Goal: Task Accomplishment & Management: Use online tool/utility

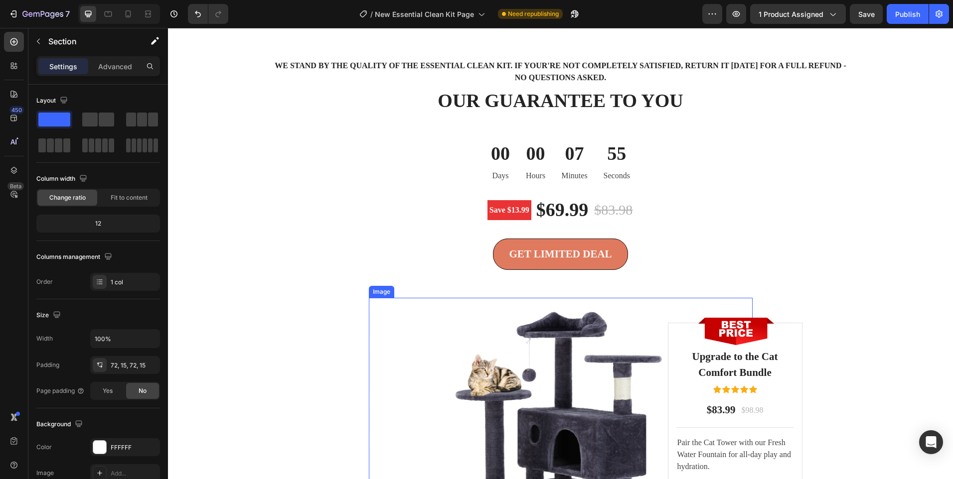
scroll to position [2471, 0]
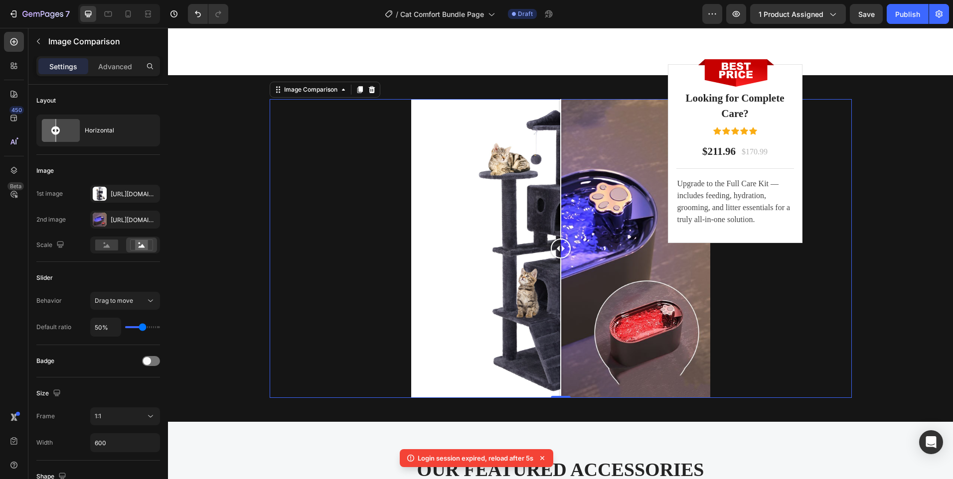
scroll to position [2599, 0]
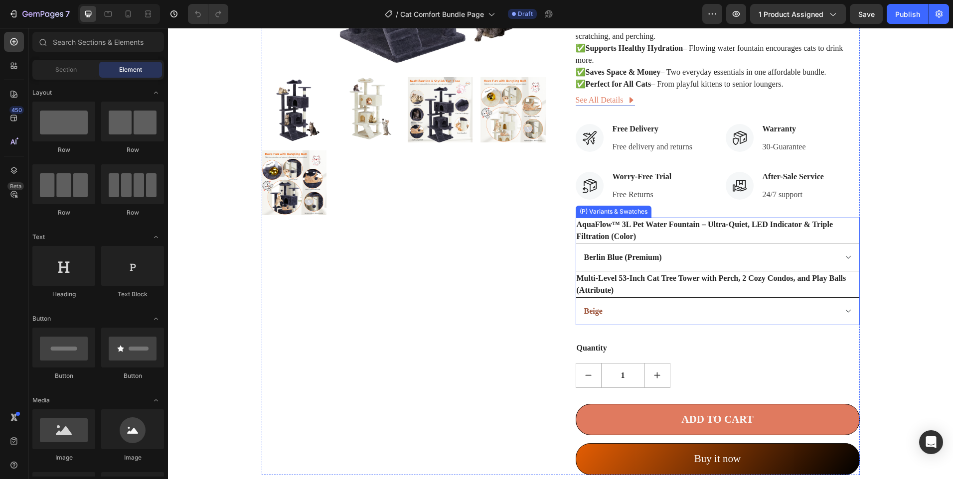
scroll to position [349, 0]
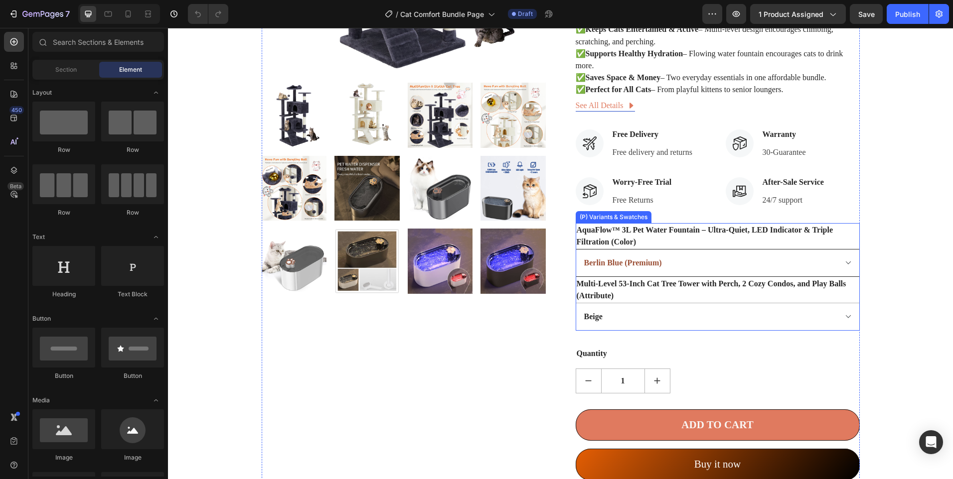
click at [741, 273] on select "Berlin Blue (Premium) Ore White (Premium)" at bounding box center [718, 263] width 284 height 28
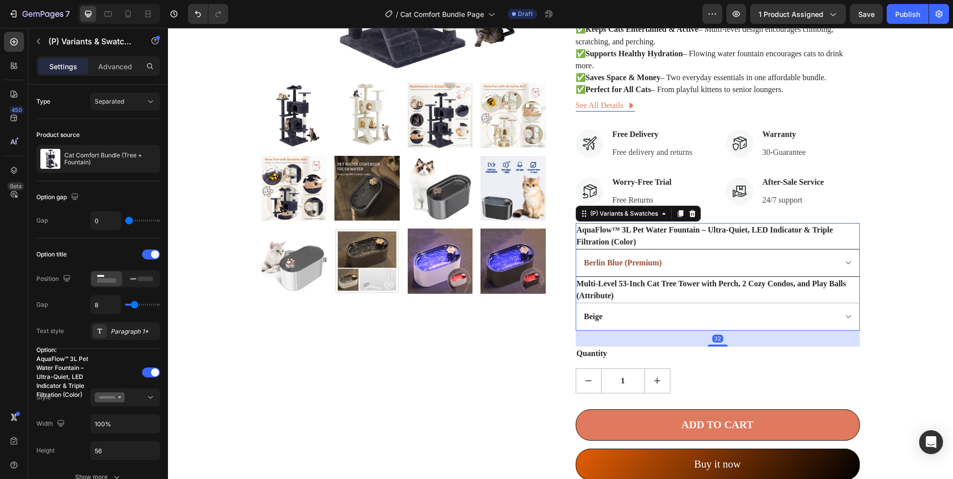
click at [840, 274] on select "Berlin Blue (Premium) Ore White (Premium)" at bounding box center [718, 263] width 284 height 28
click at [841, 274] on select "Berlin Blue (Premium) Ore White (Premium)" at bounding box center [718, 263] width 284 height 28
click at [843, 273] on select "Berlin Blue (Premium) Ore White (Premium)" at bounding box center [718, 263] width 284 height 28
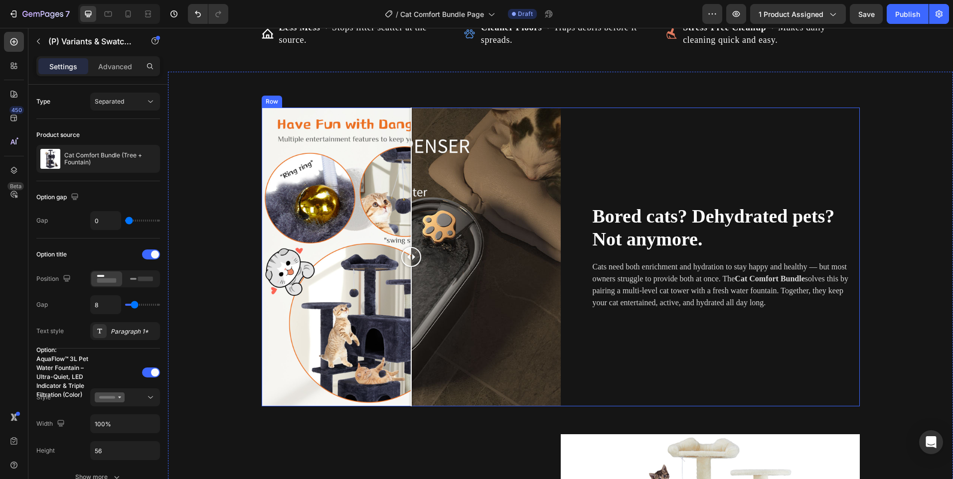
scroll to position [842, 0]
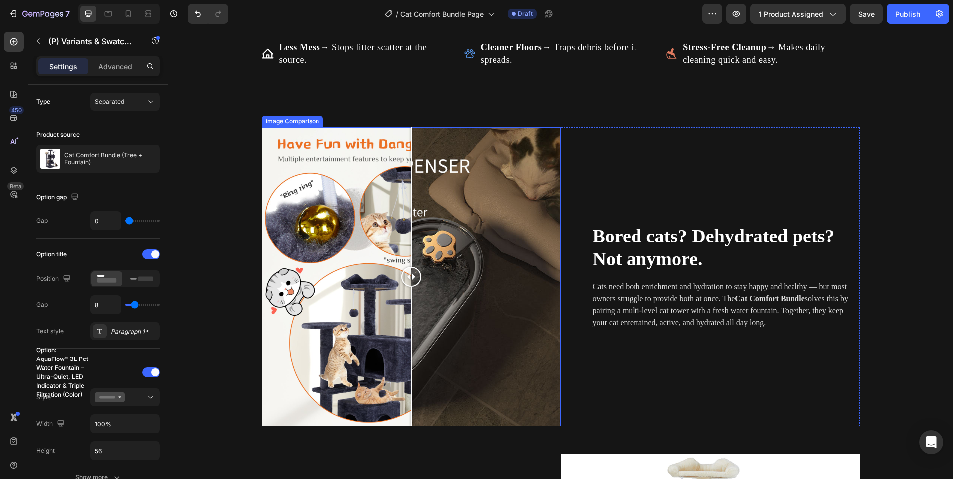
click at [451, 280] on div at bounding box center [411, 277] width 299 height 299
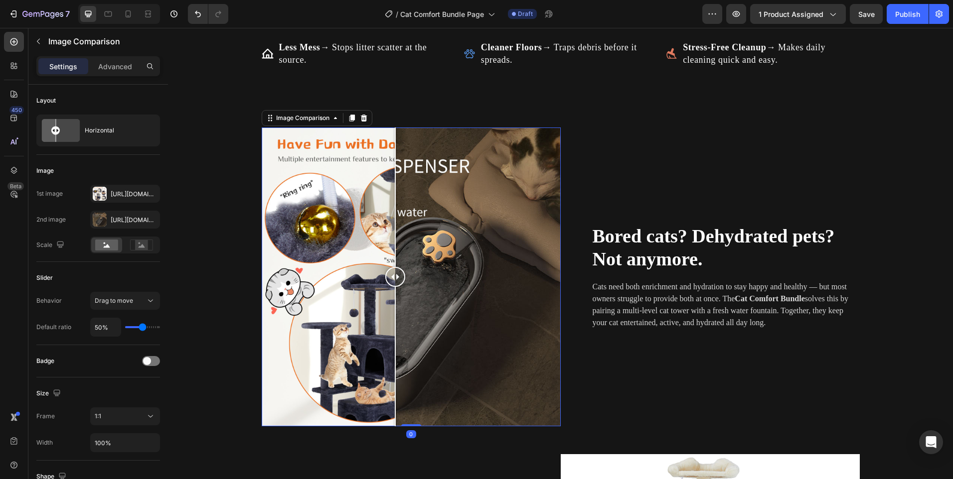
click at [391, 270] on div at bounding box center [411, 277] width 299 height 299
click at [135, 218] on div "Https://cdn.Shopify.Com/s/files/1/0656/7883/5823/files/gempages_580691360521126…" at bounding box center [125, 220] width 29 height 9
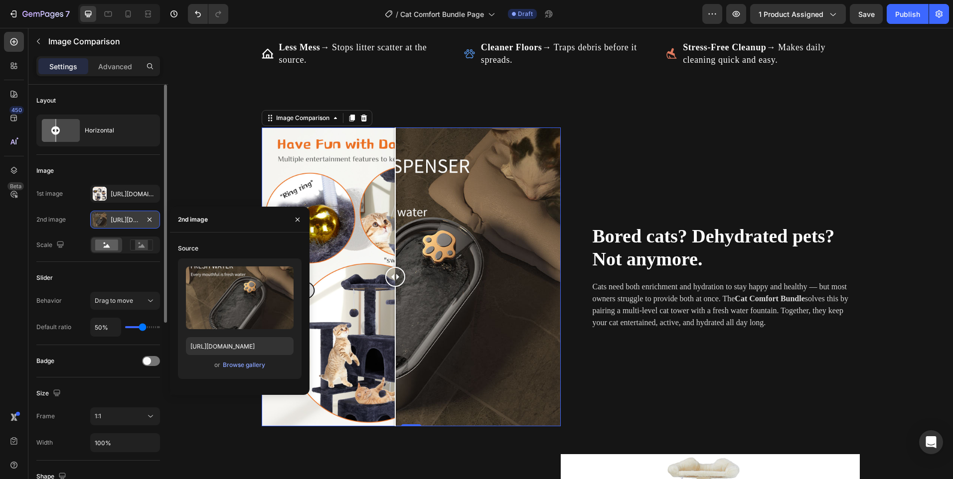
click at [120, 211] on div "Https://cdn.Shopify.Com/s/files/1/0656/7883/5823/files/gempages_580691360521126…" at bounding box center [125, 220] width 70 height 18
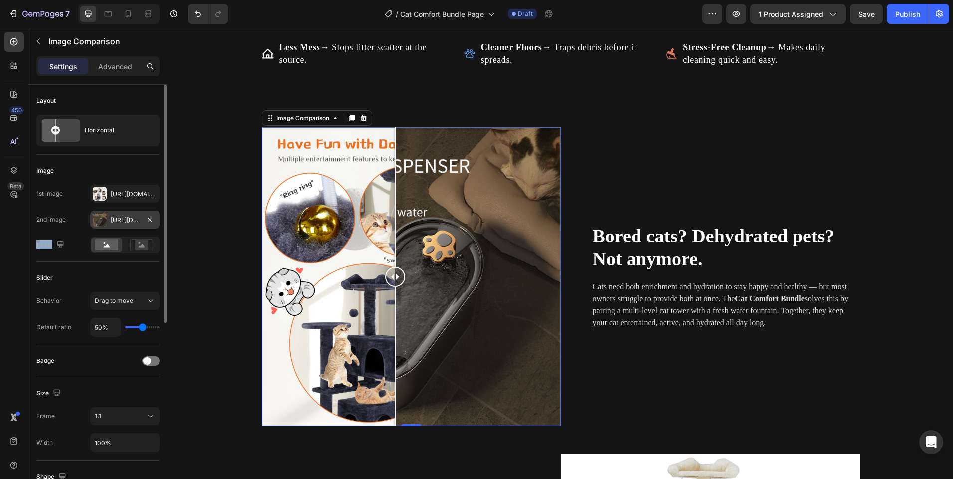
click at [120, 211] on div "Https://cdn.Shopify.Com/s/files/1/0656/7883/5823/files/gempages_580691360521126…" at bounding box center [125, 220] width 70 height 18
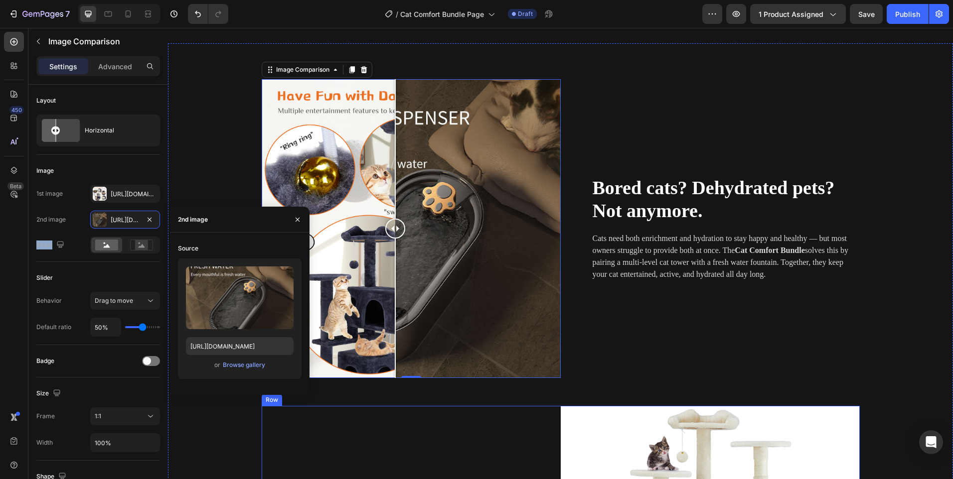
scroll to position [892, 0]
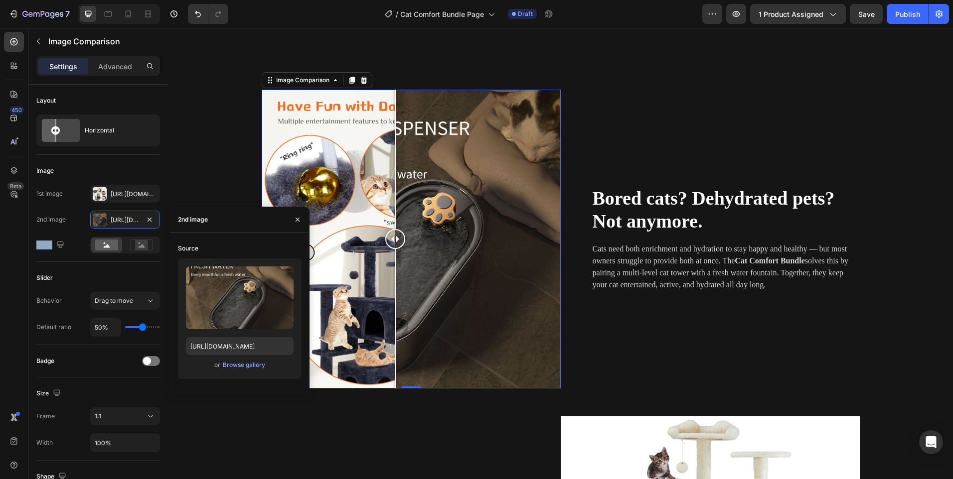
click at [339, 278] on div at bounding box center [411, 239] width 299 height 299
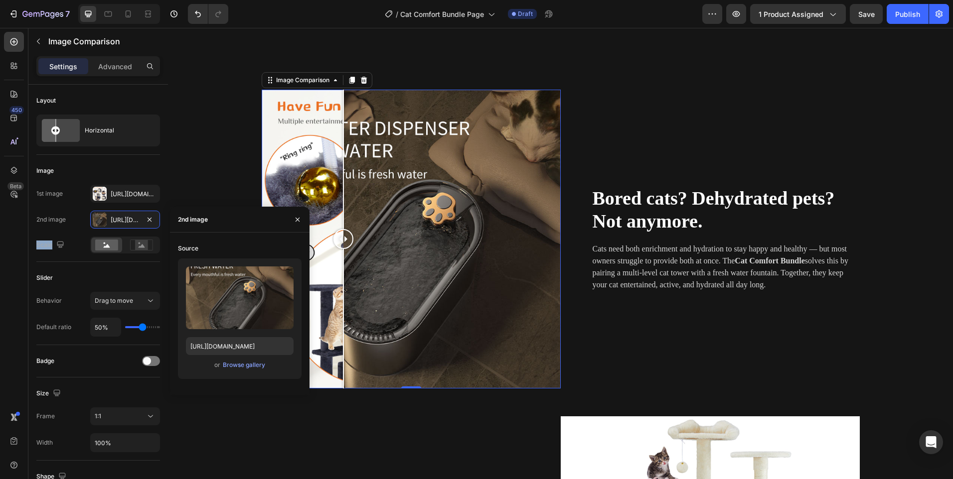
click at [396, 216] on div at bounding box center [411, 239] width 299 height 299
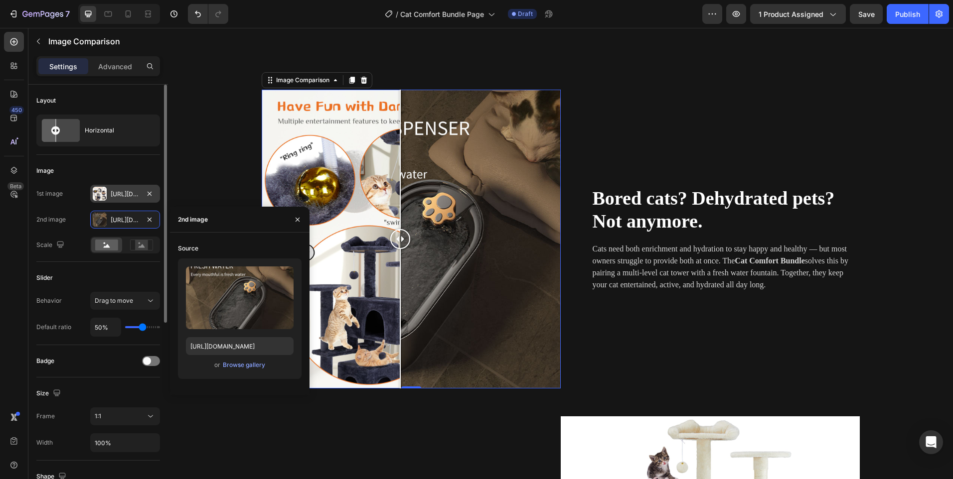
click at [108, 194] on div "Https://cdn.Shopify.Com/s/files/1/0656/7883/5823/files/gempages_580691360521126…" at bounding box center [125, 194] width 70 height 18
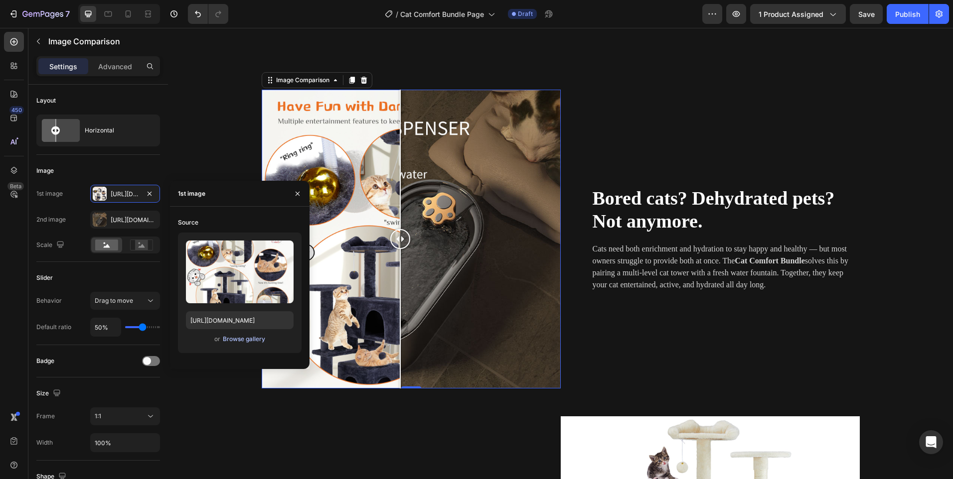
click at [239, 335] on div "Browse gallery" at bounding box center [244, 339] width 42 height 9
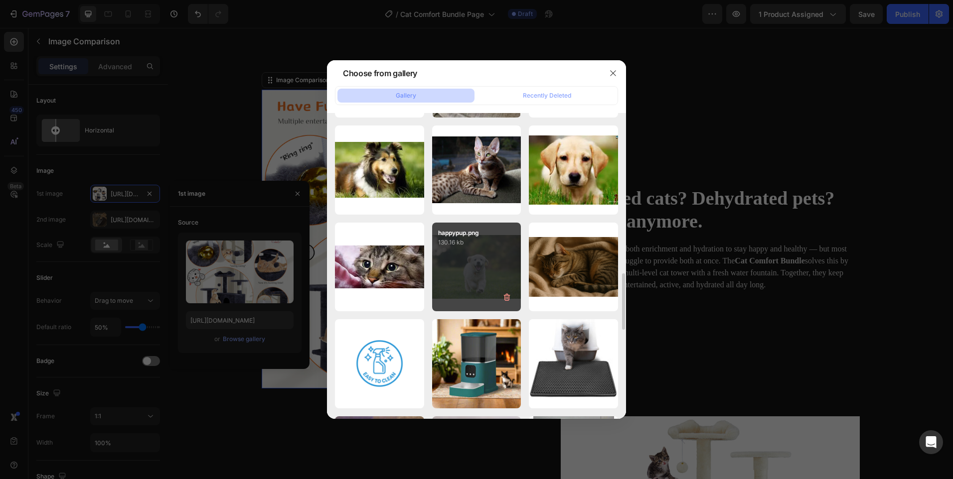
scroll to position [1118, 0]
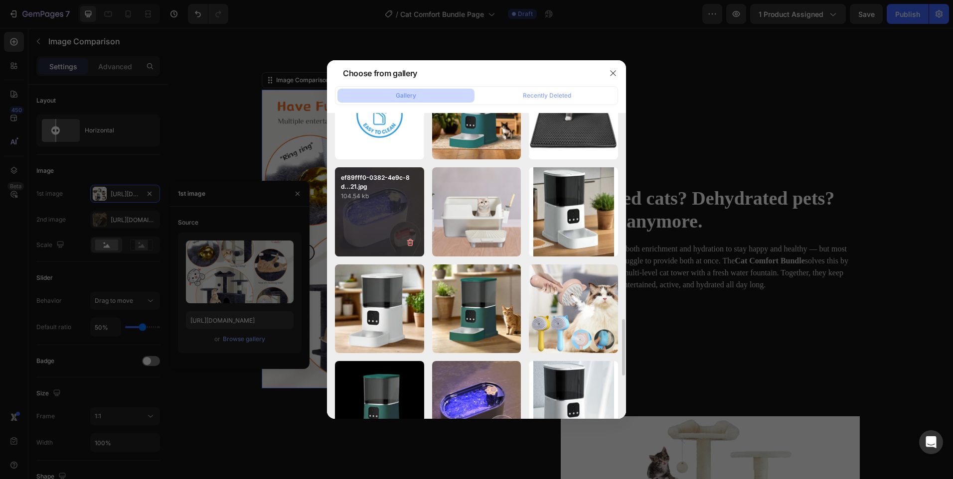
click at [381, 213] on div "ef89fff0-0382-4e9c-8d...21.jpg 104.54 kb" at bounding box center [379, 211] width 89 height 89
type input "https://cdn.shopify.com/s/files/1/0656/7883/5823/files/gempages_580691360521126…"
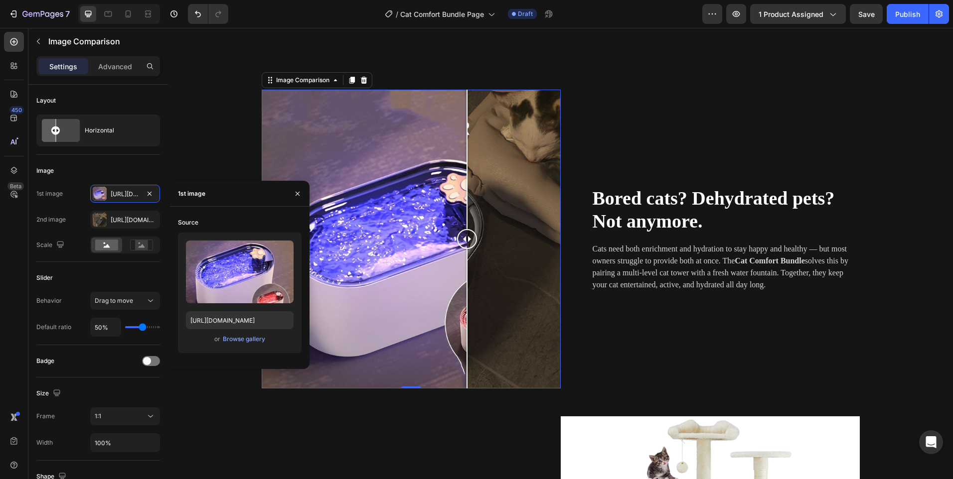
click at [463, 175] on div at bounding box center [411, 239] width 299 height 299
click at [408, 176] on div at bounding box center [411, 239] width 299 height 299
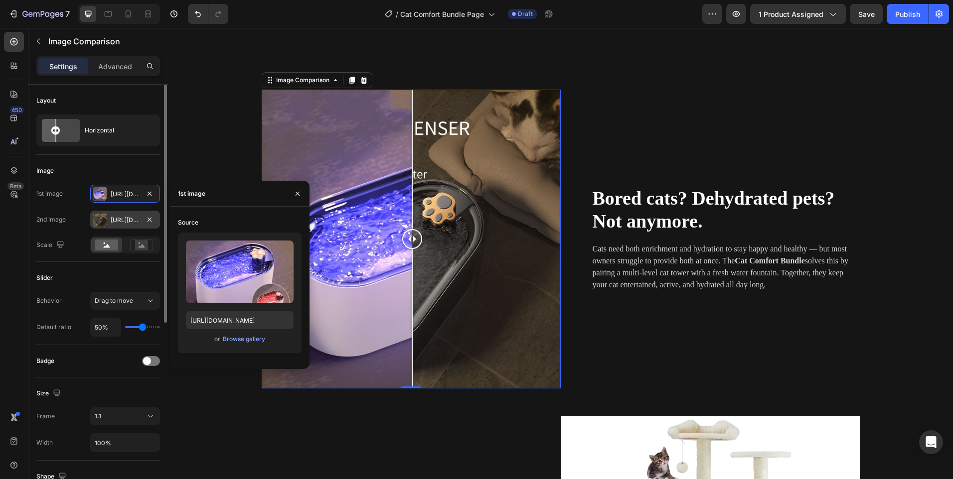
click at [101, 218] on div at bounding box center [100, 220] width 14 height 14
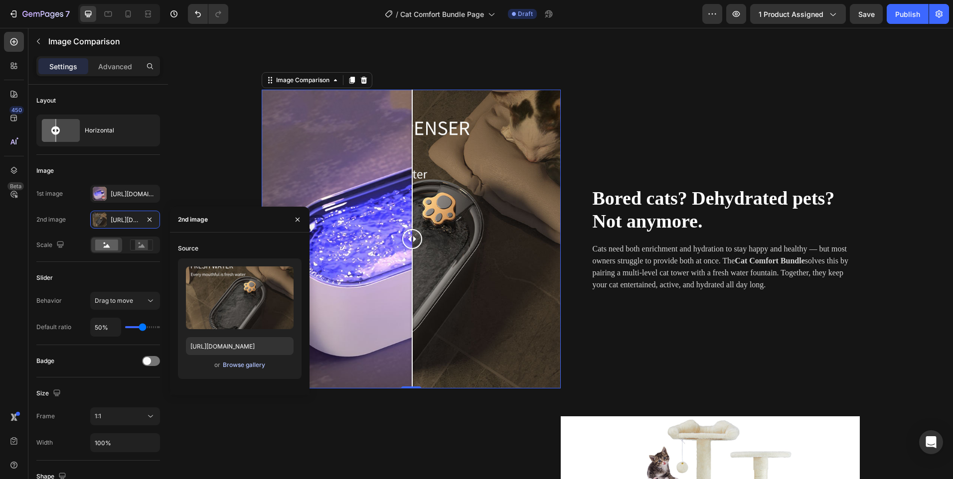
click at [237, 366] on div "Browse gallery" at bounding box center [244, 365] width 42 height 9
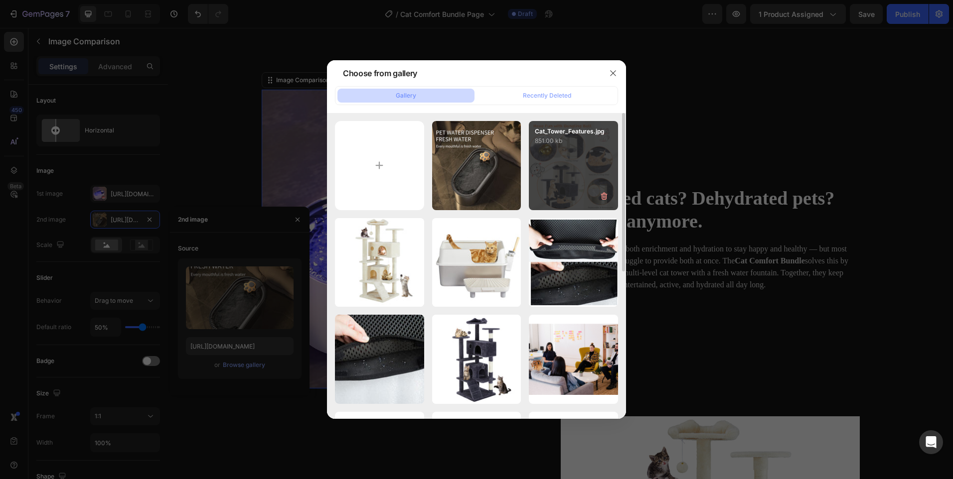
click at [572, 163] on div "Cat_Tower_Features.jpg 851.00 kb" at bounding box center [573, 165] width 89 height 89
type input "https://cdn.shopify.com/s/files/1/0656/7883/5823/files/gempages_580691360521126…"
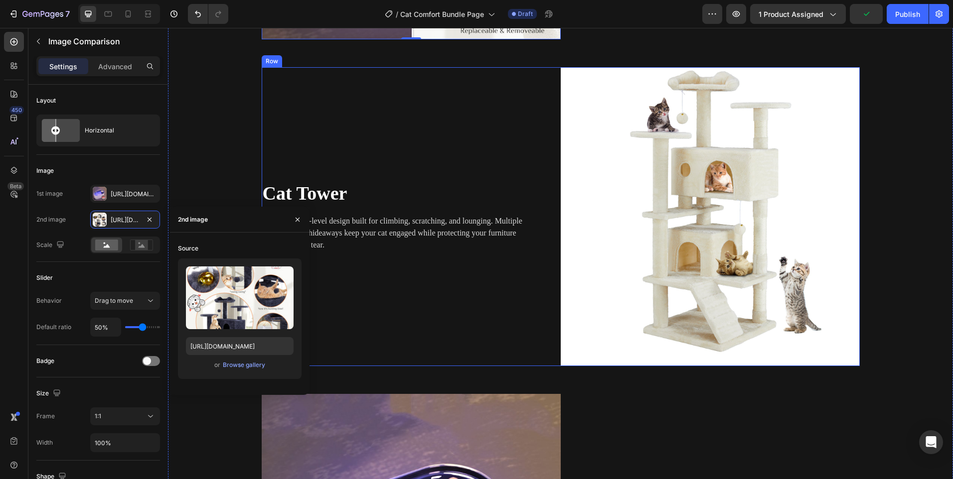
scroll to position [1490, 0]
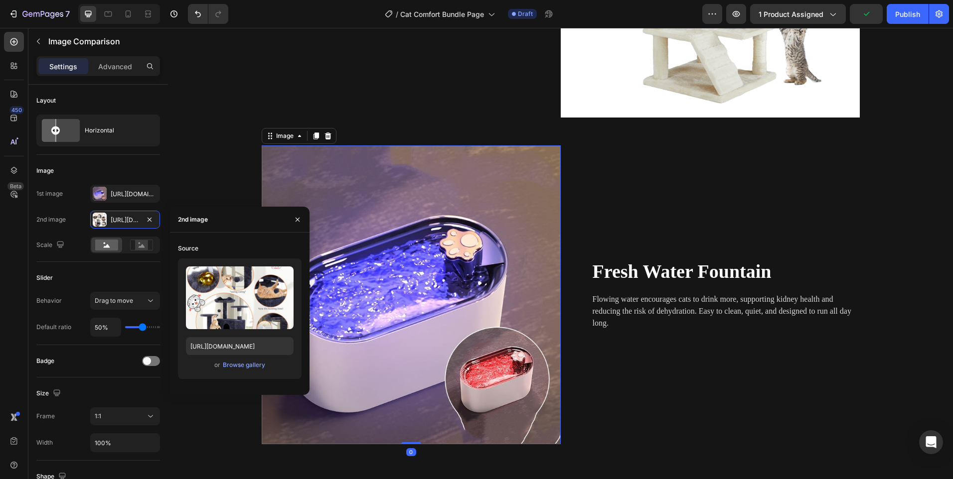
click at [469, 258] on img at bounding box center [411, 295] width 299 height 299
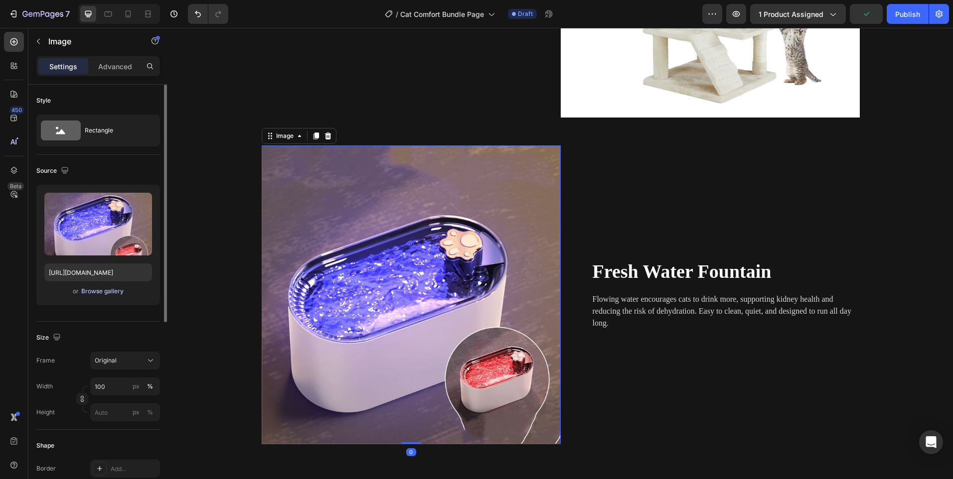
click at [95, 293] on div "Browse gallery" at bounding box center [102, 291] width 42 height 9
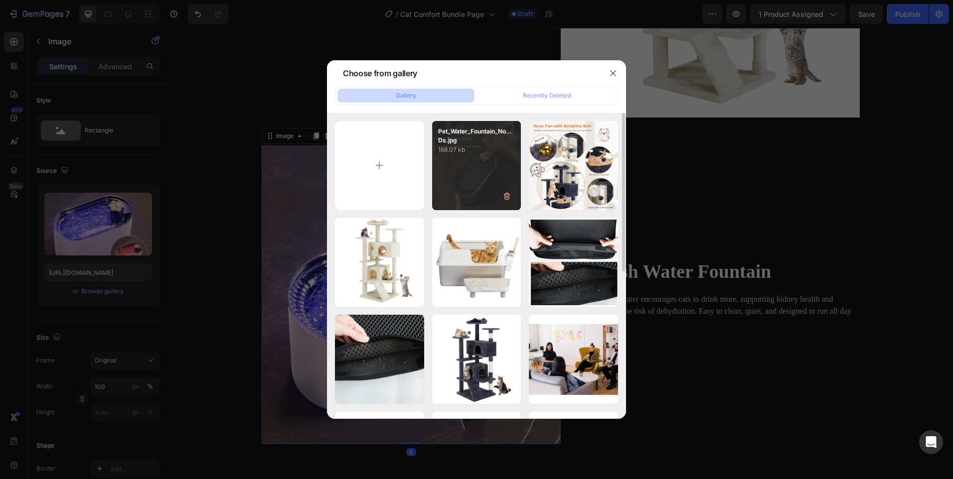
click at [445, 167] on div "Pet_Water_Fountain_No...Ds.jpg 168.07 kb" at bounding box center [476, 165] width 89 height 89
type input "[URL][DOMAIN_NAME]"
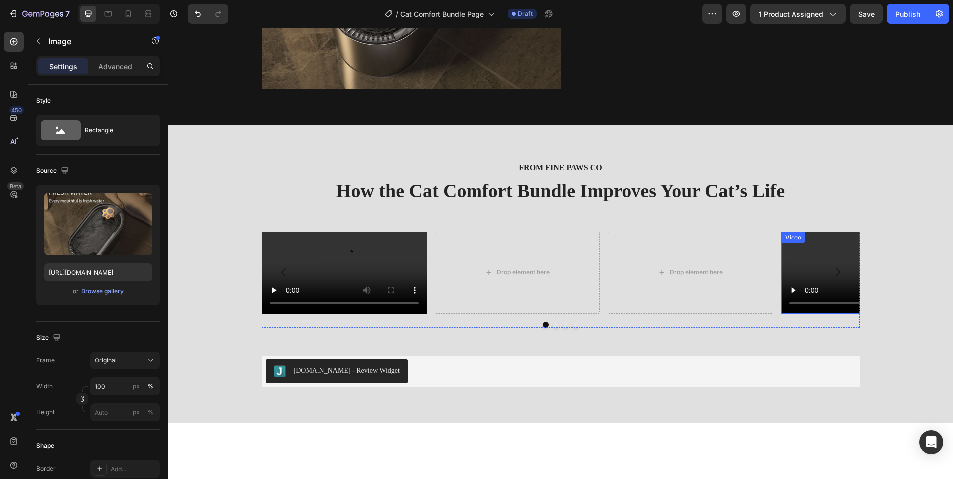
scroll to position [1888, 0]
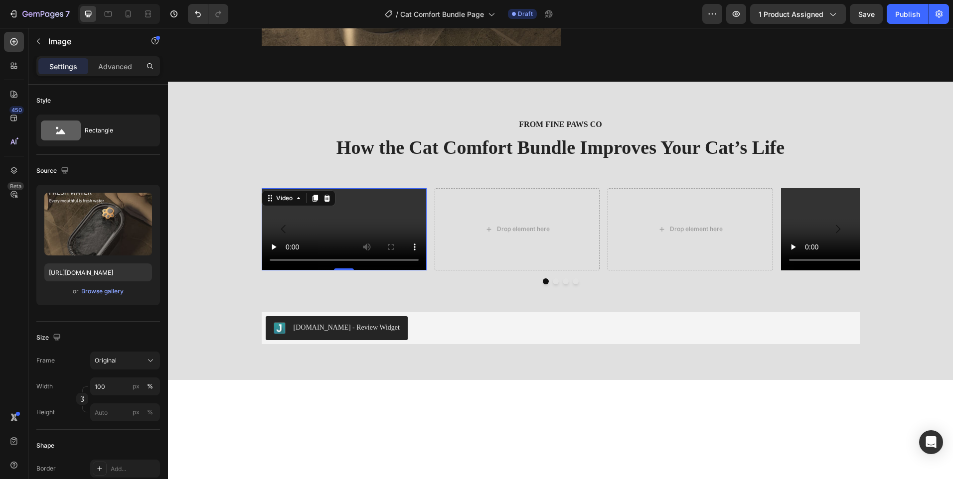
click at [344, 252] on video at bounding box center [344, 229] width 165 height 83
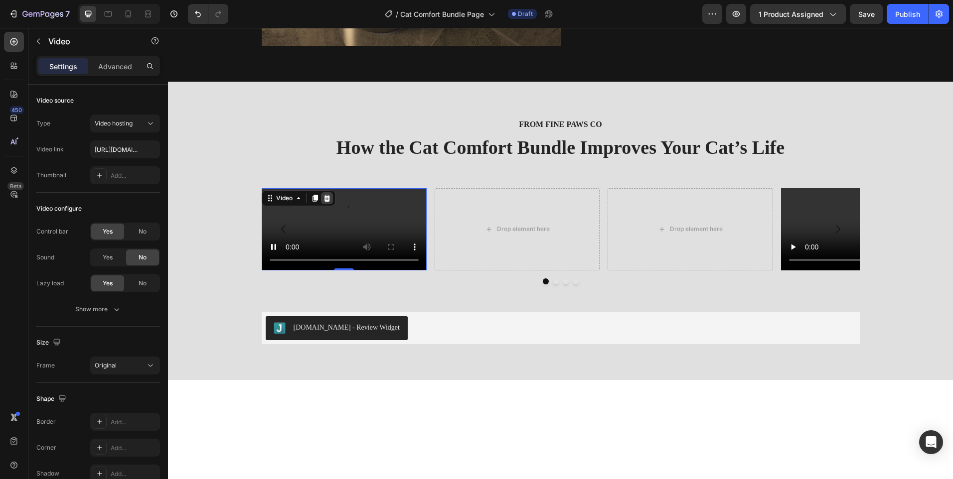
click at [323, 198] on icon at bounding box center [327, 198] width 8 height 8
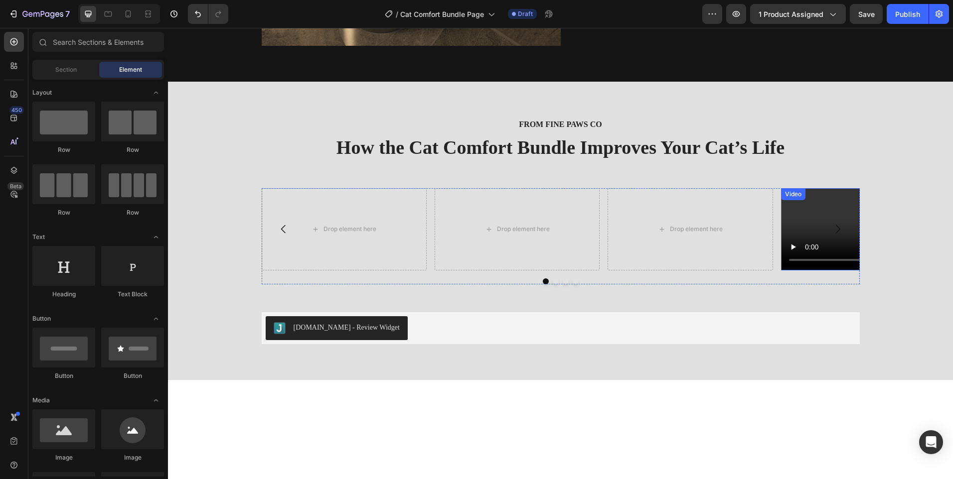
click at [811, 261] on video at bounding box center [863, 229] width 165 height 83
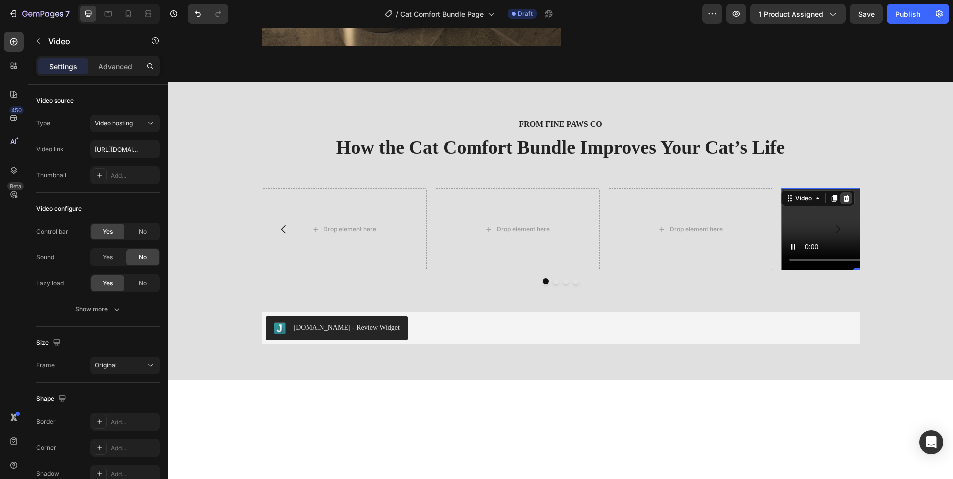
click at [843, 198] on icon at bounding box center [846, 197] width 6 height 7
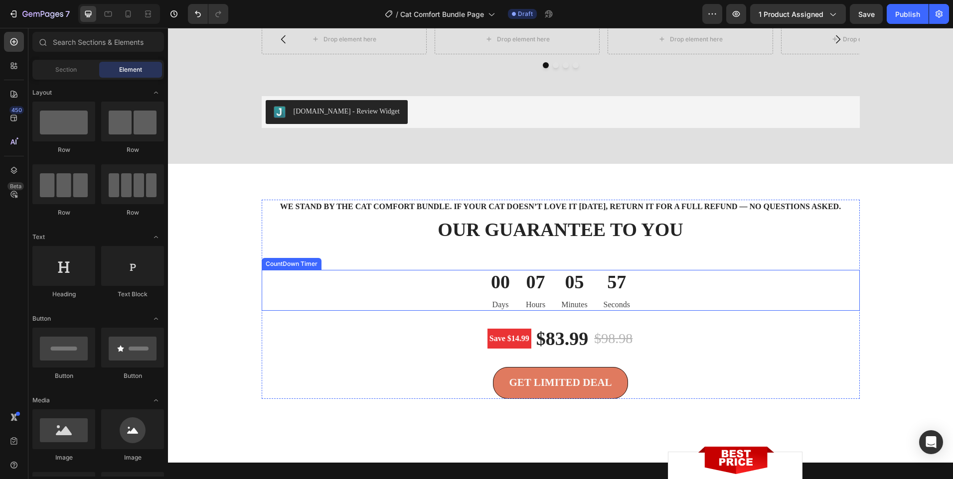
scroll to position [2138, 0]
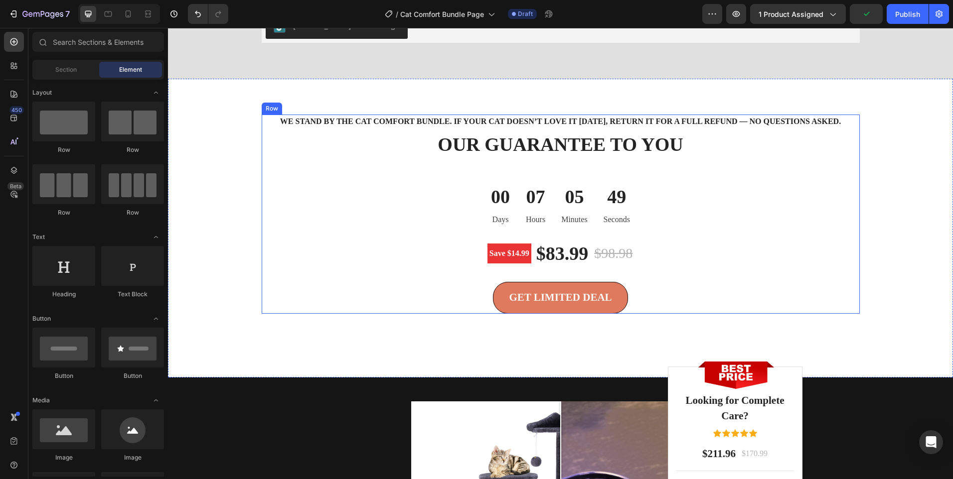
click at [310, 242] on div "We stand by the Cat Comfort Bundle. If your cat doesn’t love it within 30 days,…" at bounding box center [561, 214] width 598 height 199
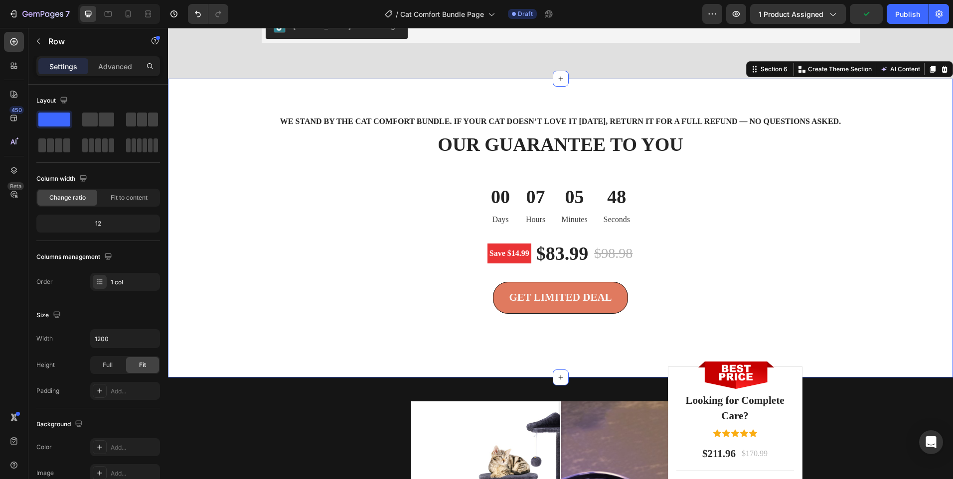
click at [228, 312] on div "We stand by the Cat Comfort Bundle. If your cat doesn’t love it within 30 days,…" at bounding box center [560, 228] width 770 height 227
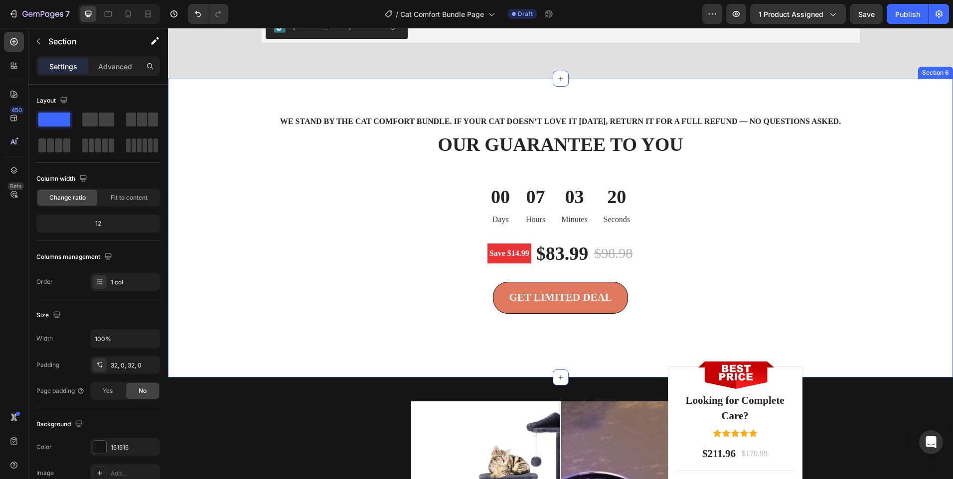
click at [225, 224] on div "We stand by the Cat Comfort Bundle. If your cat doesn’t love it within 30 days,…" at bounding box center [560, 228] width 770 height 227
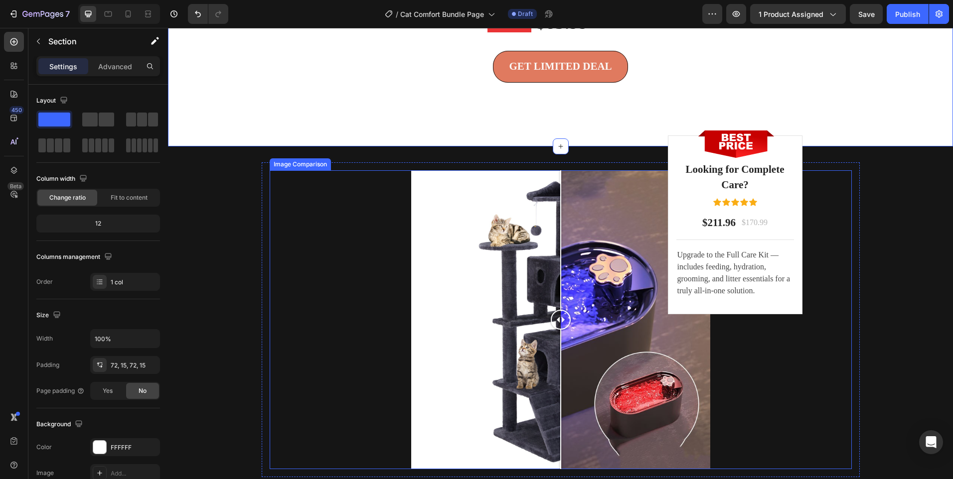
scroll to position [2387, 0]
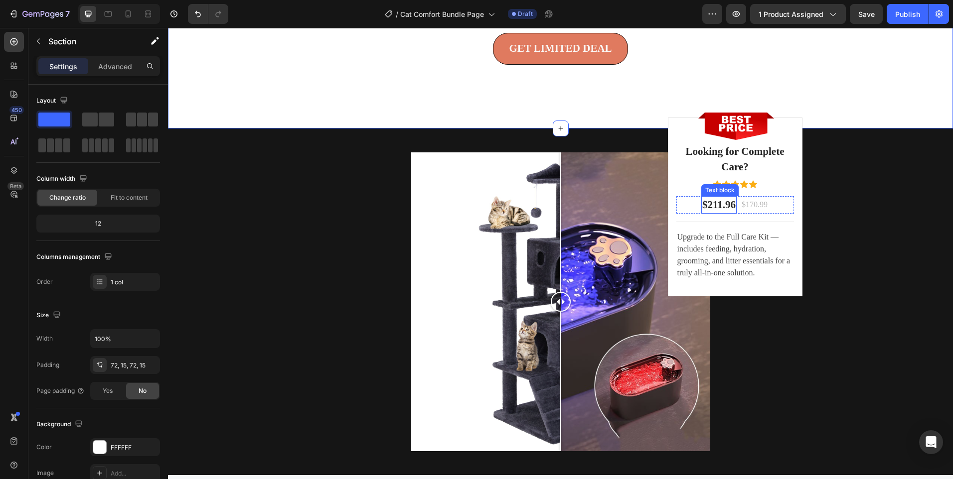
click at [722, 213] on p "$211.96" at bounding box center [718, 205] width 33 height 16
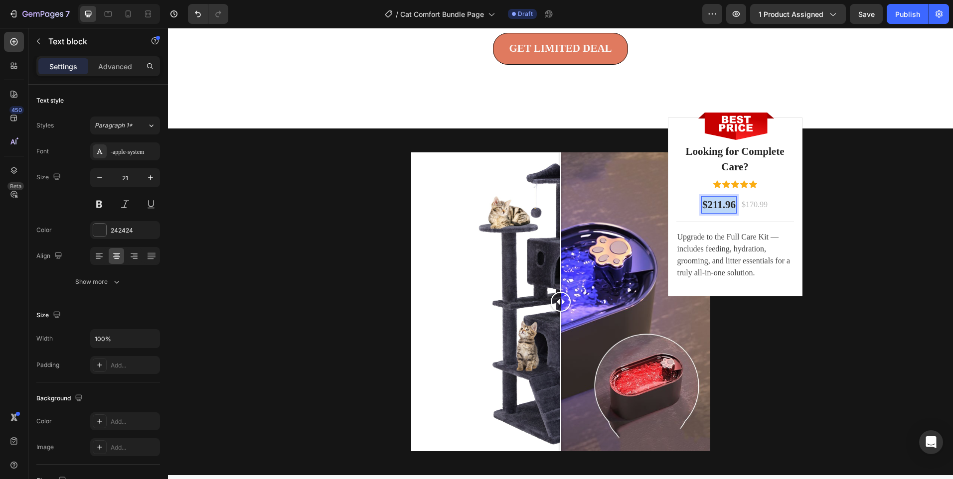
click at [722, 213] on p "$211.96" at bounding box center [718, 205] width 33 height 16
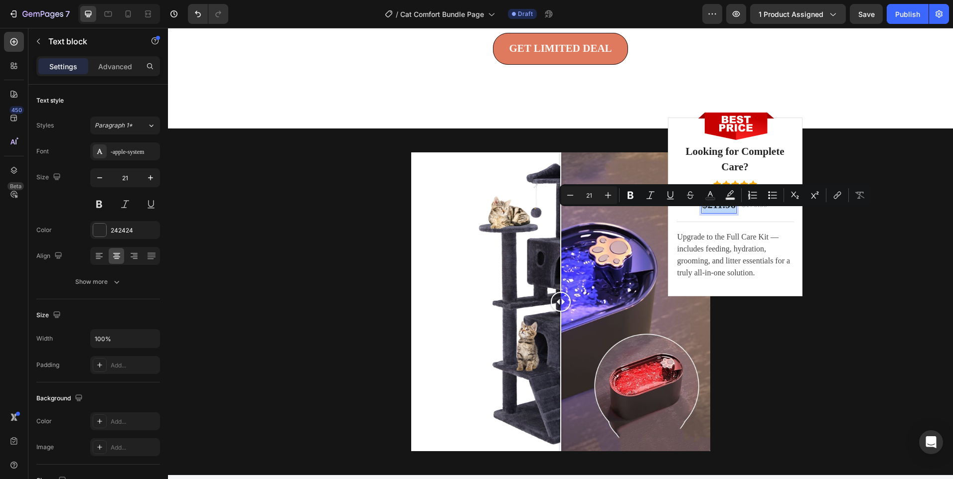
click at [721, 213] on p "$211.96" at bounding box center [718, 205] width 33 height 16
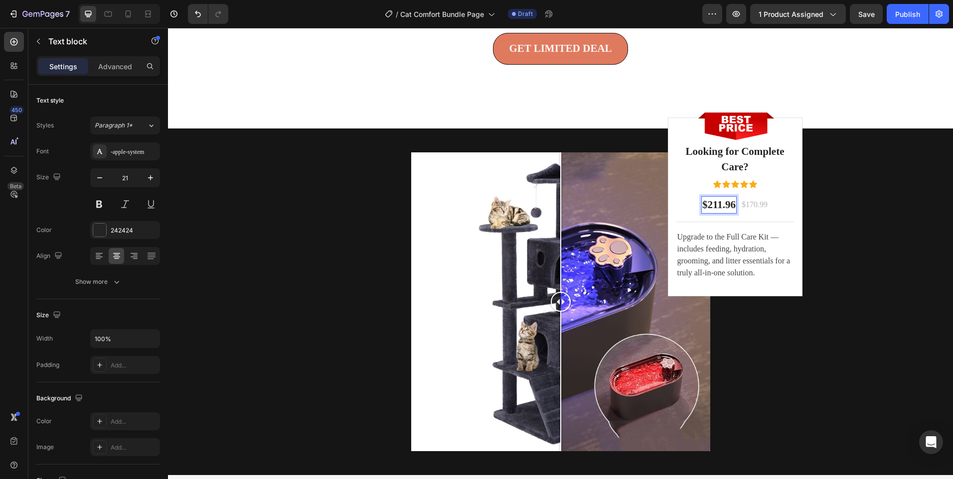
click at [714, 213] on p "$211.96" at bounding box center [718, 205] width 33 height 16
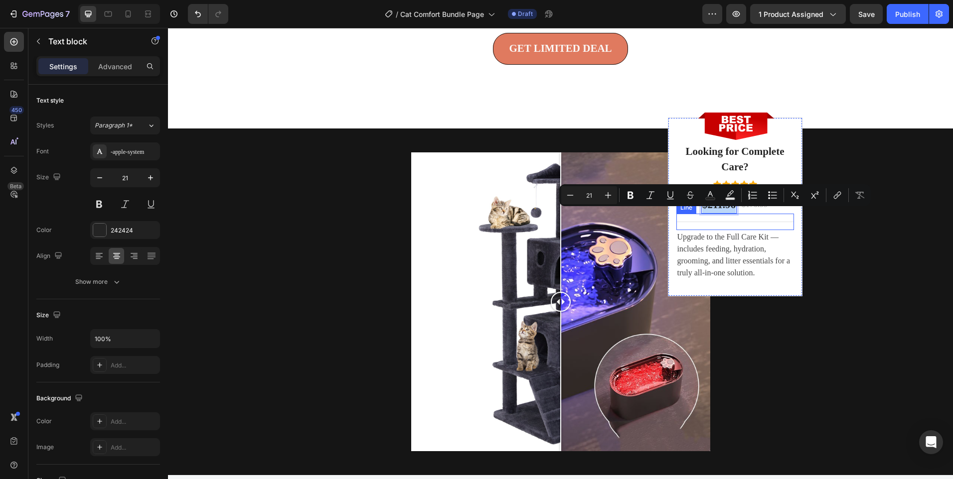
copy p "$211.96"
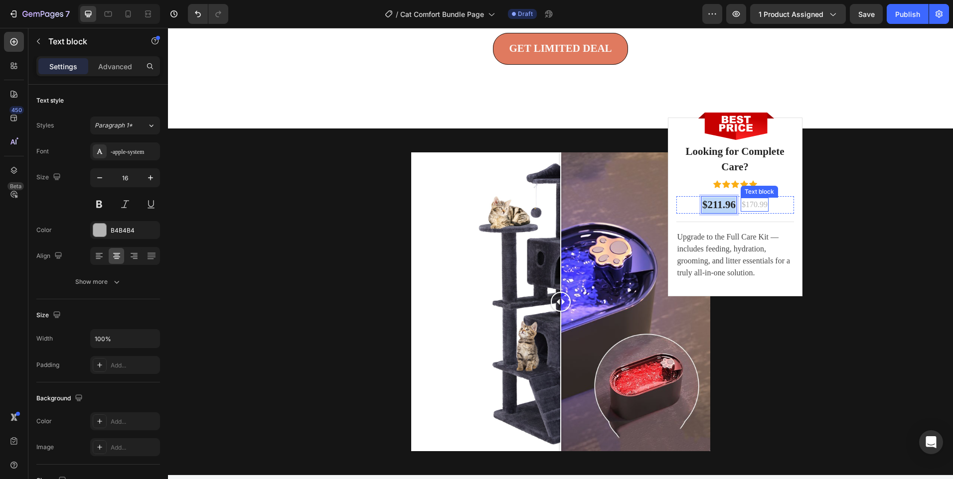
click at [754, 211] on p "$170.99" at bounding box center [755, 205] width 26 height 12
click at [705, 213] on p "$211.96" at bounding box center [718, 205] width 33 height 16
click at [715, 213] on p "$211.96" at bounding box center [718, 205] width 33 height 16
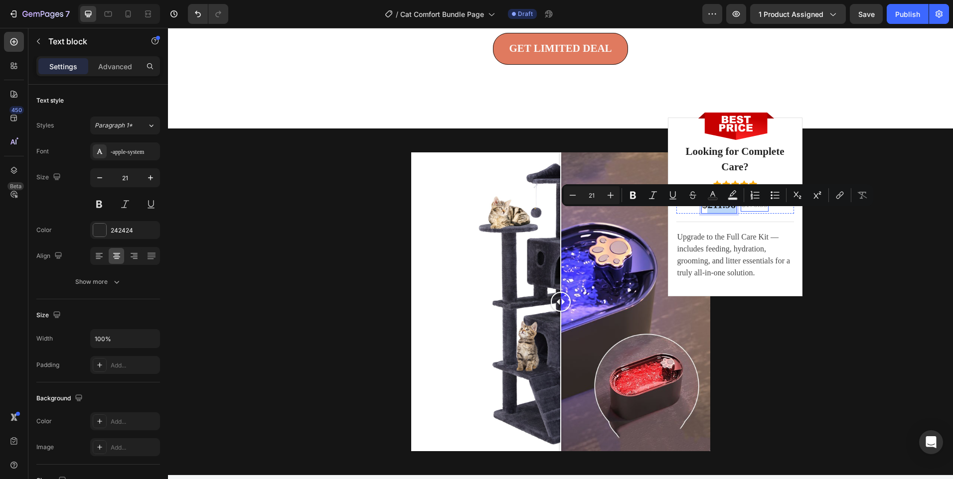
copy p "211.96"
click at [757, 211] on p "$170.99" at bounding box center [755, 205] width 26 height 12
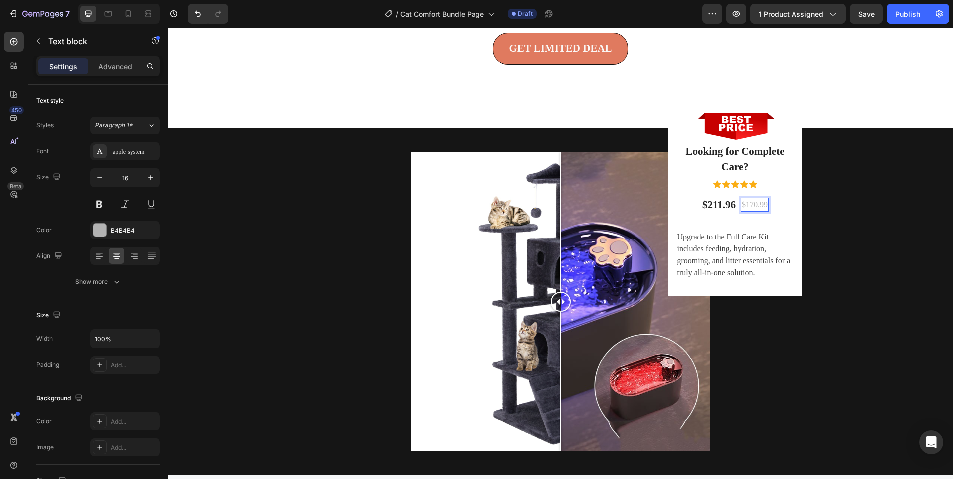
click at [753, 211] on p "$170.99" at bounding box center [755, 205] width 26 height 12
click at [720, 213] on p "$211.96" at bounding box center [718, 205] width 33 height 16
click at [719, 213] on p "$211.96" at bounding box center [718, 205] width 33 height 16
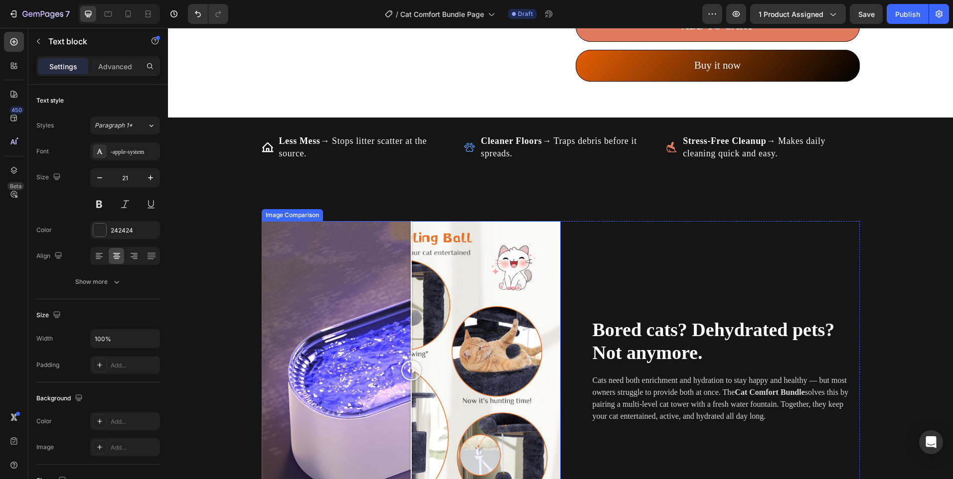
scroll to position [806, 0]
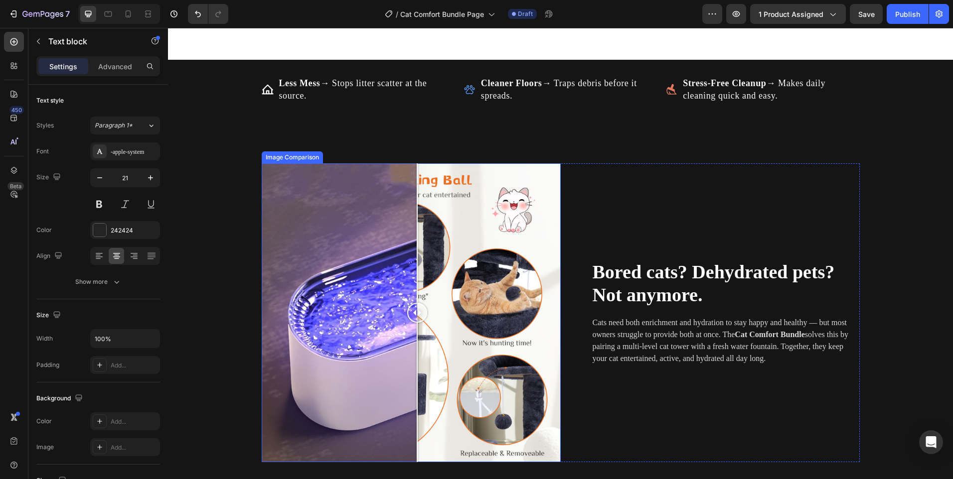
drag, startPoint x: 408, startPoint y: 320, endPoint x: 413, endPoint y: 330, distance: 11.1
click at [413, 323] on div at bounding box center [417, 313] width 20 height 20
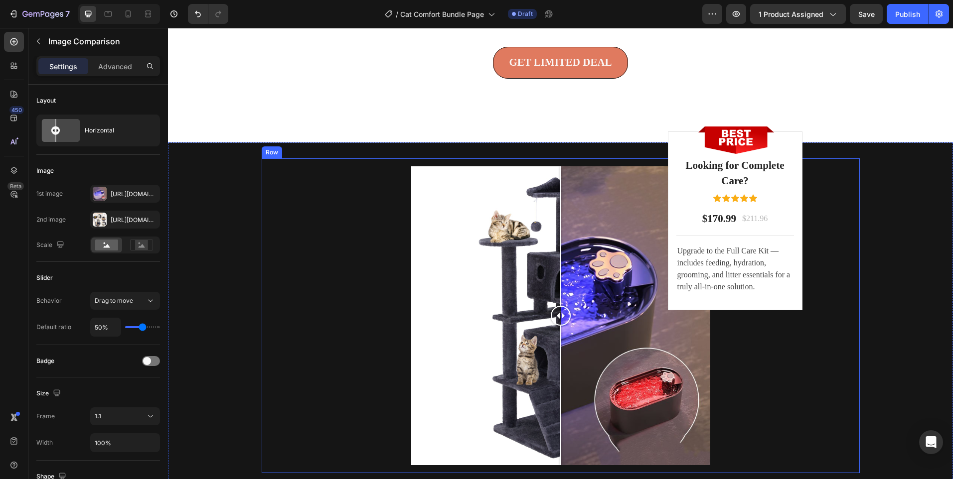
scroll to position [2401, 0]
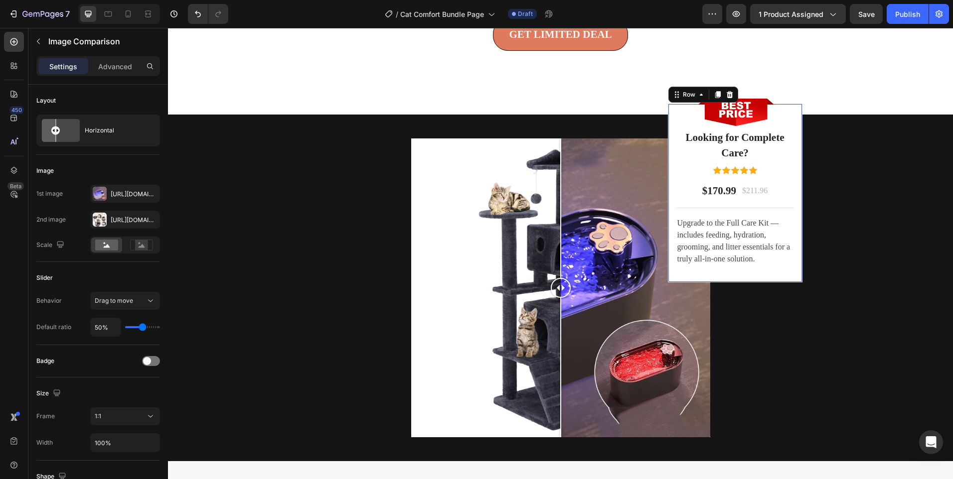
click at [671, 130] on div "Image Looking for Complete Care? Heading Icon Icon Icon Icon Icon Icon List Hoz…" at bounding box center [735, 193] width 135 height 179
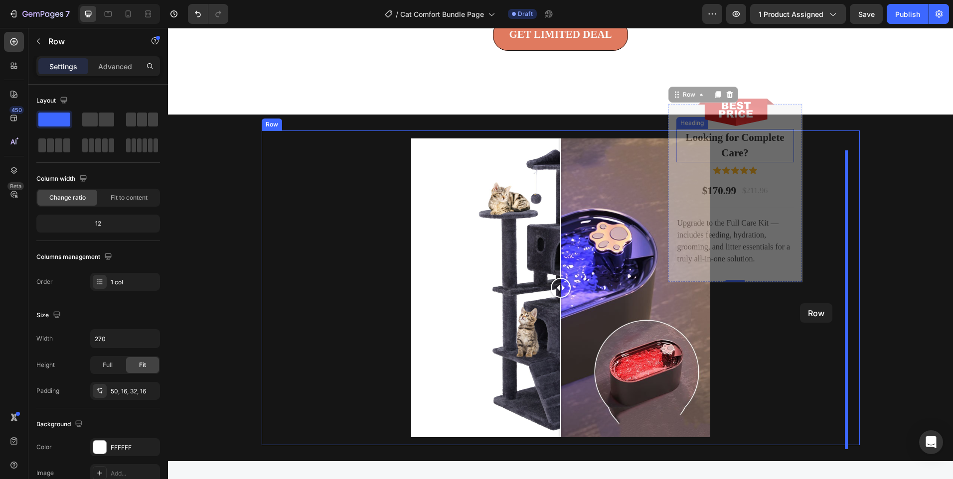
drag, startPoint x: 671, startPoint y: 130, endPoint x: 800, endPoint y: 304, distance: 216.6
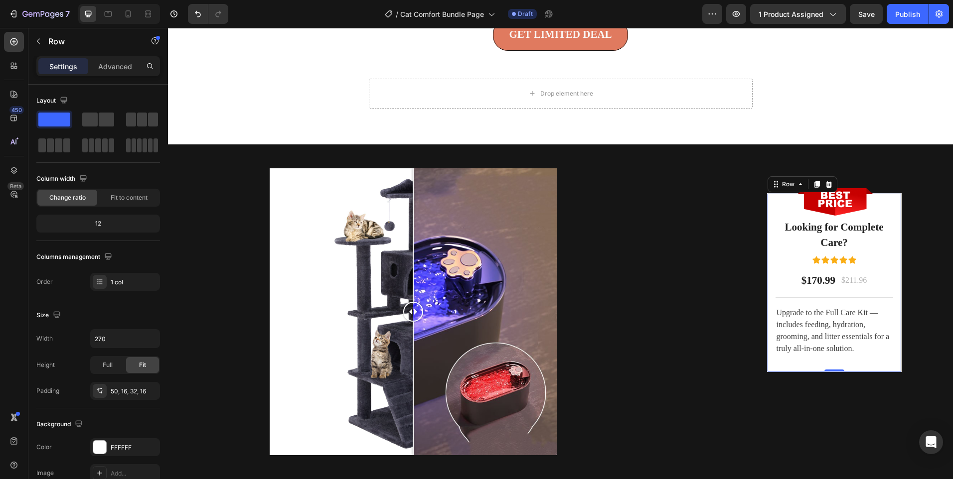
click at [780, 217] on div "Image Looking for Complete Care? Heading Icon Icon Icon Icon Icon Icon List Hoz…" at bounding box center [834, 282] width 135 height 179
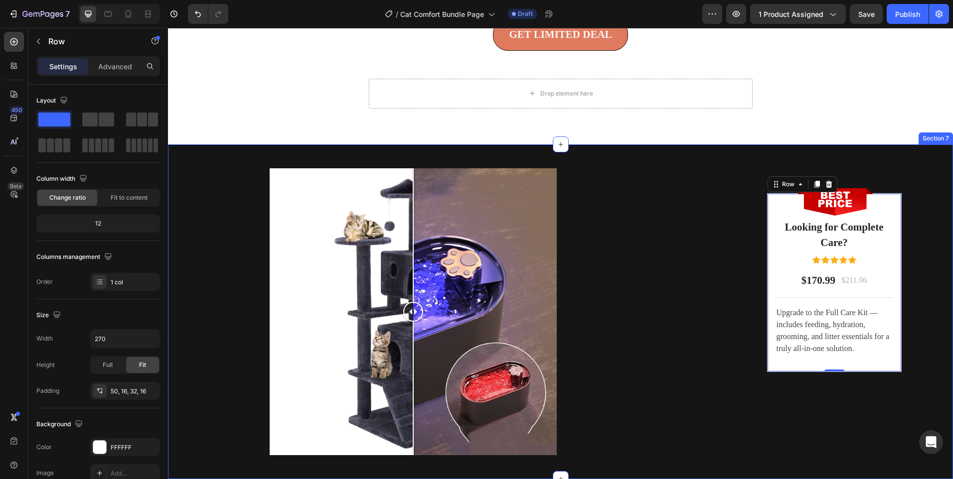
click at [222, 225] on div "Image Comparison Image Looking for Complete Care? Heading Icon Icon Icon Icon I…" at bounding box center [560, 311] width 785 height 303
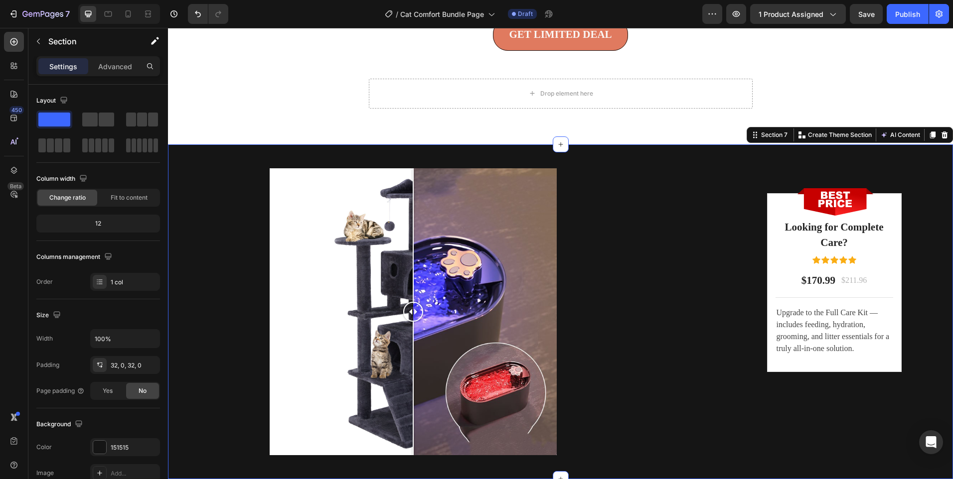
click at [213, 224] on div "Image Comparison Image Looking for Complete Care? Heading Icon Icon Icon Icon I…" at bounding box center [560, 311] width 785 height 303
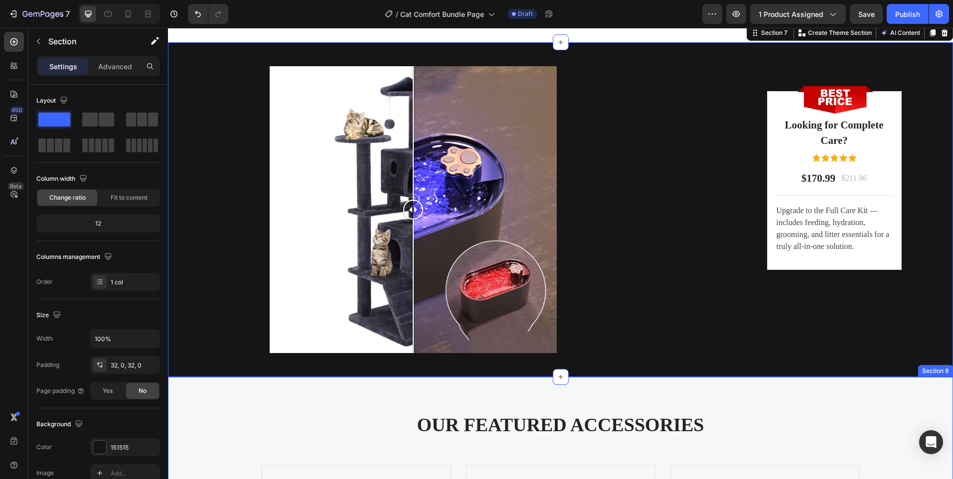
scroll to position [2501, 0]
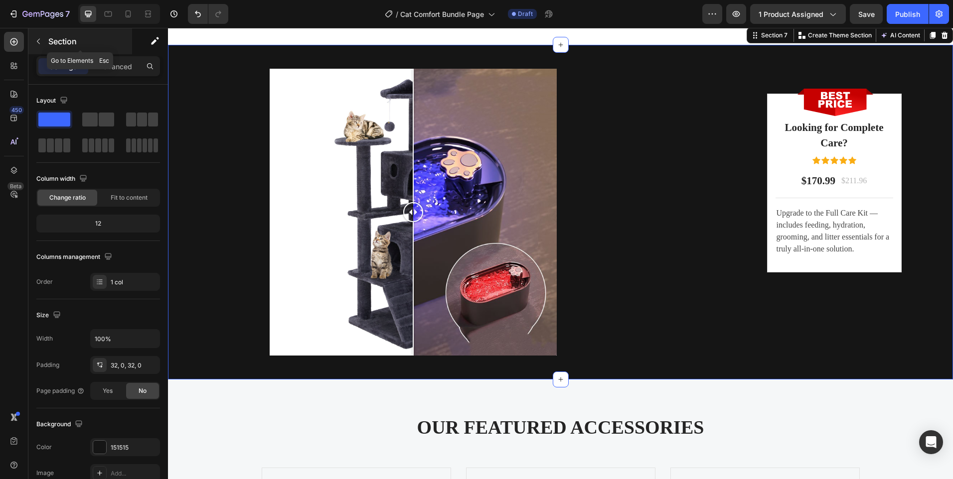
click at [42, 48] on button "button" at bounding box center [38, 41] width 16 height 16
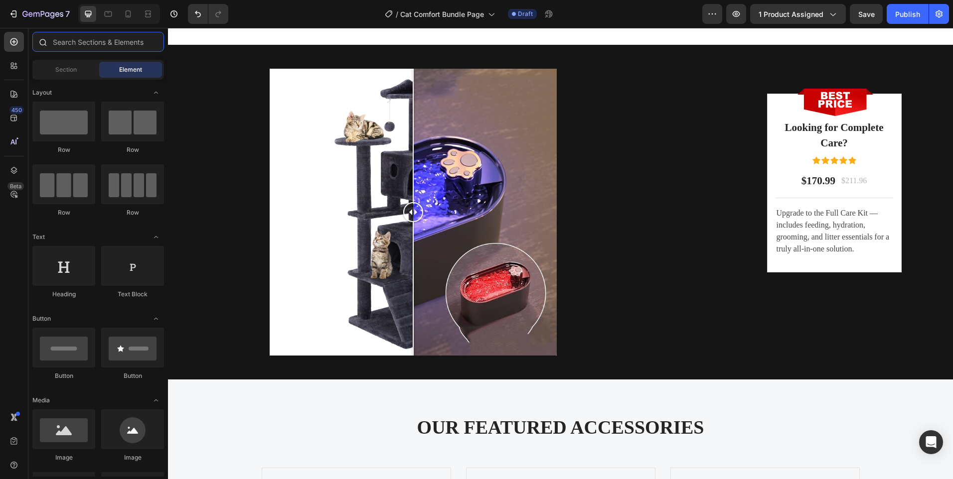
click at [88, 51] on input "text" at bounding box center [98, 42] width 132 height 20
click at [69, 62] on div "Section Element" at bounding box center [98, 70] width 132 height 20
click at [77, 61] on div "Section Element" at bounding box center [98, 70] width 132 height 20
click at [73, 73] on span "Section" at bounding box center [65, 69] width 21 height 9
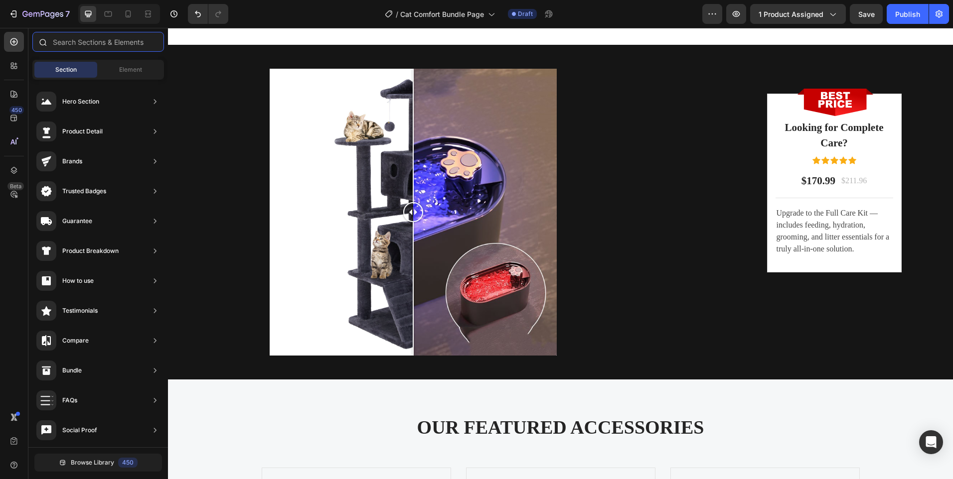
click at [100, 41] on input "text" at bounding box center [98, 42] width 132 height 20
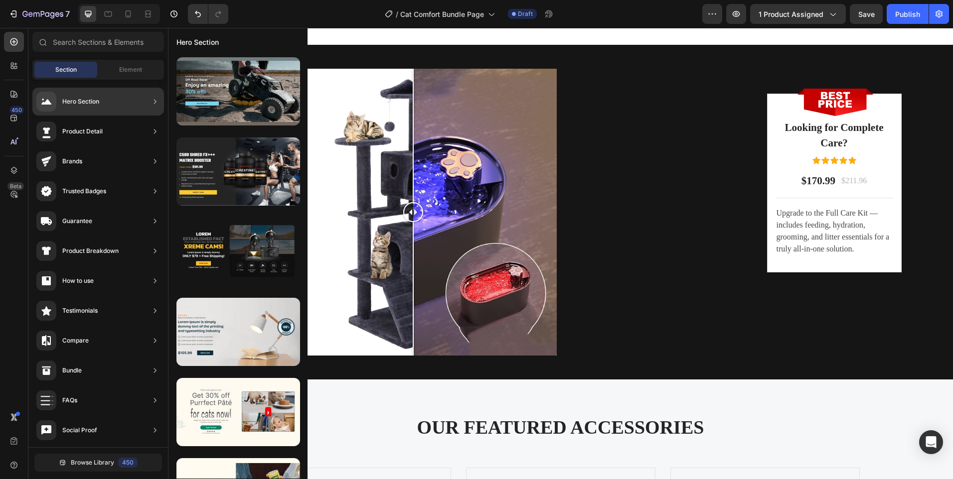
click at [109, 106] on div "Hero Section" at bounding box center [98, 102] width 132 height 28
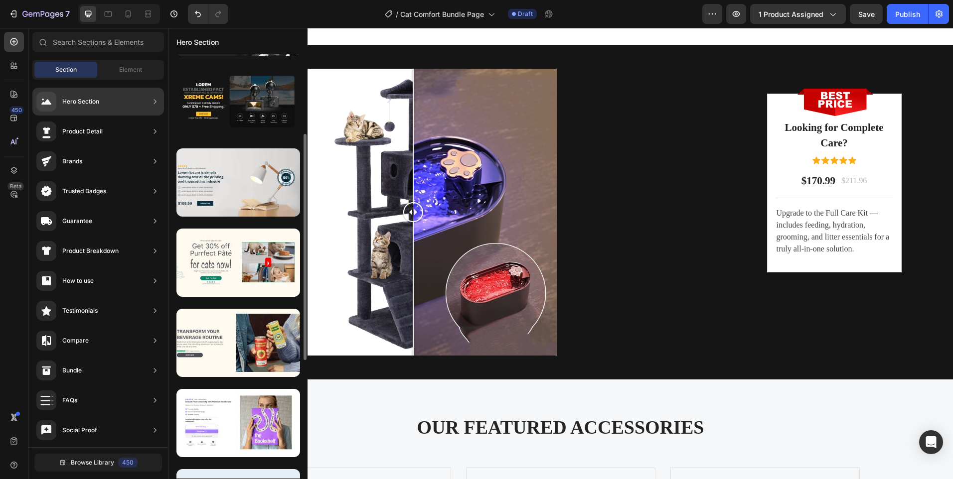
scroll to position [0, 0]
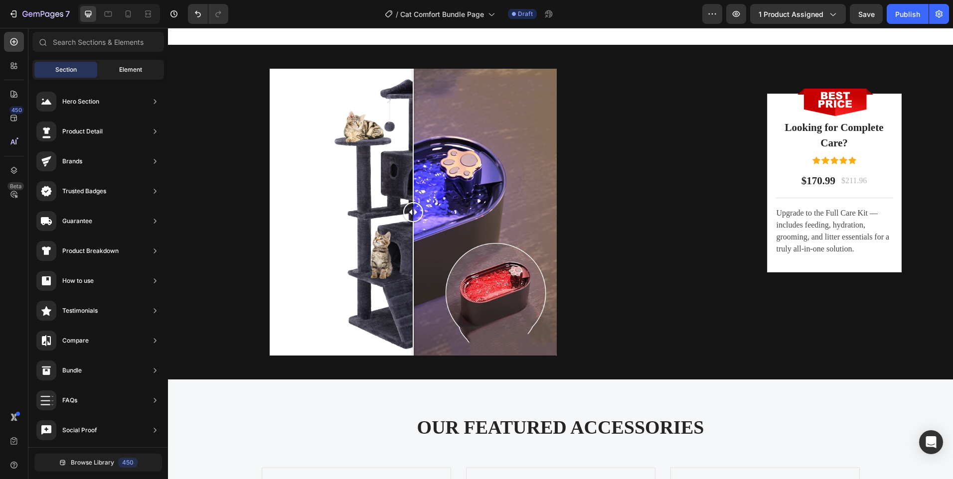
click at [122, 67] on span "Element" at bounding box center [130, 69] width 23 height 9
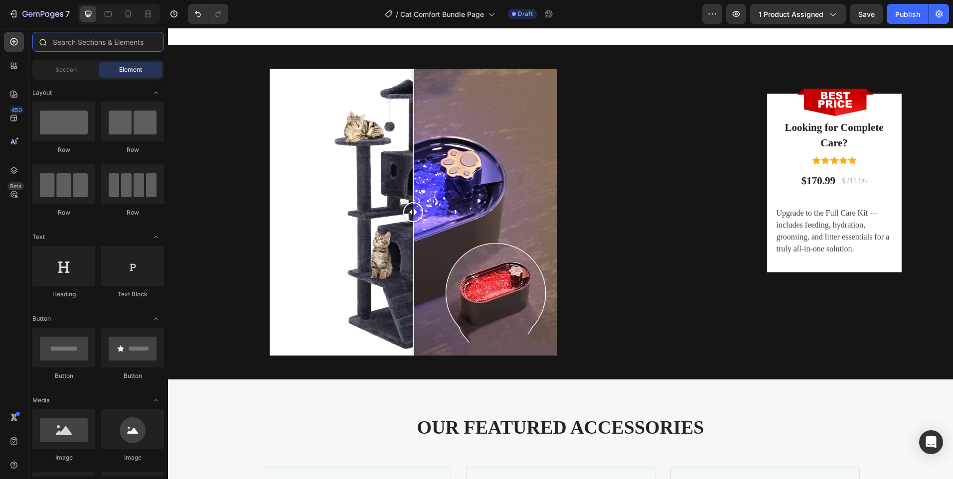
click at [99, 33] on input "text" at bounding box center [98, 42] width 132 height 20
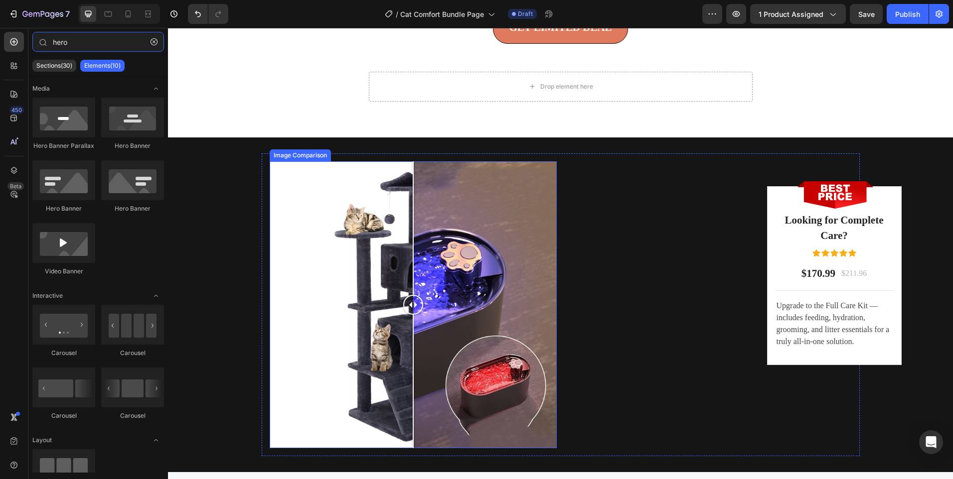
scroll to position [2501, 0]
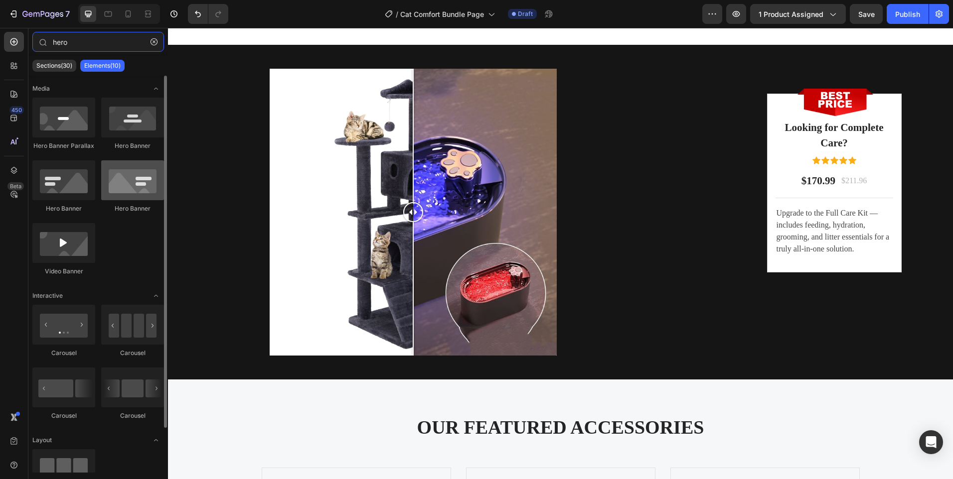
type input "hero"
drag, startPoint x: 130, startPoint y: 187, endPoint x: 123, endPoint y: 175, distance: 13.6
click at [124, 176] on div at bounding box center [132, 180] width 63 height 40
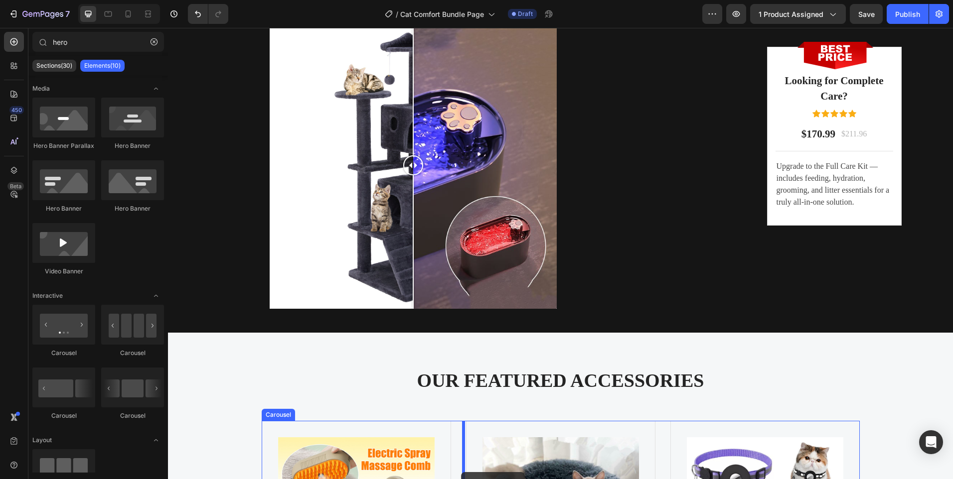
scroll to position [2589, 0]
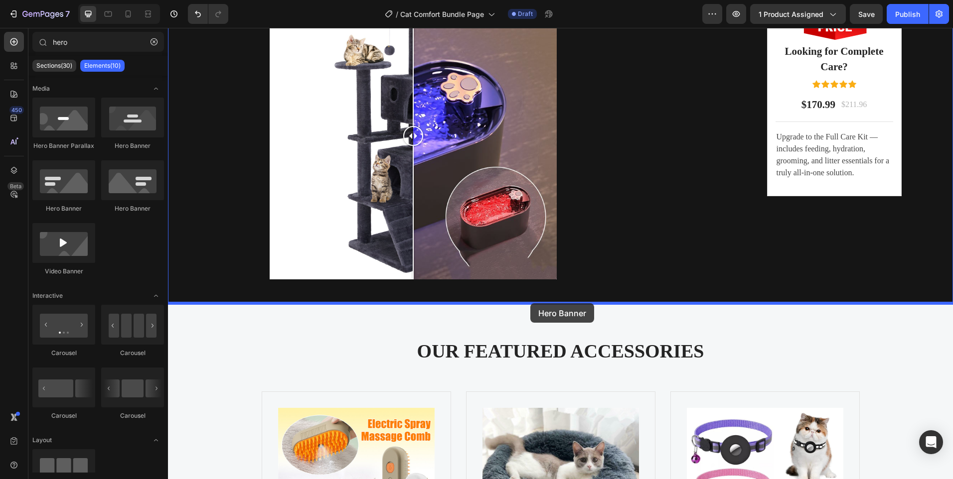
drag, startPoint x: 291, startPoint y: 208, endPoint x: 530, endPoint y: 304, distance: 257.5
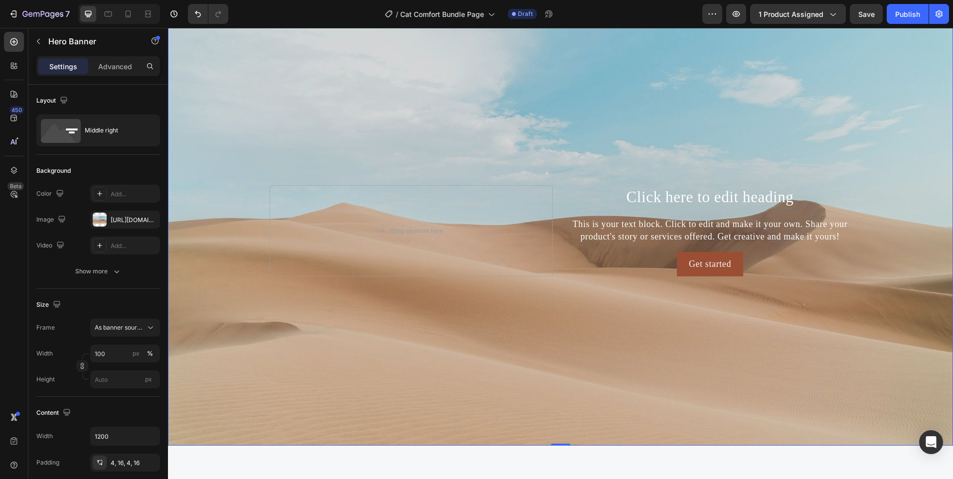
click at [219, 239] on div "Background Image" at bounding box center [560, 231] width 785 height 430
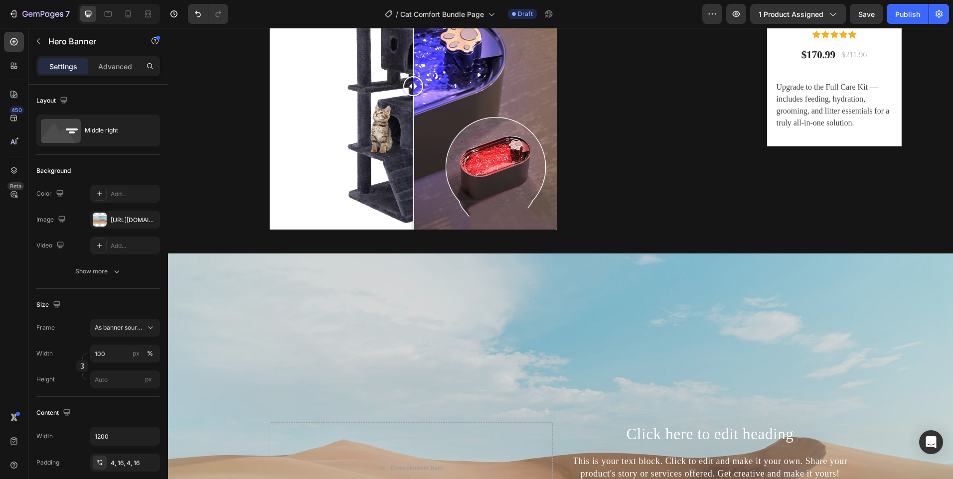
scroll to position [2738, 0]
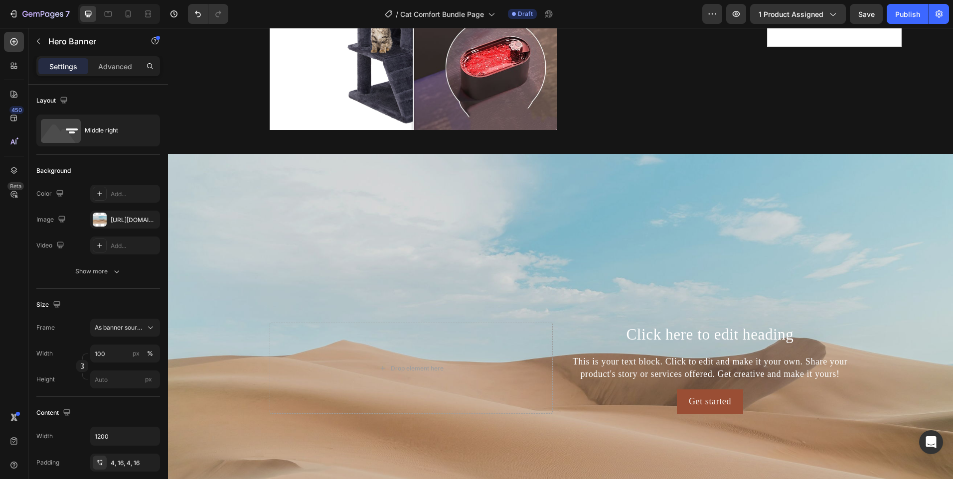
click at [620, 213] on div "Background Image" at bounding box center [560, 369] width 785 height 430
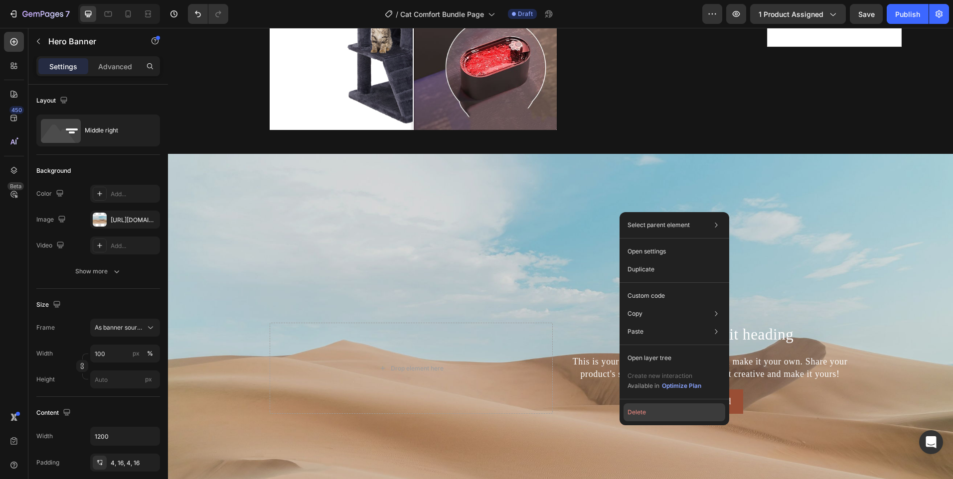
drag, startPoint x: 645, startPoint y: 411, endPoint x: 385, endPoint y: 338, distance: 269.7
click at [645, 411] on button "Delete" at bounding box center [675, 413] width 102 height 18
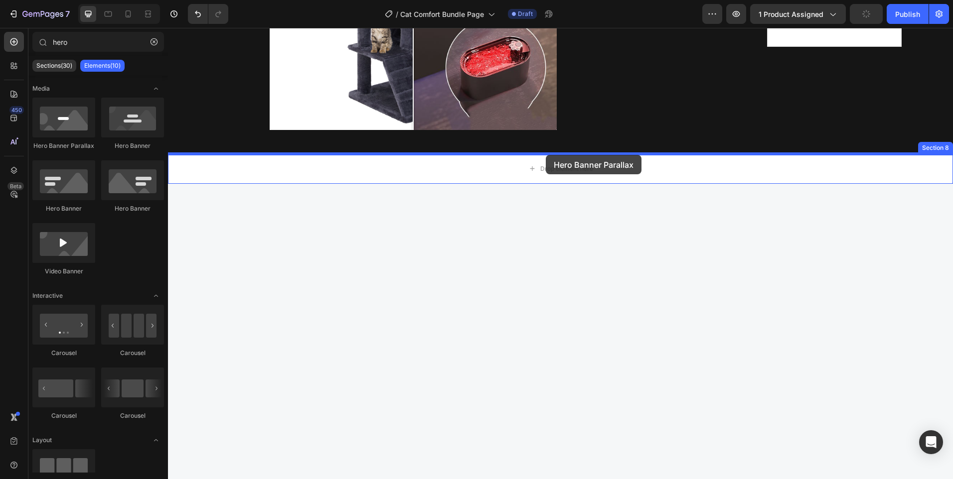
drag, startPoint x: 244, startPoint y: 167, endPoint x: 546, endPoint y: 155, distance: 301.8
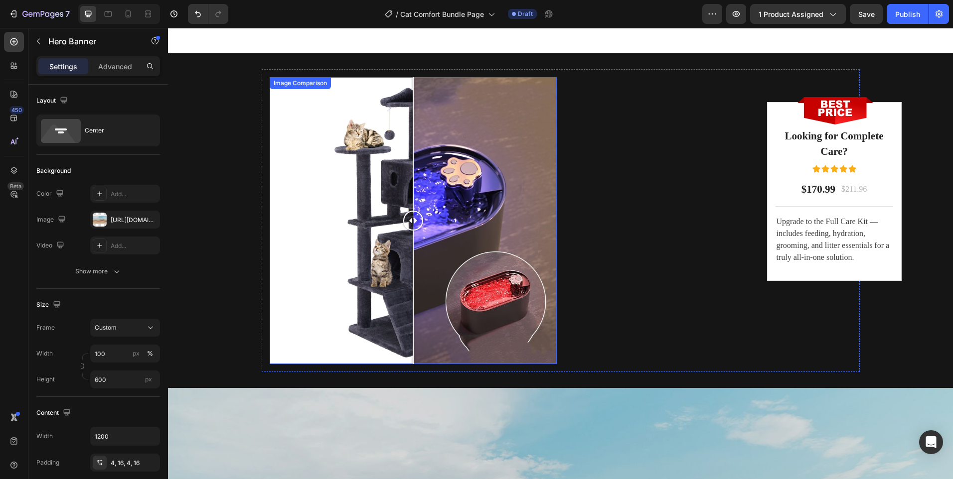
scroll to position [2489, 0]
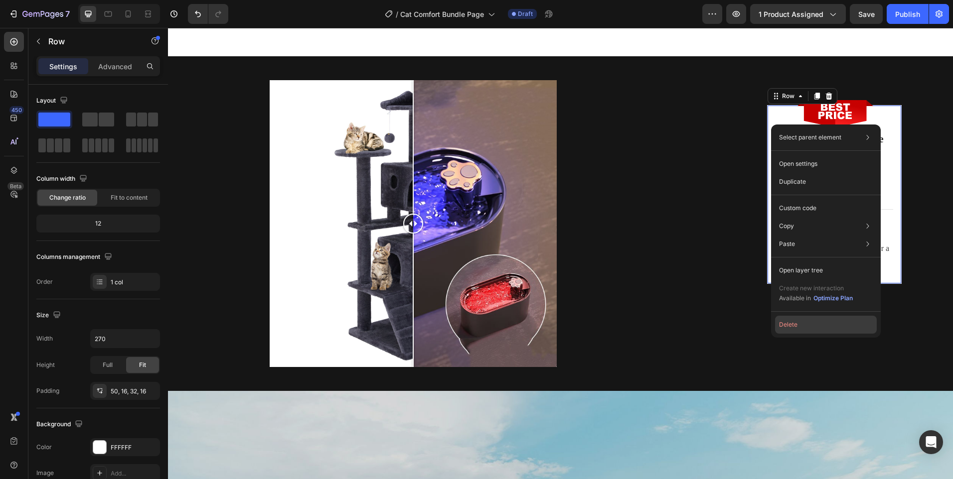
click at [793, 324] on button "Delete" at bounding box center [826, 325] width 102 height 18
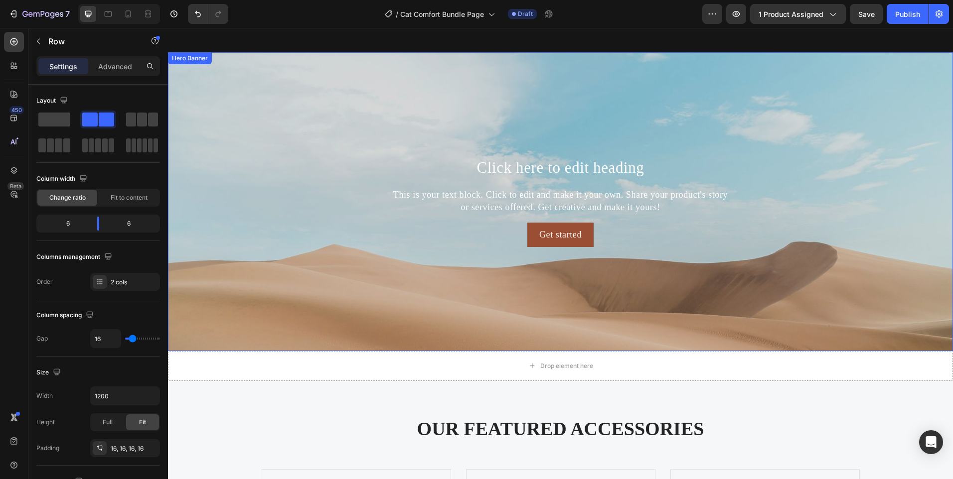
scroll to position [2788, 0]
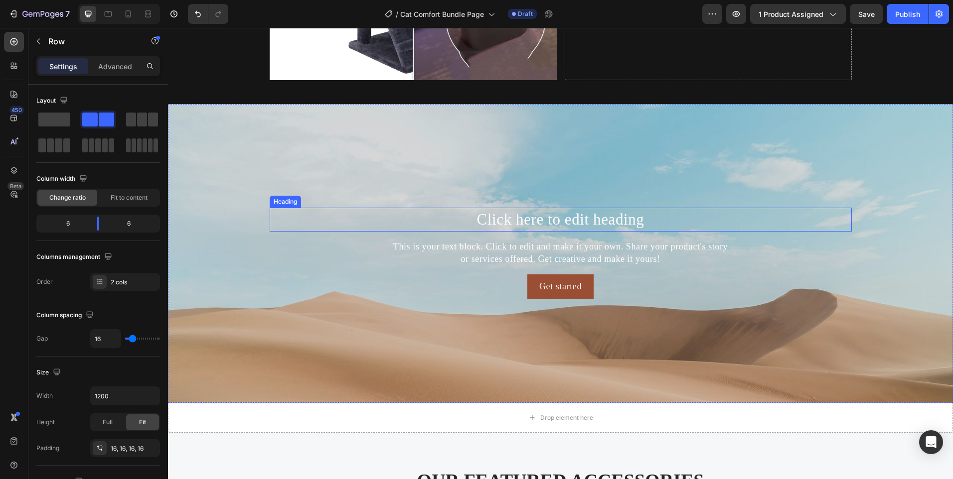
click at [499, 217] on h2 "Click here to edit heading" at bounding box center [561, 219] width 582 height 23
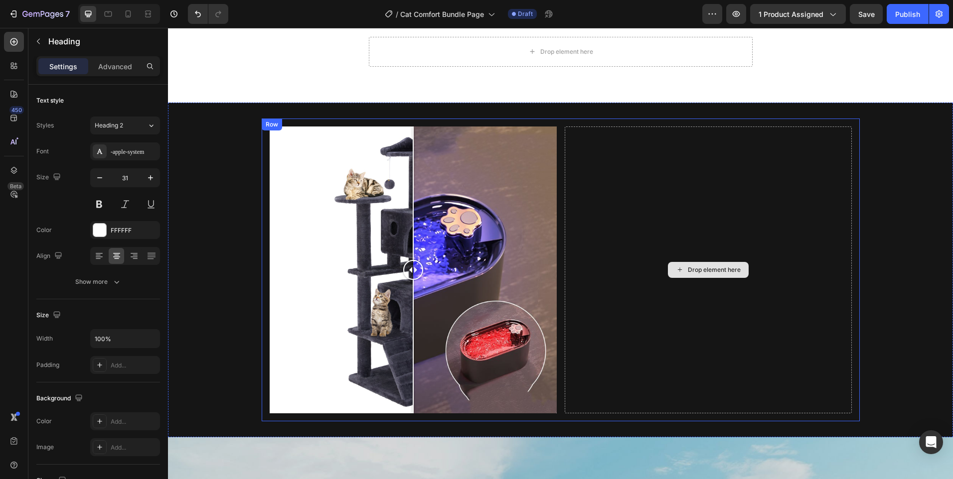
scroll to position [2439, 0]
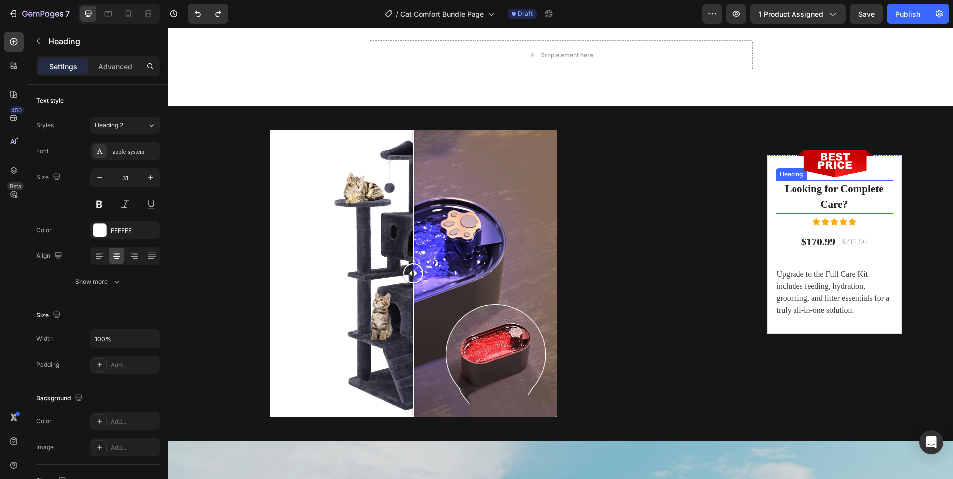
click at [808, 197] on h2 "Looking for Complete Care?" at bounding box center [835, 196] width 118 height 33
click at [808, 197] on p "Looking for Complete Care?" at bounding box center [835, 196] width 116 height 31
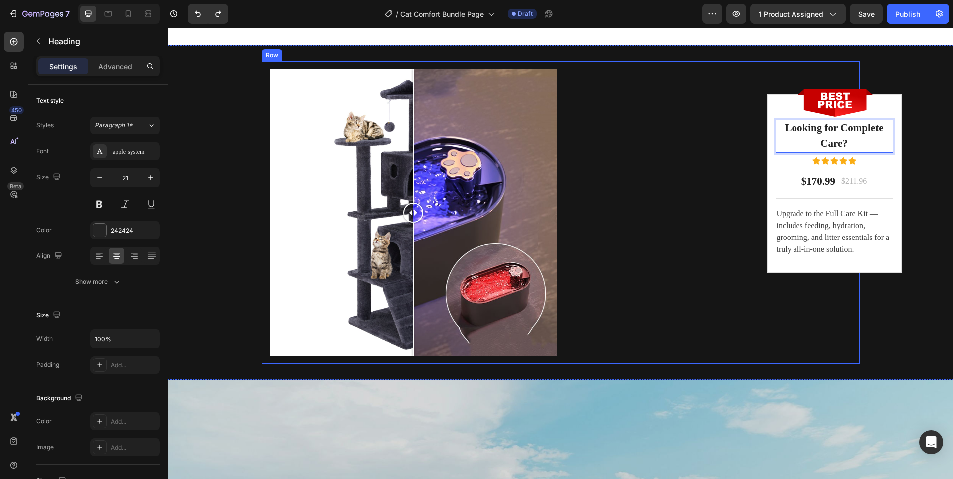
scroll to position [2738, 0]
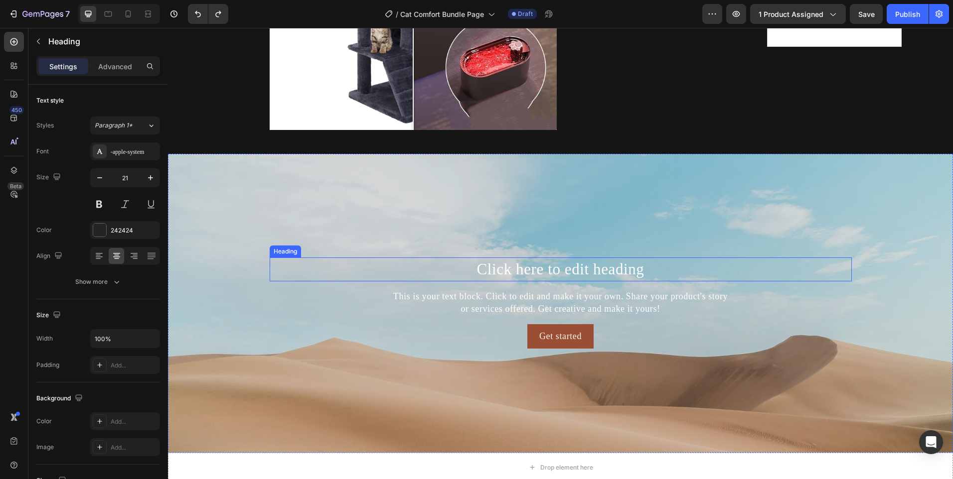
click at [550, 270] on h2 "Click here to edit heading" at bounding box center [561, 269] width 582 height 23
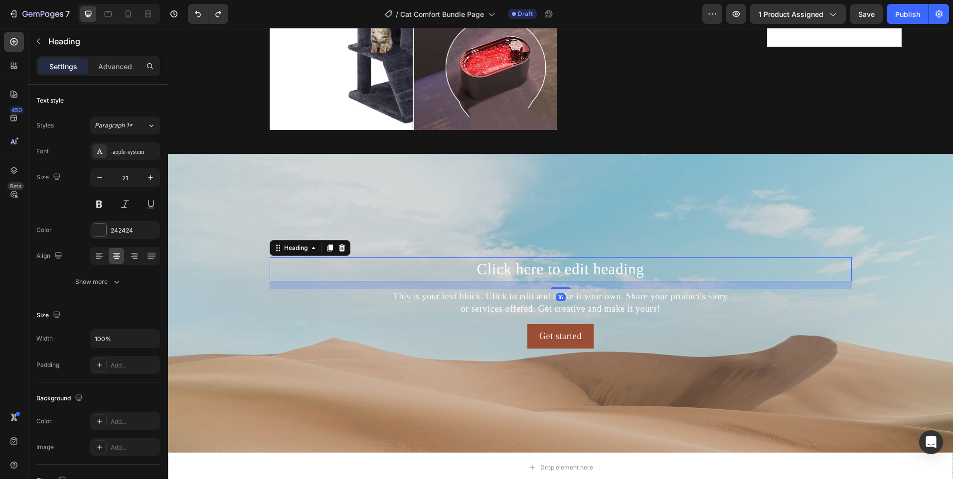
click at [550, 270] on h2 "Click here to edit heading" at bounding box center [561, 269] width 582 height 23
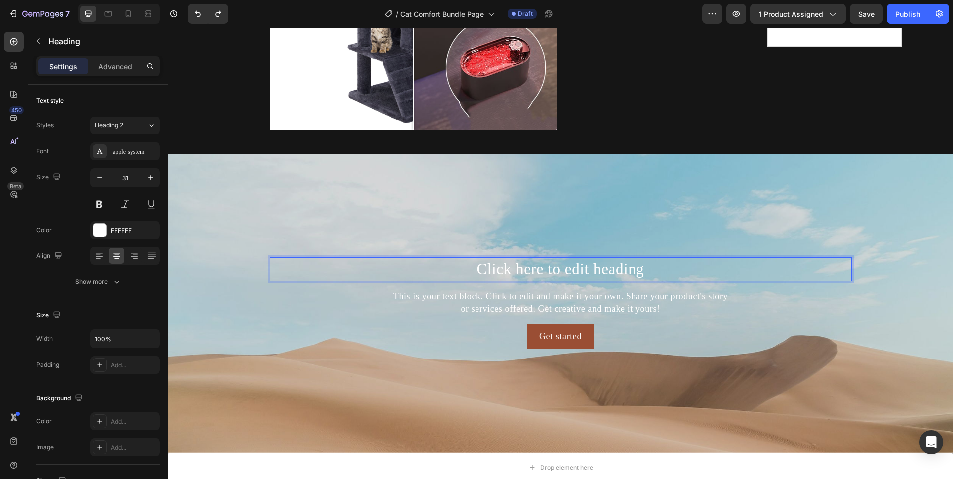
click at [550, 270] on p "Click here to edit heading" at bounding box center [561, 269] width 580 height 21
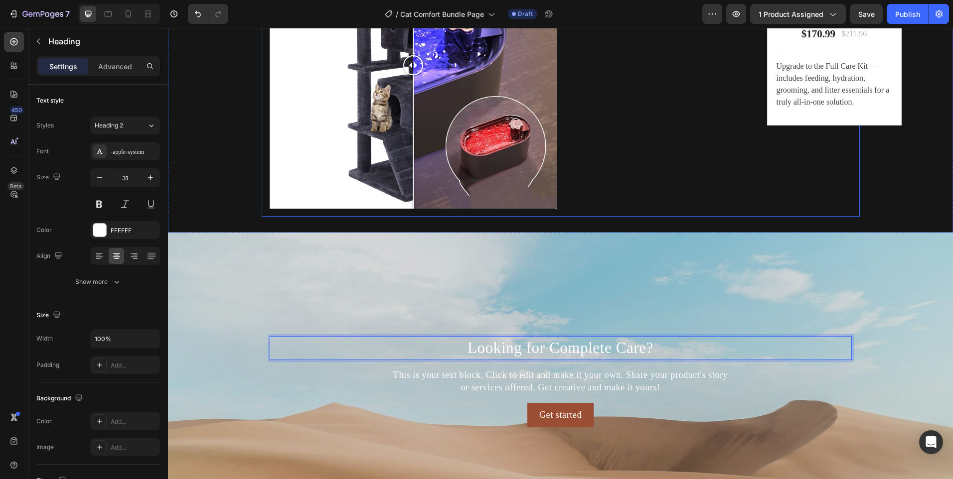
scroll to position [2589, 0]
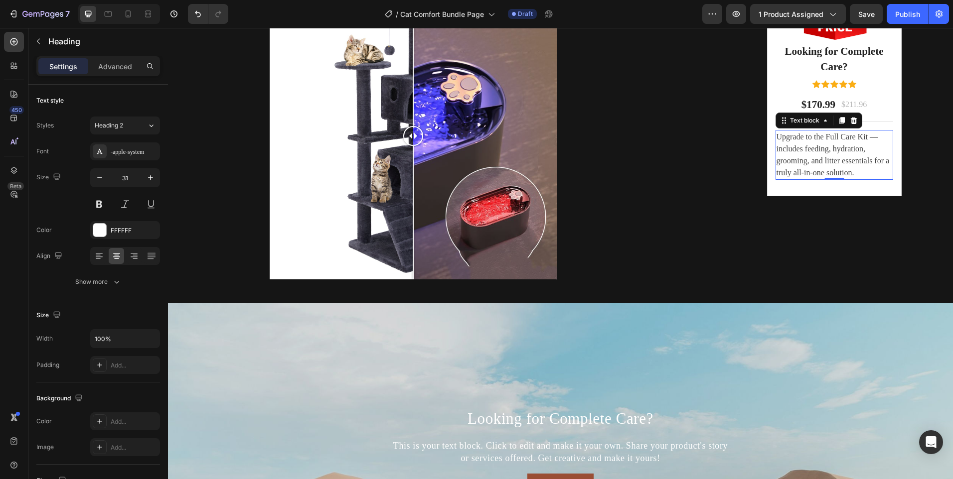
click at [807, 163] on p "Upgrade to the Full Care Kit — includes feeding, hydration, grooming, and litte…" at bounding box center [835, 155] width 116 height 48
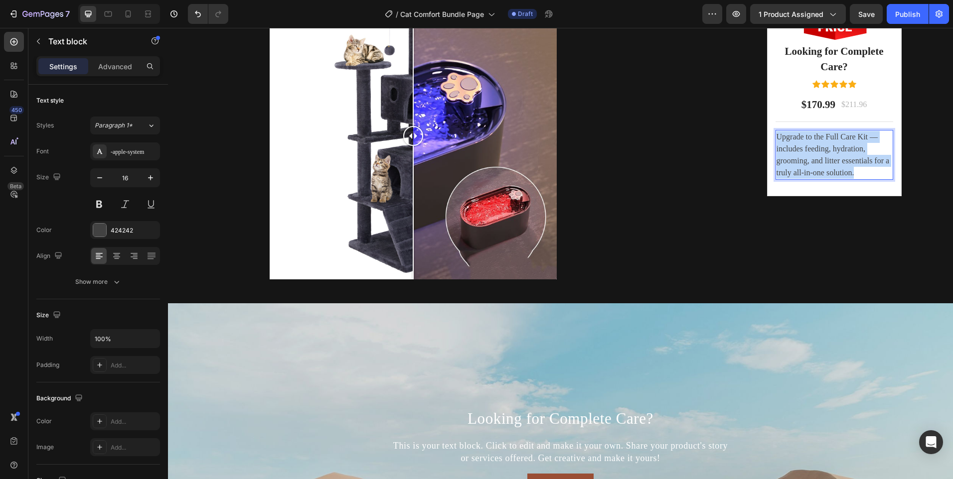
click at [807, 163] on p "Upgrade to the Full Care Kit — includes feeding, hydration, grooming, and litte…" at bounding box center [835, 155] width 116 height 48
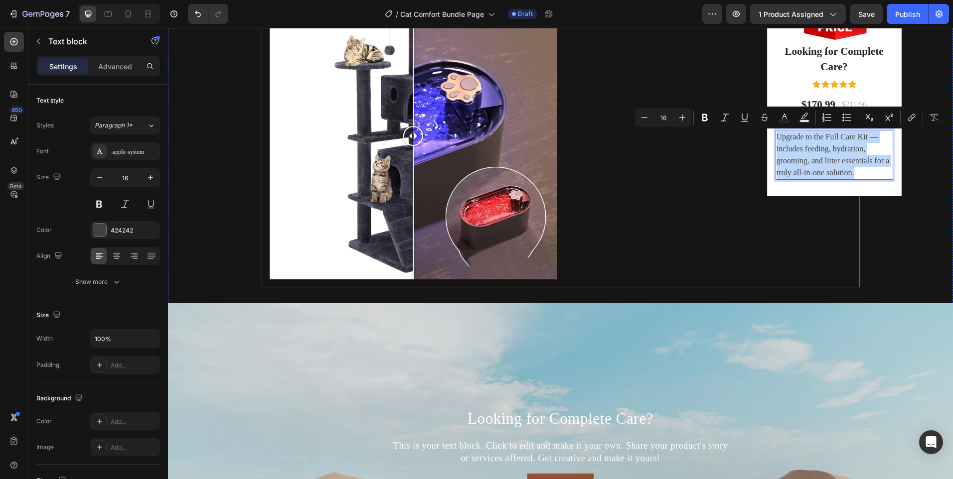
copy p "Upgrade to the Full Care Kit — includes feeding, hydration, grooming, and litte…"
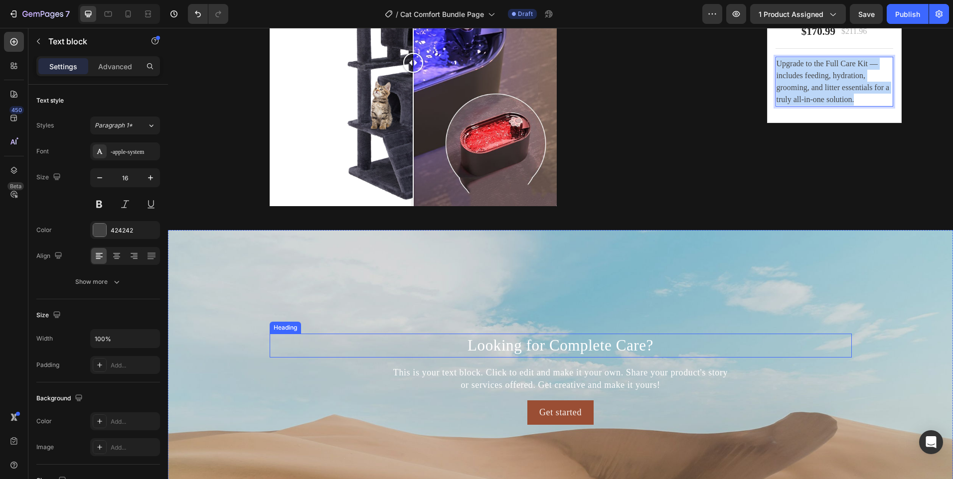
scroll to position [2788, 0]
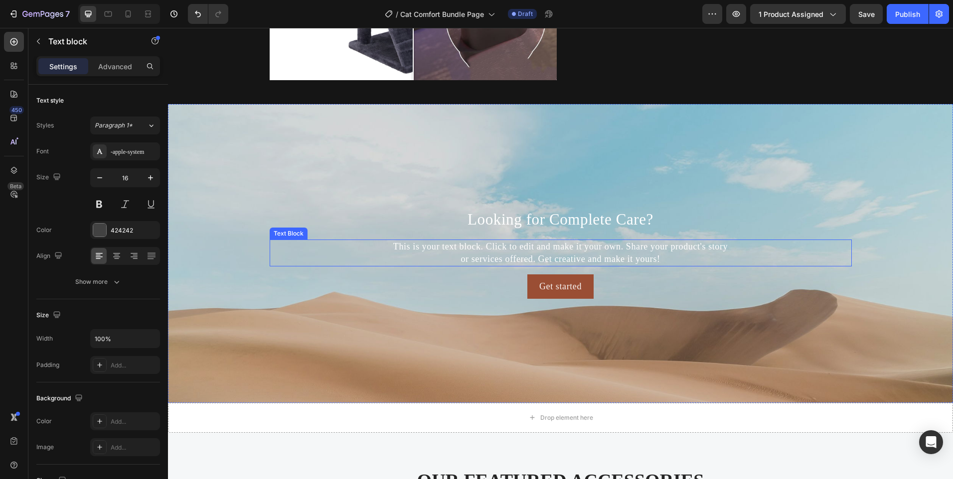
click at [597, 246] on div "This is your text block. Click to edit and make it your own. Share your product…" at bounding box center [561, 253] width 582 height 27
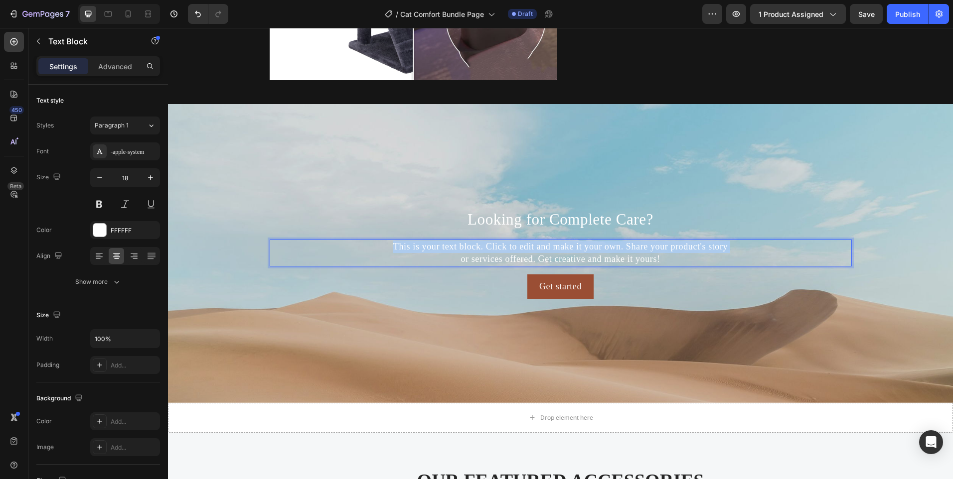
click at [597, 246] on p "This is your text block. Click to edit and make it your own. Share your product…" at bounding box center [561, 253] width 580 height 25
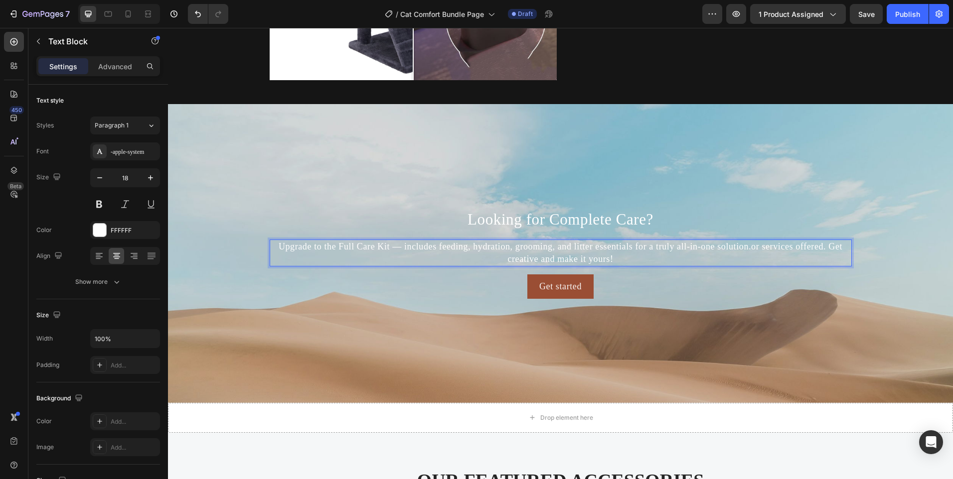
click at [588, 248] on p "Upgrade to the Full Care Kit — includes feeding, hydration, grooming, and litte…" at bounding box center [561, 253] width 580 height 25
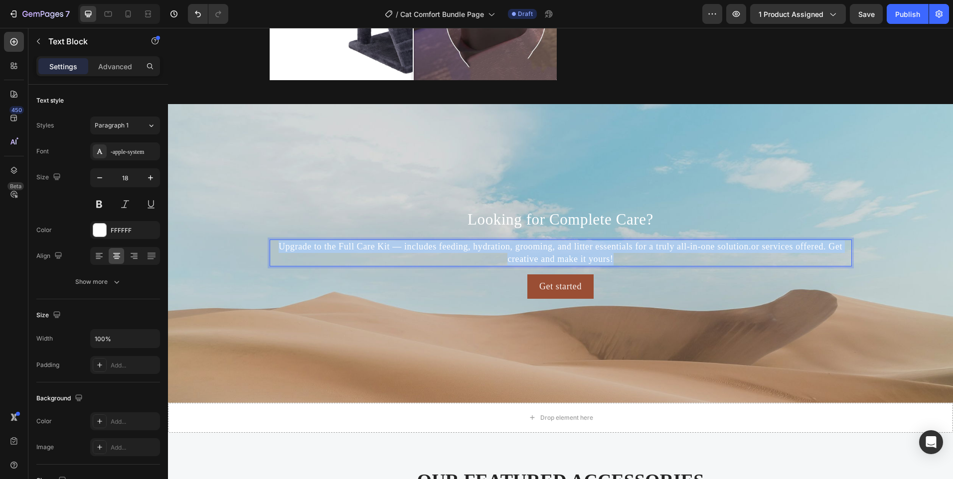
click at [588, 248] on p "Upgrade to the Full Care Kit — includes feeding, hydration, grooming, and litte…" at bounding box center [561, 253] width 580 height 25
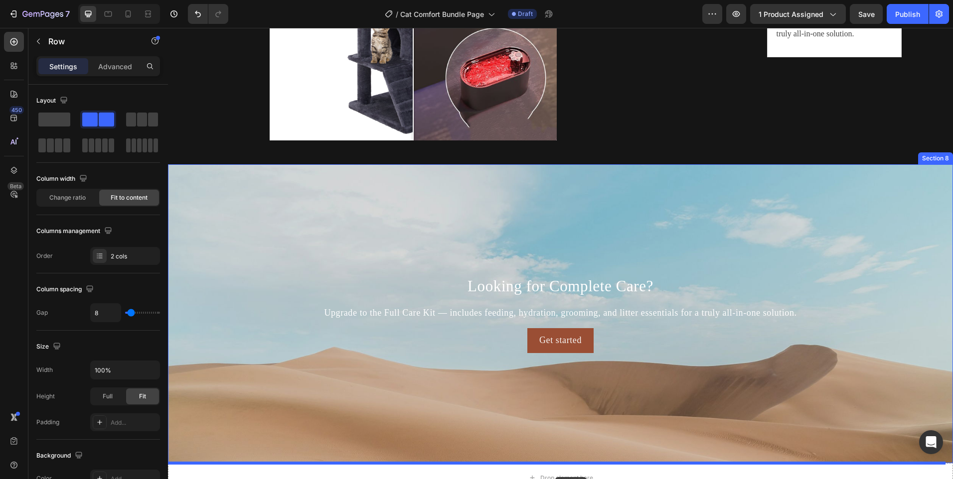
scroll to position [2734, 0]
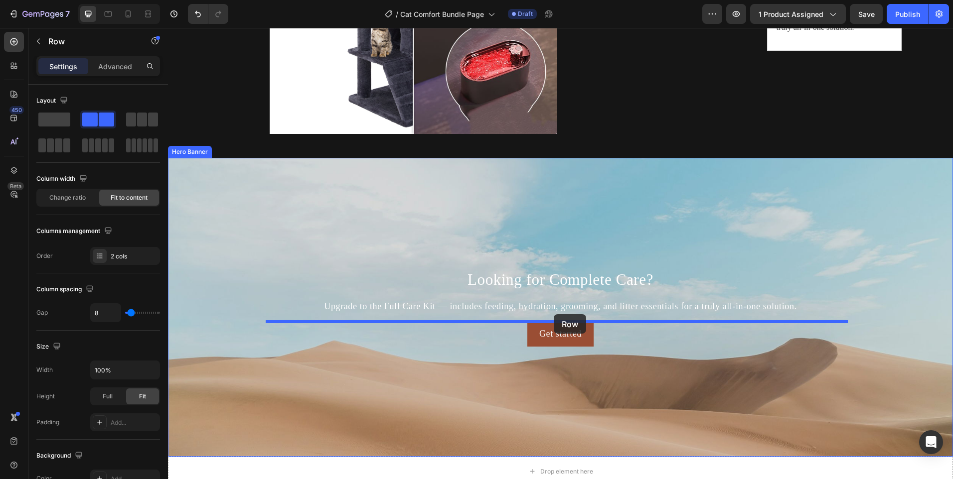
drag, startPoint x: 872, startPoint y: 144, endPoint x: 554, endPoint y: 315, distance: 361.2
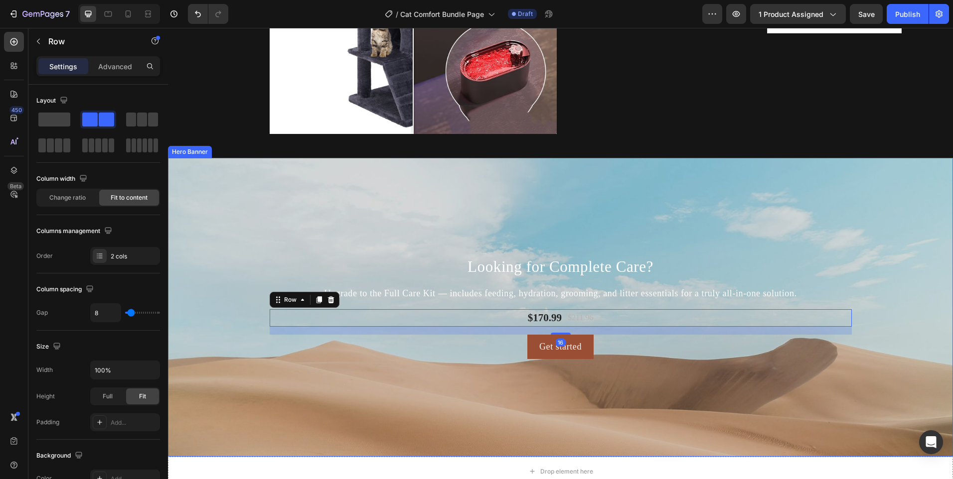
click at [259, 187] on div "Background Image" at bounding box center [560, 371] width 785 height 449
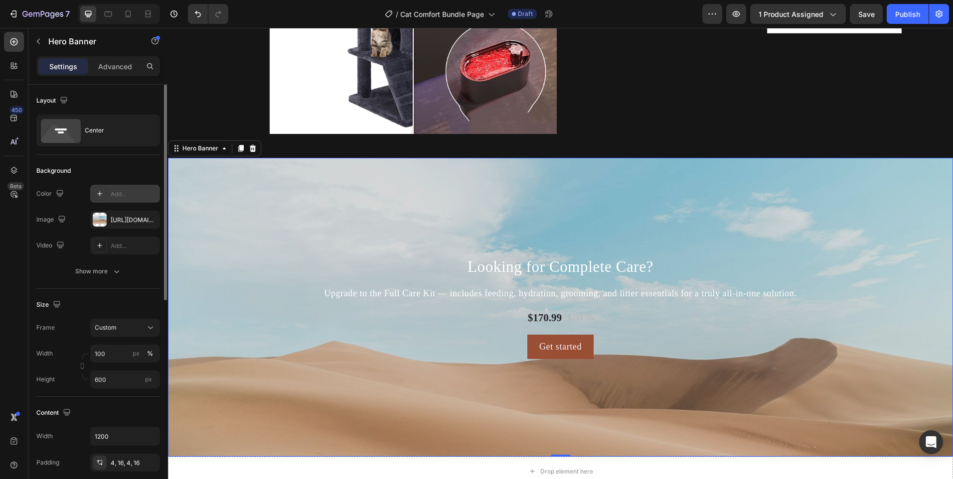
click at [100, 197] on icon at bounding box center [100, 194] width 8 height 8
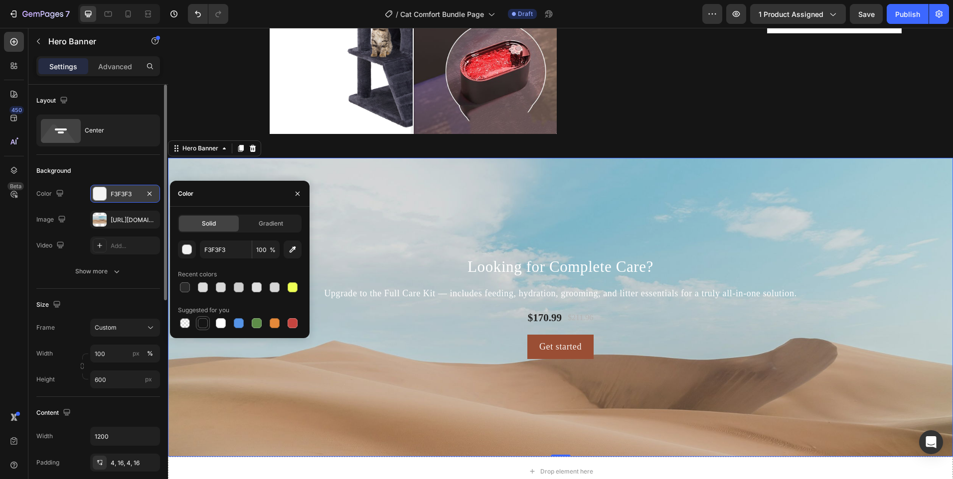
click at [198, 320] on div at bounding box center [203, 323] width 10 height 10
type input "151515"
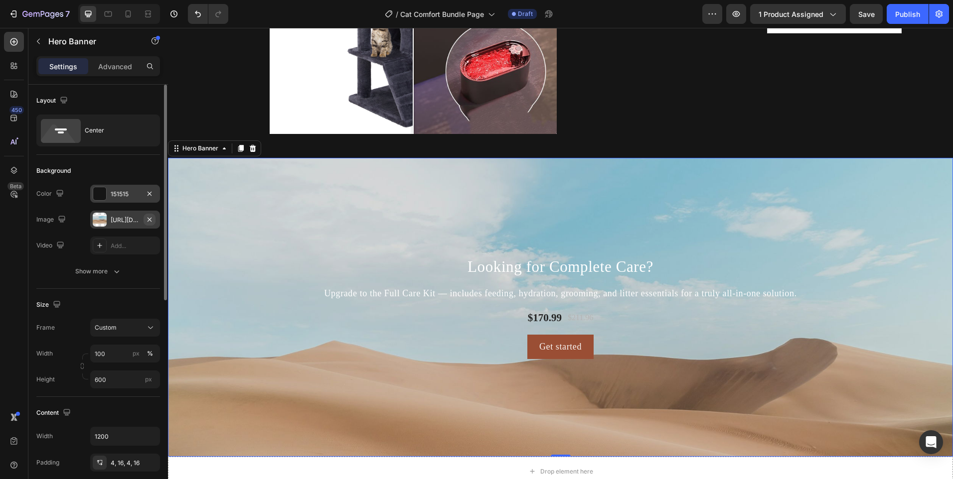
click at [148, 221] on icon "button" at bounding box center [150, 219] width 4 height 4
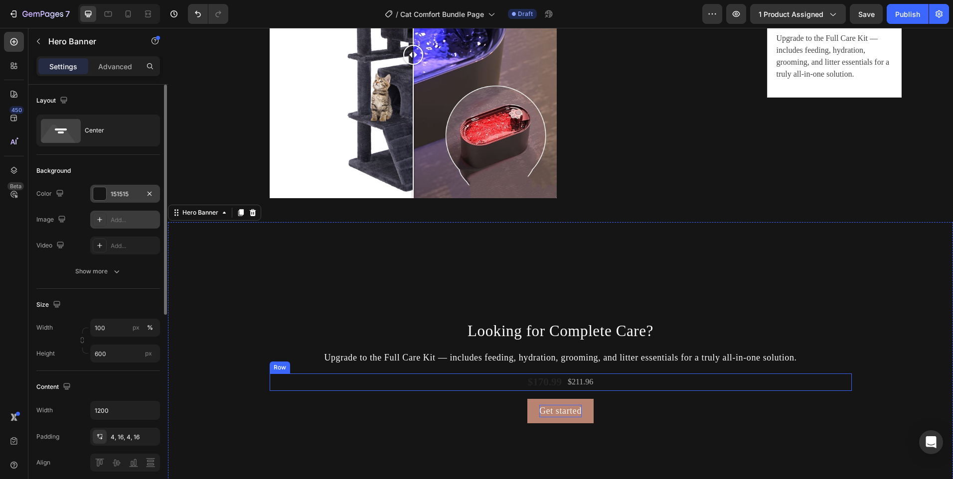
scroll to position [2784, 0]
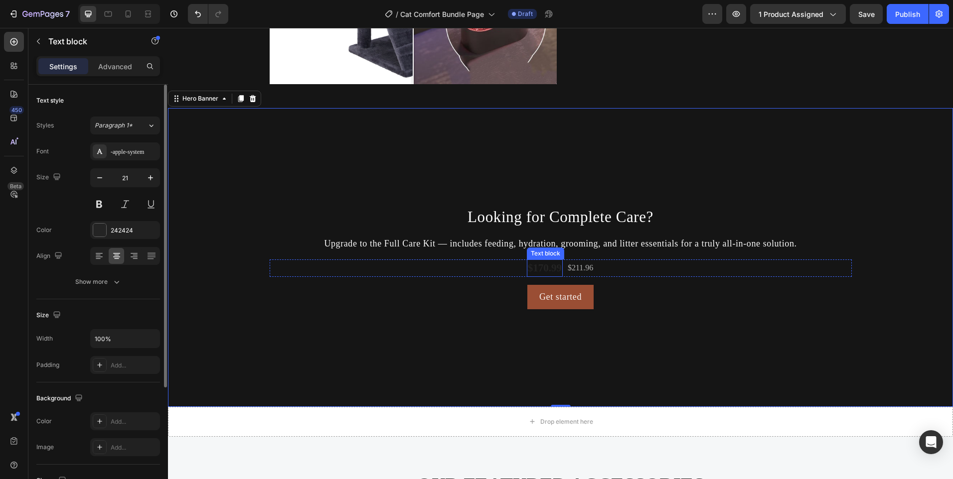
click at [541, 271] on p "$170.99" at bounding box center [545, 269] width 34 height 16
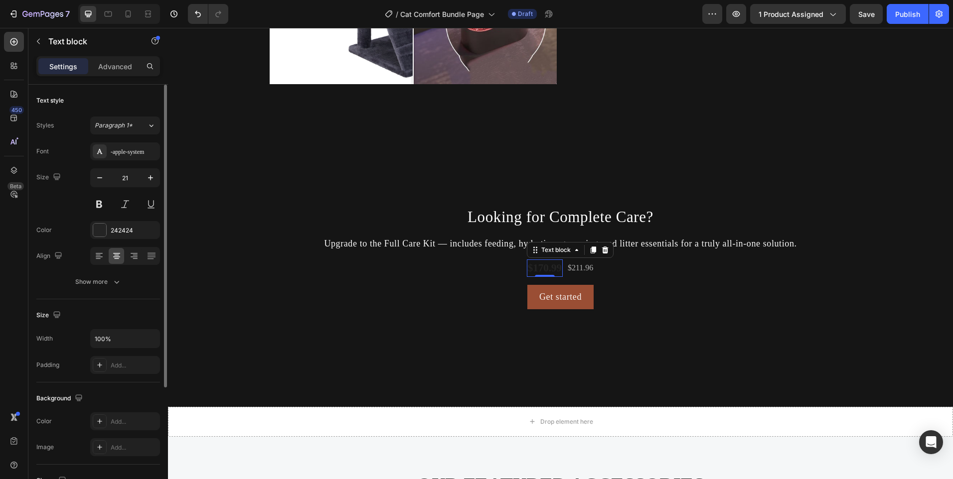
click at [541, 271] on p "$170.99" at bounding box center [545, 269] width 34 height 16
click at [528, 266] on p "$170.99" at bounding box center [545, 269] width 34 height 16
click at [115, 231] on div "242424" at bounding box center [125, 230] width 29 height 9
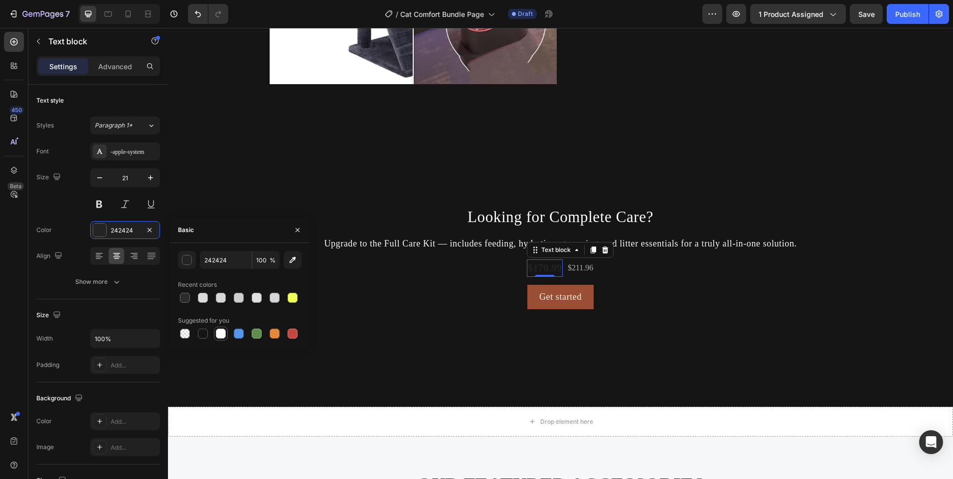
click at [225, 329] on div at bounding box center [221, 334] width 12 height 12
type input "FFFFFF"
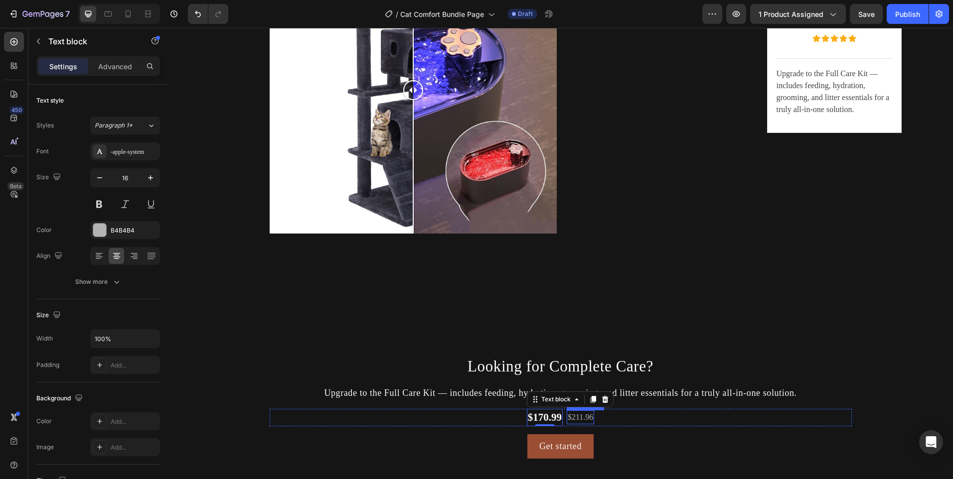
click at [581, 417] on p "$211.96" at bounding box center [580, 418] width 25 height 12
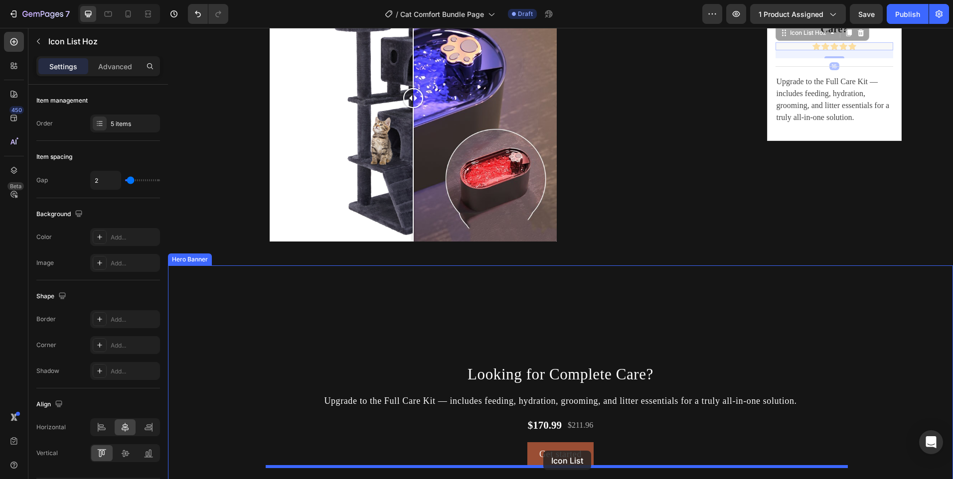
scroll to position [2643, 0]
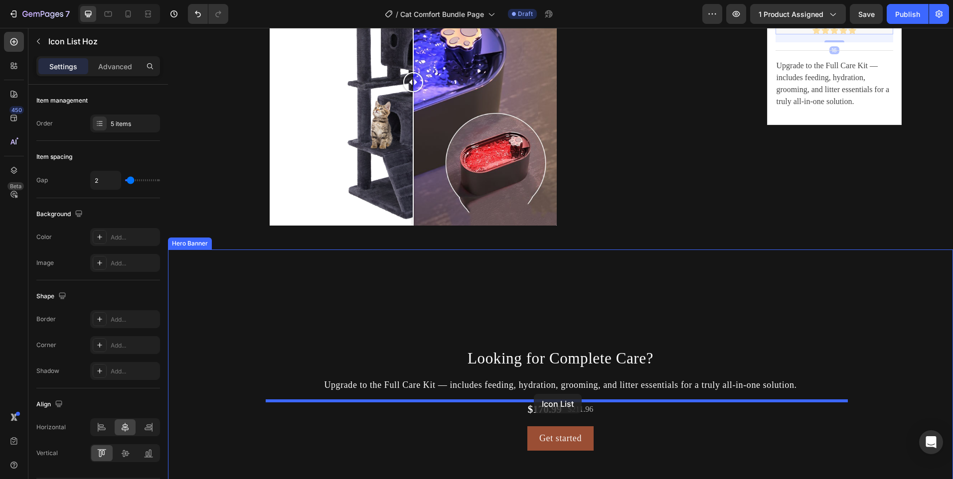
drag, startPoint x: 803, startPoint y: 85, endPoint x: 534, endPoint y: 394, distance: 409.8
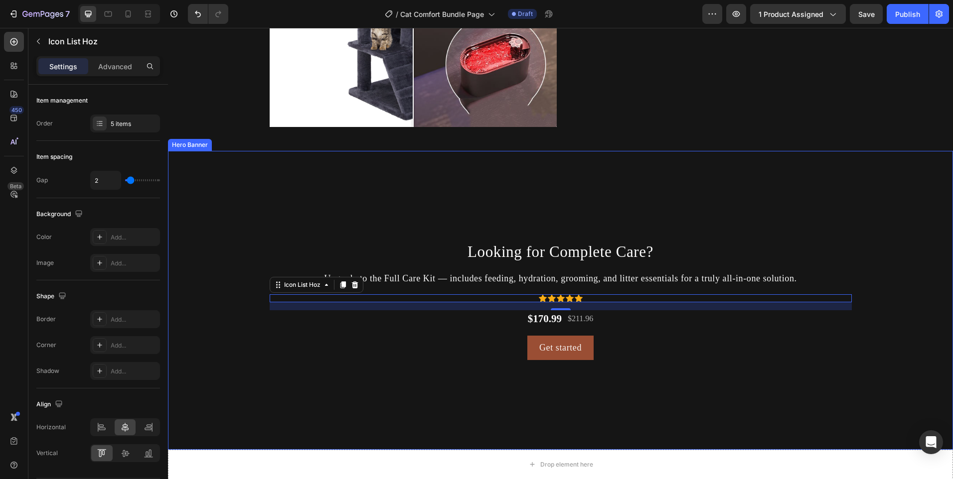
scroll to position [2742, 0]
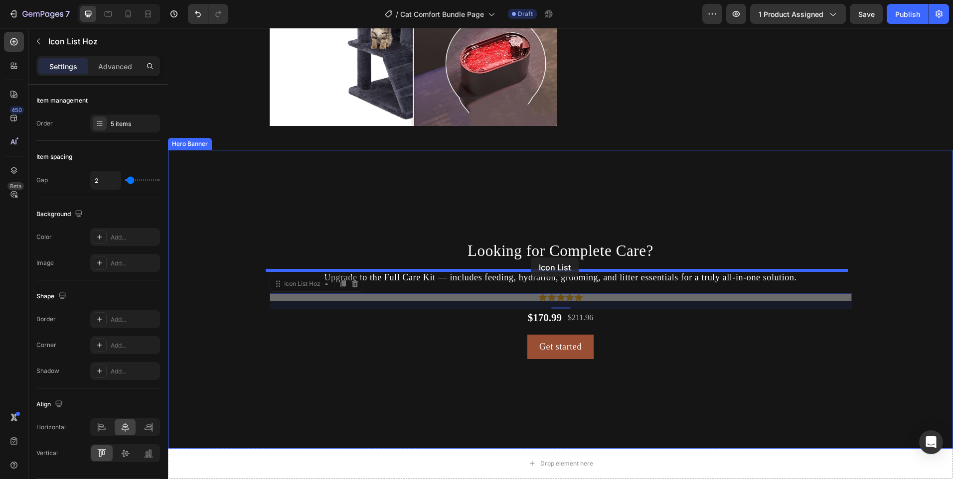
drag, startPoint x: 527, startPoint y: 297, endPoint x: 530, endPoint y: 259, distance: 38.0
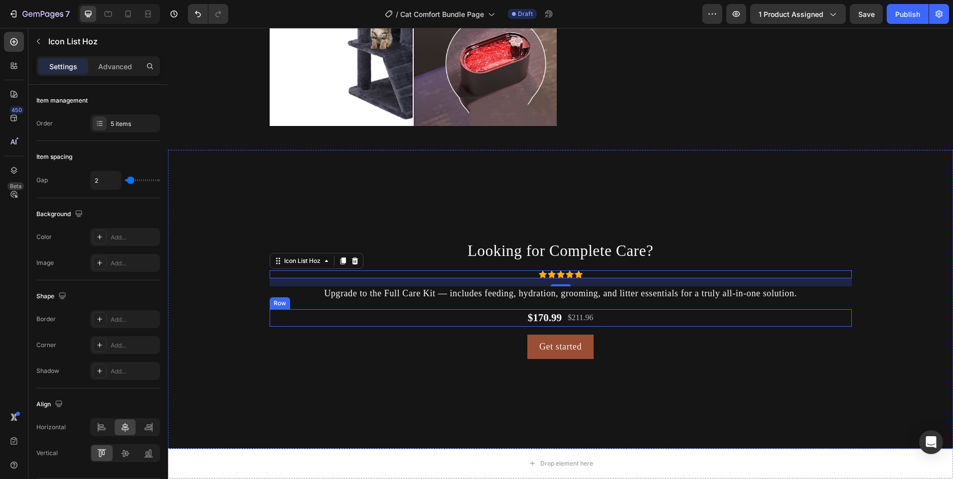
click at [696, 319] on div "$170.99 Text block $211.96 Text block Row" at bounding box center [561, 319] width 582 height 18
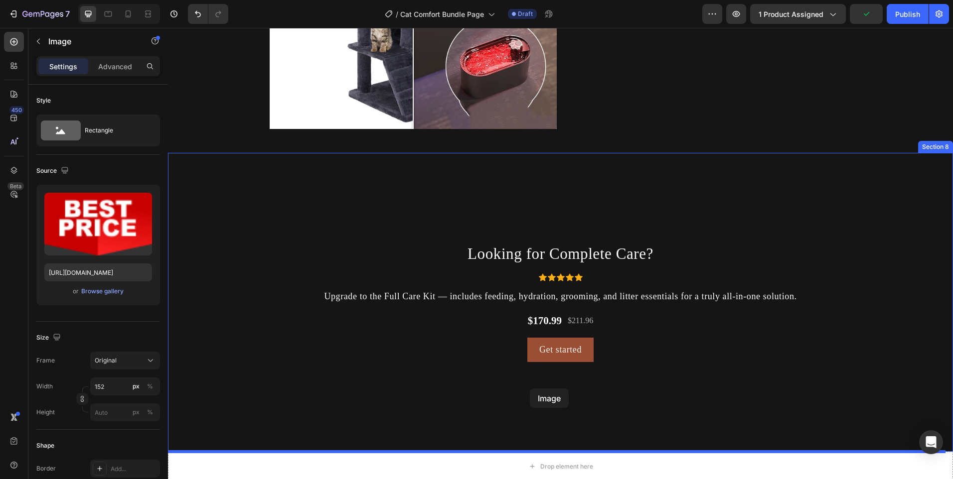
scroll to position [2741, 0]
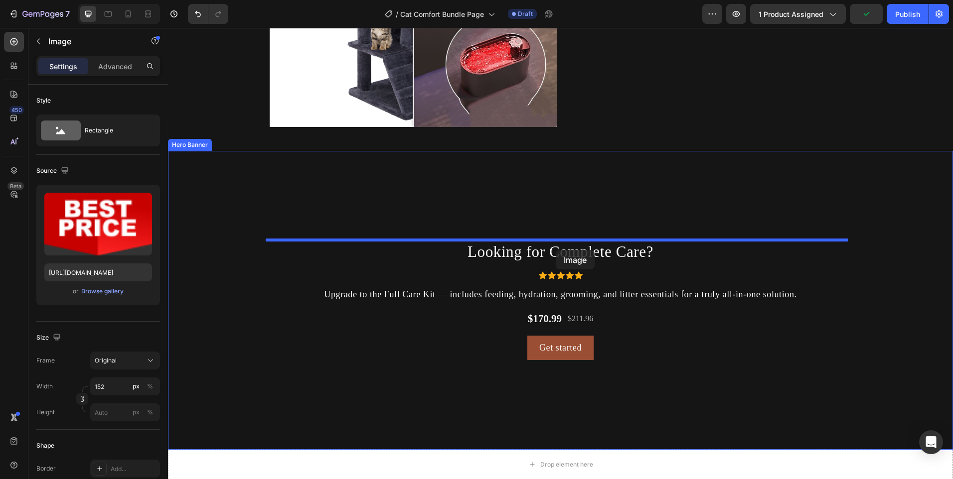
drag, startPoint x: 833, startPoint y: 114, endPoint x: 556, endPoint y: 250, distance: 308.7
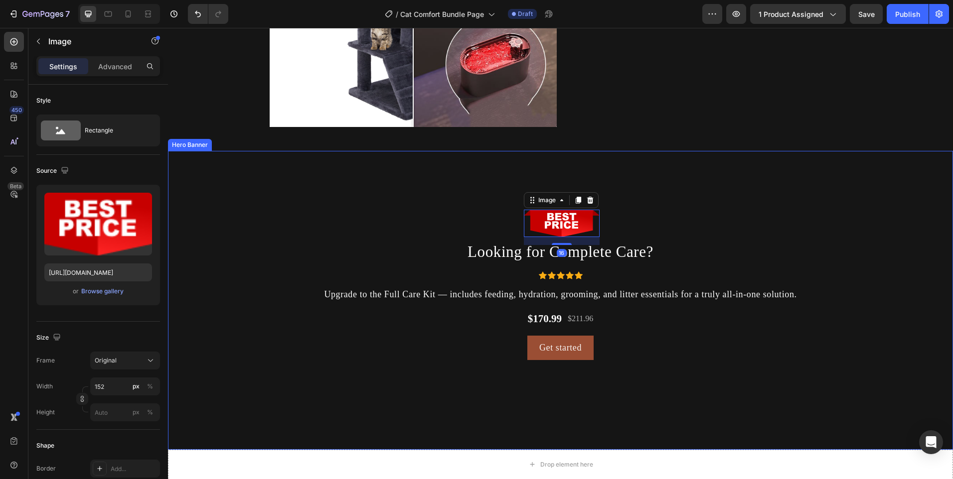
click at [696, 216] on div "Background Image" at bounding box center [560, 375] width 785 height 449
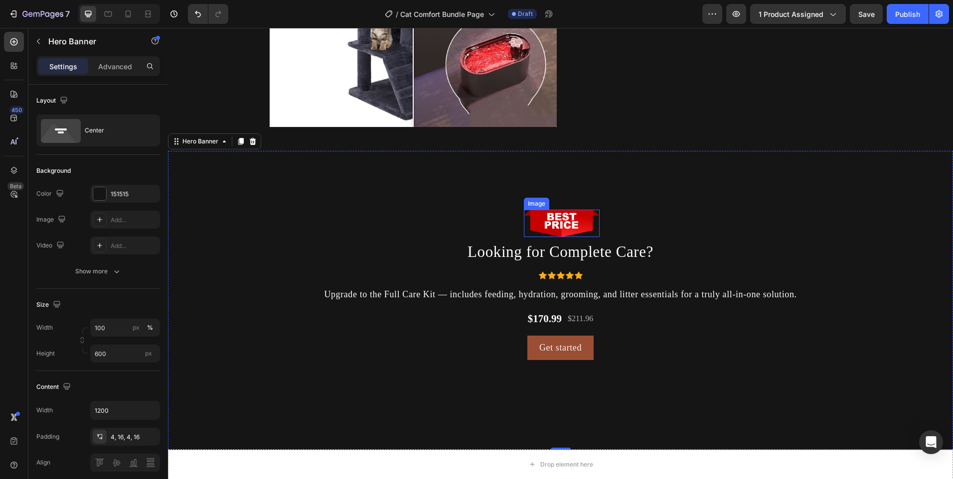
click at [557, 218] on img at bounding box center [562, 223] width 76 height 27
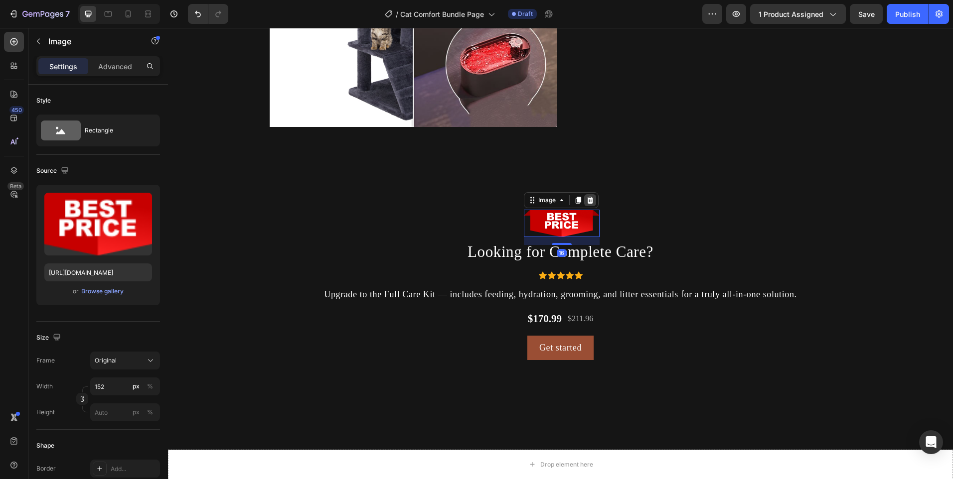
click at [586, 200] on icon at bounding box center [590, 200] width 8 height 8
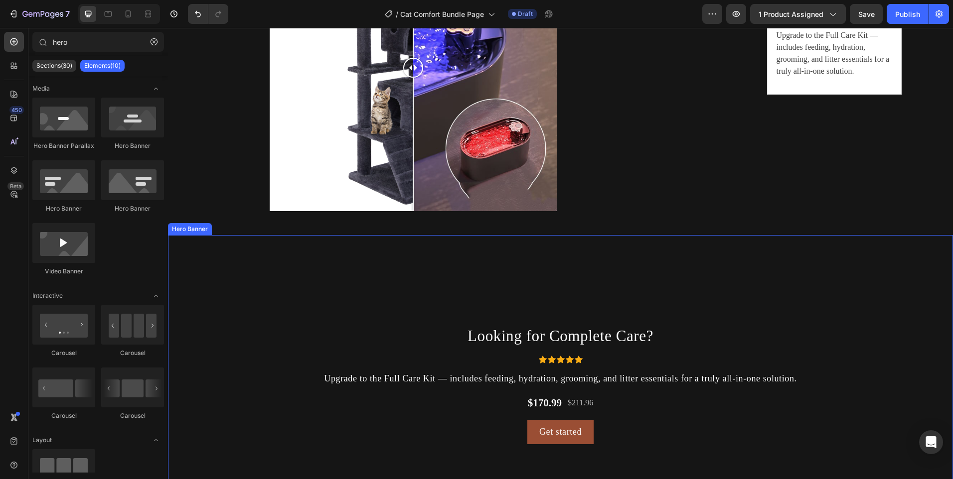
scroll to position [2542, 0]
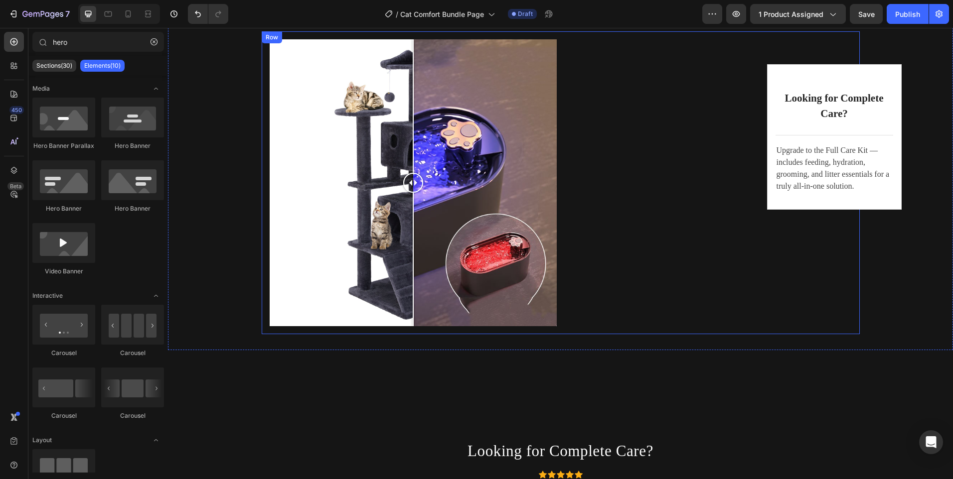
click at [660, 230] on div "Looking for Complete Care? Heading Title Line Upgrade to the Full Care Kit — in…" at bounding box center [708, 182] width 287 height 287
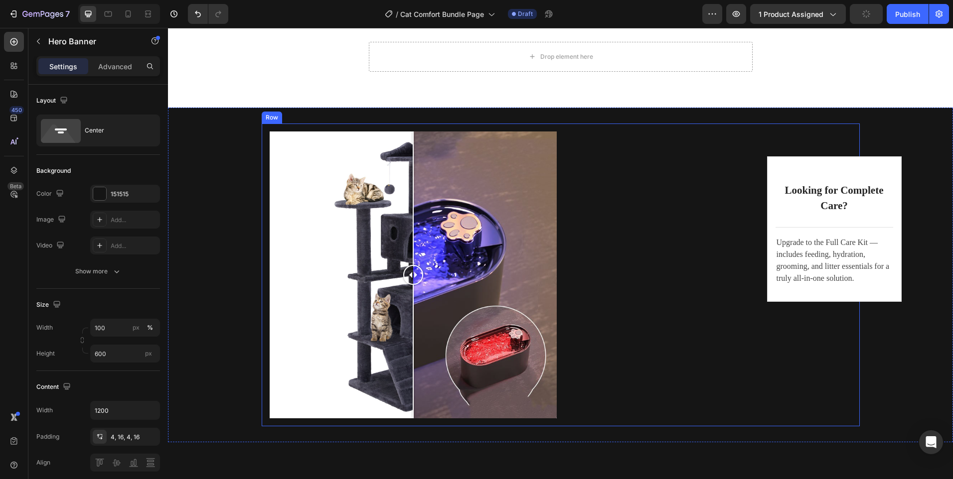
scroll to position [2492, 0]
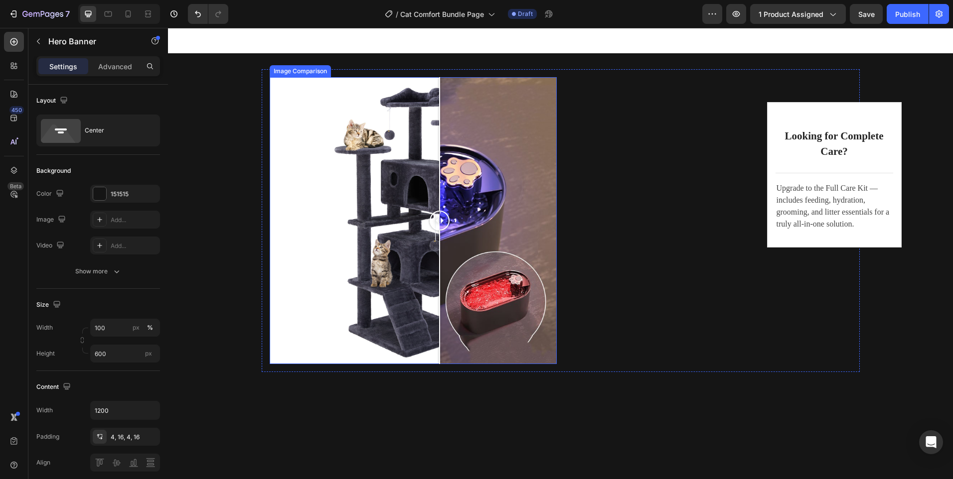
click at [436, 141] on div at bounding box center [413, 220] width 287 height 287
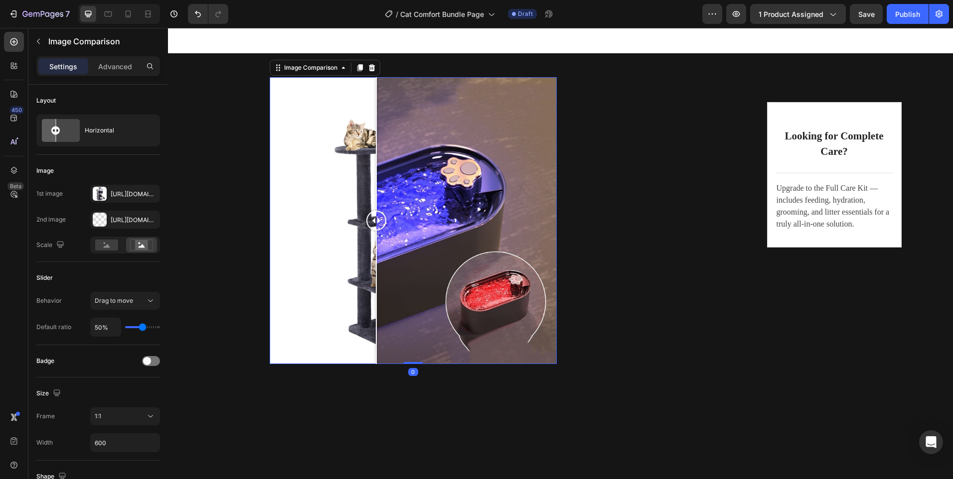
drag, startPoint x: 376, startPoint y: 108, endPoint x: 379, endPoint y: 344, distance: 236.8
click at [379, 344] on div at bounding box center [413, 220] width 287 height 287
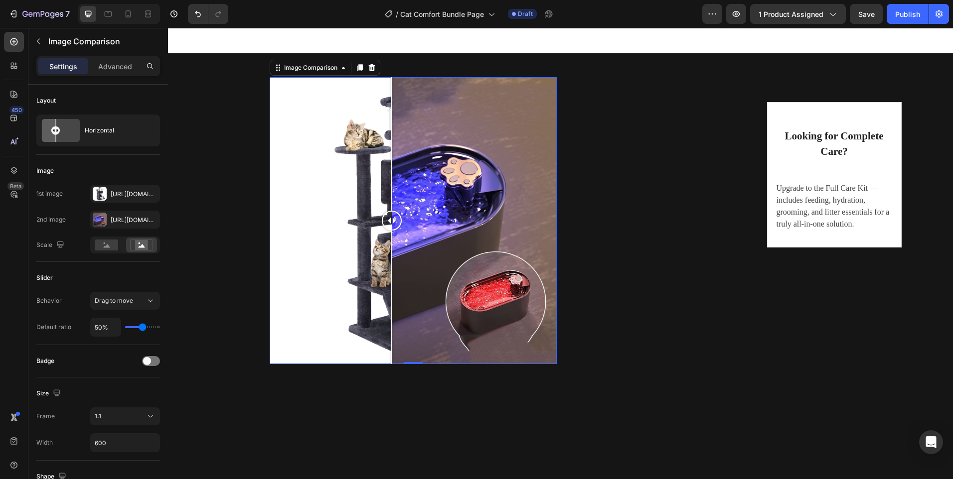
drag, startPoint x: 545, startPoint y: 176, endPoint x: 438, endPoint y: 430, distance: 275.9
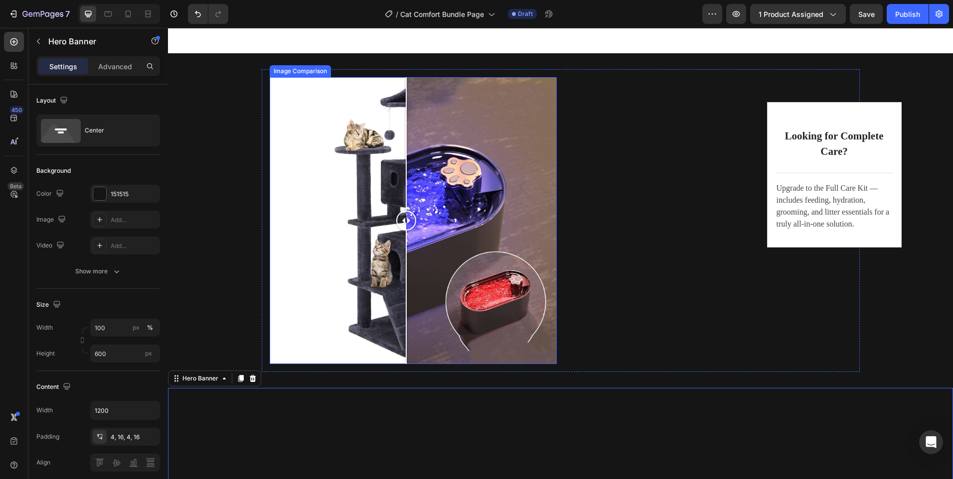
click at [444, 364] on div at bounding box center [413, 220] width 287 height 287
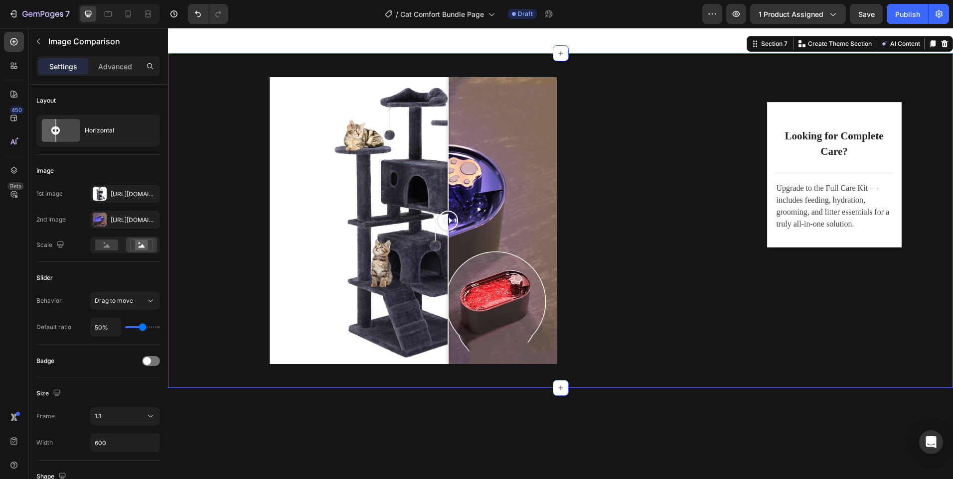
drag, startPoint x: 194, startPoint y: 378, endPoint x: 207, endPoint y: 387, distance: 15.5
click at [193, 372] on div "Image Comparison Looking for Complete Care? Heading Title Line Upgrade to the F…" at bounding box center [560, 220] width 785 height 303
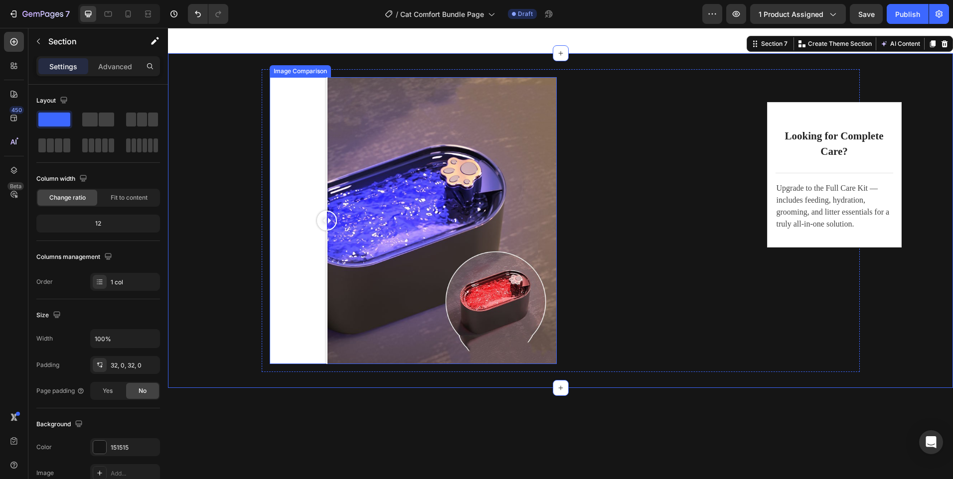
click at [323, 332] on div at bounding box center [413, 220] width 287 height 287
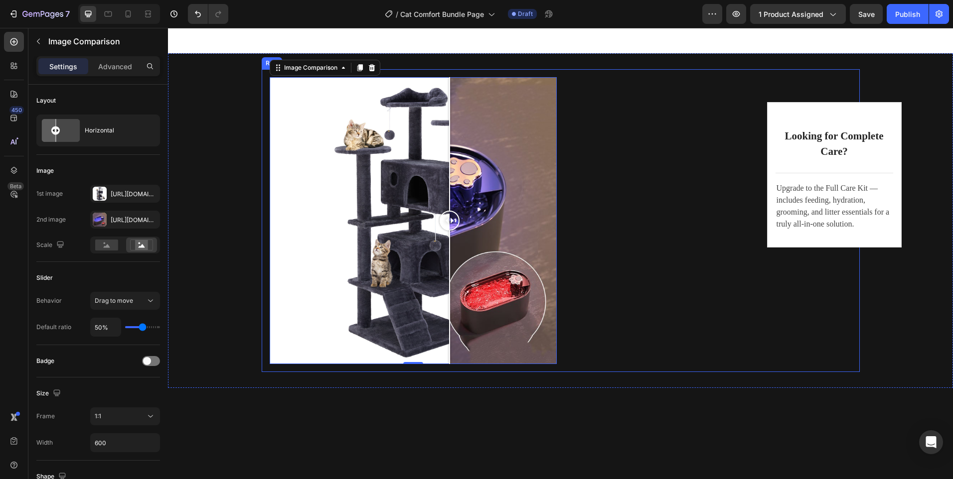
drag, startPoint x: 525, startPoint y: 159, endPoint x: 439, endPoint y: 350, distance: 209.2
click at [442, 364] on div at bounding box center [413, 220] width 287 height 287
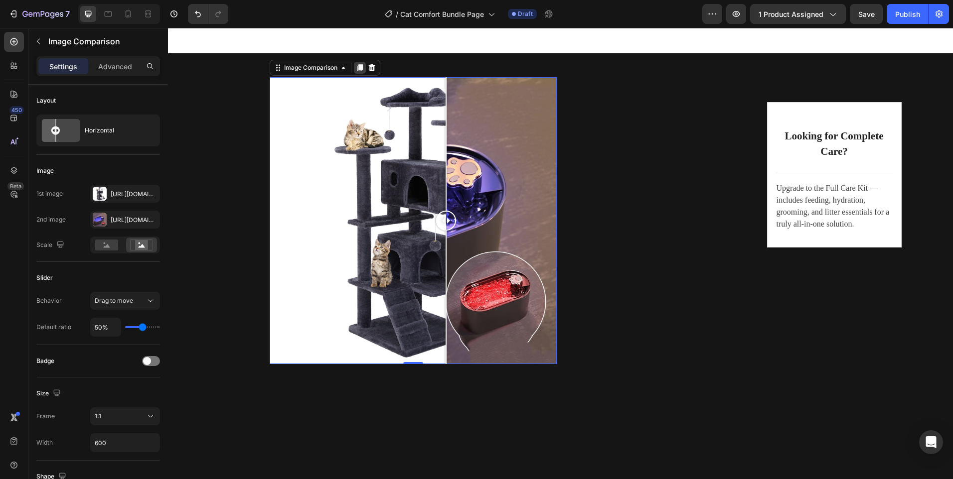
click at [356, 72] on icon at bounding box center [360, 68] width 8 height 8
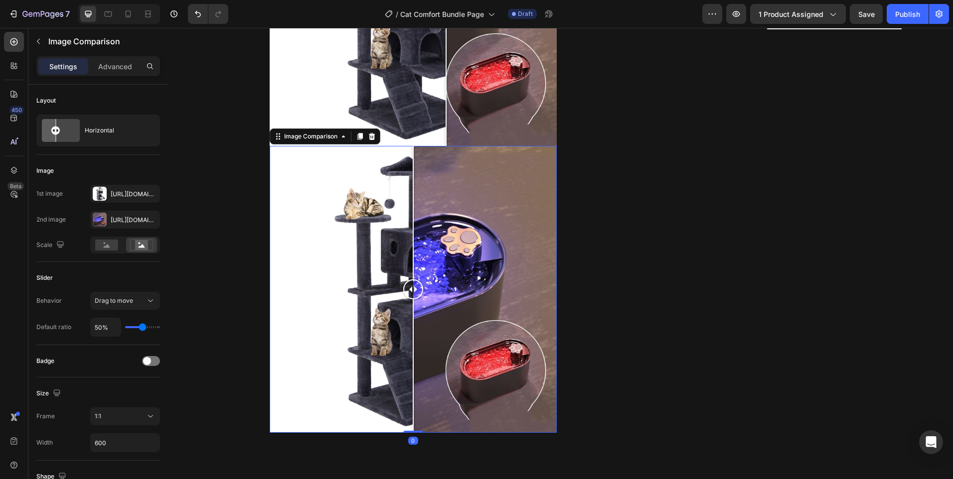
scroll to position [2791, 0]
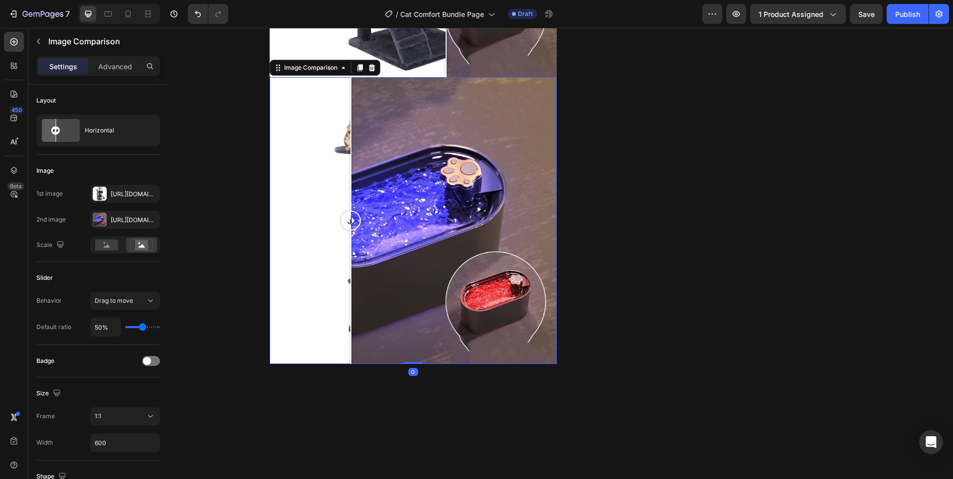
drag, startPoint x: 340, startPoint y: 174, endPoint x: 347, endPoint y: 500, distance: 326.0
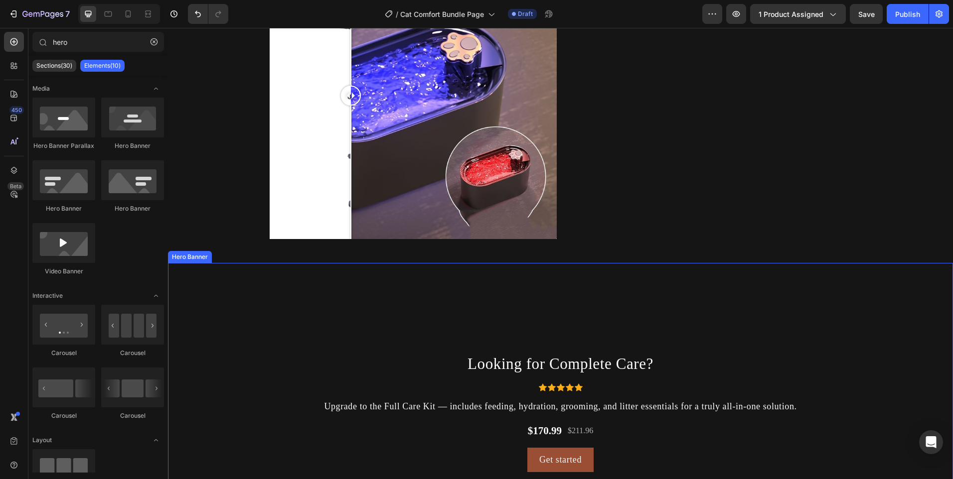
scroll to position [2891, 0]
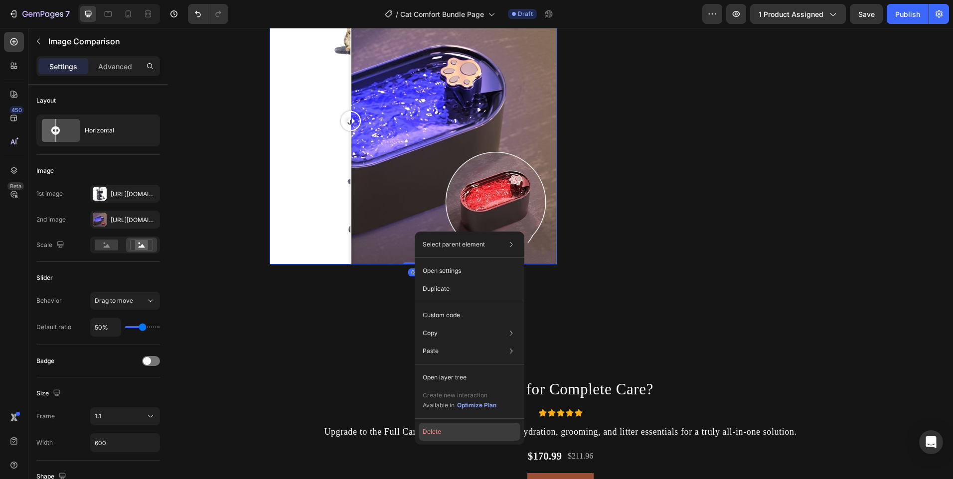
click at [425, 428] on button "Delete" at bounding box center [470, 432] width 102 height 18
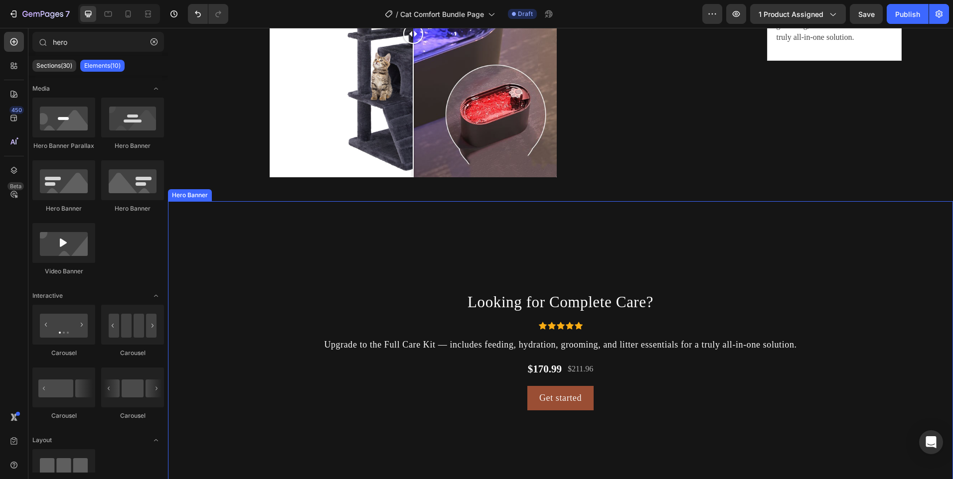
scroll to position [2691, 0]
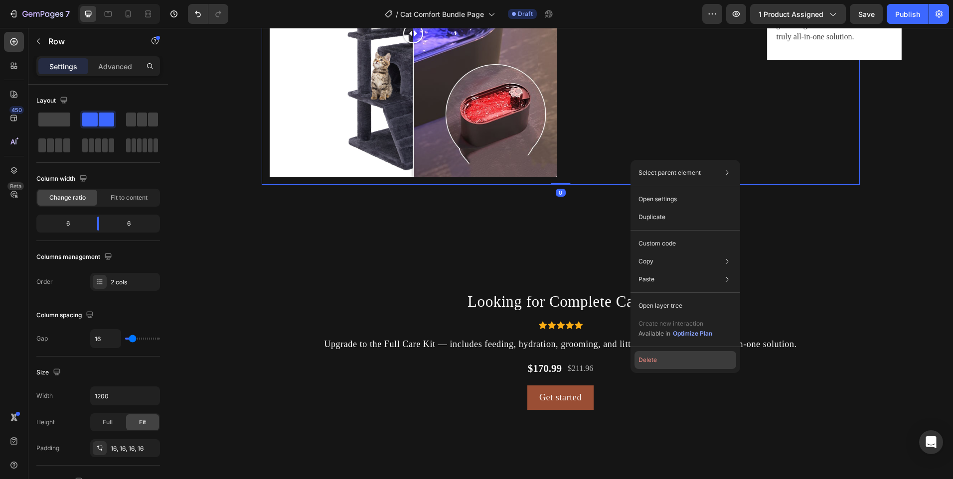
drag, startPoint x: 642, startPoint y: 363, endPoint x: 472, endPoint y: 331, distance: 173.3
click at [642, 363] on button "Delete" at bounding box center [685, 360] width 102 height 18
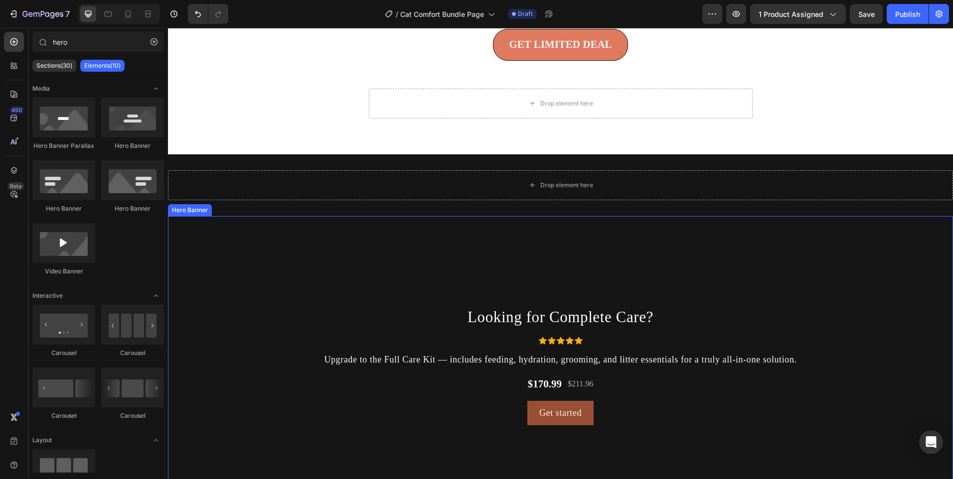
scroll to position [2343, 0]
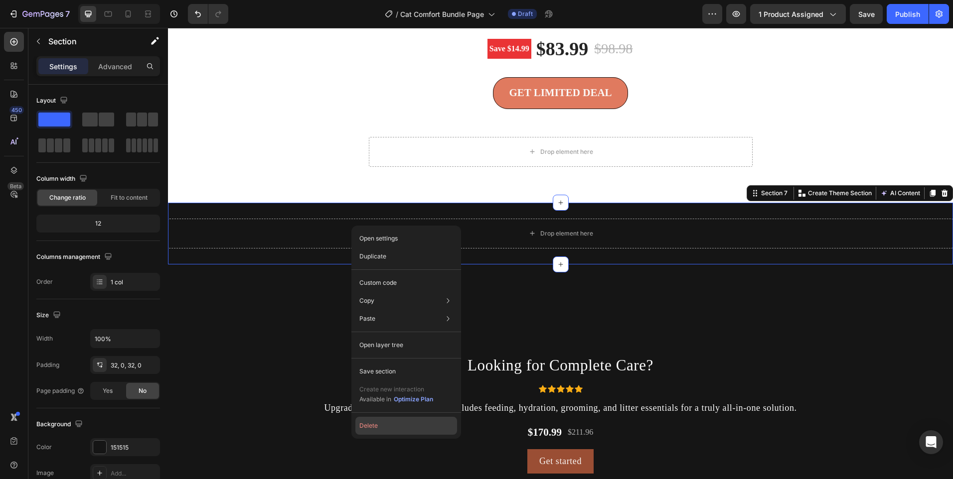
click at [362, 426] on button "Delete" at bounding box center [406, 426] width 102 height 18
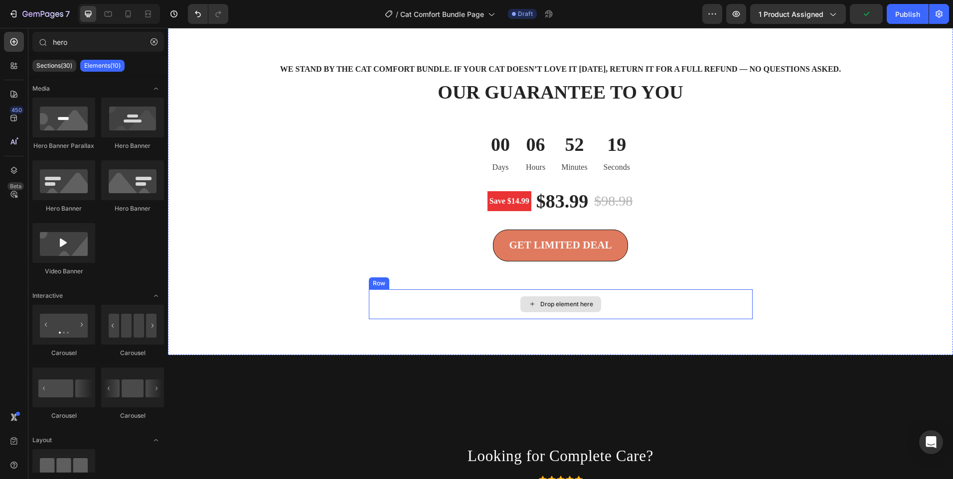
scroll to position [2193, 0]
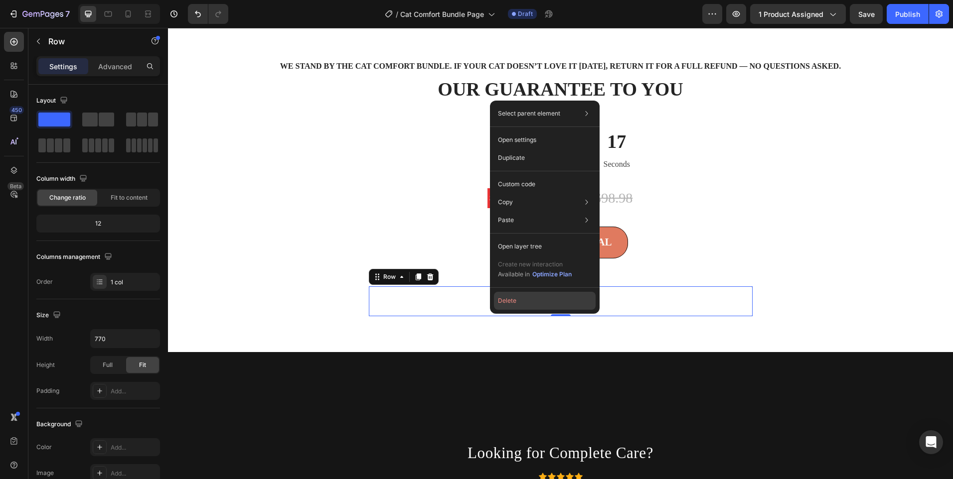
click at [511, 304] on button "Delete" at bounding box center [545, 301] width 102 height 18
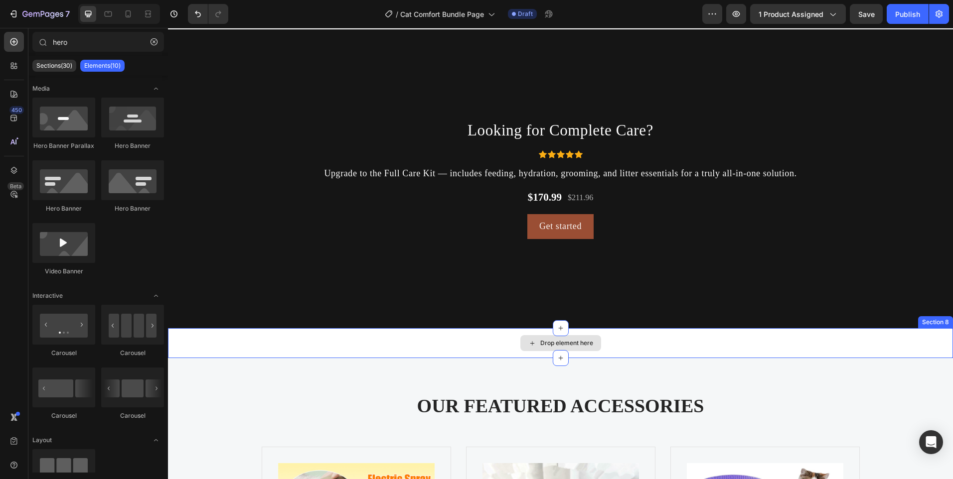
scroll to position [1808, 0]
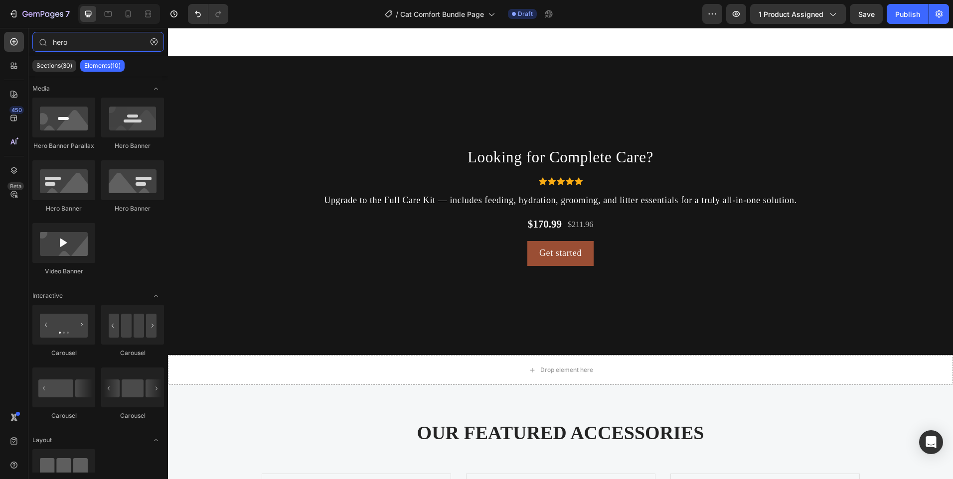
drag, startPoint x: 78, startPoint y: 42, endPoint x: 7, endPoint y: 29, distance: 72.4
click at [17, 30] on div "450 Beta hero Sections(30) Elements(10) Media Hero Banner Parallax Hero Banner …" at bounding box center [84, 254] width 168 height 452
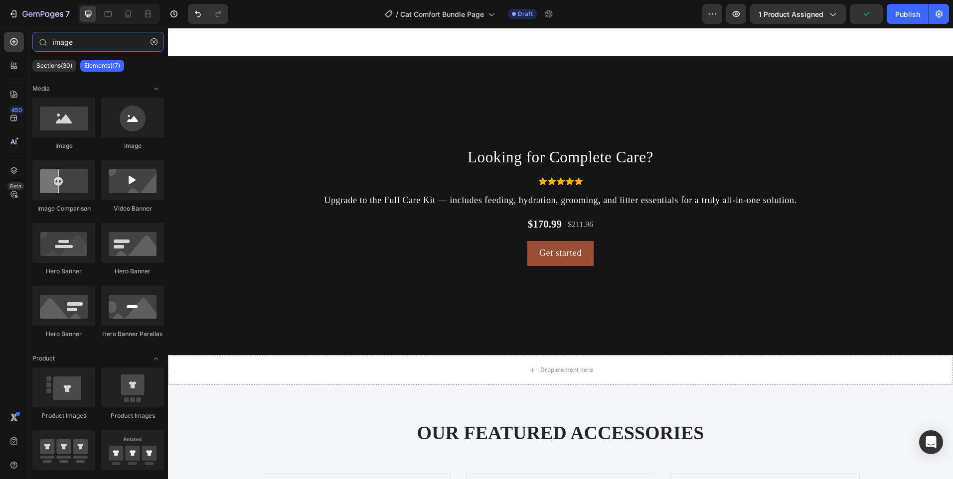
type input "image"
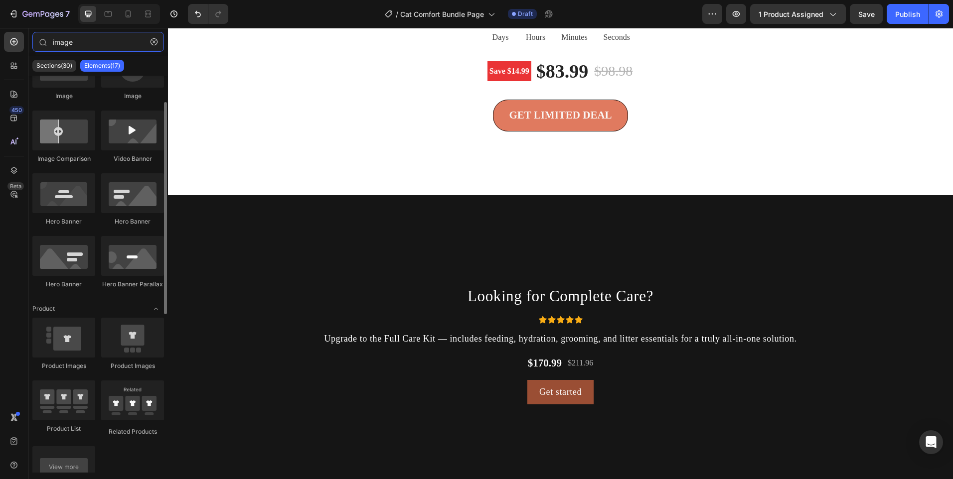
scroll to position [150, 0]
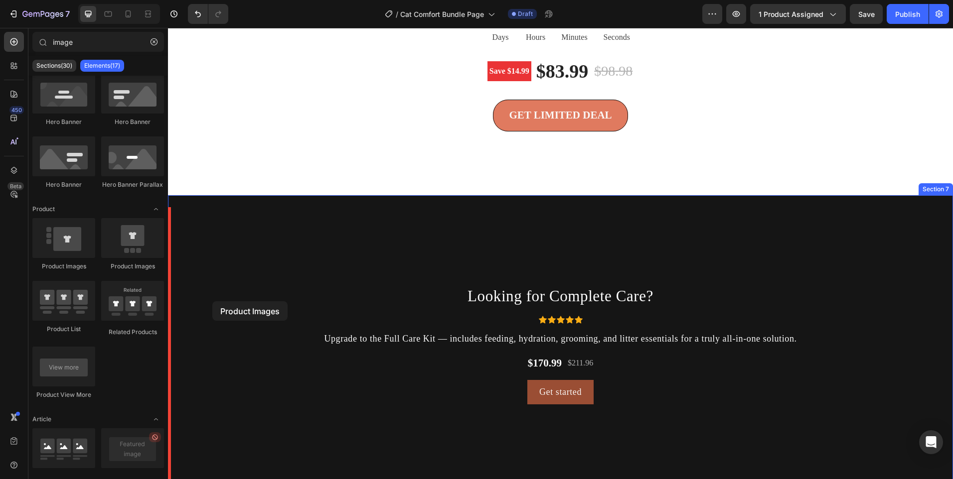
drag, startPoint x: 298, startPoint y: 274, endPoint x: 225, endPoint y: 316, distance: 84.6
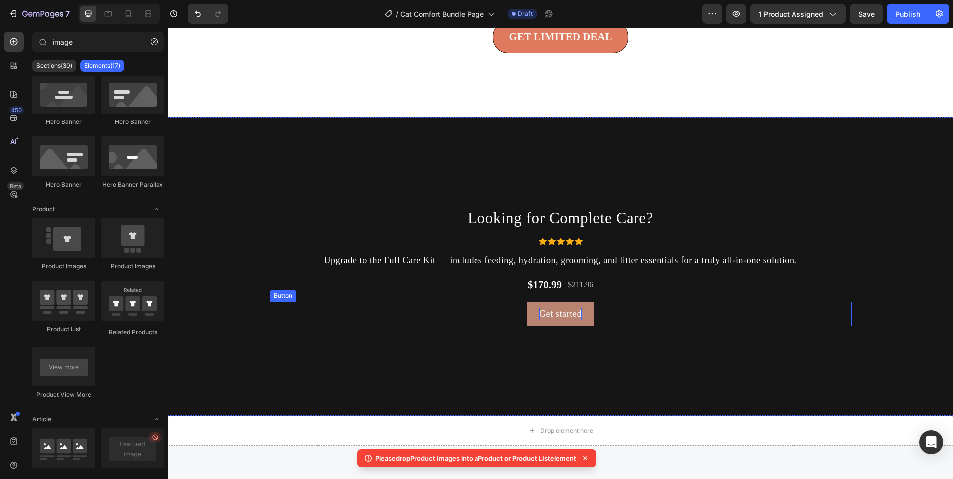
scroll to position [2420, 0]
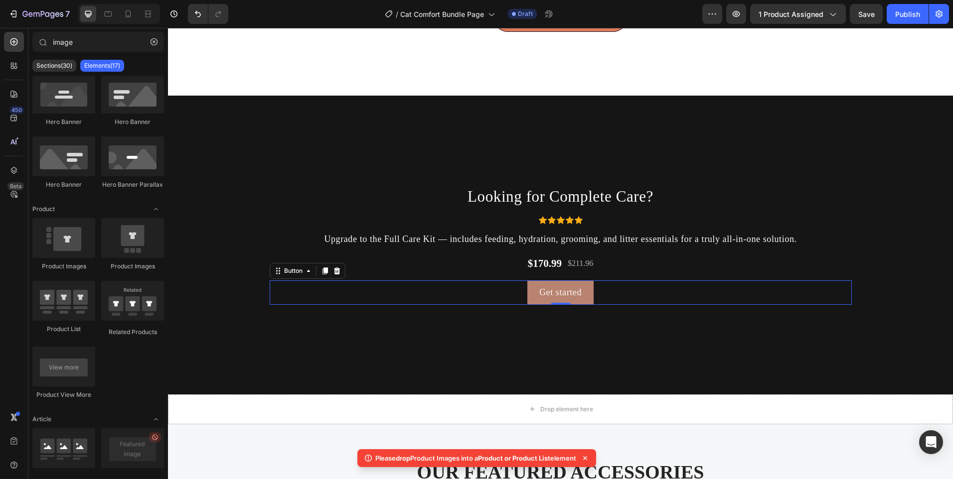
click at [527, 304] on button "Get started" at bounding box center [560, 293] width 66 height 24
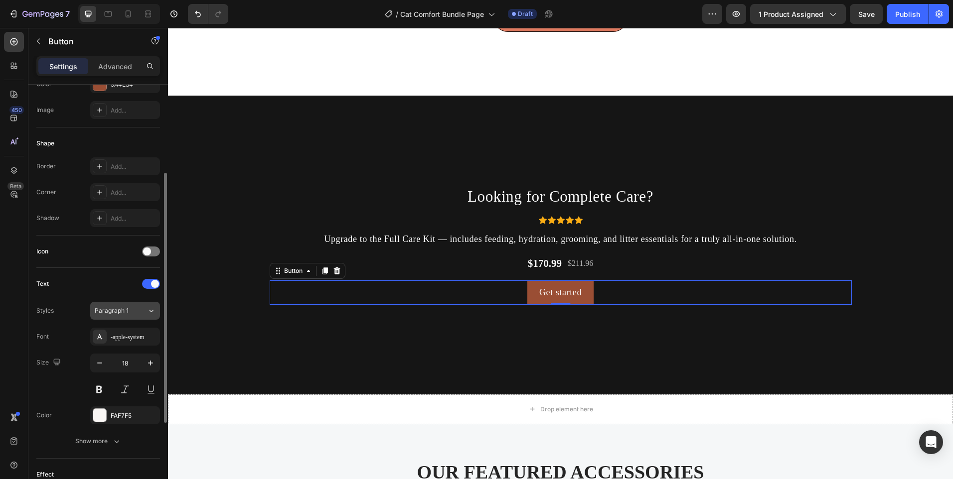
scroll to position [292, 0]
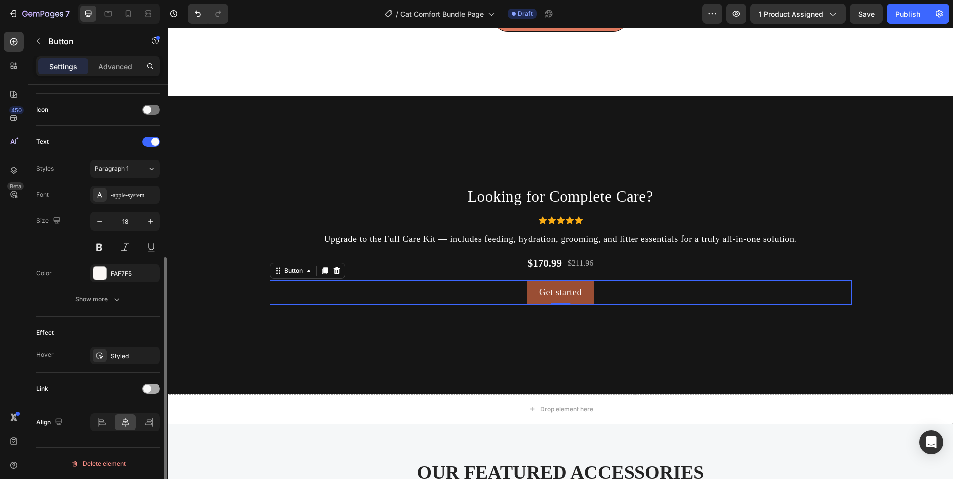
click at [148, 391] on span at bounding box center [147, 389] width 8 height 8
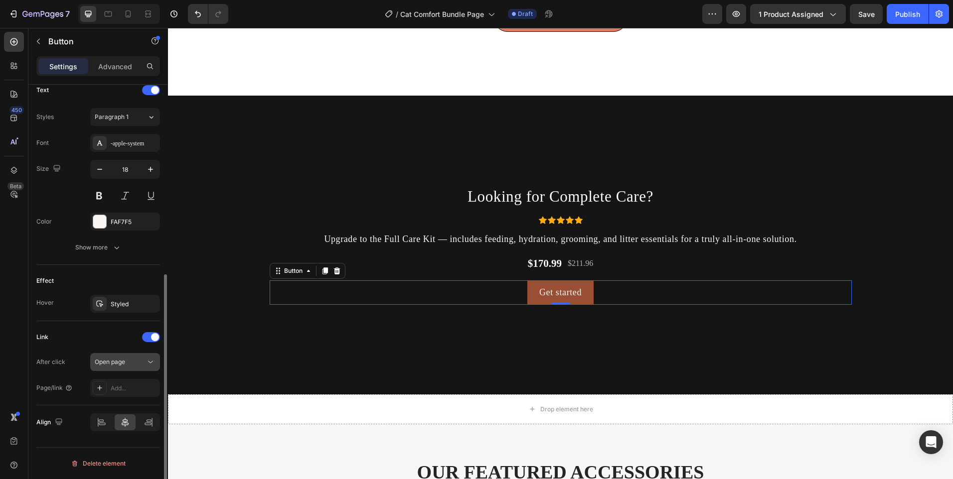
click at [131, 365] on div "Open page" at bounding box center [120, 362] width 51 height 9
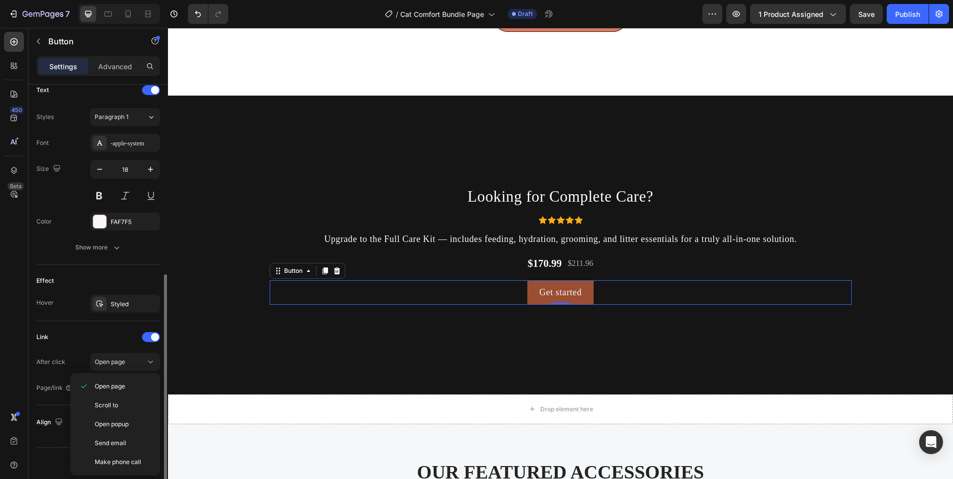
click at [77, 362] on div "After click Open page" at bounding box center [98, 362] width 124 height 18
click at [104, 392] on div at bounding box center [100, 388] width 14 height 14
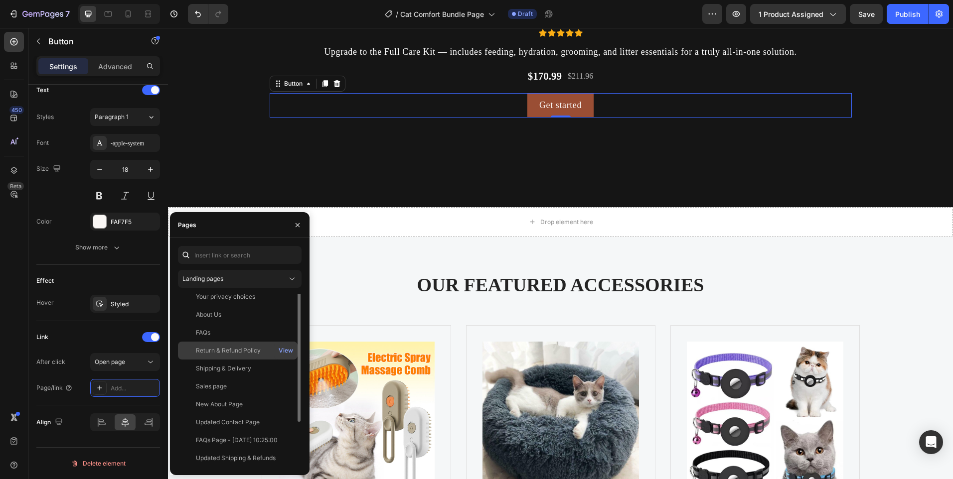
scroll to position [0, 0]
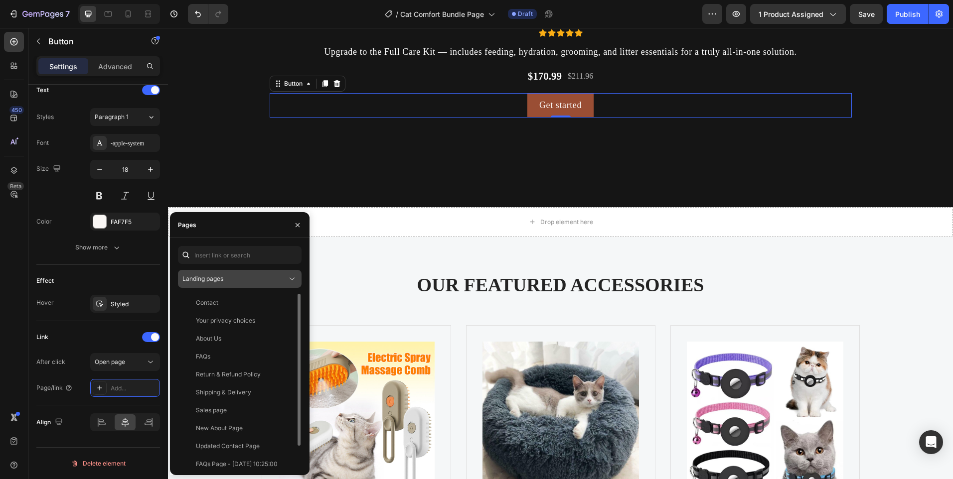
click at [241, 282] on div "Landing pages" at bounding box center [234, 279] width 105 height 9
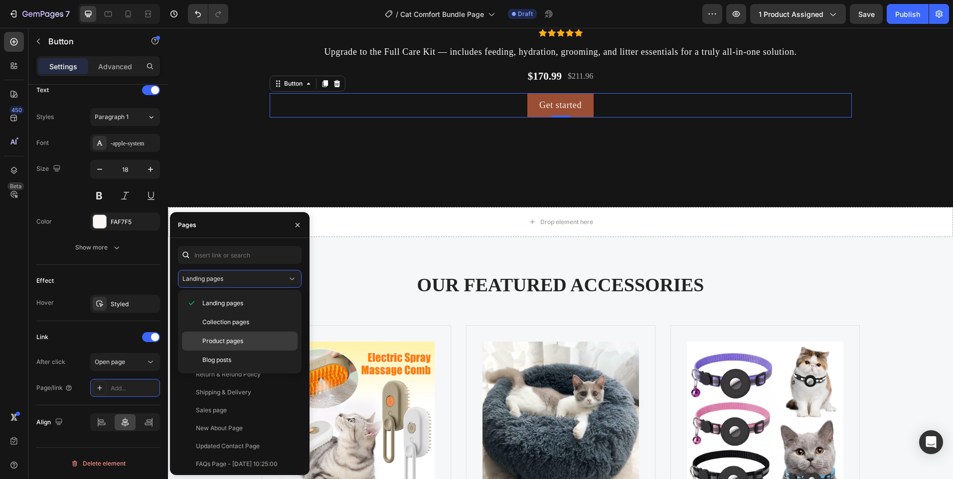
click at [224, 351] on div "Product pages" at bounding box center [240, 360] width 116 height 19
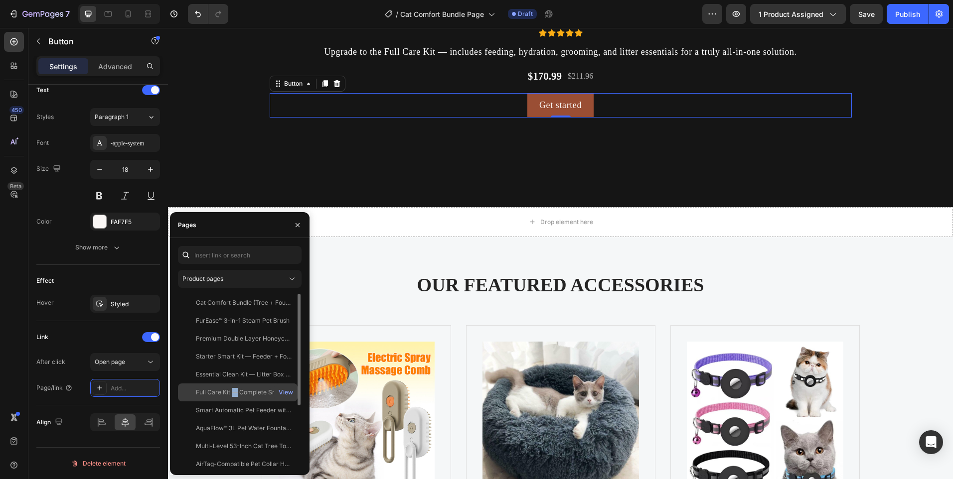
click at [234, 402] on div "Full Care Kit — Complete Smart Pet Care Bundle View" at bounding box center [238, 411] width 120 height 18
drag, startPoint x: 234, startPoint y: 387, endPoint x: 213, endPoint y: 386, distance: 20.9
click at [213, 402] on div "Full Care Kit — Complete Smart Pet Care Bundle View" at bounding box center [238, 411] width 120 height 18
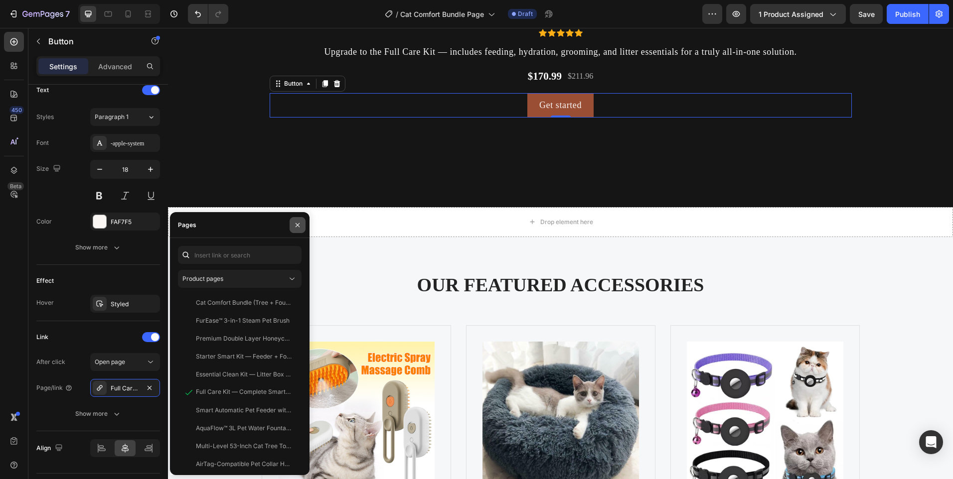
click at [298, 225] on icon "button" at bounding box center [298, 225] width 4 height 4
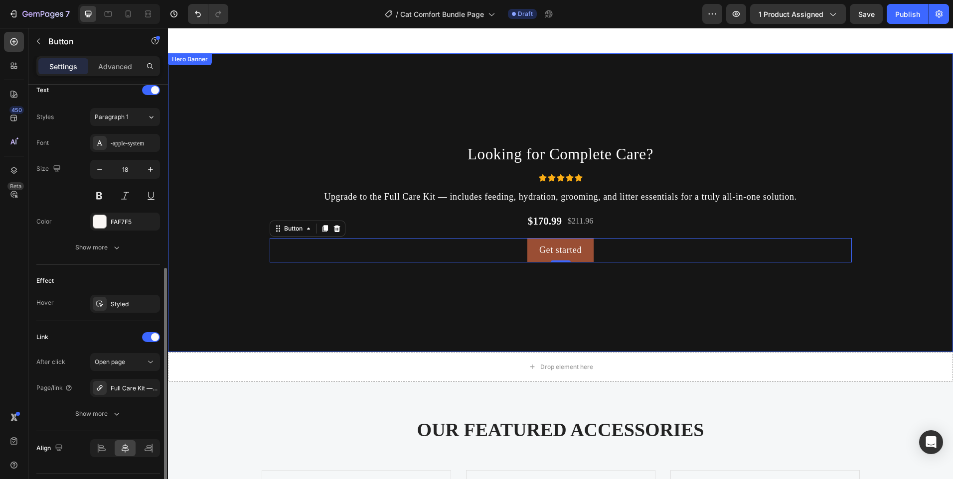
scroll to position [2470, 0]
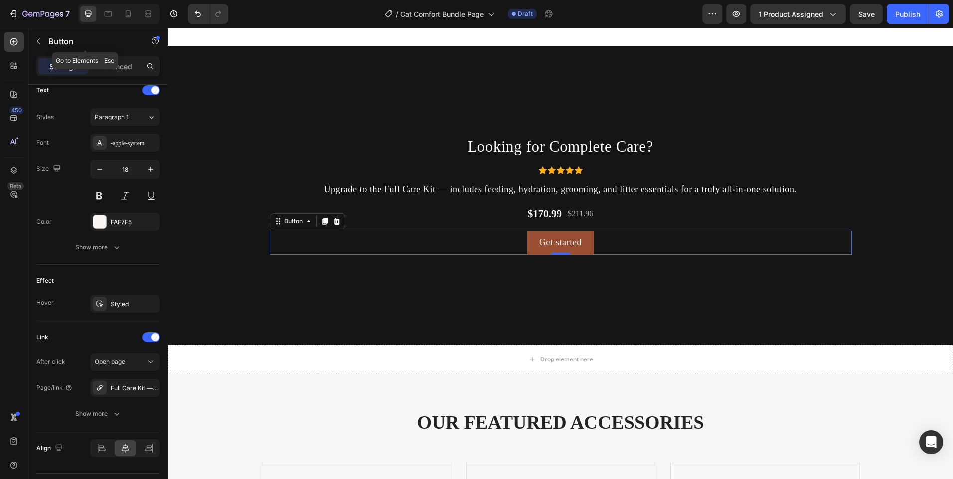
click at [40, 43] on icon "button" at bounding box center [38, 41] width 8 height 8
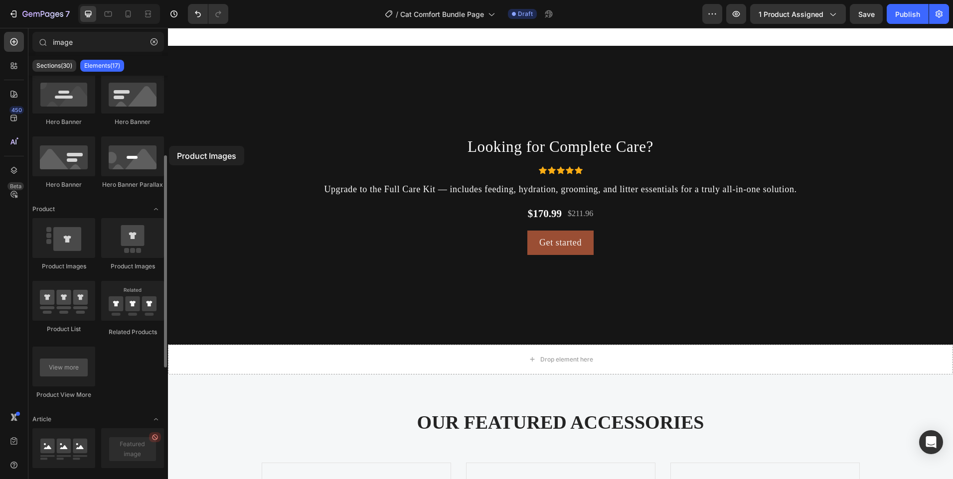
drag, startPoint x: 70, startPoint y: 246, endPoint x: 60, endPoint y: 133, distance: 113.5
click at [61, 133] on div "Media Image Image Image Comparison Video Banner Hero Banner Hero Banner Hero Ba…" at bounding box center [98, 297] width 140 height 743
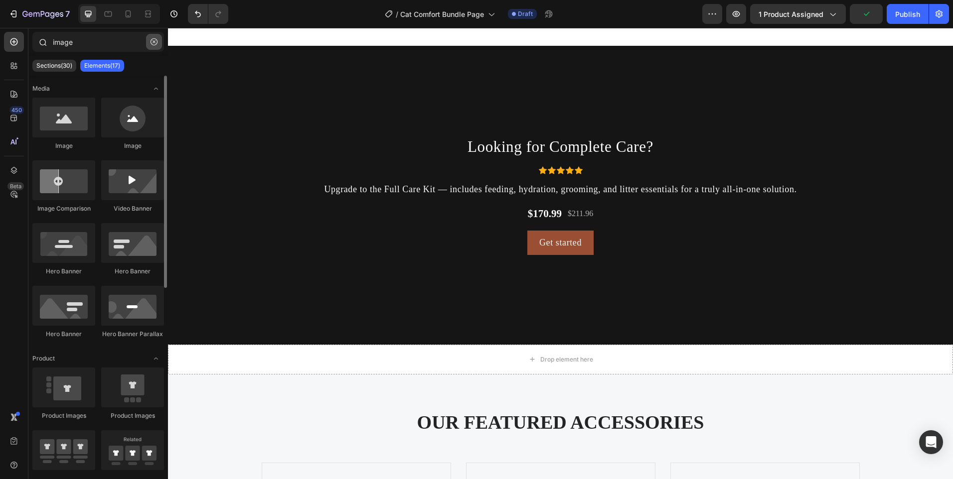
click at [152, 43] on icon "button" at bounding box center [154, 41] width 7 height 7
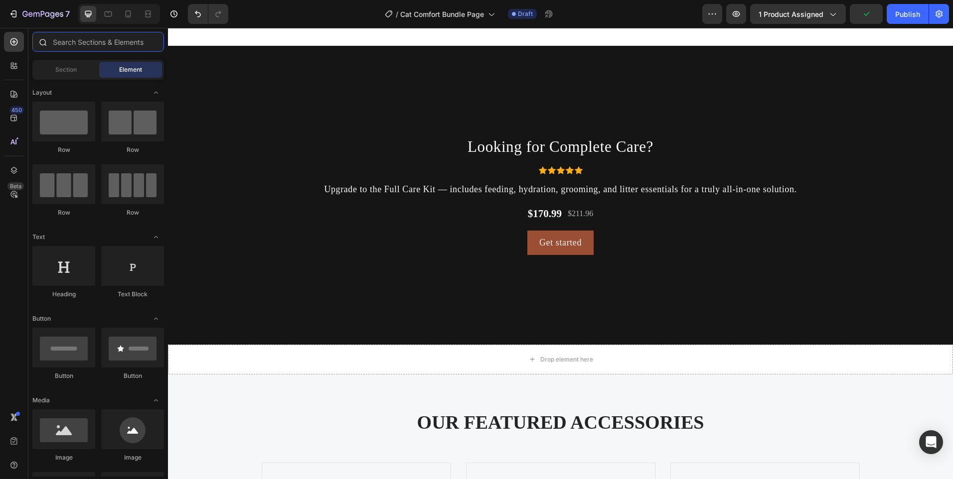
click at [98, 45] on input "text" at bounding box center [98, 42] width 132 height 20
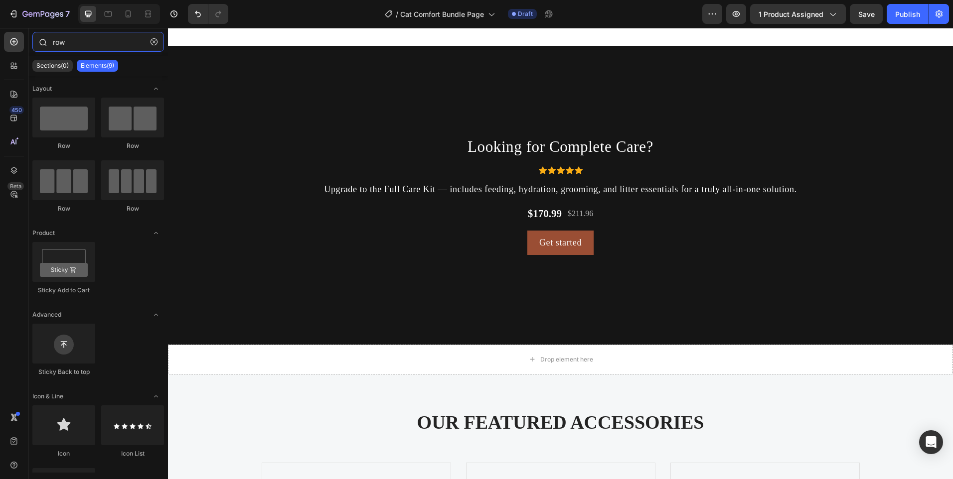
drag, startPoint x: 81, startPoint y: 39, endPoint x: 35, endPoint y: 34, distance: 45.6
click at [35, 34] on div "row" at bounding box center [98, 44] width 140 height 24
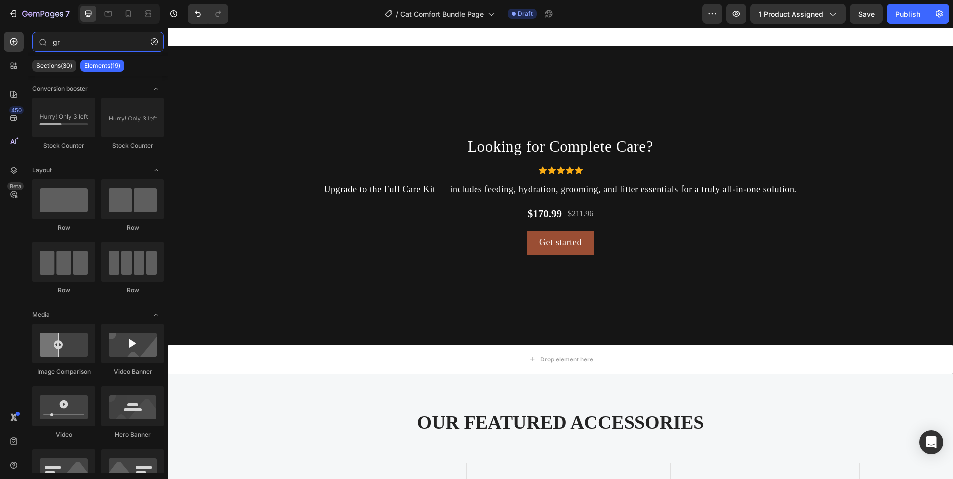
type input "g"
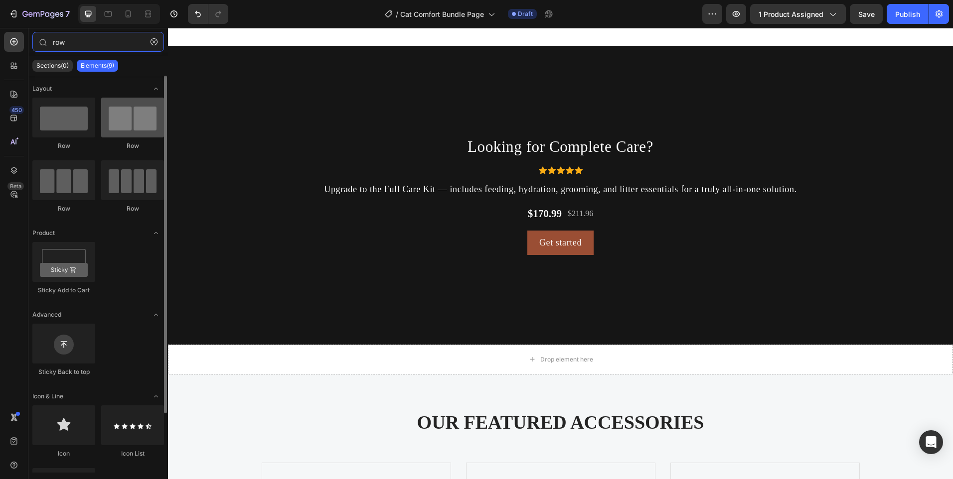
type input "row"
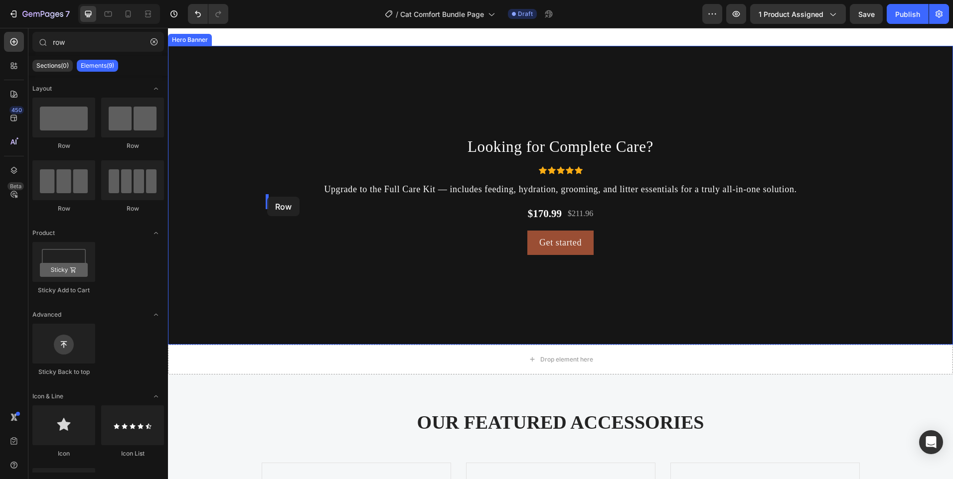
drag, startPoint x: 300, startPoint y: 152, endPoint x: 267, endPoint y: 197, distance: 55.7
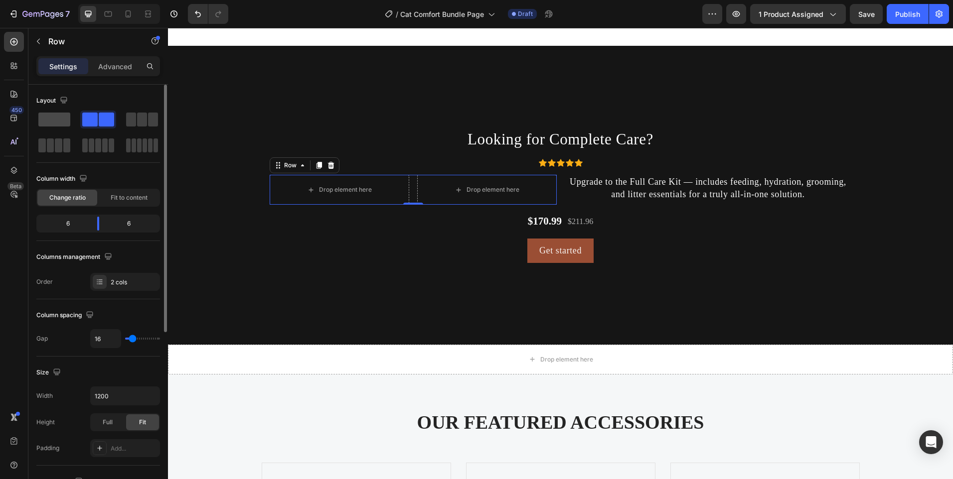
click at [58, 115] on span at bounding box center [54, 120] width 32 height 14
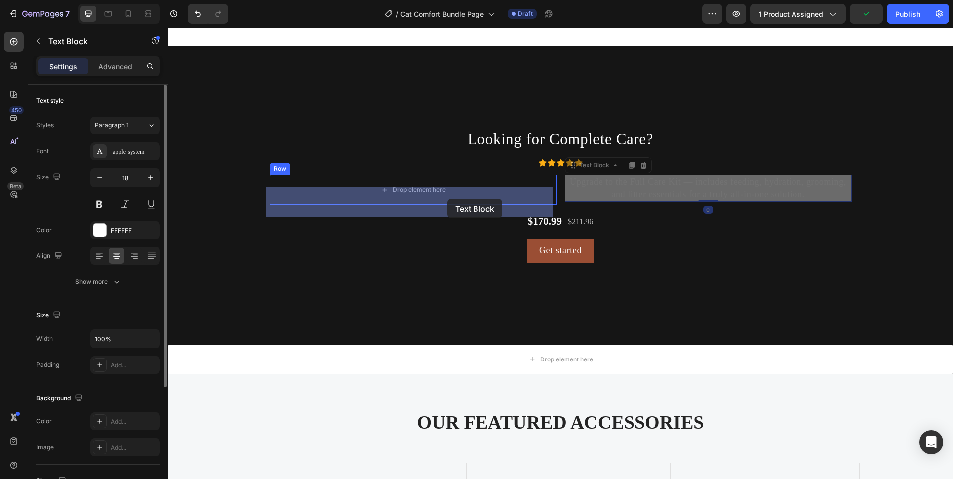
drag, startPoint x: 674, startPoint y: 203, endPoint x: 447, endPoint y: 199, distance: 227.3
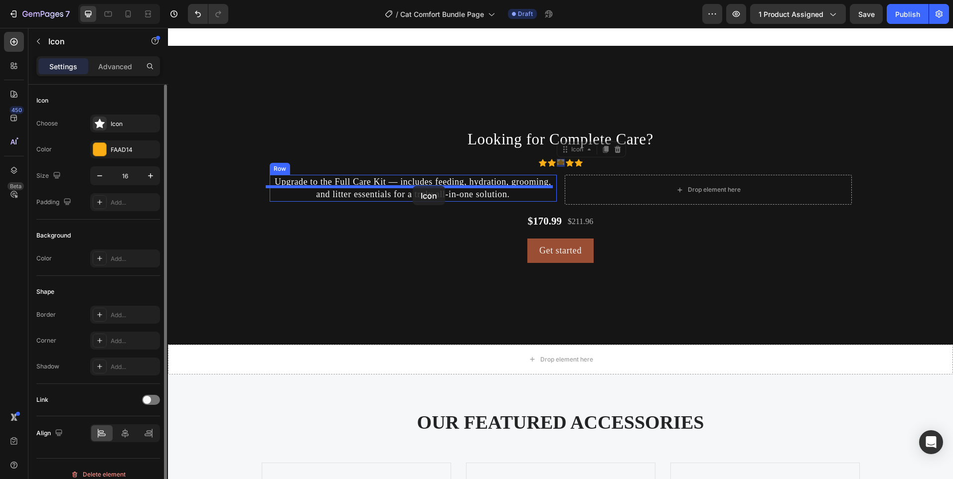
drag, startPoint x: 559, startPoint y: 173, endPoint x: 413, endPoint y: 186, distance: 147.1
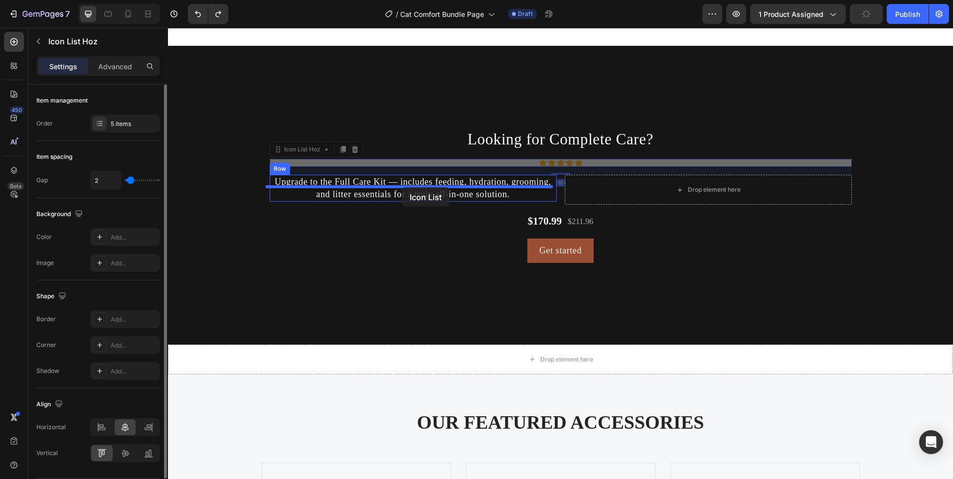
drag, startPoint x: 518, startPoint y: 174, endPoint x: 406, endPoint y: 180, distance: 112.3
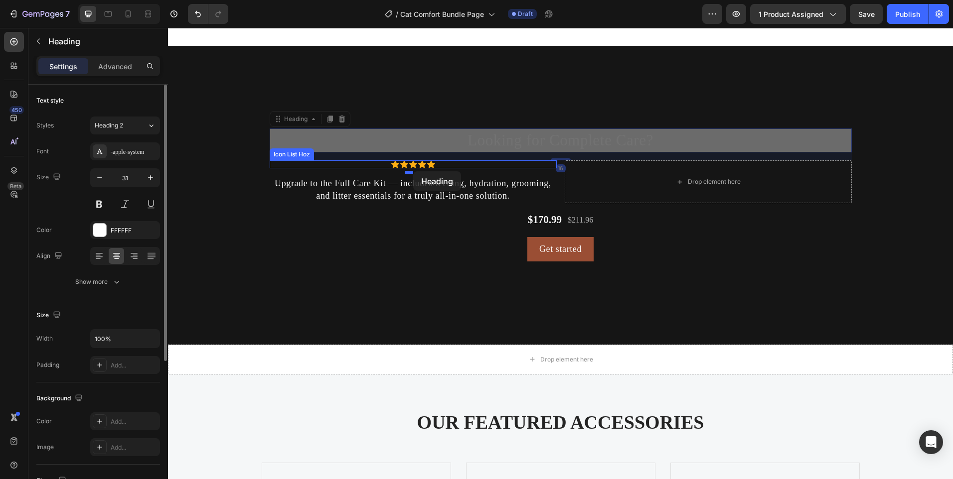
drag, startPoint x: 493, startPoint y: 144, endPoint x: 413, endPoint y: 168, distance: 83.4
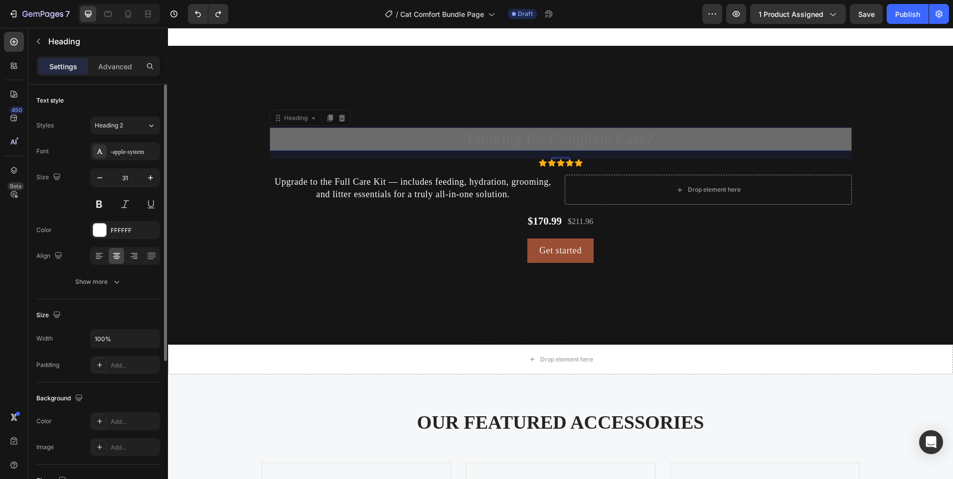
scroll to position [2454, 0]
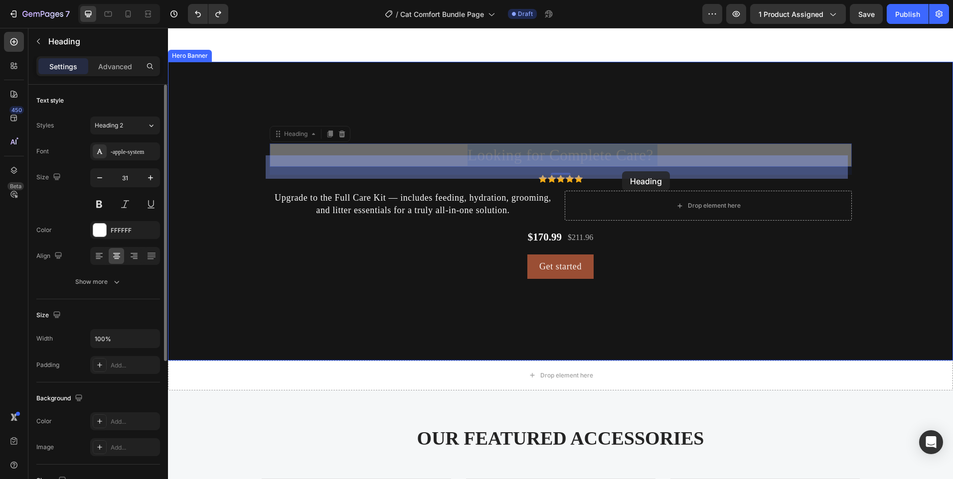
drag, startPoint x: 568, startPoint y: 147, endPoint x: 604, endPoint y: 163, distance: 39.7
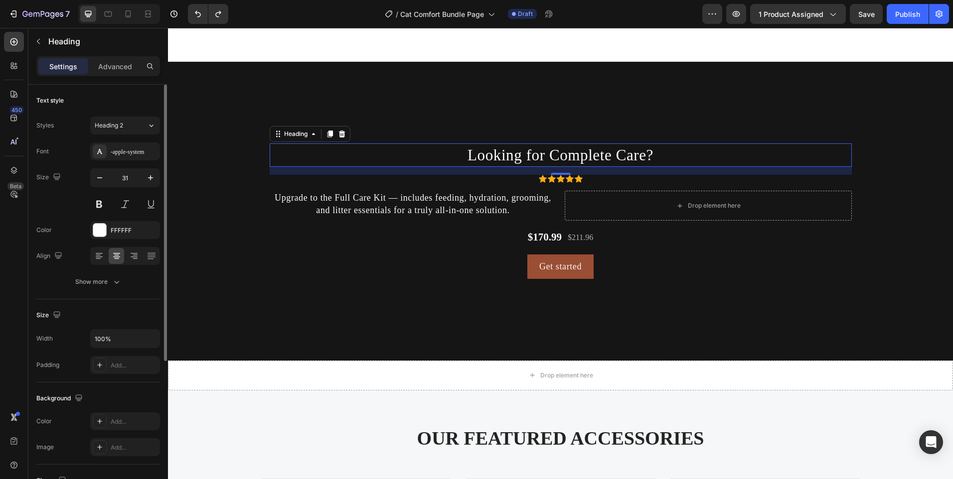
click at [647, 116] on div "Background Image" at bounding box center [560, 286] width 785 height 449
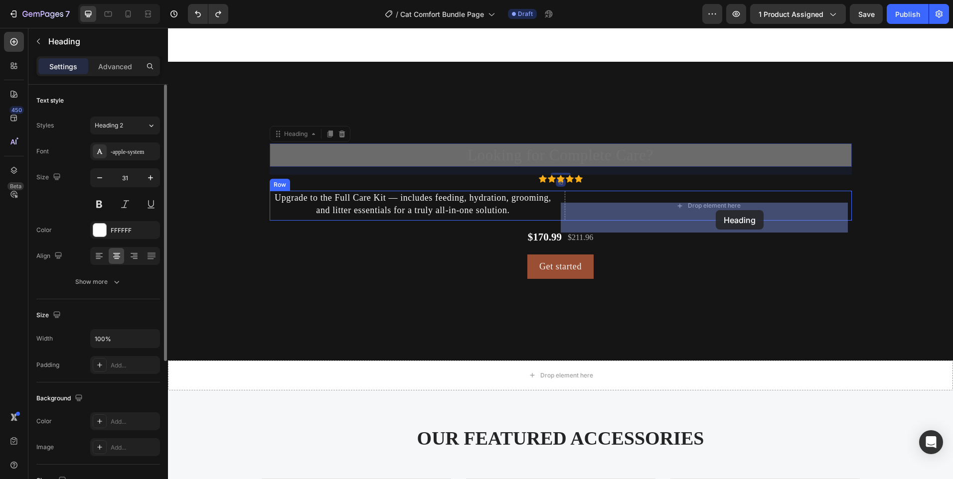
drag, startPoint x: 691, startPoint y: 162, endPoint x: 714, endPoint y: 206, distance: 49.5
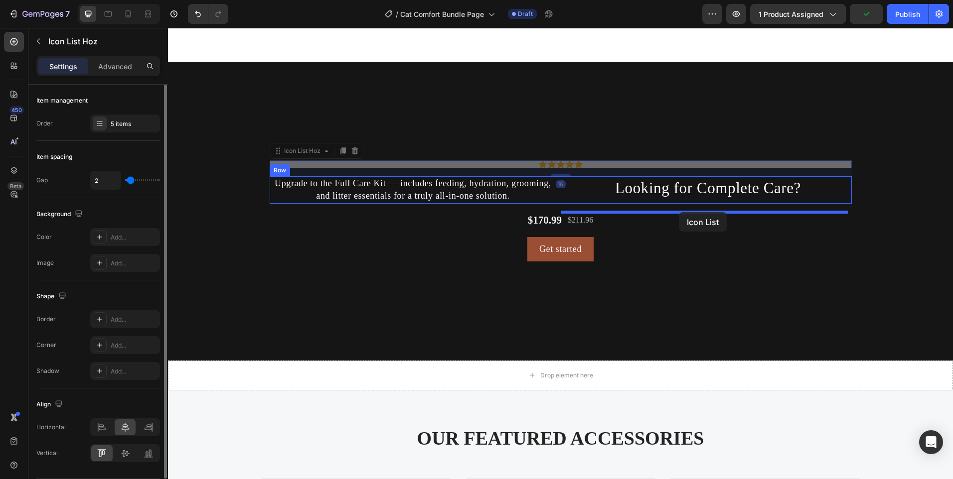
drag, startPoint x: 517, startPoint y: 173, endPoint x: 683, endPoint y: 211, distance: 170.1
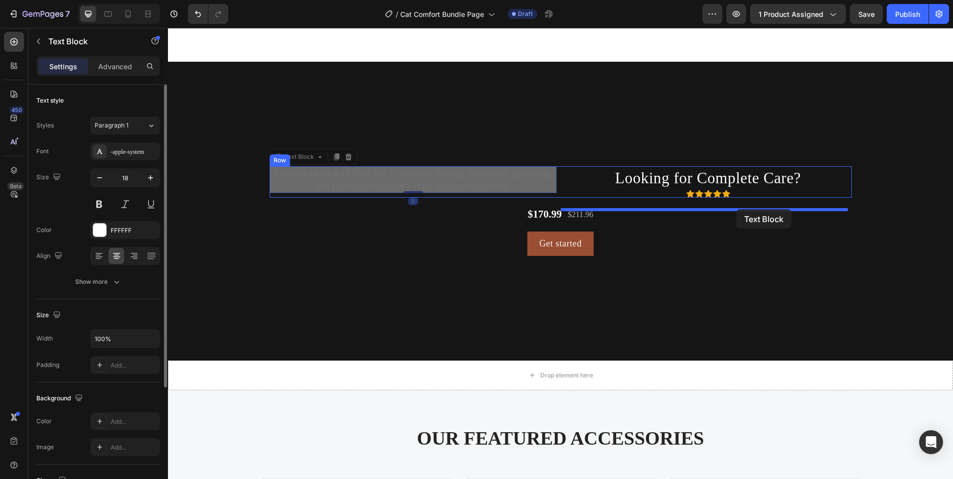
drag, startPoint x: 411, startPoint y: 183, endPoint x: 736, endPoint y: 209, distance: 326.5
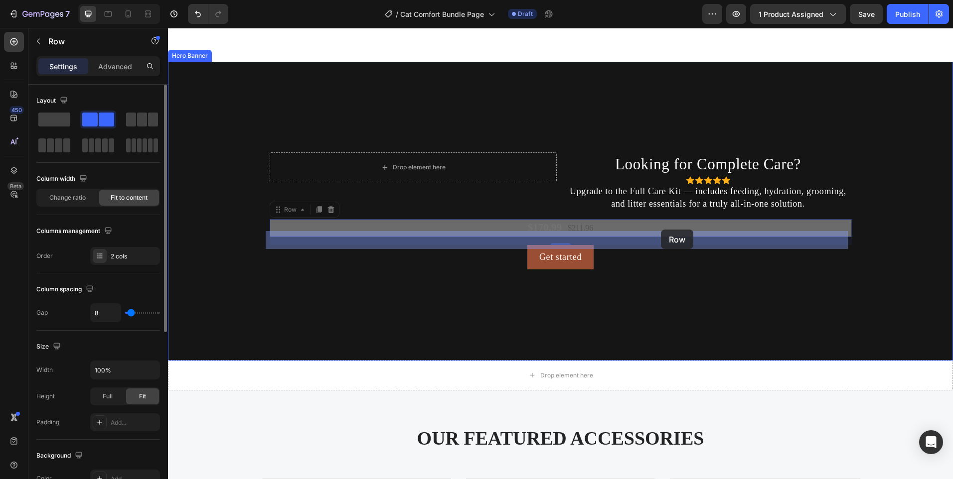
drag, startPoint x: 637, startPoint y: 231, endPoint x: 659, endPoint y: 230, distance: 22.0
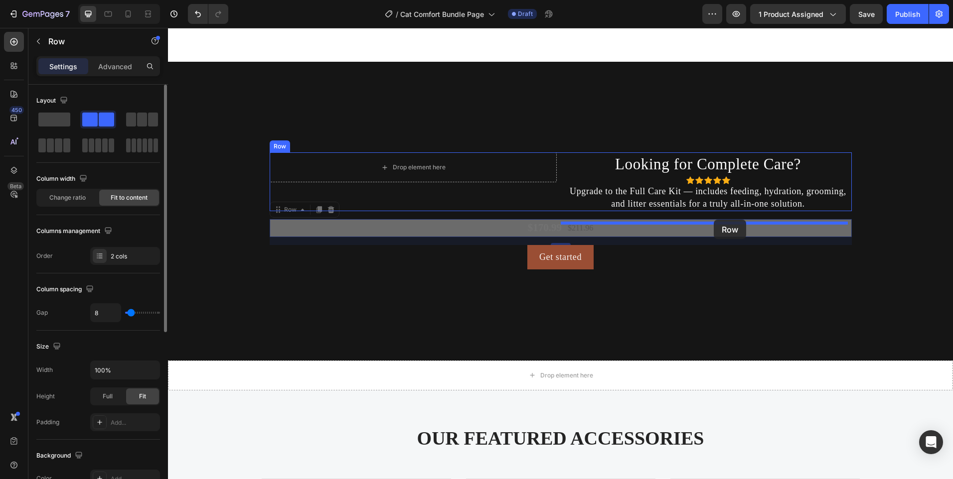
drag, startPoint x: 659, startPoint y: 233, endPoint x: 705, endPoint y: 224, distance: 46.2
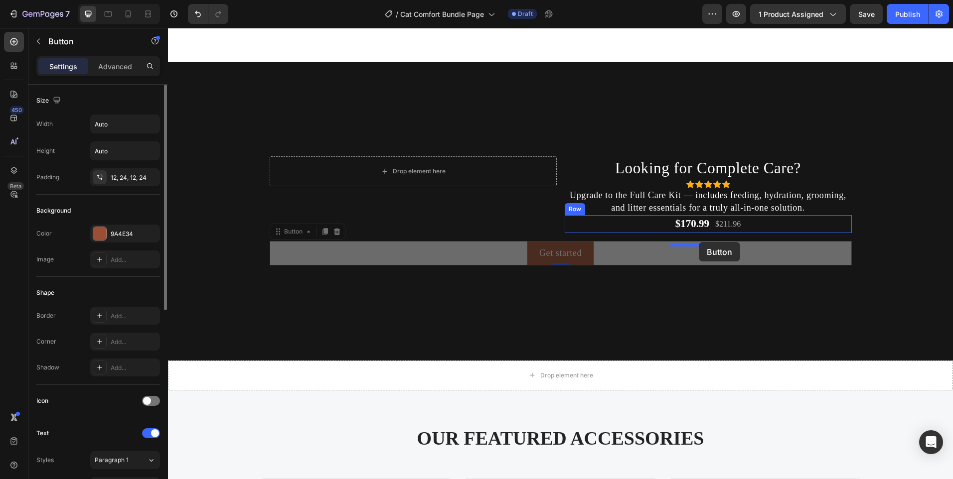
drag, startPoint x: 620, startPoint y: 262, endPoint x: 699, endPoint y: 242, distance: 81.1
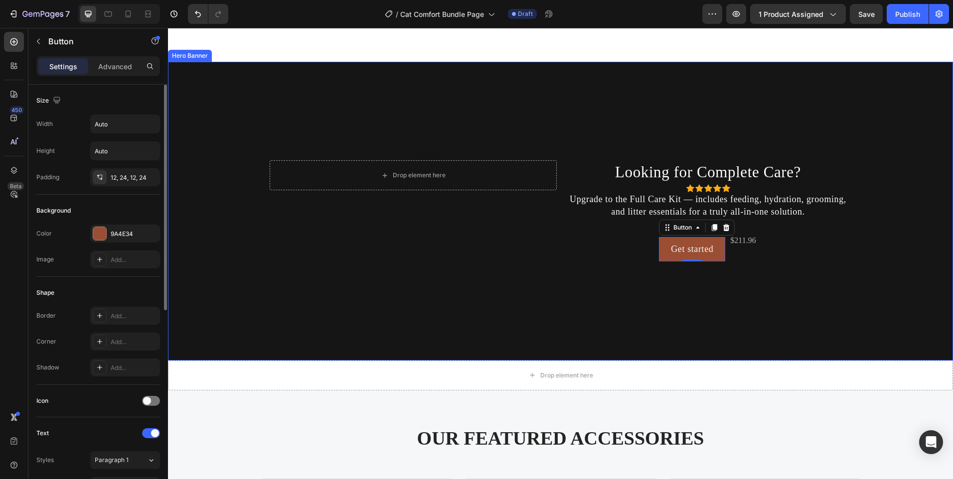
click at [735, 293] on div "Background Image" at bounding box center [560, 286] width 785 height 449
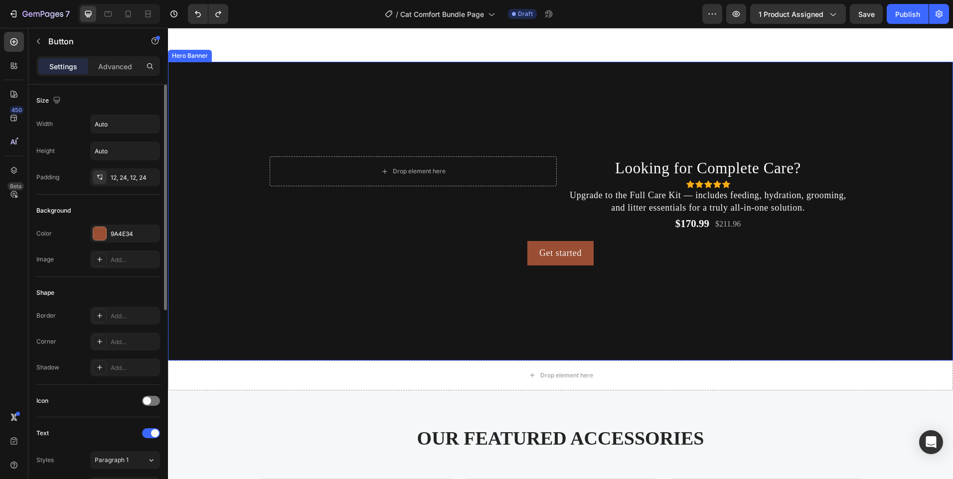
click at [595, 287] on div "Background Image" at bounding box center [560, 286] width 785 height 449
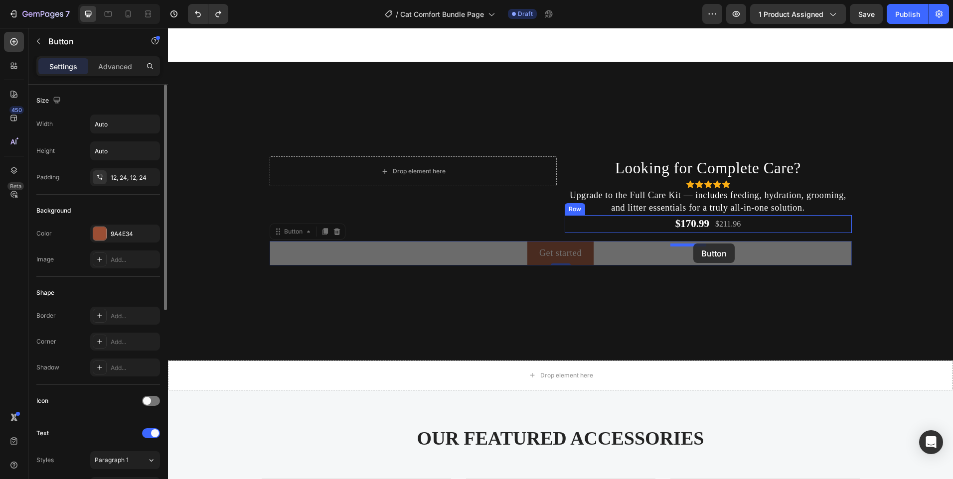
drag, startPoint x: 606, startPoint y: 260, endPoint x: 693, endPoint y: 244, distance: 88.8
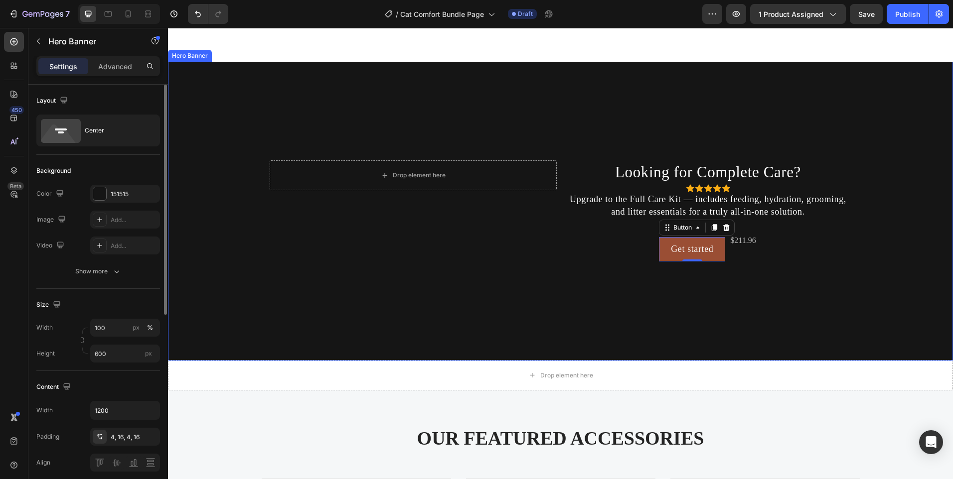
click at [743, 284] on div "Background Image" at bounding box center [560, 286] width 785 height 449
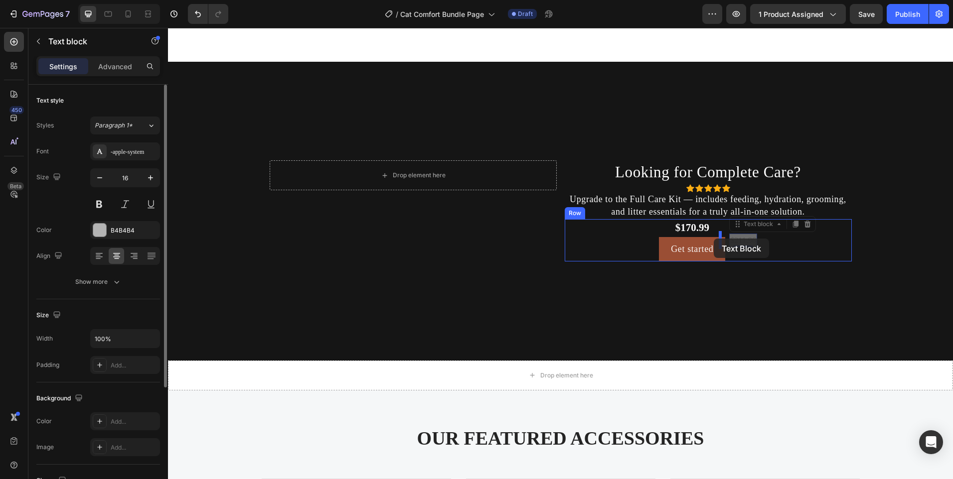
drag, startPoint x: 743, startPoint y: 253, endPoint x: 715, endPoint y: 238, distance: 31.2
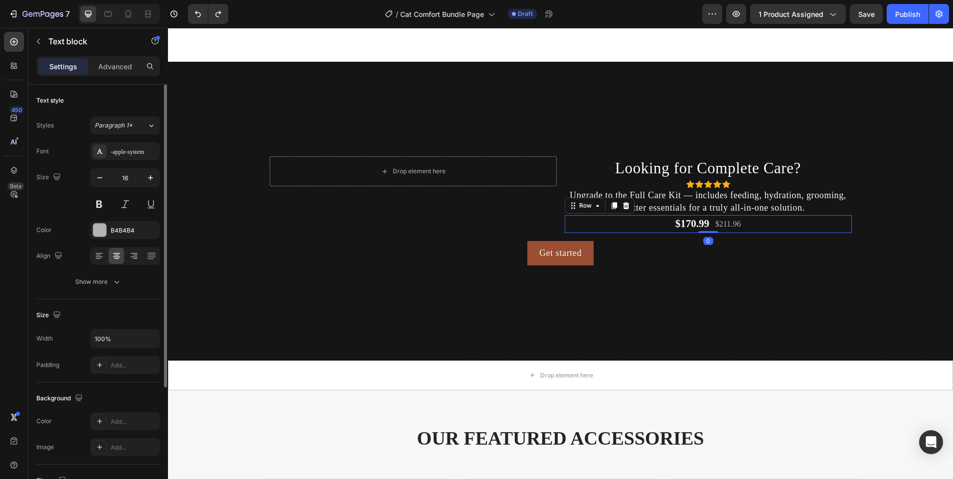
click at [741, 233] on div "$170.99 Text block $211.96 Text block Row 0" at bounding box center [708, 224] width 287 height 18
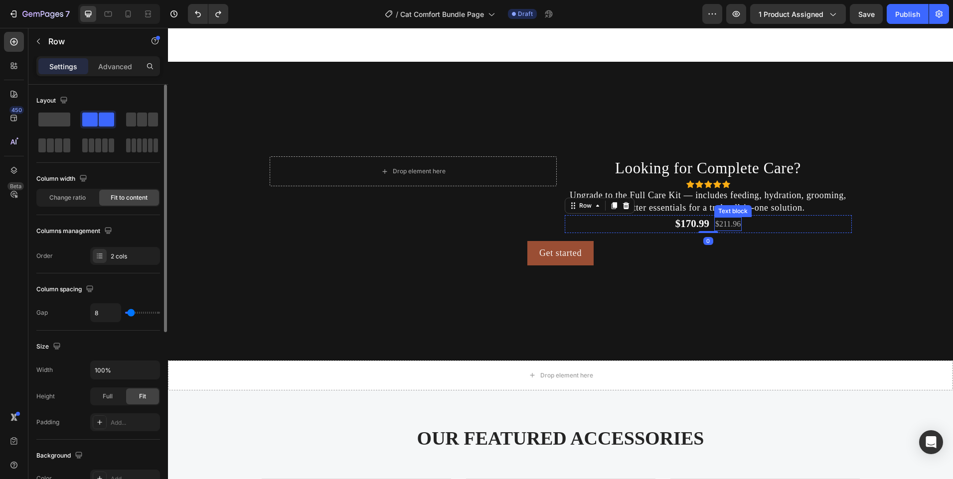
click at [724, 230] on p "$211.96" at bounding box center [727, 224] width 25 height 12
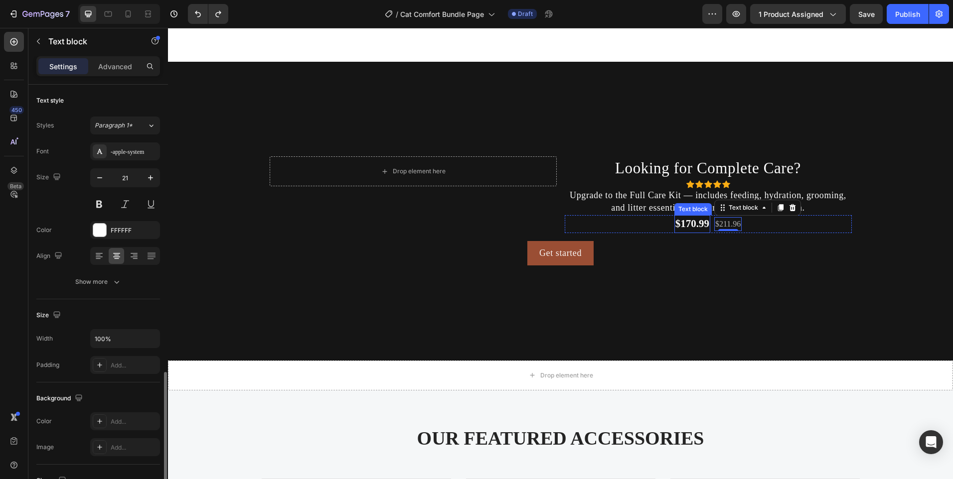
click at [692, 232] on p "$170.99" at bounding box center [692, 224] width 34 height 16
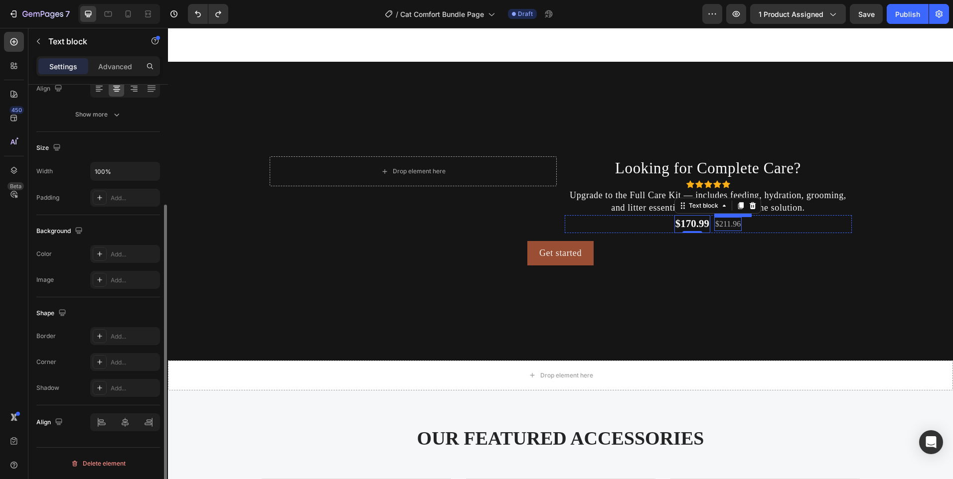
click at [728, 230] on p "$211.96" at bounding box center [727, 224] width 25 height 12
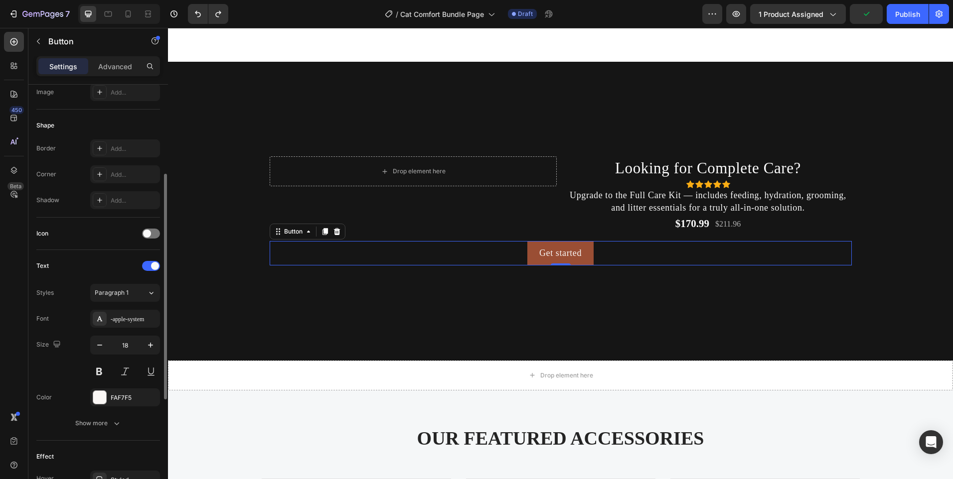
scroll to position [0, 0]
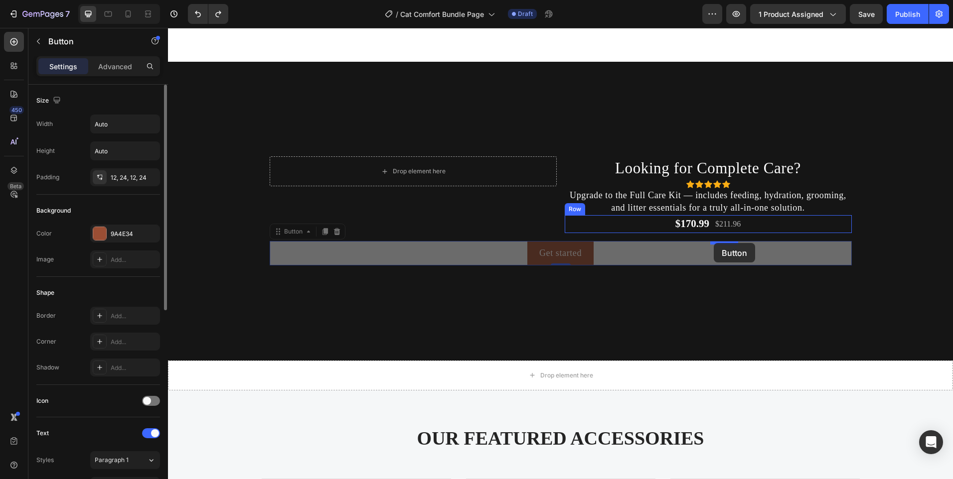
drag, startPoint x: 482, startPoint y: 260, endPoint x: 714, endPoint y: 243, distance: 232.4
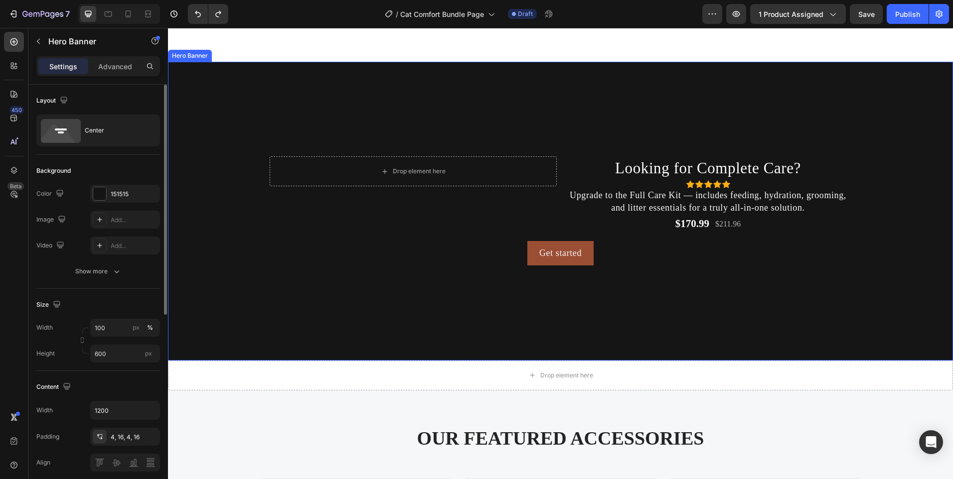
click at [659, 283] on div "Background Image" at bounding box center [560, 286] width 785 height 449
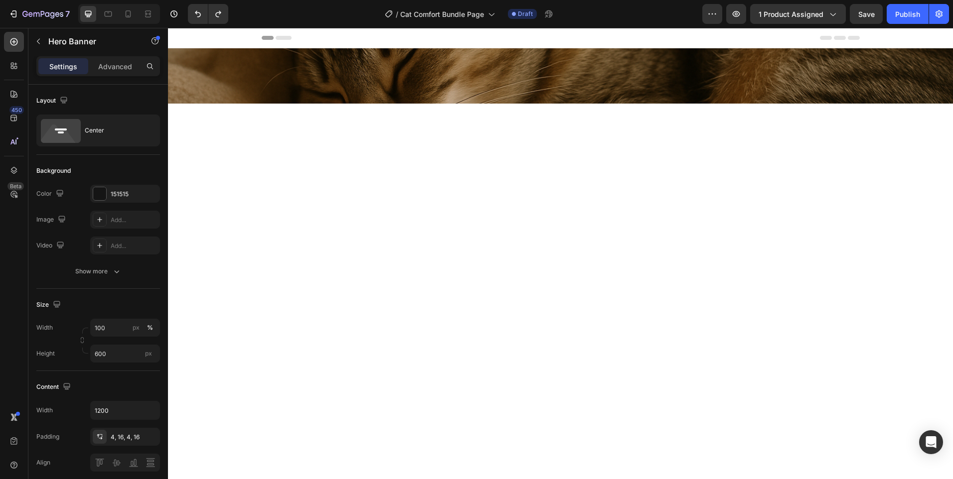
scroll to position [2454, 0]
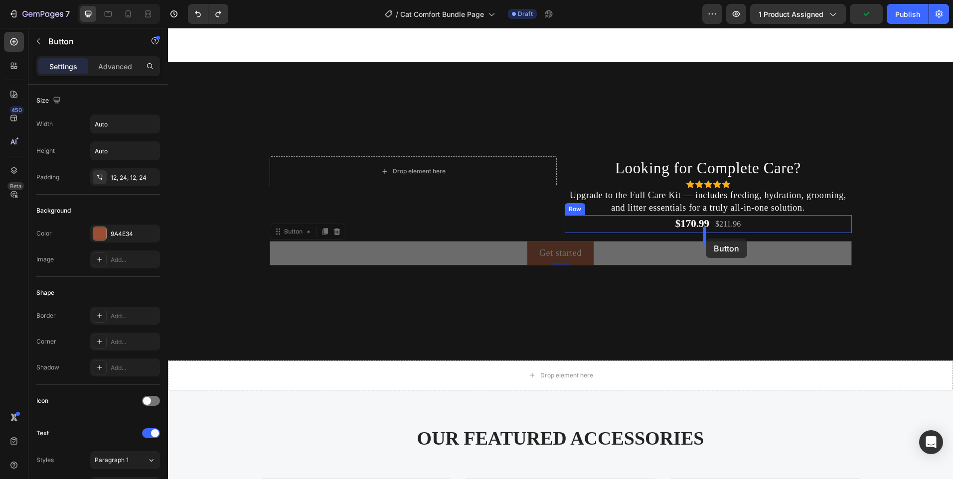
drag, startPoint x: 598, startPoint y: 262, endPoint x: 706, endPoint y: 239, distance: 110.1
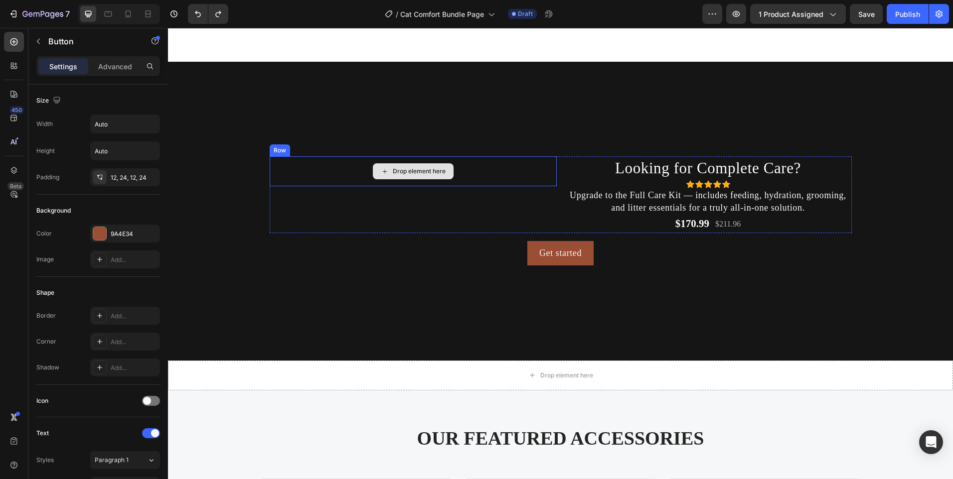
click at [489, 179] on div "Drop element here" at bounding box center [413, 172] width 287 height 30
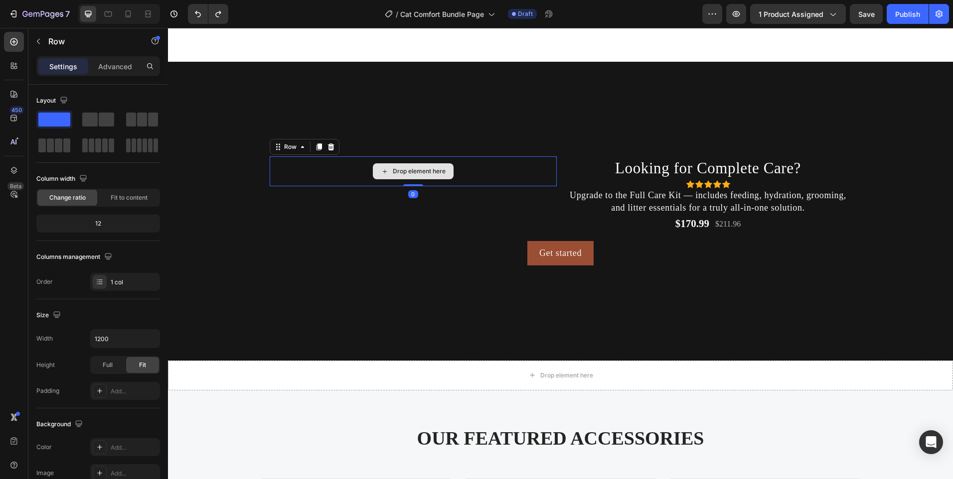
click at [321, 172] on div "Drop element here" at bounding box center [413, 172] width 287 height 30
click at [328, 151] on icon at bounding box center [331, 147] width 8 height 8
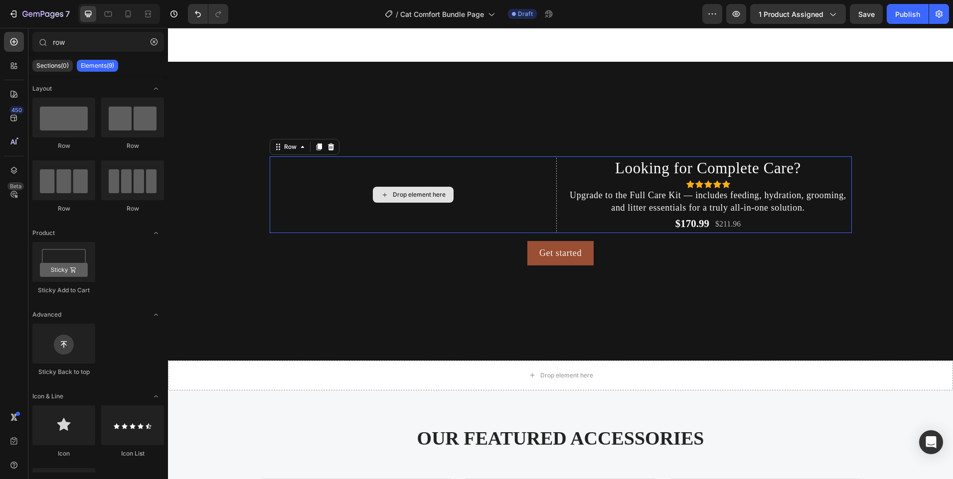
click at [504, 200] on div "Drop element here" at bounding box center [413, 195] width 287 height 76
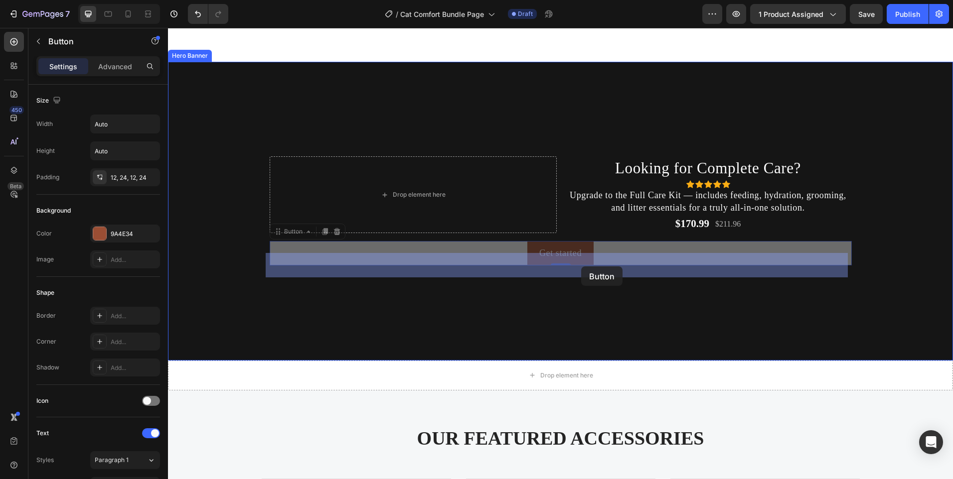
drag, startPoint x: 611, startPoint y: 255, endPoint x: 572, endPoint y: 269, distance: 40.7
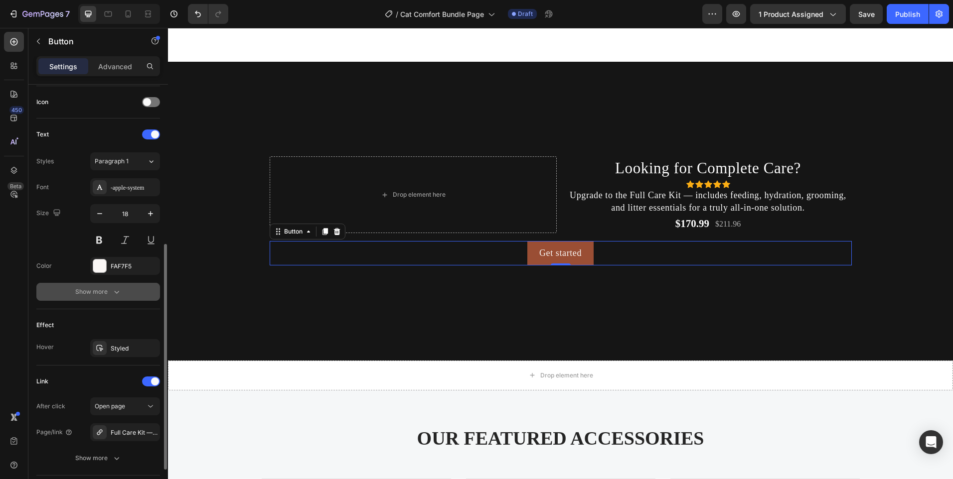
scroll to position [369, 0]
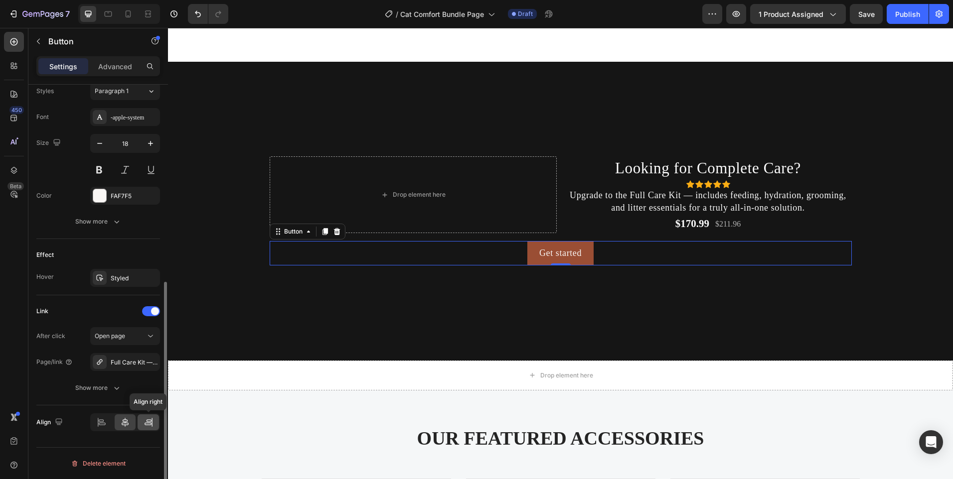
click at [147, 427] on div at bounding box center [148, 423] width 21 height 16
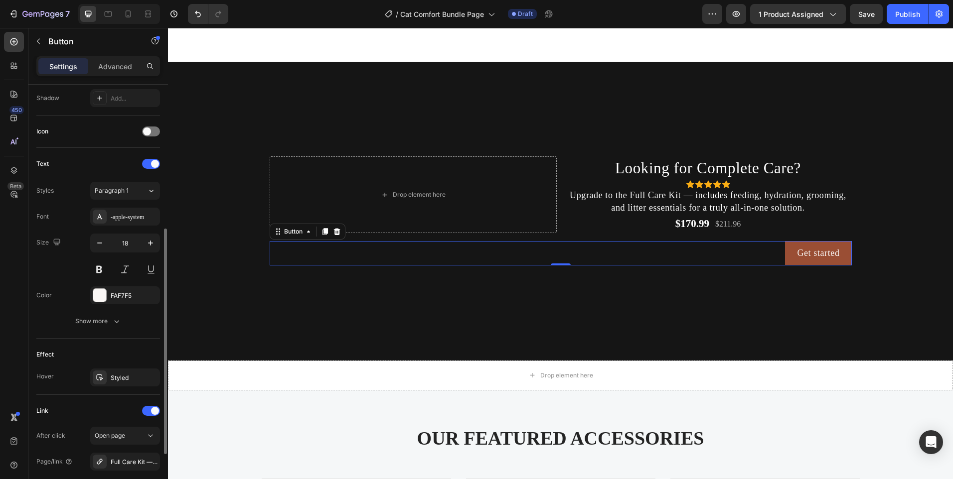
click at [104, 57] on div "Settings Advanced" at bounding box center [98, 66] width 124 height 20
click at [106, 65] on p "Advanced" at bounding box center [115, 66] width 34 height 10
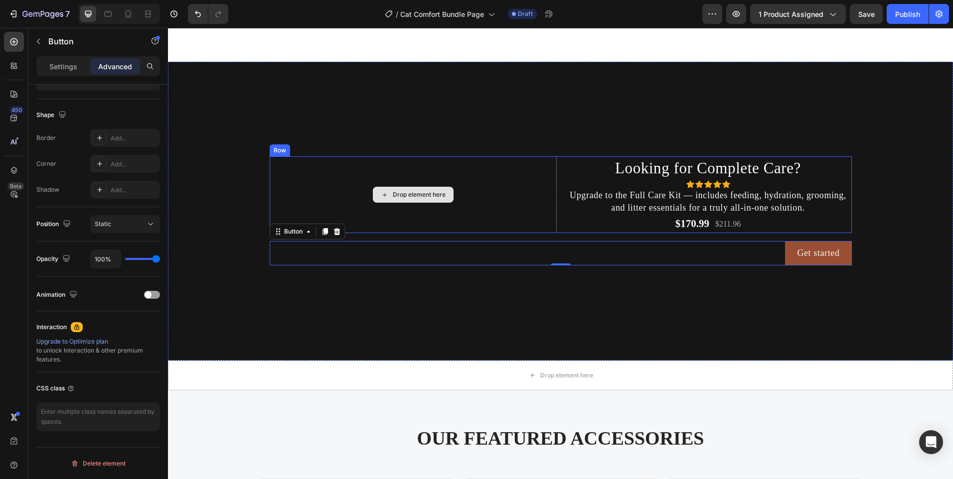
click at [361, 192] on div "Drop element here" at bounding box center [413, 195] width 287 height 76
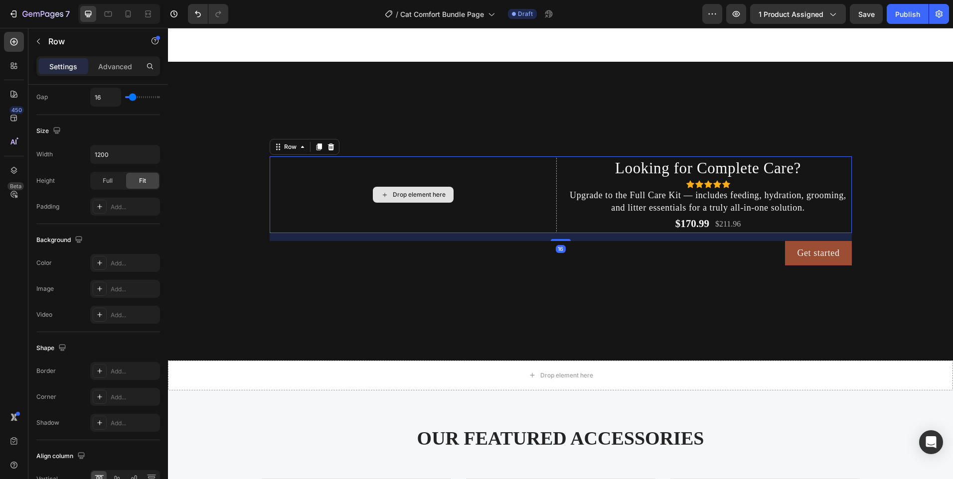
scroll to position [0, 0]
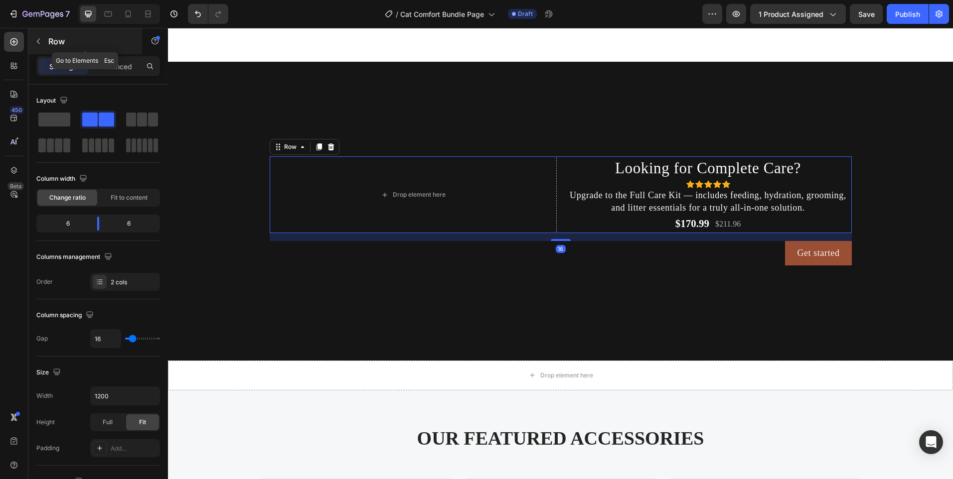
click at [39, 39] on icon "button" at bounding box center [38, 41] width 3 height 5
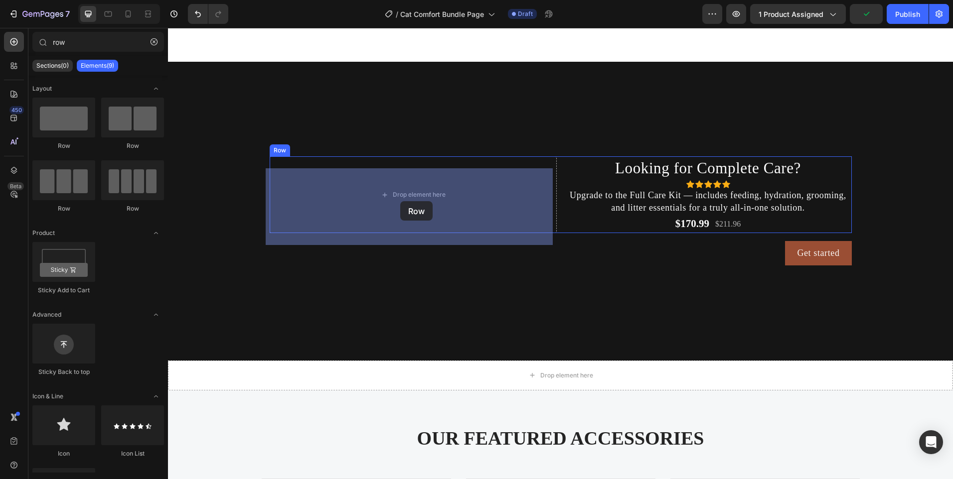
drag, startPoint x: 232, startPoint y: 159, endPoint x: 400, endPoint y: 201, distance: 173.7
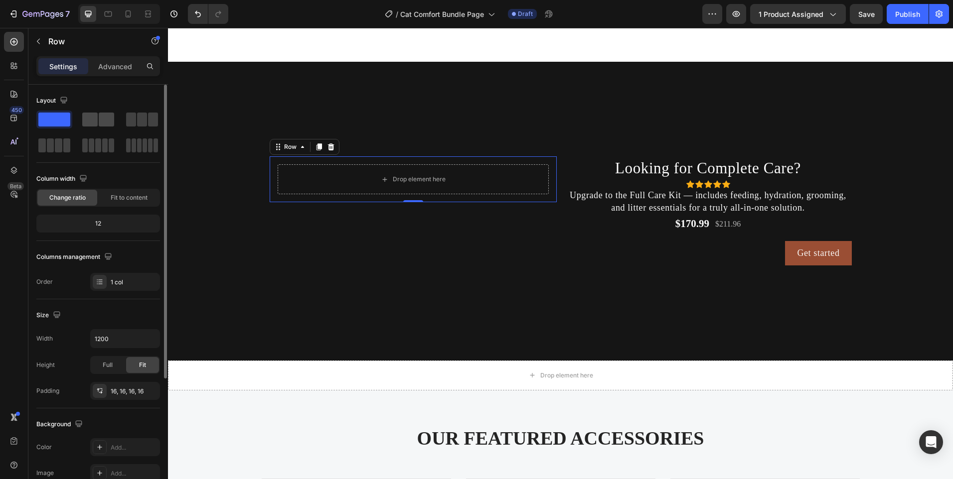
click at [113, 120] on span at bounding box center [106, 120] width 15 height 14
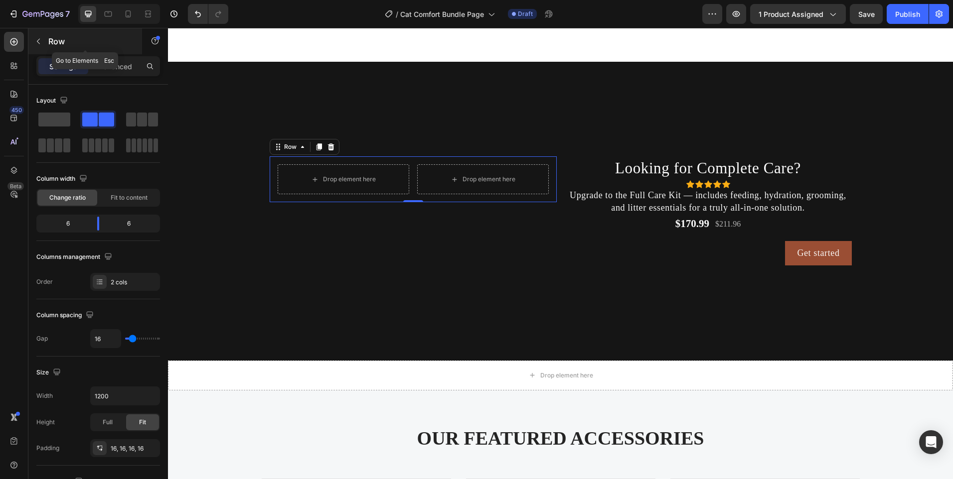
click at [32, 36] on button "button" at bounding box center [38, 41] width 16 height 16
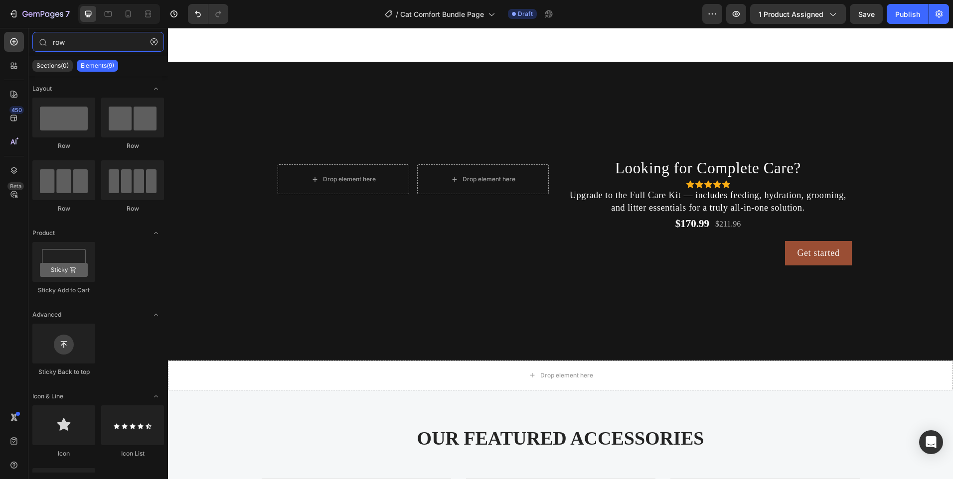
drag, startPoint x: 37, startPoint y: 39, endPoint x: 0, endPoint y: 40, distance: 36.9
click at [0, 0] on html "7 Version history / Cat Comfort Bundle Page Draft Preview 1 product assigned Sa…" at bounding box center [476, 0] width 953 height 0
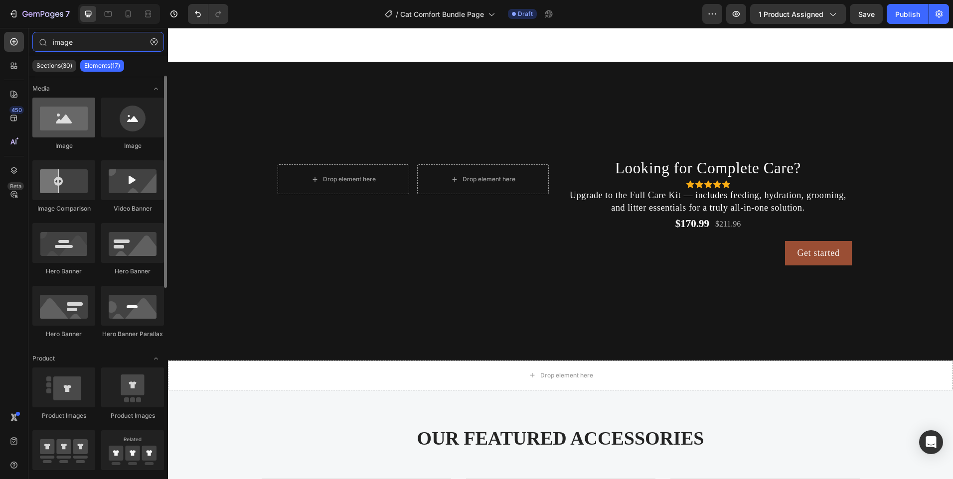
type input "image"
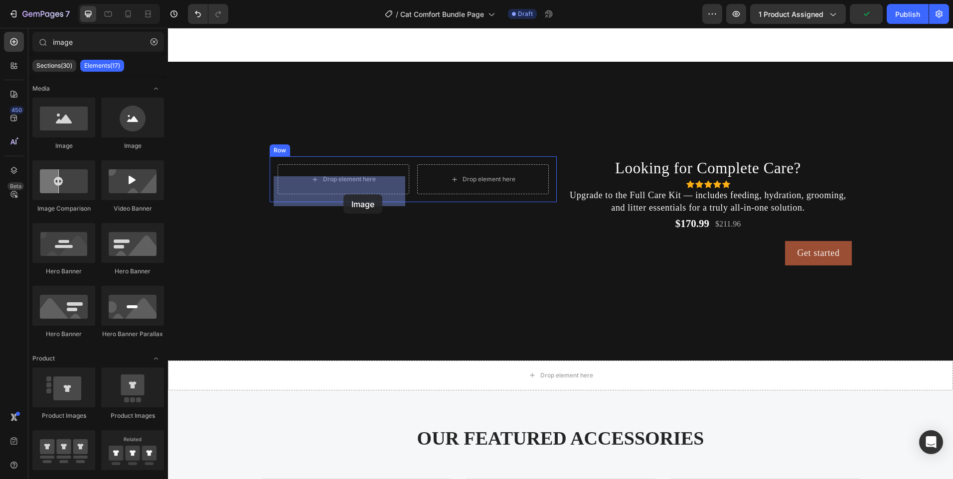
drag, startPoint x: 240, startPoint y: 141, endPoint x: 338, endPoint y: 191, distance: 110.3
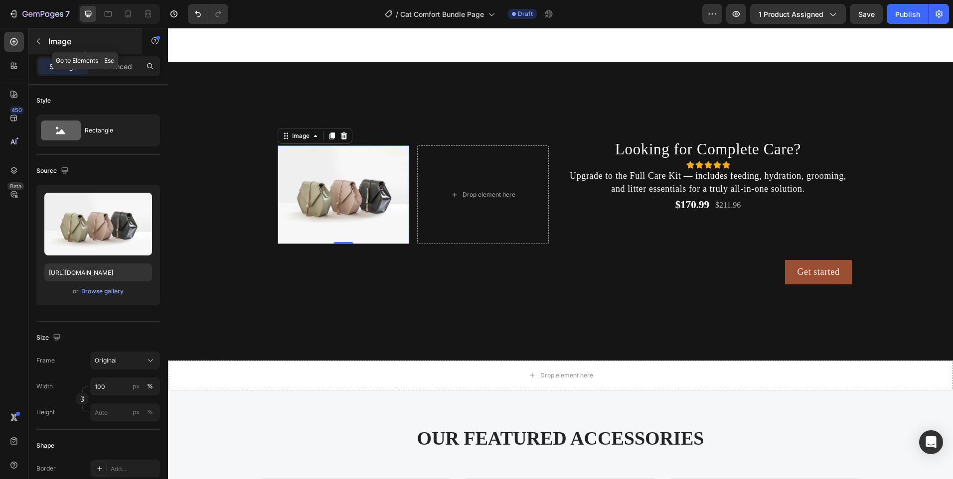
click at [40, 42] on icon "button" at bounding box center [38, 41] width 8 height 8
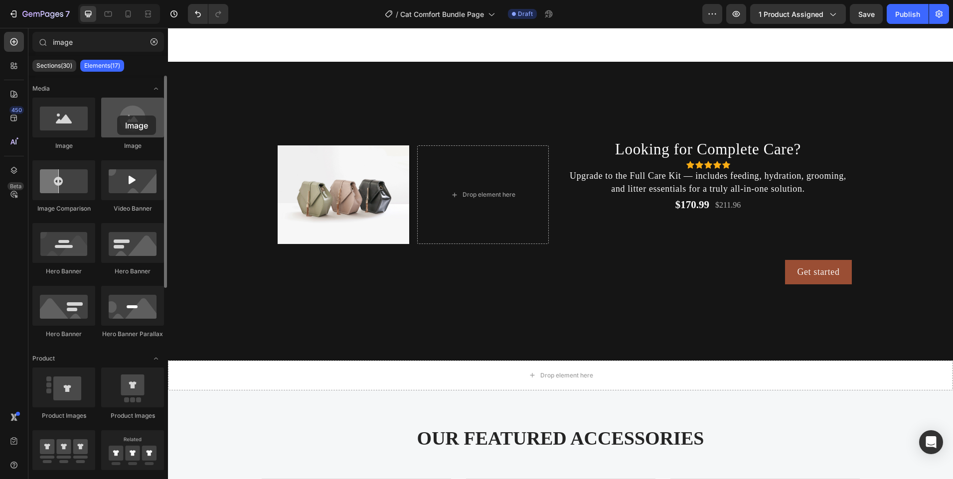
click at [117, 116] on div at bounding box center [132, 118] width 63 height 40
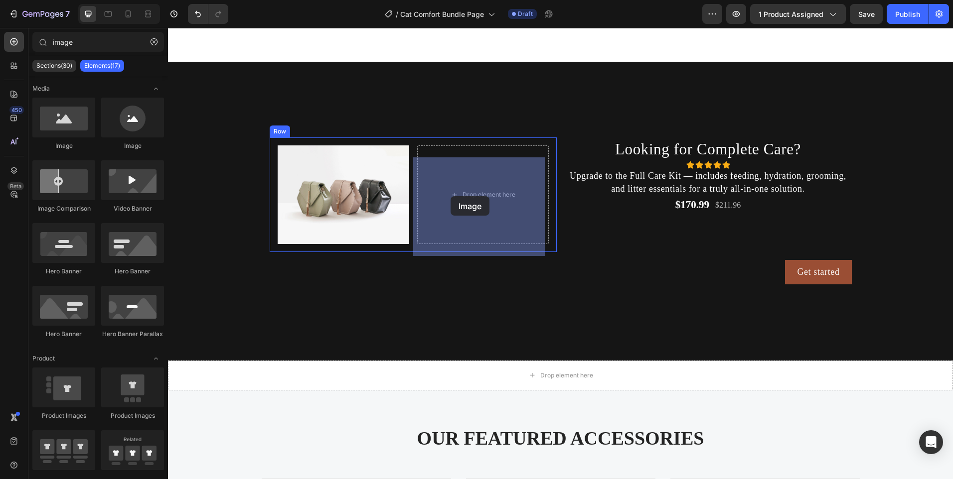
drag, startPoint x: 295, startPoint y: 149, endPoint x: 451, endPoint y: 196, distance: 163.2
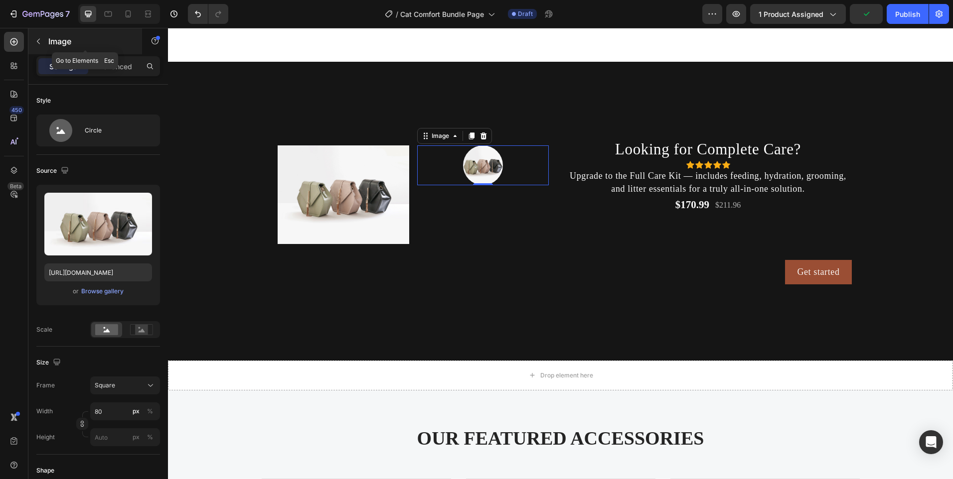
click at [37, 45] on button "button" at bounding box center [38, 41] width 16 height 16
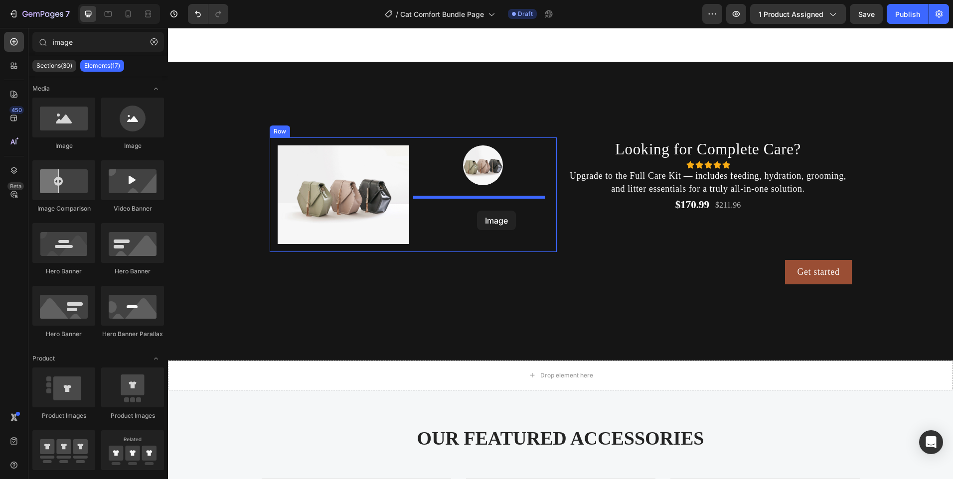
drag, startPoint x: 245, startPoint y: 157, endPoint x: 477, endPoint y: 211, distance: 238.4
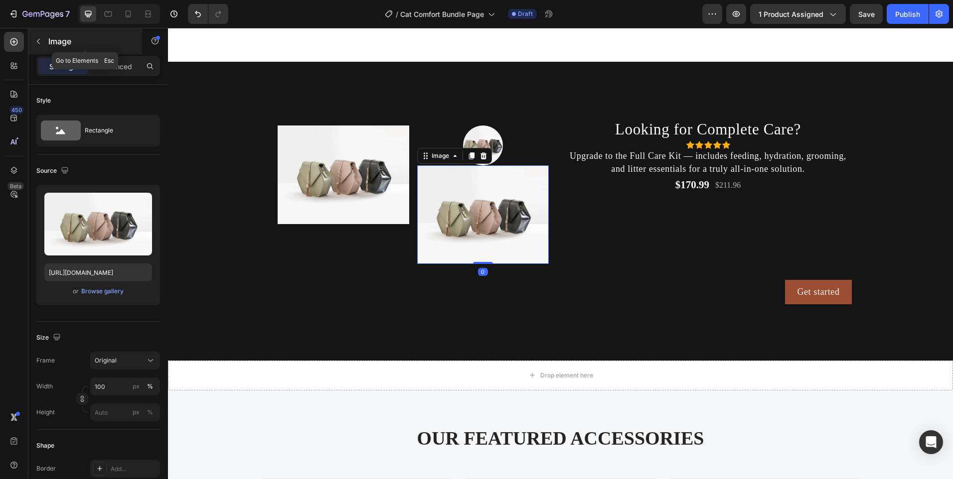
click at [42, 44] on icon "button" at bounding box center [38, 41] width 8 height 8
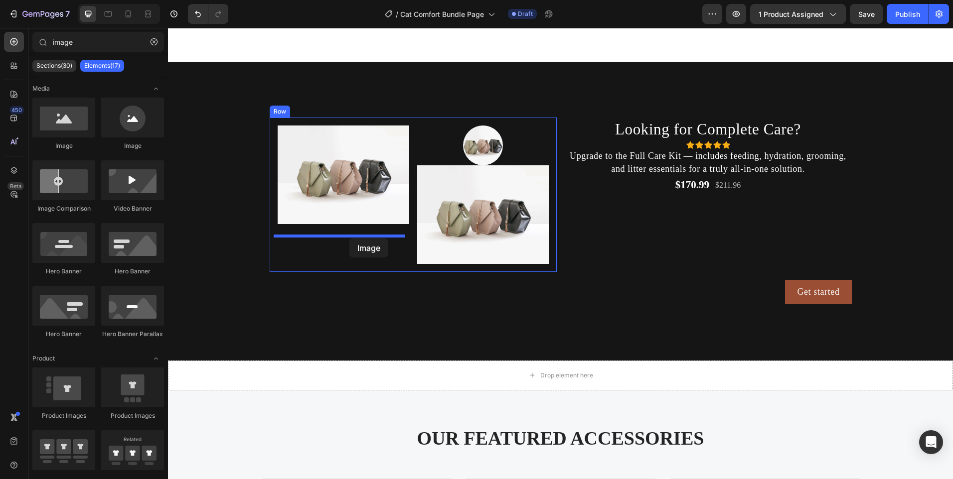
drag, startPoint x: 308, startPoint y: 158, endPoint x: 350, endPoint y: 238, distance: 90.1
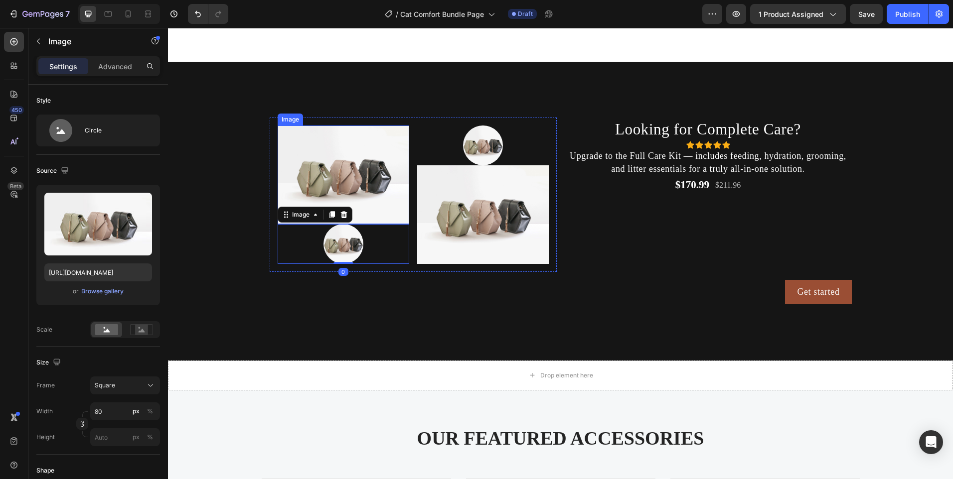
click at [319, 170] on img at bounding box center [344, 175] width 132 height 99
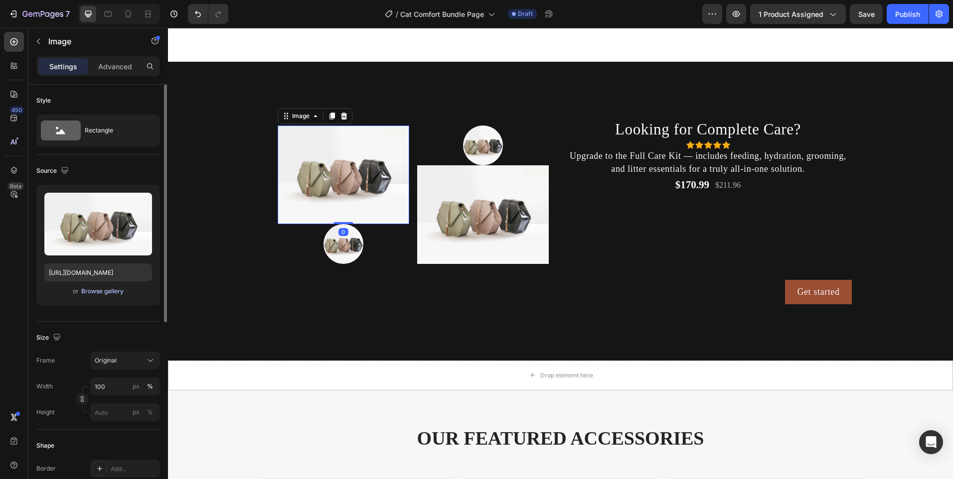
click at [102, 289] on div "Browse gallery" at bounding box center [102, 291] width 42 height 9
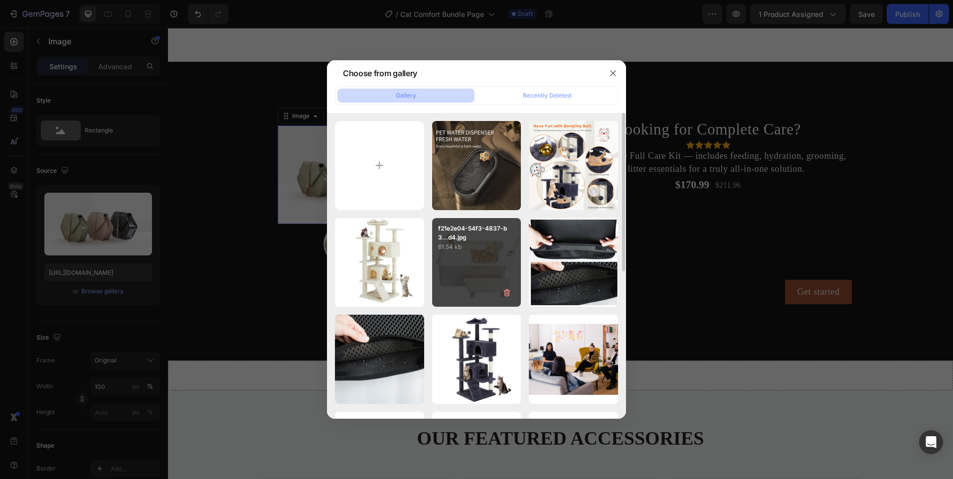
click at [463, 266] on div "f21e2e04-54f3-4837-b3...d4.jpg 61.54 kb" at bounding box center [476, 262] width 89 height 89
type input "https://cdn.shopify.com/s/files/1/0656/7883/5823/files/gempages_580691360521126…"
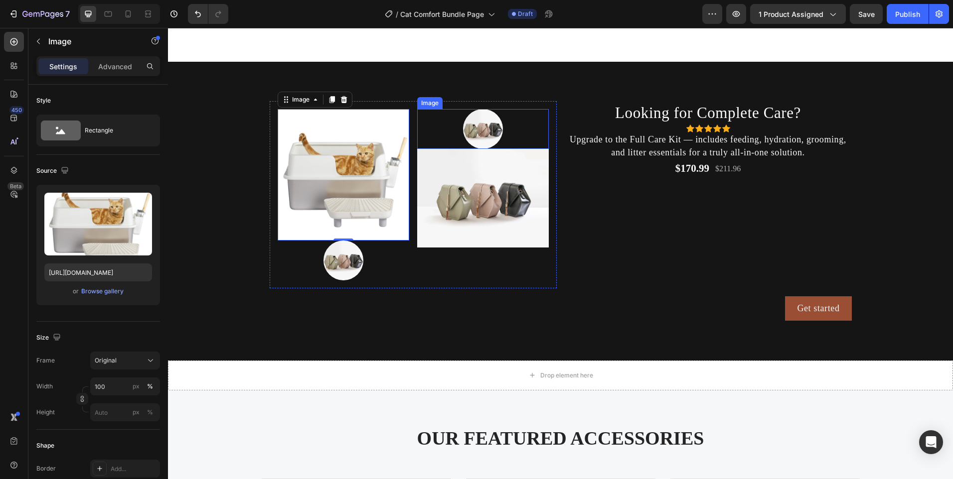
click at [472, 137] on img at bounding box center [483, 129] width 40 height 40
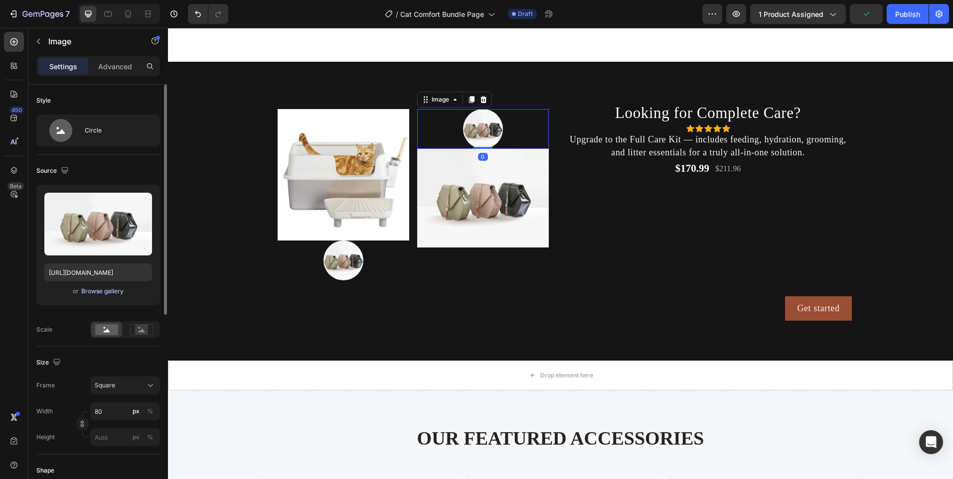
click at [97, 294] on div "Browse gallery" at bounding box center [102, 291] width 42 height 9
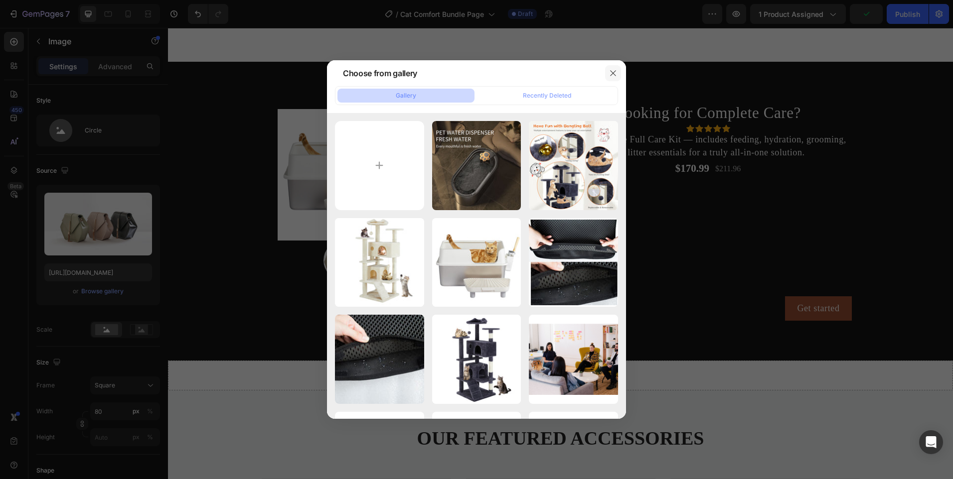
click at [609, 71] on button "button" at bounding box center [613, 73] width 16 height 16
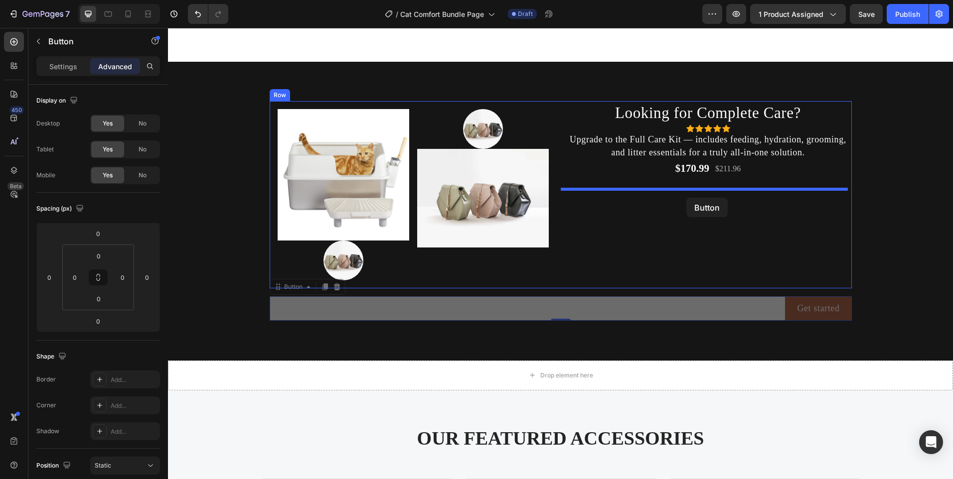
drag, startPoint x: 766, startPoint y: 310, endPoint x: 686, endPoint y: 198, distance: 137.3
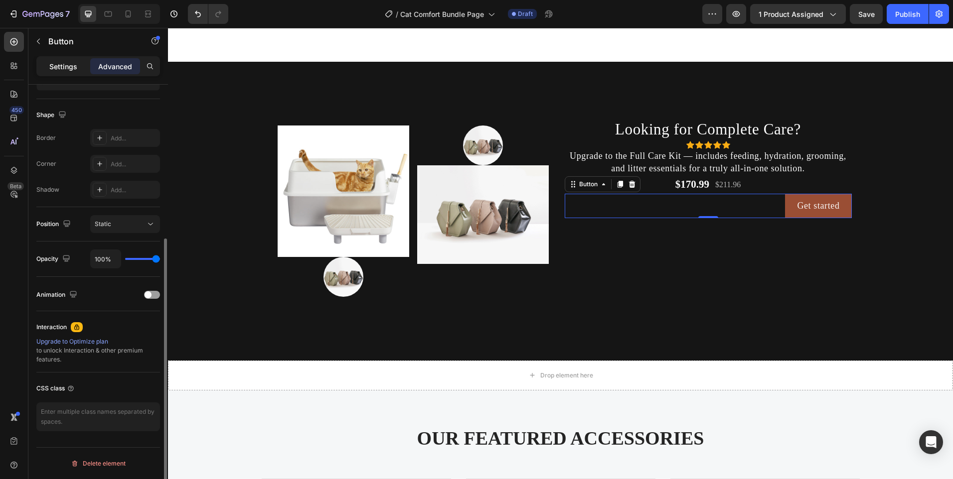
scroll to position [192, 0]
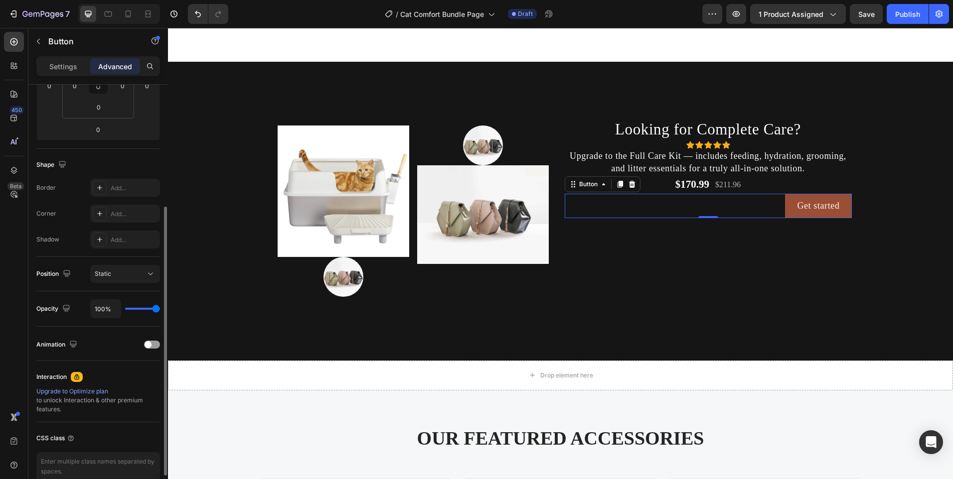
click at [59, 59] on div "Settings" at bounding box center [63, 66] width 50 height 16
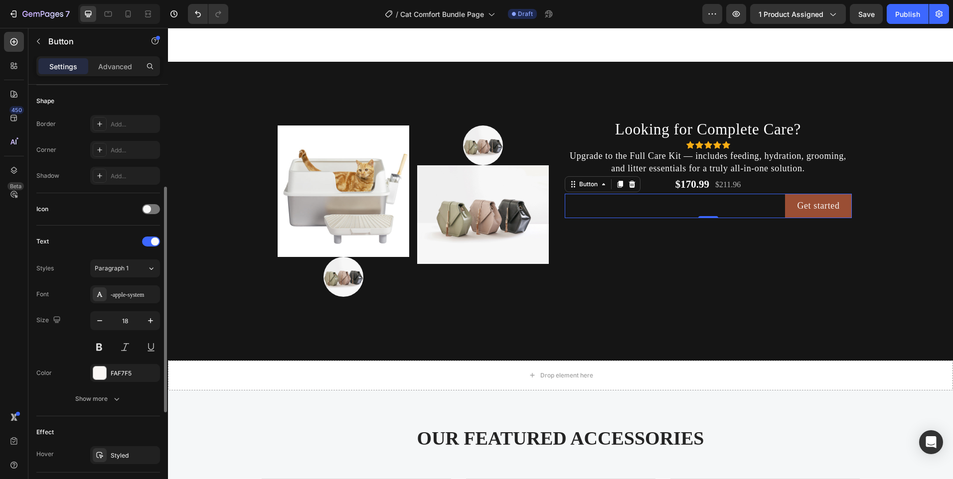
scroll to position [369, 0]
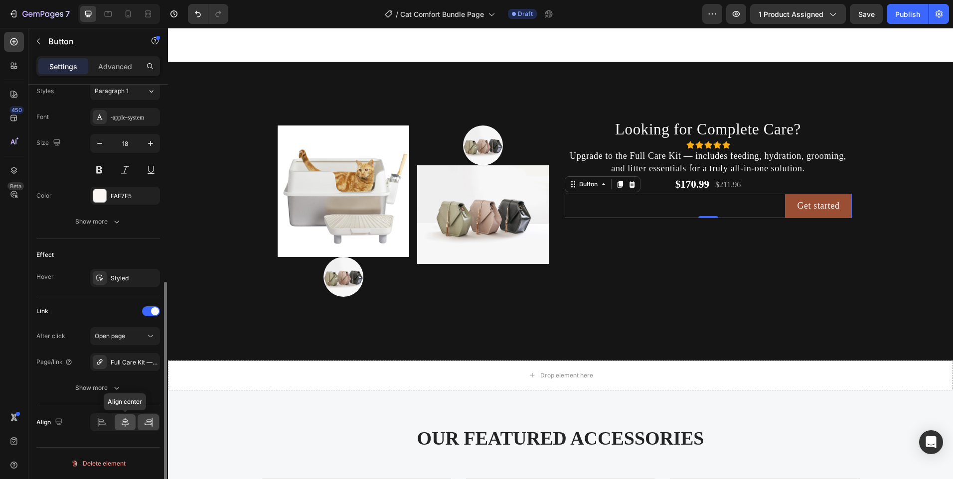
click at [125, 422] on icon at bounding box center [125, 423] width 10 height 10
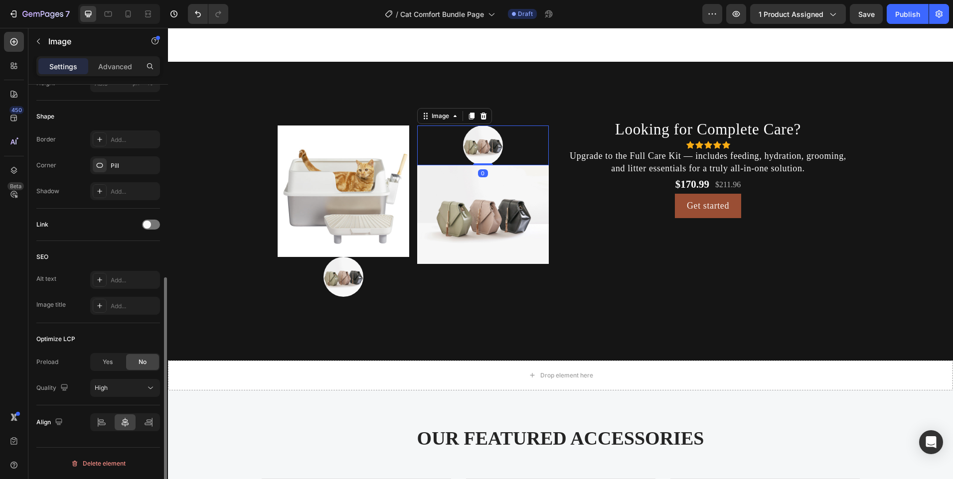
click at [479, 149] on img at bounding box center [483, 146] width 40 height 40
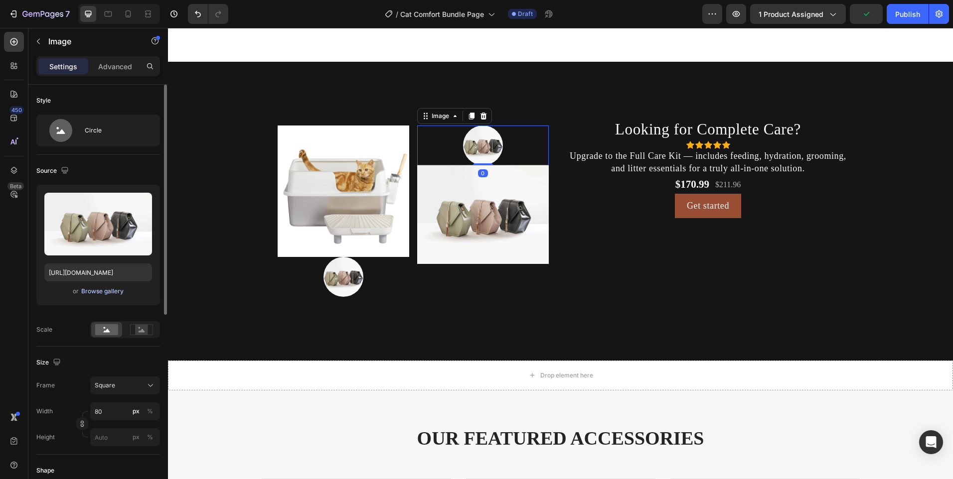
click at [91, 293] on div "Browse gallery" at bounding box center [102, 291] width 42 height 9
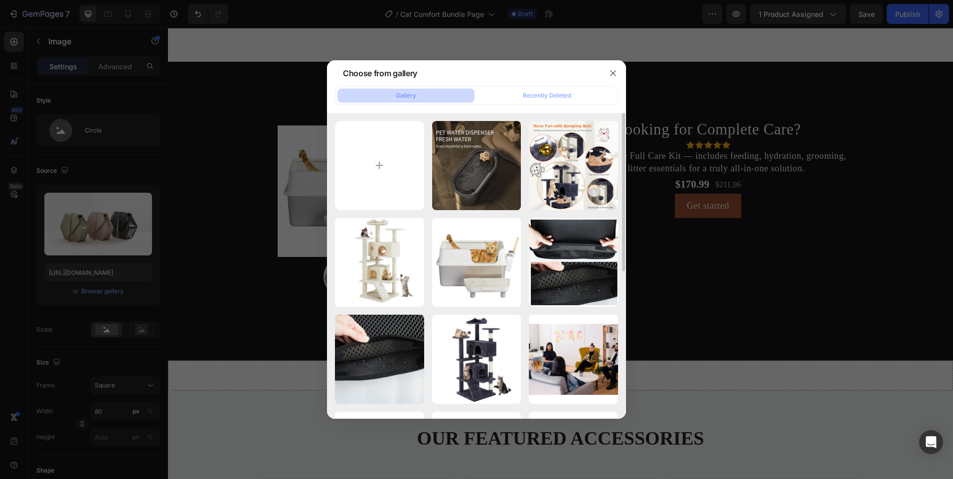
click at [0, 0] on div "Pet_Water_Fountain_No...Ds.jpg 168.07 kb" at bounding box center [0, 0] width 0 height 0
type input "[URL][DOMAIN_NAME]"
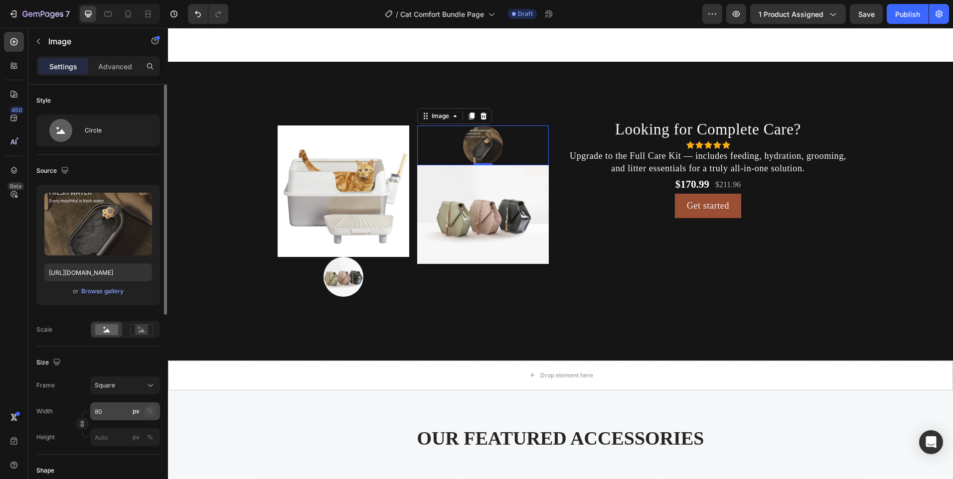
click at [149, 411] on div "%" at bounding box center [150, 411] width 6 height 9
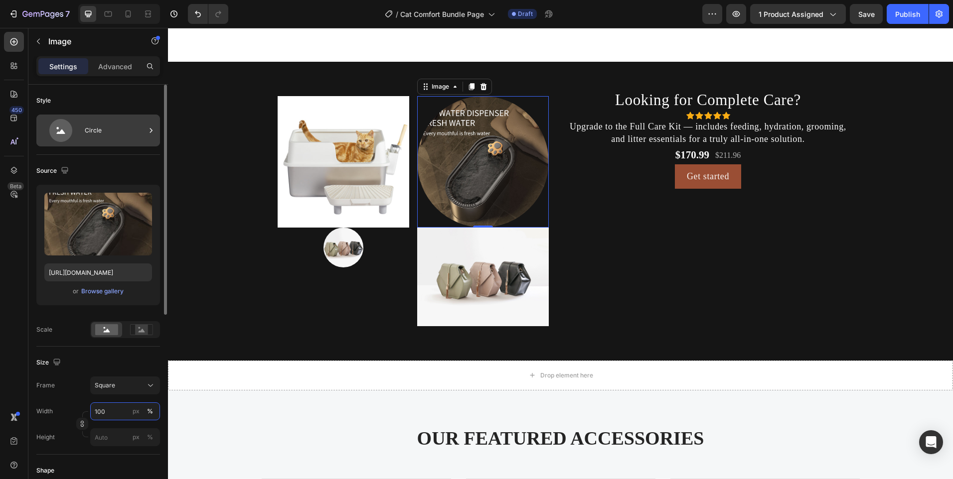
type input "100"
click at [117, 127] on div "Circle" at bounding box center [115, 130] width 61 height 23
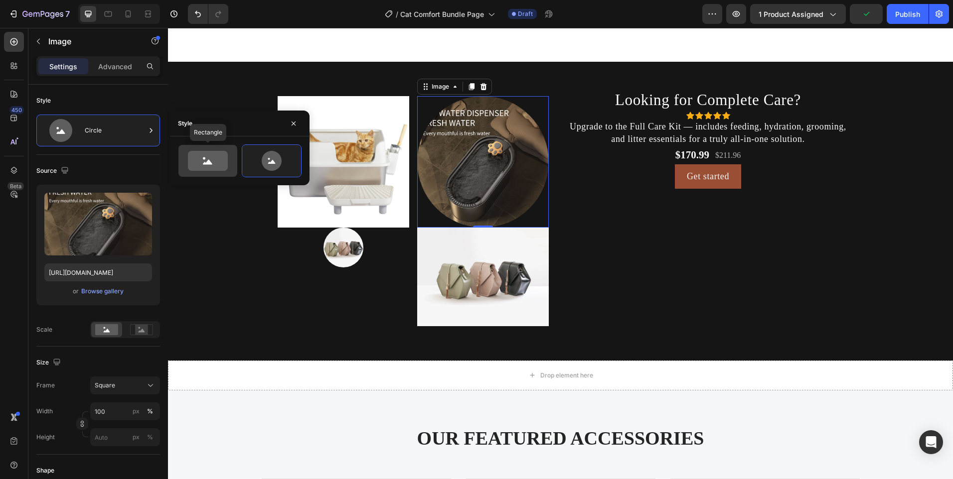
click at [210, 164] on icon at bounding box center [207, 162] width 9 height 5
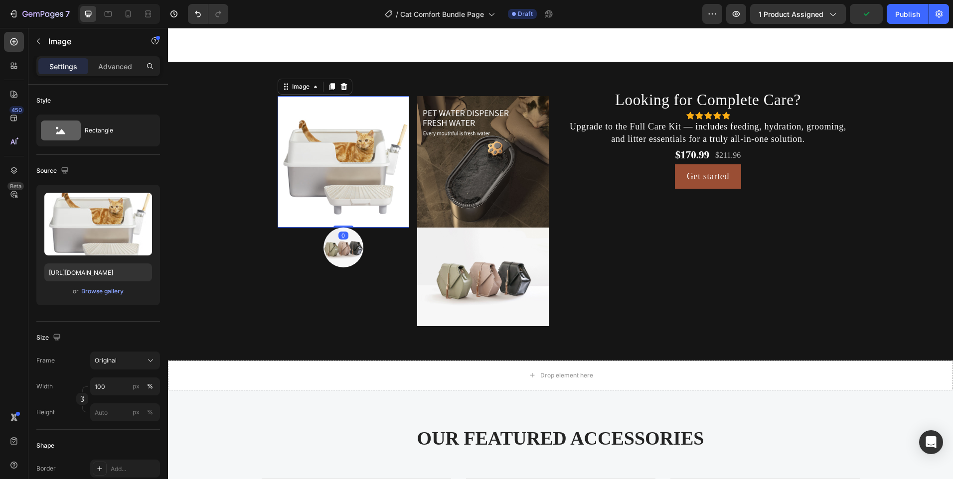
click at [361, 173] on img at bounding box center [344, 162] width 132 height 132
click at [113, 133] on div "Rectangle" at bounding box center [115, 130] width 61 height 23
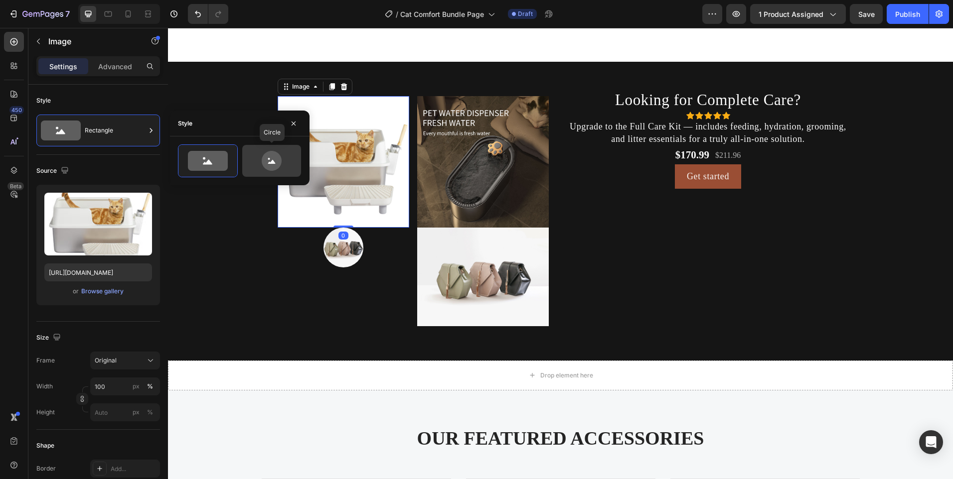
click at [264, 161] on icon at bounding box center [272, 161] width 20 height 20
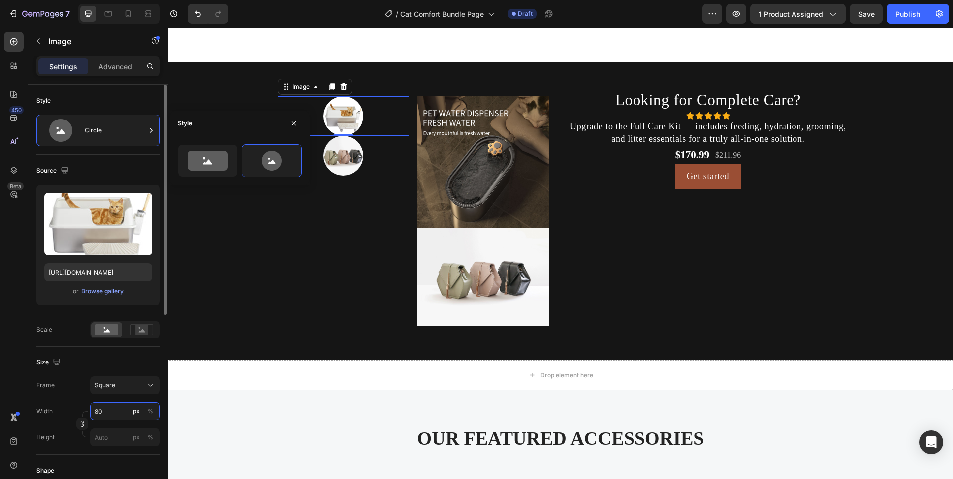
click at [115, 415] on input "80" at bounding box center [125, 412] width 70 height 18
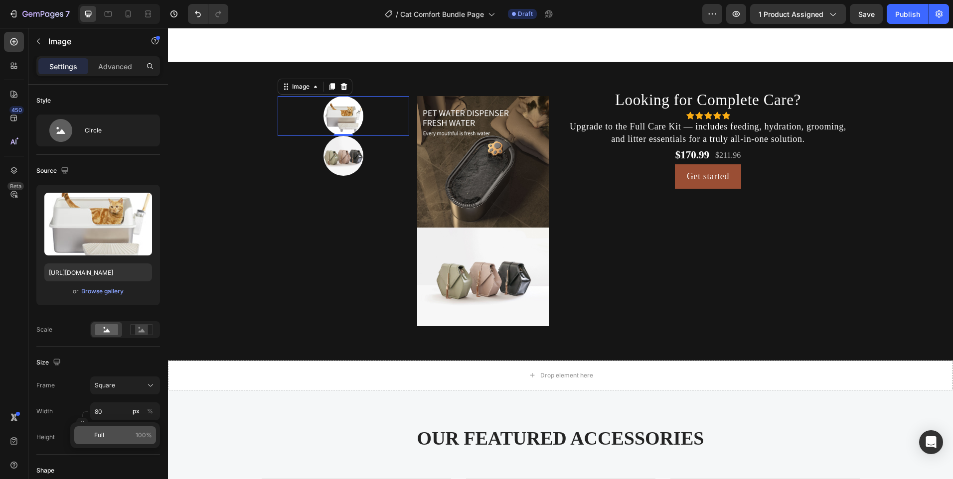
click at [117, 435] on p "Full 100%" at bounding box center [123, 435] width 58 height 9
type input "100"
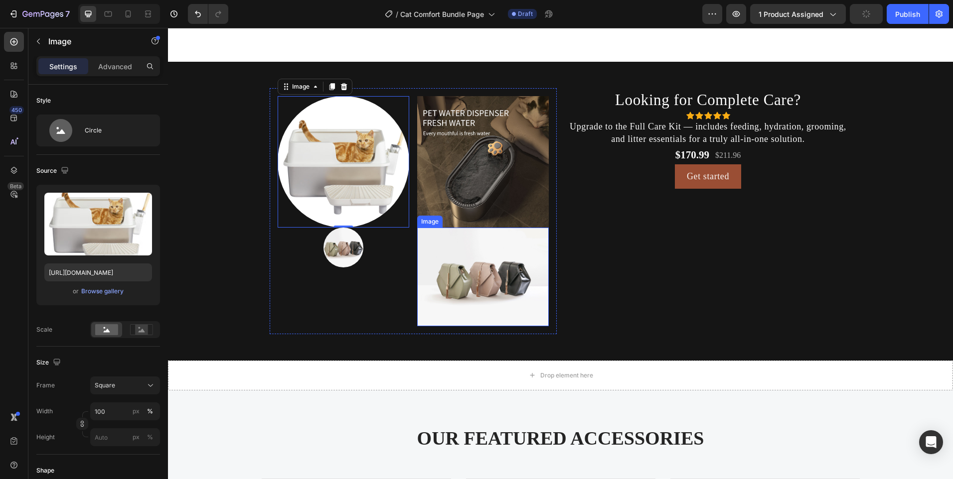
click at [479, 261] on img at bounding box center [483, 277] width 132 height 99
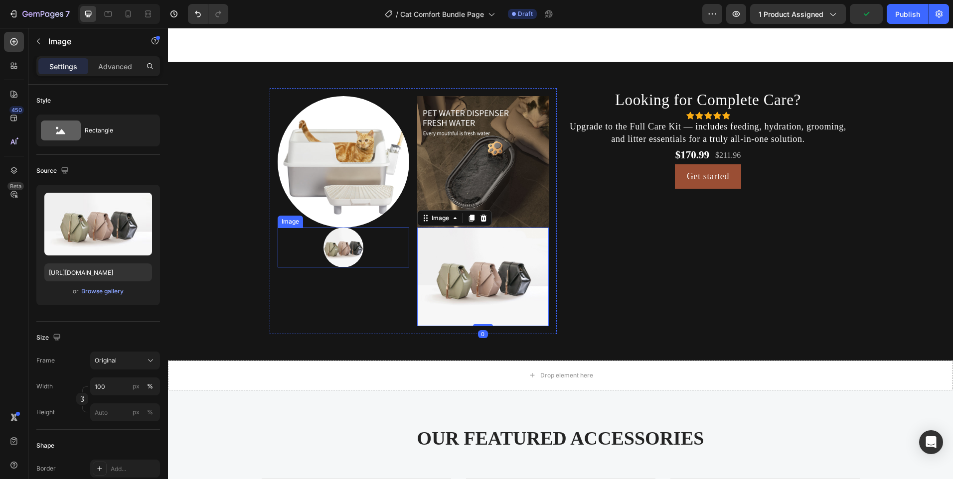
click at [341, 268] on img at bounding box center [343, 248] width 40 height 40
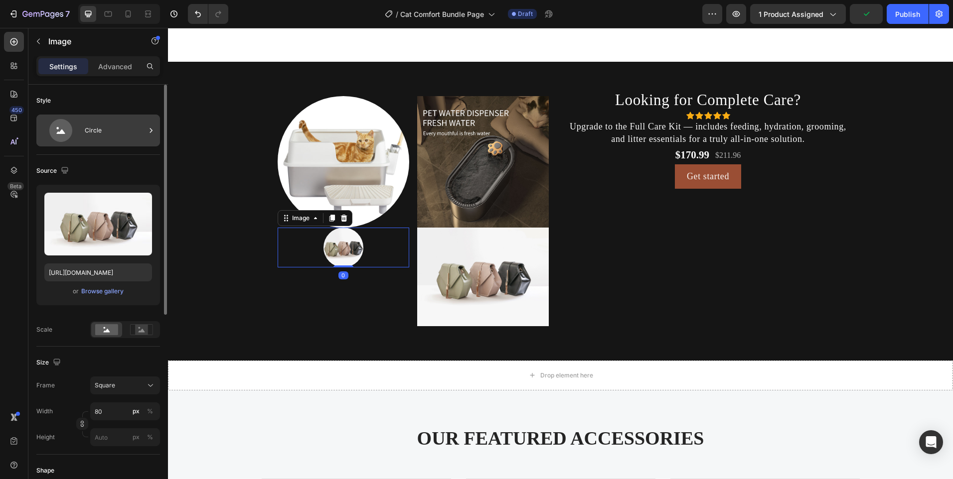
click at [92, 134] on div "Circle" at bounding box center [115, 130] width 61 height 23
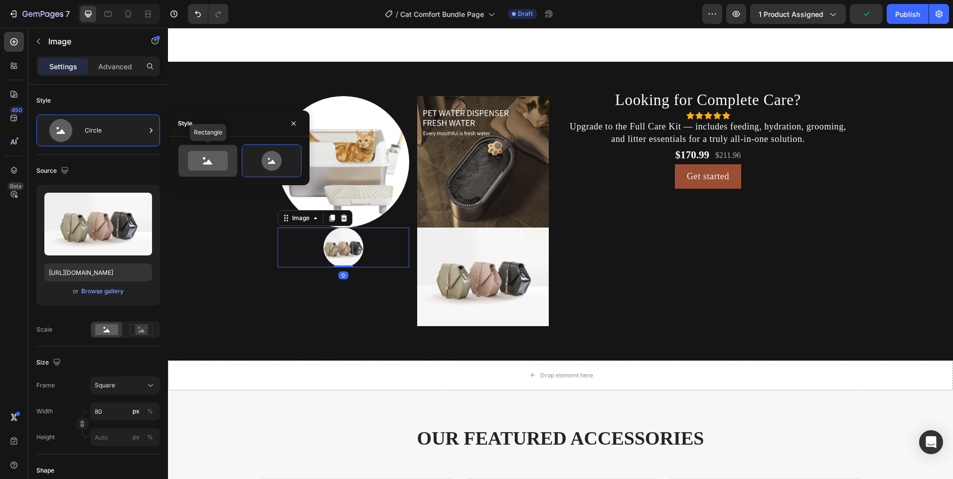
click at [219, 170] on icon at bounding box center [208, 161] width 40 height 20
type input "100"
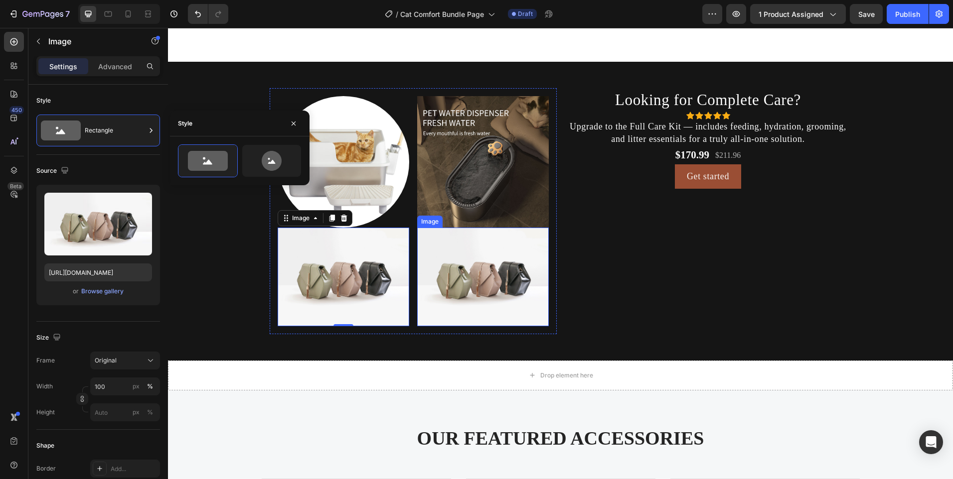
click at [451, 271] on img at bounding box center [483, 277] width 132 height 99
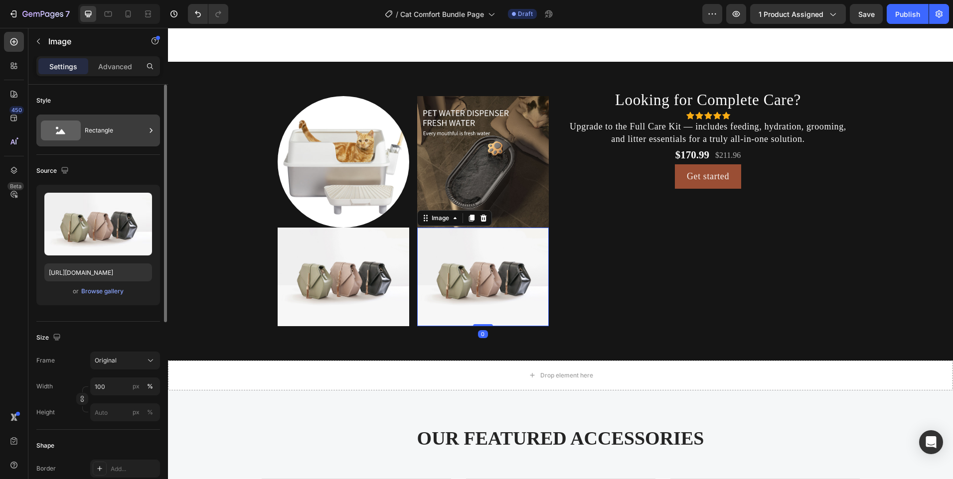
click at [123, 142] on div "Rectangle" at bounding box center [98, 131] width 124 height 32
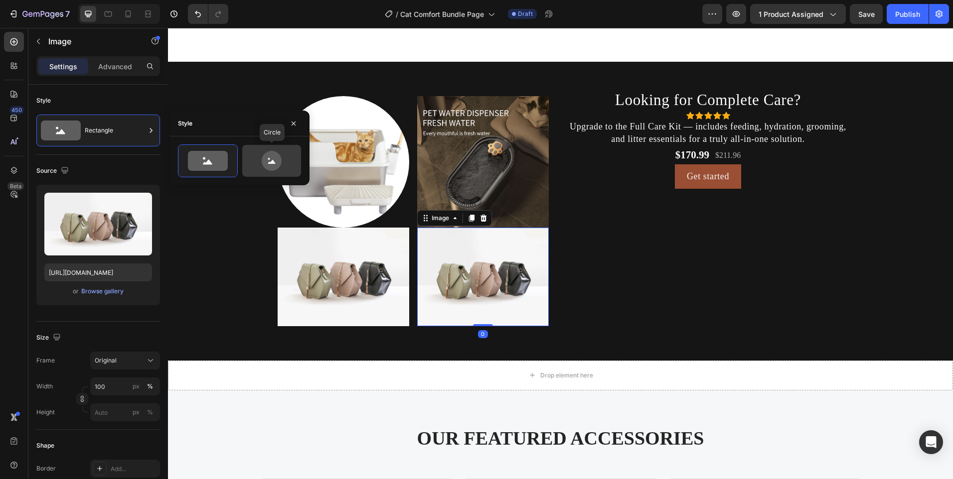
click at [276, 167] on icon at bounding box center [272, 161] width 20 height 20
type input "80"
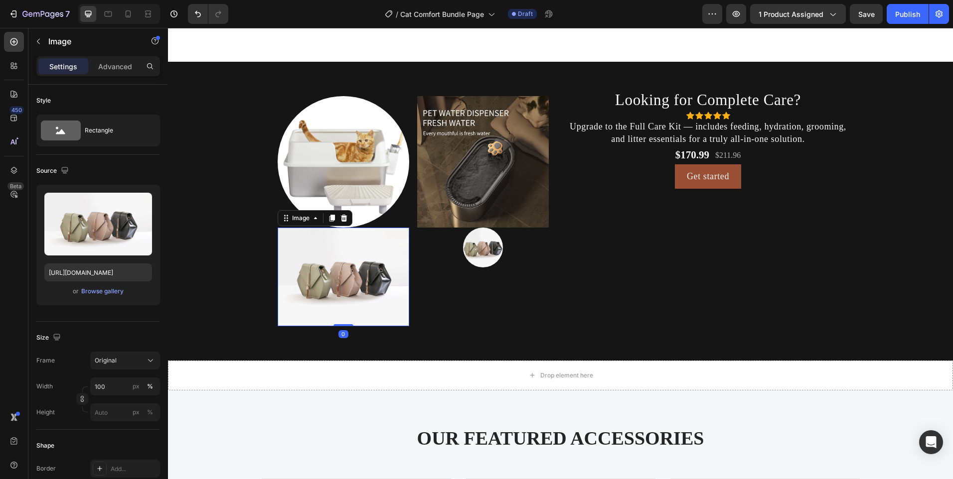
click at [347, 254] on img at bounding box center [344, 277] width 132 height 99
click at [336, 173] on img at bounding box center [344, 162] width 132 height 132
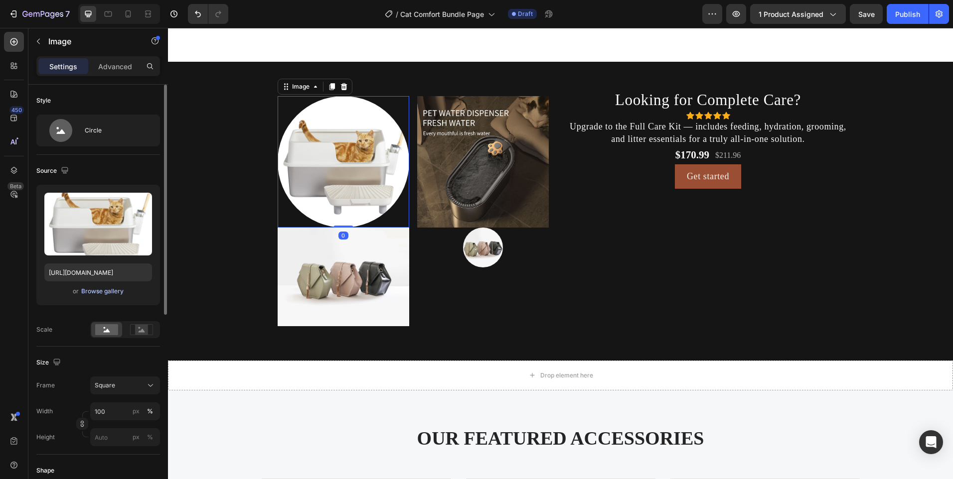
click at [116, 292] on div "Browse gallery" at bounding box center [102, 291] width 42 height 9
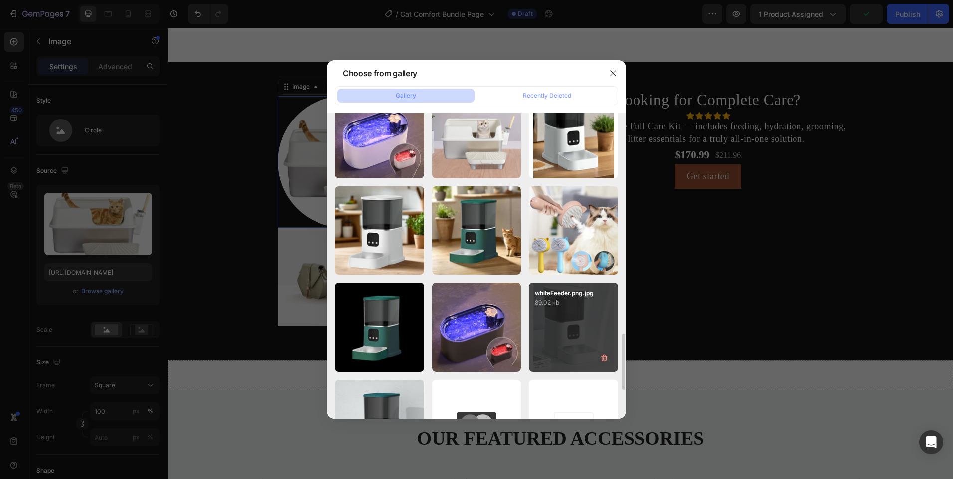
scroll to position [1097, 0]
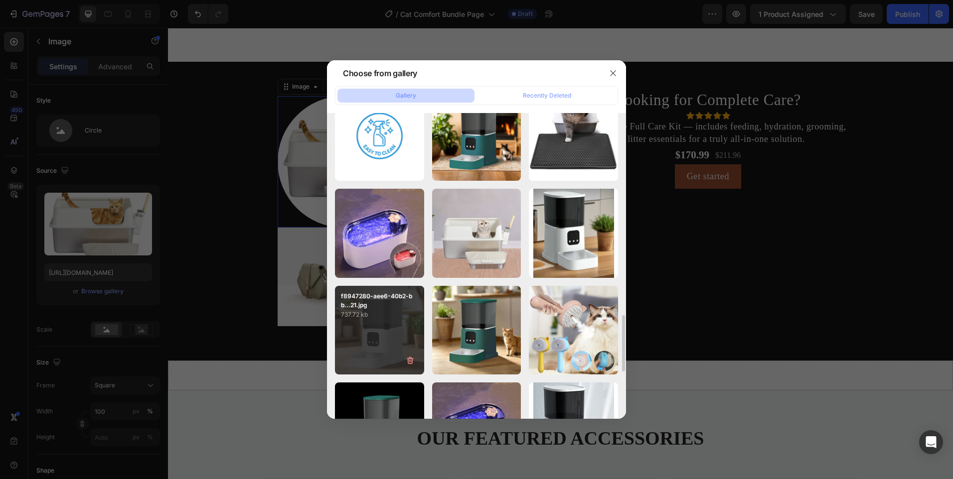
click at [381, 339] on div "f8947280-aee6-40b2-bb...21.jpg 737.72 kb" at bounding box center [379, 330] width 89 height 89
type input "https://cdn.shopify.com/s/files/1/0656/7883/5823/files/gempages_580691360521126…"
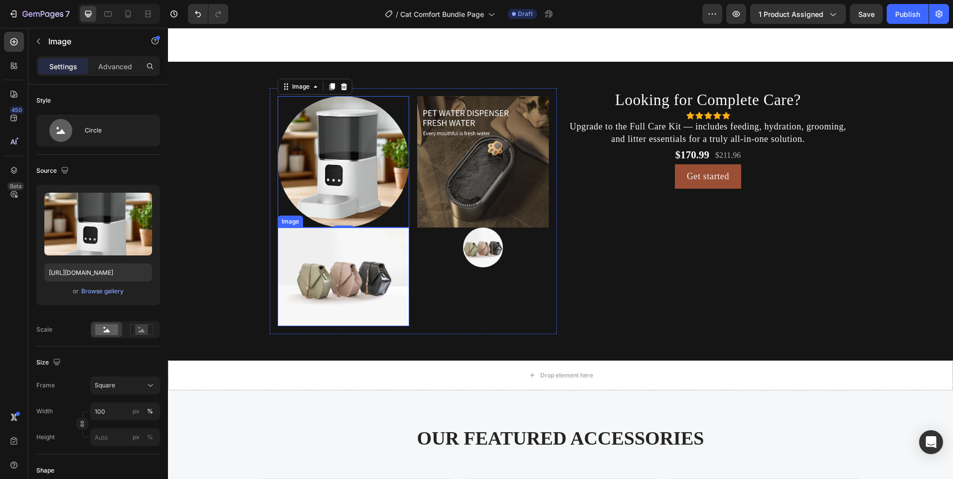
click at [309, 276] on img at bounding box center [344, 277] width 132 height 99
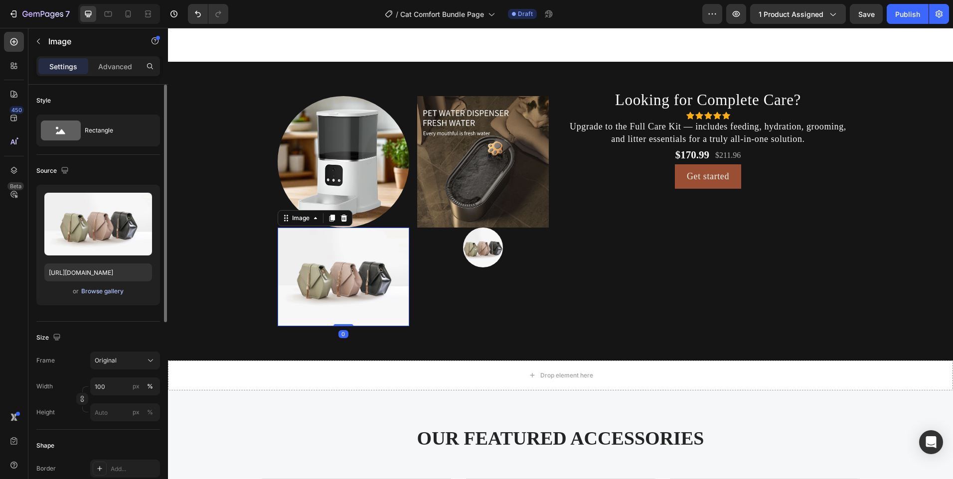
click at [107, 292] on div "Browse gallery" at bounding box center [102, 291] width 42 height 9
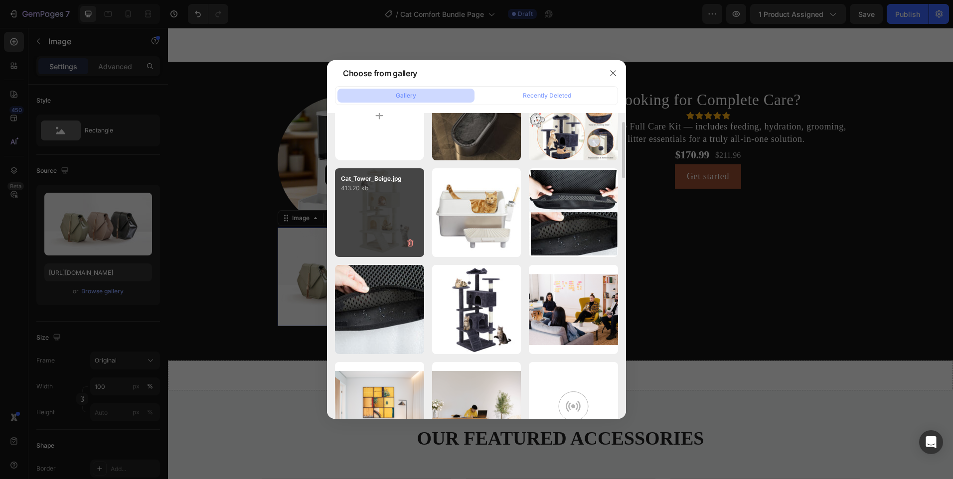
scroll to position [0, 0]
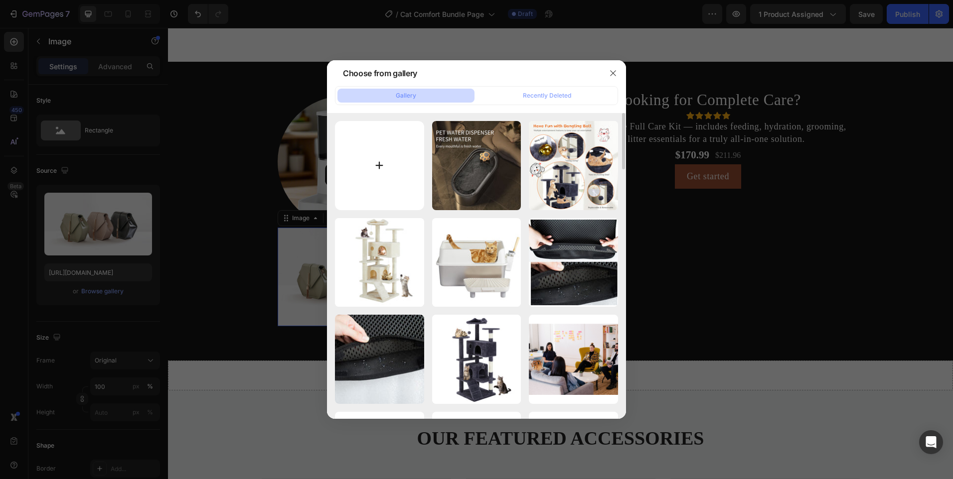
click at [369, 154] on input "file" at bounding box center [379, 165] width 89 height 89
type input "C:\fakepath\steam_brush_pic.jpg"
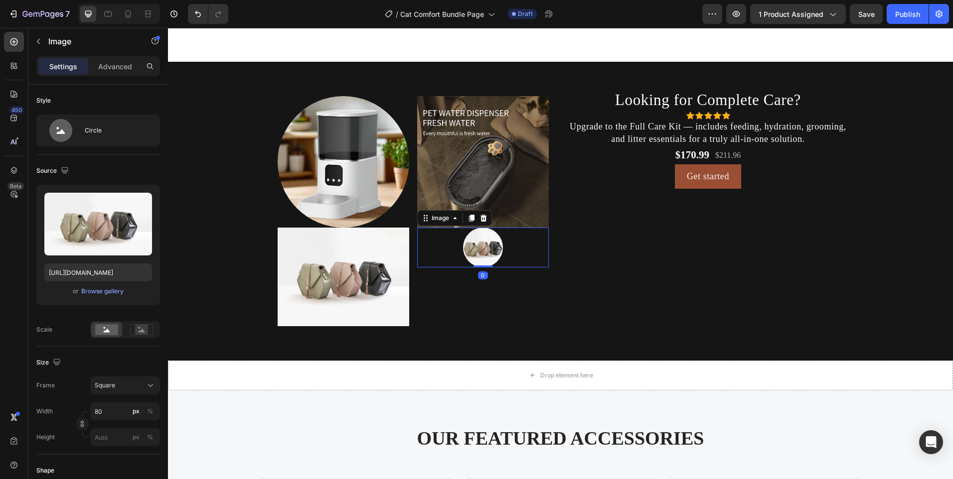
click at [479, 260] on img at bounding box center [483, 248] width 40 height 40
click at [106, 295] on div "Browse gallery" at bounding box center [102, 291] width 42 height 9
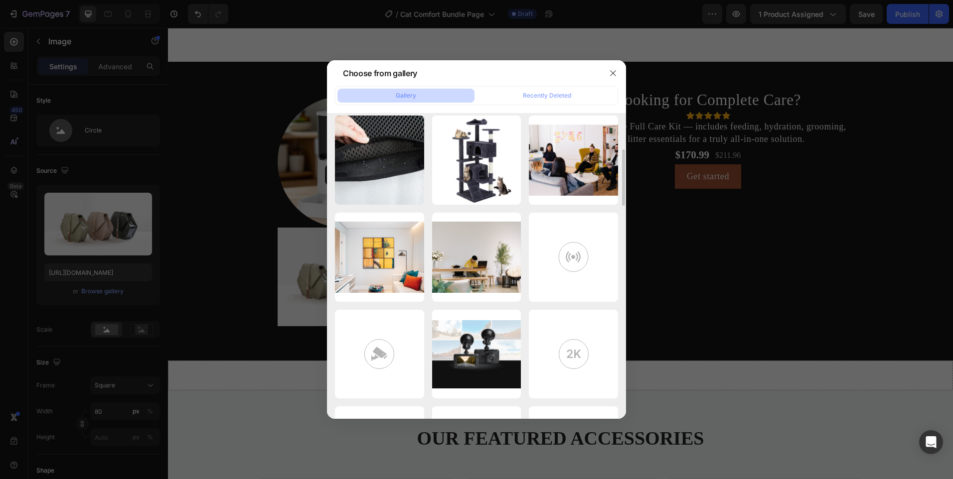
scroll to position [50, 0]
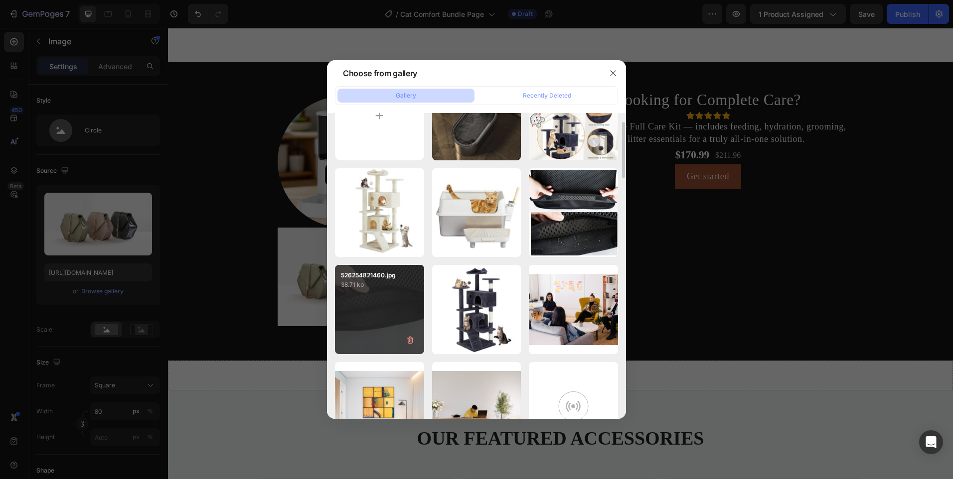
click at [418, 304] on div "526254821460.jpg 38.71 kb" at bounding box center [379, 309] width 89 height 89
type input "https://cdn.shopify.com/s/files/1/0656/7883/5823/files/gempages_580691360521126…"
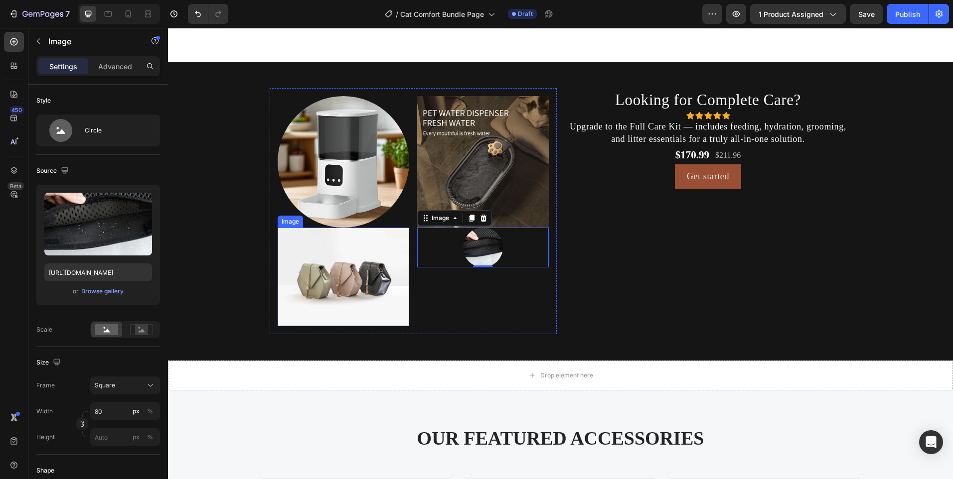
click at [370, 291] on img at bounding box center [344, 277] width 132 height 99
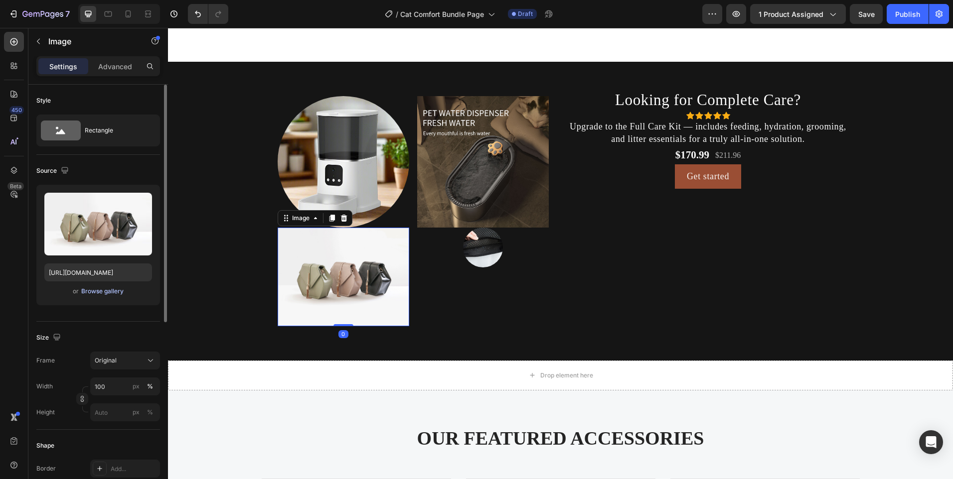
click at [99, 291] on div "Browse gallery" at bounding box center [102, 291] width 42 height 9
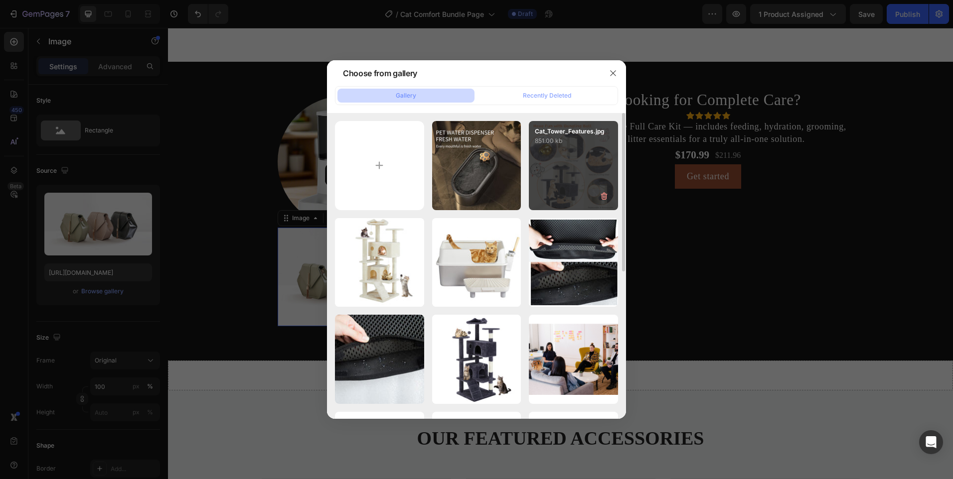
click at [550, 159] on div "Cat_Tower_Features.jpg 851.00 kb" at bounding box center [573, 165] width 89 height 89
type input "https://cdn.shopify.com/s/files/1/0656/7883/5823/files/gempages_580691360521126…"
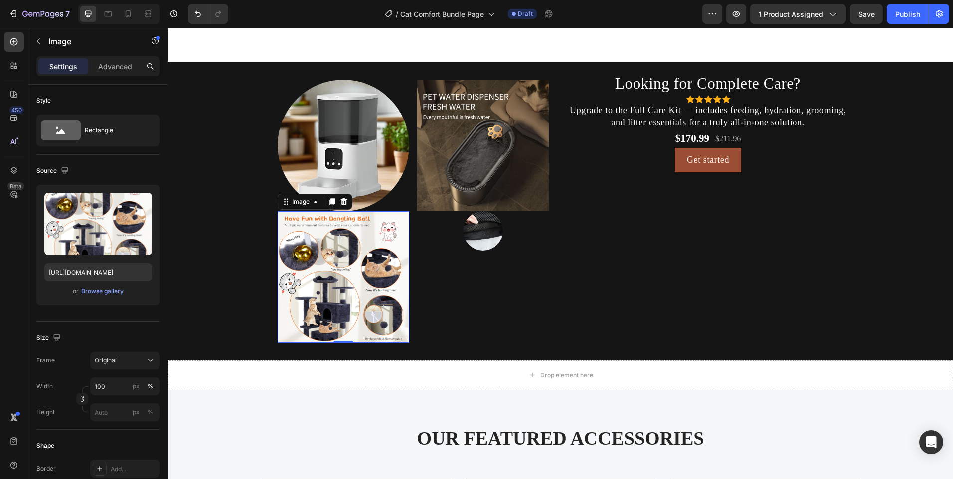
click at [342, 278] on img at bounding box center [344, 277] width 132 height 132
click at [104, 297] on div "or Browse gallery" at bounding box center [98, 292] width 108 height 12
click at [110, 285] on div "Upload Image https://cdn.shopify.com/s/files/1/0656/7883/5823/files/gempages_58…" at bounding box center [98, 245] width 124 height 121
click at [106, 291] on div "Browse gallery" at bounding box center [102, 291] width 42 height 9
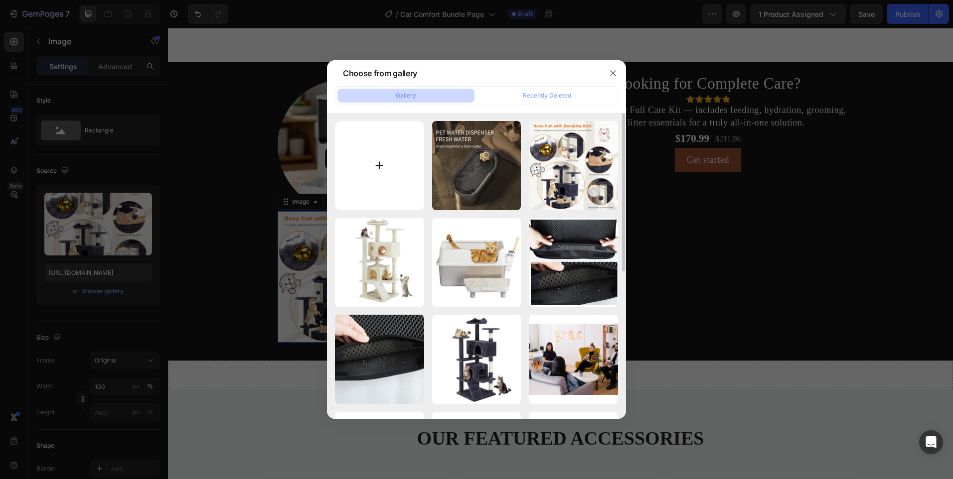
click at [384, 144] on input "file" at bounding box center [379, 165] width 89 height 89
type input "C:\fakepath\steam_brush_pic.jpg"
type input "https://cdn.shopify.com/s/files/1/0656/7883/5823/files/gempages_580691360521126…"
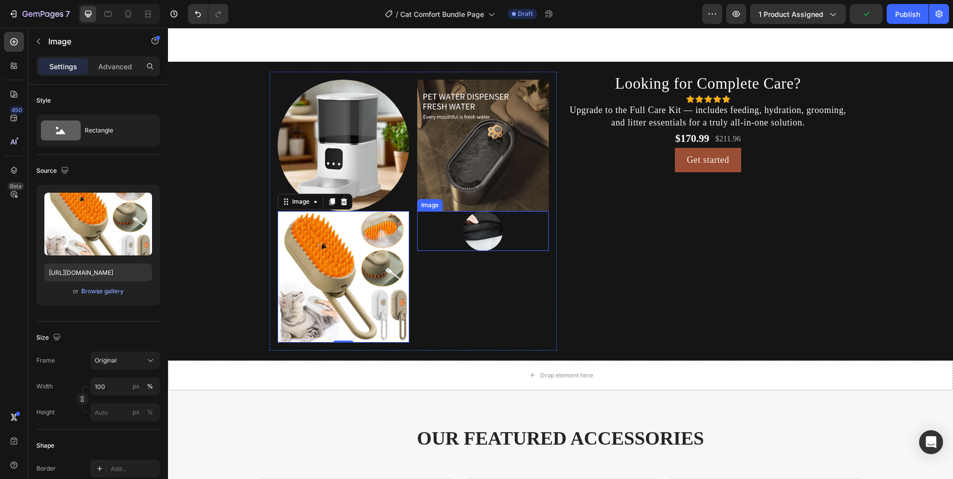
click at [477, 233] on img at bounding box center [483, 231] width 40 height 40
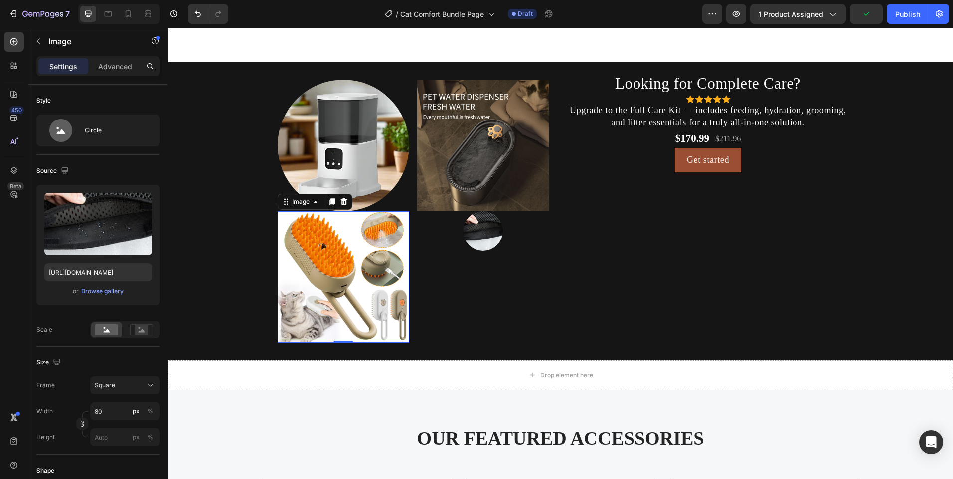
click at [348, 286] on img at bounding box center [344, 277] width 132 height 132
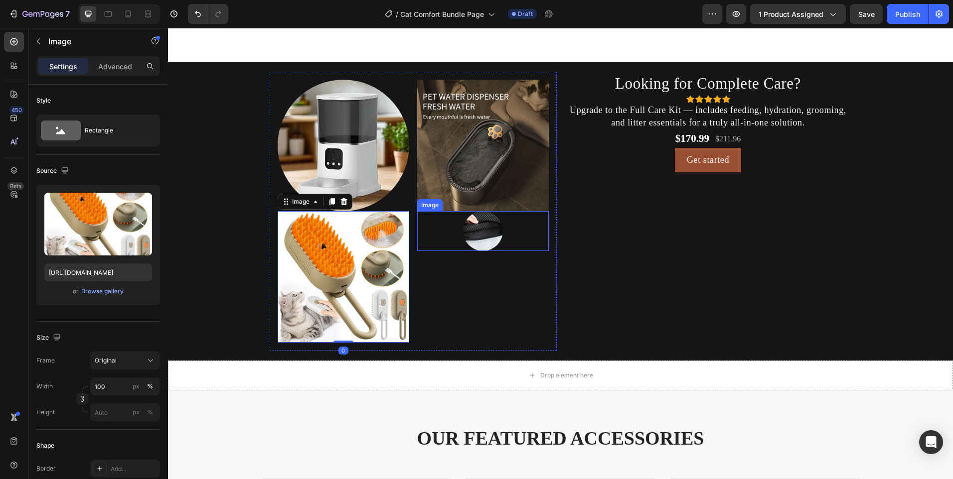
click at [476, 251] on img at bounding box center [483, 231] width 40 height 40
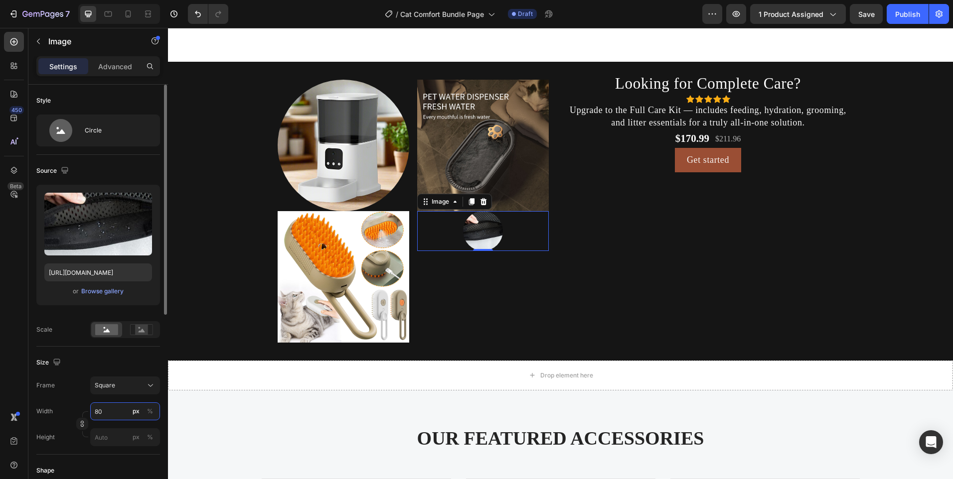
click at [125, 409] on input "80" at bounding box center [125, 412] width 70 height 18
click at [109, 429] on div "Full 100%" at bounding box center [115, 436] width 82 height 18
type input "100"
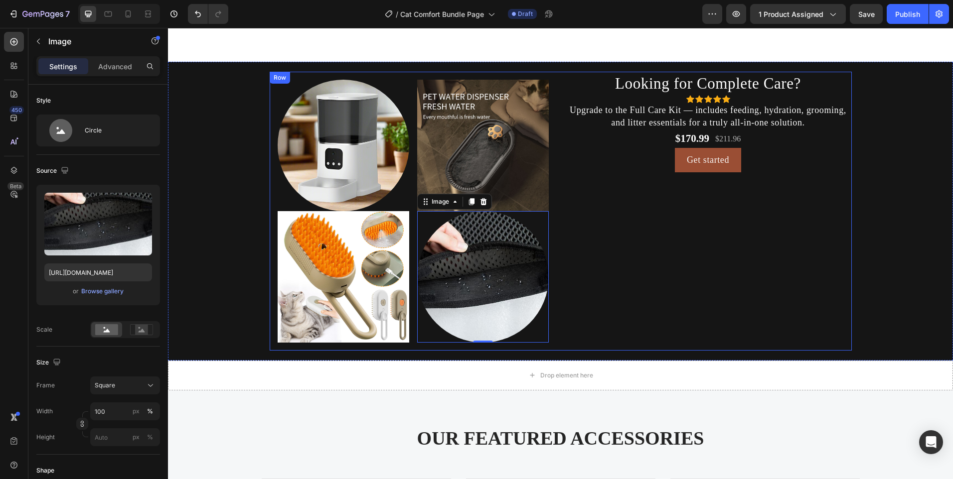
click at [597, 244] on div "Looking for Complete Care? Heading Icon Icon Icon Icon Icon Icon List Hoz Upgra…" at bounding box center [708, 211] width 287 height 279
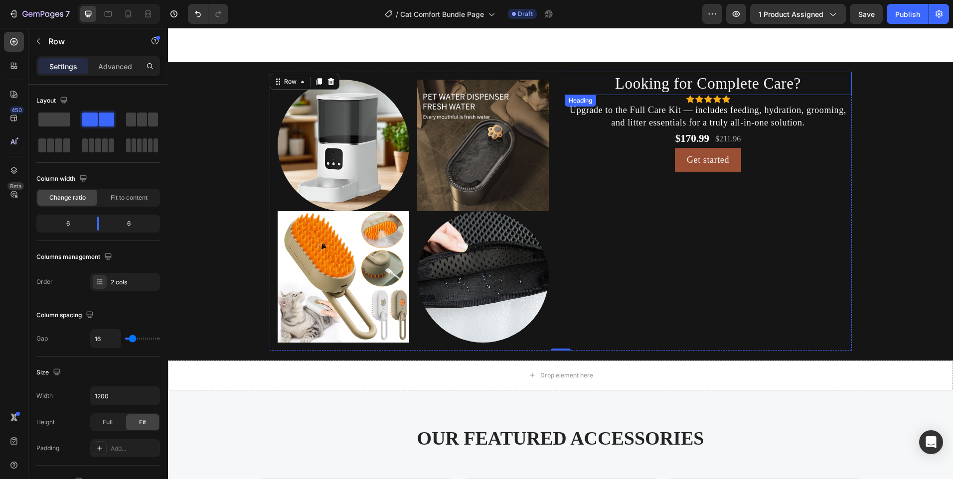
click at [681, 95] on h2 "Looking for Complete Care?" at bounding box center [708, 83] width 287 height 23
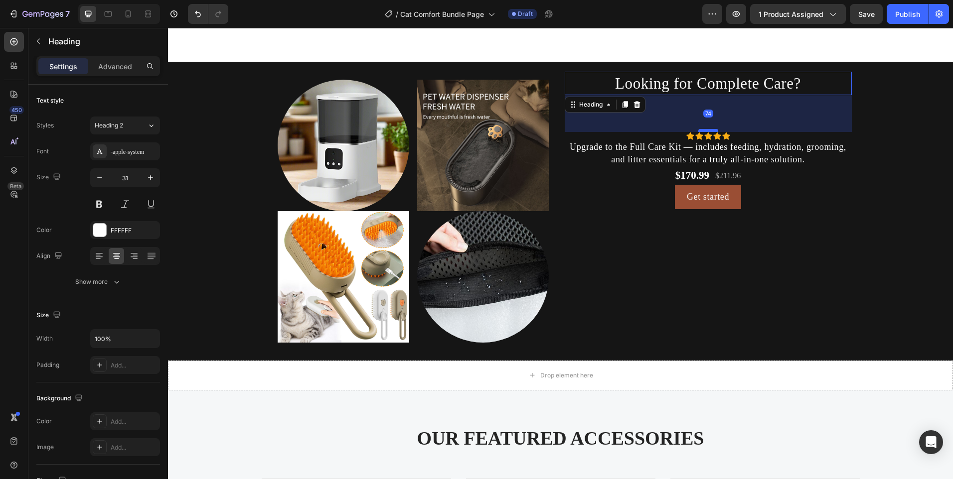
drag, startPoint x: 700, startPoint y: 105, endPoint x: 695, endPoint y: 142, distance: 37.3
click at [698, 132] on div at bounding box center [708, 130] width 20 height 3
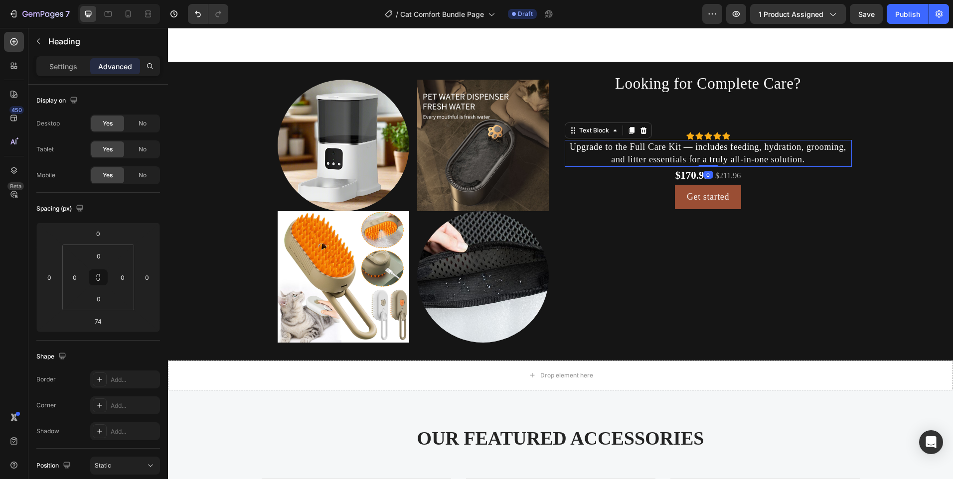
click at [703, 166] on p "Upgrade to the Full Care Kit — includes feeding, hydration, grooming, and litte…" at bounding box center [708, 153] width 285 height 25
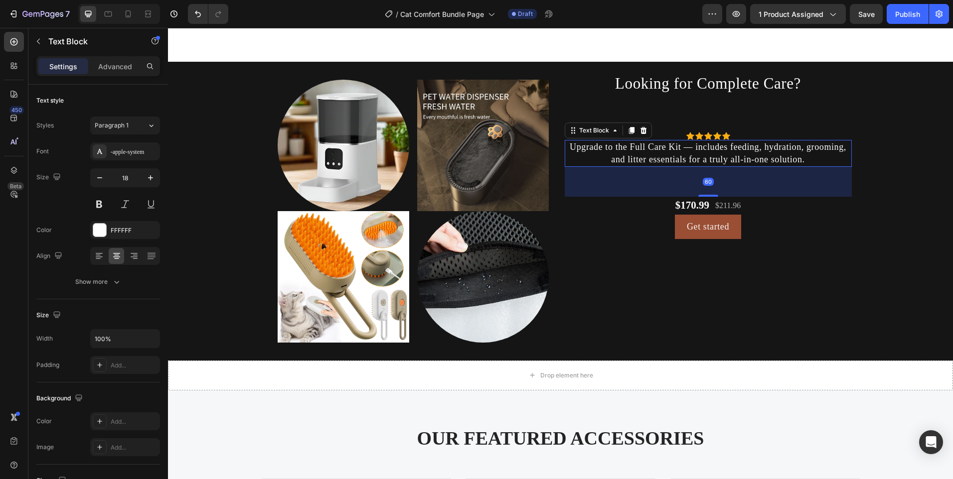
drag, startPoint x: 707, startPoint y: 178, endPoint x: 709, endPoint y: 208, distance: 30.0
click at [709, 197] on div at bounding box center [708, 196] width 20 height 2
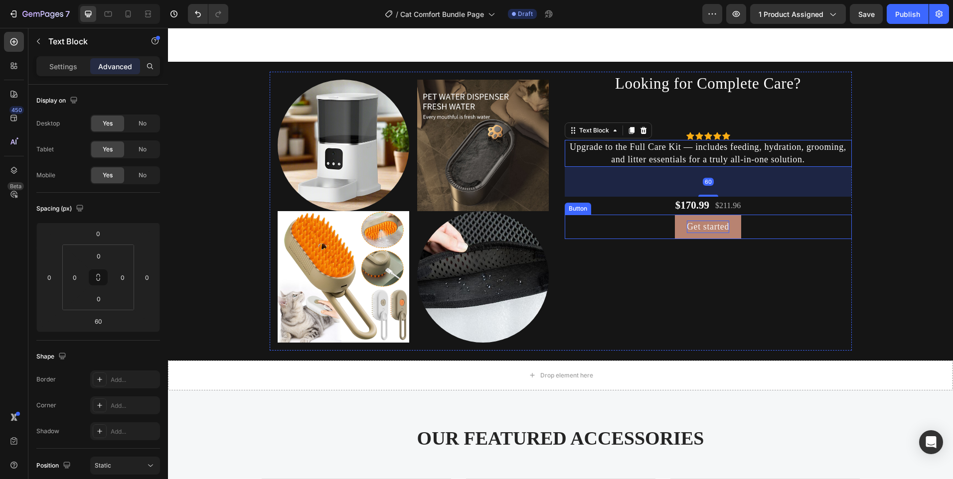
click at [702, 233] on div "Get started" at bounding box center [708, 227] width 42 height 12
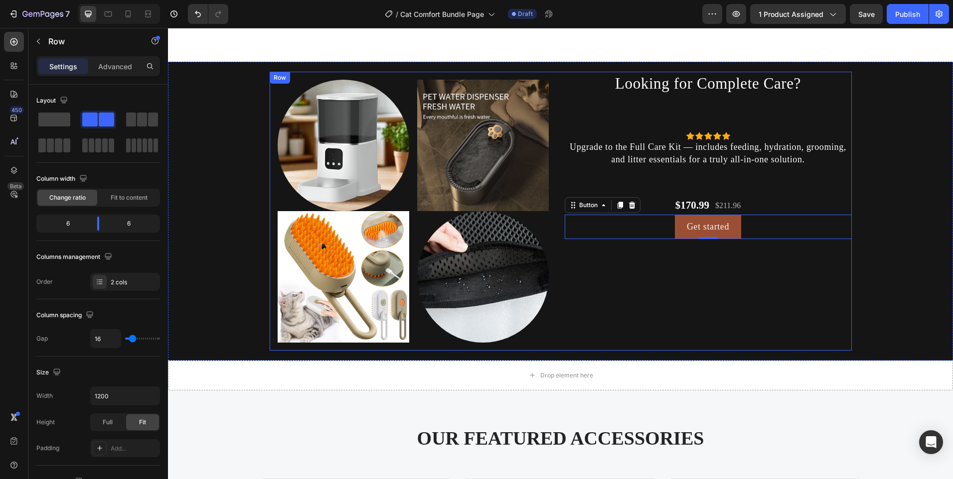
drag, startPoint x: 748, startPoint y: 279, endPoint x: 746, endPoint y: 272, distance: 7.3
click at [748, 279] on div "Looking for Complete Care? Heading Icon Icon Icon Icon Icon Icon List Hoz Upgra…" at bounding box center [708, 211] width 287 height 279
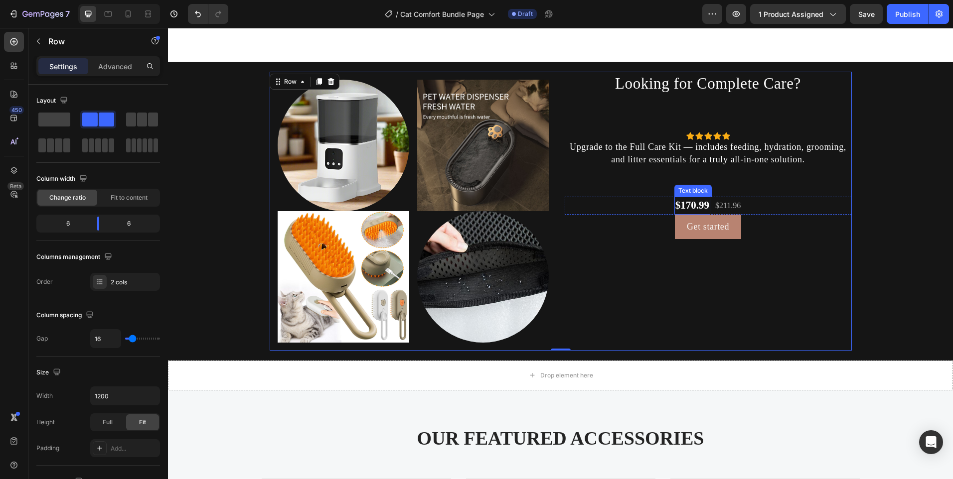
click at [701, 230] on link "Get started" at bounding box center [708, 227] width 66 height 24
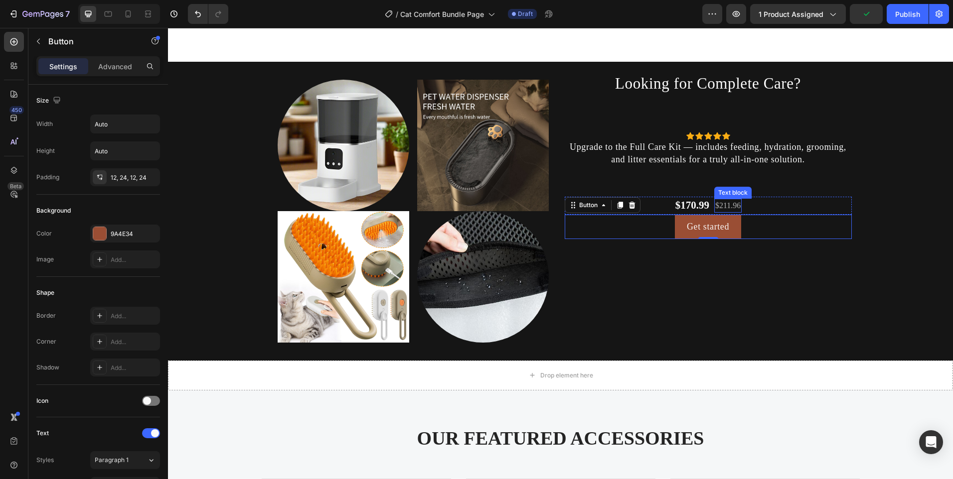
click at [715, 212] on p "$211.96" at bounding box center [727, 206] width 25 height 12
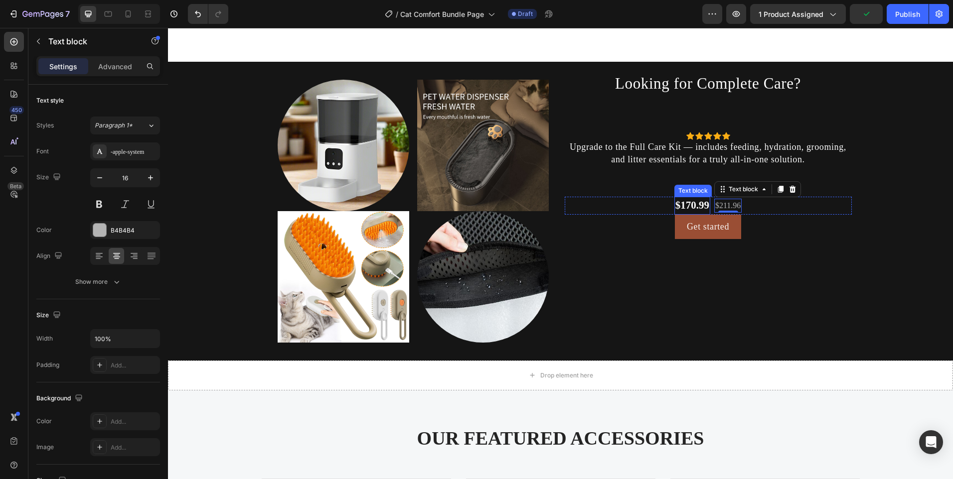
click at [687, 214] on p "$170.99" at bounding box center [692, 206] width 34 height 16
click at [648, 215] on div "$170.99 Text block 0 $211.96 Text block Row" at bounding box center [708, 206] width 287 height 18
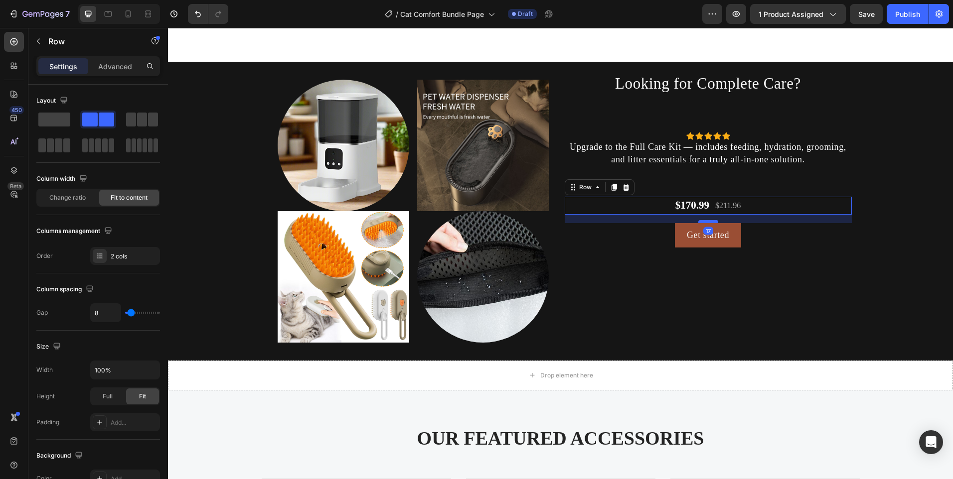
drag, startPoint x: 704, startPoint y: 225, endPoint x: 705, endPoint y: 233, distance: 8.5
click at [705, 223] on div at bounding box center [708, 221] width 20 height 3
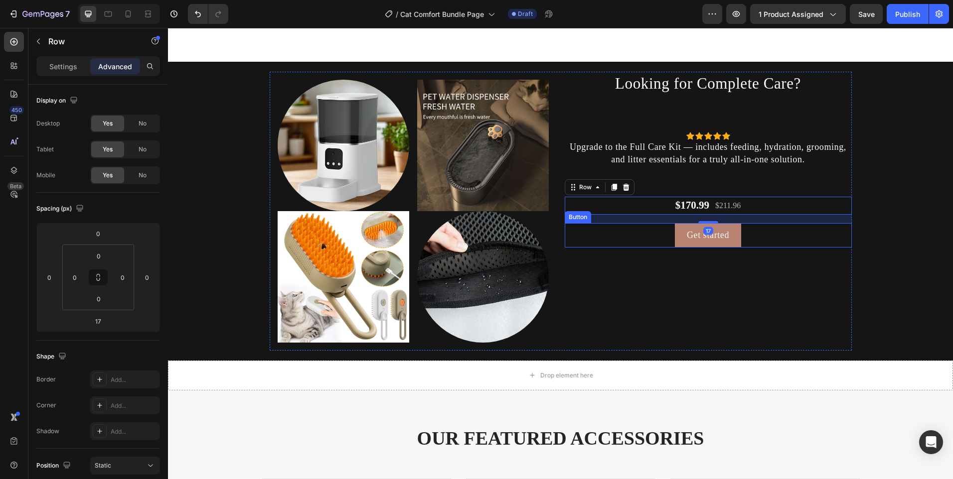
click at [681, 243] on link "Get started" at bounding box center [708, 235] width 66 height 24
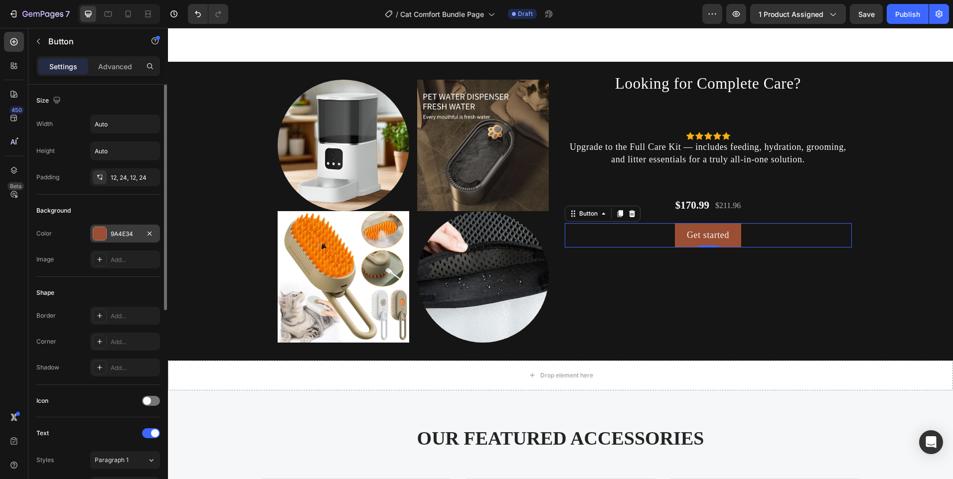
click at [113, 228] on div "9A4E34" at bounding box center [125, 234] width 70 height 18
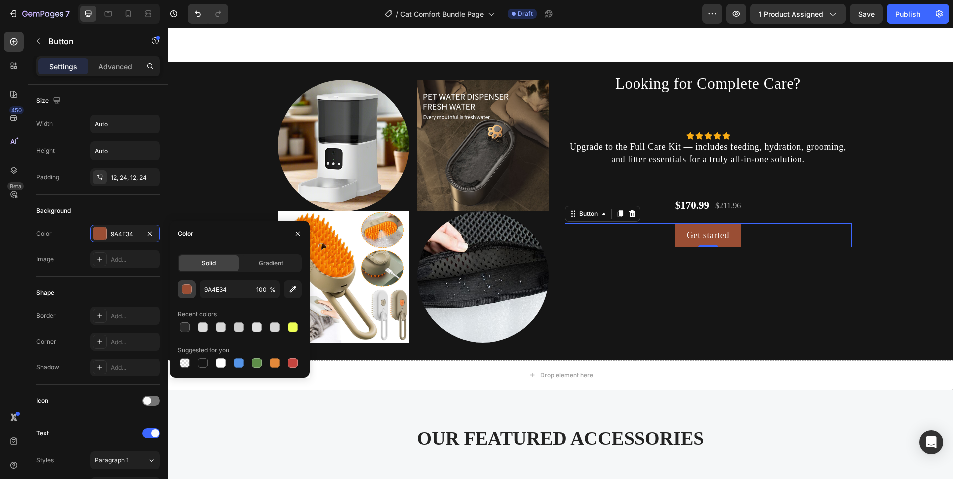
click at [182, 291] on div "button" at bounding box center [187, 290] width 10 height 10
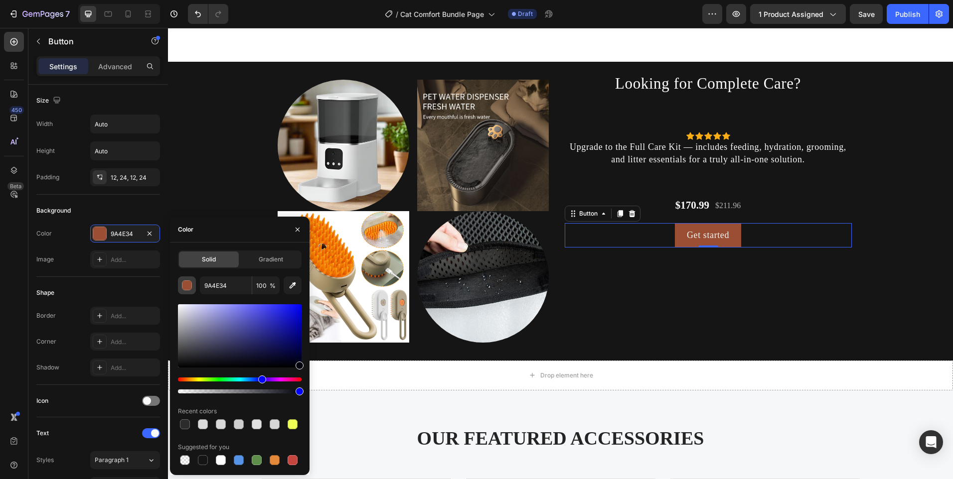
click at [182, 291] on button "button" at bounding box center [187, 286] width 18 height 18
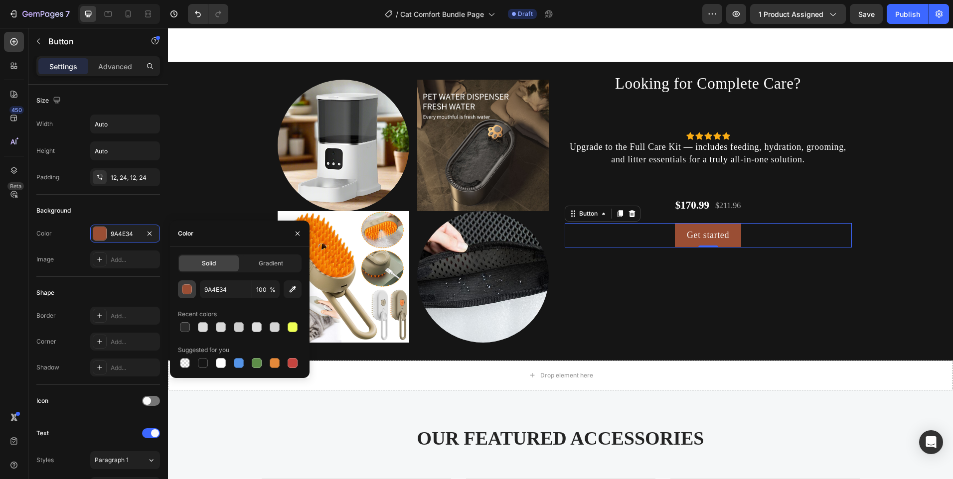
click at [182, 291] on div "button" at bounding box center [187, 290] width 10 height 10
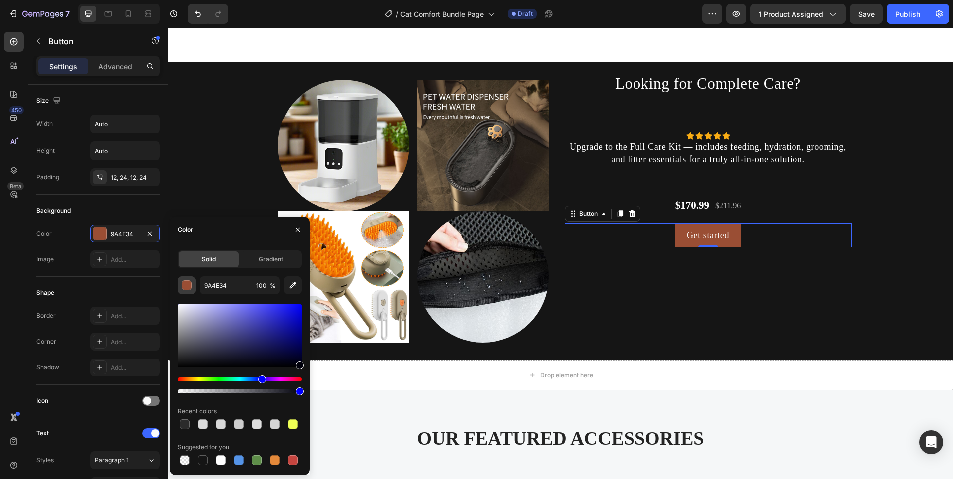
click at [182, 291] on button "button" at bounding box center [187, 286] width 18 height 18
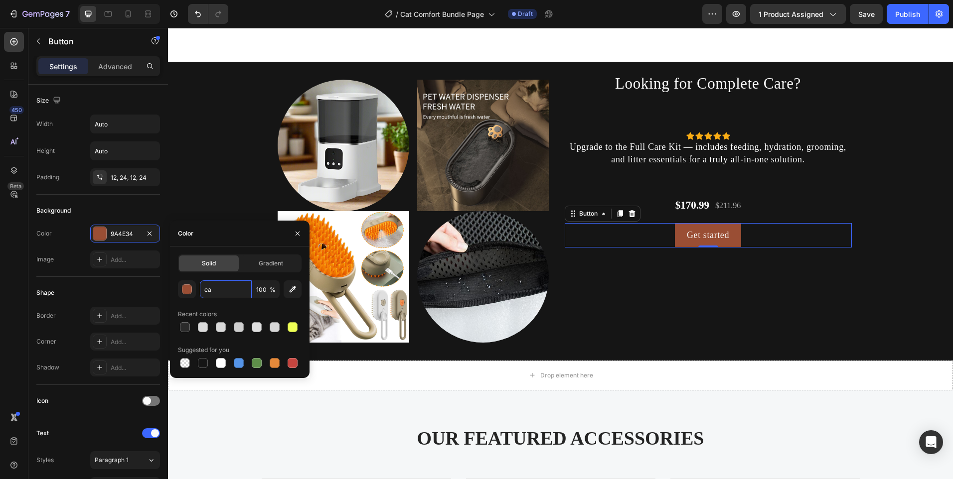
type input "e"
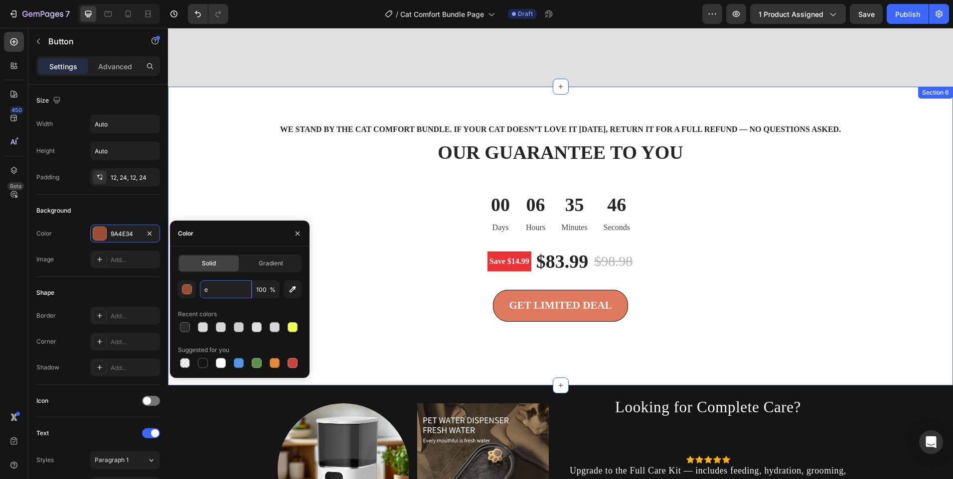
scroll to position [2069, 0]
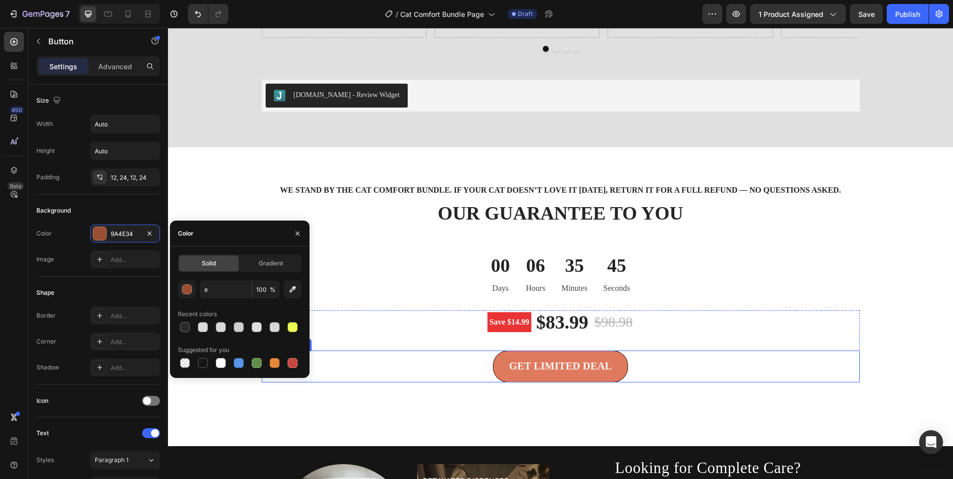
drag, startPoint x: 496, startPoint y: 374, endPoint x: 461, endPoint y: 374, distance: 35.9
click at [496, 374] on button "GET LIMITED DEAL" at bounding box center [560, 367] width 135 height 32
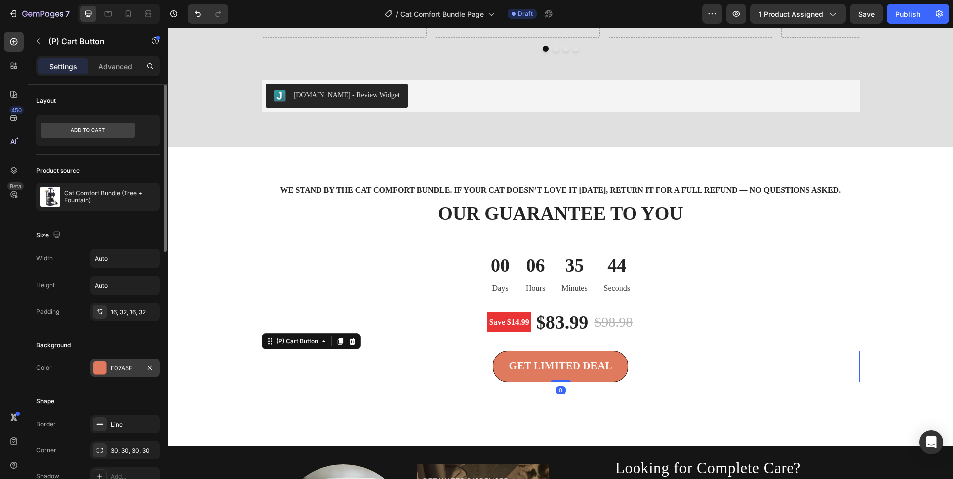
click at [115, 363] on div "E07A5F" at bounding box center [125, 368] width 70 height 18
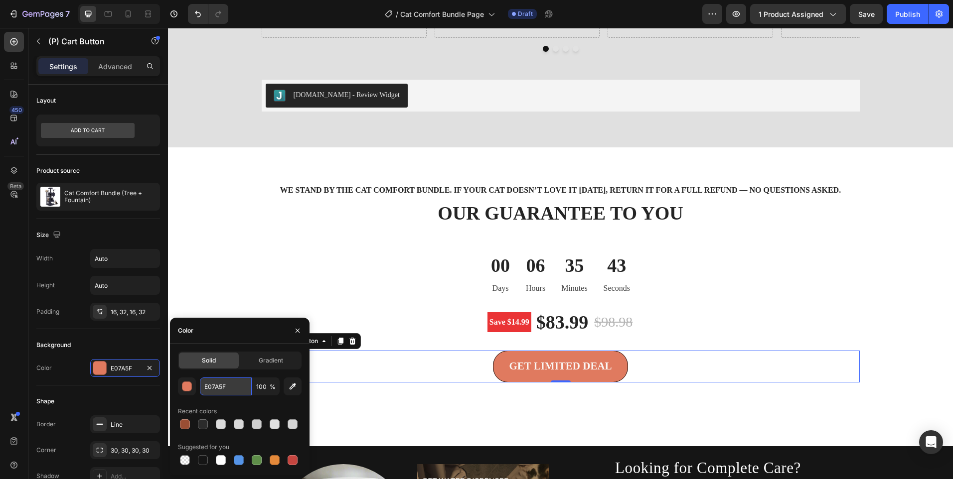
click at [214, 385] on input "E07A5F" at bounding box center [226, 387] width 52 height 18
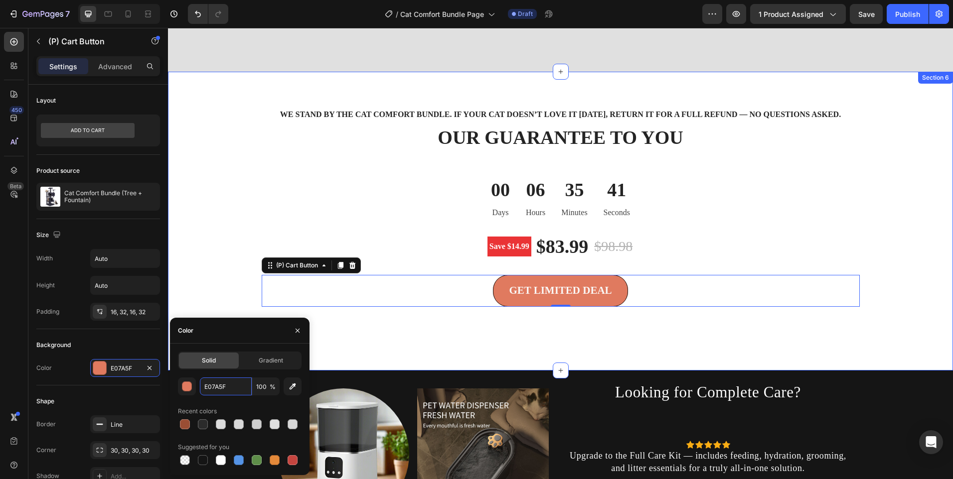
scroll to position [2268, 0]
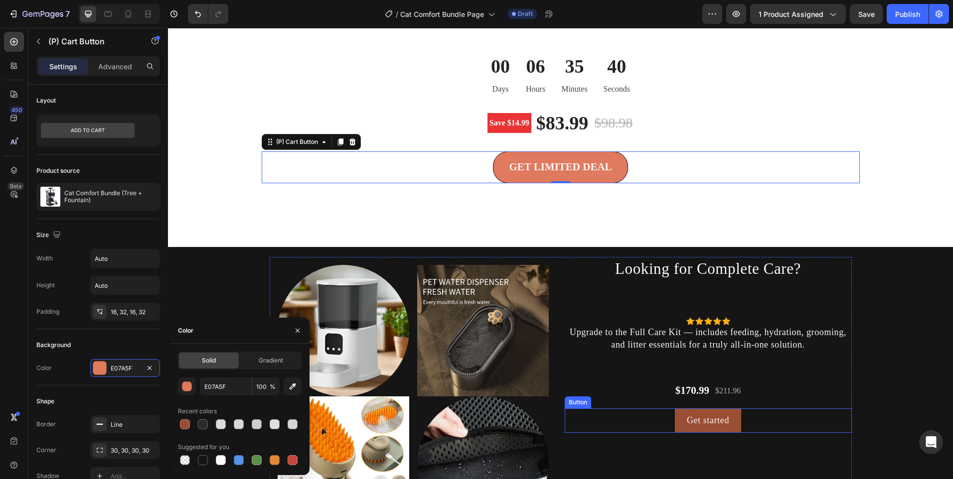
click at [669, 433] on div "Get started Button" at bounding box center [708, 421] width 287 height 24
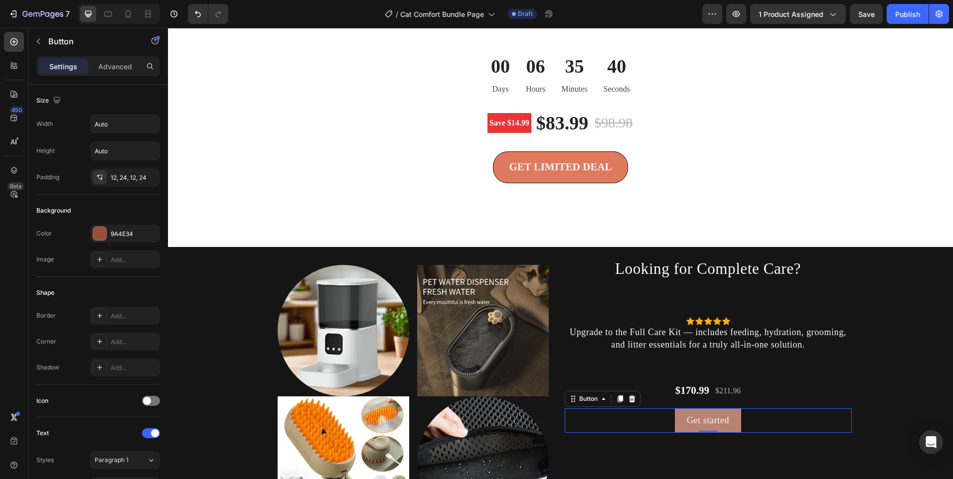
click at [675, 430] on link "Get started" at bounding box center [708, 421] width 66 height 24
click at [107, 234] on div "9A4E34" at bounding box center [125, 234] width 70 height 18
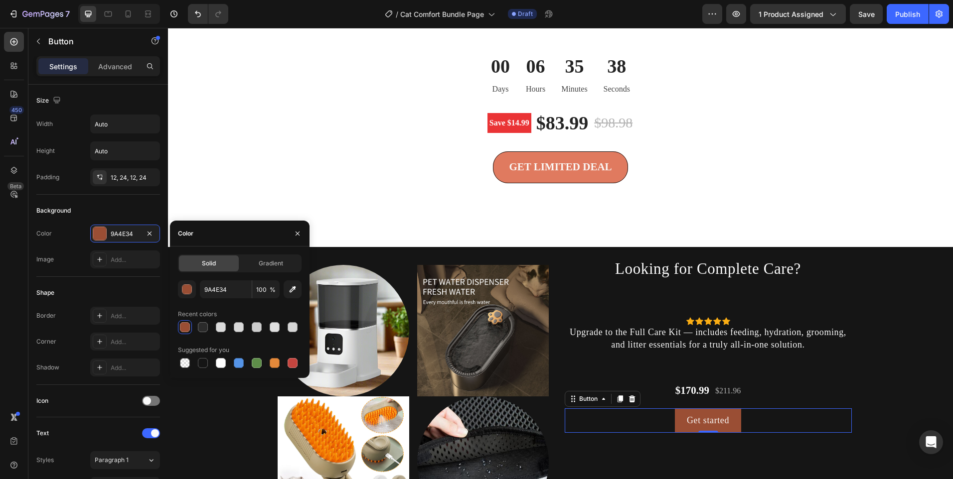
click at [217, 300] on div "9A4E34 100 % Recent colors Suggested for you" at bounding box center [240, 326] width 124 height 90
click at [221, 292] on input "9A4E34" at bounding box center [226, 290] width 52 height 18
paste input "E07A5F"
type input "E07A5F"
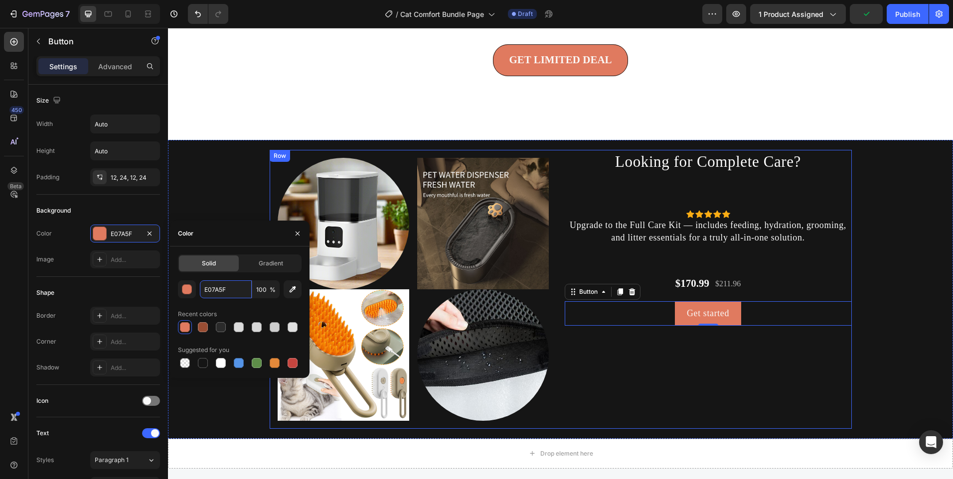
scroll to position [2418, 0]
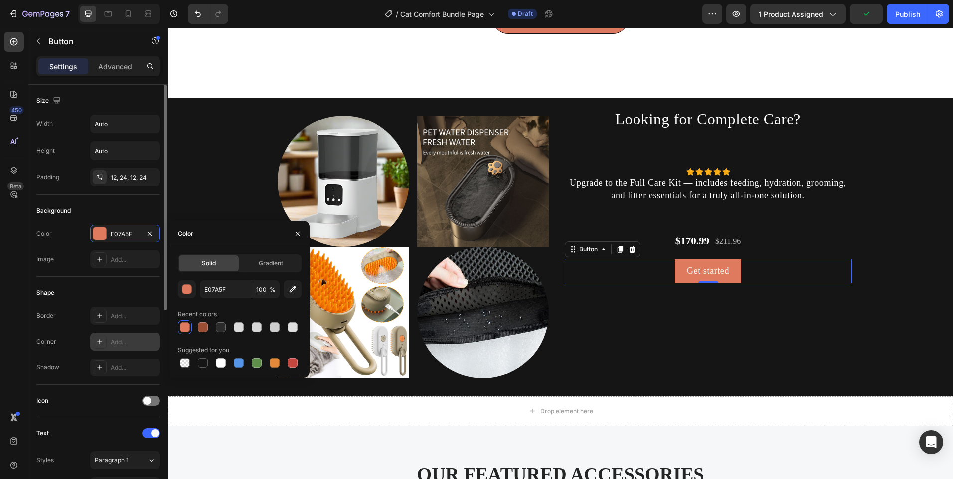
click at [100, 343] on icon at bounding box center [99, 341] width 5 height 5
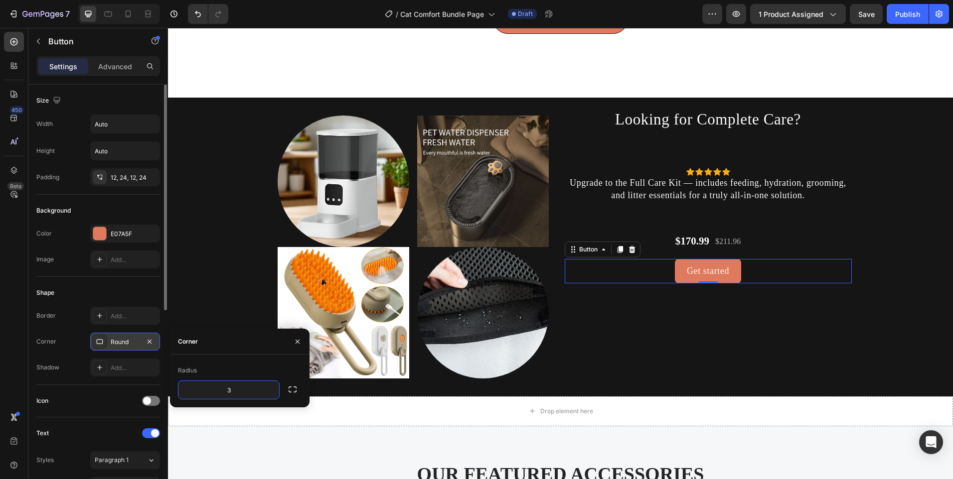
type input "30"
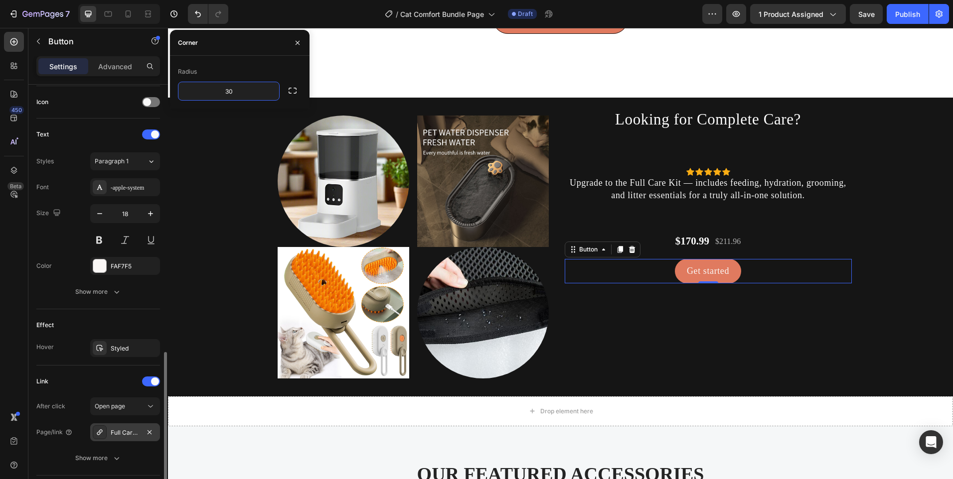
scroll to position [369, 0]
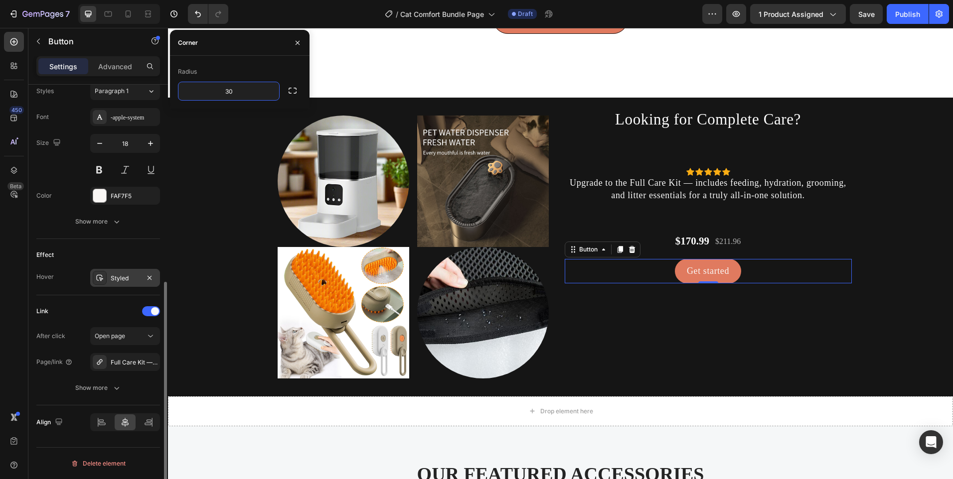
click at [106, 283] on div at bounding box center [100, 278] width 14 height 14
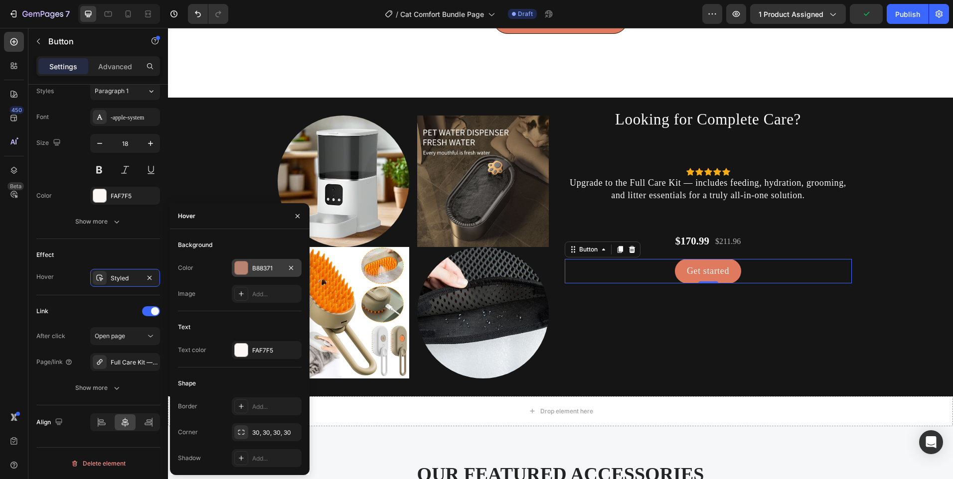
click at [245, 271] on div at bounding box center [241, 268] width 13 height 13
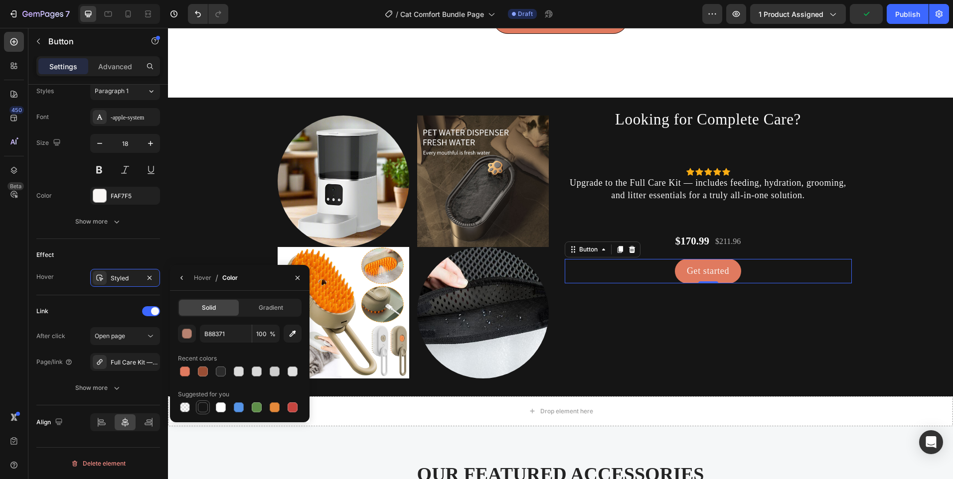
click at [199, 412] on div at bounding box center [203, 408] width 10 height 10
click at [220, 376] on div at bounding box center [221, 372] width 10 height 10
type input "2B2B2B"
click at [181, 281] on icon "button" at bounding box center [182, 278] width 8 height 8
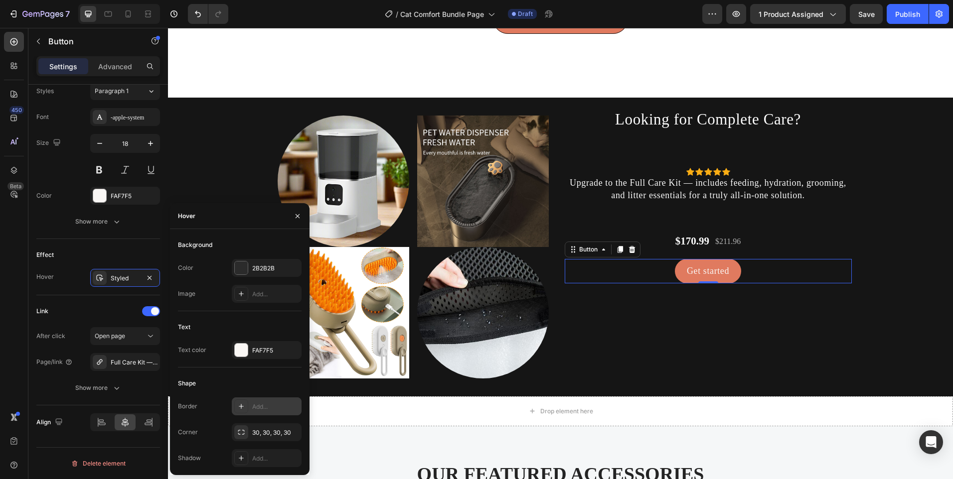
click at [239, 409] on icon at bounding box center [241, 407] width 8 height 8
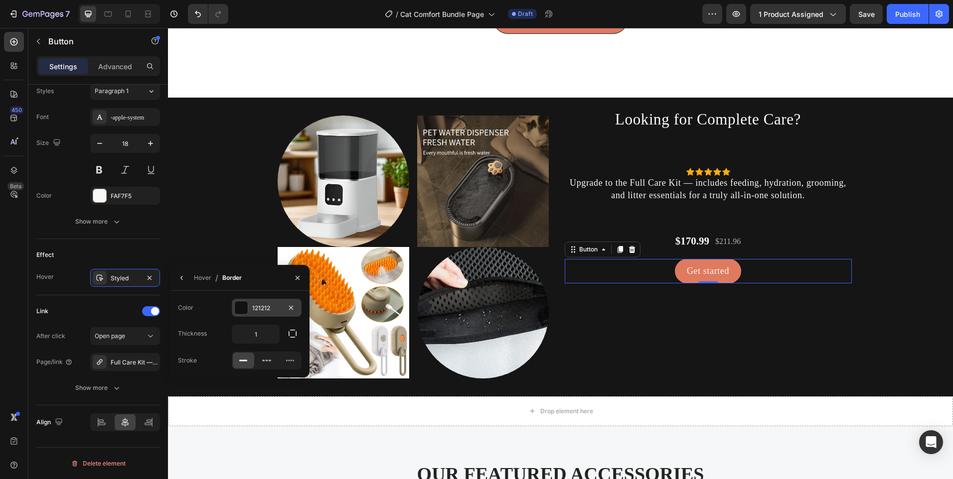
click at [244, 308] on div at bounding box center [241, 308] width 13 height 13
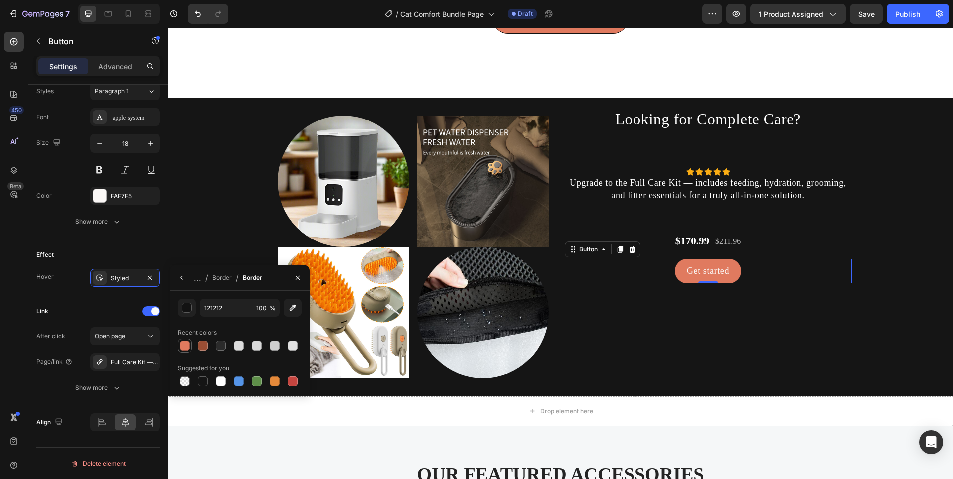
click at [179, 343] on div at bounding box center [185, 346] width 12 height 12
type input "E07A5F"
click at [302, 276] on button "button" at bounding box center [298, 278] width 16 height 16
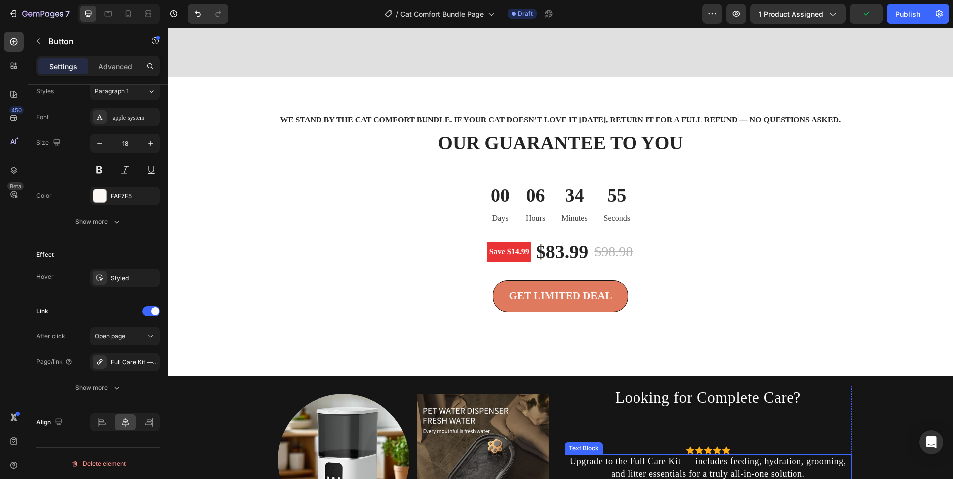
scroll to position [2083, 0]
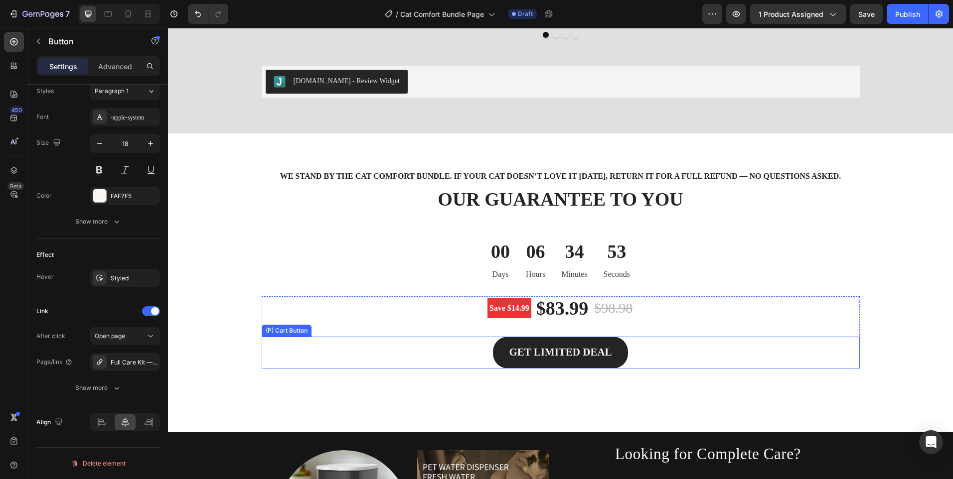
click at [497, 358] on button "GET LIMITED DEAL" at bounding box center [560, 353] width 135 height 32
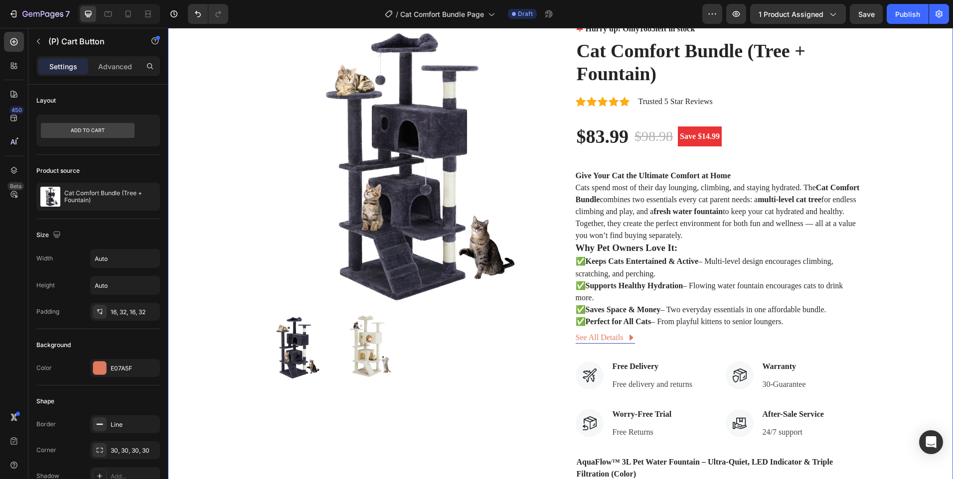
scroll to position [0, 0]
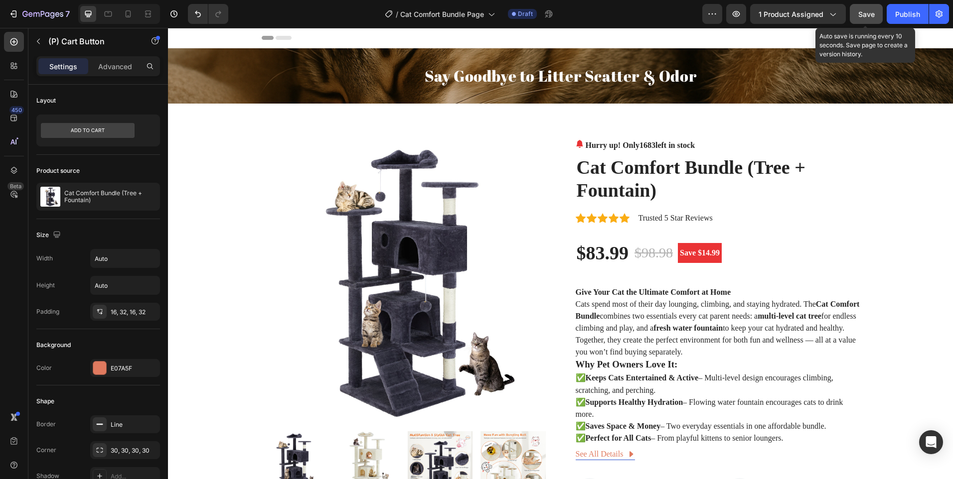
click at [865, 19] on div "Save" at bounding box center [866, 14] width 16 height 10
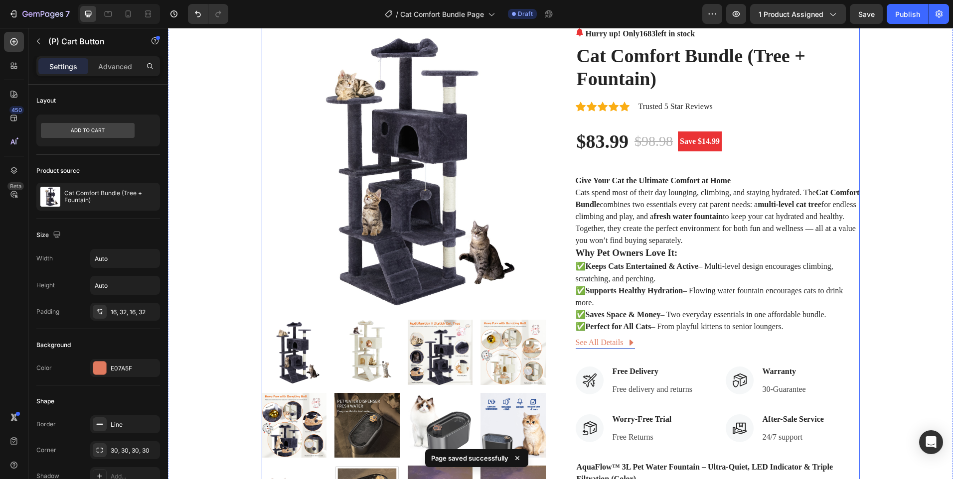
scroll to position [199, 0]
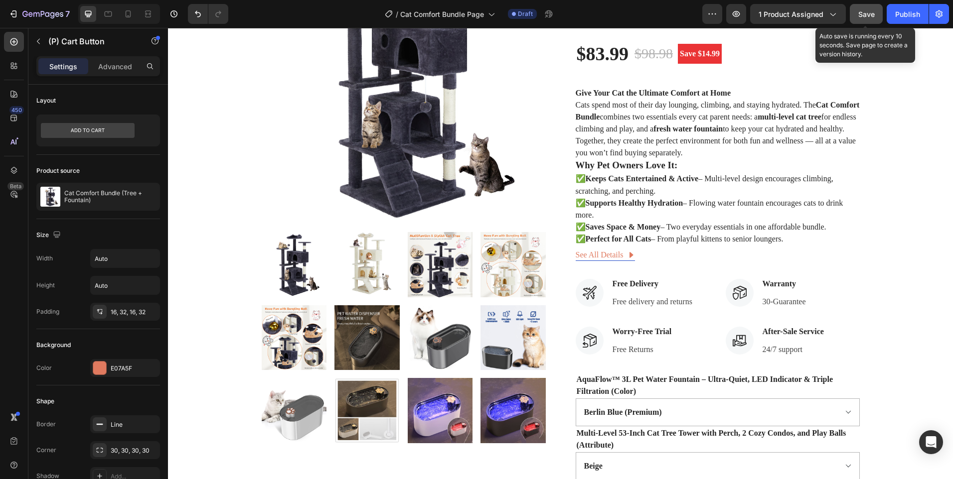
click at [858, 21] on button "Save" at bounding box center [866, 14] width 33 height 20
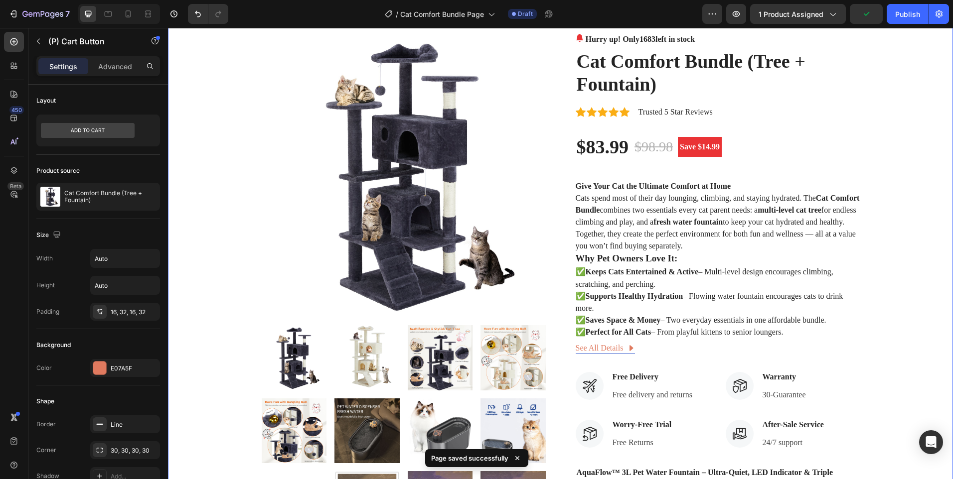
scroll to position [0, 0]
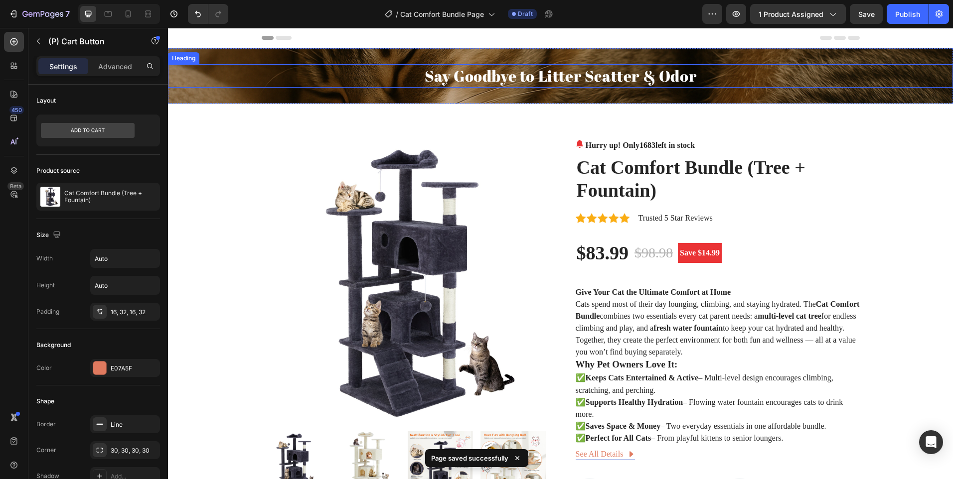
click at [603, 71] on h2 "Say Goodbye to Litter Scatter & Odor" at bounding box center [560, 75] width 785 height 23
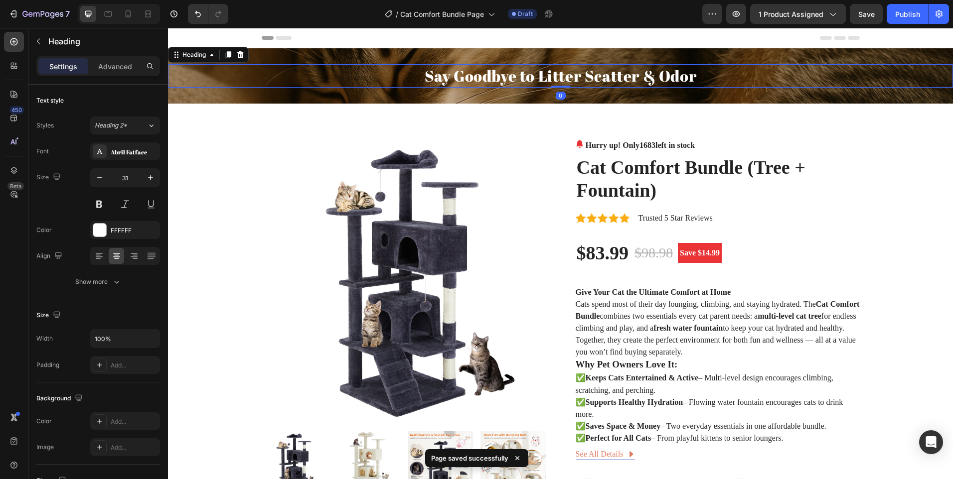
click at [603, 71] on h2 "Say Goodbye to Litter Scatter & Odor" at bounding box center [560, 75] width 785 height 23
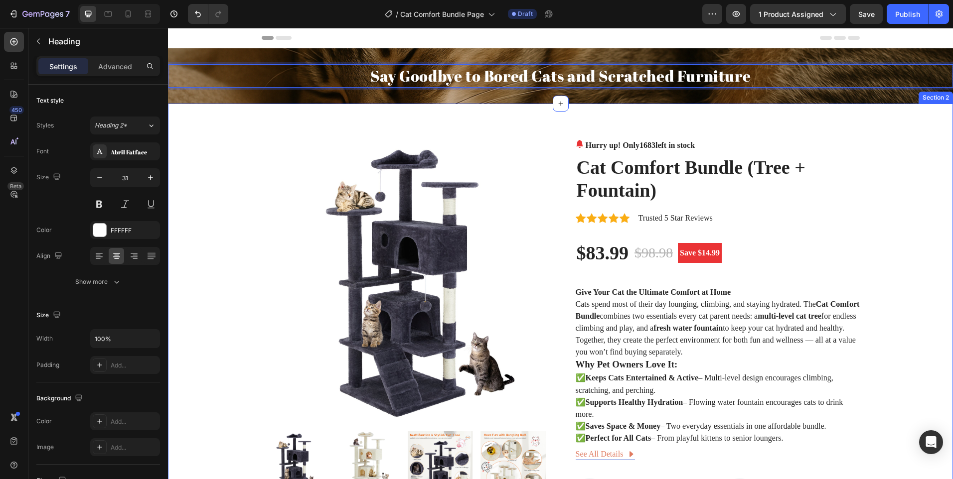
click at [576, 129] on div "Product Images Hurry up! Only 1683 left in stock (P) Stock Counter Cat Comfort …" at bounding box center [560, 485] width 785 height 762
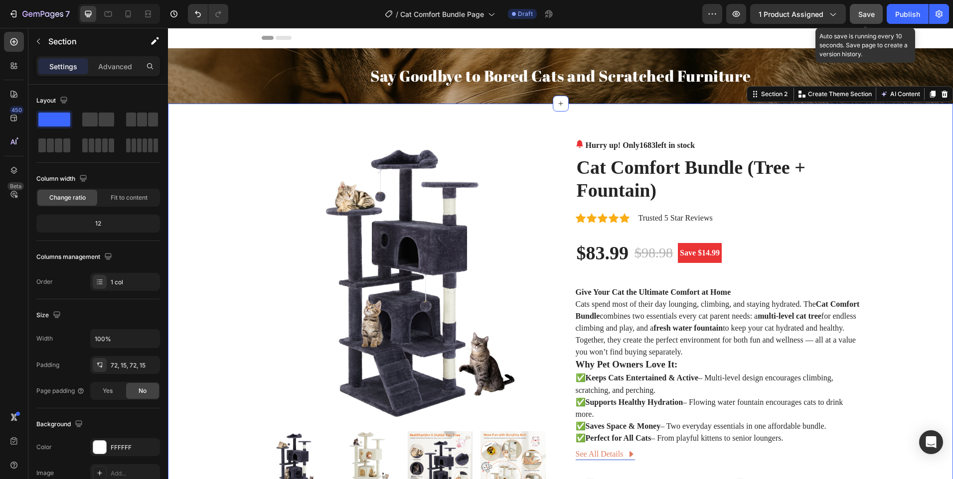
click at [867, 13] on span "Save" at bounding box center [866, 14] width 16 height 8
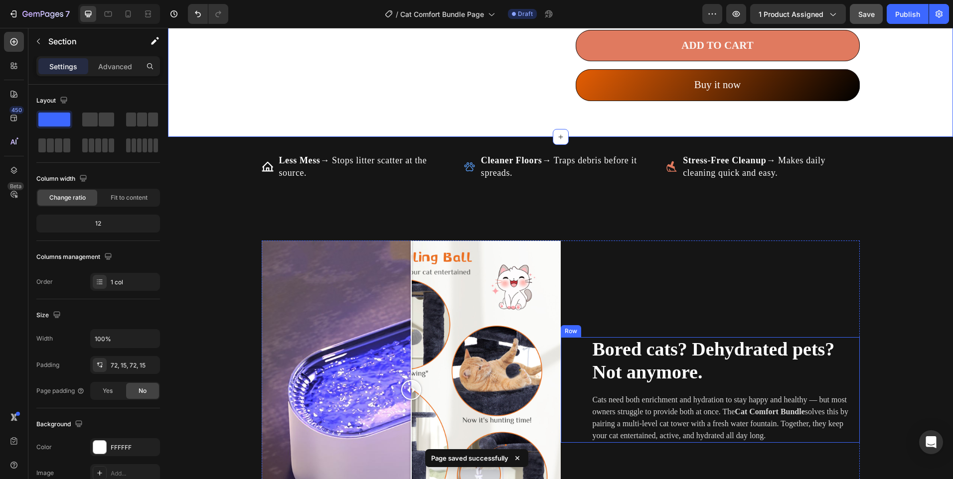
scroll to position [698, 0]
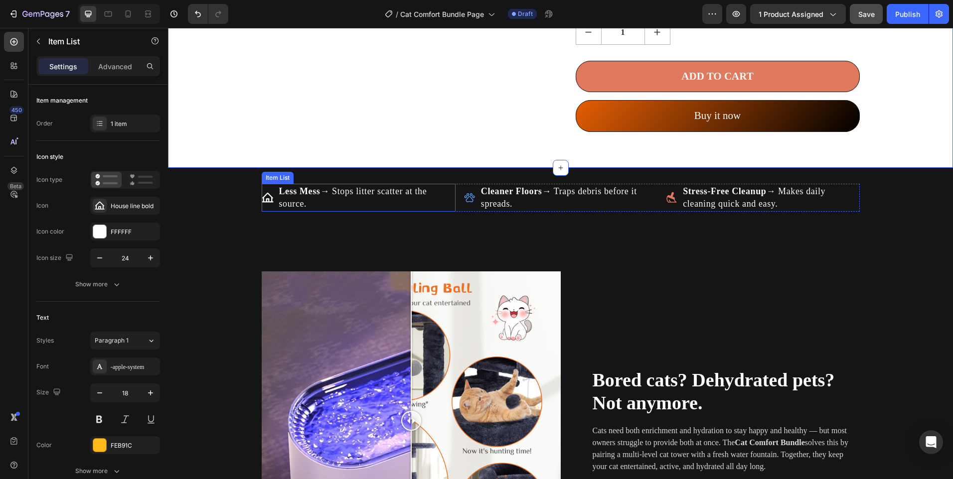
click at [314, 210] on p "Less Mess → Stops litter scatter at the source." at bounding box center [366, 197] width 175 height 25
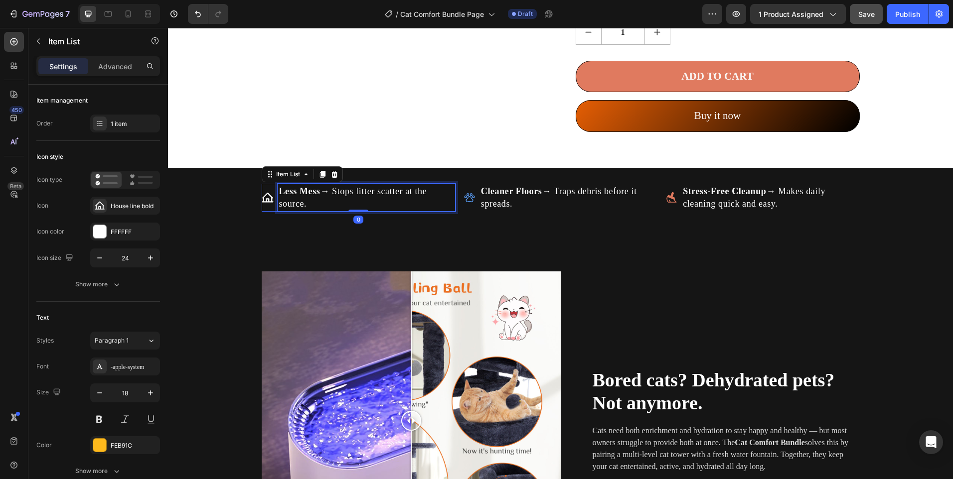
click at [316, 196] on strong "Less Mess" at bounding box center [299, 191] width 41 height 10
click at [350, 210] on p "Less Mess → Stops litter scatter at the source." at bounding box center [366, 197] width 175 height 25
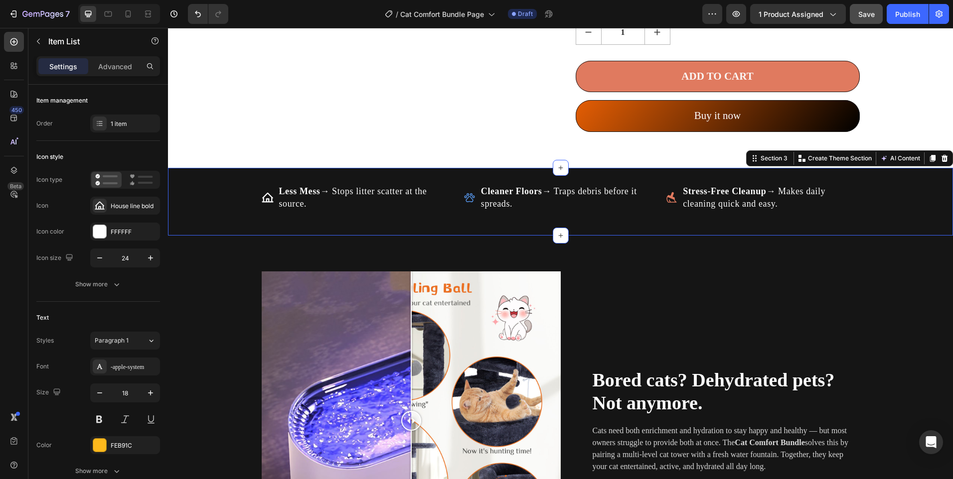
click at [482, 236] on div "Less Mess → Stops litter scatter at the source. Item List Cleaner Floors → Trap…" at bounding box center [560, 202] width 785 height 68
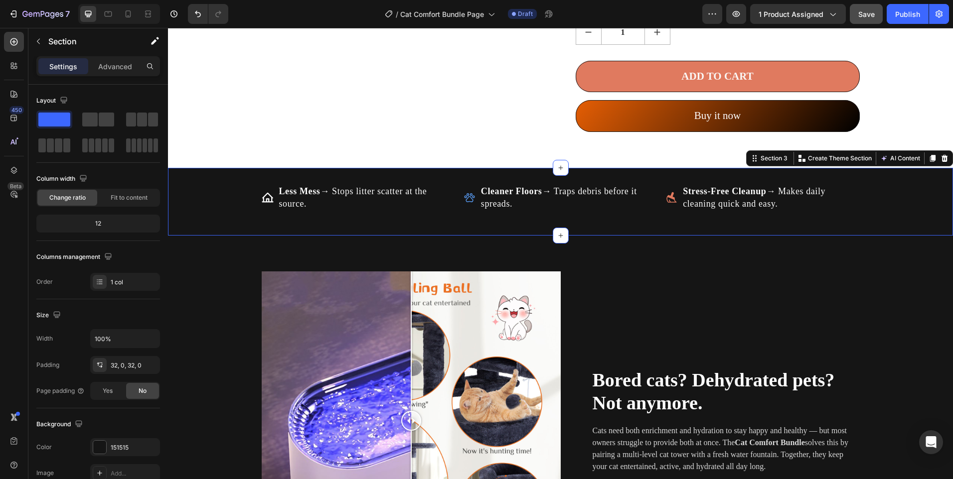
click at [468, 220] on div "Less Mess → Stops litter scatter at the source. Item List Cleaner Floors → Trap…" at bounding box center [560, 202] width 785 height 36
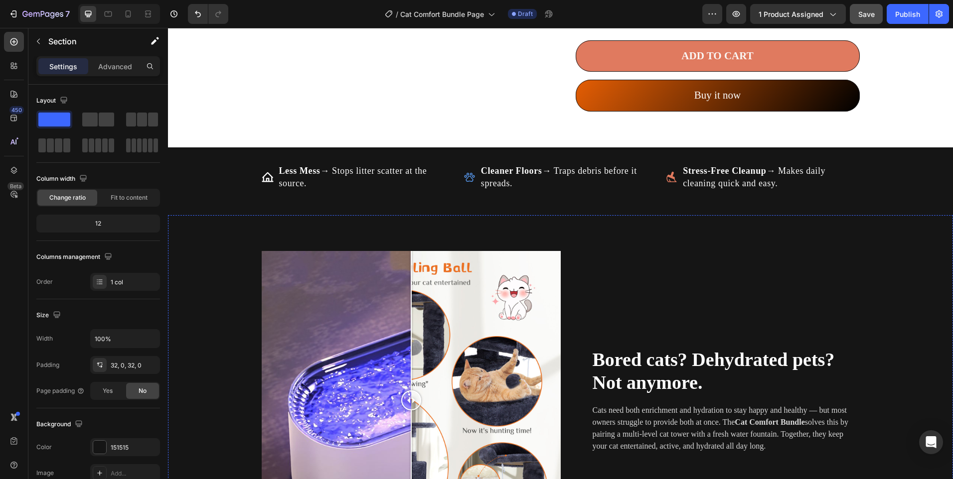
scroll to position [619, 0]
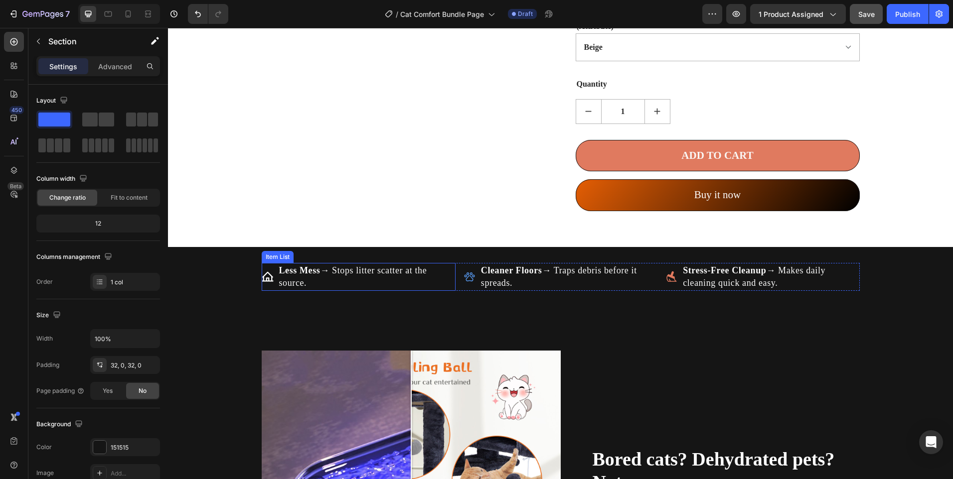
click at [305, 276] on strong "Less Mess" at bounding box center [299, 271] width 41 height 10
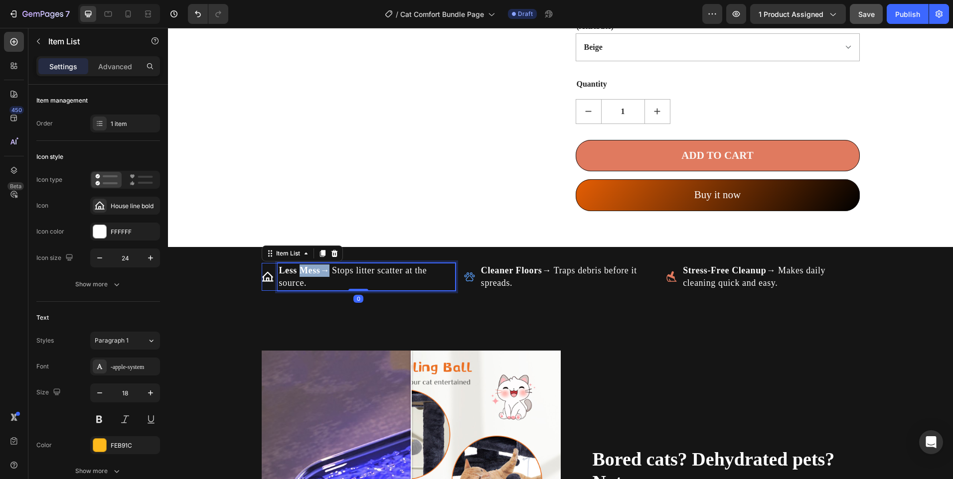
click at [305, 276] on strong "Less Mess" at bounding box center [299, 271] width 41 height 10
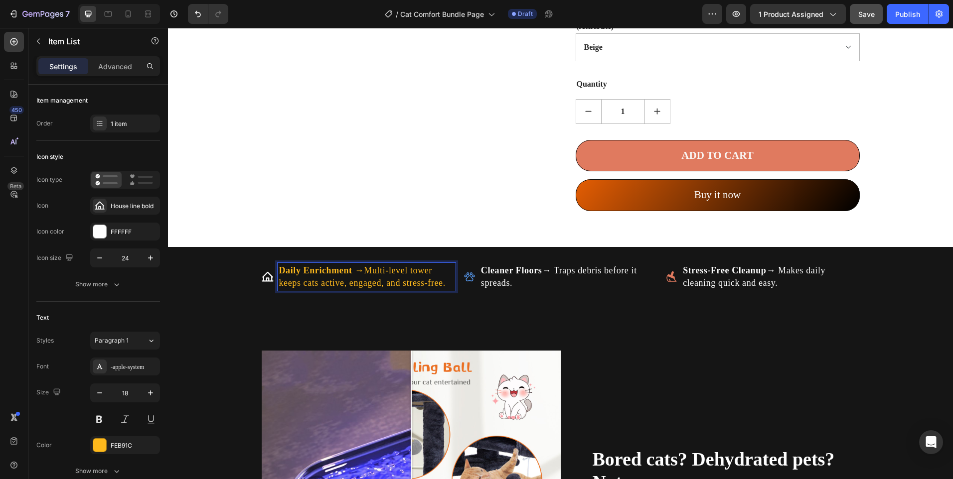
click at [312, 276] on strong "Daily Enrichment →" at bounding box center [321, 271] width 85 height 10
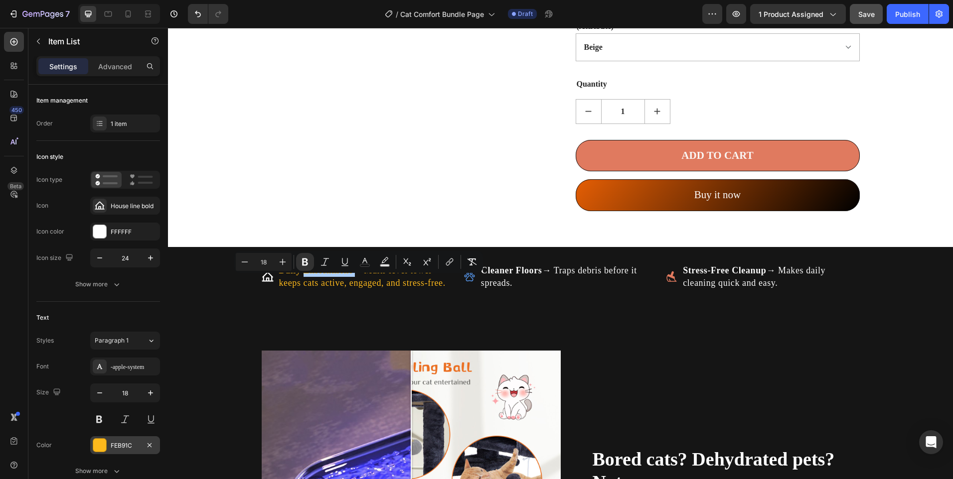
click at [103, 443] on div at bounding box center [99, 445] width 13 height 13
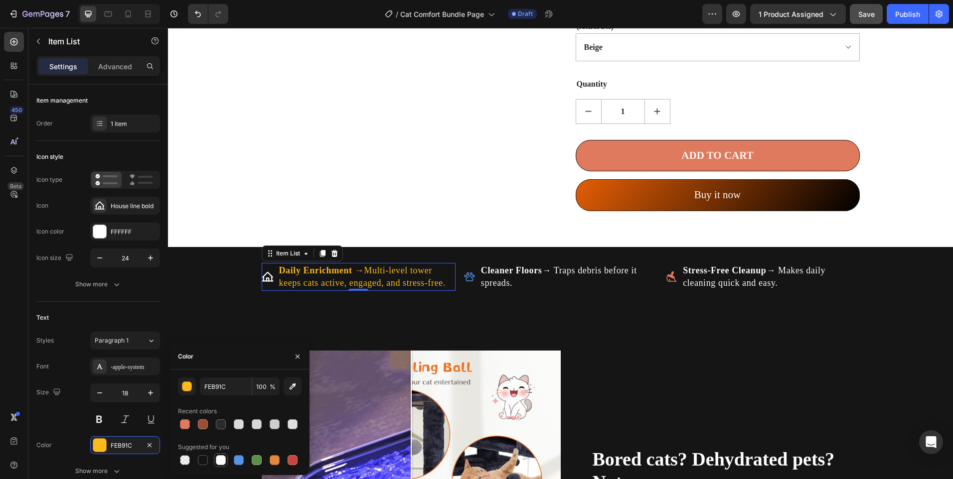
click at [221, 457] on div at bounding box center [221, 461] width 10 height 10
type input "FFFFFF"
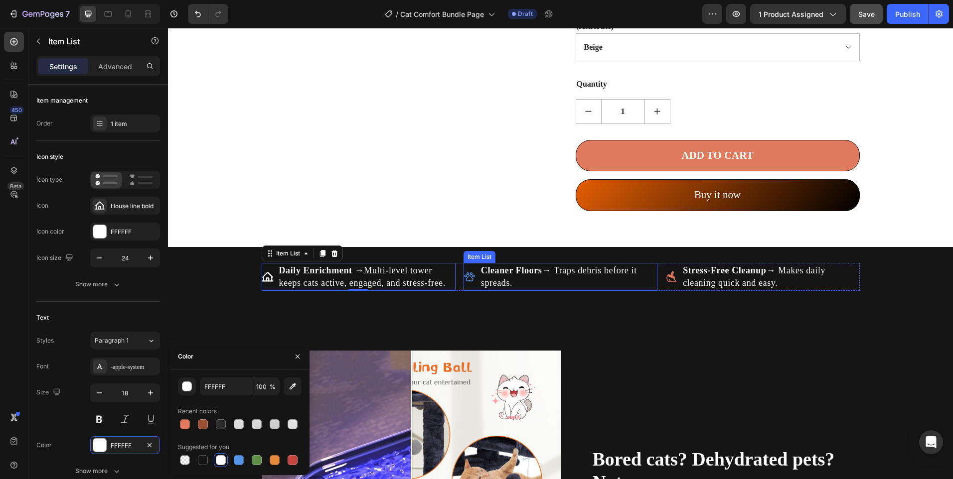
click at [517, 290] on p "Cleaner Floors → Traps debris before it spreads." at bounding box center [568, 277] width 175 height 25
click at [517, 289] on p "Cleaner Floors → Traps debris before it spreads." at bounding box center [568, 277] width 175 height 25
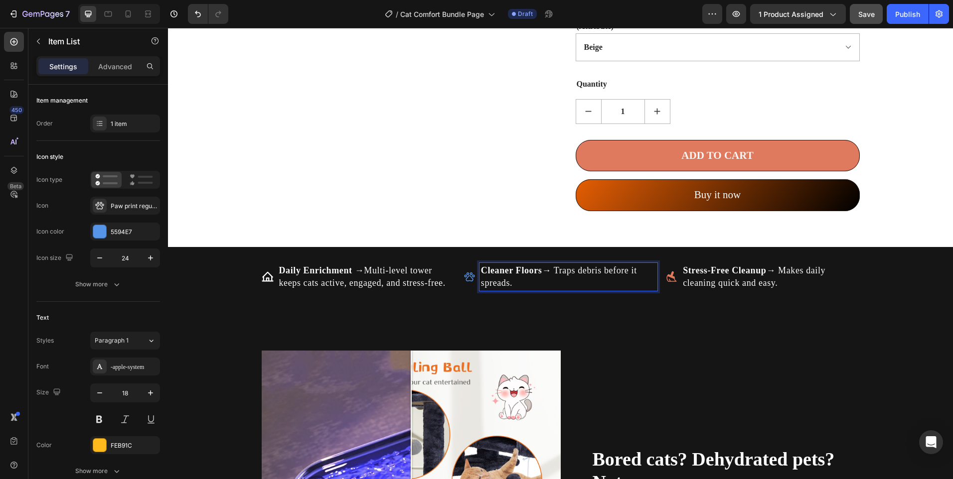
click at [517, 289] on p "Cleaner Floors → Traps debris before it spreads." at bounding box center [568, 277] width 175 height 25
click at [516, 290] on p "Healthy Hydration → Flowing water encourages cats to drink more every day." at bounding box center [568, 277] width 175 height 25
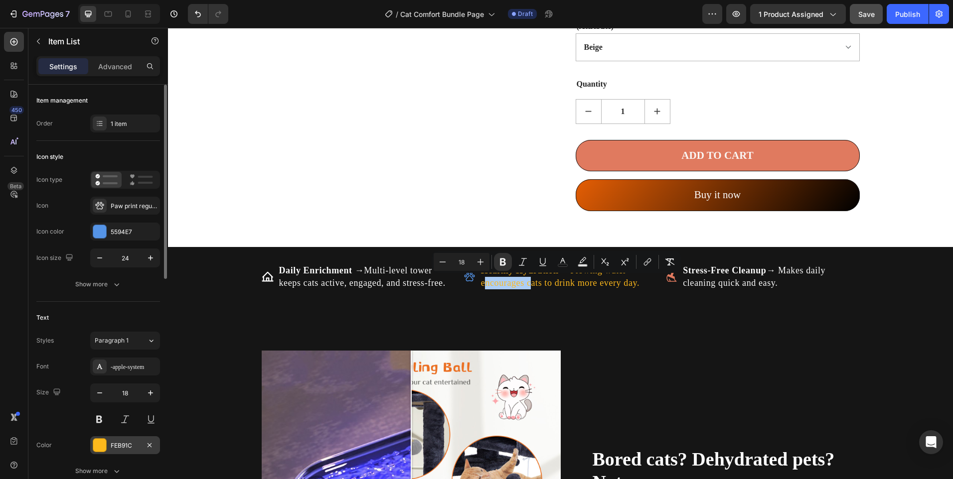
click at [102, 441] on div at bounding box center [99, 445] width 13 height 13
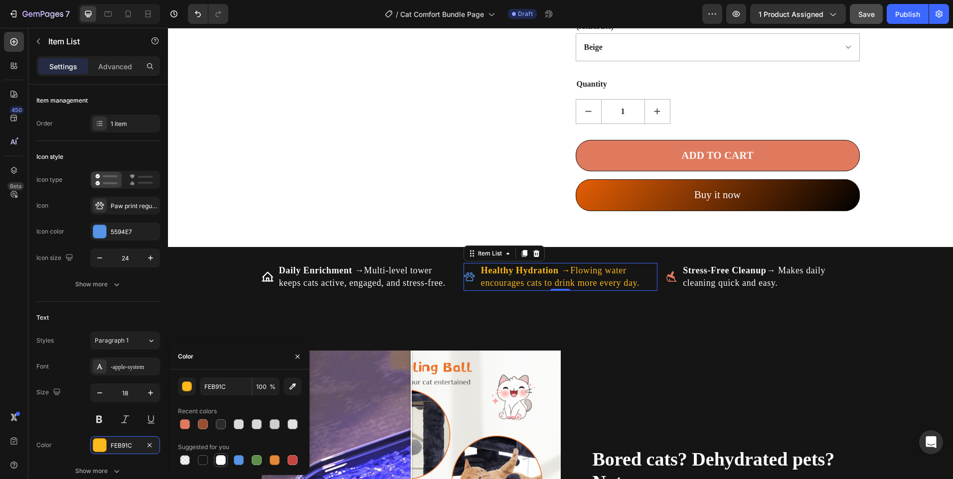
click at [225, 465] on div at bounding box center [221, 461] width 12 height 12
click at [183, 429] on div at bounding box center [185, 425] width 10 height 10
click at [215, 463] on div at bounding box center [221, 461] width 12 height 12
type input "FFFFFF"
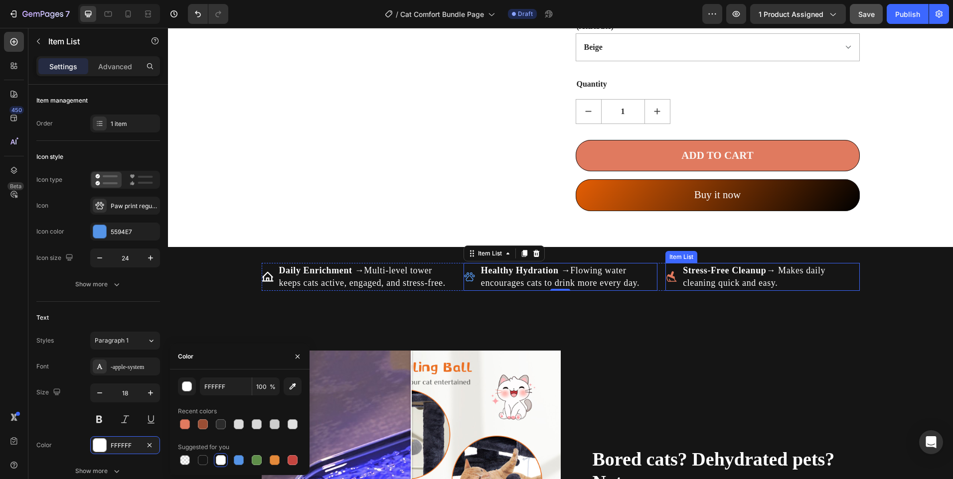
click at [714, 289] on p "Stress-Free Cleanup → Makes daily cleaning quick and easy." at bounding box center [770, 277] width 175 height 25
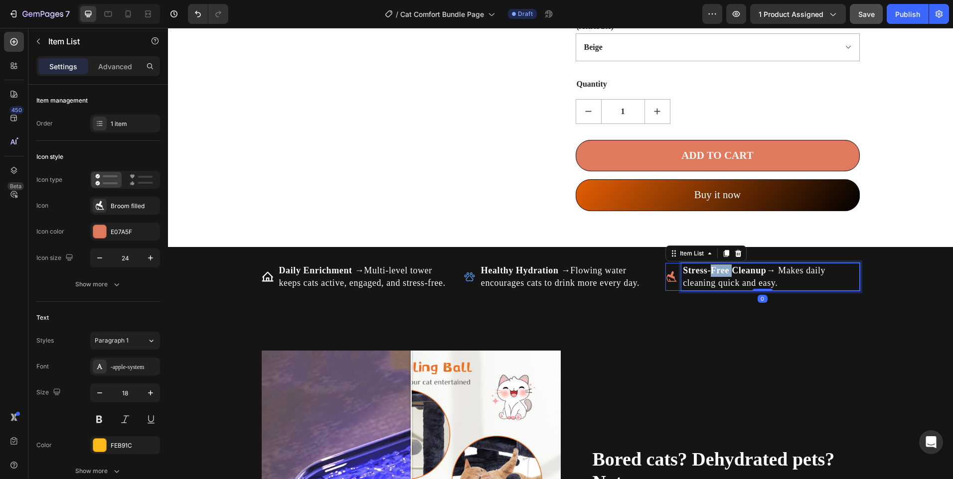
click at [714, 289] on p "Stress-Free Cleanup → Makes daily cleaning quick and easy." at bounding box center [770, 277] width 175 height 25
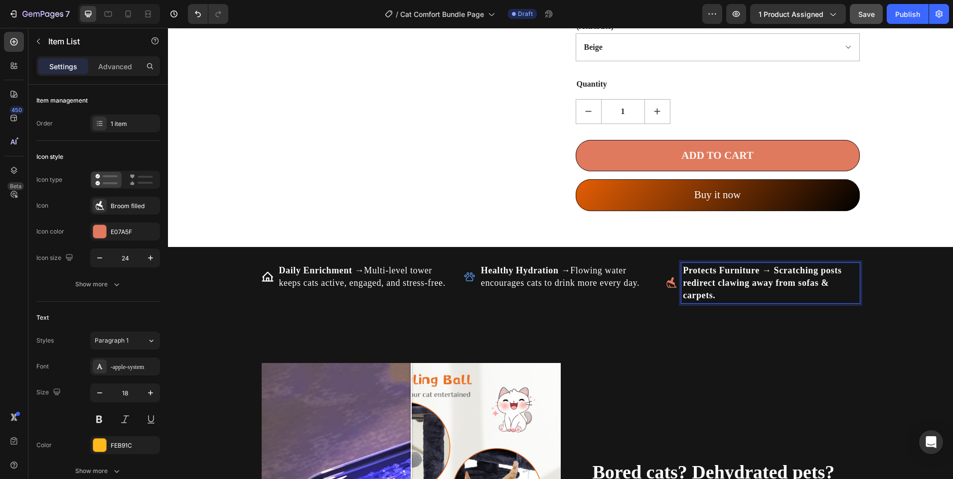
click at [695, 286] on strong "Protects Furniture → Scratching posts redirect clawing away from sofas & carpet…" at bounding box center [762, 283] width 159 height 35
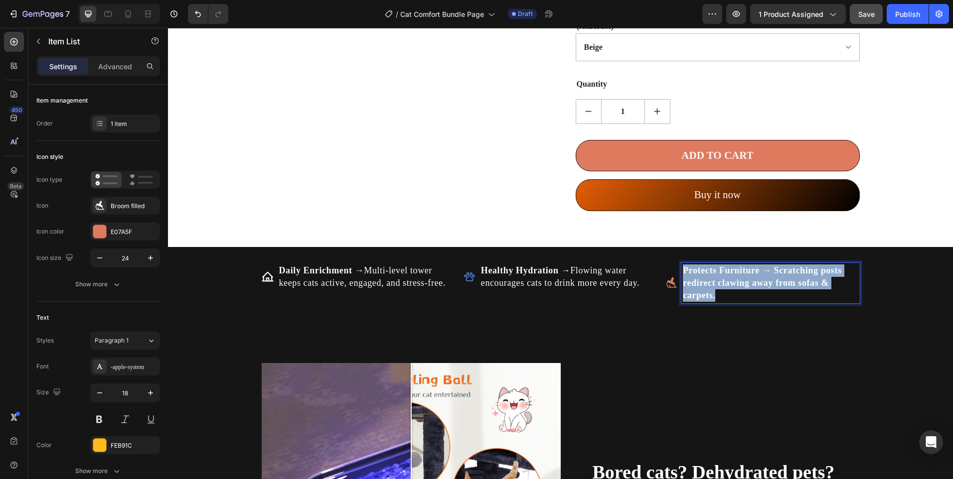
click at [695, 286] on strong "Protects Furniture → Scratching posts redirect clawing away from sofas & carpet…" at bounding box center [762, 283] width 159 height 35
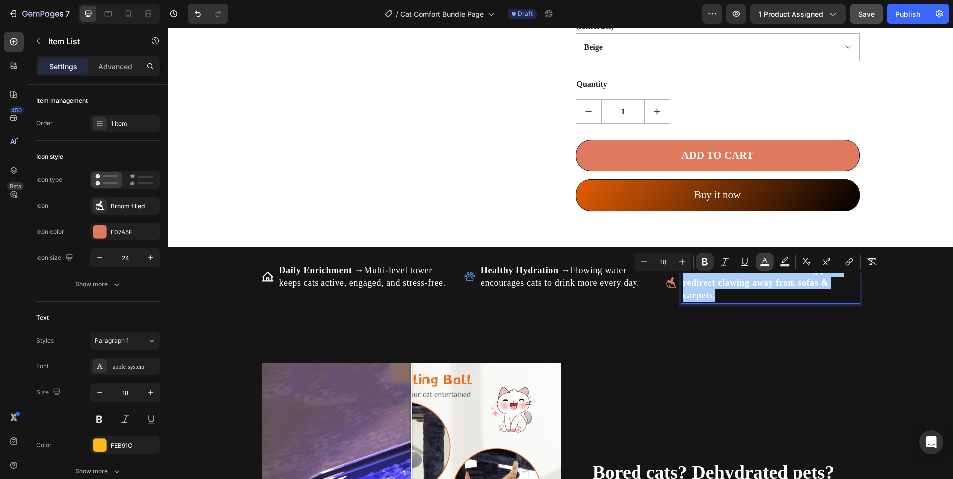
click at [763, 259] on icon "Editor contextual toolbar" at bounding box center [765, 262] width 10 height 10
type input "FFFFFF"
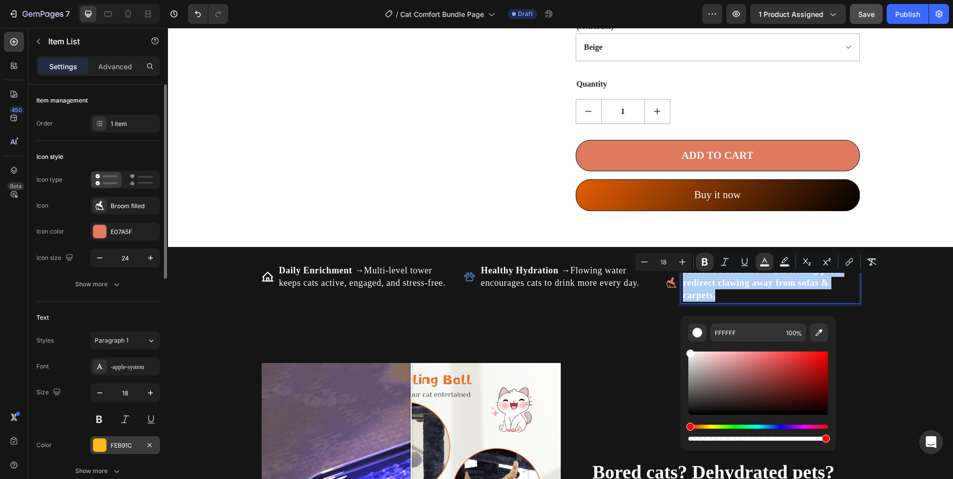
click at [107, 442] on div "FEB91C" at bounding box center [125, 446] width 70 height 18
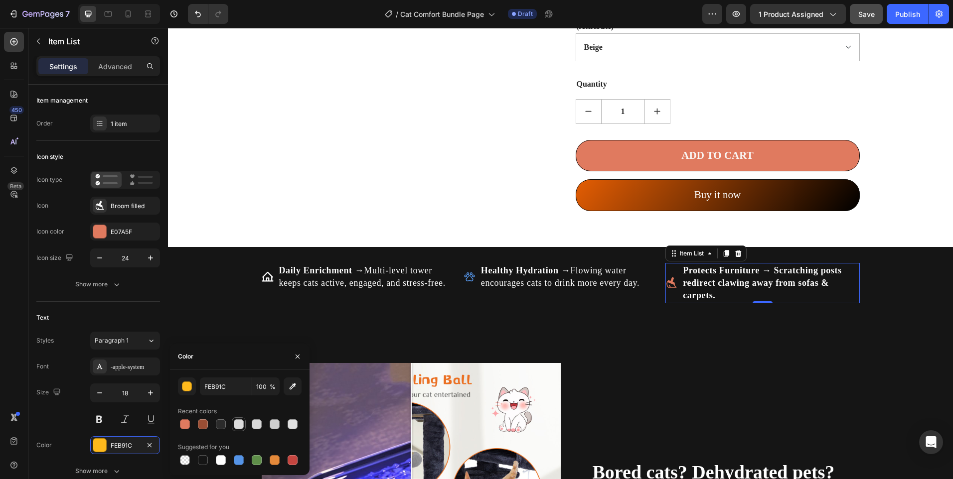
click at [236, 426] on div at bounding box center [239, 425] width 10 height 10
type input "DBDBDB"
click at [516, 290] on p "Healthy Hydration → Flowing water encourages cats to drink more every day." at bounding box center [568, 277] width 175 height 25
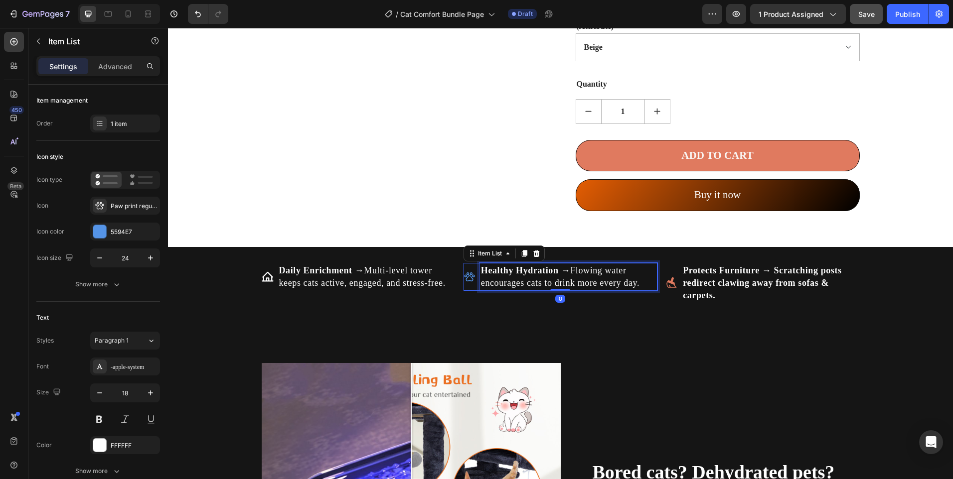
click at [516, 290] on p "Healthy Hydration → Flowing water encourages cats to drink more every day." at bounding box center [568, 277] width 175 height 25
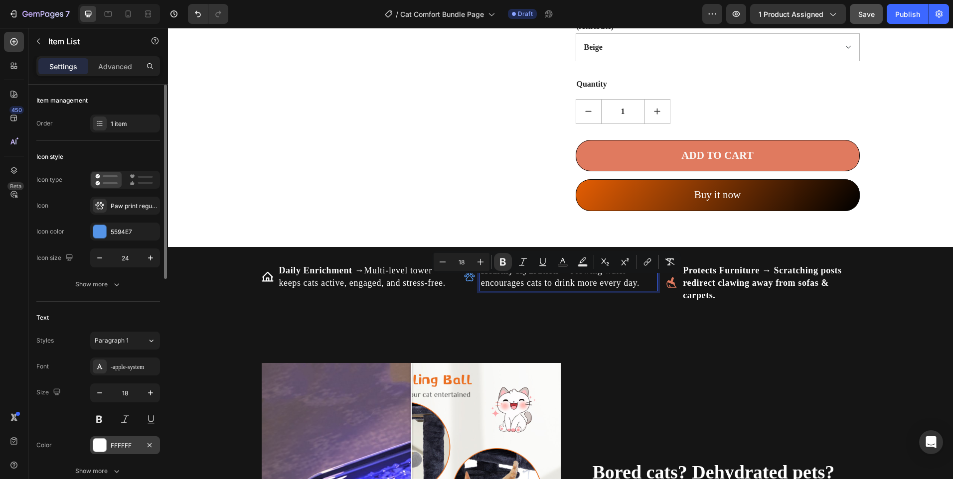
click at [101, 439] on div at bounding box center [100, 446] width 14 height 14
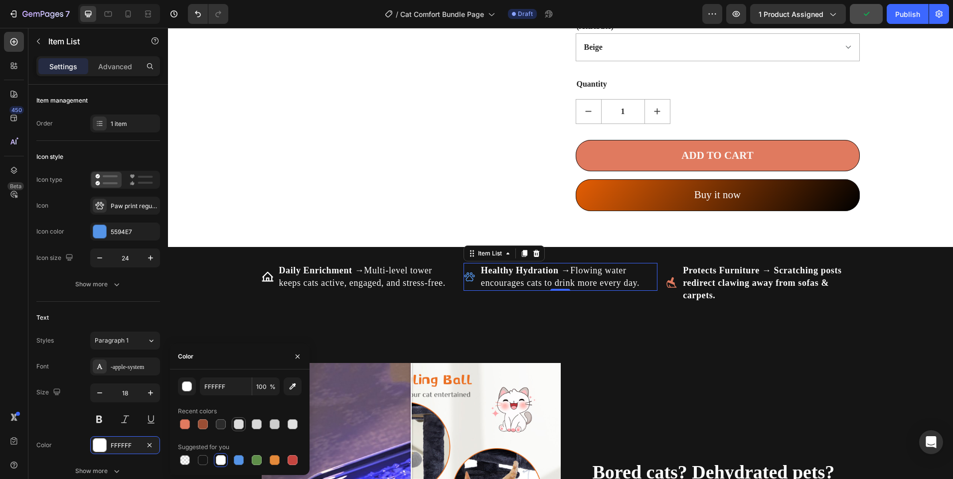
click at [237, 427] on div at bounding box center [239, 425] width 10 height 10
type input "DBDBDB"
click at [354, 290] on p "Daily Enrichment → Multi-level tower keeps cats active, engaged, and stress-fre…" at bounding box center [366, 277] width 175 height 25
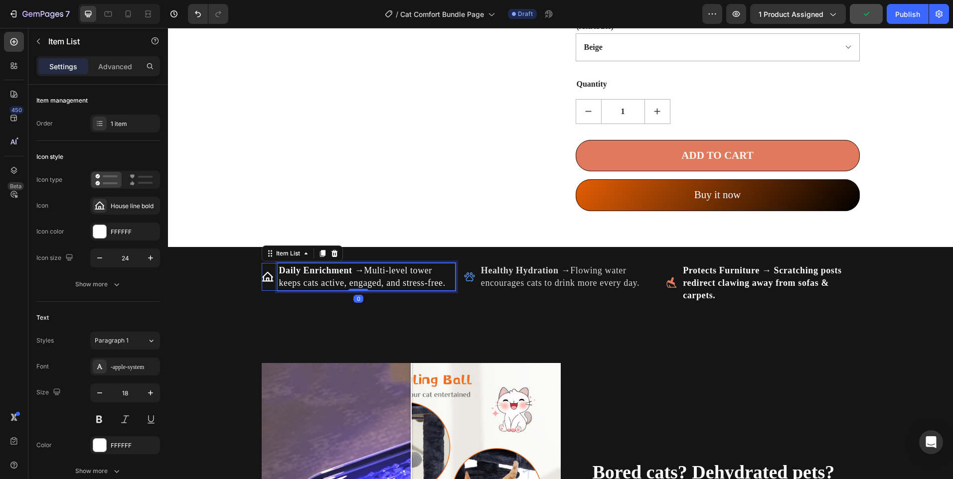
click at [354, 290] on p "Daily Enrichment → Multi-level tower keeps cats active, engaged, and stress-fre…" at bounding box center [366, 277] width 175 height 25
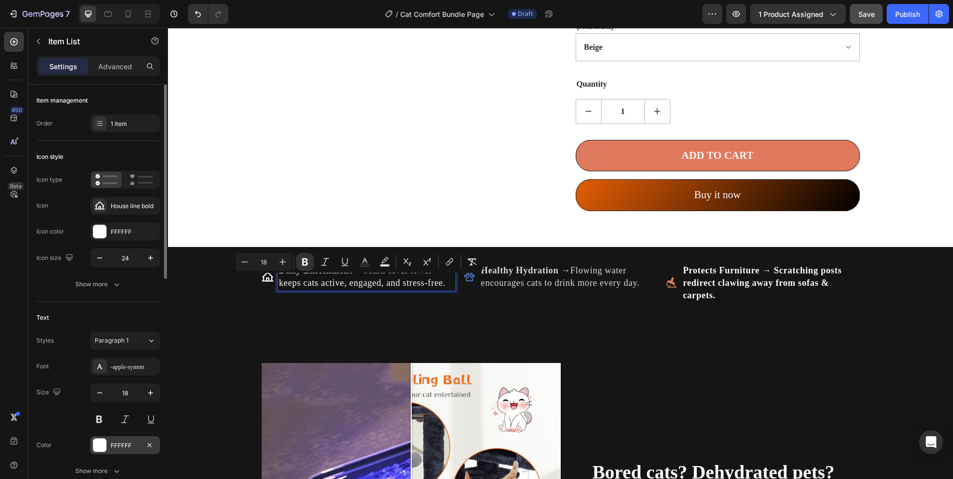
click at [102, 447] on div at bounding box center [99, 445] width 13 height 13
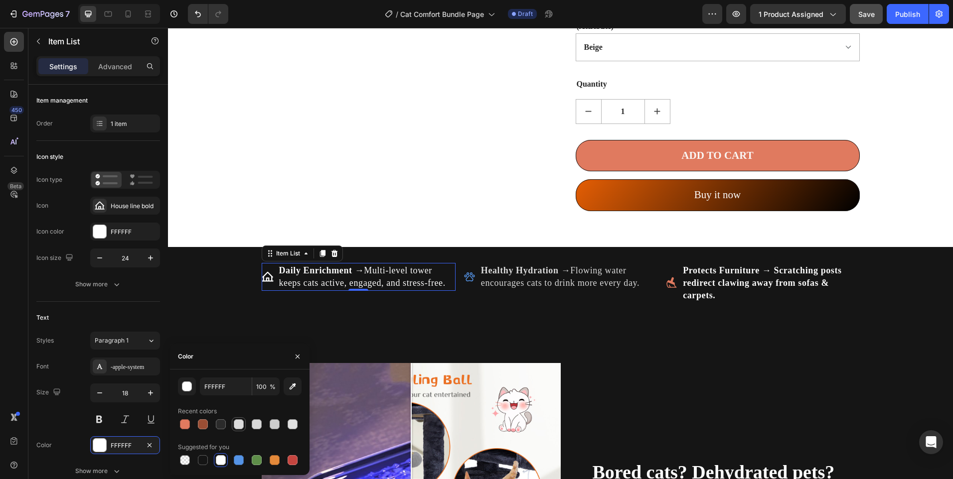
click at [239, 427] on div at bounding box center [239, 425] width 10 height 10
type input "DBDBDB"
click at [721, 283] on strong "Protects Furniture → Scratching posts redirect clawing away from sofas & carpet…" at bounding box center [762, 283] width 159 height 35
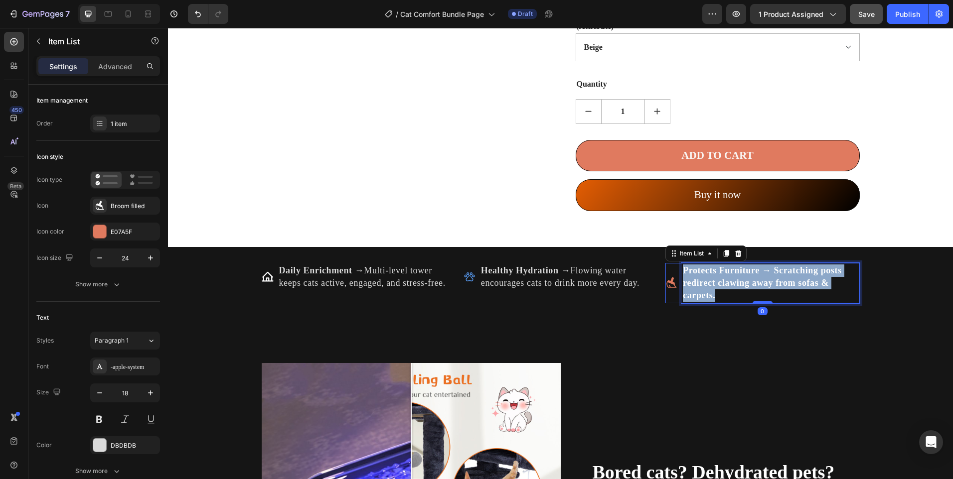
click at [721, 283] on strong "Protects Furniture → Scratching posts redirect clawing away from sofas & carpet…" at bounding box center [762, 283] width 159 height 35
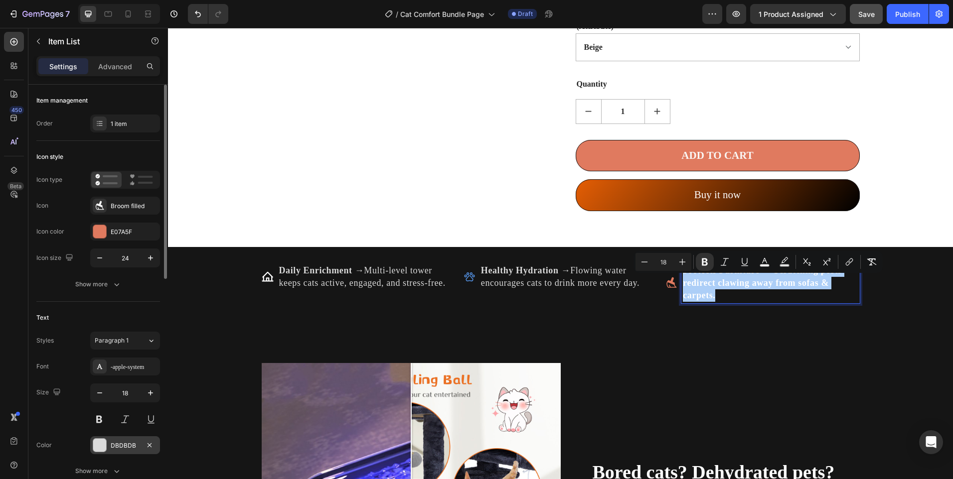
click at [98, 441] on div at bounding box center [99, 445] width 13 height 13
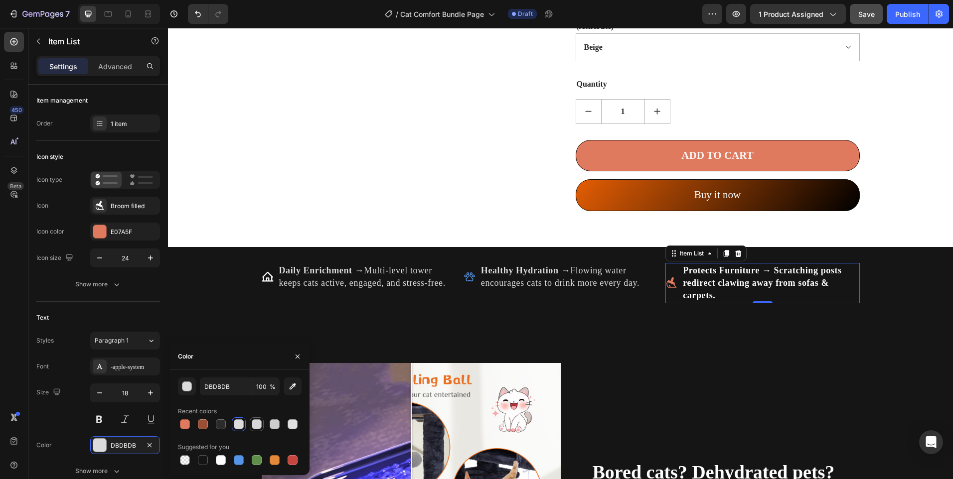
click at [252, 423] on div at bounding box center [257, 425] width 10 height 10
click at [241, 426] on div at bounding box center [239, 425] width 10 height 10
type input "DBDBDB"
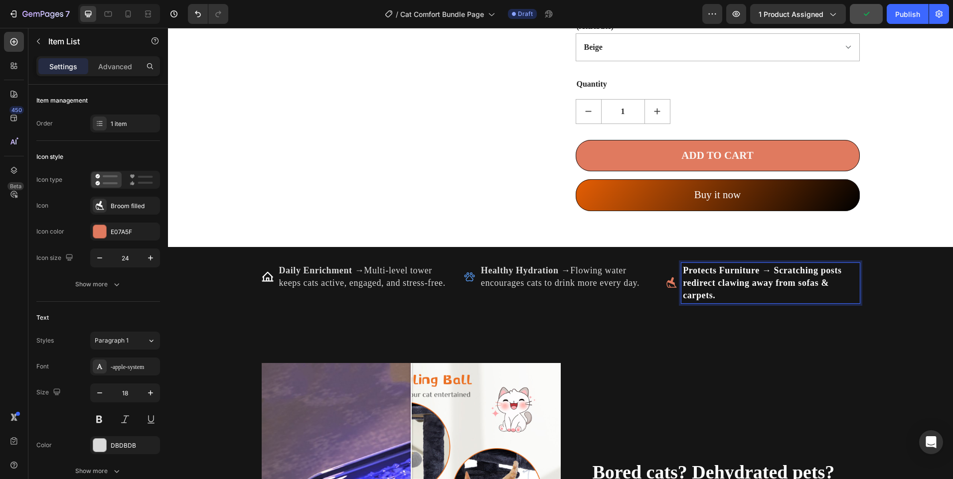
click at [748, 289] on p "Protects Furniture → Scratching posts redirect clawing away from sofas & carpet…" at bounding box center [770, 284] width 175 height 38
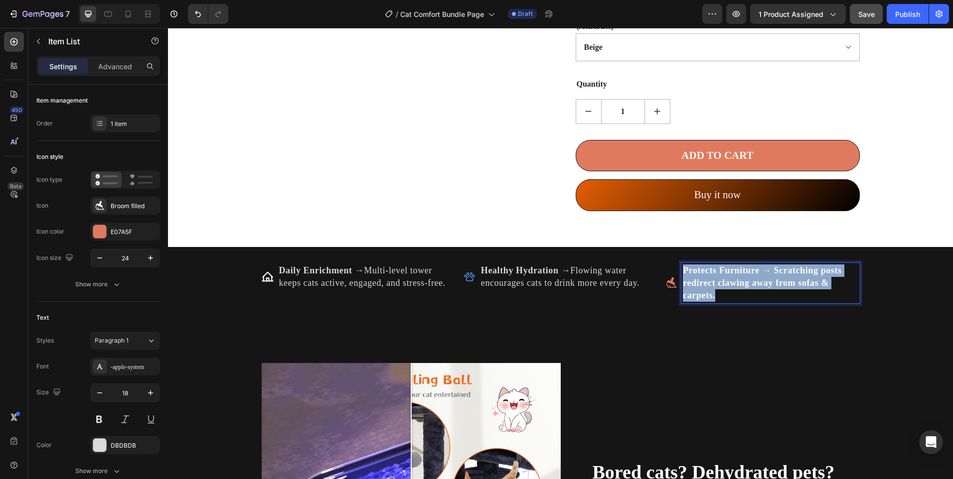
click at [748, 289] on p "Protects Furniture → Scratching posts redirect clawing away from sofas & carpet…" at bounding box center [770, 284] width 175 height 38
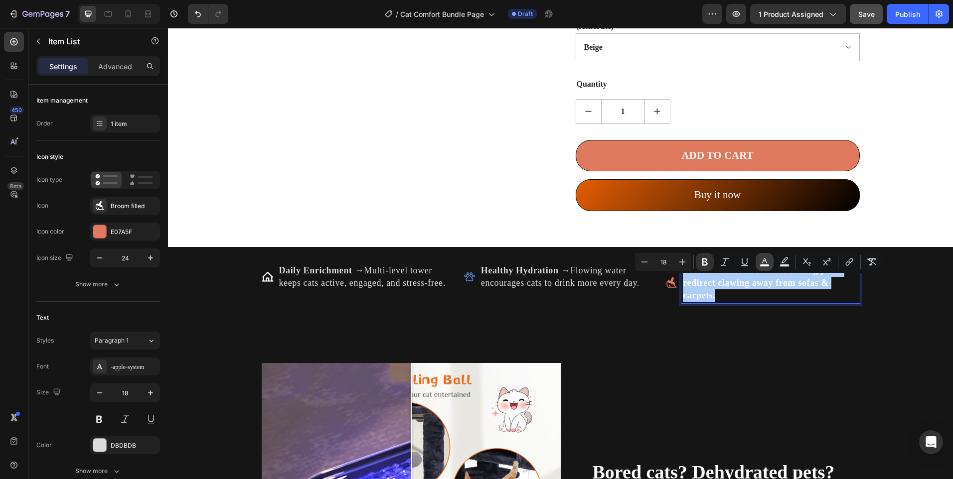
click at [767, 258] on icon "Editor contextual toolbar" at bounding box center [765, 262] width 10 height 10
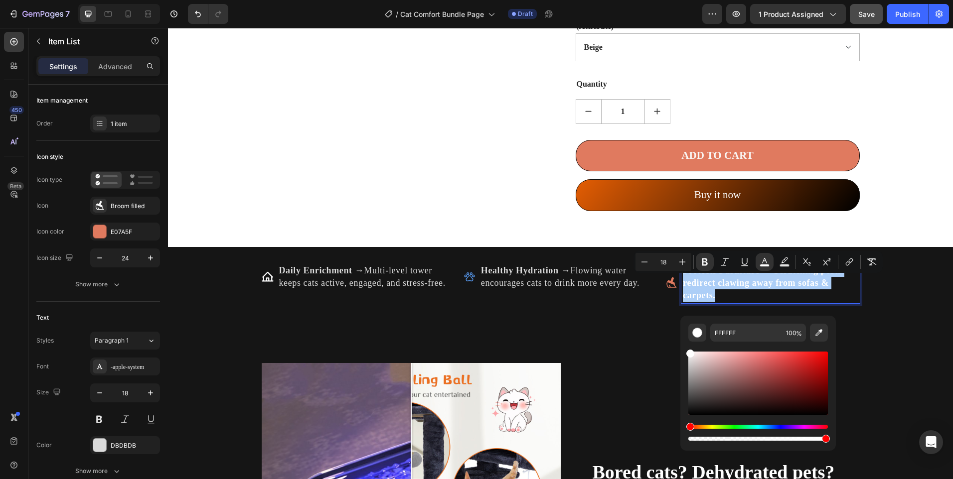
click at [691, 358] on div "Editor contextual toolbar" at bounding box center [758, 383] width 140 height 63
type input "E2E2E2"
drag, startPoint x: 690, startPoint y: 358, endPoint x: 681, endPoint y: 359, distance: 8.5
click at [681, 359] on div "E2E2E2 100 %" at bounding box center [758, 379] width 156 height 127
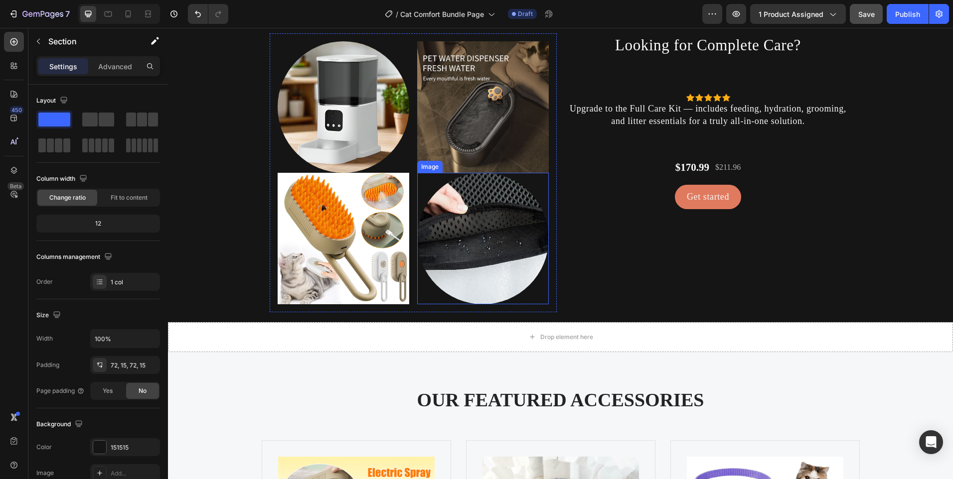
scroll to position [2413, 0]
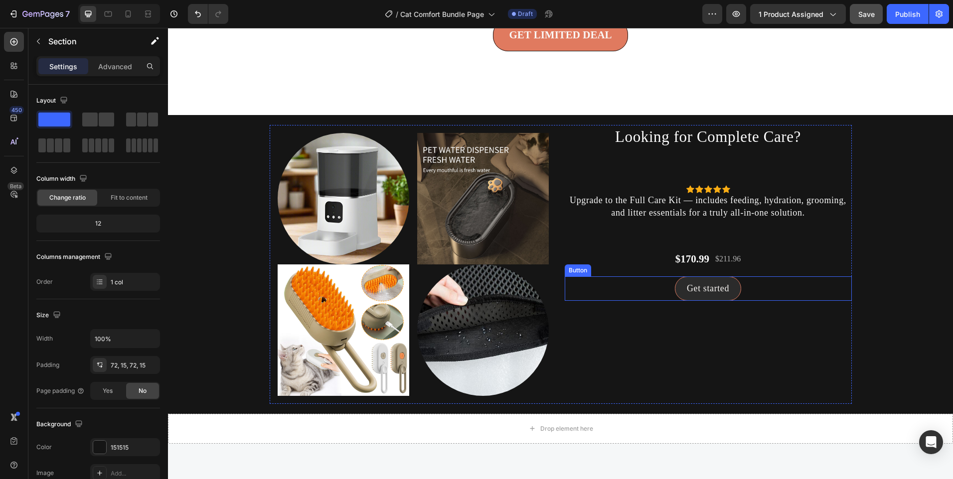
click at [681, 297] on link "Get started" at bounding box center [708, 289] width 66 height 24
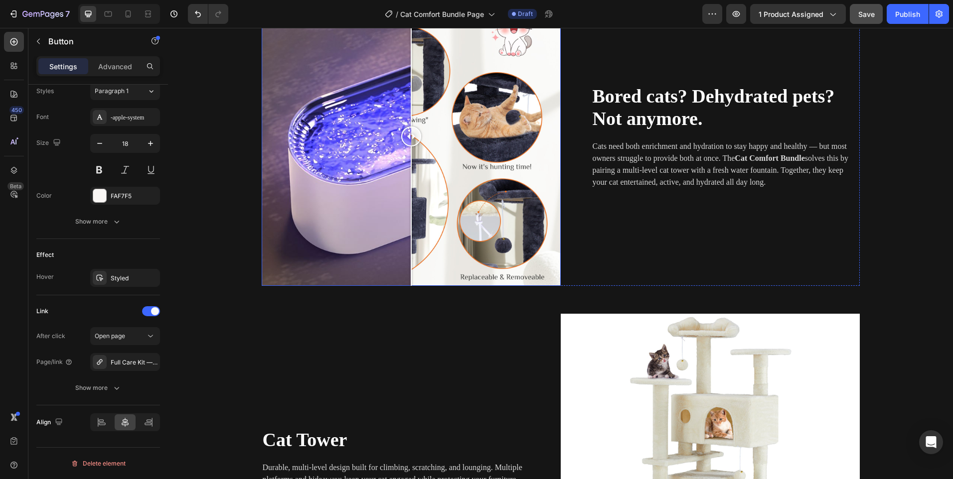
scroll to position [919, 0]
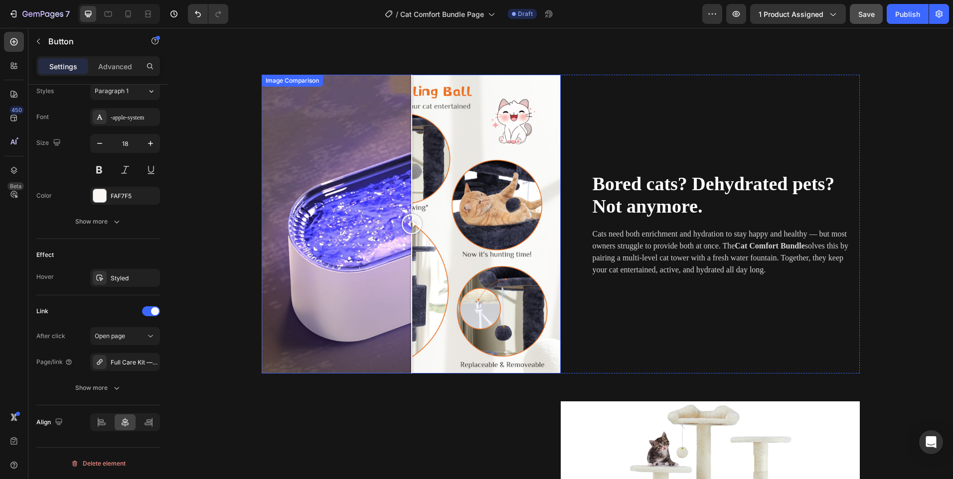
drag, startPoint x: 413, startPoint y: 215, endPoint x: 405, endPoint y: 207, distance: 11.6
click at [408, 213] on div at bounding box center [412, 224] width 20 height 299
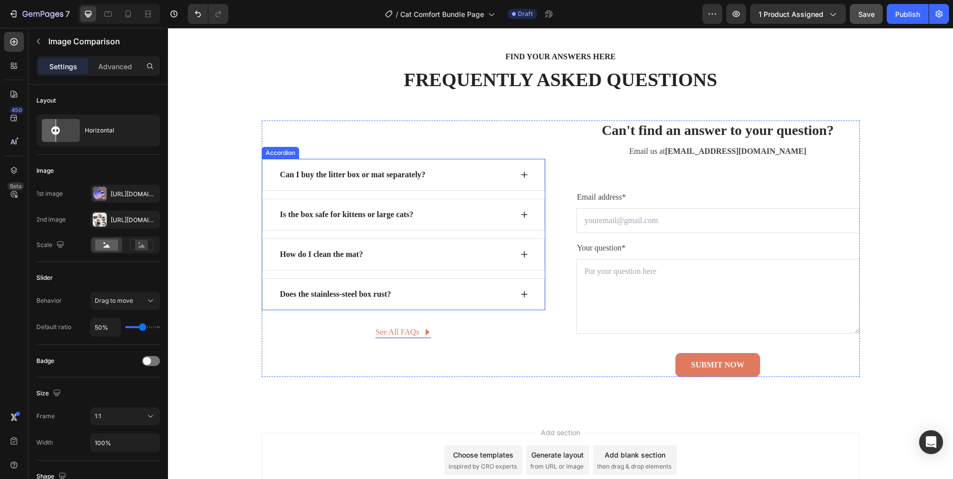
scroll to position [3232, 0]
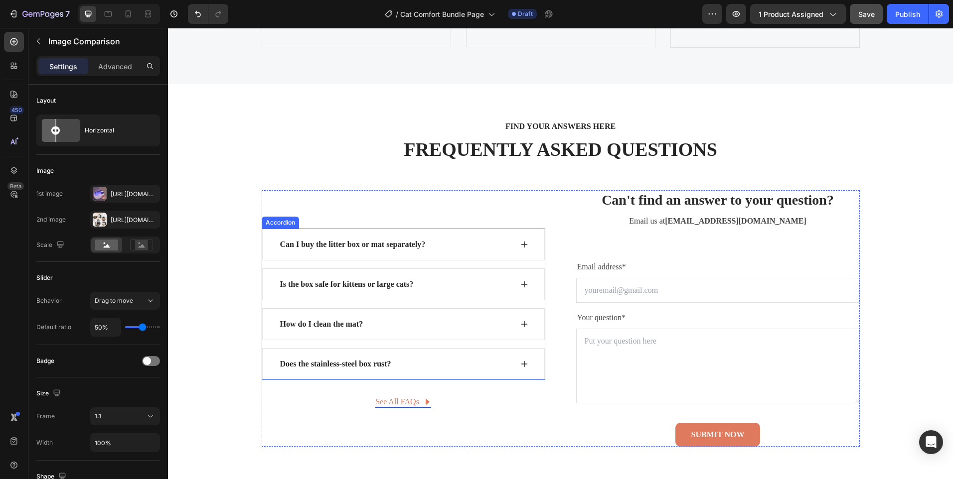
click at [328, 244] on p "Can I buy the litter box or mat separately?" at bounding box center [353, 245] width 146 height 12
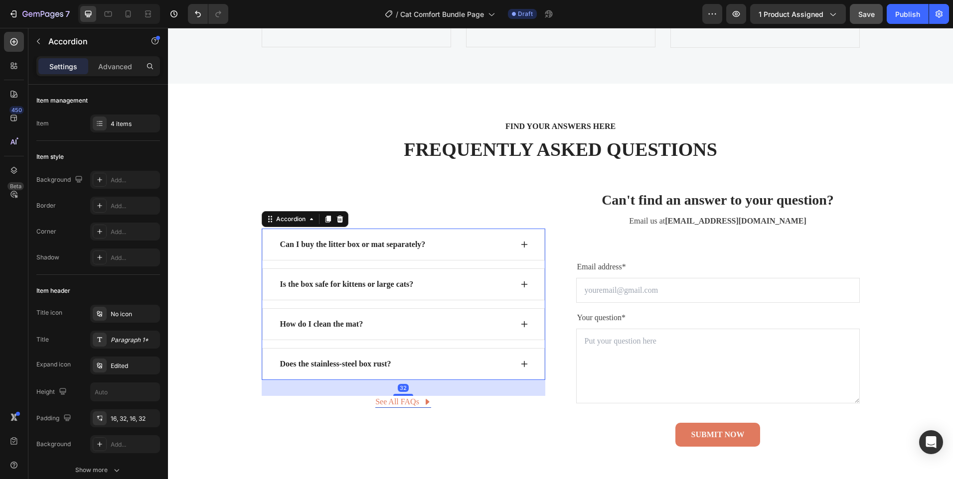
click at [328, 244] on p "Can I buy the litter box or mat separately?" at bounding box center [353, 245] width 146 height 12
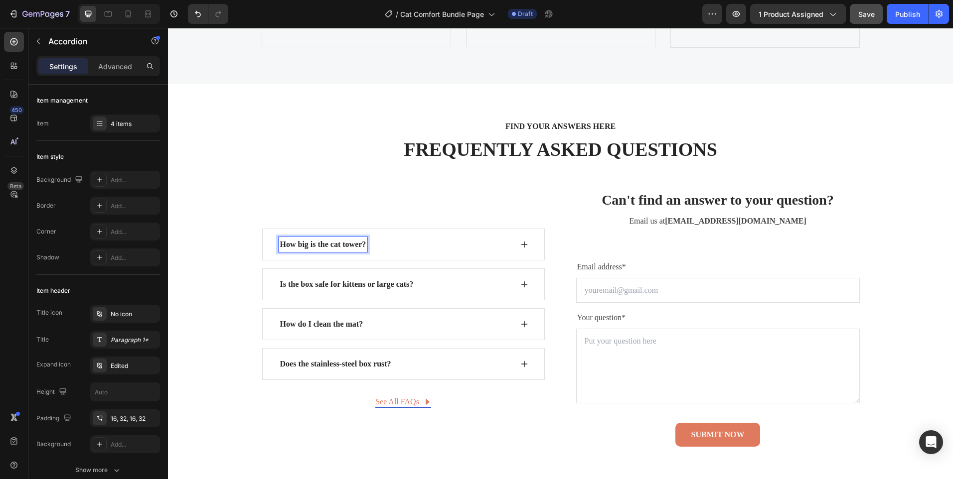
click at [521, 244] on icon at bounding box center [524, 245] width 6 height 6
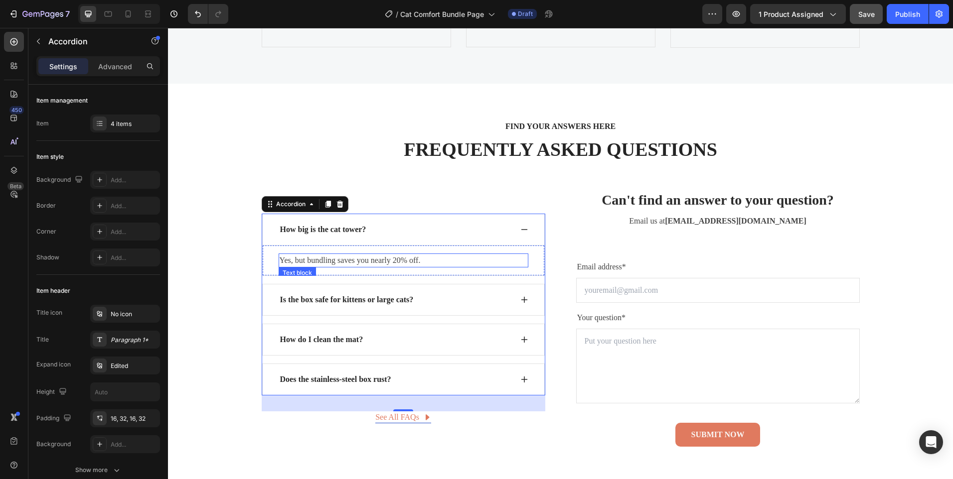
click at [367, 264] on p "Yes, but bundling saves you nearly 20% off." at bounding box center [404, 261] width 248 height 12
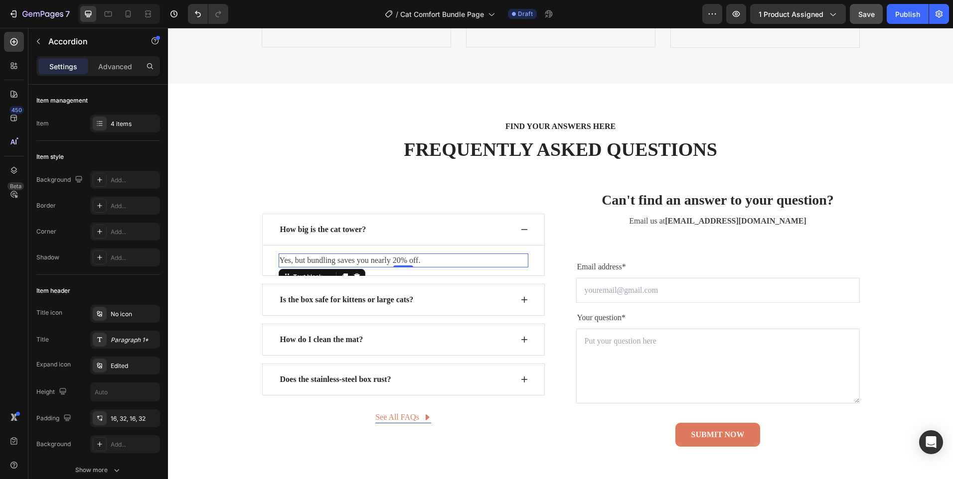
click at [367, 264] on p "Yes, but bundling saves you nearly 20% off." at bounding box center [404, 261] width 248 height 12
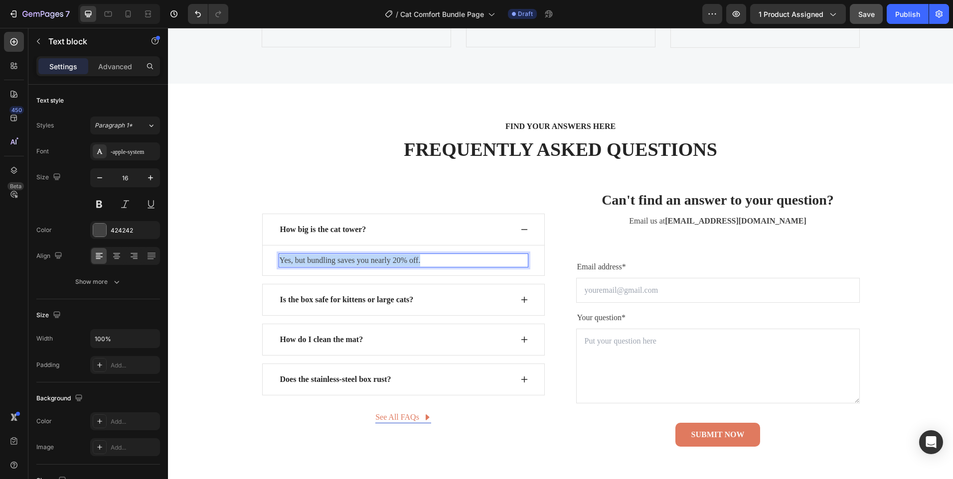
click at [367, 264] on p "Yes, but bundling saves you nearly 20% off." at bounding box center [404, 261] width 248 height 12
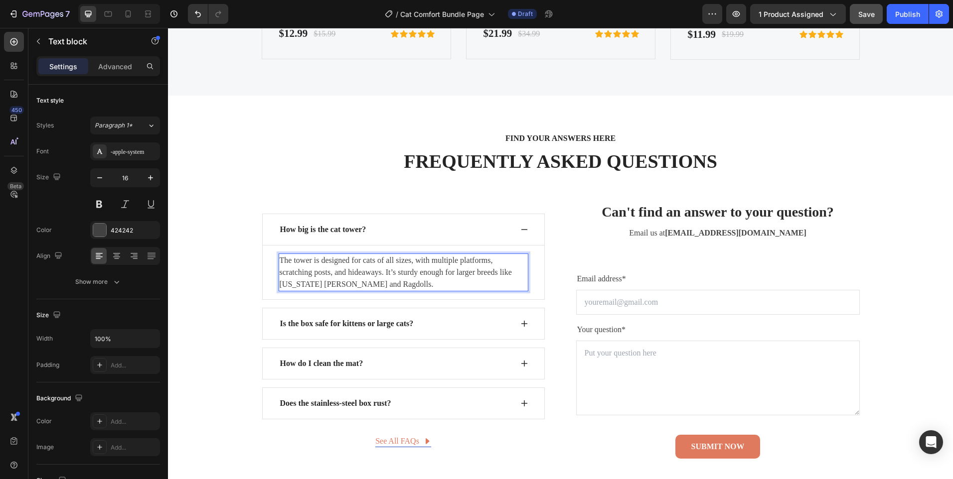
click at [286, 263] on p "The tower is designed for cats of all sizes, with multiple platforms, scratchin…" at bounding box center [404, 273] width 248 height 36
click at [287, 261] on p "The tower is designed for cats of all sizes, with multiple platforms, scratchin…" at bounding box center [404, 273] width 248 height 36
click at [318, 260] on p "The tower is designed for cats of all sizes, with multiple platforms, scratchin…" at bounding box center [404, 273] width 248 height 36
click at [333, 321] on p "Is the box safe for kittens or large cats?" at bounding box center [347, 324] width 134 height 12
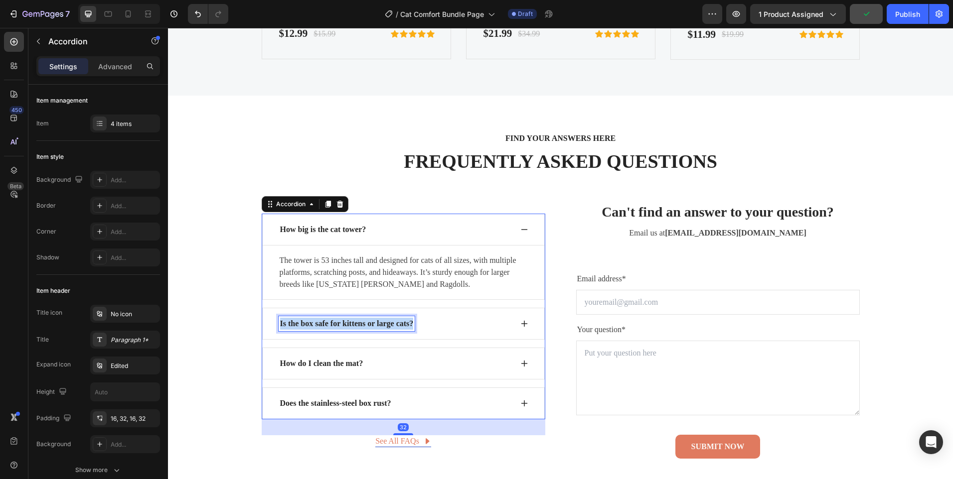
click at [333, 321] on p "Is the box safe for kittens or large cats?" at bounding box center [347, 324] width 134 height 12
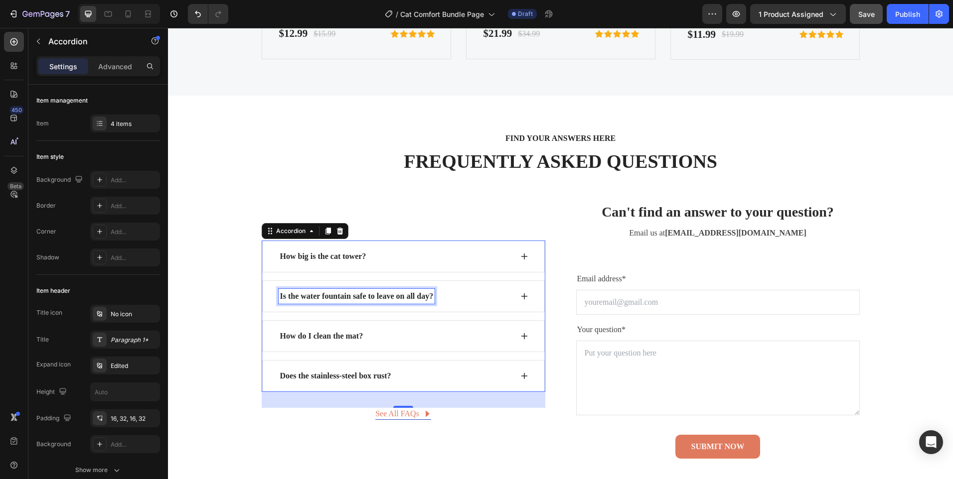
scroll to position [3193, 0]
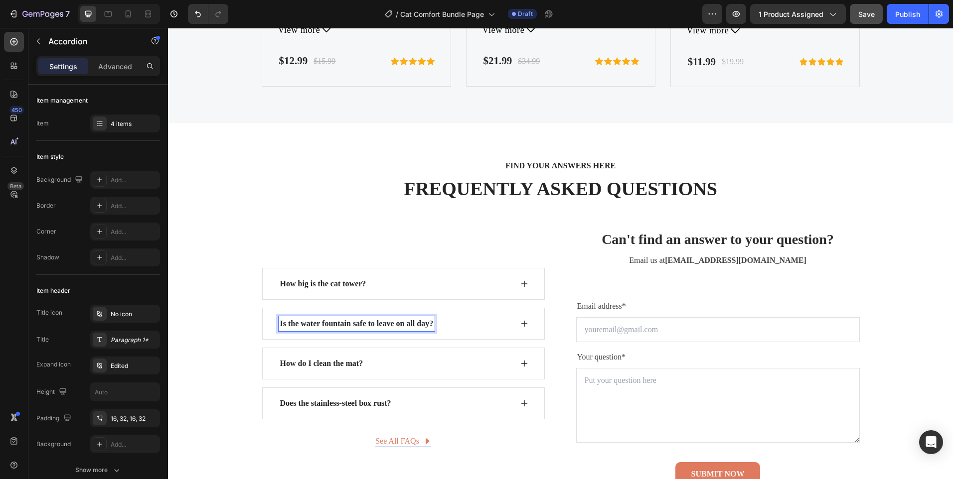
click at [523, 321] on icon at bounding box center [524, 324] width 8 height 8
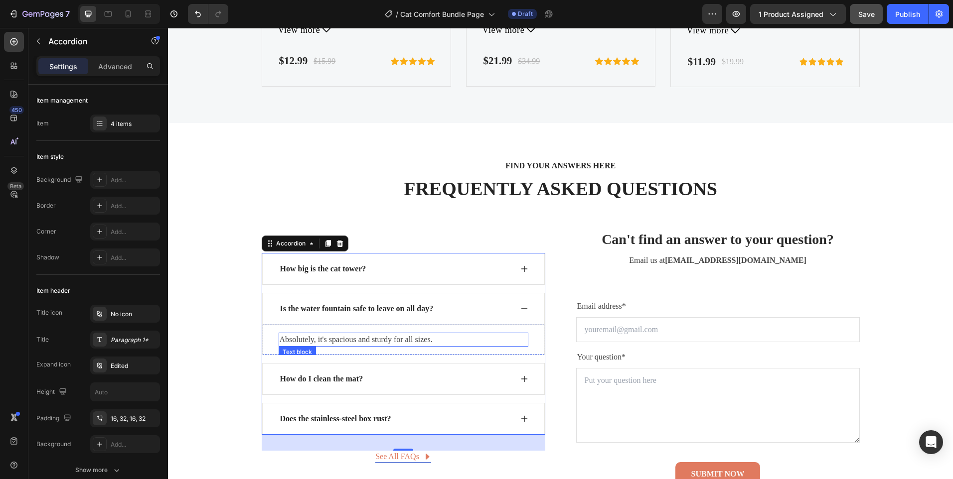
click at [341, 339] on p "Absolutely, it's spacious and sturdy for all sizes." at bounding box center [404, 340] width 248 height 12
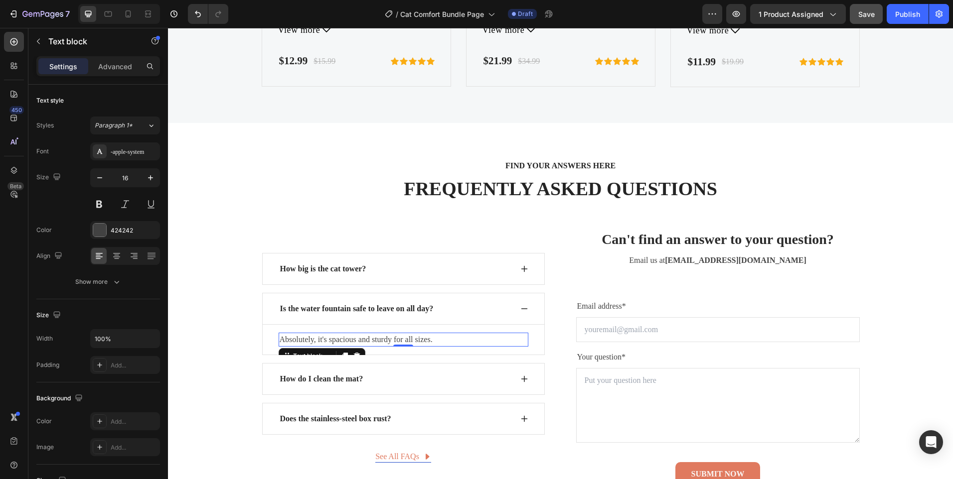
click at [341, 339] on p "Absolutely, it's spacious and sturdy for all sizes." at bounding box center [404, 340] width 248 height 12
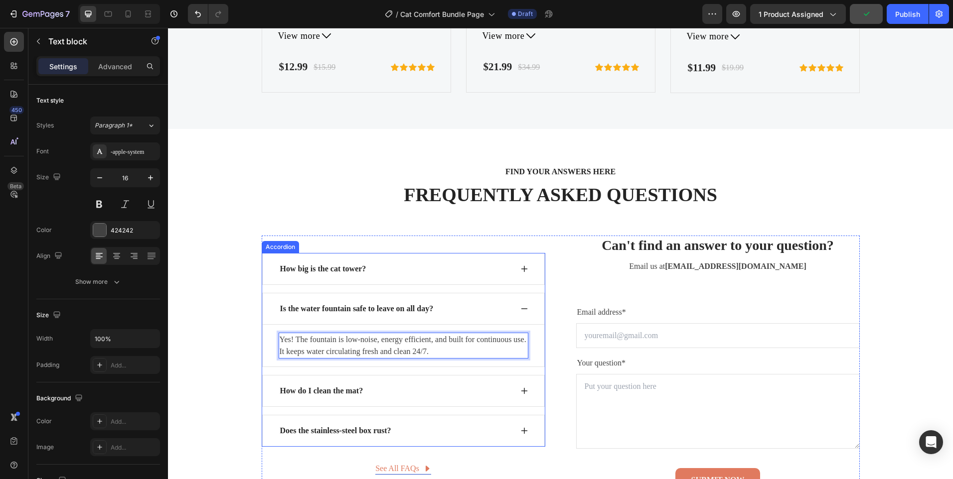
click at [342, 389] on p "How do I clean the mat?" at bounding box center [321, 391] width 83 height 12
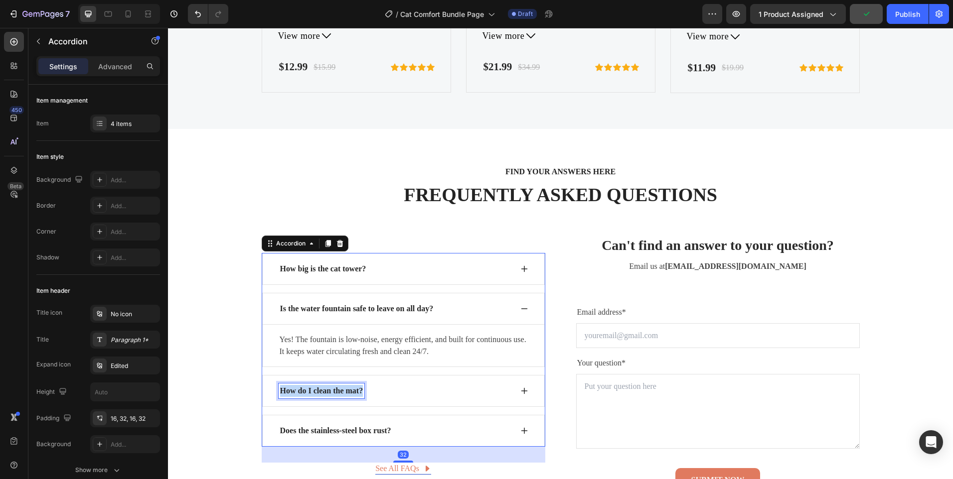
click at [342, 389] on p "How do I clean the mat?" at bounding box center [321, 391] width 83 height 12
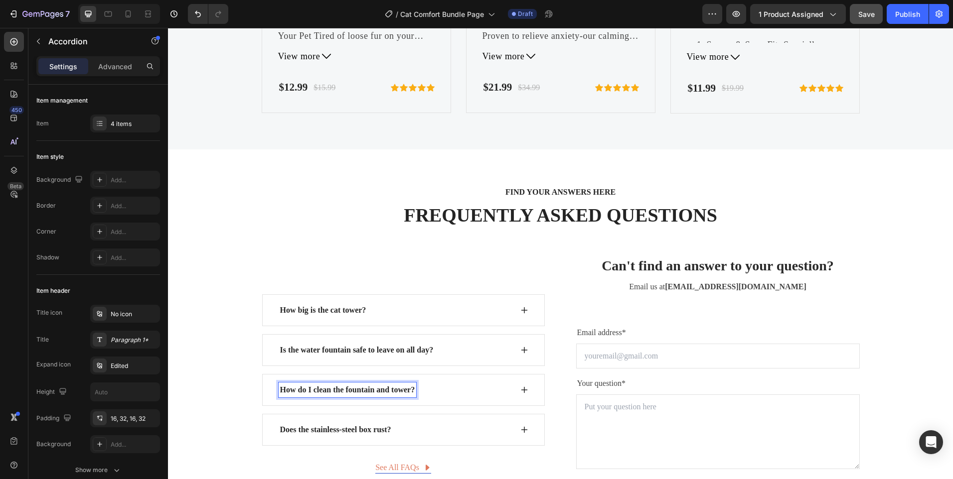
scroll to position [3165, 0]
click at [520, 393] on icon at bounding box center [524, 391] width 8 height 8
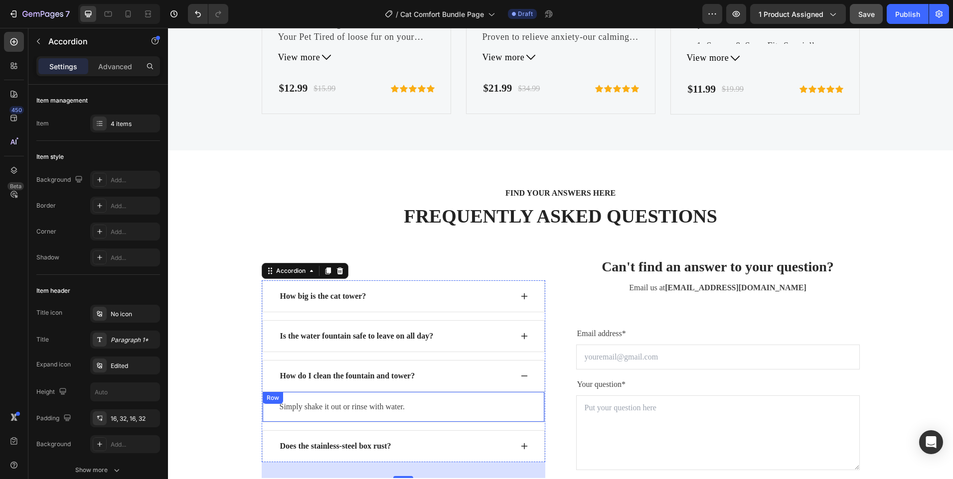
click at [370, 406] on p "Simply shake it out or rinse with water." at bounding box center [404, 407] width 248 height 12
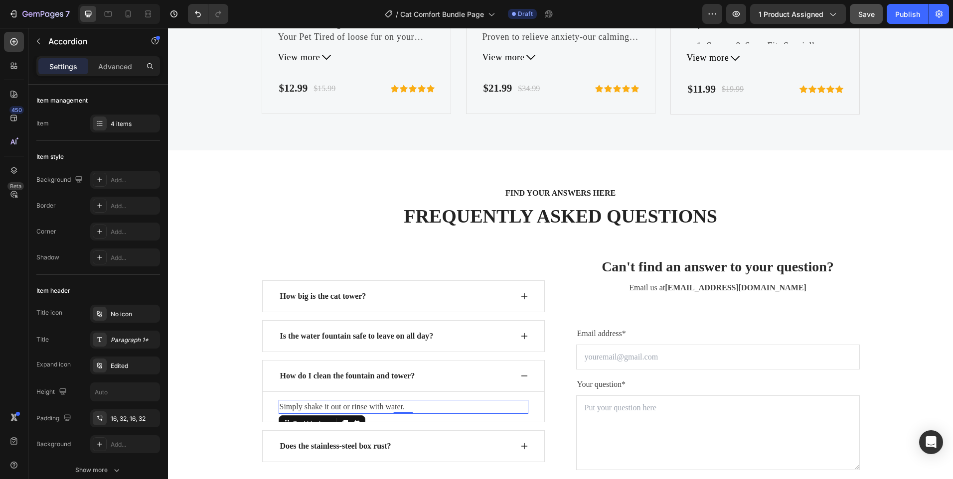
click at [370, 406] on p "Simply shake it out or rinse with water." at bounding box center [404, 407] width 248 height 12
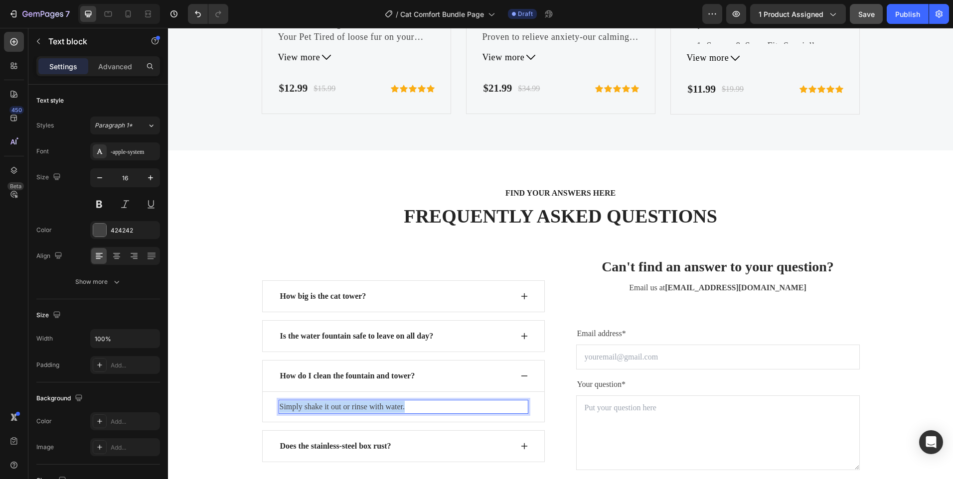
click at [370, 405] on p "Simply shake it out or rinse with water." at bounding box center [404, 407] width 248 height 12
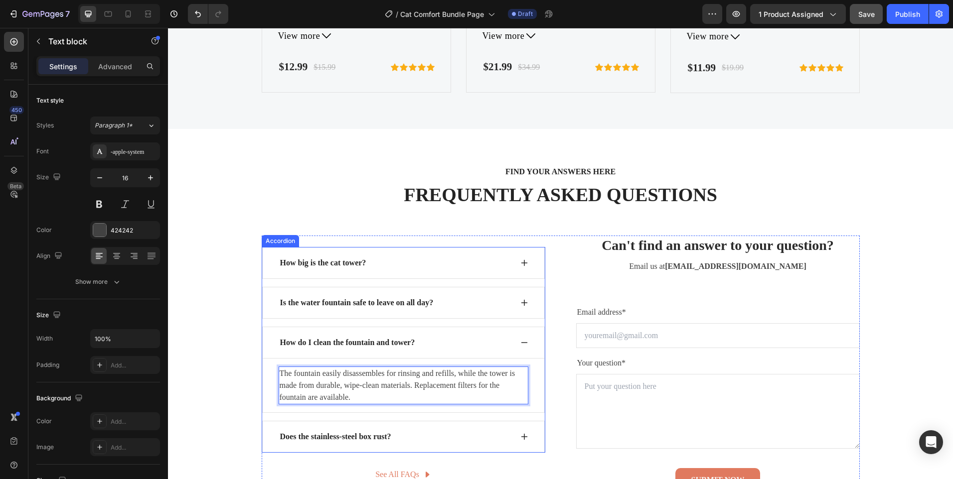
scroll to position [3253, 0]
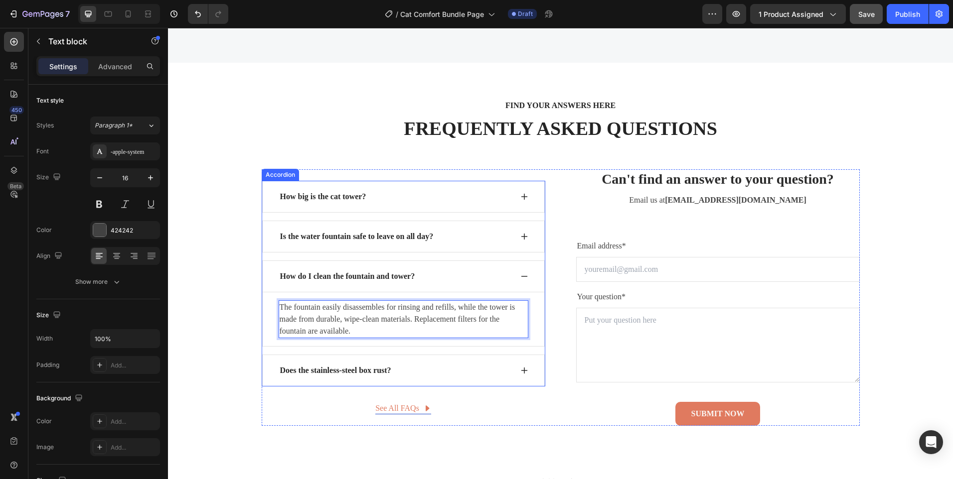
click at [519, 376] on div "Does the stainless-steel box rust?" at bounding box center [403, 371] width 283 height 32
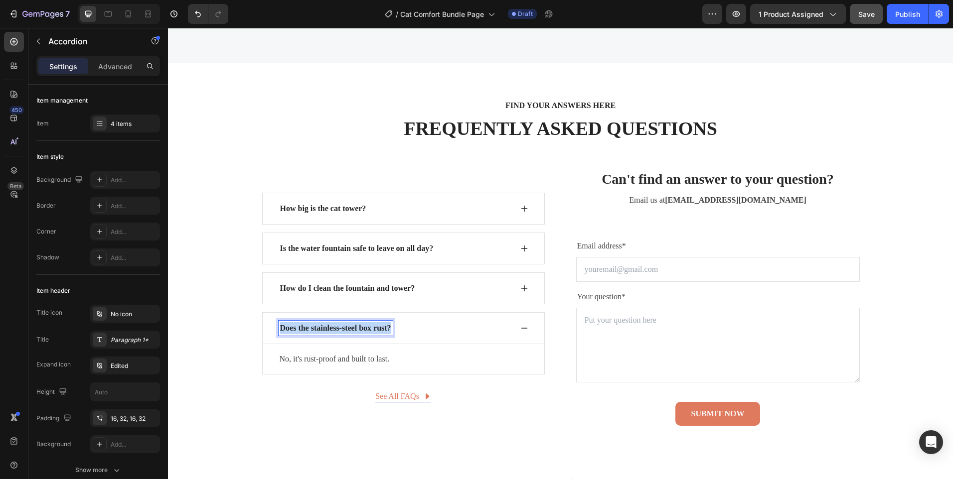
drag, startPoint x: 340, startPoint y: 332, endPoint x: 335, endPoint y: 326, distance: 7.5
click at [340, 331] on p "Does the stainless-steel box rust?" at bounding box center [335, 328] width 111 height 12
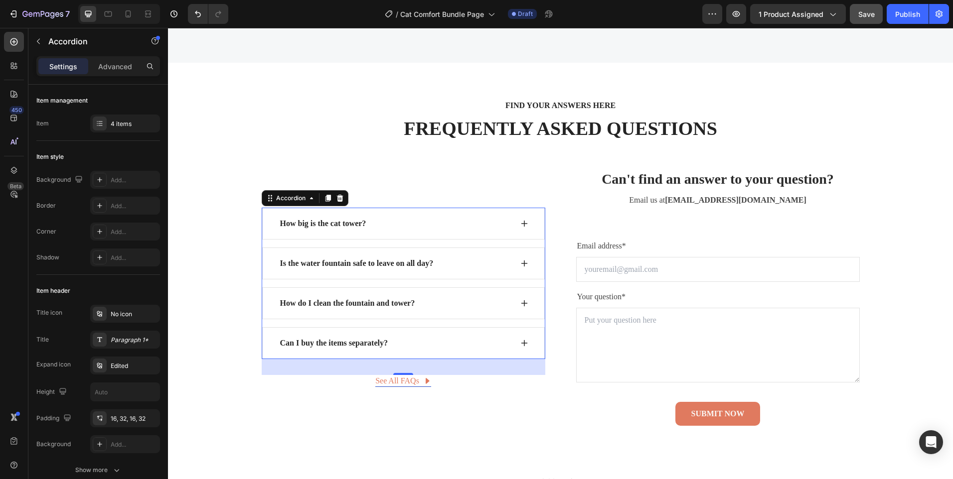
scroll to position [3268, 0]
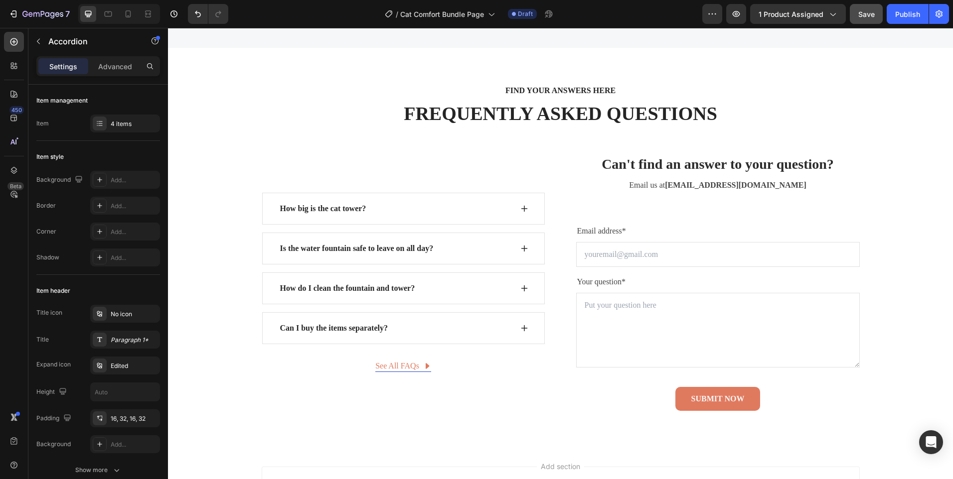
click at [521, 327] on icon at bounding box center [524, 328] width 6 height 6
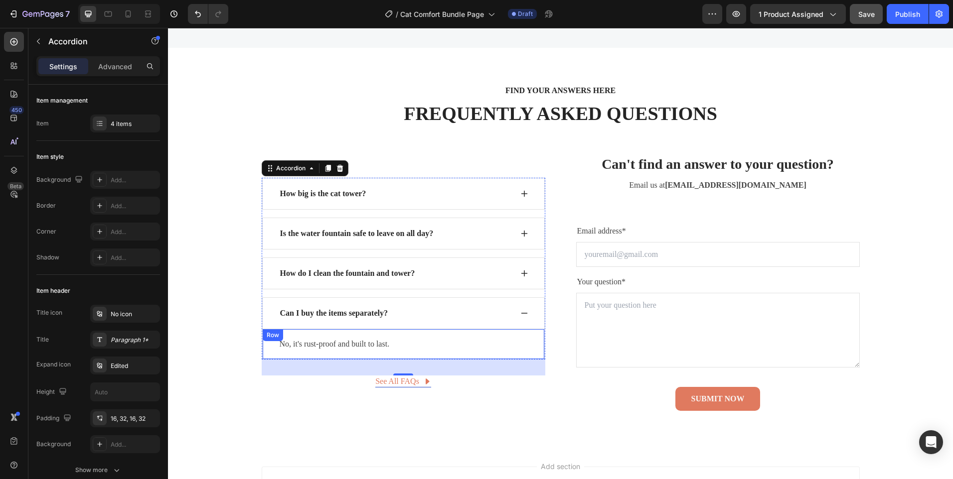
click at [360, 337] on div "No, it's rust-proof and built to last." at bounding box center [404, 344] width 250 height 14
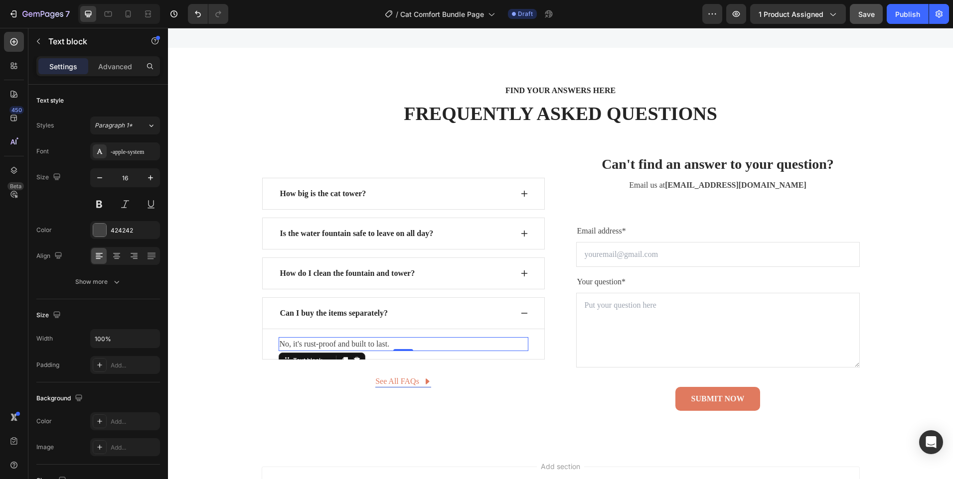
click at [360, 337] on div "No, it's rust-proof and built to last." at bounding box center [404, 344] width 250 height 14
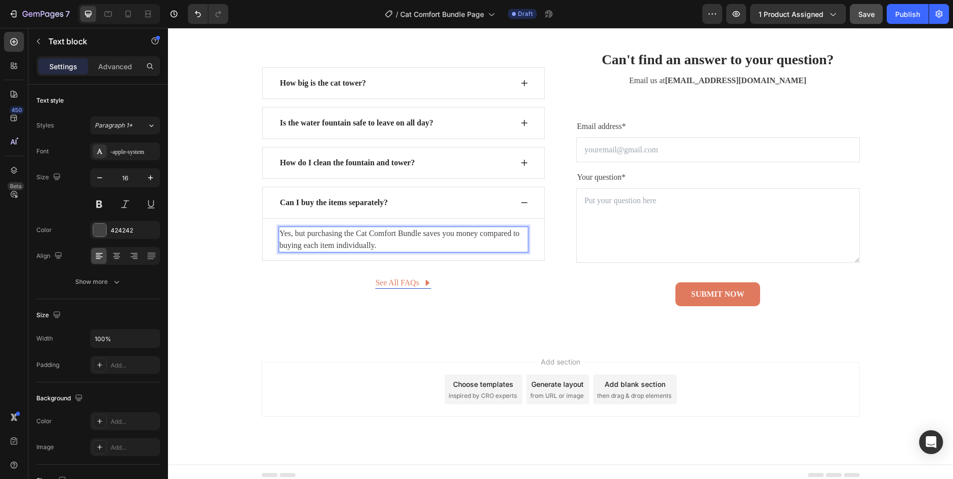
scroll to position [3379, 0]
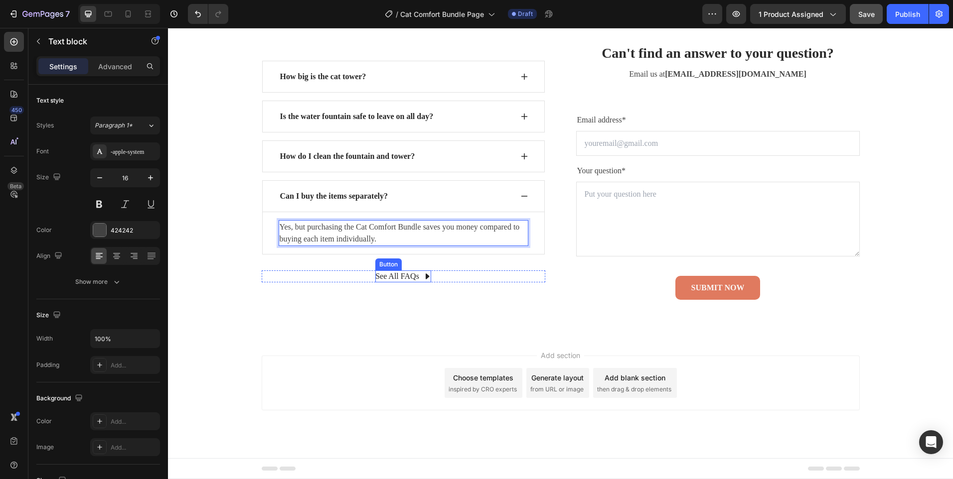
click at [423, 271] on span at bounding box center [427, 277] width 8 height 12
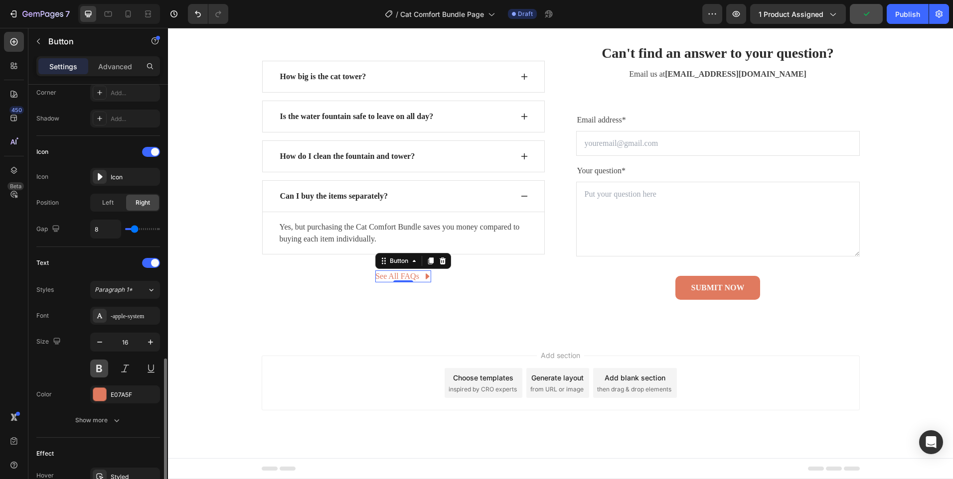
scroll to position [422, 0]
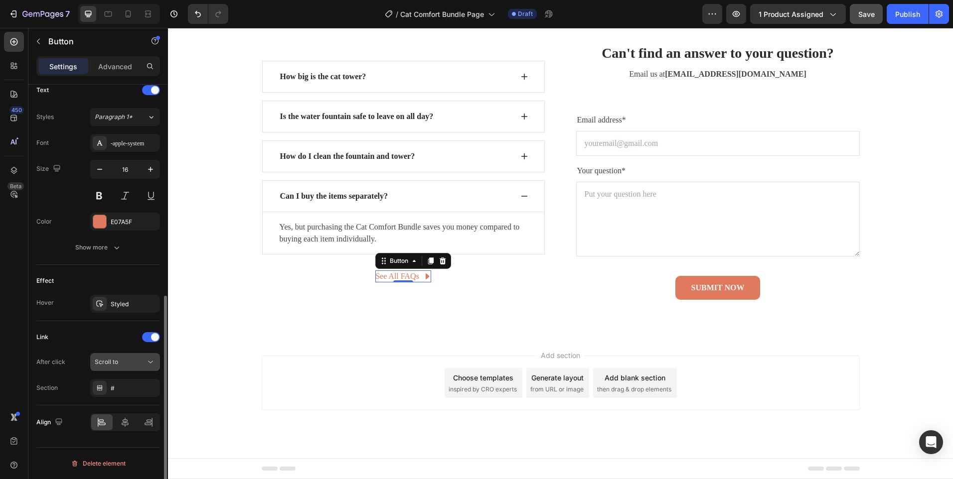
click at [144, 365] on div "Scroll to" at bounding box center [120, 362] width 51 height 9
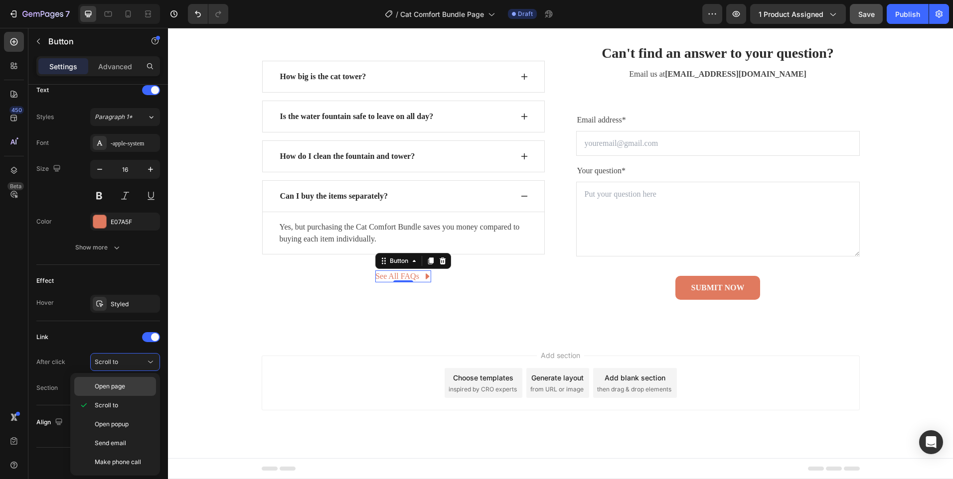
click at [117, 388] on span "Open page" at bounding box center [110, 386] width 30 height 9
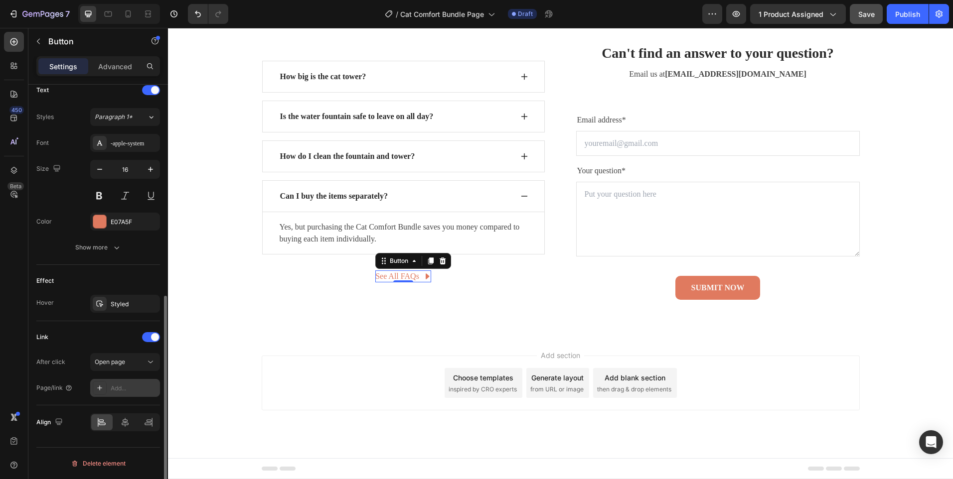
click at [129, 382] on div "Add..." at bounding box center [125, 388] width 70 height 18
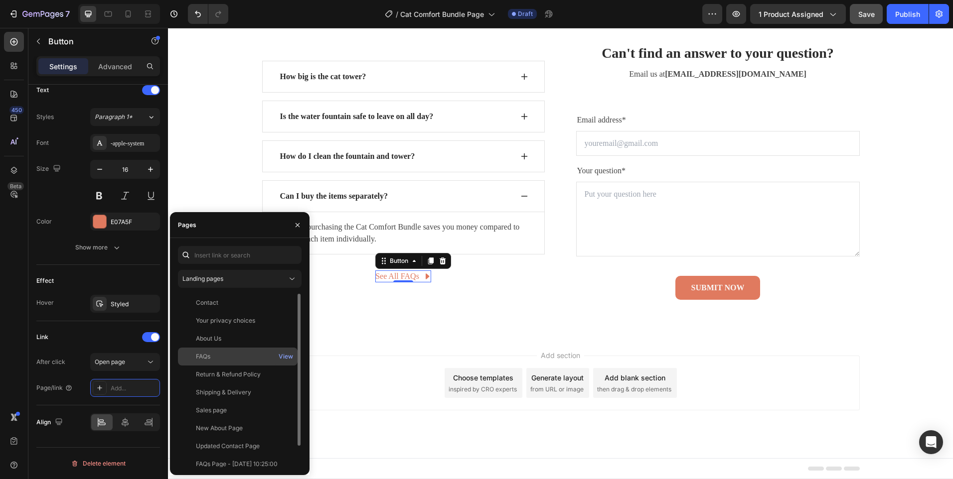
click at [198, 366] on div "FAQs View" at bounding box center [238, 375] width 120 height 18
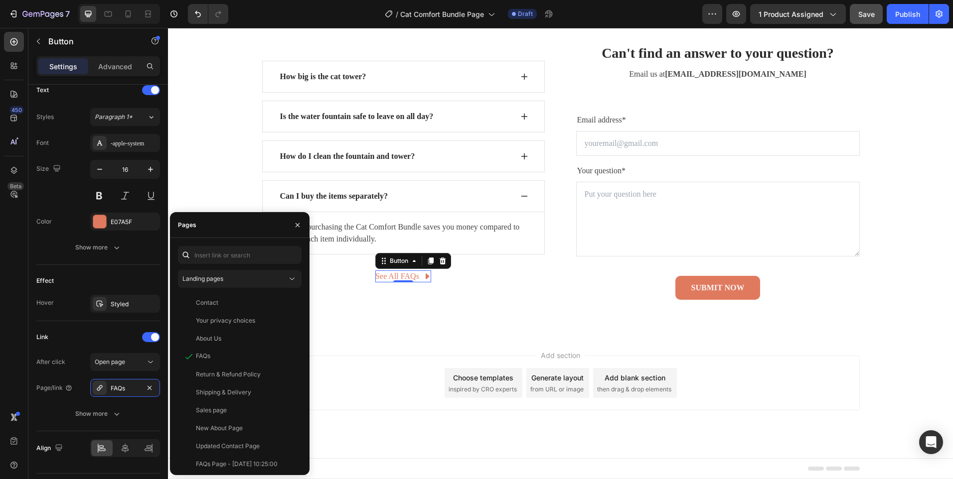
click at [348, 340] on div "Add section Choose templates inspired by CRO experts Generate layout from URL o…" at bounding box center [560, 397] width 785 height 123
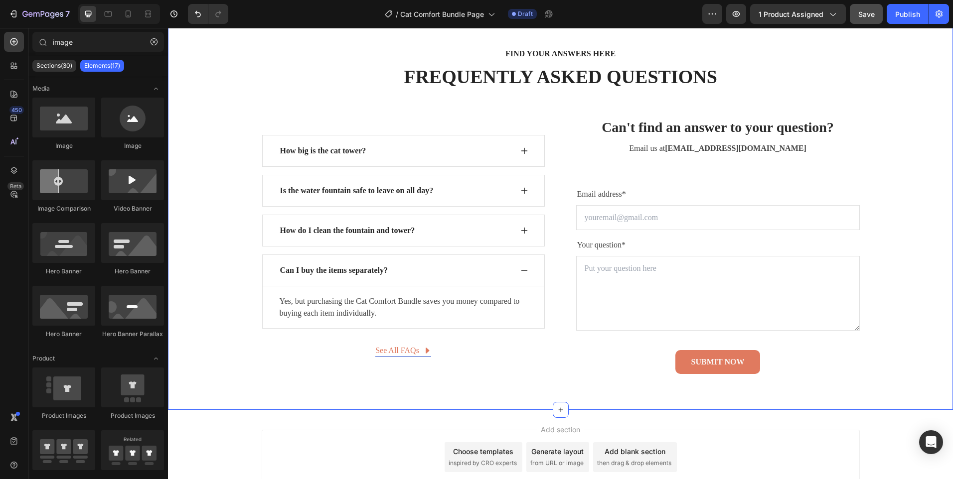
scroll to position [3230, 0]
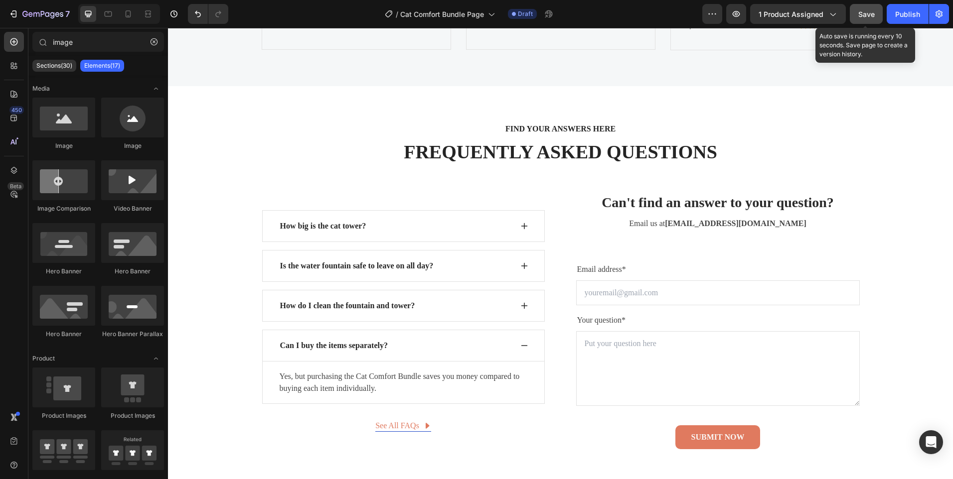
click at [871, 19] on div "Save" at bounding box center [866, 14] width 16 height 10
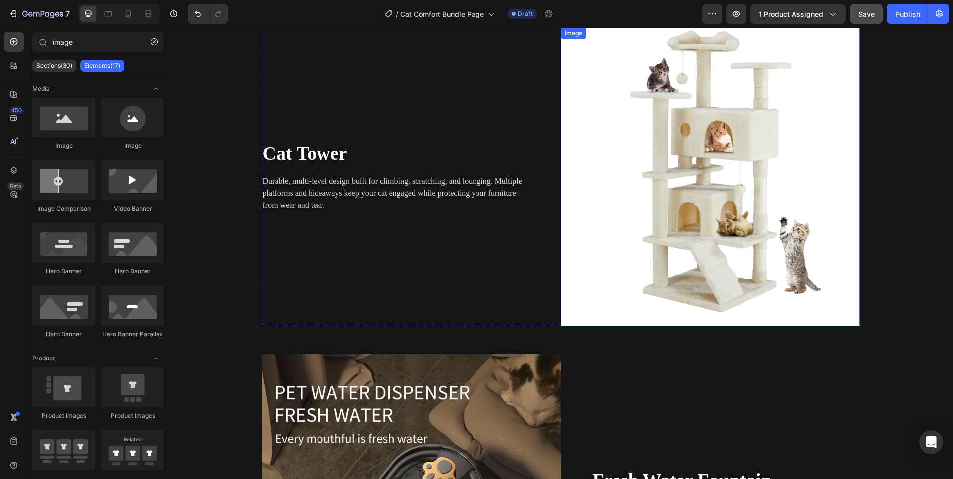
scroll to position [1215, 0]
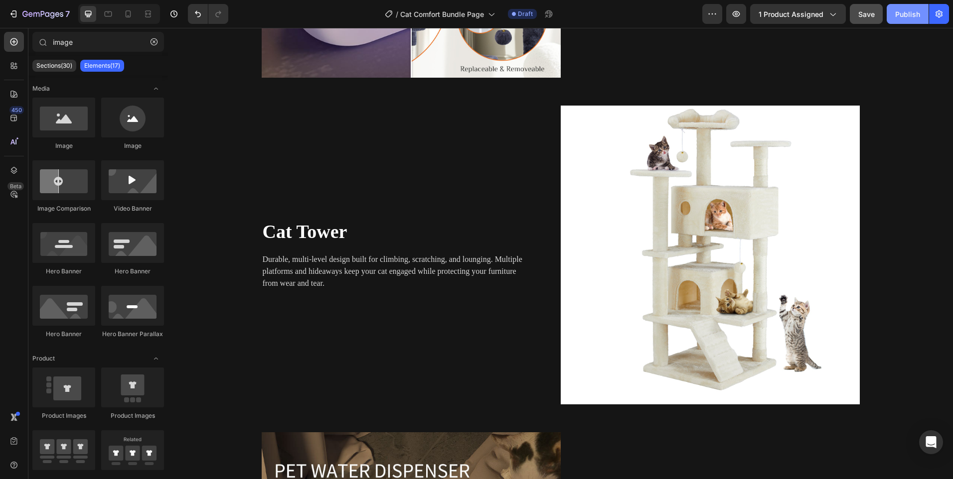
click at [904, 16] on div "Publish" at bounding box center [907, 14] width 25 height 10
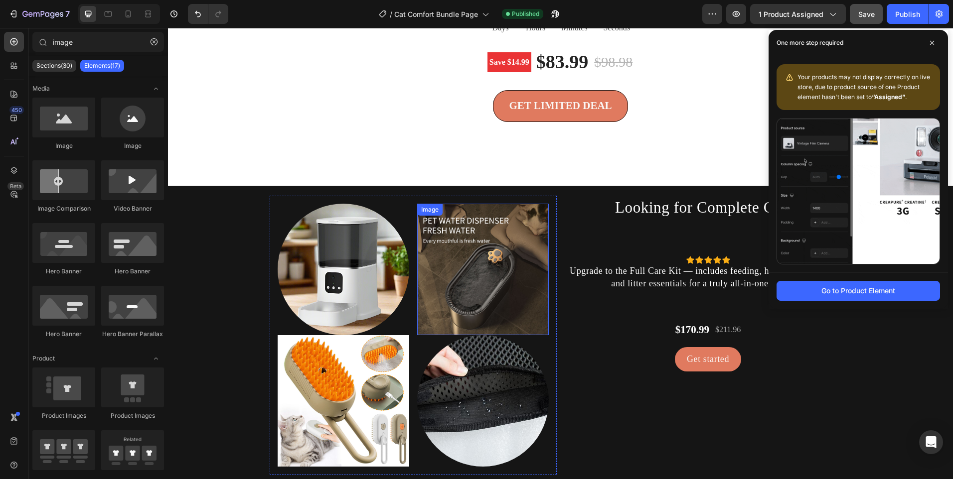
scroll to position [2262, 0]
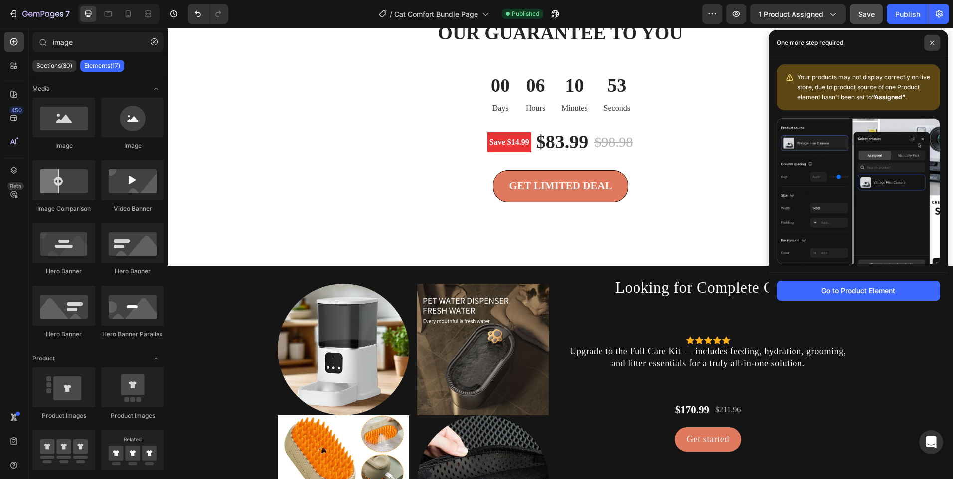
click at [937, 42] on span at bounding box center [932, 43] width 16 height 16
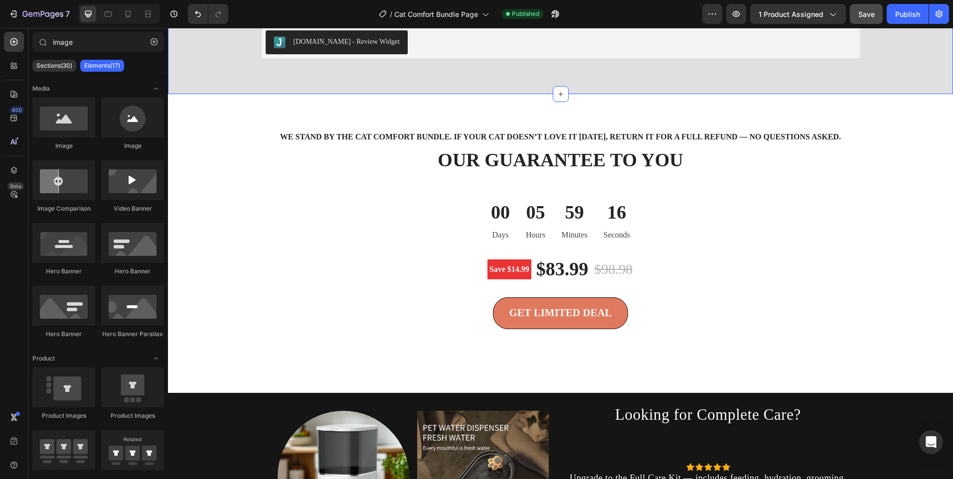
scroll to position [2090, 0]
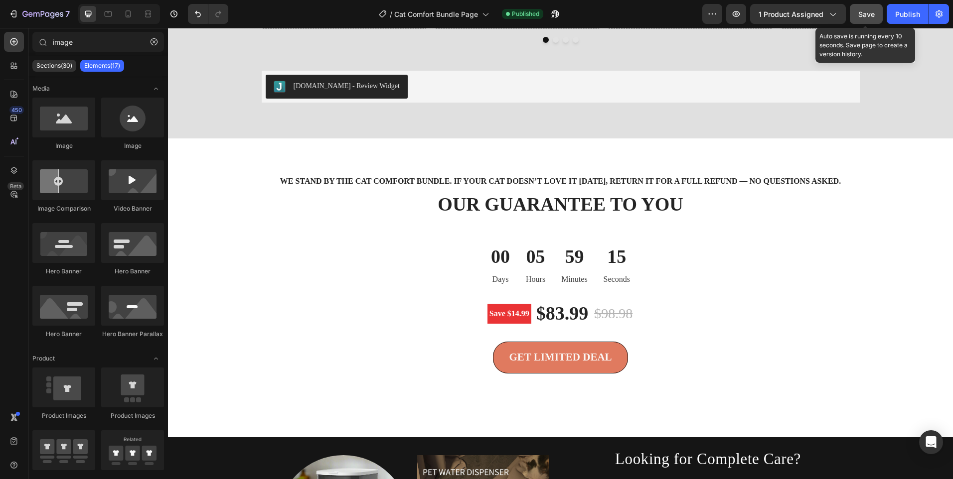
click at [861, 12] on span "Save" at bounding box center [866, 14] width 16 height 8
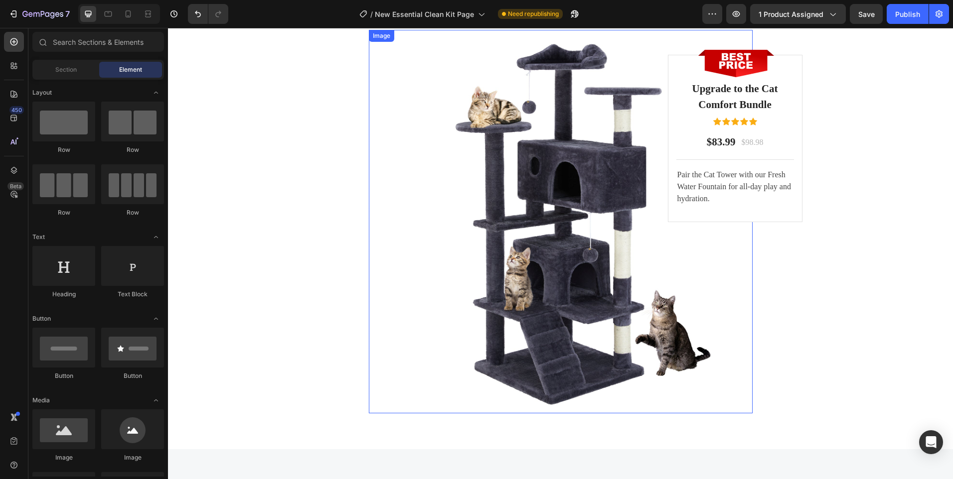
scroll to position [2498, 0]
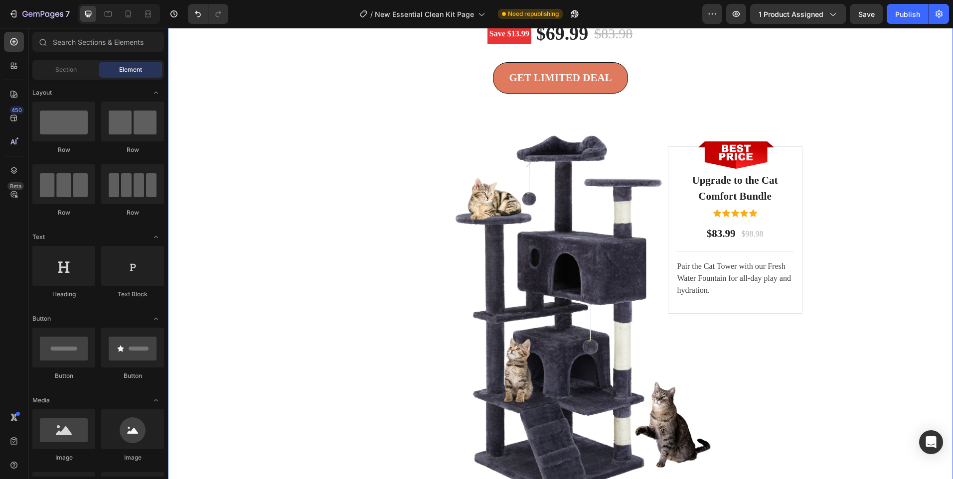
click at [286, 204] on div "We stand by the quality of the Essential Clean Kit. If your're not completely s…" at bounding box center [560, 193] width 770 height 623
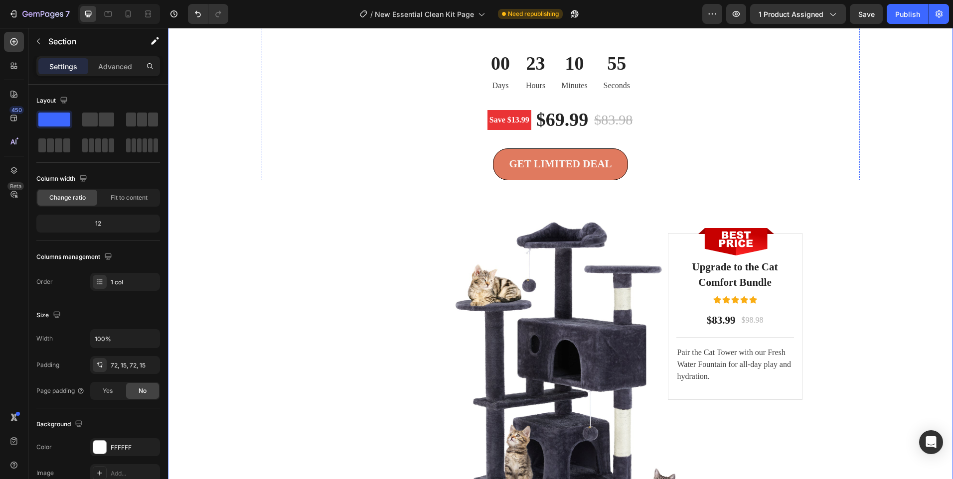
scroll to position [2249, 0]
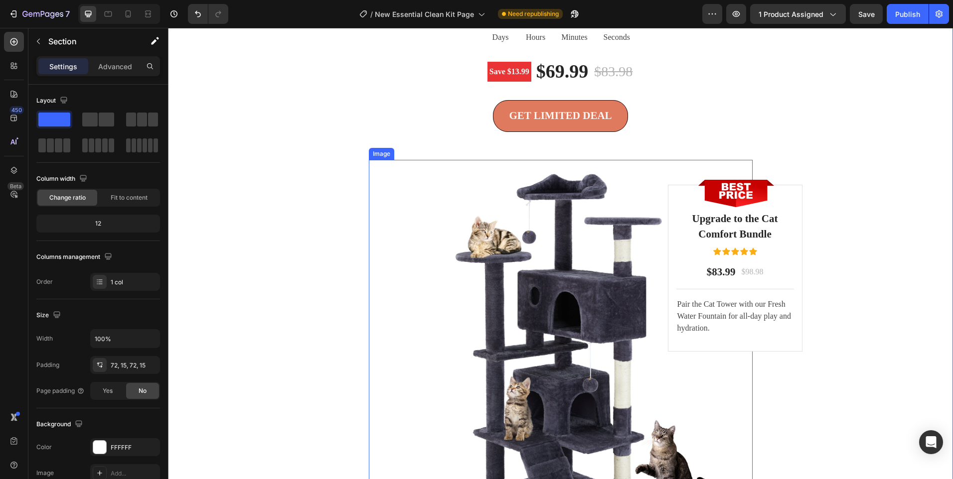
click at [383, 379] on img at bounding box center [561, 352] width 384 height 384
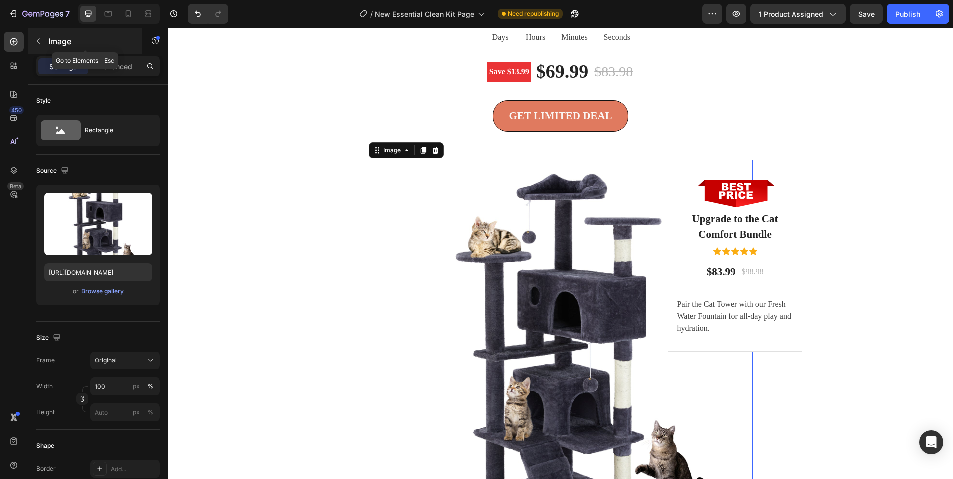
click at [36, 38] on icon "button" at bounding box center [38, 41] width 8 height 8
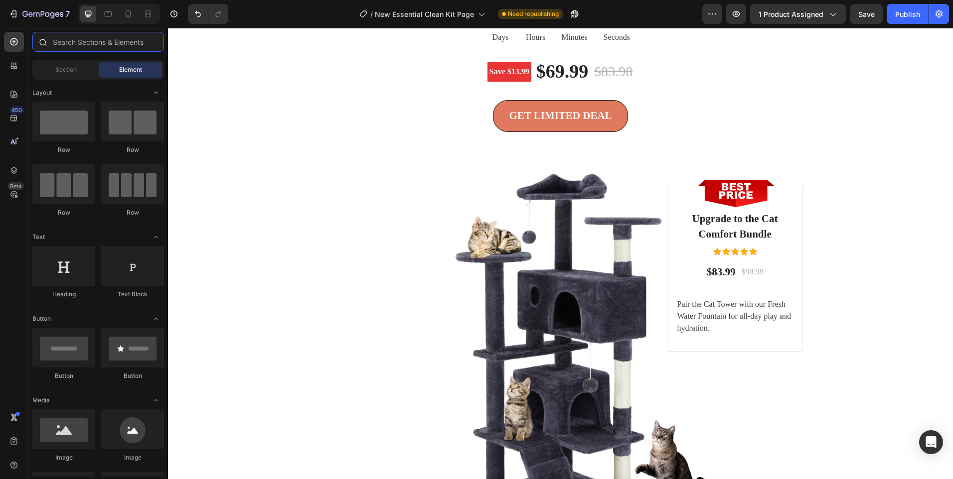
click at [79, 48] on input "text" at bounding box center [98, 42] width 132 height 20
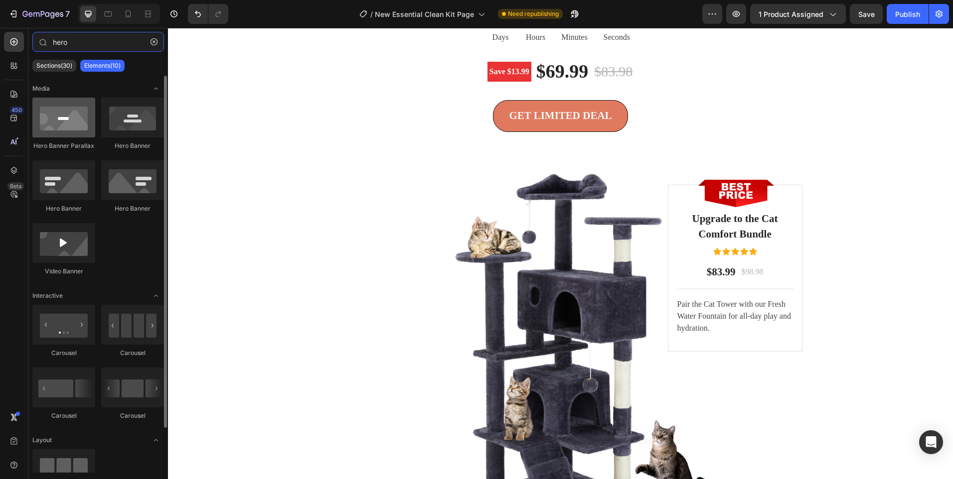
type input "hero"
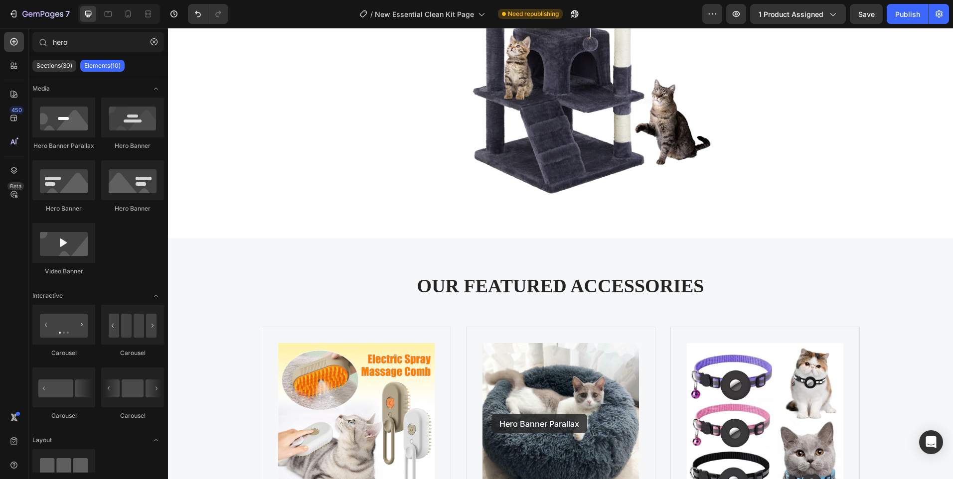
scroll to position [2807, 0]
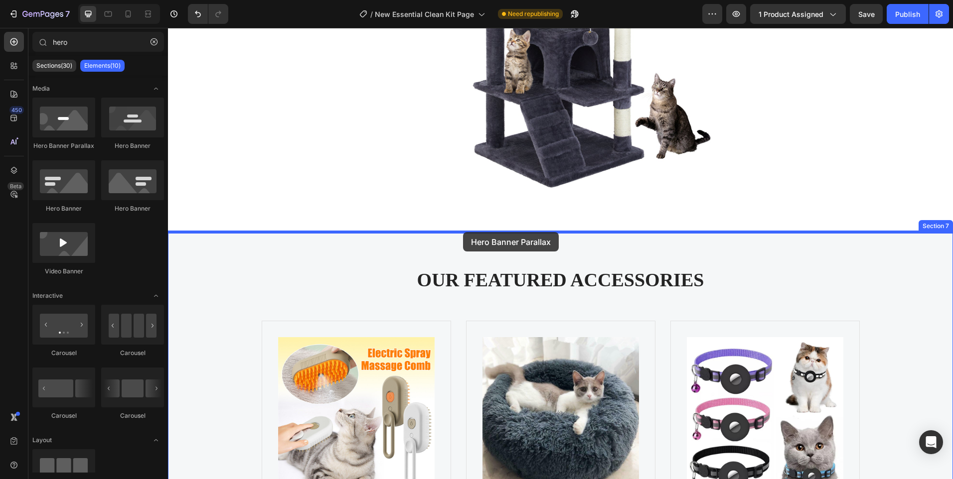
drag, startPoint x: 226, startPoint y: 151, endPoint x: 463, endPoint y: 234, distance: 251.0
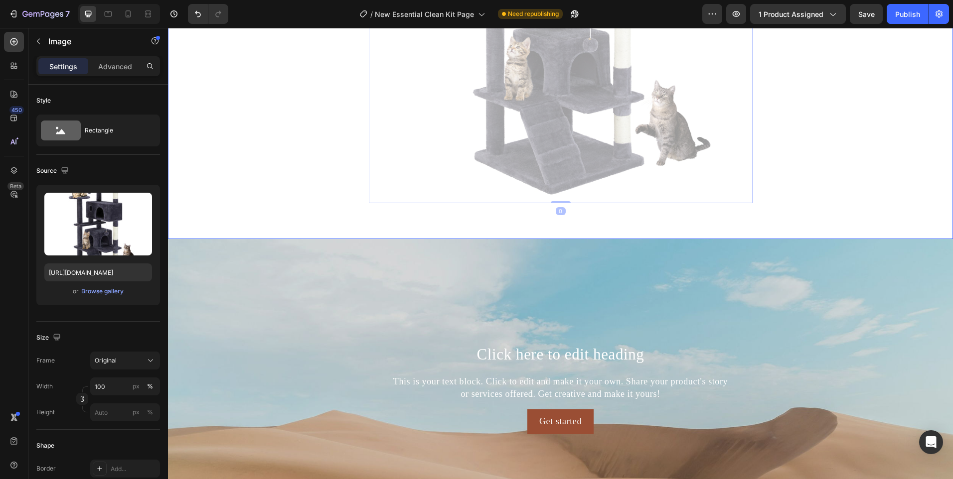
scroll to position [2825, 0]
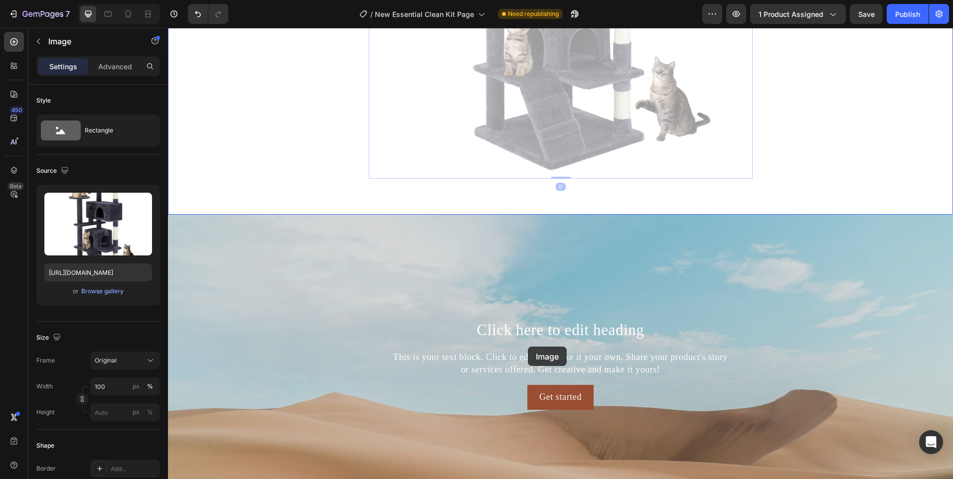
drag, startPoint x: 424, startPoint y: 185, endPoint x: 479, endPoint y: 341, distance: 165.4
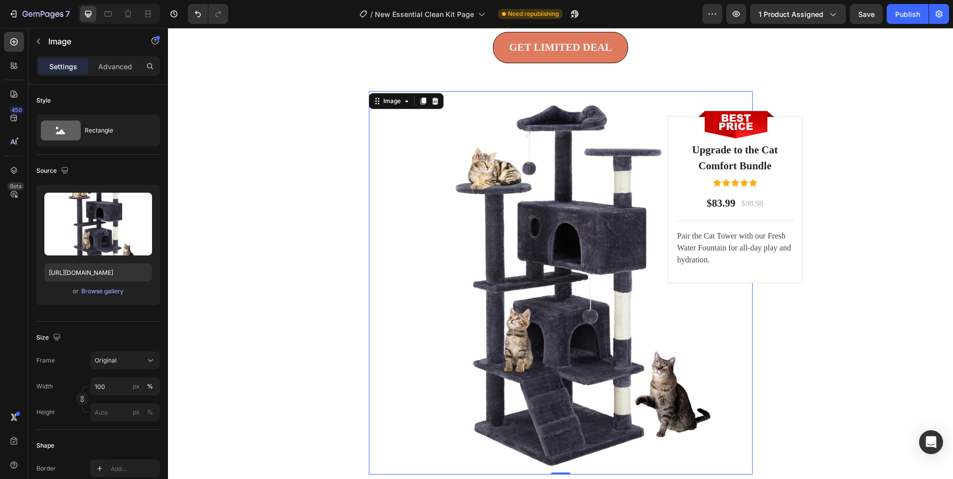
scroll to position [2525, 0]
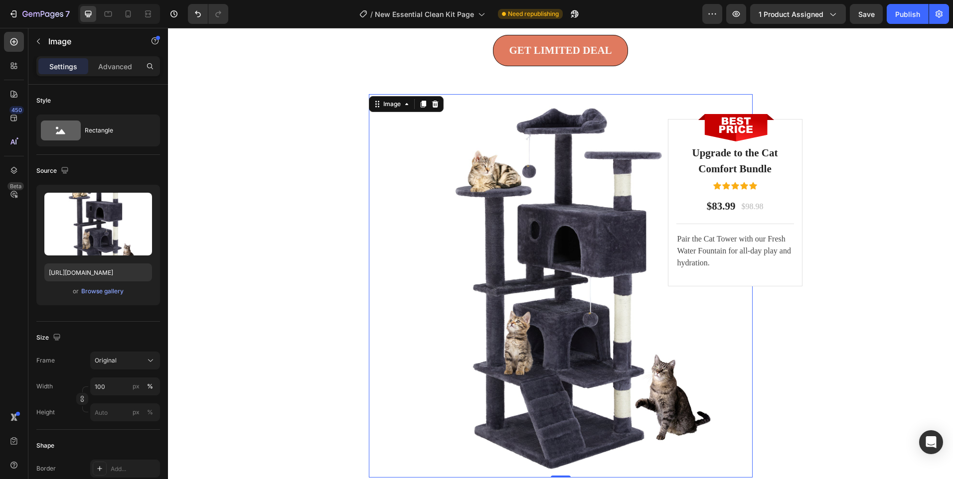
click at [594, 105] on img at bounding box center [561, 286] width 384 height 384
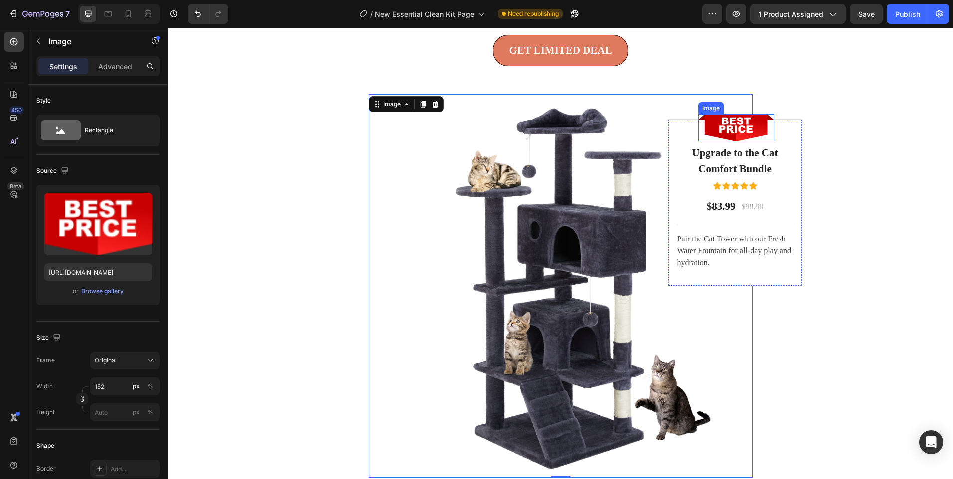
click at [715, 137] on img at bounding box center [736, 127] width 76 height 27
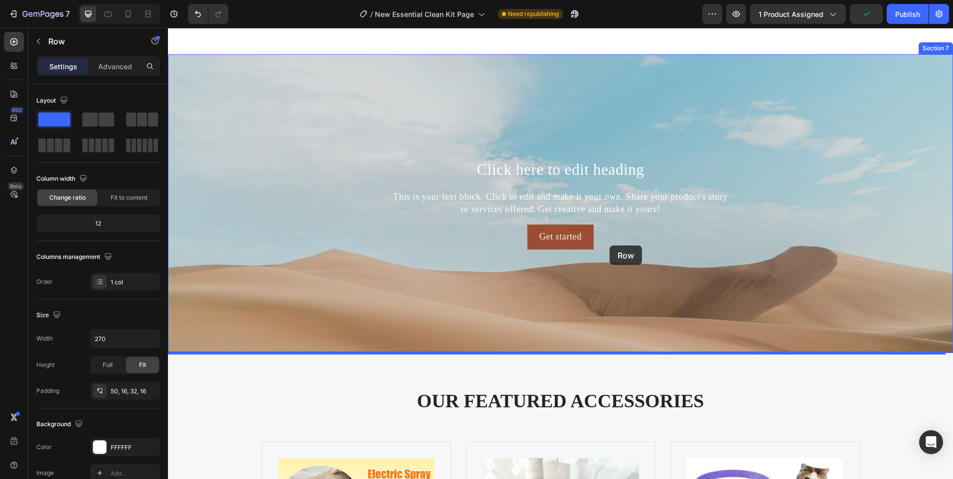
scroll to position [2995, 0]
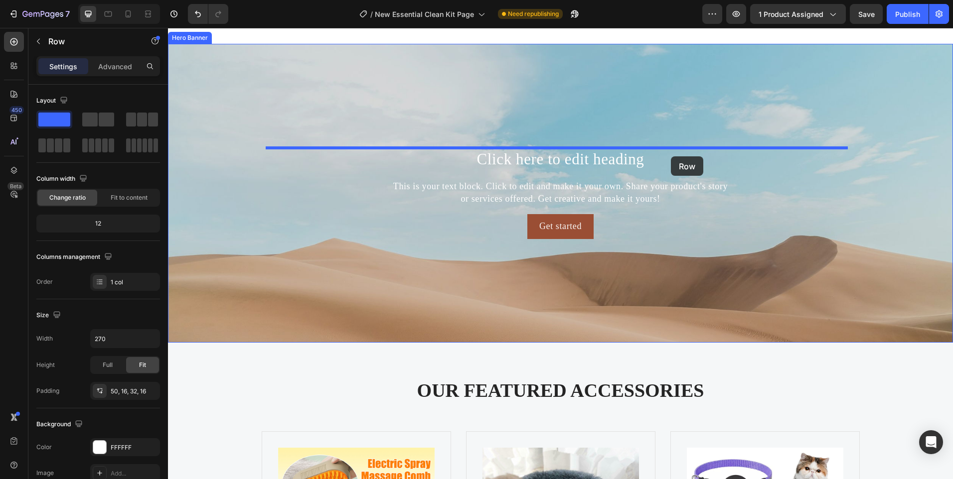
drag, startPoint x: 676, startPoint y: 137, endPoint x: 671, endPoint y: 157, distance: 20.7
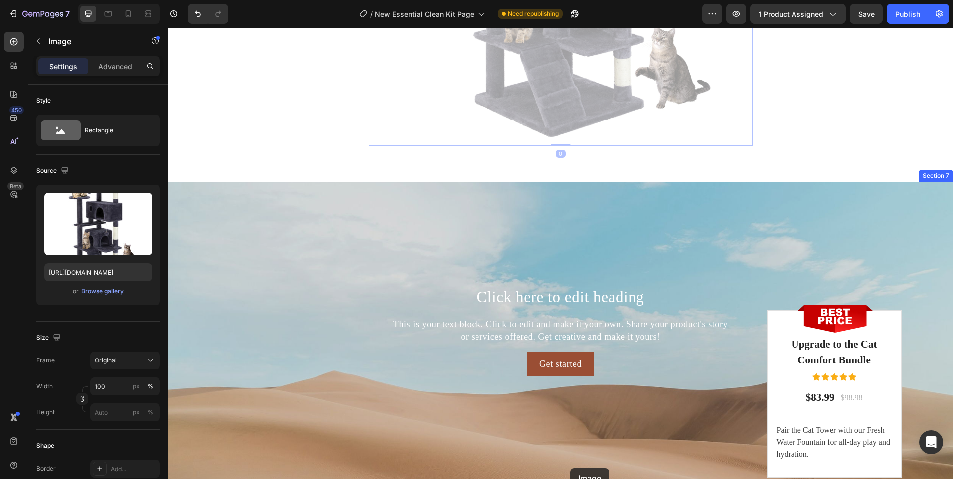
scroll to position [2749, 0]
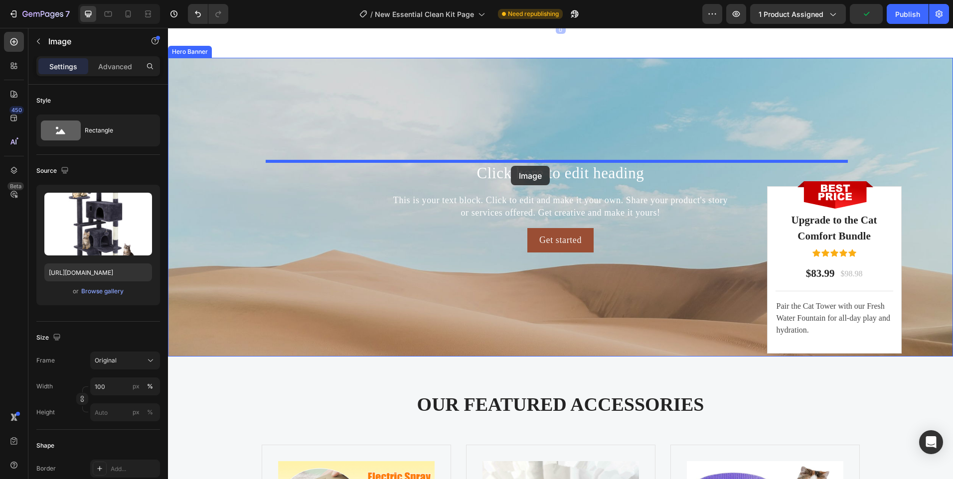
drag, startPoint x: 591, startPoint y: 310, endPoint x: 511, endPoint y: 166, distance: 164.5
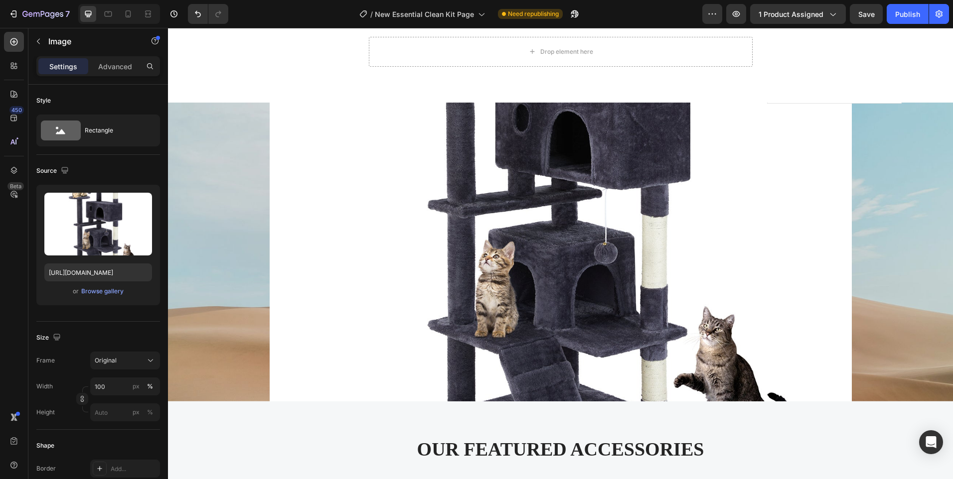
scroll to position [2300, 0]
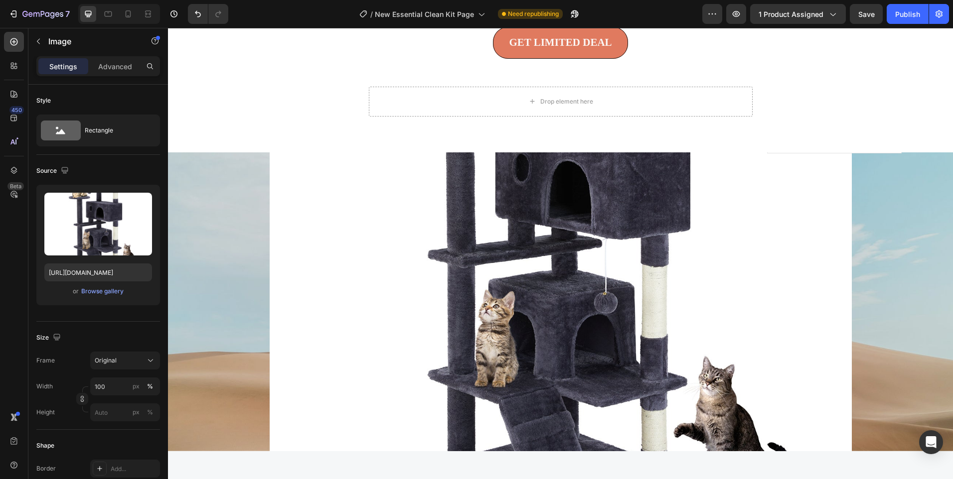
click at [395, 278] on img at bounding box center [561, 252] width 582 height 582
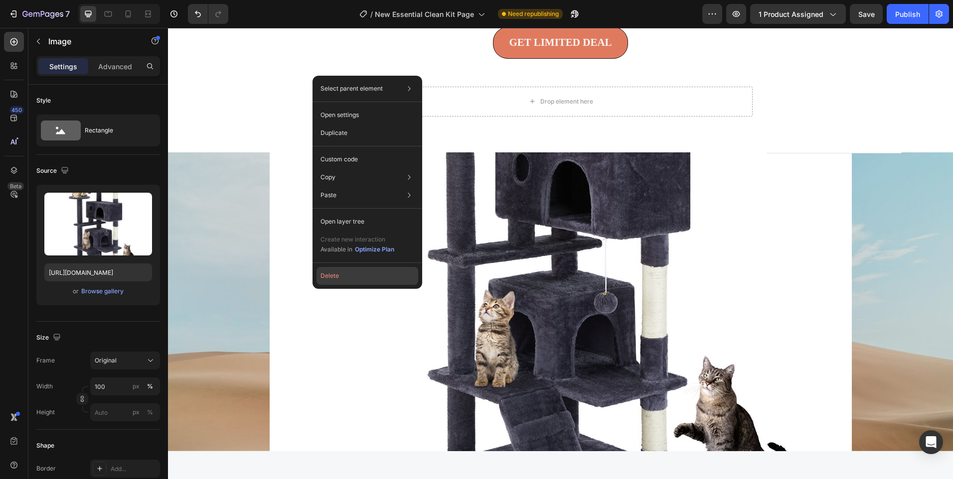
click at [330, 277] on button "Delete" at bounding box center [367, 276] width 102 height 18
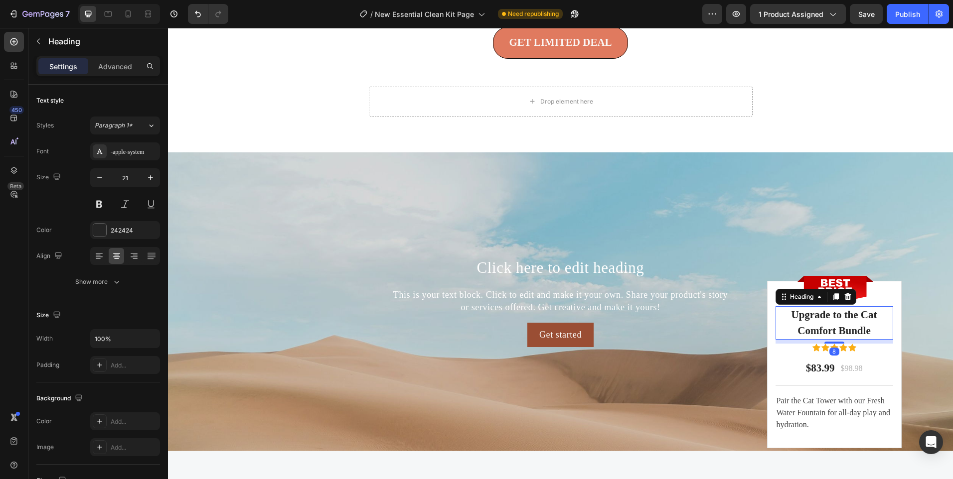
click at [810, 324] on h2 "Upgrade to the Cat Comfort Bundle" at bounding box center [835, 323] width 118 height 33
click at [810, 324] on p "Upgrade to the Cat Comfort Bundle" at bounding box center [835, 323] width 116 height 31
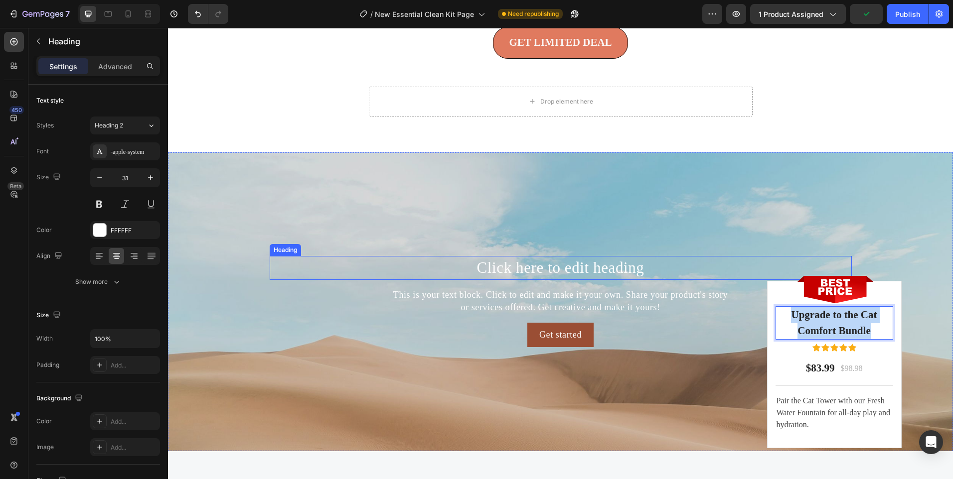
click at [570, 271] on h2 "Click here to edit heading" at bounding box center [561, 267] width 582 height 23
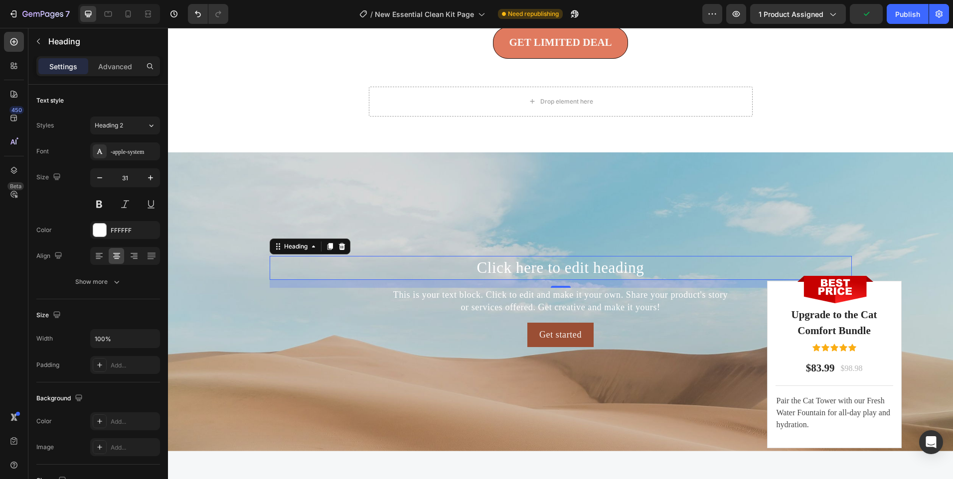
click at [570, 271] on h2 "Click here to edit heading" at bounding box center [561, 267] width 582 height 23
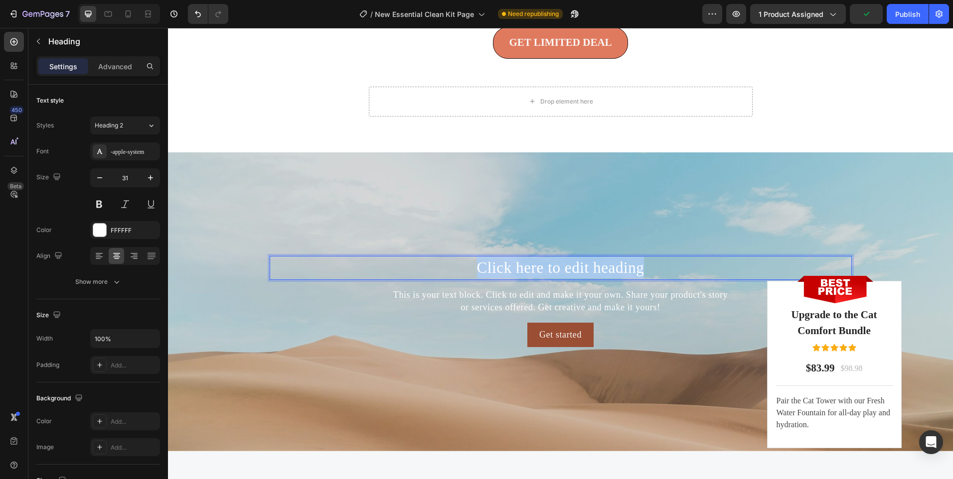
click at [570, 271] on p "Click here to edit heading" at bounding box center [561, 267] width 580 height 21
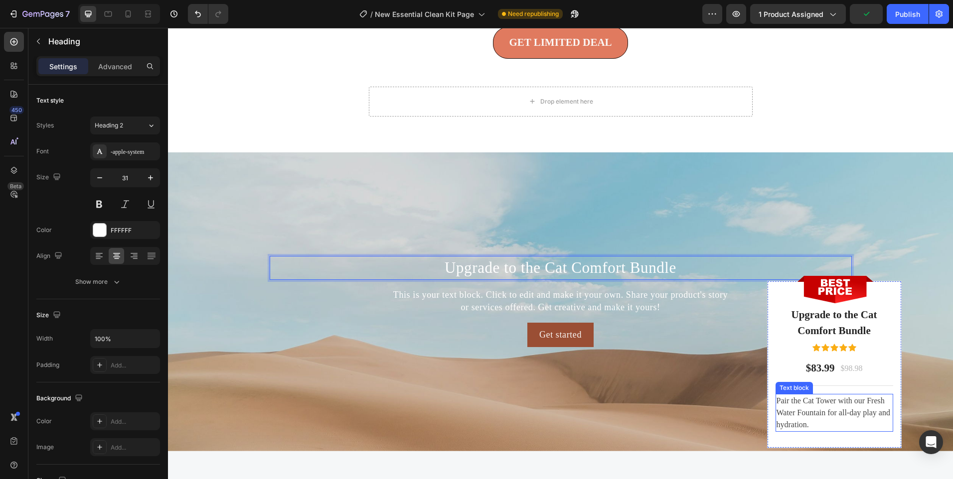
click at [841, 408] on p "Pair the Cat Tower with our Fresh Water Fountain for all-day play and hydration." at bounding box center [835, 413] width 116 height 36
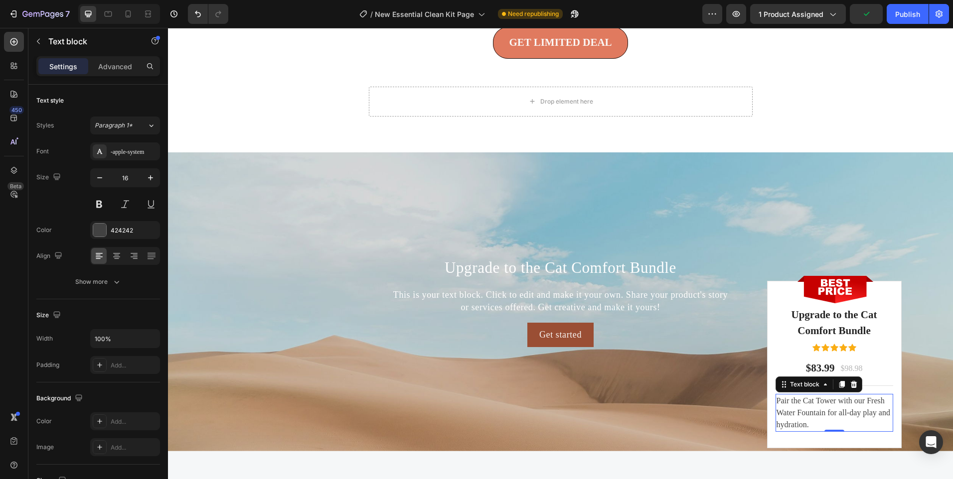
click at [841, 408] on p "Pair the Cat Tower with our Fresh Water Fountain for all-day play and hydration." at bounding box center [835, 413] width 116 height 36
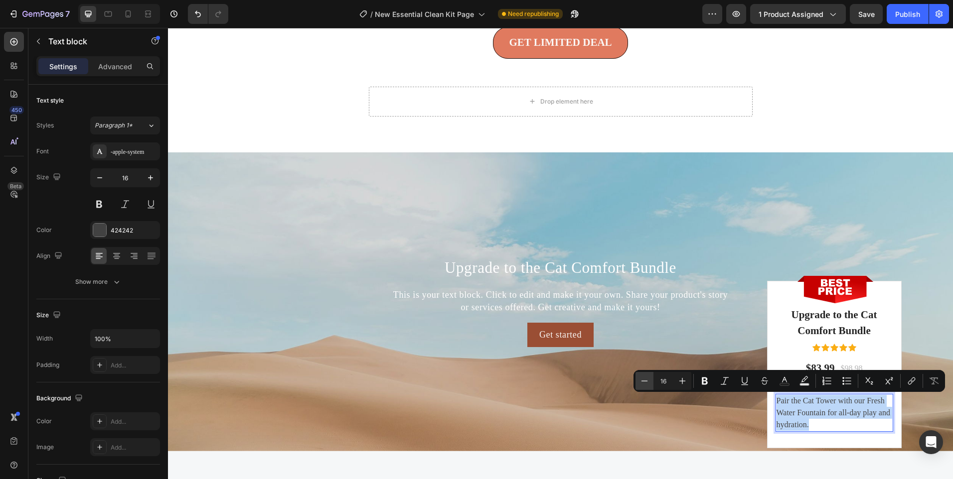
copy p "Pair the Cat Tower with our Fresh Water Fountain for all-day play and hydration."
click at [518, 305] on div "This is your text block. Click to edit and make it your own. Share your product…" at bounding box center [561, 301] width 582 height 27
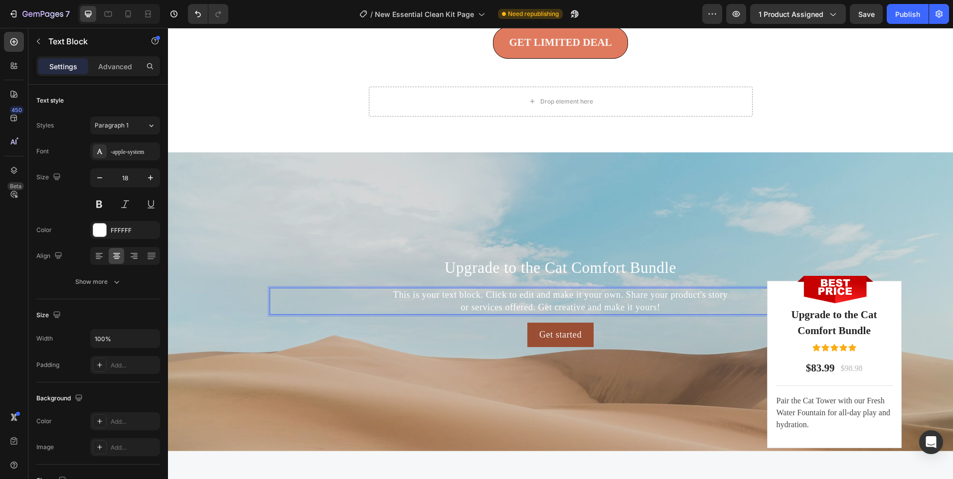
click at [518, 305] on div "This is your text block. Click to edit and make it your own. Share your product…" at bounding box center [561, 301] width 582 height 27
click at [518, 305] on p "This is your text block. Click to edit and make it your own. Share your product…" at bounding box center [561, 301] width 580 height 25
click at [555, 305] on p "This is your text block. Click to edit and make it your own. Share your product…" at bounding box center [561, 301] width 580 height 25
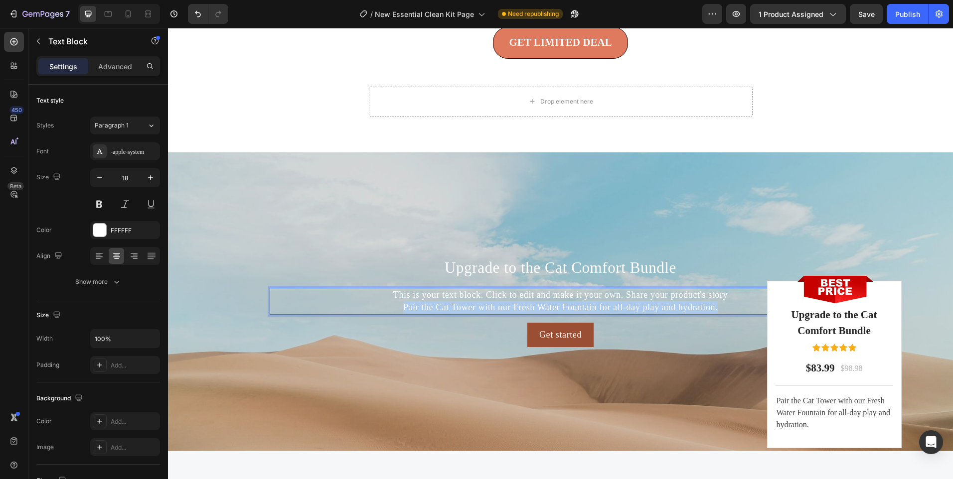
click at [555, 305] on p "This is your text block. Click to edit and make it your own. Share your product…" at bounding box center [561, 301] width 580 height 25
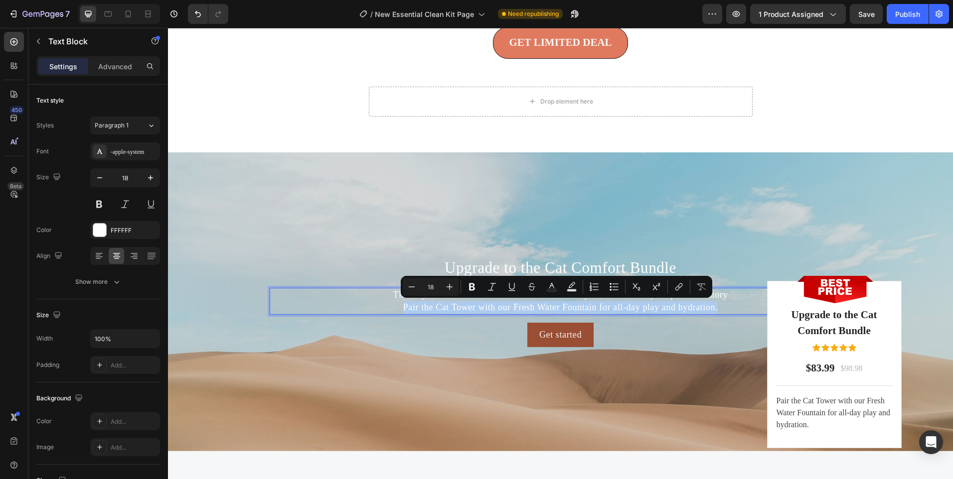
click at [556, 305] on p "This is your text block. Click to edit and make it your own. Share your product…" at bounding box center [561, 301] width 580 height 25
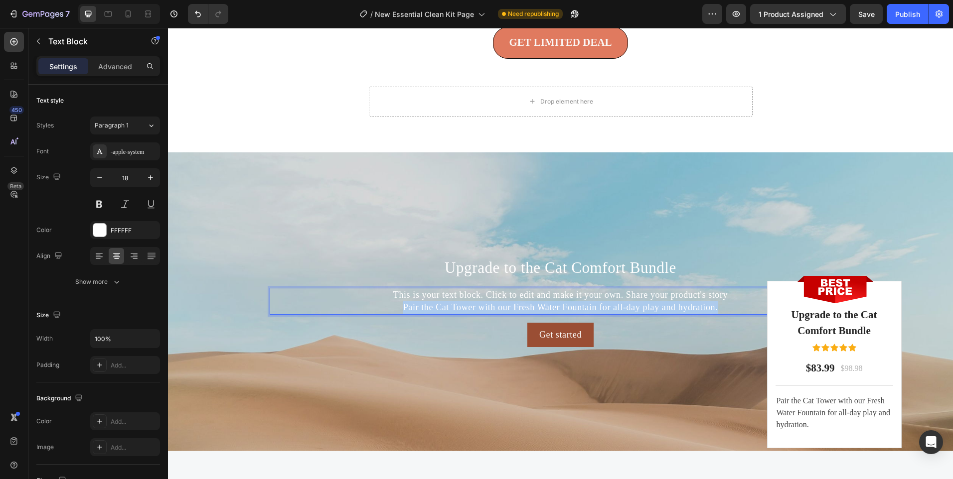
click at [556, 305] on p "This is your text block. Click to edit and make it your own. Share your product…" at bounding box center [561, 301] width 580 height 25
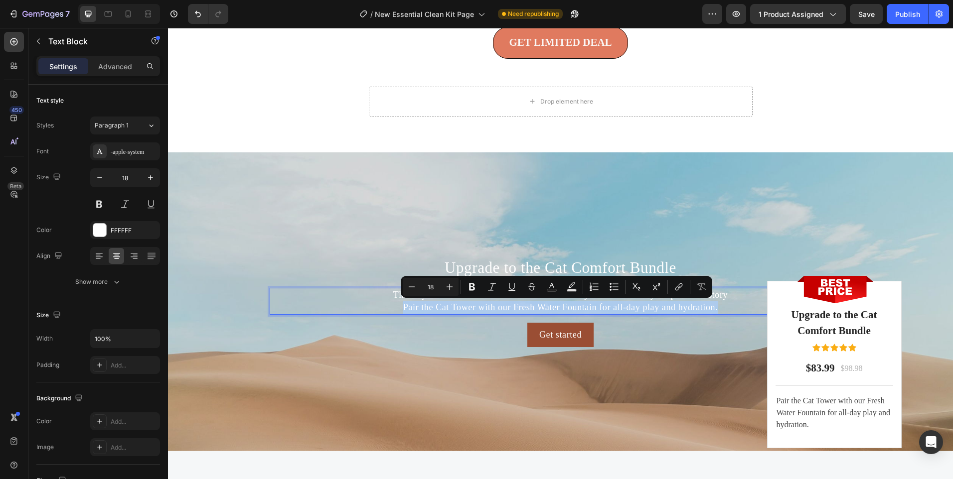
click at [556, 305] on p "This is your text block. Click to edit and make it your own. Share your product…" at bounding box center [561, 301] width 580 height 25
click at [710, 307] on p "This is your text block. Click to edit and make it your own. Share your product…" at bounding box center [561, 301] width 580 height 25
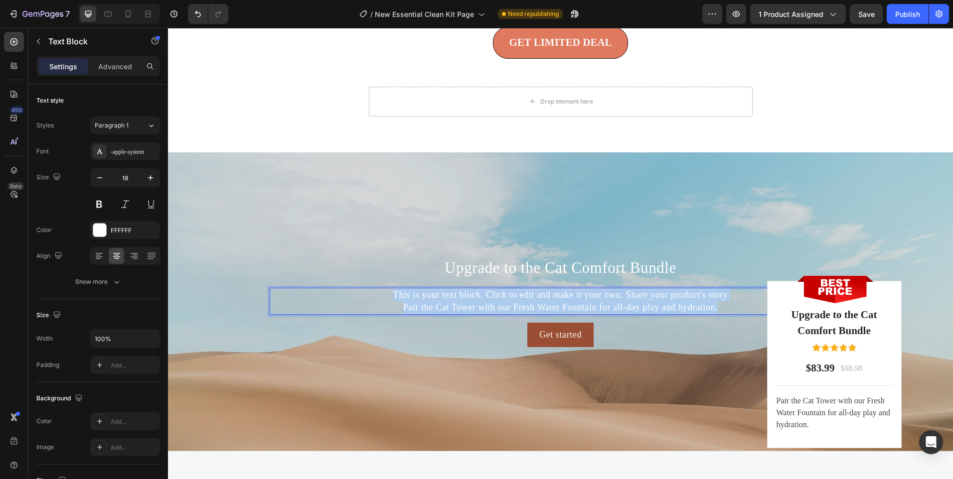
drag, startPoint x: 721, startPoint y: 308, endPoint x: 365, endPoint y: 288, distance: 357.0
click at [363, 290] on p "This is your text block. Click to edit and make it your own. Share your product…" at bounding box center [561, 301] width 580 height 25
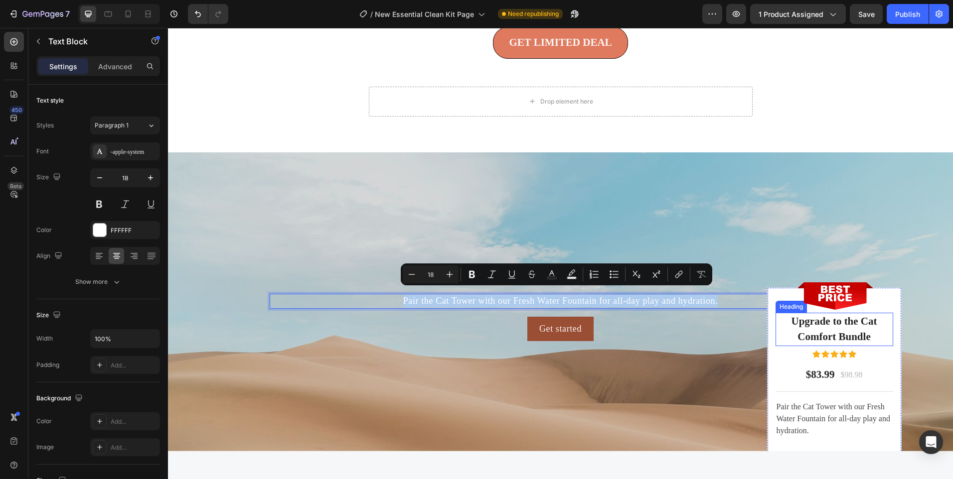
scroll to position [2306, 0]
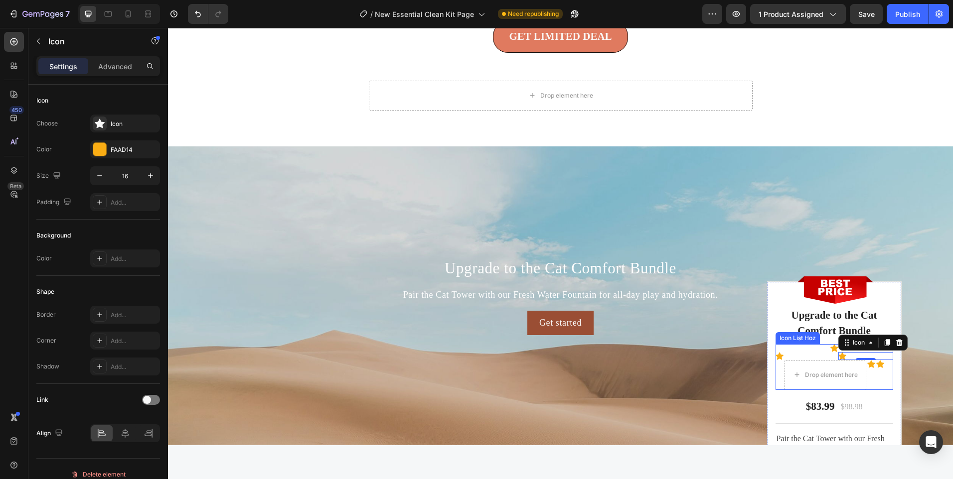
click at [791, 346] on div "Icon Icon Icon 0 Row Drop element here Icon Icon" at bounding box center [835, 367] width 118 height 46
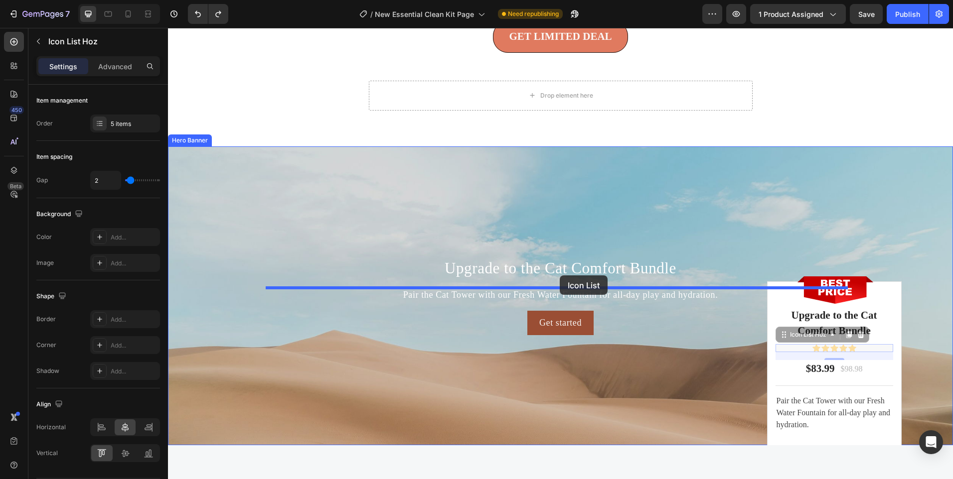
drag, startPoint x: 873, startPoint y: 349, endPoint x: 560, endPoint y: 276, distance: 322.0
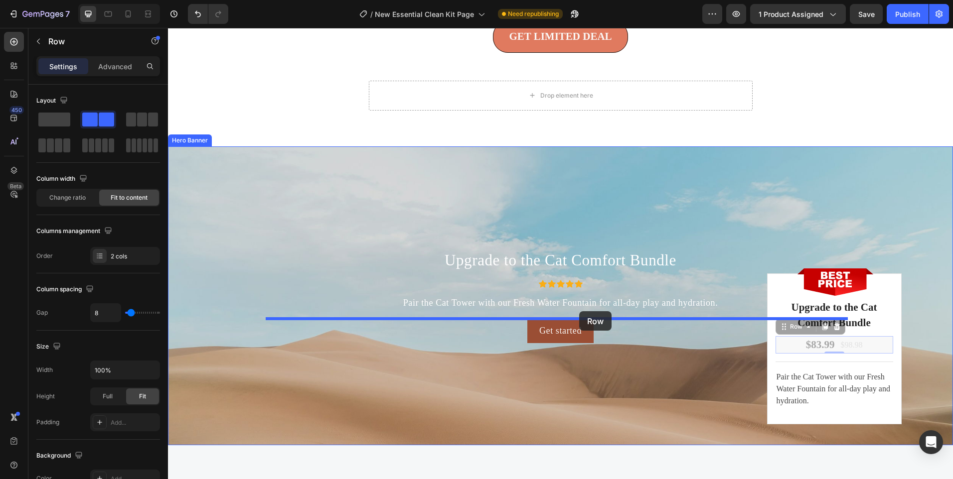
drag, startPoint x: 872, startPoint y: 343, endPoint x: 579, endPoint y: 311, distance: 295.3
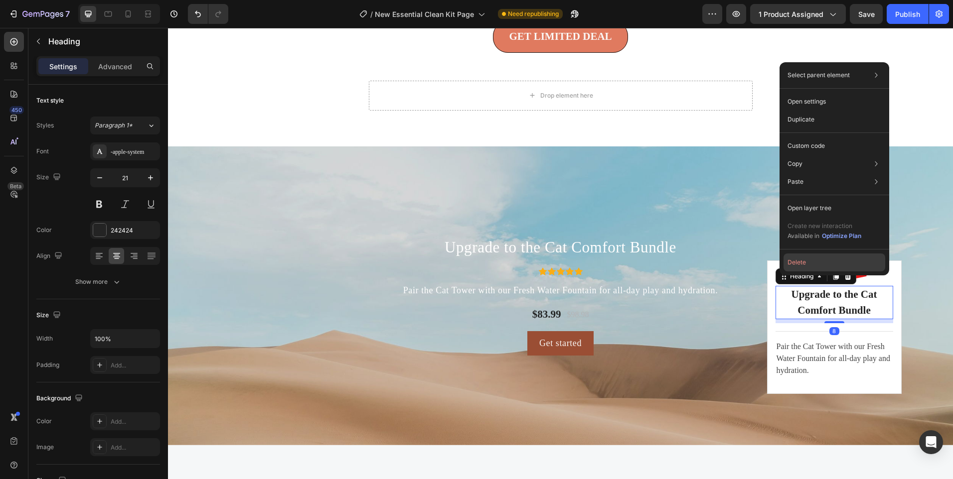
click at [814, 266] on button "Delete" at bounding box center [835, 263] width 102 height 18
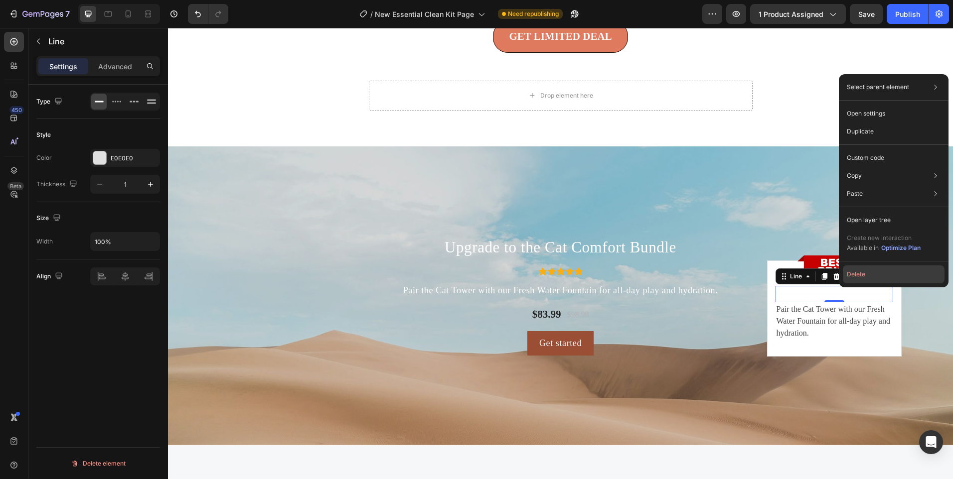
click at [868, 276] on button "Delete" at bounding box center [894, 275] width 102 height 18
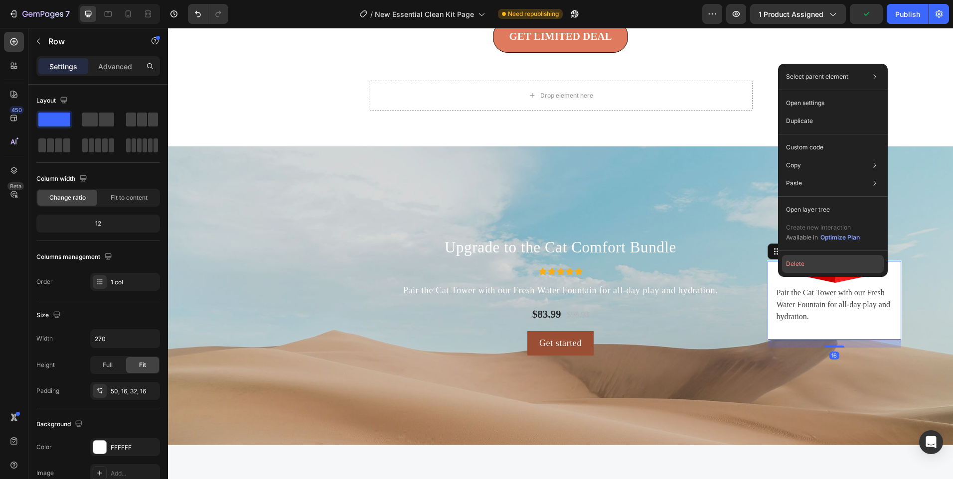
click at [425, 234] on button "Delete" at bounding box center [417, 234] width 16 height 0
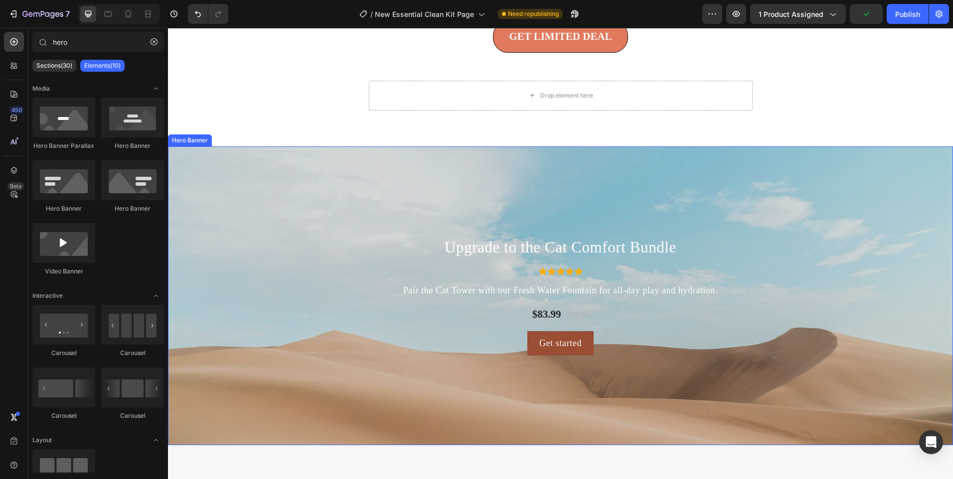
click at [265, 297] on div "Upgrade to the Cat Comfort Bundle Heading Icon Icon Icon Icon Icon Icon List Ho…" at bounding box center [561, 296] width 598 height 124
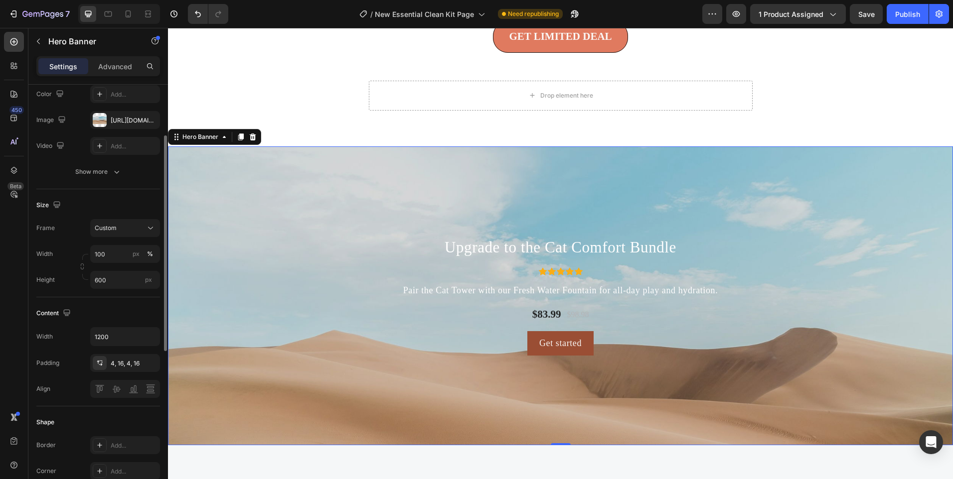
scroll to position [0, 0]
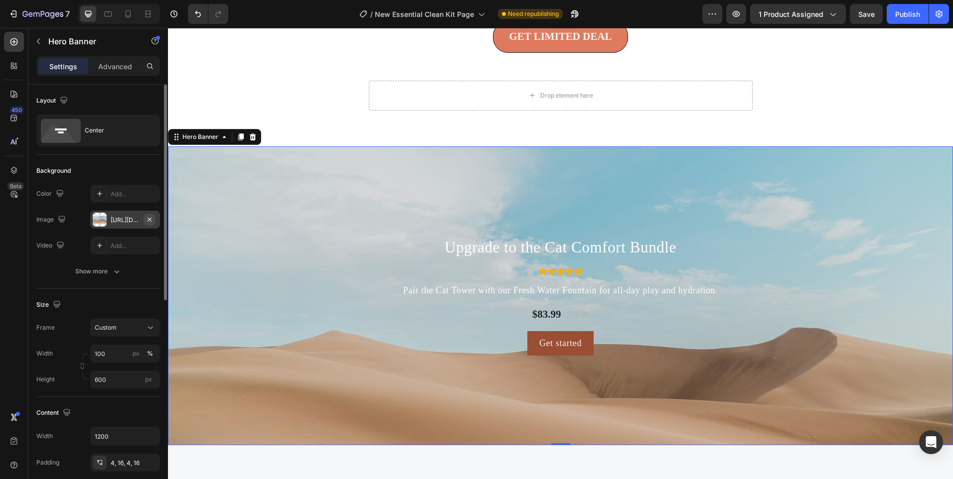
click at [154, 218] on button "button" at bounding box center [150, 220] width 12 height 12
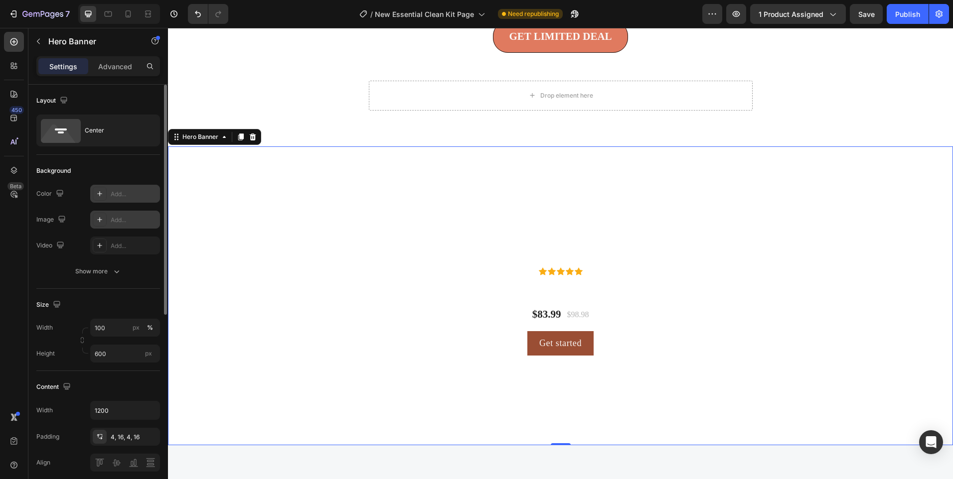
click at [103, 202] on div "Add..." at bounding box center [125, 194] width 70 height 18
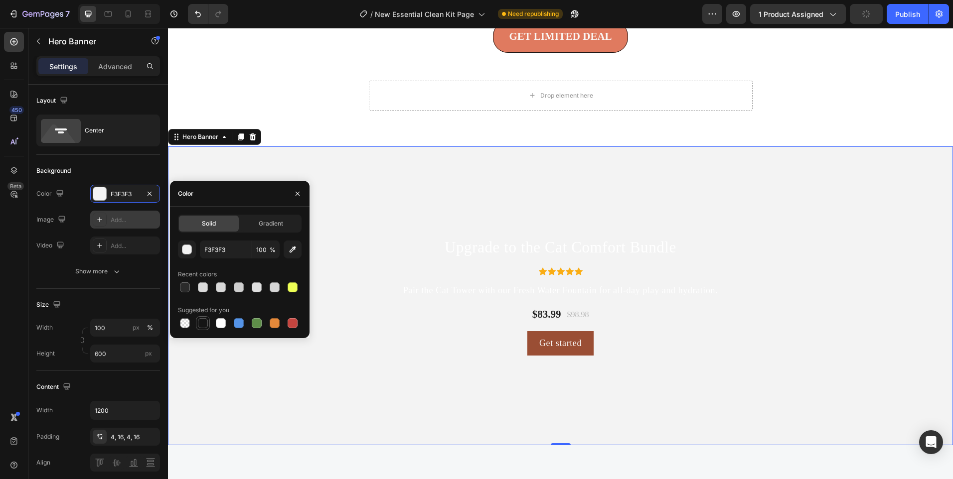
click at [202, 321] on div at bounding box center [203, 323] width 10 height 10
type input "151515"
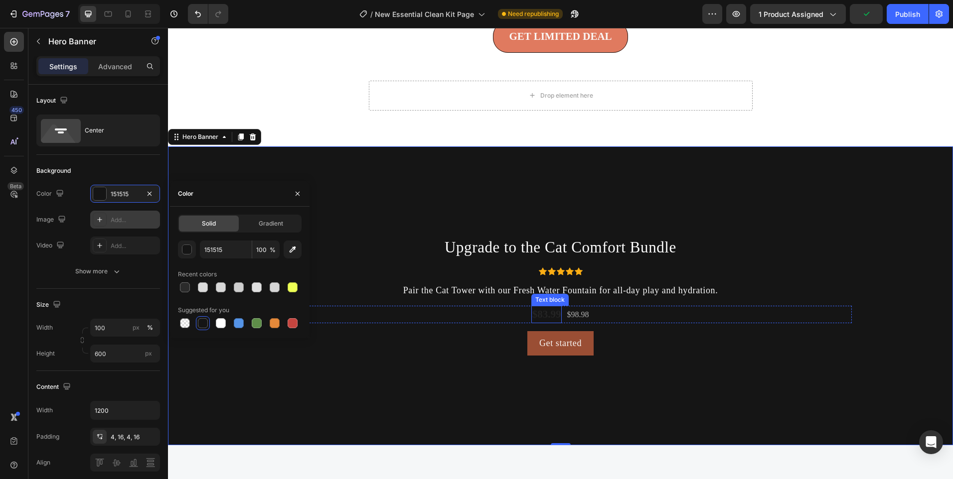
click at [536, 315] on p "$83.99" at bounding box center [546, 315] width 29 height 16
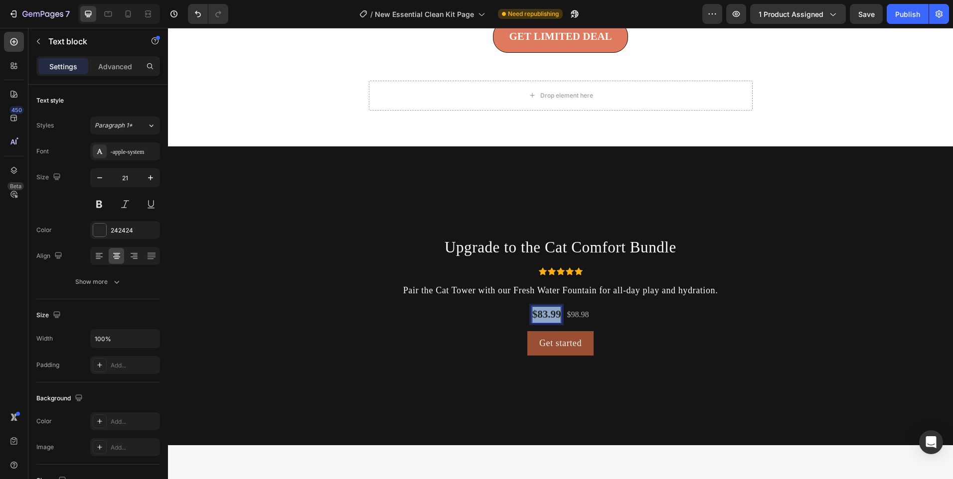
click at [536, 315] on p "$83.99" at bounding box center [546, 315] width 29 height 16
click at [541, 299] on button "Text Color" at bounding box center [538, 293] width 18 height 18
type input "242424"
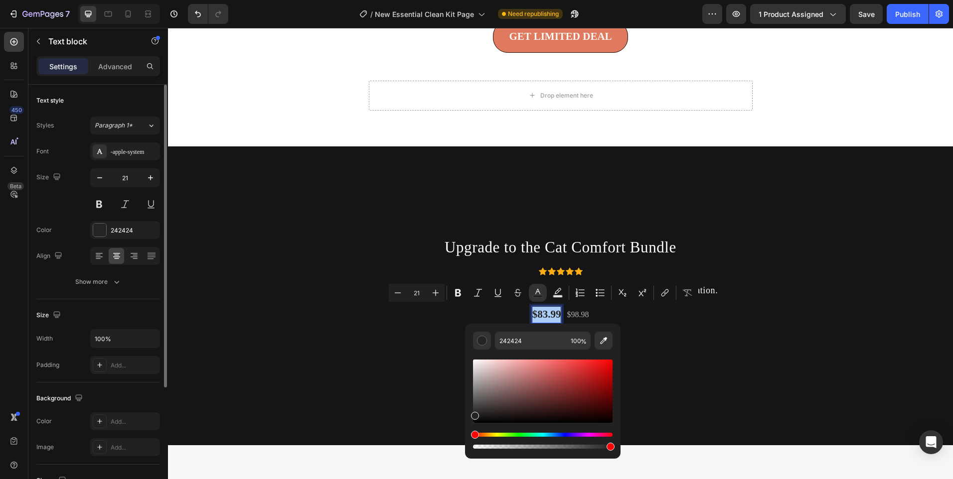
click at [98, 245] on div "Font -apple-system Size 21 Color 242424 Align Show more" at bounding box center [98, 217] width 124 height 149
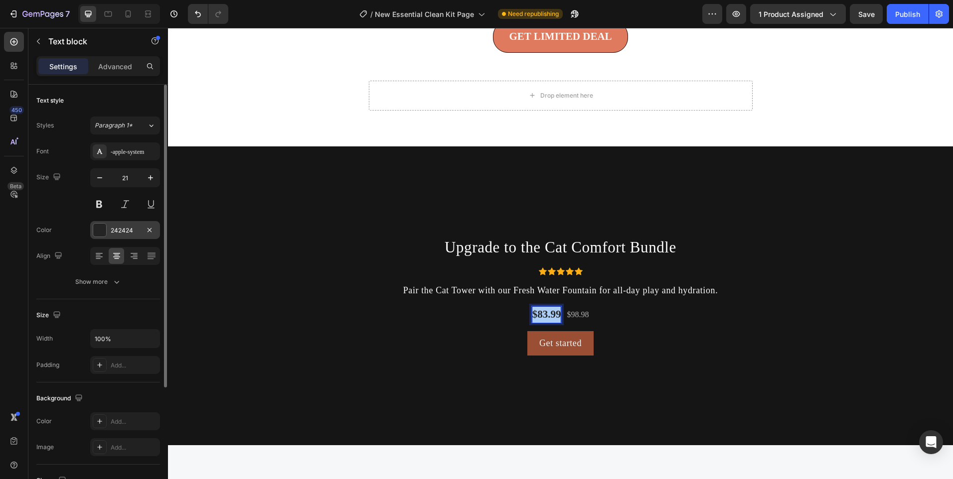
click at [102, 239] on div "242424" at bounding box center [125, 230] width 70 height 18
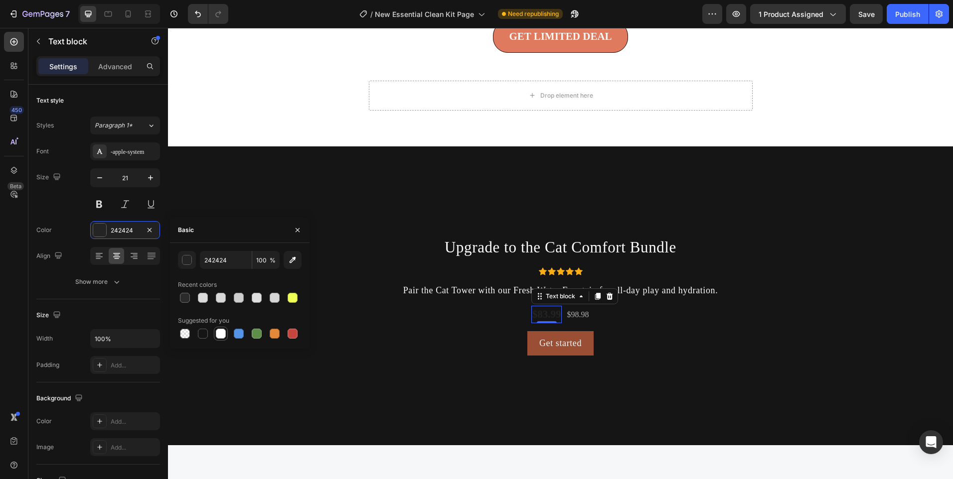
click at [223, 336] on div at bounding box center [221, 334] width 10 height 10
type input "FFFFFF"
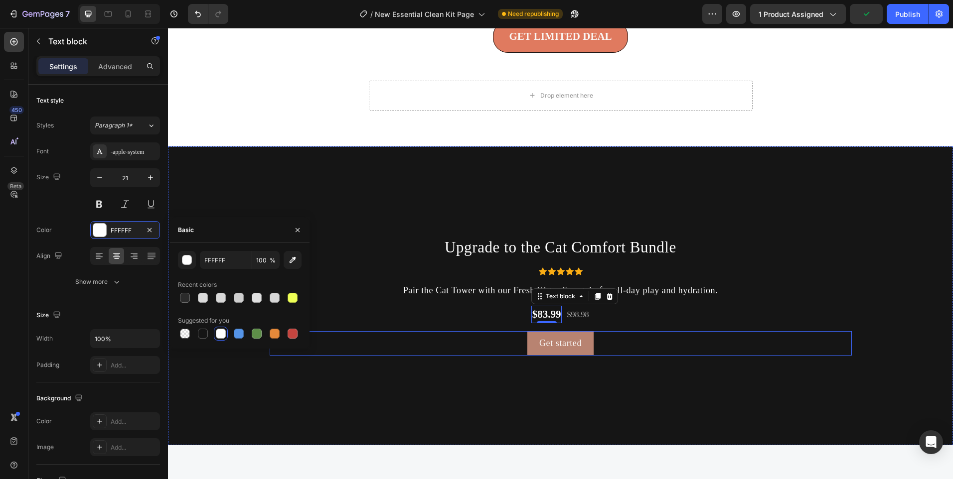
click at [527, 347] on button "Get started" at bounding box center [560, 343] width 66 height 24
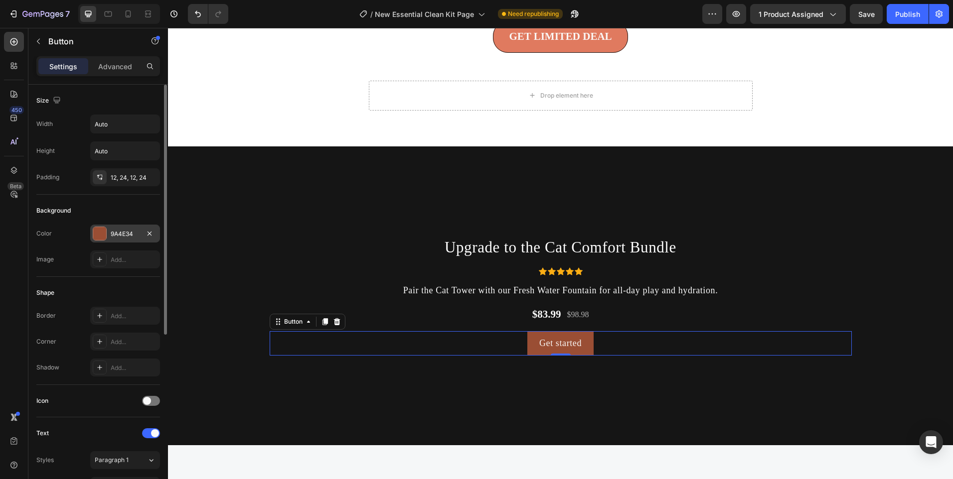
click at [113, 235] on div "9A4E34" at bounding box center [125, 234] width 29 height 9
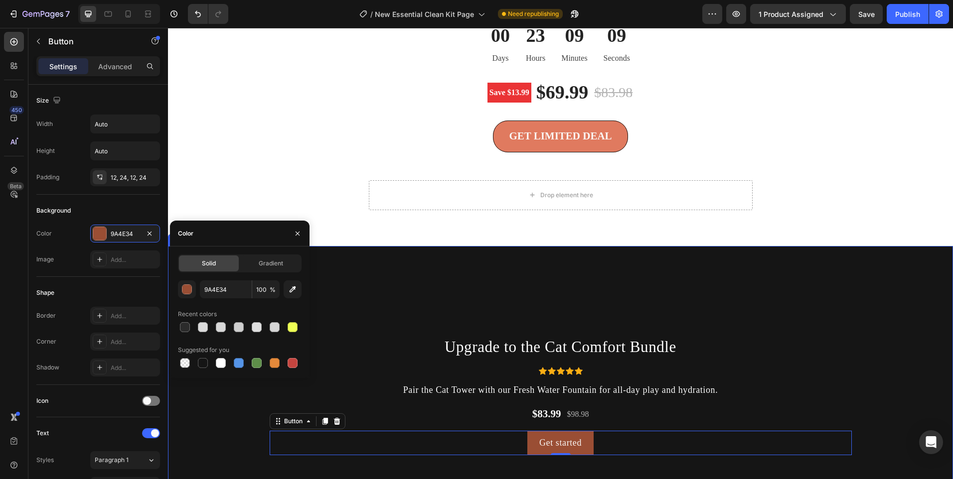
scroll to position [2157, 0]
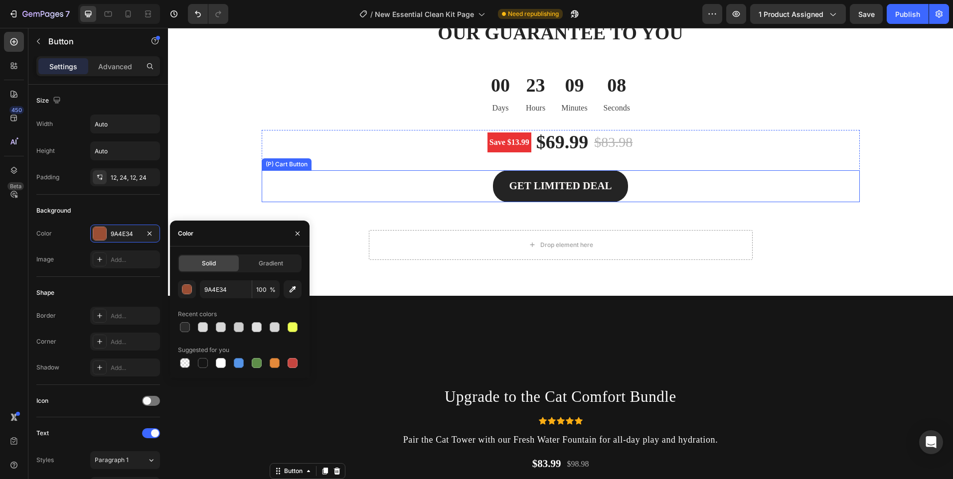
click at [500, 179] on button "GET LIMITED DEAL" at bounding box center [560, 186] width 135 height 32
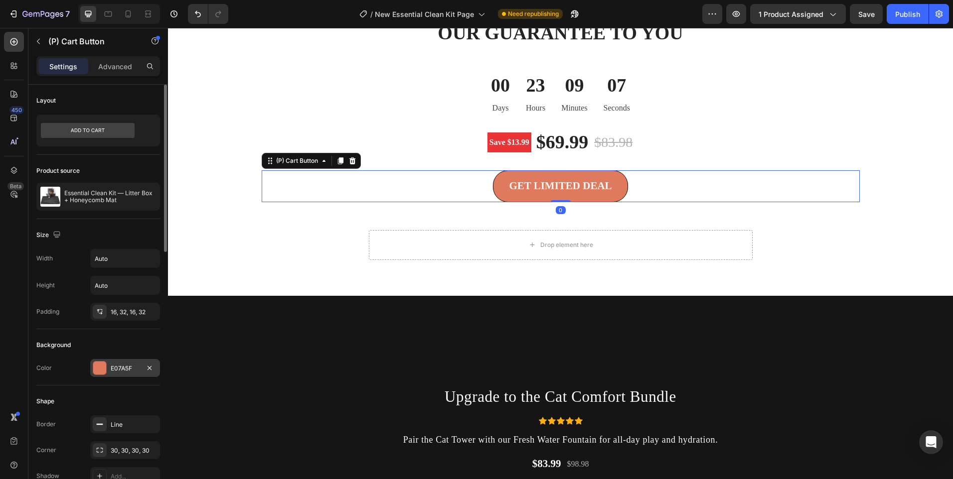
click at [129, 371] on div "E07A5F" at bounding box center [125, 368] width 29 height 9
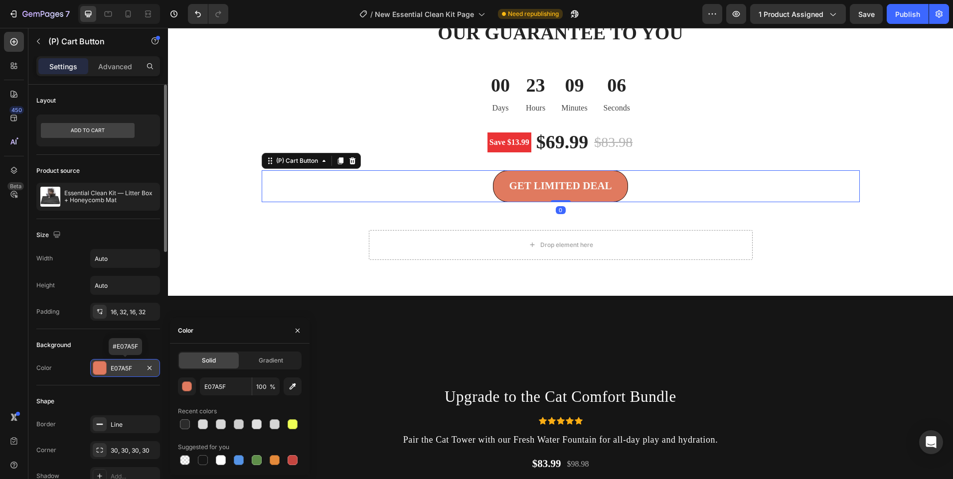
click at [129, 371] on div "E07A5F" at bounding box center [125, 368] width 29 height 9
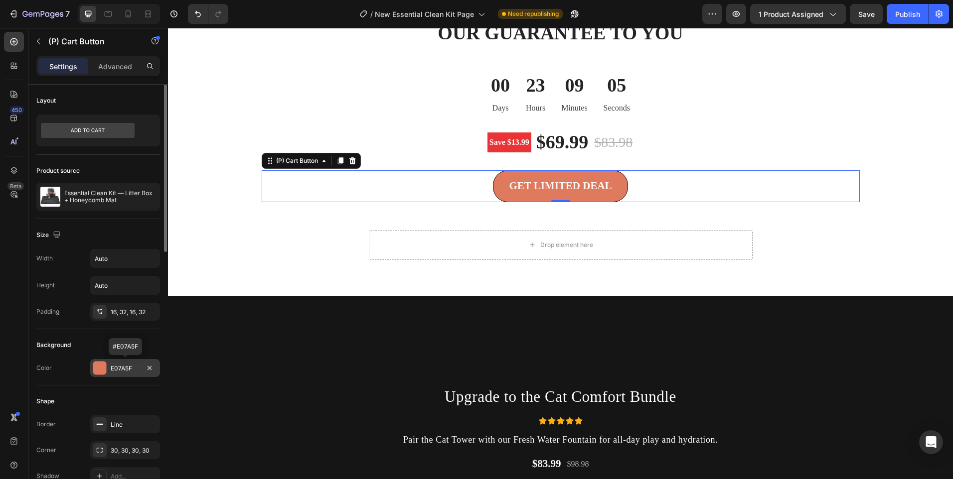
click at [129, 371] on div "E07A5F" at bounding box center [125, 368] width 29 height 9
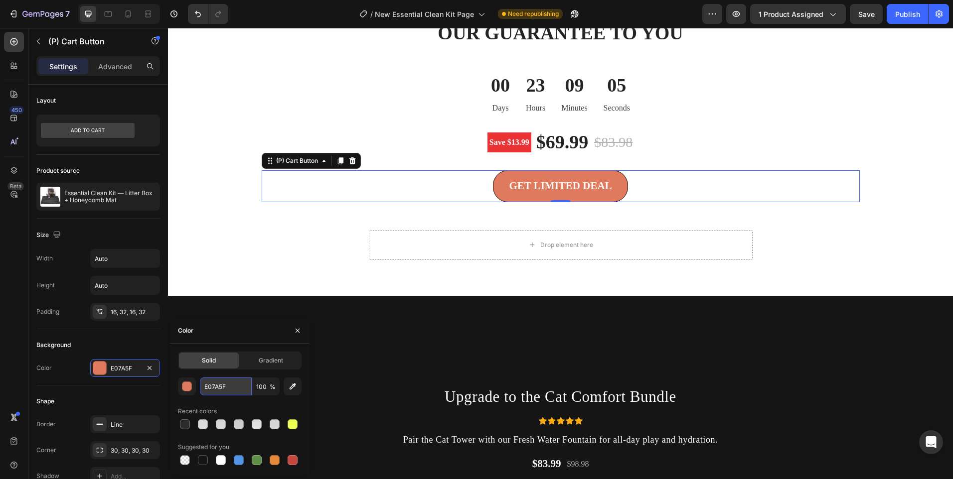
click at [217, 385] on input "E07A5F" at bounding box center [226, 387] width 52 height 18
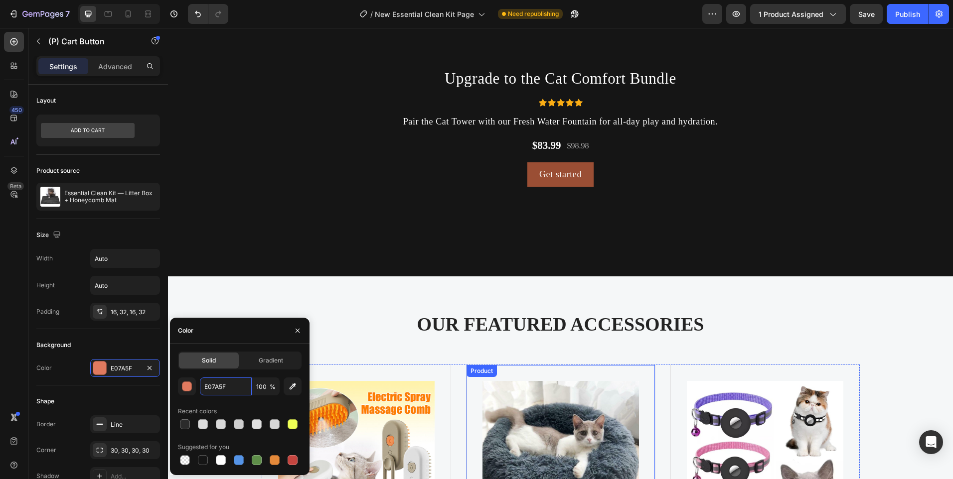
scroll to position [2406, 0]
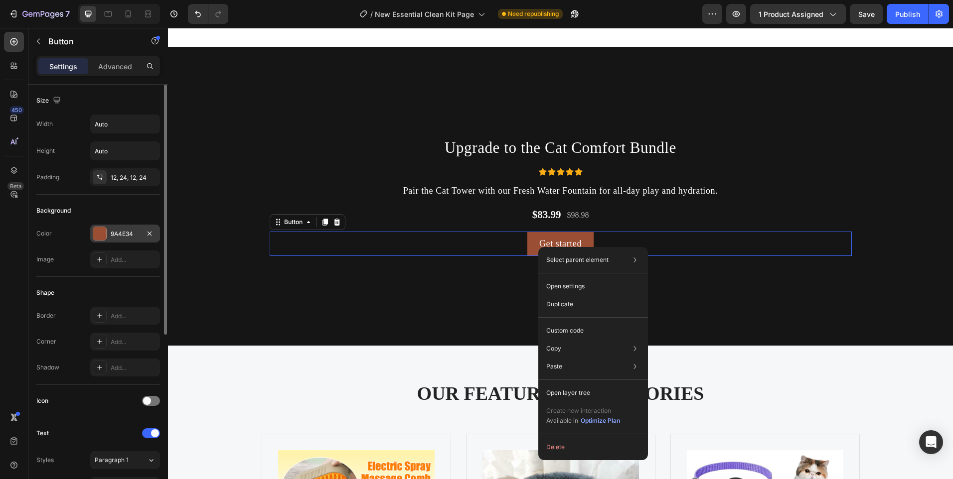
click at [115, 235] on div "9A4E34" at bounding box center [125, 234] width 29 height 9
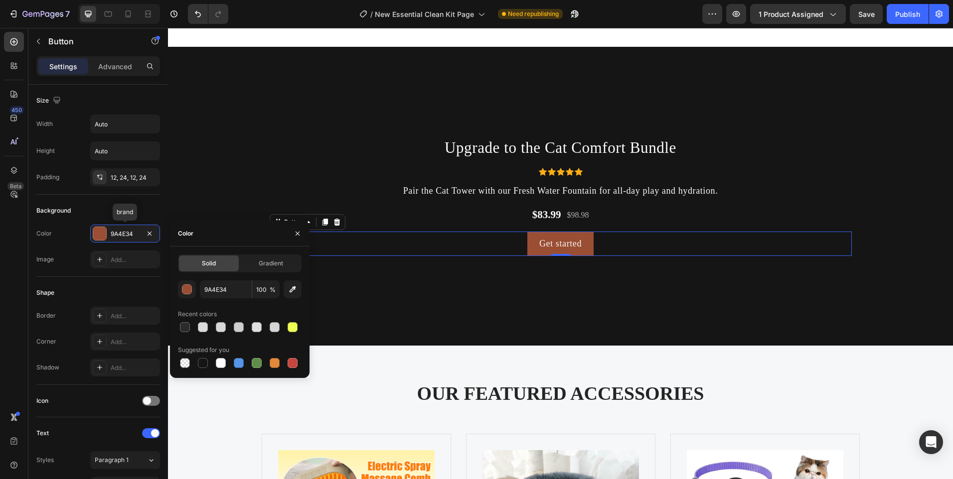
drag, startPoint x: 124, startPoint y: 235, endPoint x: 279, endPoint y: 277, distance: 160.9
click at [287, 270] on div "Gradient" at bounding box center [271, 264] width 60 height 16
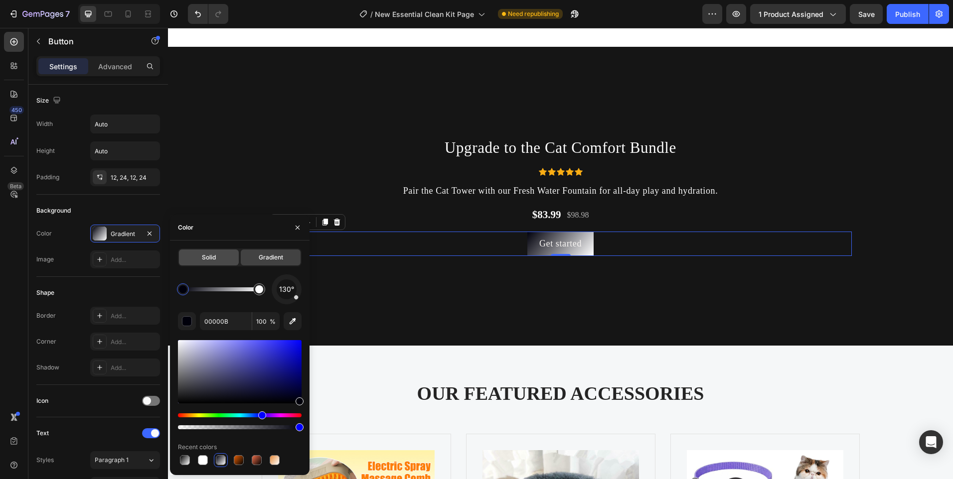
click at [184, 252] on div "Solid" at bounding box center [209, 258] width 60 height 16
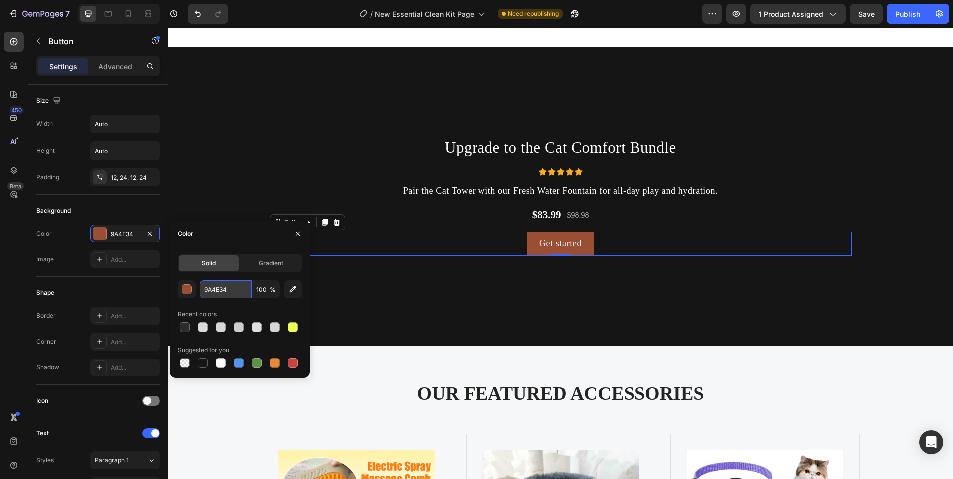
click at [225, 289] on input "9A4E34" at bounding box center [226, 290] width 52 height 18
paste input "E07A5F"
type input "E07A5F"
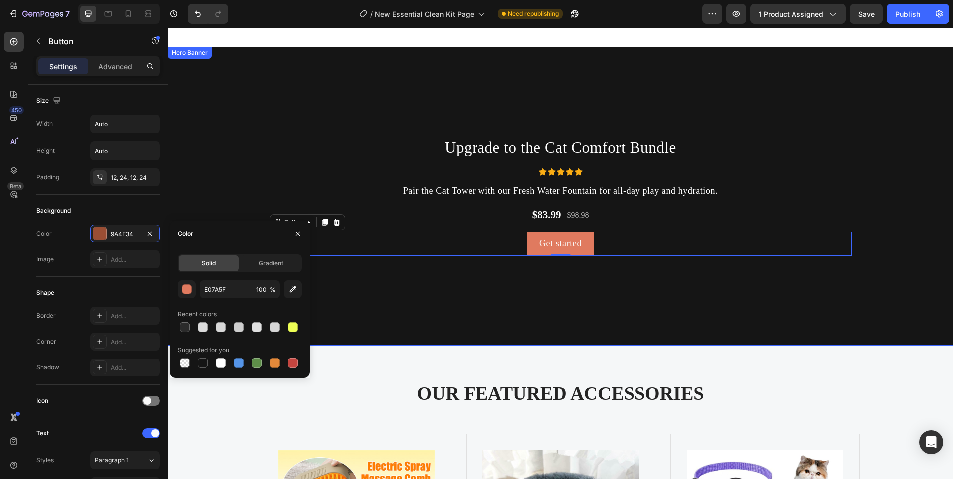
click at [423, 289] on div "Background Image" at bounding box center [560, 271] width 785 height 449
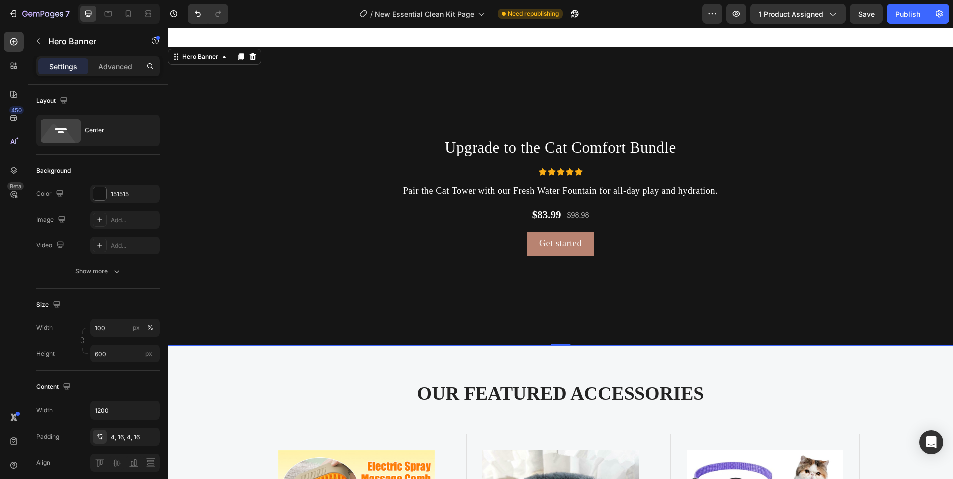
click at [538, 256] on button "Get started" at bounding box center [560, 244] width 66 height 24
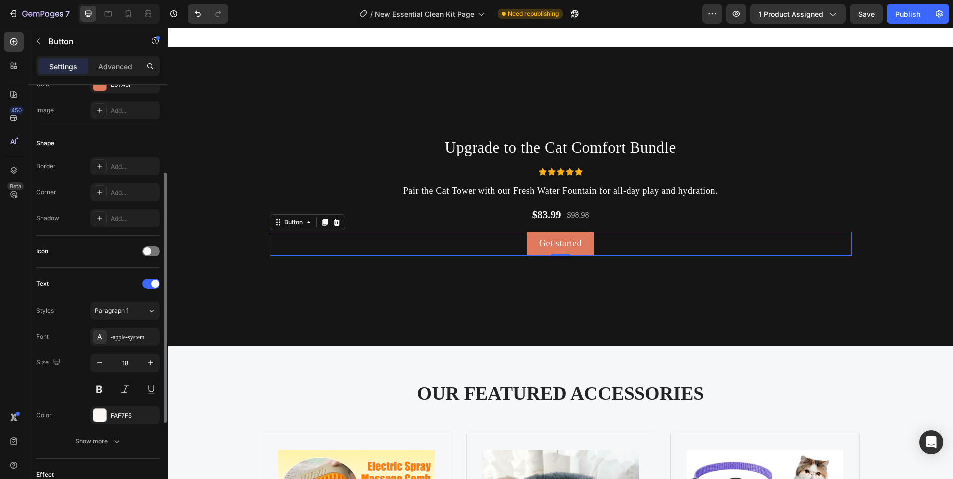
scroll to position [292, 0]
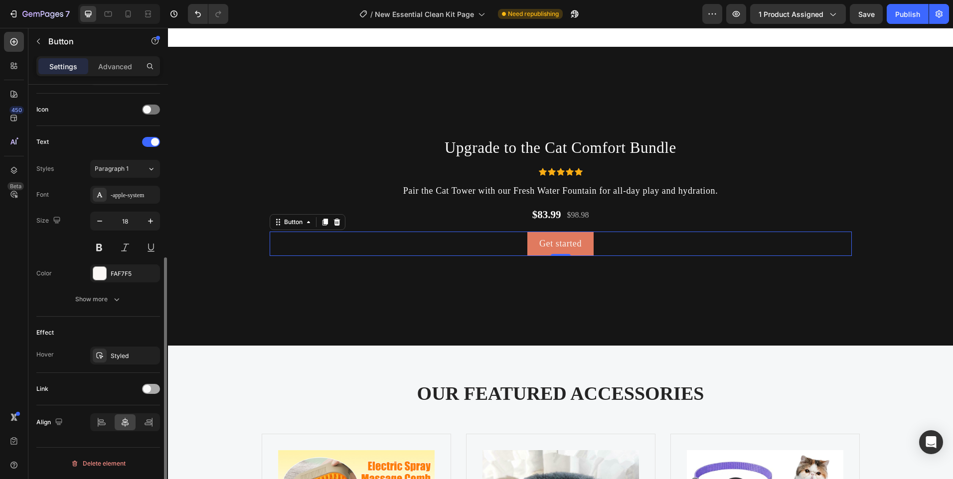
click at [148, 388] on span at bounding box center [147, 389] width 8 height 8
click at [123, 432] on div "Add..." at bounding box center [125, 440] width 70 height 18
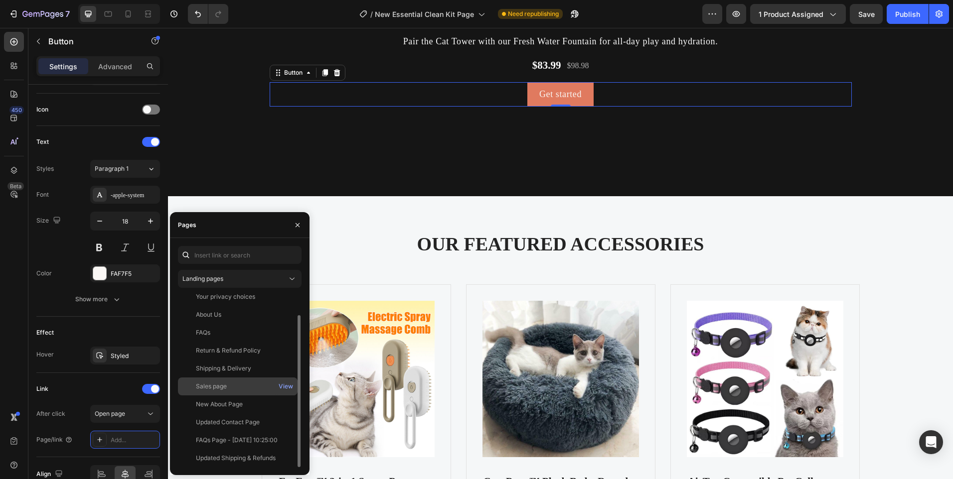
scroll to position [0, 0]
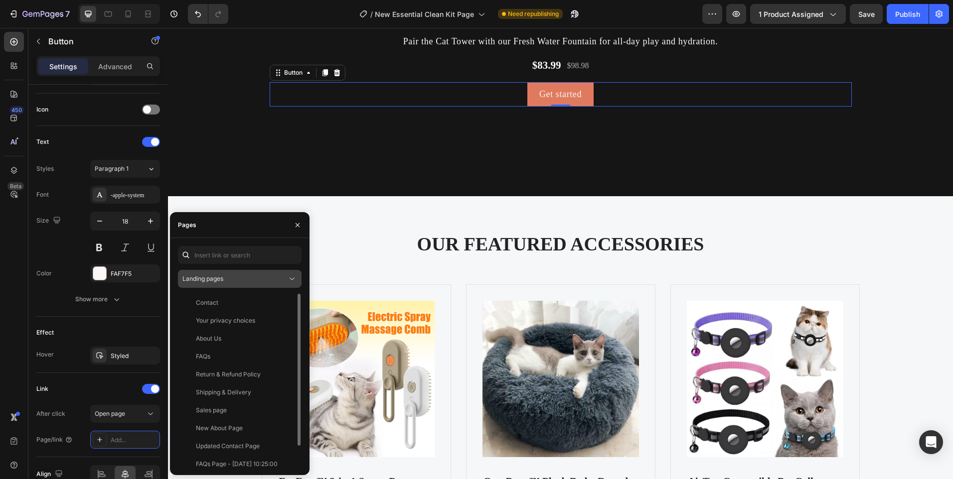
click at [241, 282] on div "Landing pages" at bounding box center [234, 279] width 105 height 9
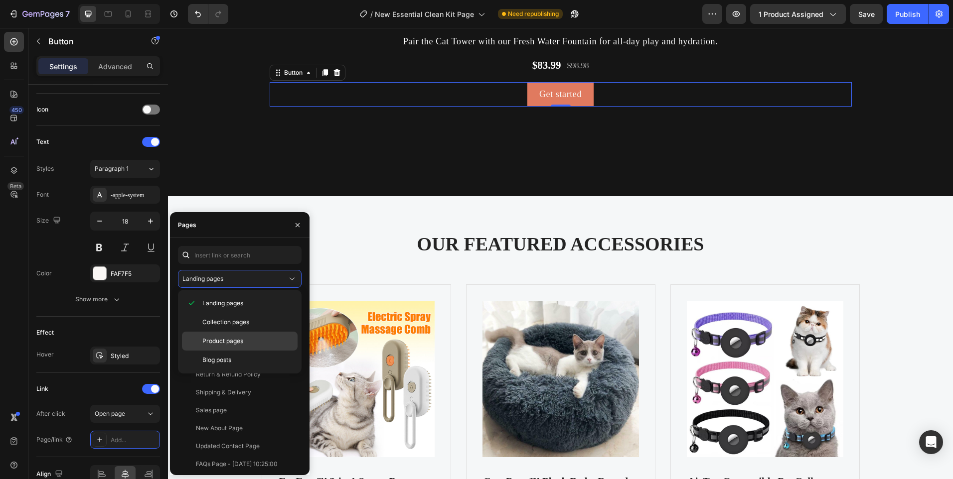
click at [236, 351] on div "Product pages" at bounding box center [240, 360] width 116 height 19
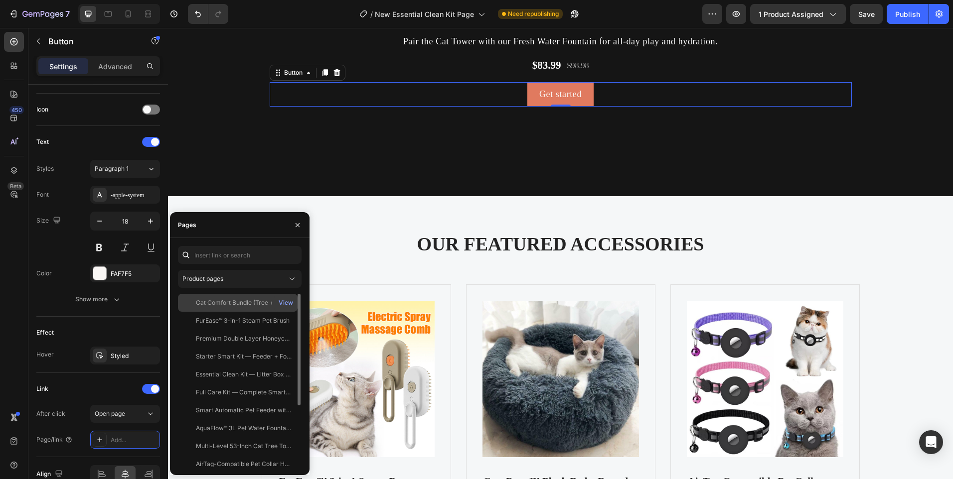
click at [250, 307] on div "Cat Comfort Bundle (Tree + Fountain)" at bounding box center [244, 303] width 96 height 9
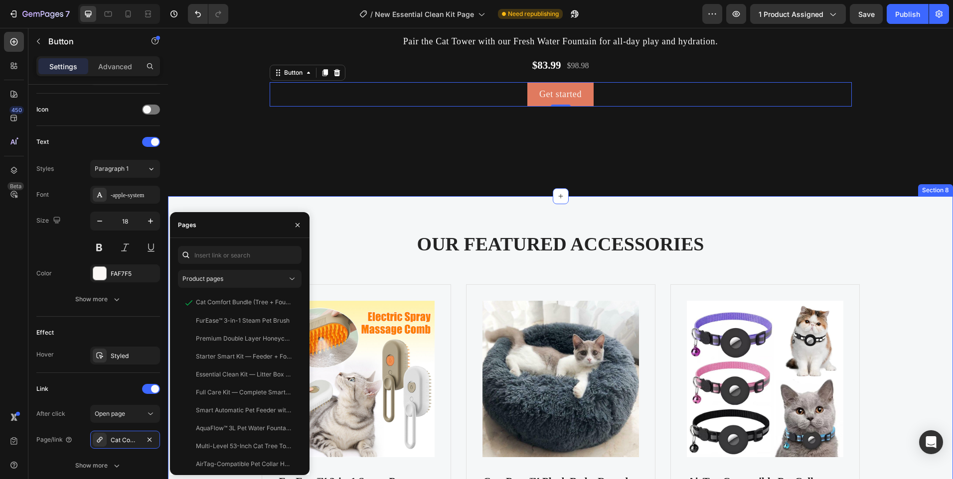
scroll to position [2406, 0]
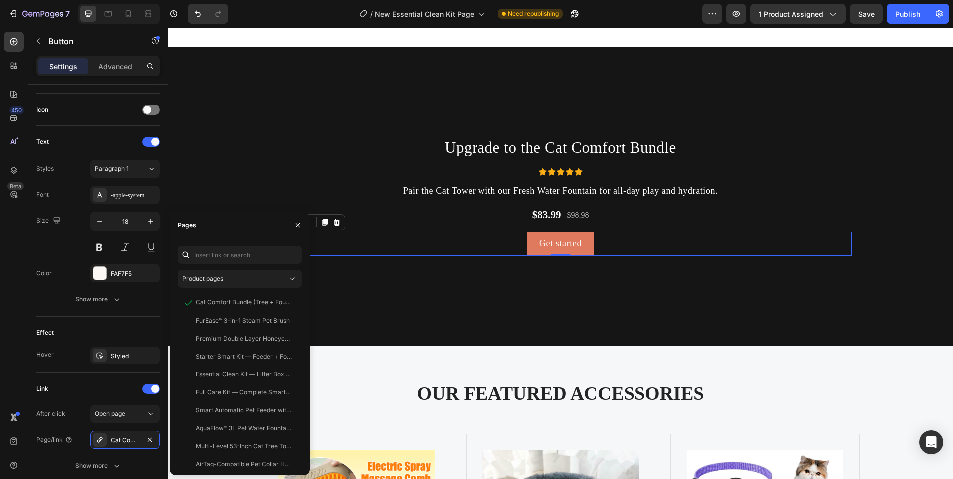
click at [379, 248] on div "Get started Button 0" at bounding box center [561, 244] width 582 height 24
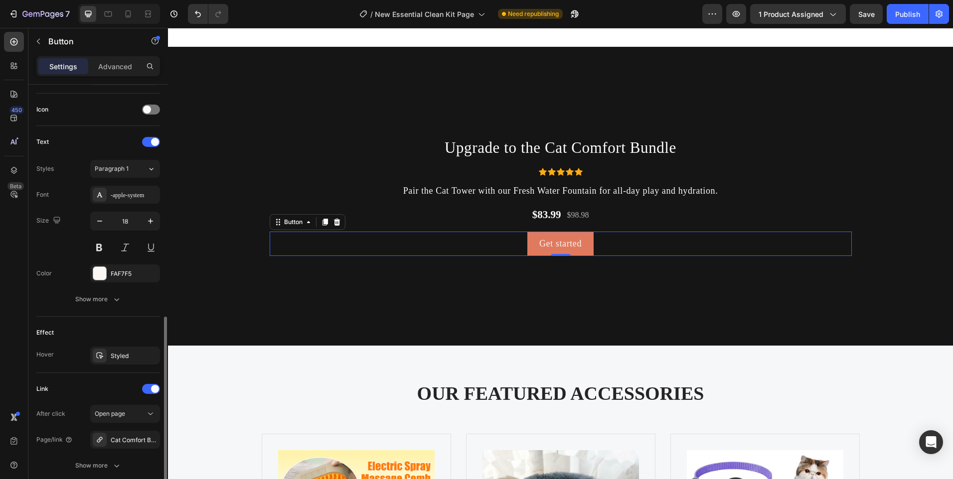
scroll to position [369, 0]
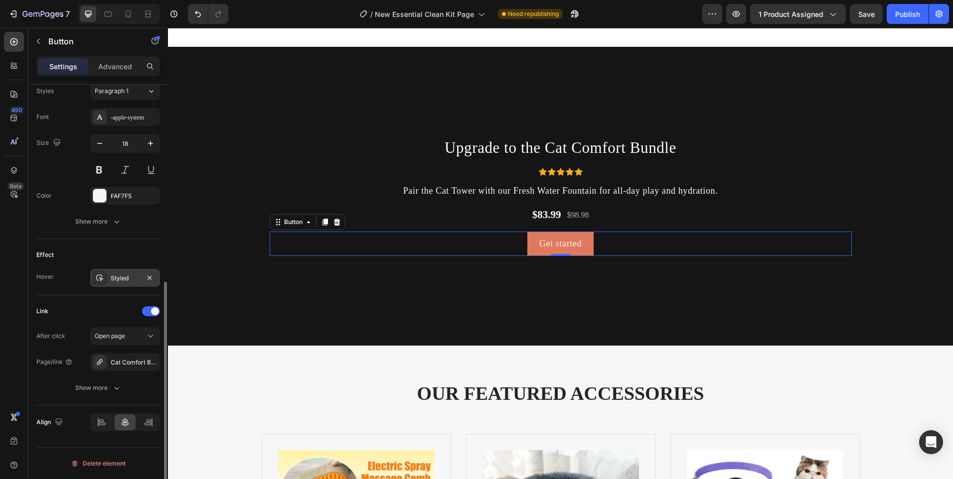
click at [144, 284] on div at bounding box center [150, 278] width 12 height 12
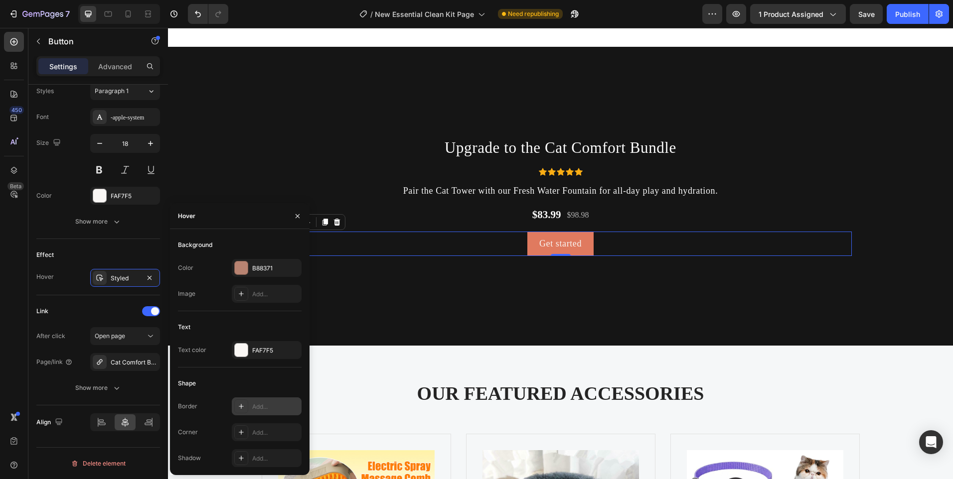
click at [254, 403] on div "Add..." at bounding box center [275, 407] width 47 height 9
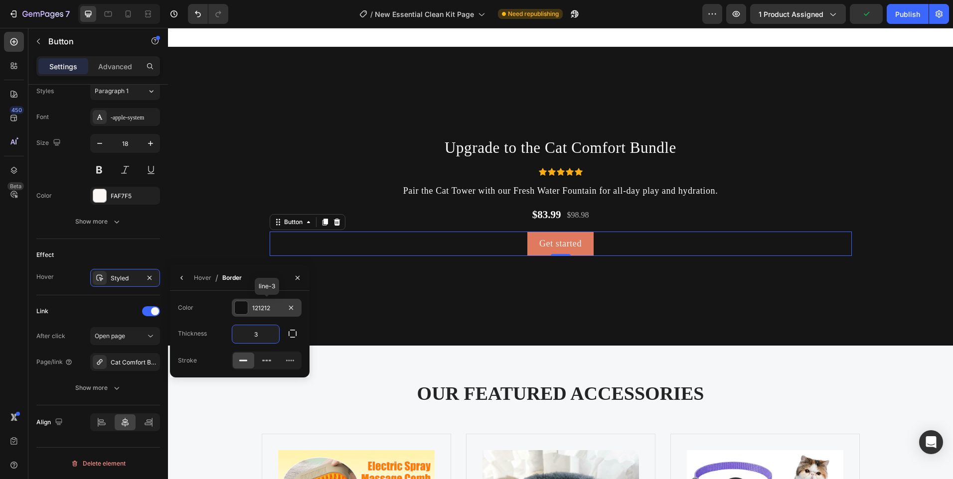
type input "30"
click at [253, 310] on div "121212" at bounding box center [266, 308] width 29 height 9
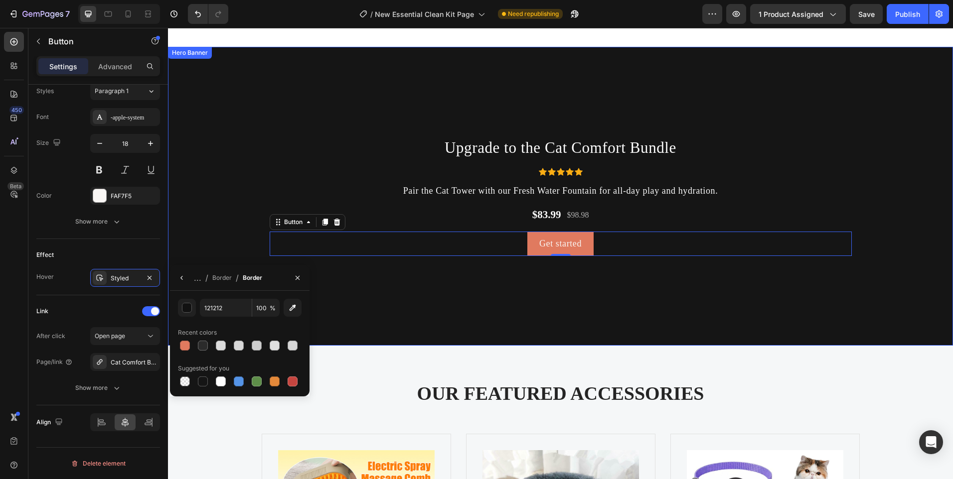
click at [336, 329] on div "Background Image" at bounding box center [560, 271] width 785 height 449
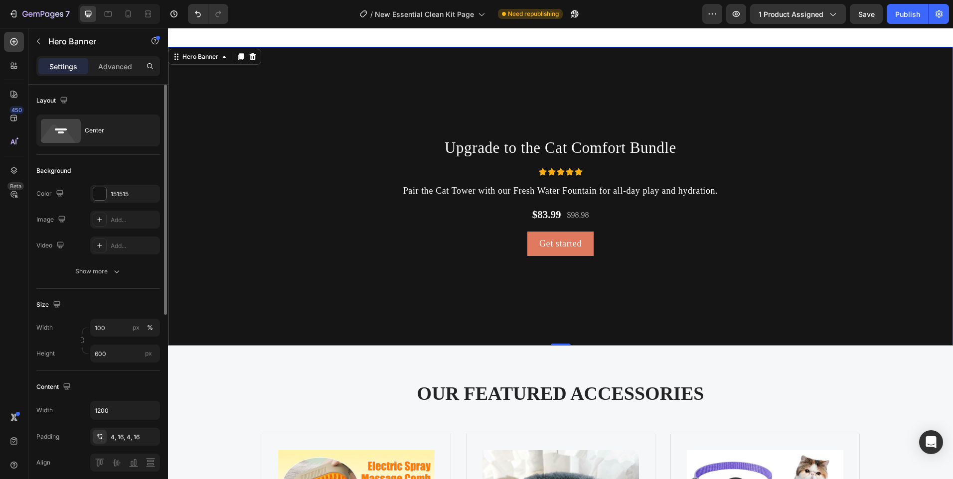
scroll to position [249, 0]
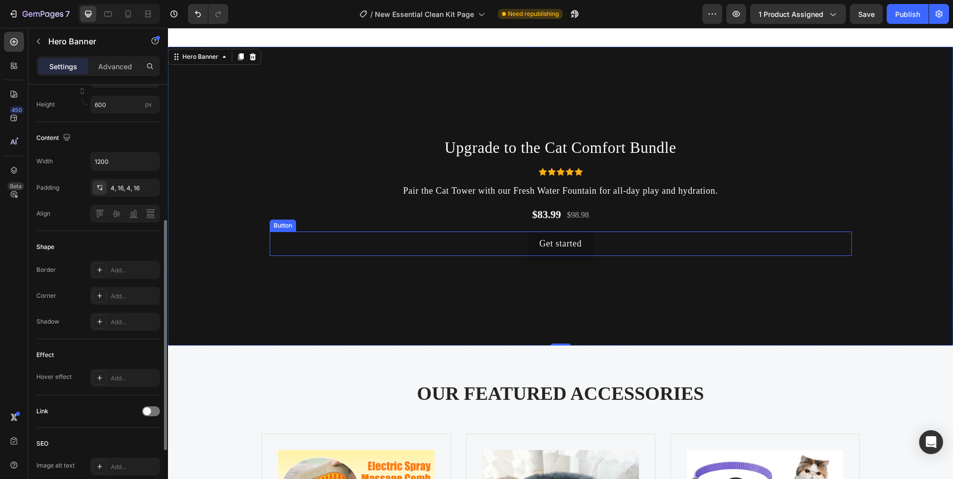
click at [533, 245] on link "Get started" at bounding box center [560, 244] width 66 height 24
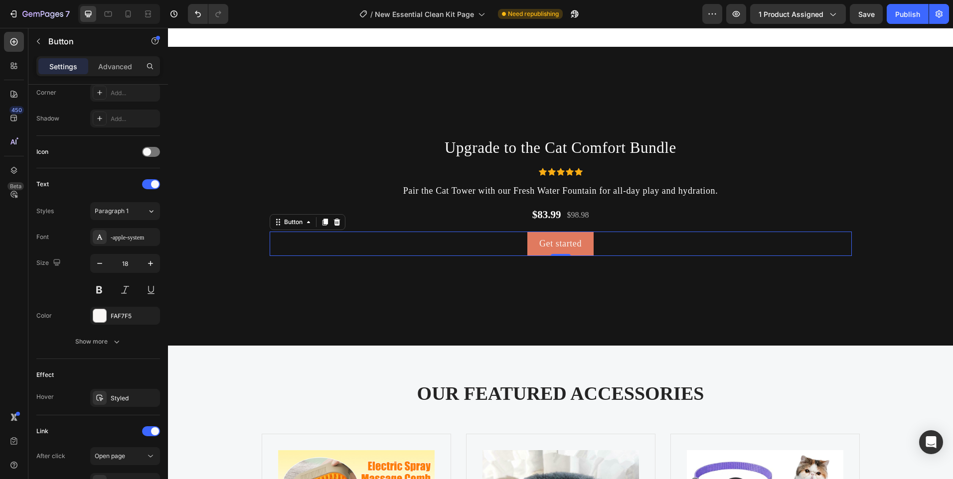
scroll to position [0, 0]
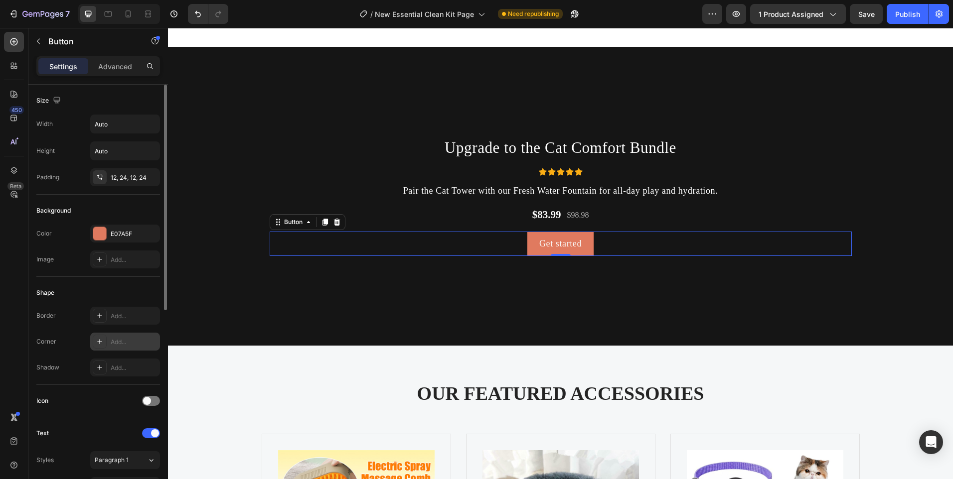
click at [102, 342] on icon at bounding box center [100, 342] width 8 height 8
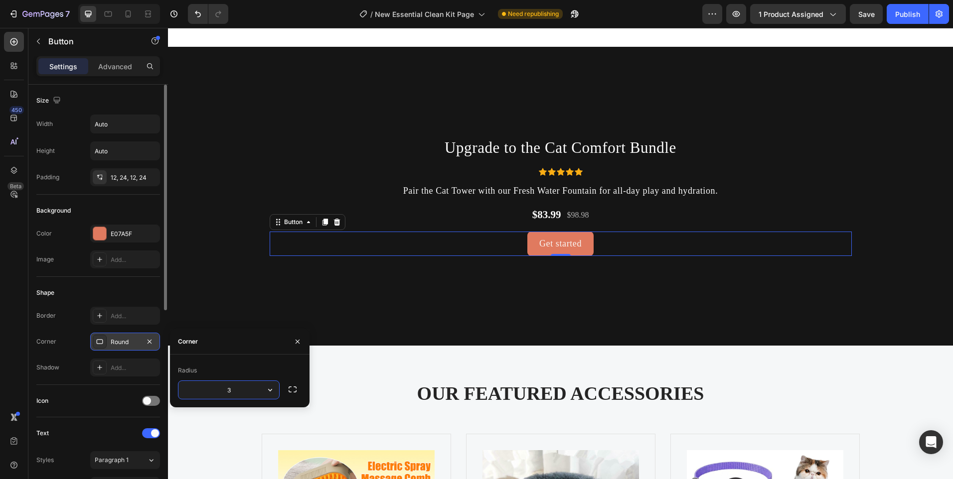
type input "30"
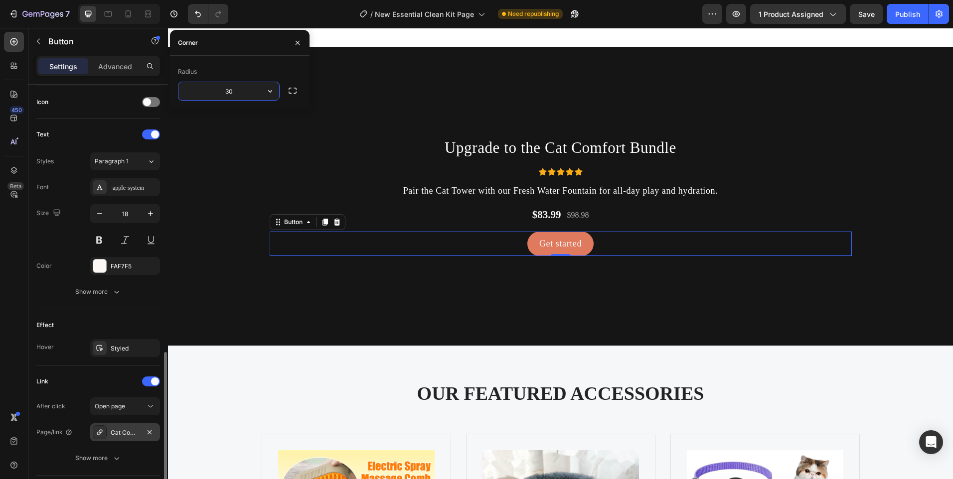
scroll to position [369, 0]
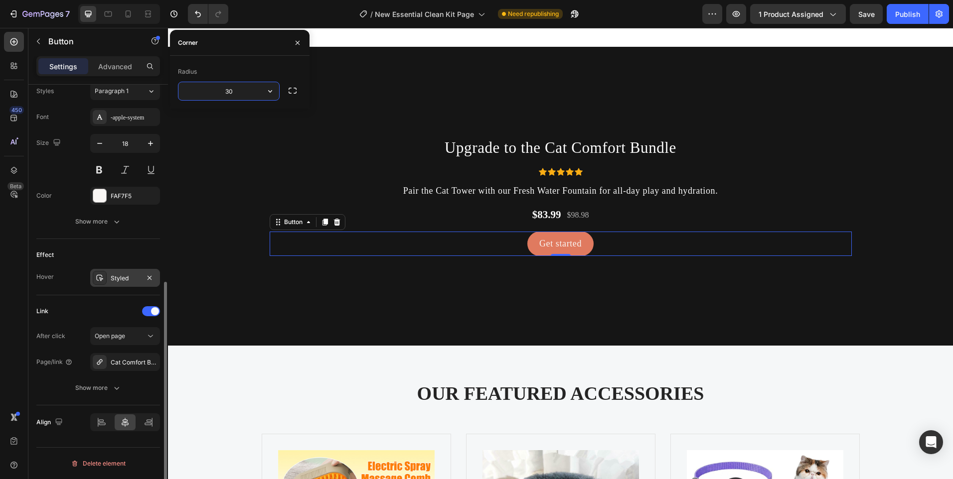
click at [116, 285] on div "Styled" at bounding box center [125, 278] width 70 height 18
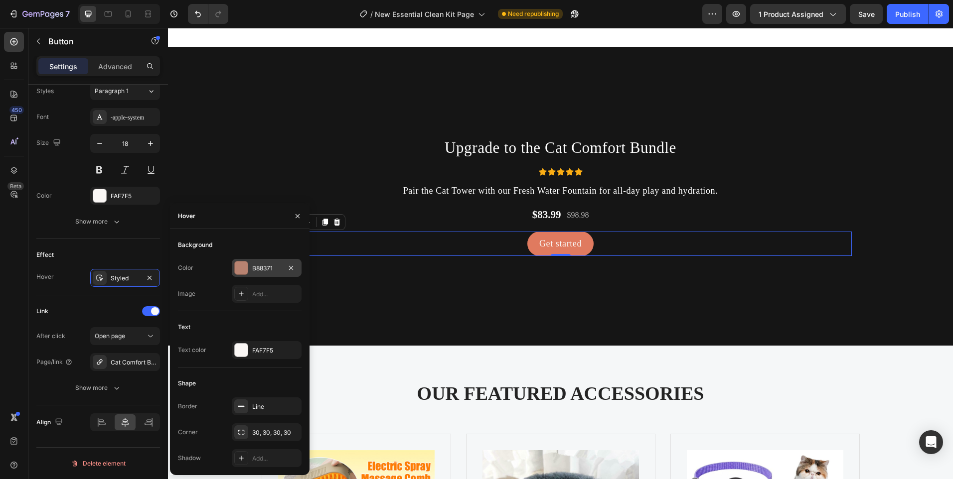
click at [239, 269] on div at bounding box center [241, 268] width 13 height 13
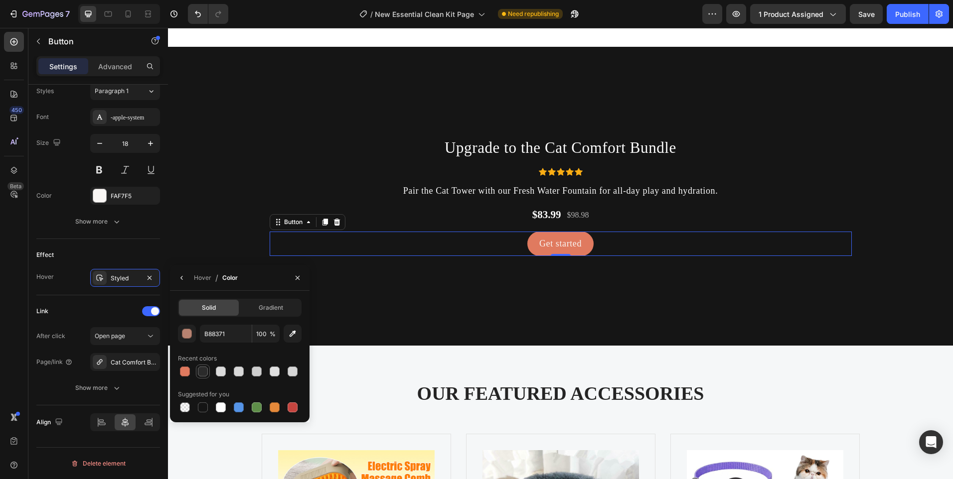
click at [206, 369] on div at bounding box center [203, 372] width 10 height 10
click at [178, 280] on icon "button" at bounding box center [182, 278] width 8 height 8
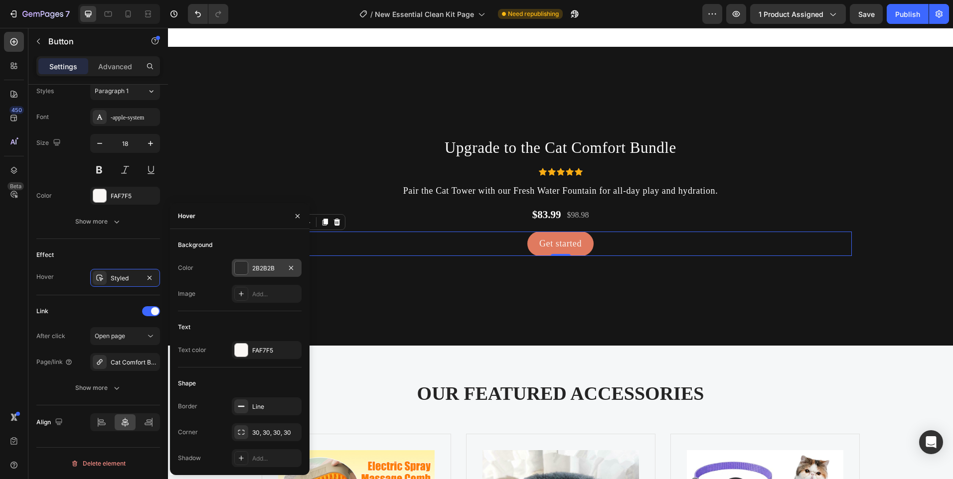
click at [234, 268] on div "2B2B2B" at bounding box center [267, 268] width 70 height 18
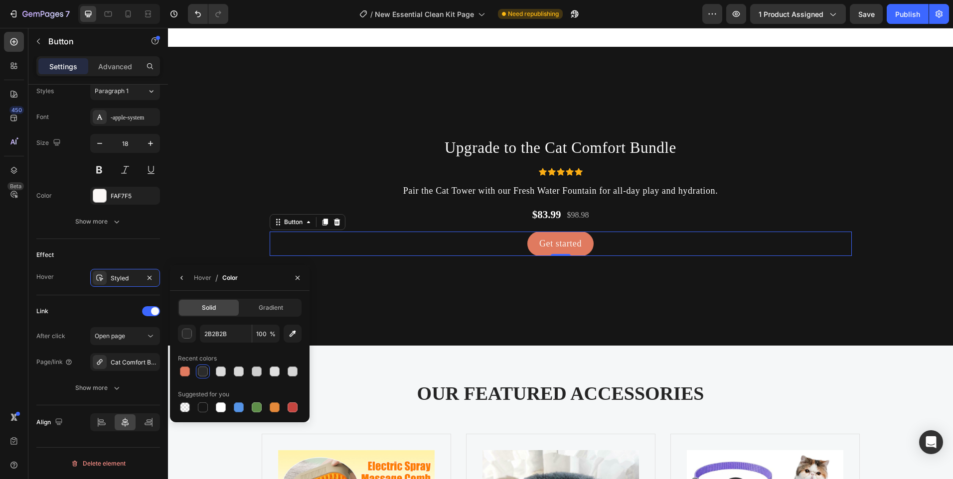
drag, startPoint x: 205, startPoint y: 408, endPoint x: 196, endPoint y: 361, distance: 47.1
click at [204, 408] on div at bounding box center [203, 408] width 10 height 10
type input "151515"
click at [181, 277] on icon "button" at bounding box center [182, 278] width 8 height 8
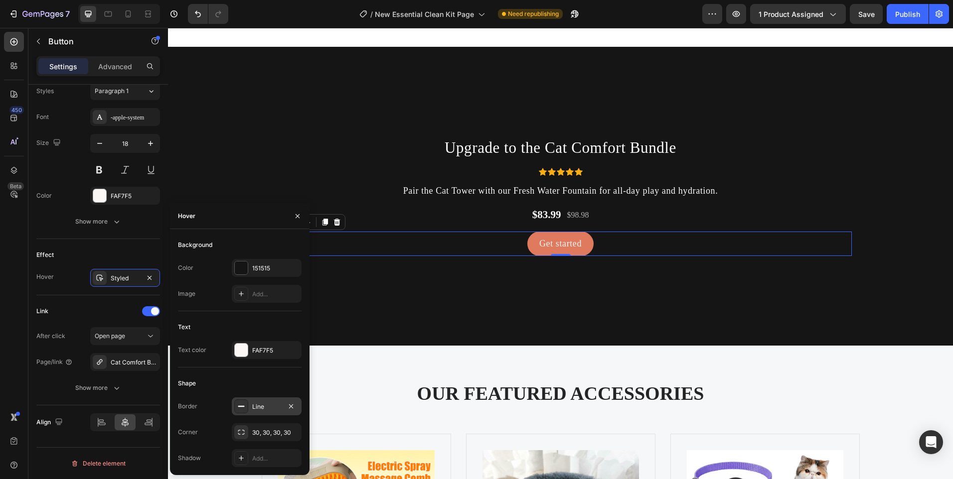
click at [248, 403] on div "Line" at bounding box center [267, 407] width 70 height 18
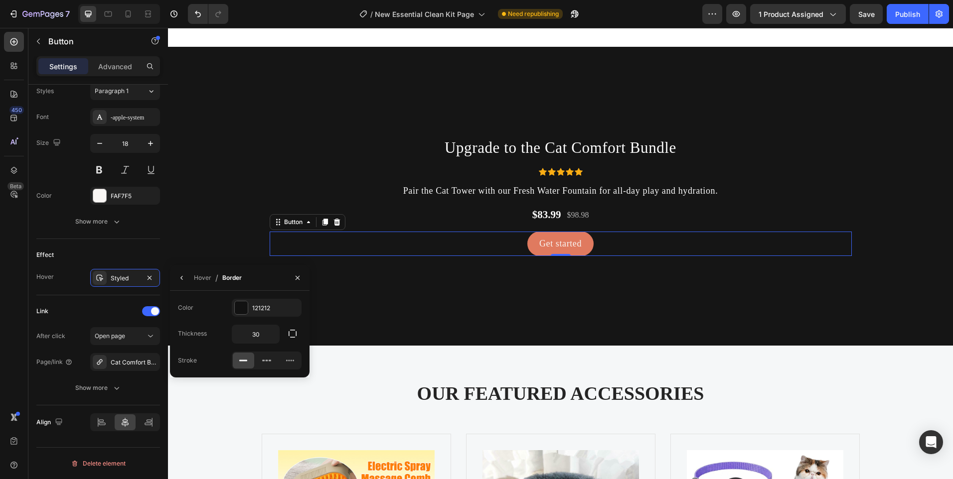
click at [234, 295] on div "Color 121212 Thickness 30 Stroke" at bounding box center [240, 334] width 140 height 87
click at [235, 312] on div at bounding box center [241, 308] width 13 height 13
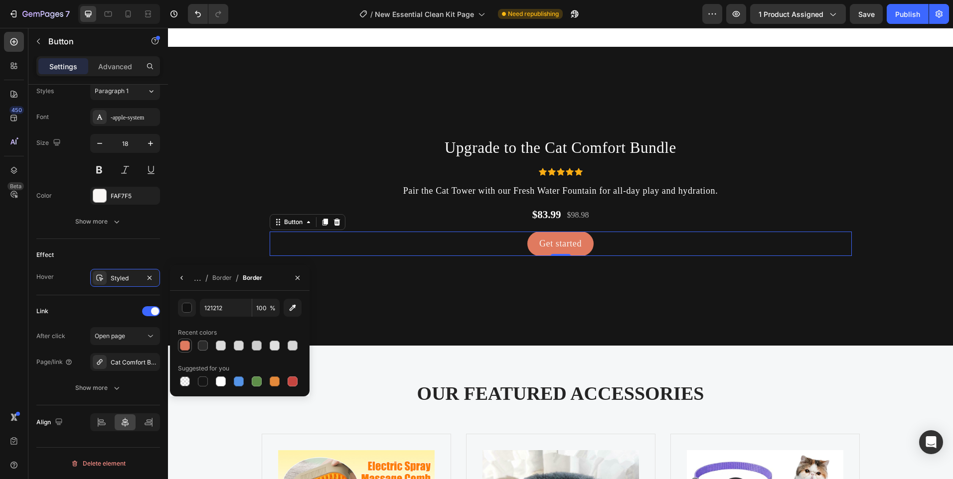
click at [188, 346] on div at bounding box center [185, 346] width 10 height 10
type input "E07A5F"
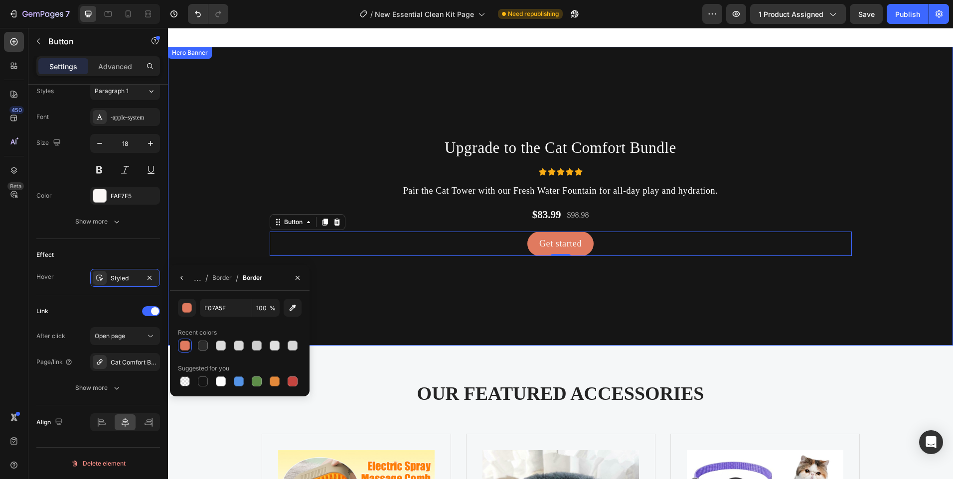
click at [519, 313] on div "Background Image" at bounding box center [560, 271] width 785 height 449
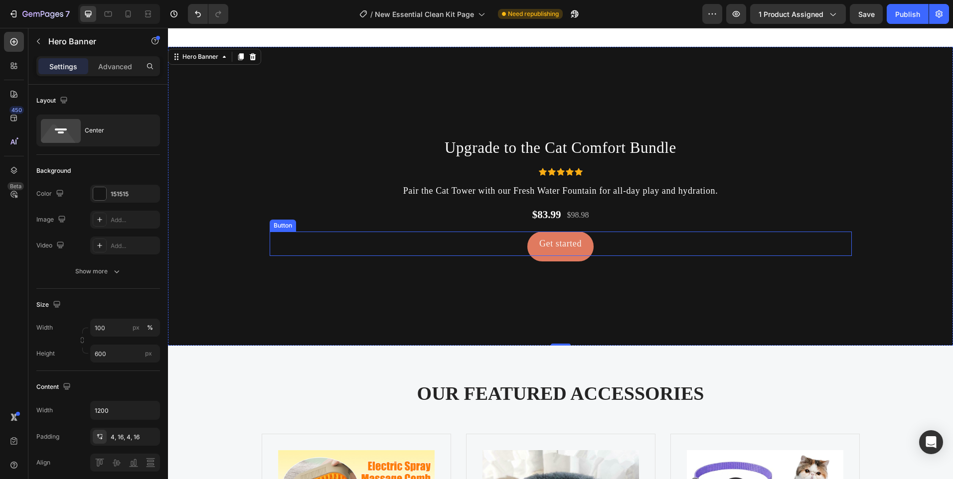
click at [534, 248] on link "Get started" at bounding box center [560, 244] width 66 height 24
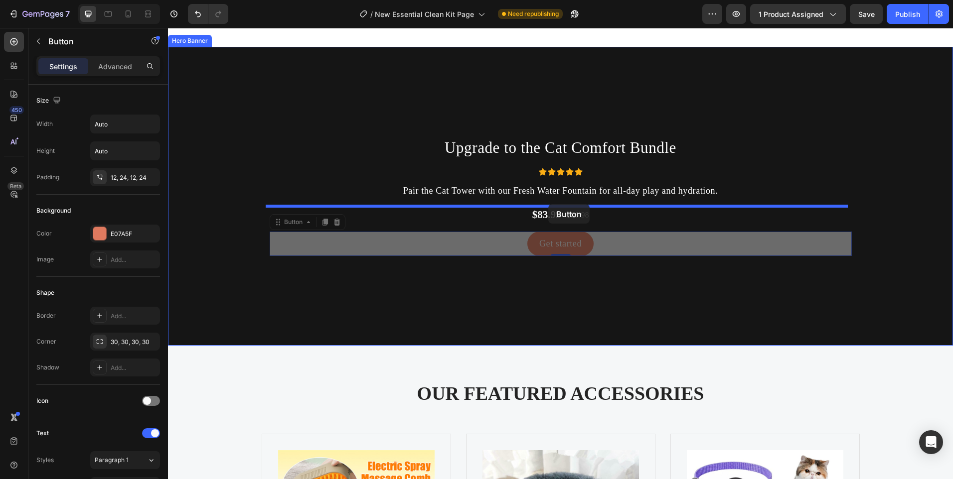
drag, startPoint x: 472, startPoint y: 241, endPoint x: 548, endPoint y: 204, distance: 84.3
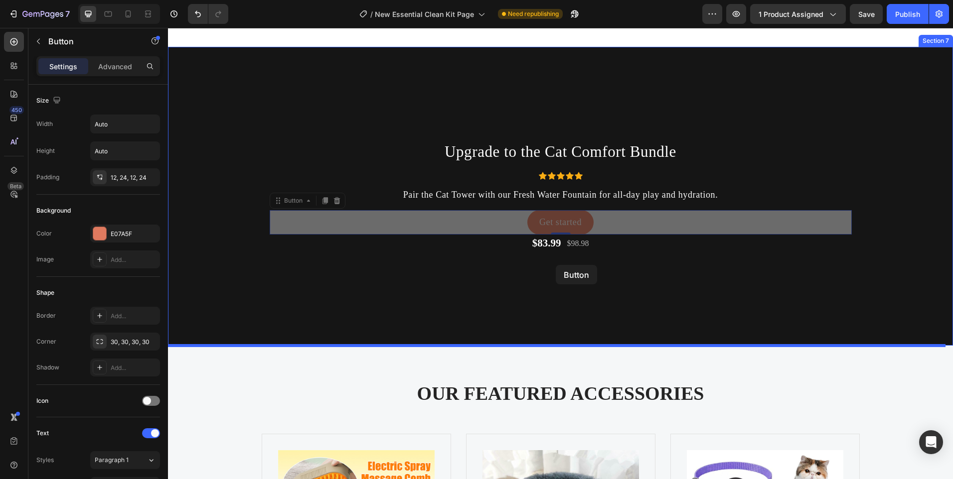
drag, startPoint x: 511, startPoint y: 210, endPoint x: 556, endPoint y: 265, distance: 70.5
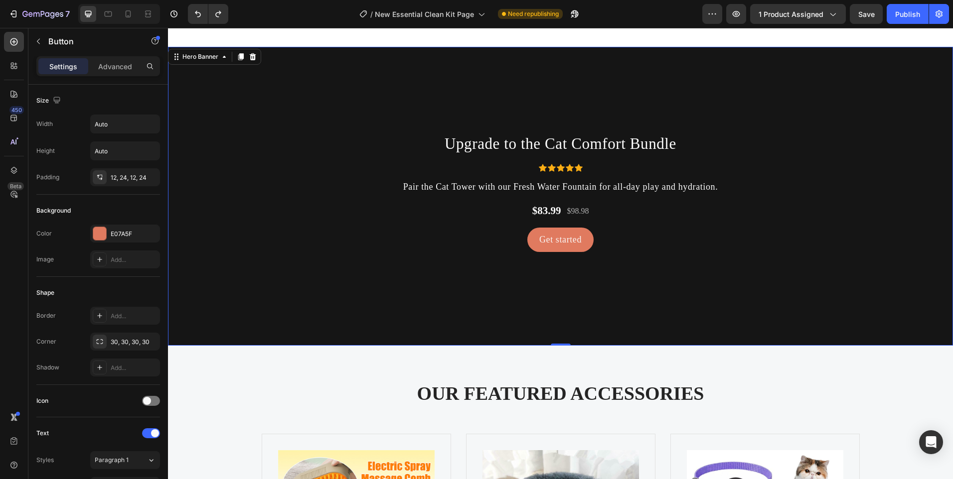
click at [513, 263] on div "Background Image" at bounding box center [560, 271] width 785 height 449
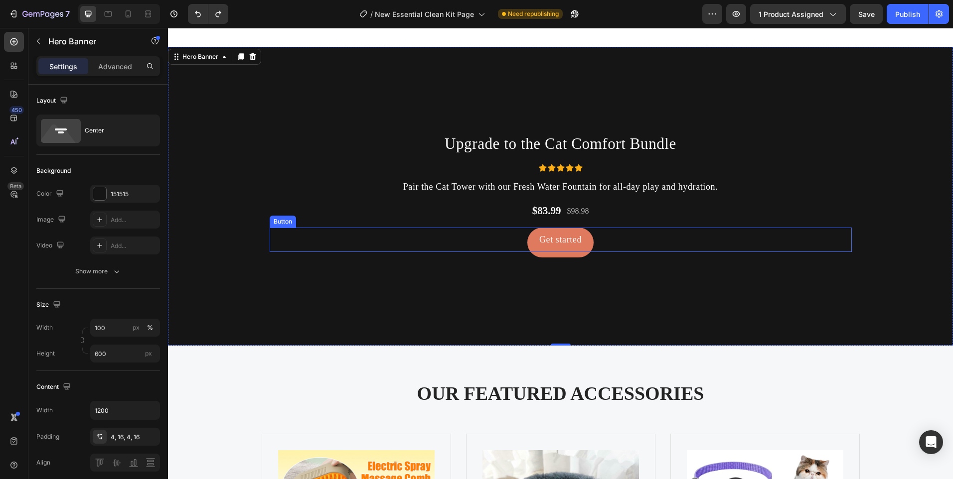
click at [532, 236] on link "Get started" at bounding box center [560, 240] width 66 height 24
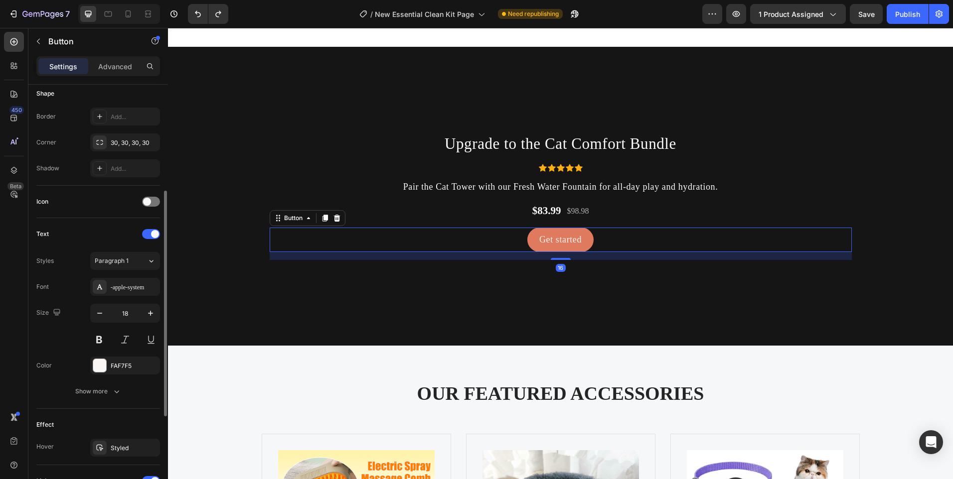
scroll to position [349, 0]
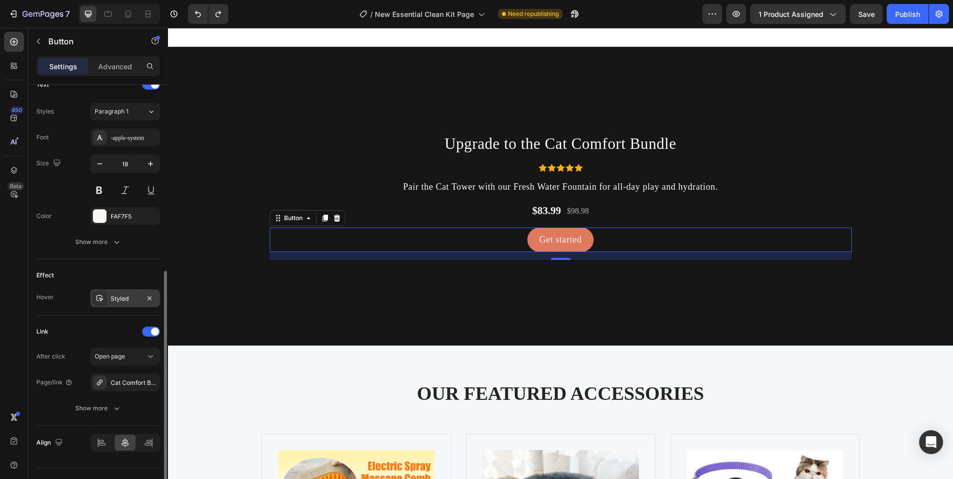
click at [105, 304] on div at bounding box center [100, 299] width 14 height 14
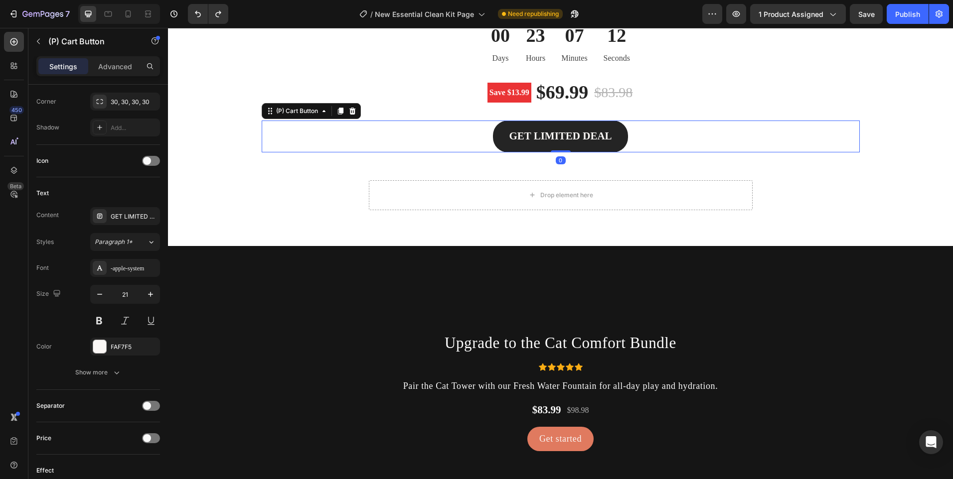
scroll to position [0, 0]
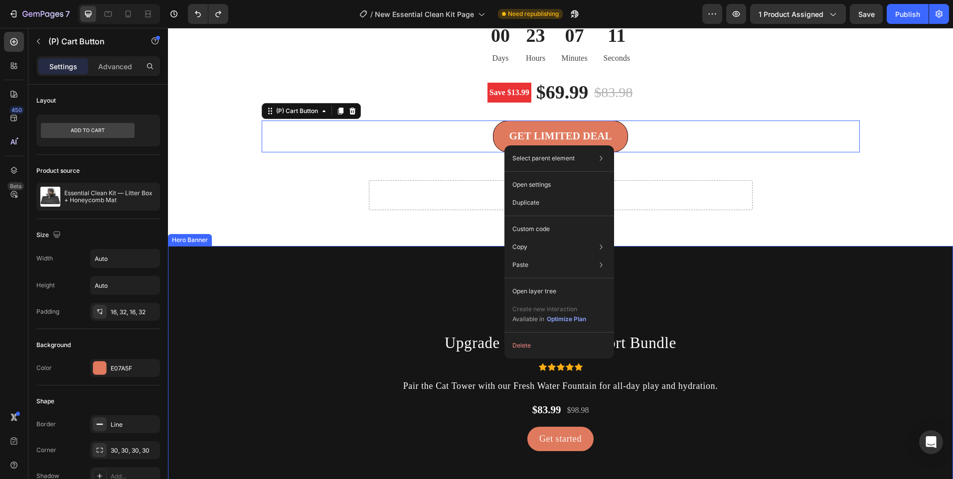
click at [551, 425] on div "Upgrade to the Cat Comfort Bundle Heading Icon Icon Icon Icon Icon Icon List Ho…" at bounding box center [561, 395] width 582 height 128
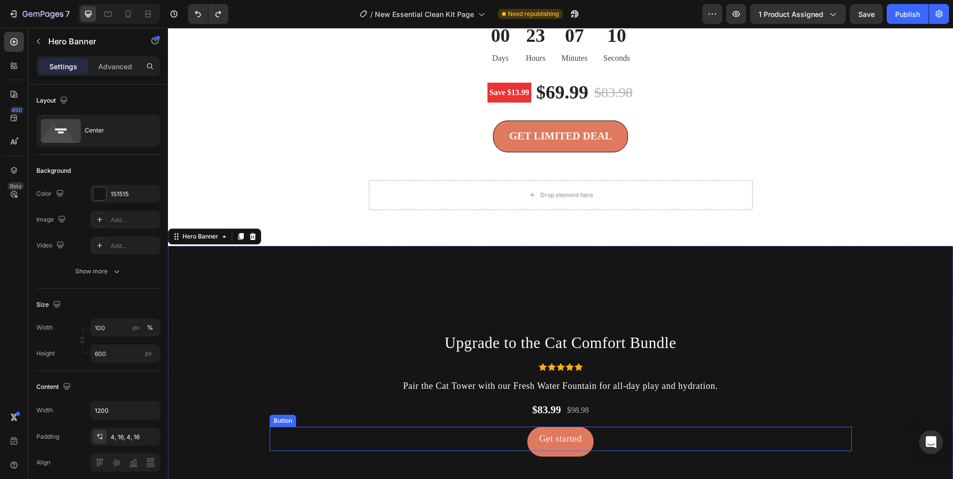
click at [551, 428] on link "Get started" at bounding box center [560, 439] width 66 height 24
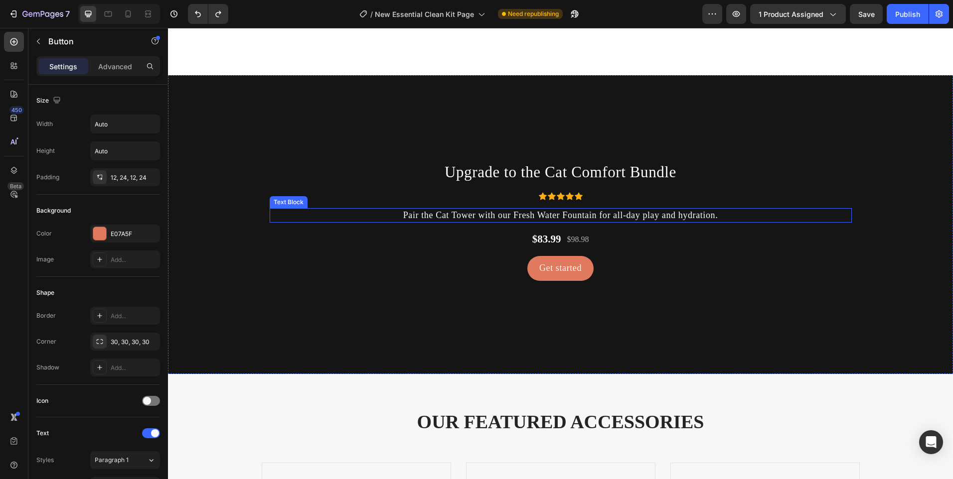
scroll to position [2569, 0]
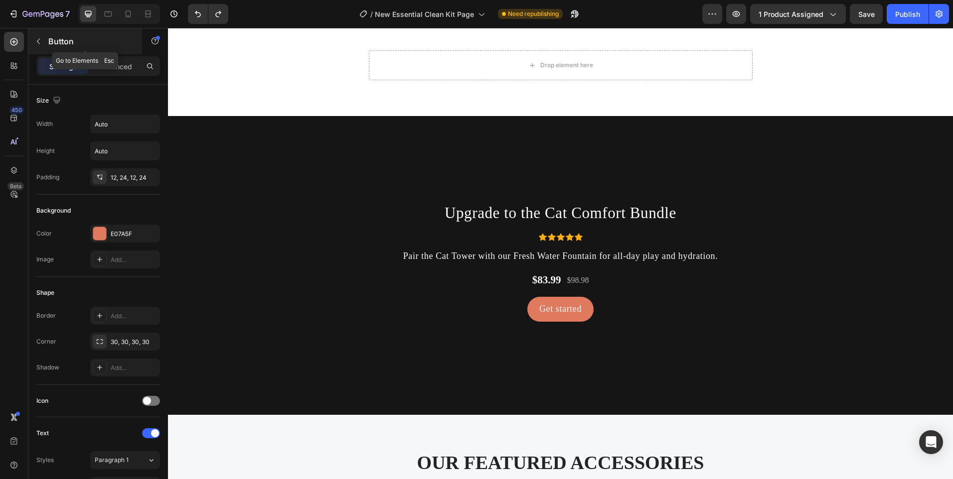
click at [36, 43] on icon "button" at bounding box center [38, 41] width 8 height 8
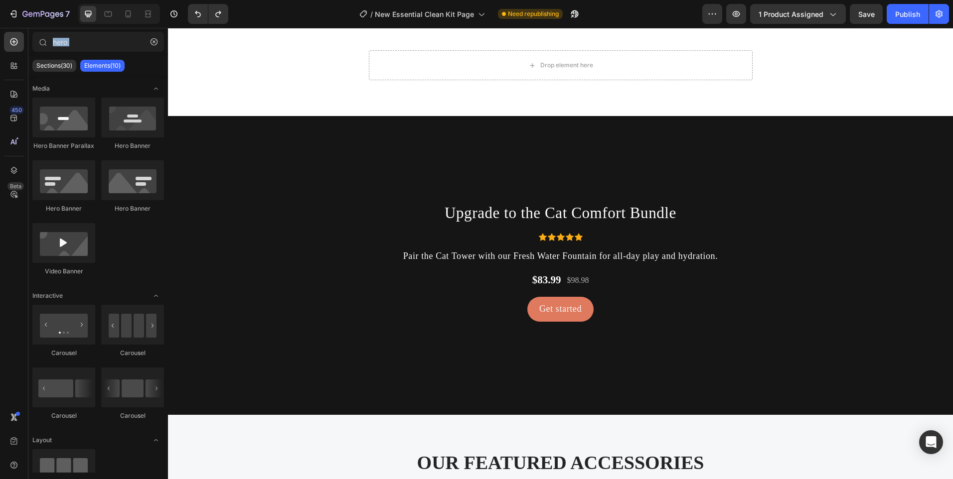
drag, startPoint x: 99, startPoint y: 54, endPoint x: 28, endPoint y: 56, distance: 71.3
click at [28, 56] on div "450 Beta hero Sections(30) Elements(10) Media Hero Banner Parallax Hero Banner …" at bounding box center [84, 254] width 168 height 452
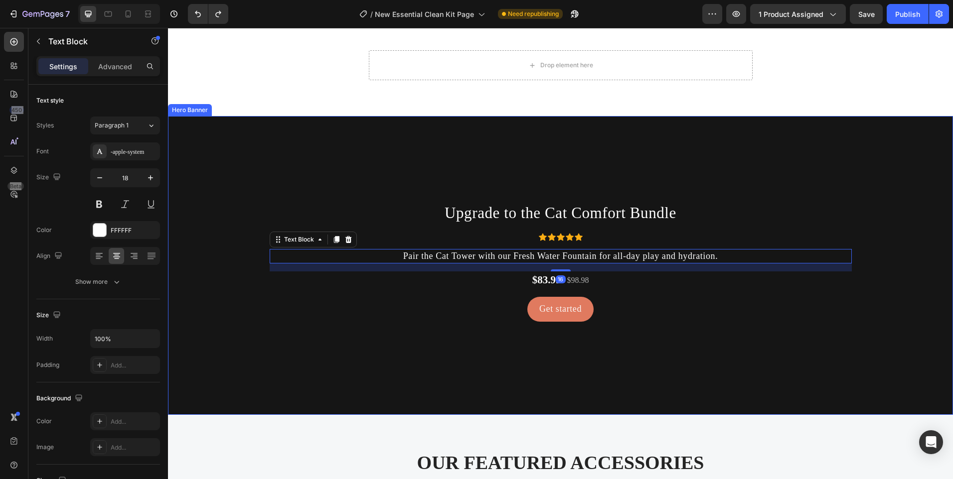
click at [438, 244] on div "Upgrade to the Cat Comfort Bundle Heading Icon Icon Icon Icon Icon Icon List Ho…" at bounding box center [561, 265] width 582 height 128
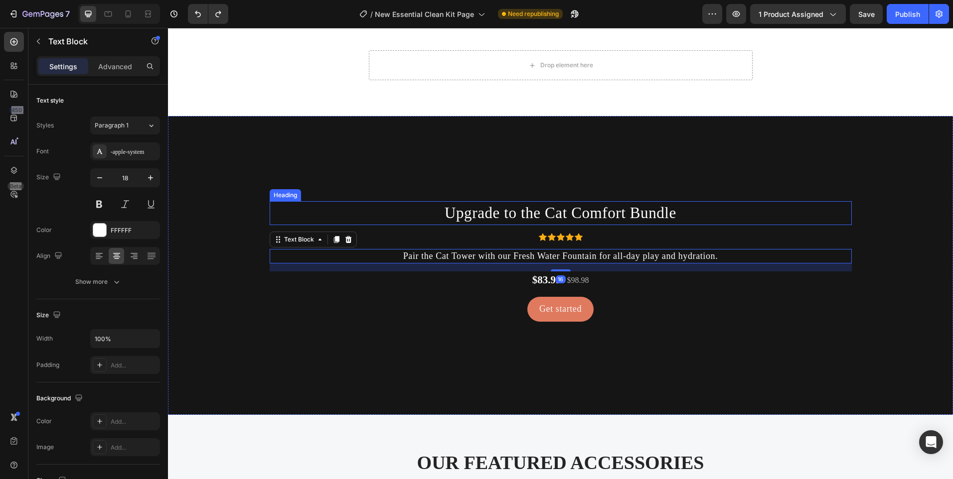
drag, startPoint x: 415, startPoint y: 221, endPoint x: 414, endPoint y: 215, distance: 5.5
click at [415, 219] on h2 "Upgrade to the Cat Comfort Bundle" at bounding box center [561, 212] width 582 height 23
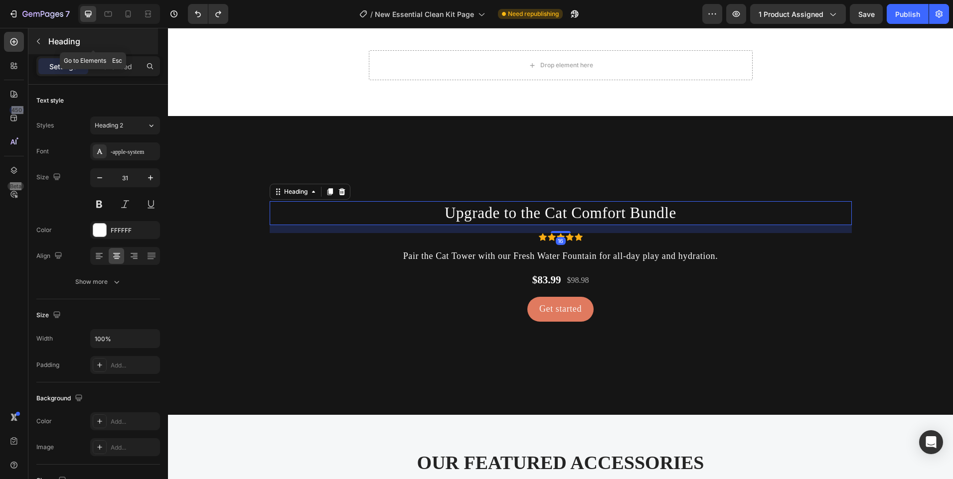
click at [34, 42] on icon "button" at bounding box center [38, 41] width 8 height 8
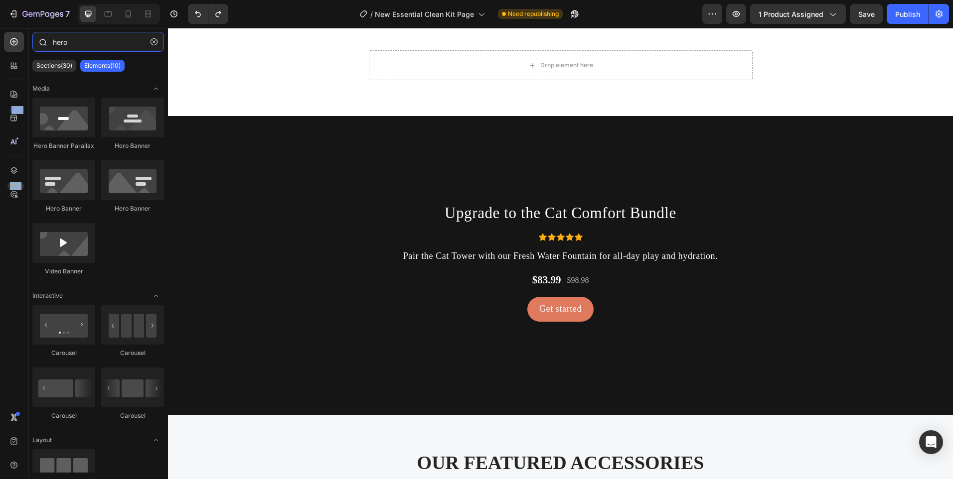
click at [73, 32] on input "hero" at bounding box center [98, 42] width 132 height 20
click at [70, 43] on input "hero" at bounding box center [98, 42] width 132 height 20
click at [63, 39] on input "hero" at bounding box center [98, 42] width 132 height 20
click at [111, 35] on input "hero" at bounding box center [98, 42] width 132 height 20
click at [150, 42] on button "button" at bounding box center [154, 42] width 16 height 16
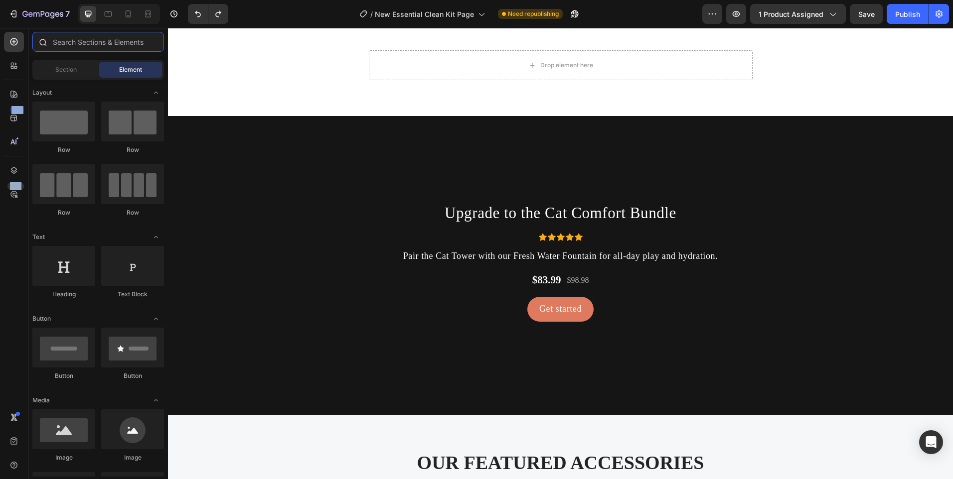
click at [117, 47] on input "text" at bounding box center [98, 42] width 132 height 20
click at [84, 64] on div "Section" at bounding box center [65, 70] width 63 height 16
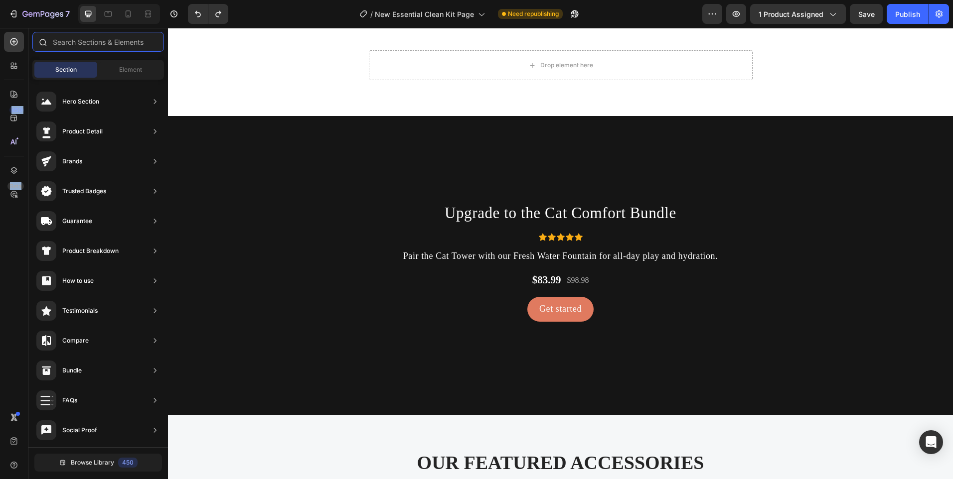
click at [92, 43] on input "text" at bounding box center [98, 42] width 132 height 20
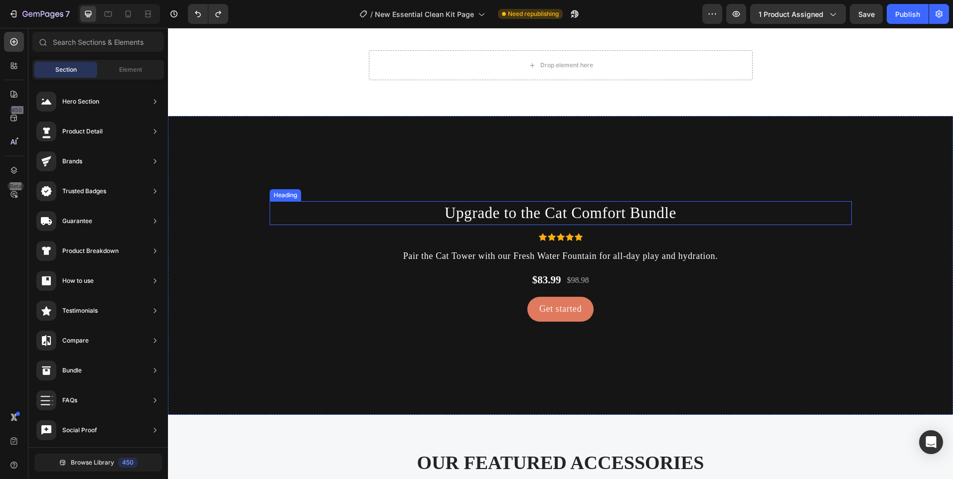
click at [437, 204] on h2 "Upgrade to the Cat Comfort Bundle" at bounding box center [561, 212] width 582 height 23
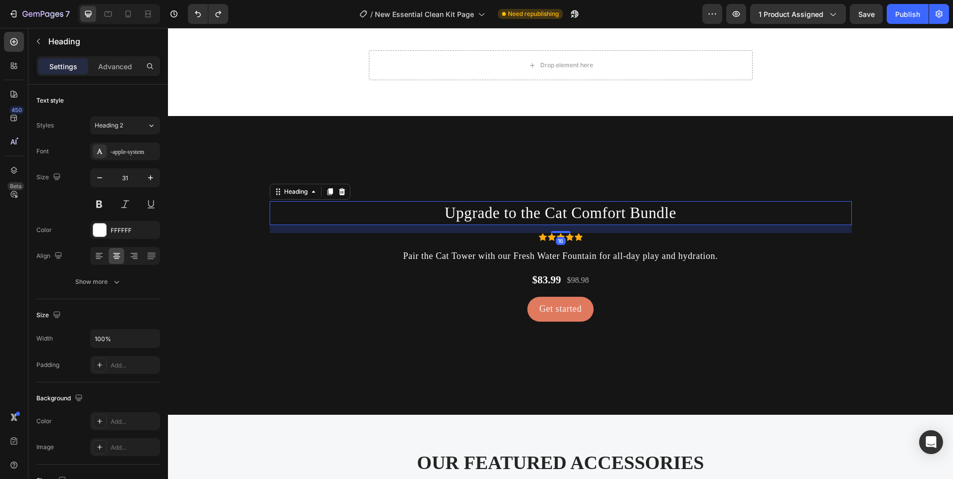
click at [866, 3] on div "7 Version history / New Essential Clean Kit Page Need republishing Preview 1 pr…" at bounding box center [476, 14] width 953 height 28
click at [866, 11] on span "Save" at bounding box center [866, 14] width 16 height 8
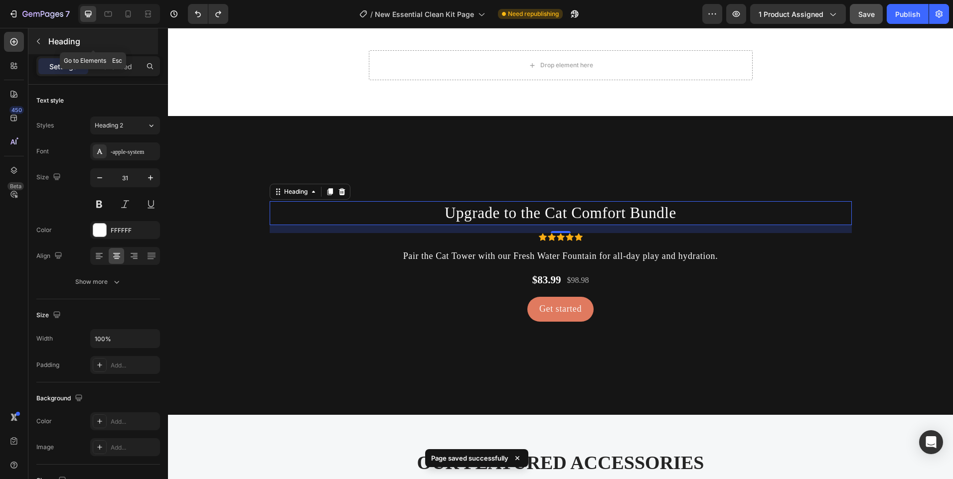
click at [39, 41] on icon "button" at bounding box center [38, 41] width 8 height 8
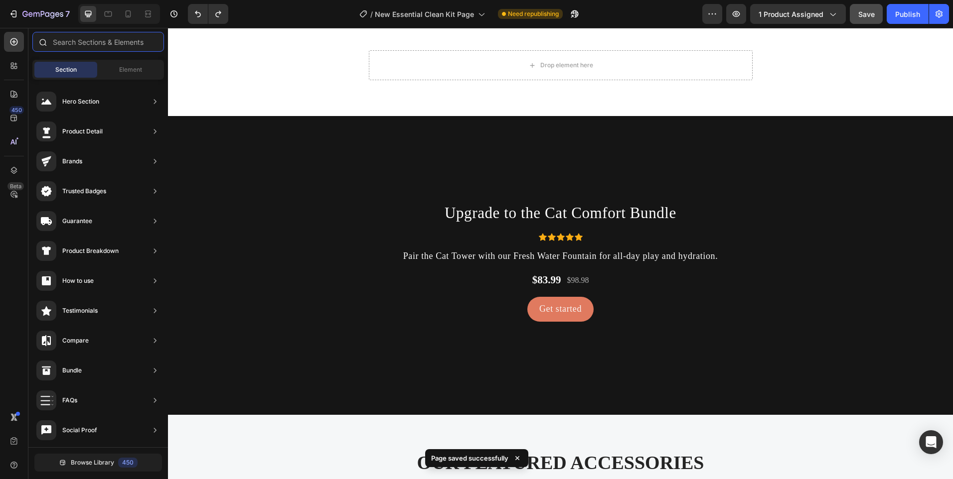
click at [86, 46] on input "text" at bounding box center [98, 42] width 132 height 20
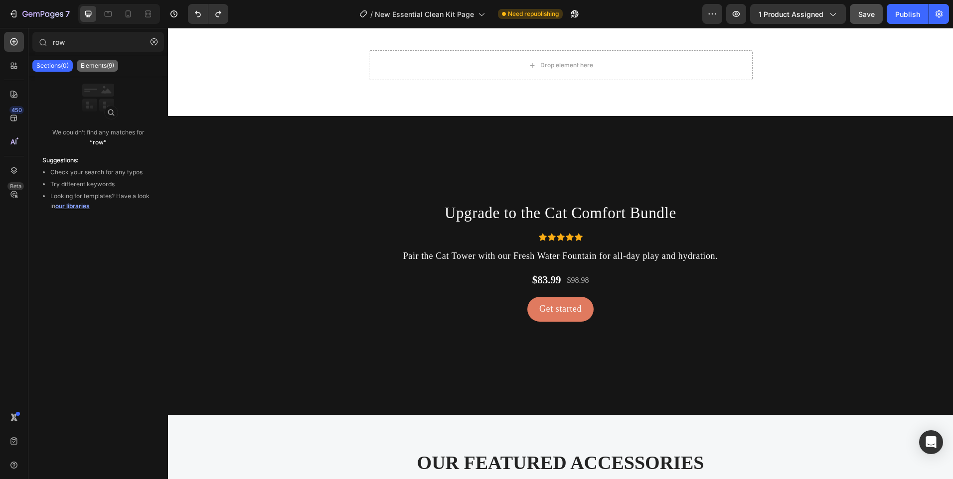
click at [98, 67] on p "Elements(9)" at bounding box center [97, 66] width 33 height 8
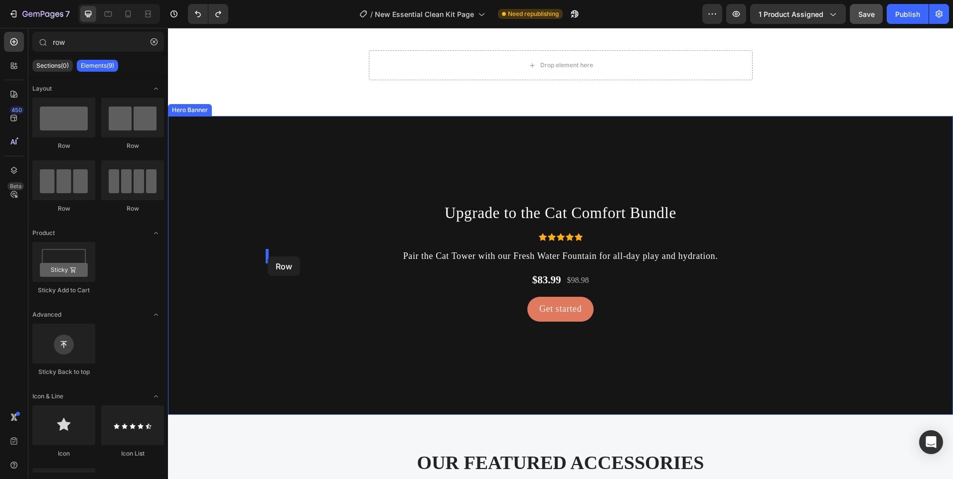
drag, startPoint x: 202, startPoint y: 154, endPoint x: 268, endPoint y: 257, distance: 121.7
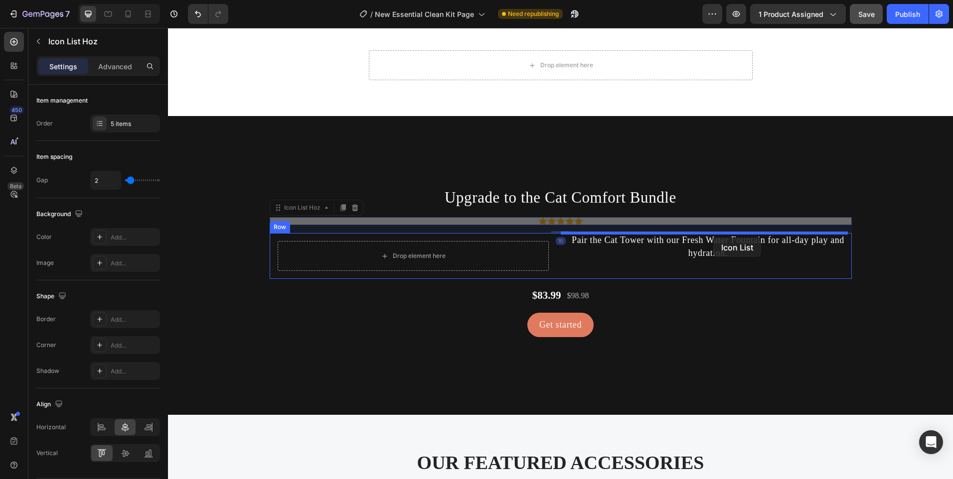
drag, startPoint x: 626, startPoint y: 222, endPoint x: 713, endPoint y: 238, distance: 88.6
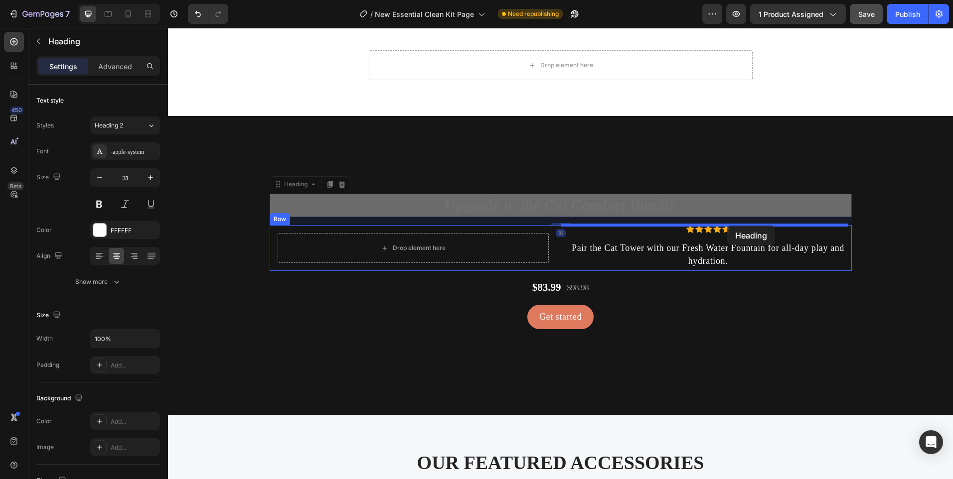
drag, startPoint x: 675, startPoint y: 199, endPoint x: 727, endPoint y: 226, distance: 58.4
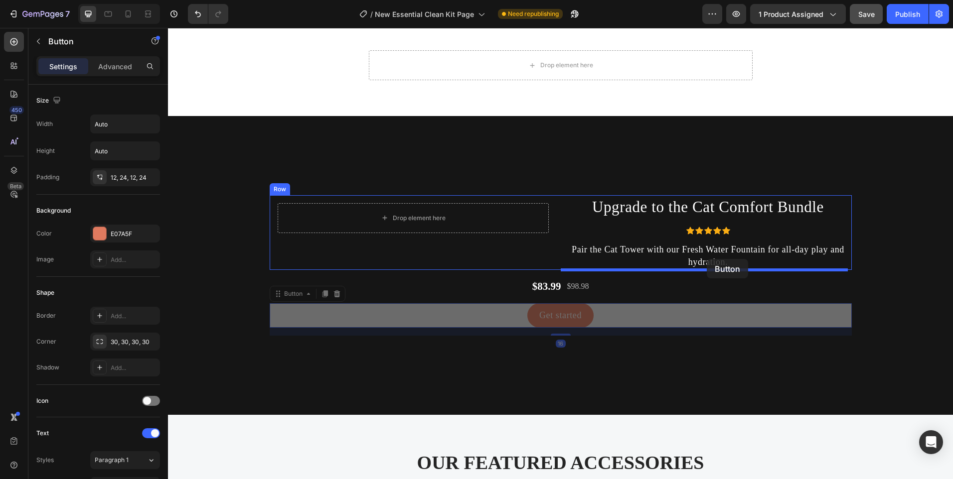
drag, startPoint x: 620, startPoint y: 308, endPoint x: 707, endPoint y: 259, distance: 100.0
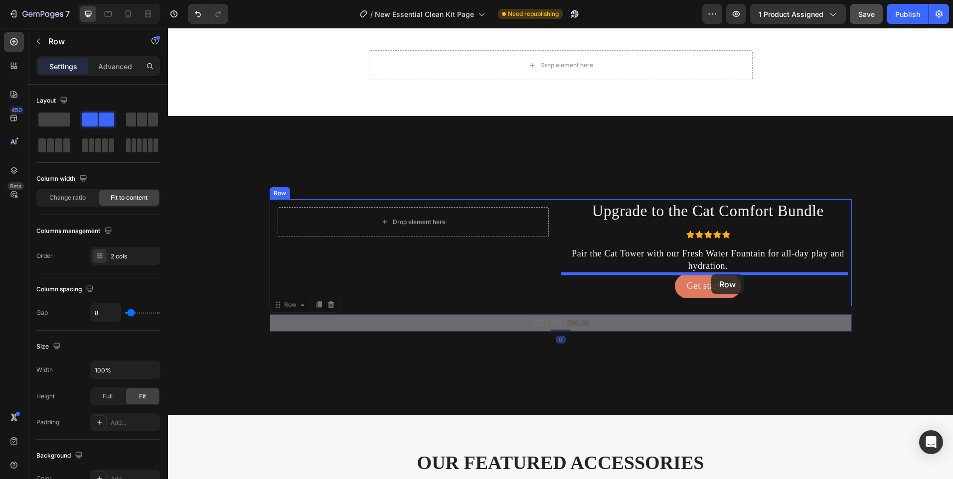
drag, startPoint x: 617, startPoint y: 320, endPoint x: 711, endPoint y: 275, distance: 104.6
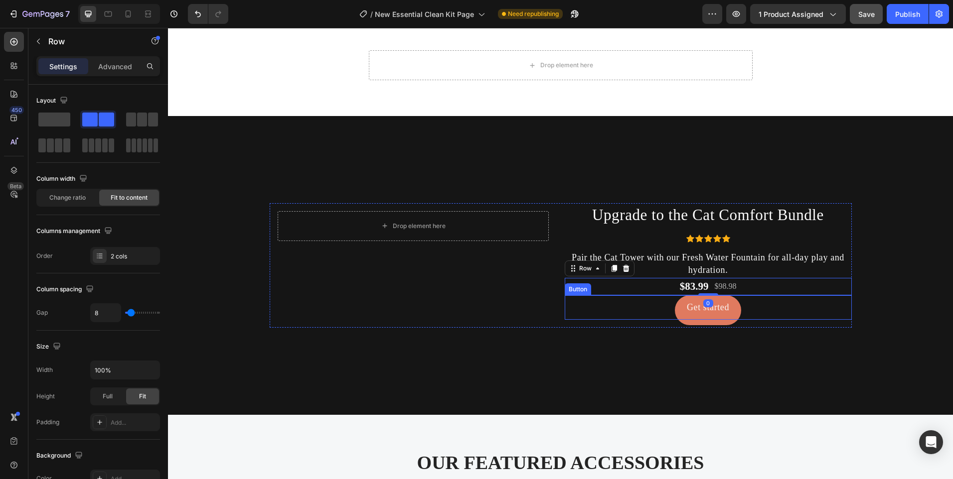
click at [677, 307] on link "Get started" at bounding box center [708, 308] width 66 height 24
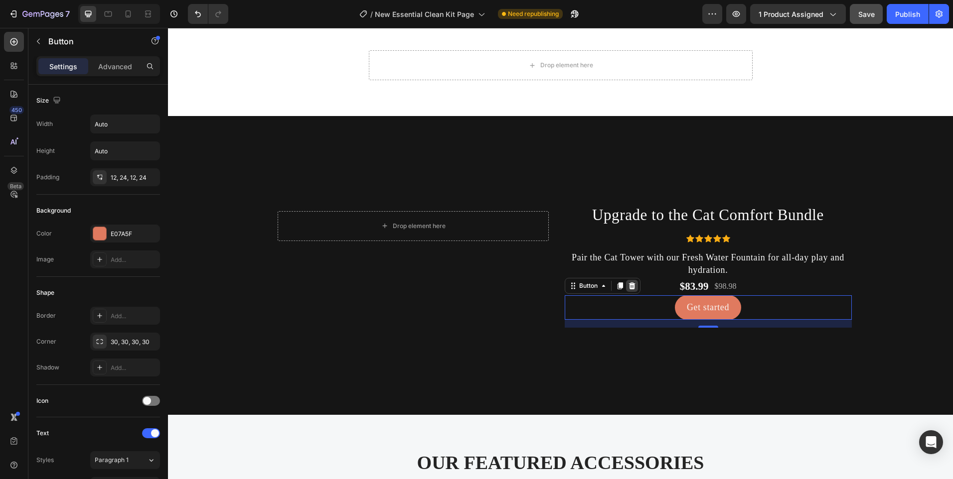
click at [630, 282] on icon at bounding box center [632, 286] width 8 height 8
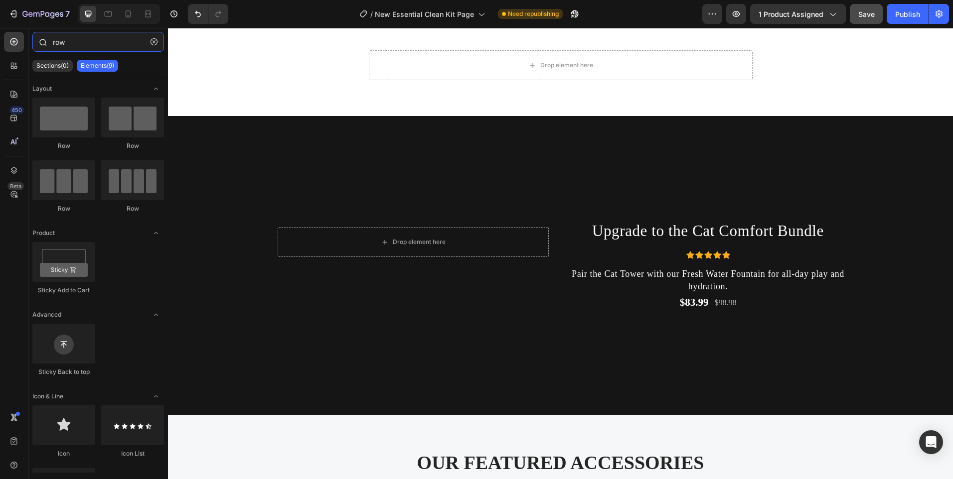
drag, startPoint x: 76, startPoint y: 34, endPoint x: 55, endPoint y: 34, distance: 21.4
click at [55, 34] on input "row" at bounding box center [98, 42] width 132 height 20
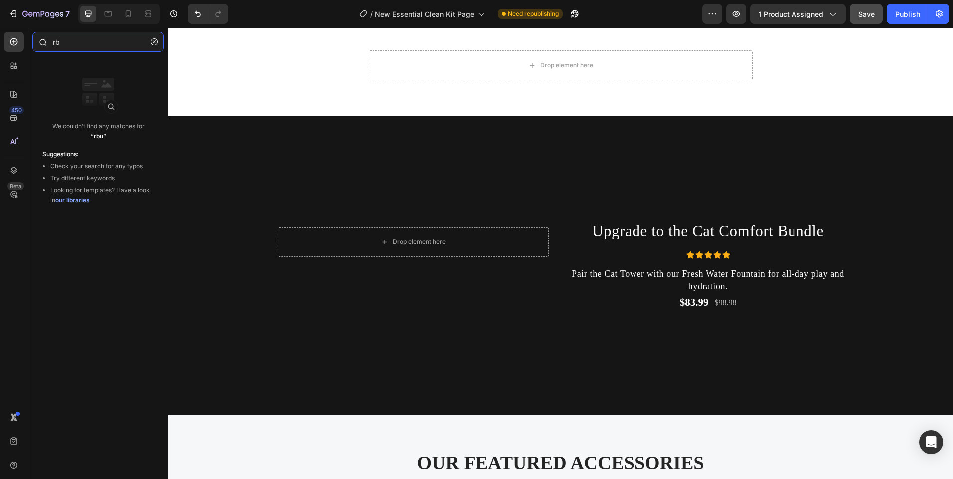
type input "r"
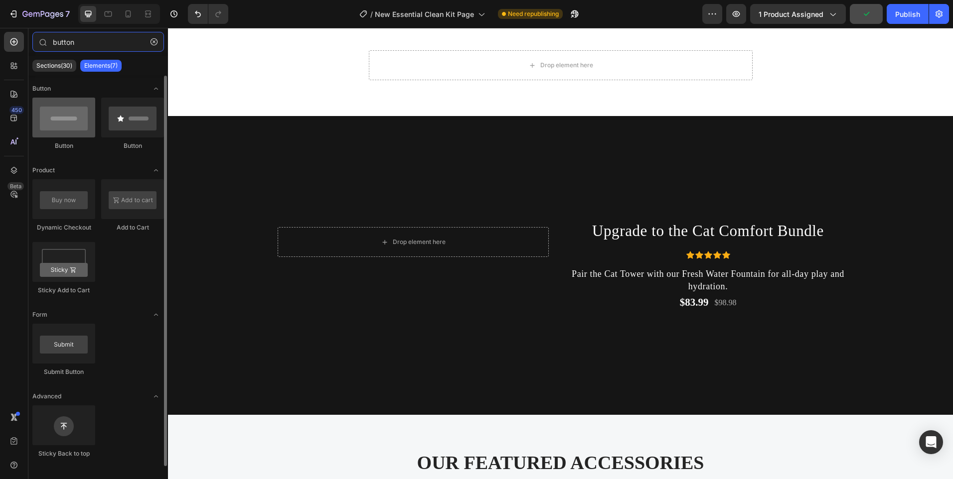
type input "button"
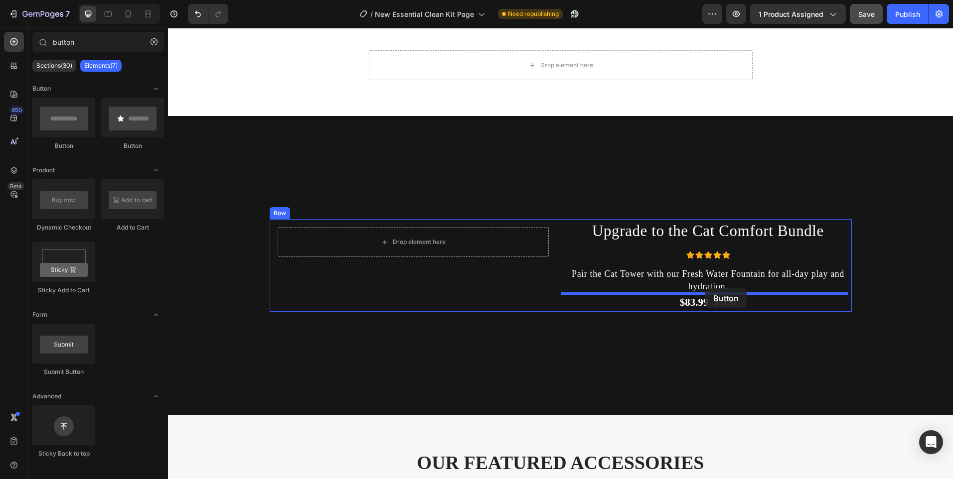
drag, startPoint x: 243, startPoint y: 138, endPoint x: 705, endPoint y: 289, distance: 486.4
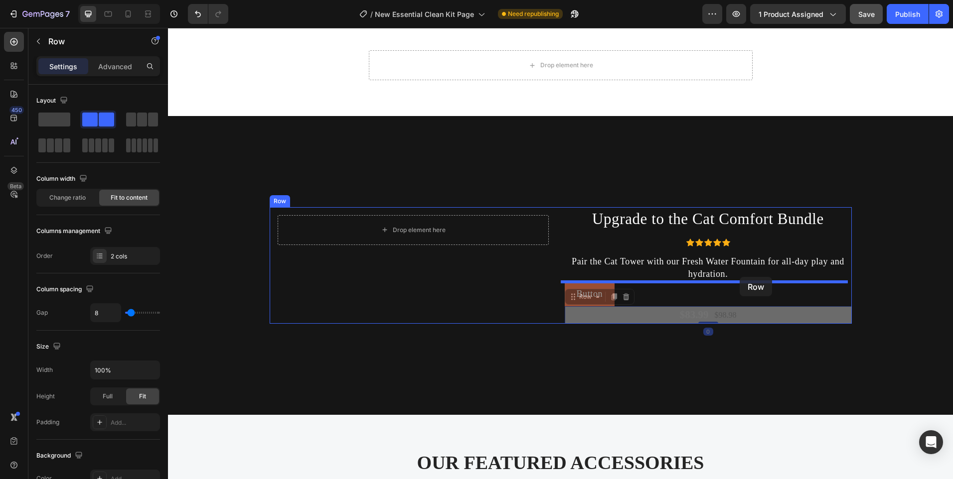
drag, startPoint x: 753, startPoint y: 309, endPoint x: 740, endPoint y: 277, distance: 34.2
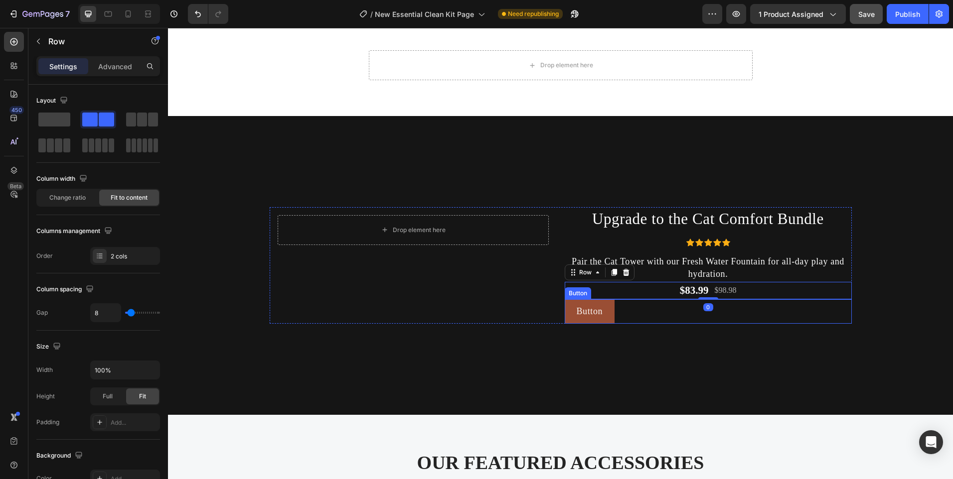
click at [635, 314] on div "Button Button" at bounding box center [708, 312] width 287 height 24
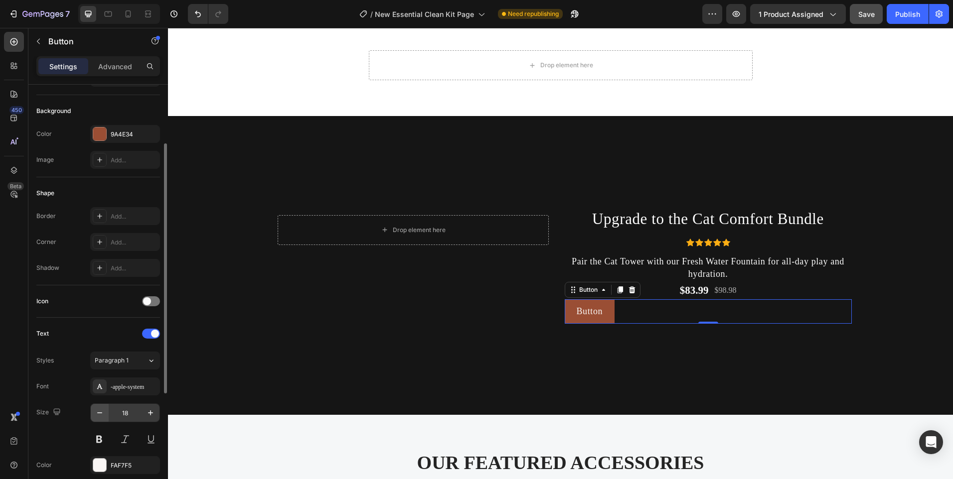
scroll to position [292, 0]
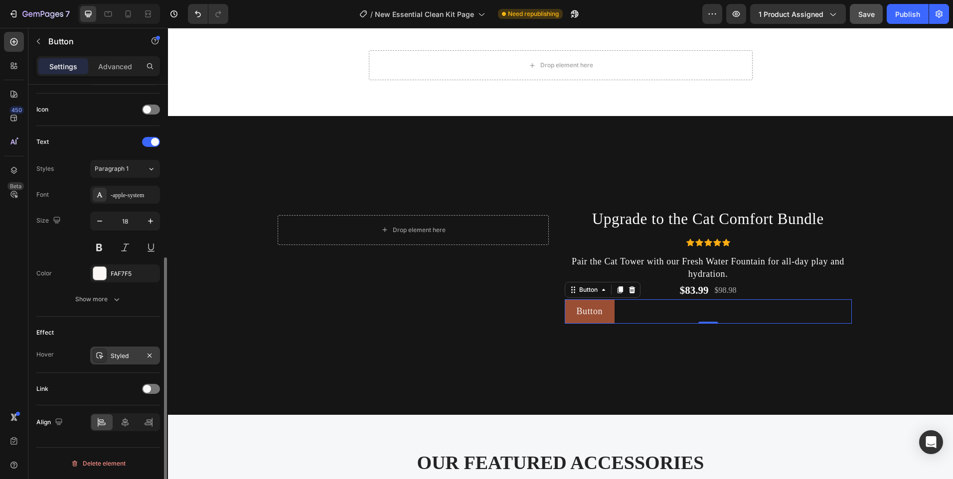
click at [97, 360] on div at bounding box center [100, 356] width 14 height 14
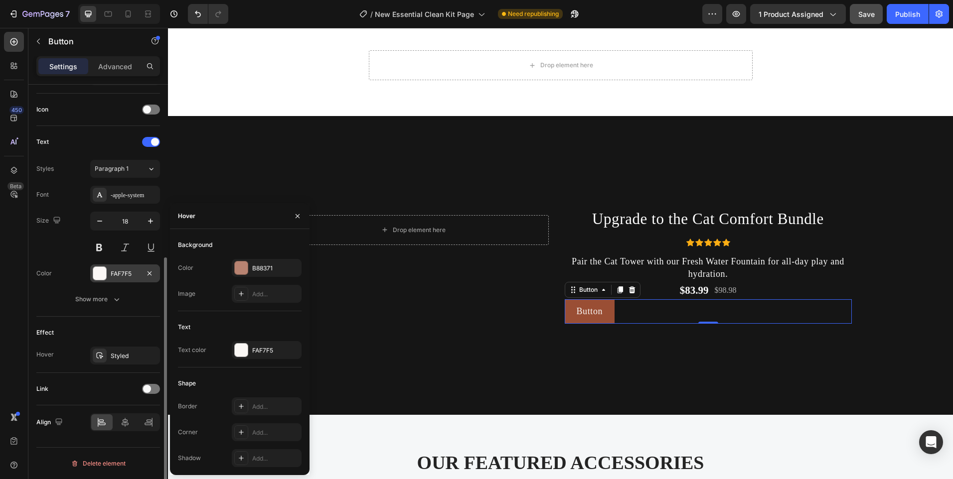
click at [97, 275] on div at bounding box center [99, 273] width 13 height 13
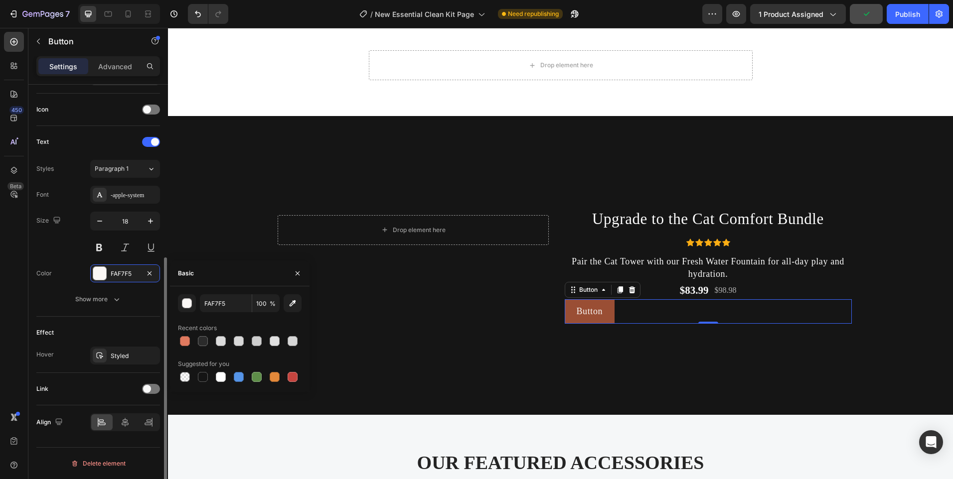
scroll to position [92, 0]
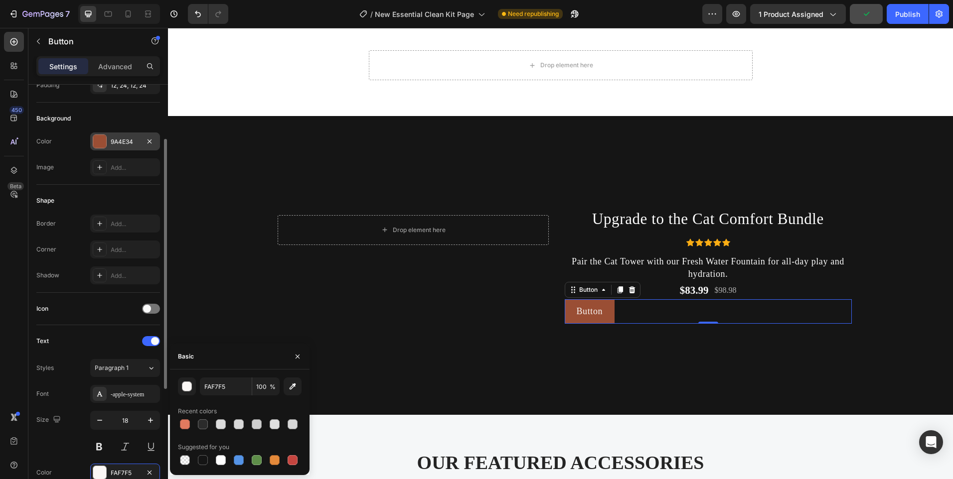
click at [94, 149] on div "Color 9A4E34 Image Add..." at bounding box center [98, 155] width 124 height 44
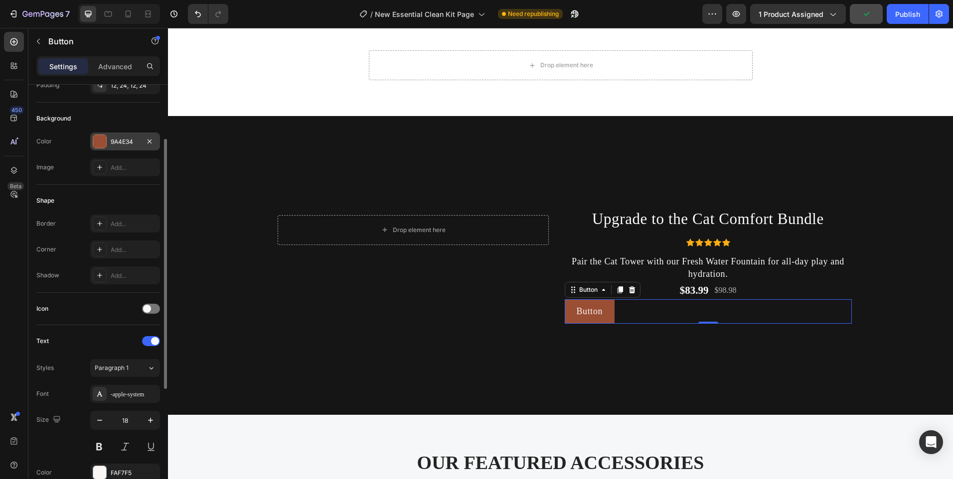
click at [95, 147] on div at bounding box center [99, 141] width 13 height 13
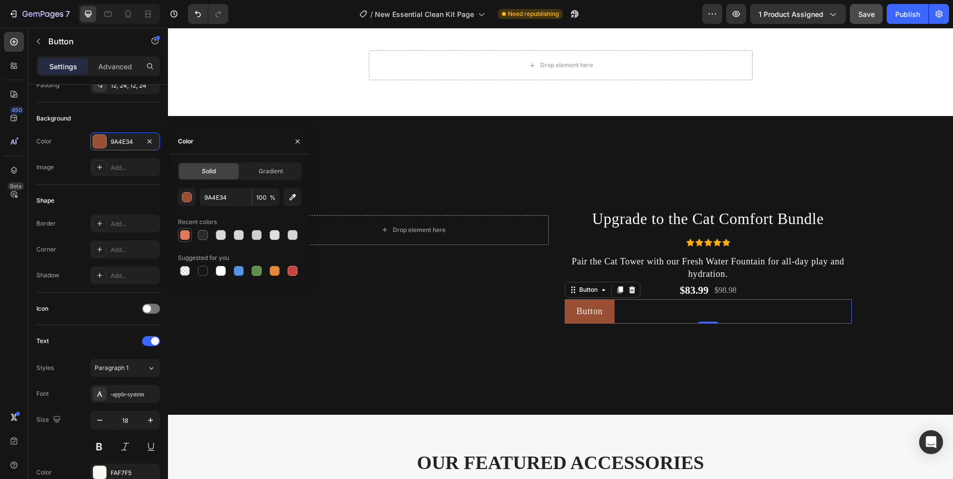
click at [186, 233] on div at bounding box center [185, 235] width 10 height 10
type input "E07A5F"
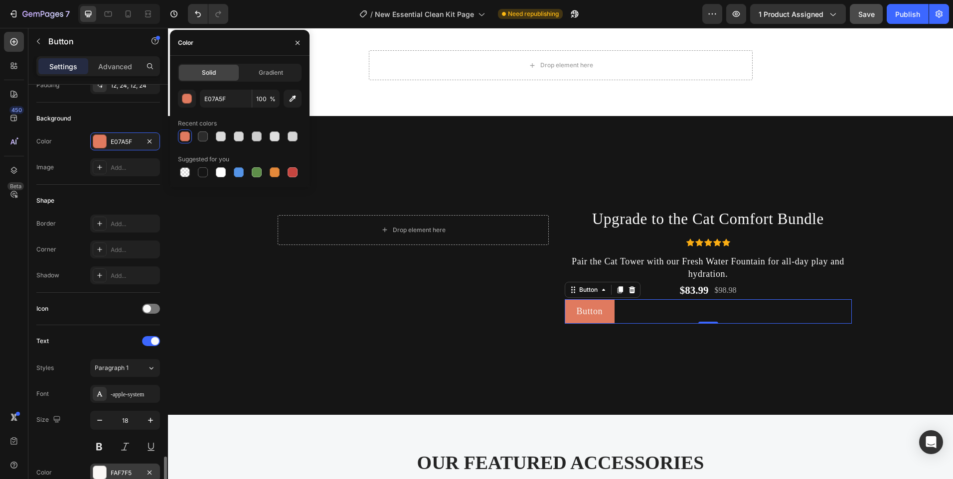
scroll to position [292, 0]
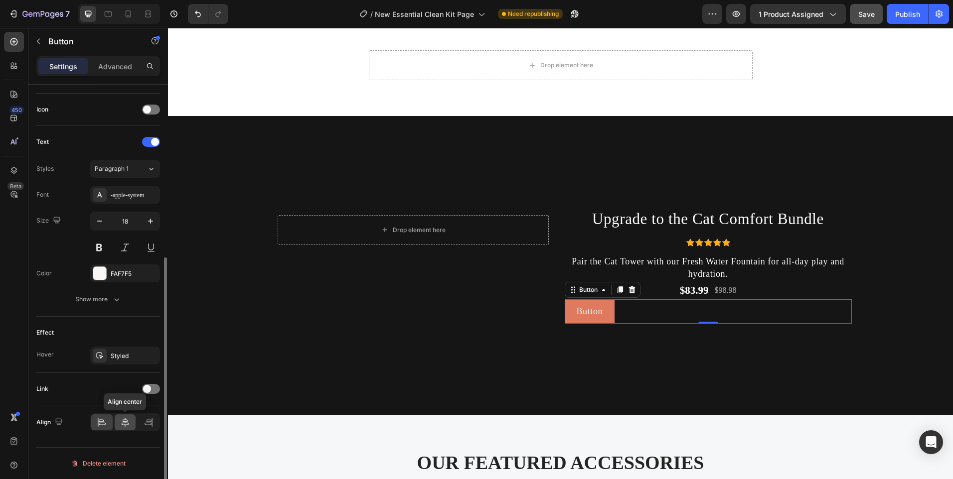
click at [130, 419] on icon at bounding box center [125, 423] width 10 height 10
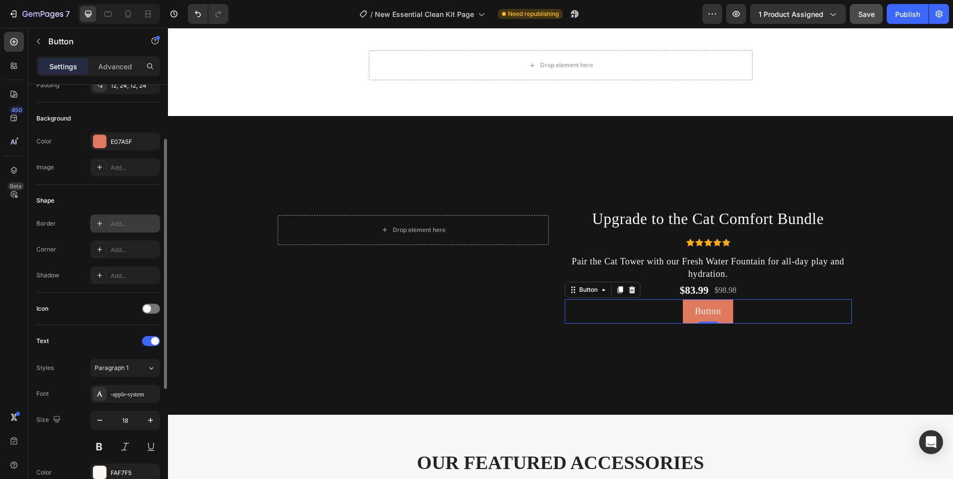
scroll to position [0, 0]
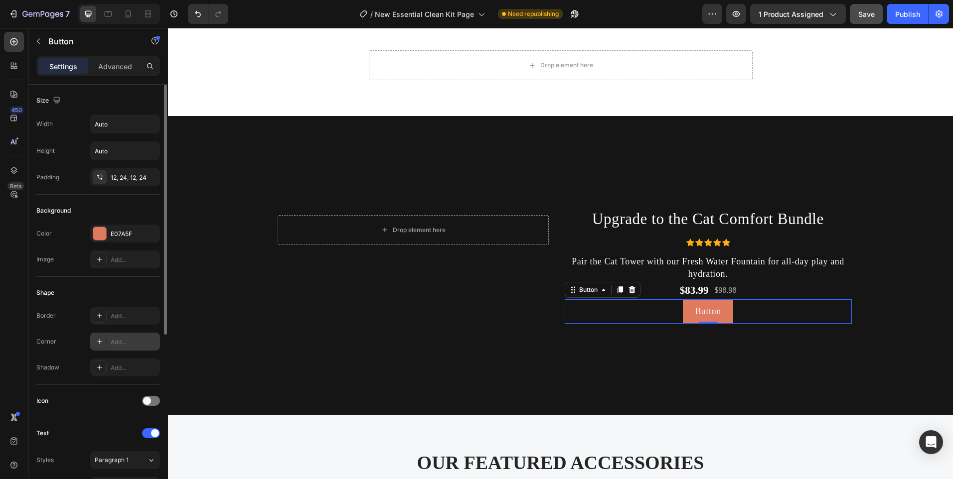
click at [107, 340] on div "Add..." at bounding box center [125, 342] width 70 height 18
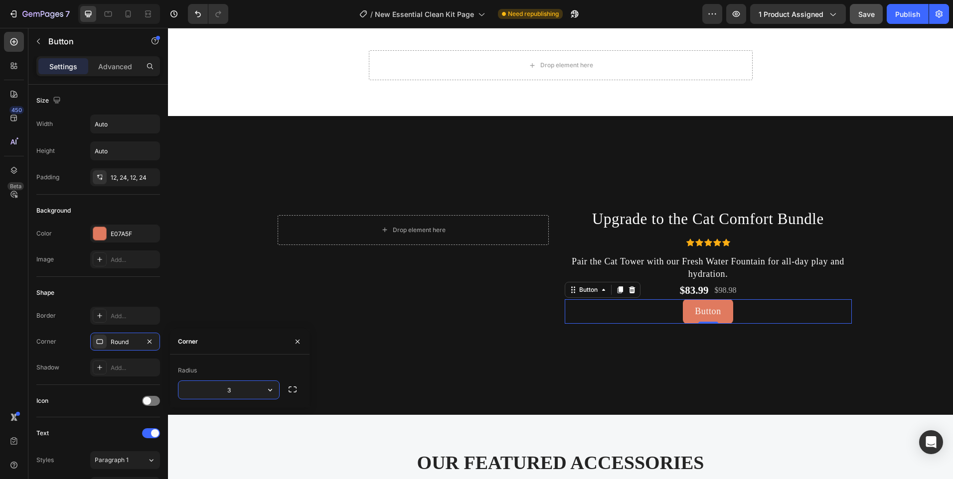
type input "30"
click at [105, 313] on div at bounding box center [100, 316] width 14 height 14
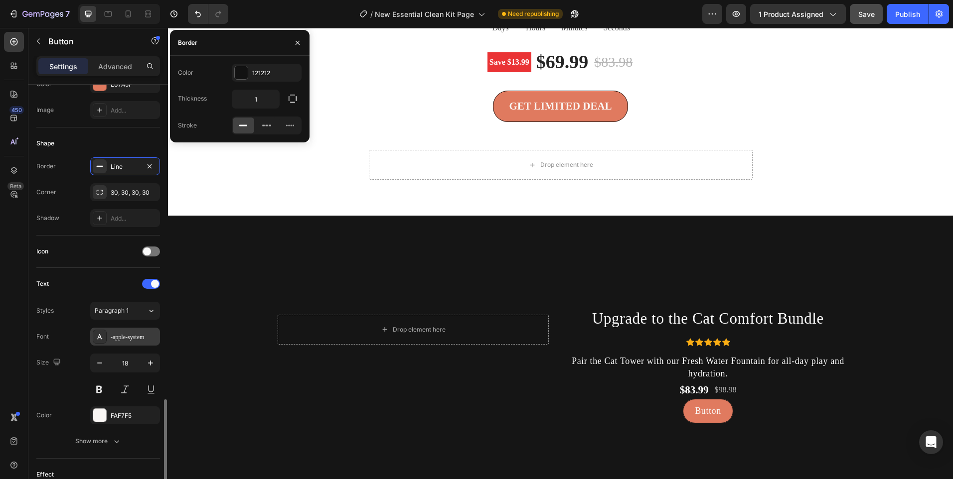
scroll to position [292, 0]
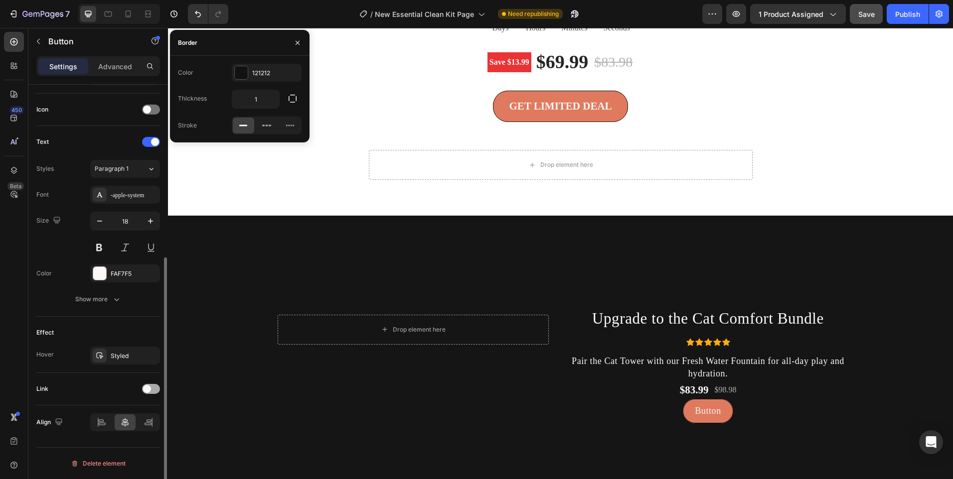
click at [149, 390] on span at bounding box center [147, 389] width 8 height 8
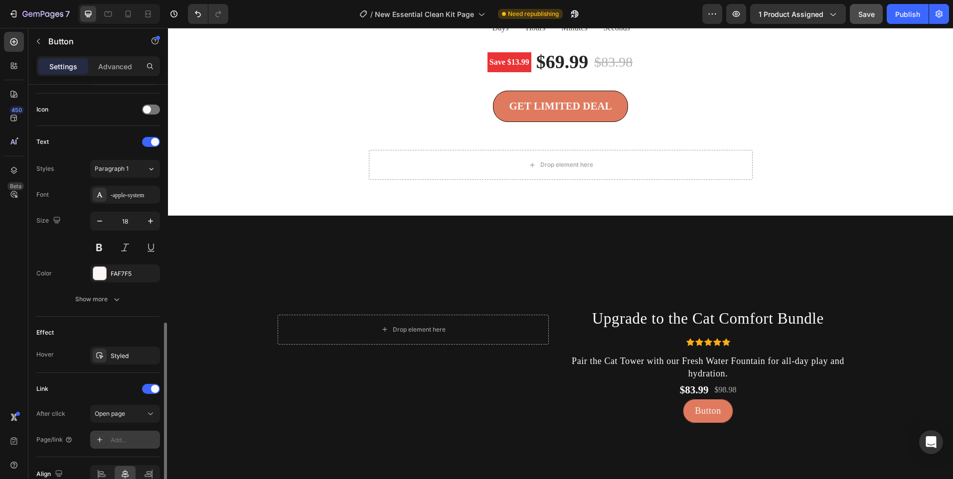
scroll to position [341, 0]
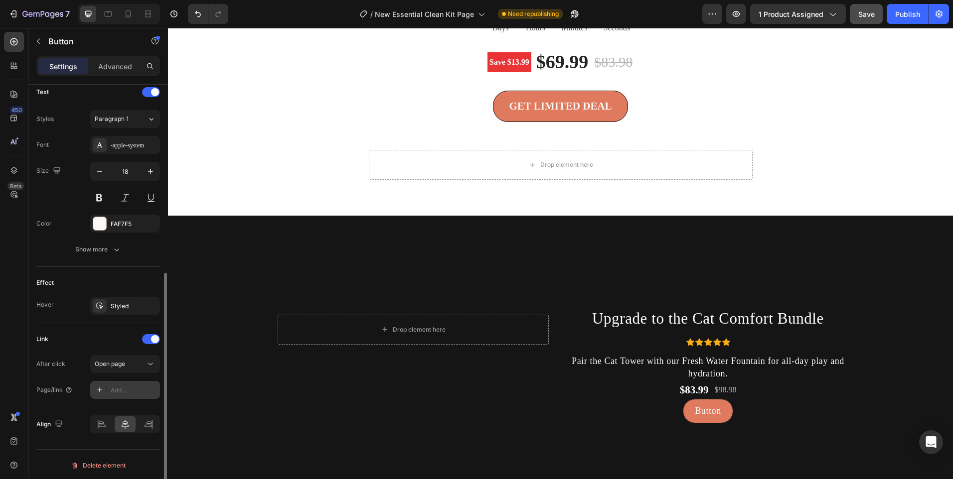
click at [133, 388] on div "Add..." at bounding box center [134, 390] width 47 height 9
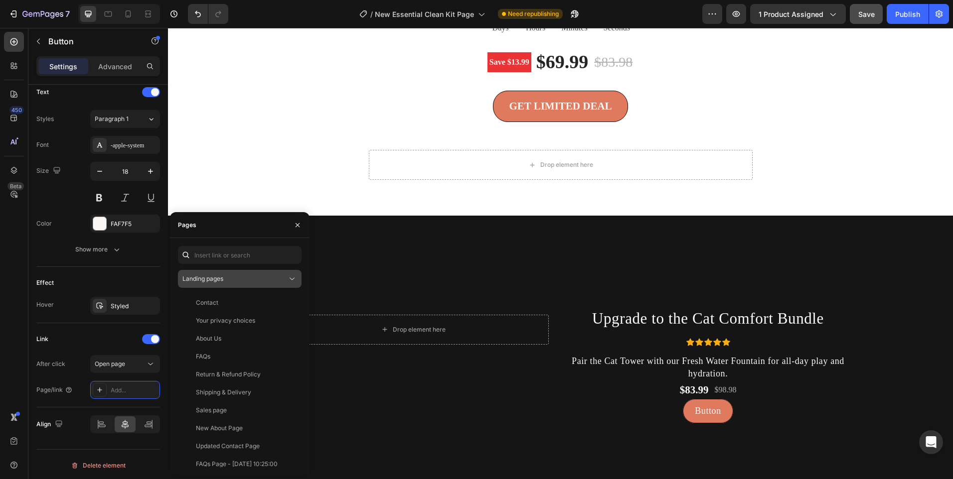
click at [216, 285] on button "Landing pages" at bounding box center [240, 279] width 124 height 18
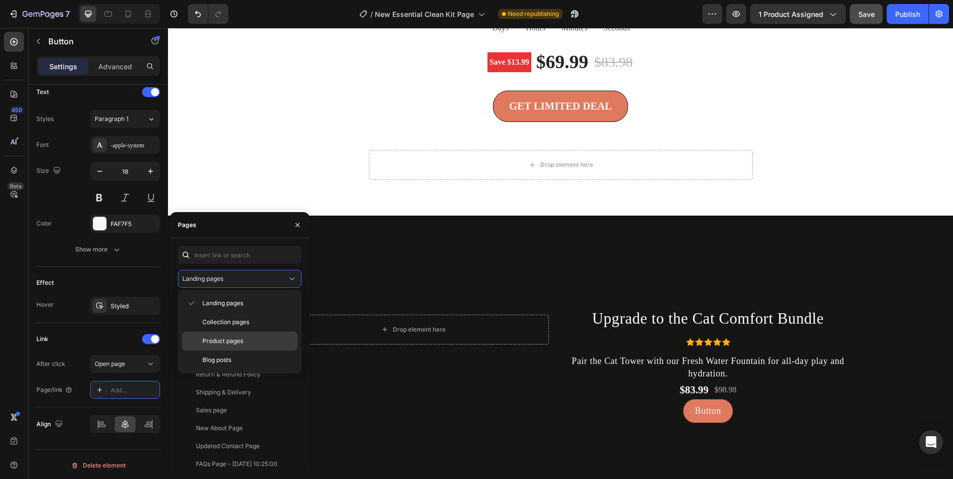
click at [223, 337] on span "Product pages" at bounding box center [222, 341] width 41 height 9
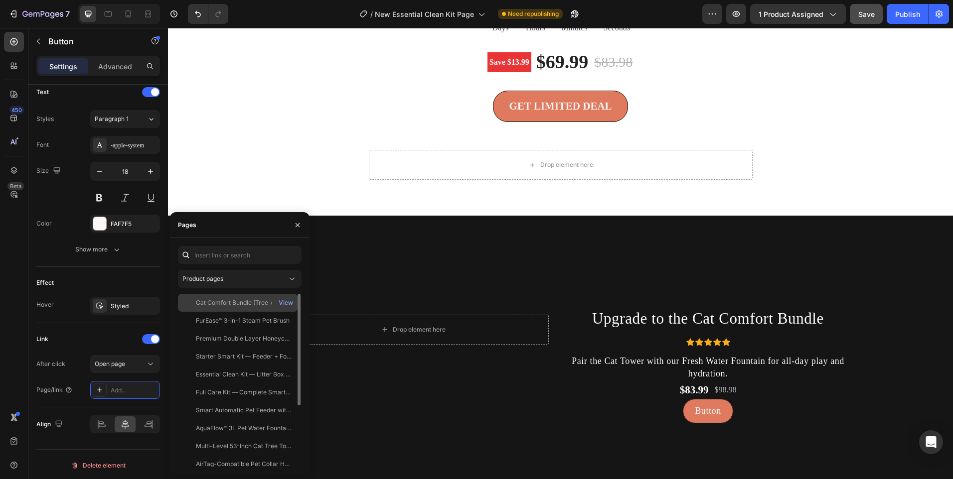
click at [240, 304] on div "Cat Comfort Bundle (Tree + Fountain)" at bounding box center [244, 303] width 96 height 9
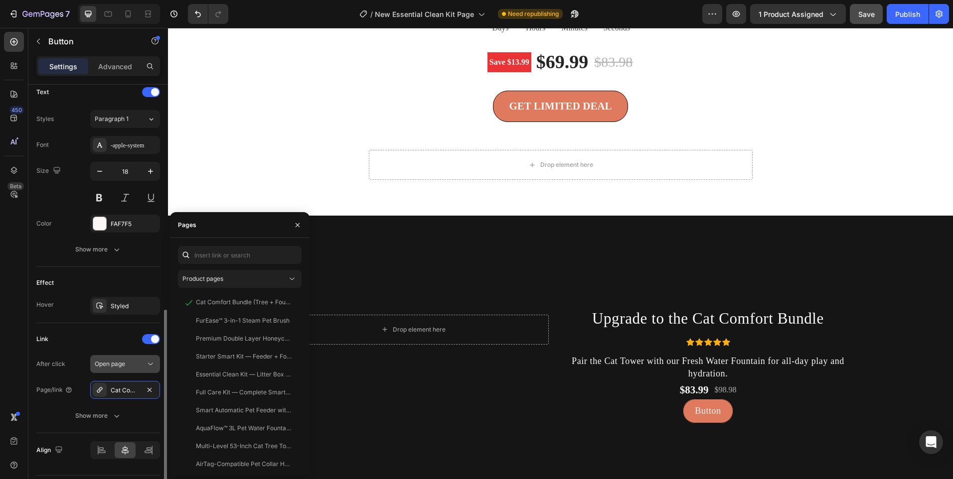
scroll to position [369, 0]
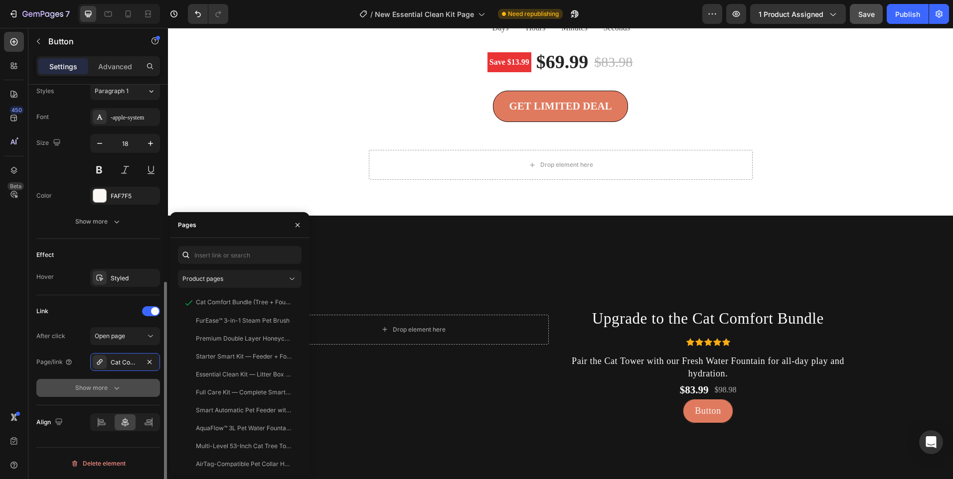
click at [98, 387] on div "Show more" at bounding box center [98, 388] width 46 height 10
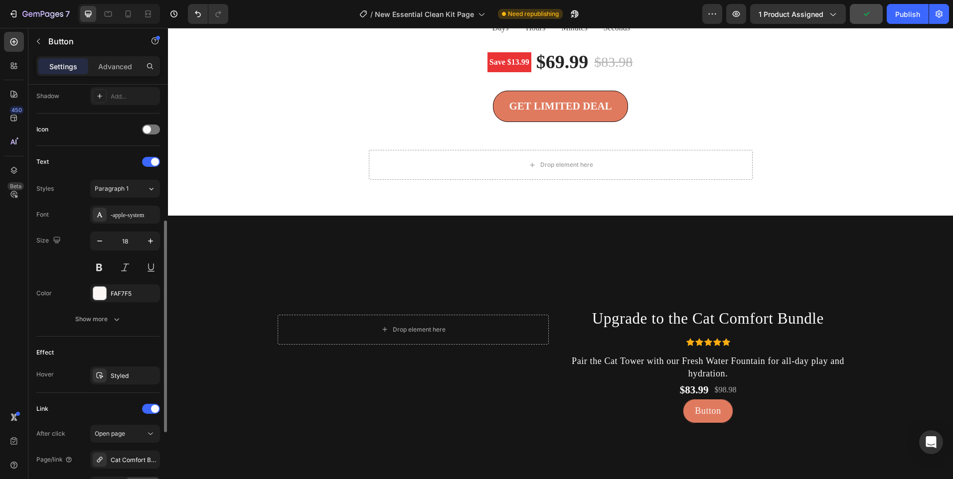
scroll to position [421, 0]
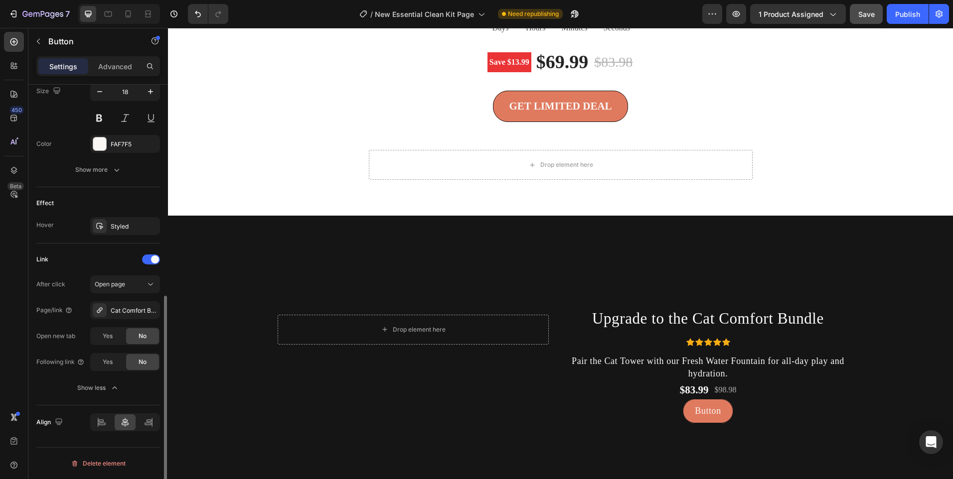
click at [126, 235] on div "Effect Hover Styled" at bounding box center [98, 215] width 124 height 56
click at [124, 221] on div "Styled" at bounding box center [125, 226] width 70 height 18
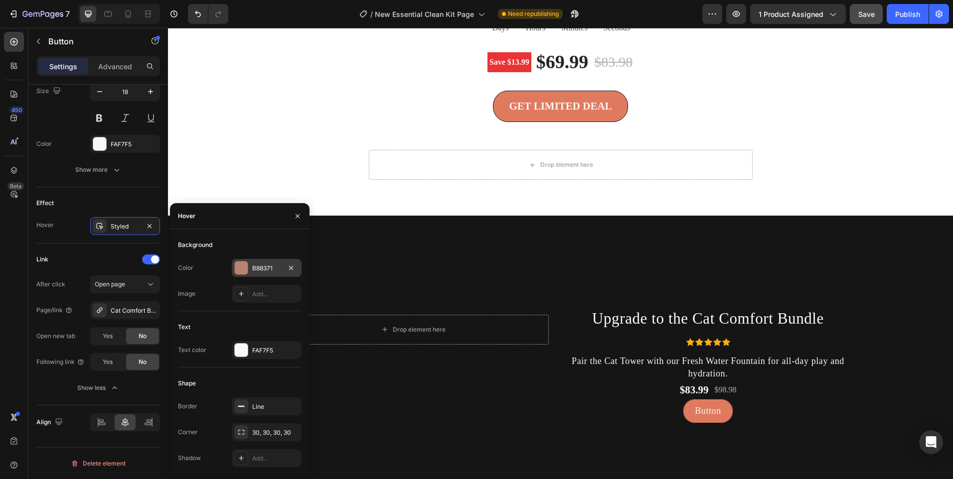
click at [247, 266] on div at bounding box center [241, 268] width 13 height 13
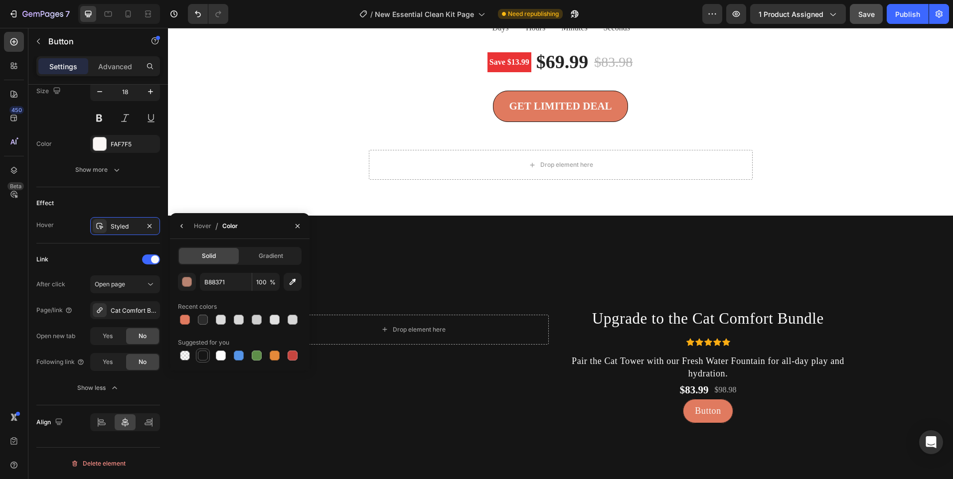
click at [198, 352] on div at bounding box center [203, 356] width 10 height 10
type input "151515"
click at [179, 229] on icon "button" at bounding box center [182, 226] width 8 height 8
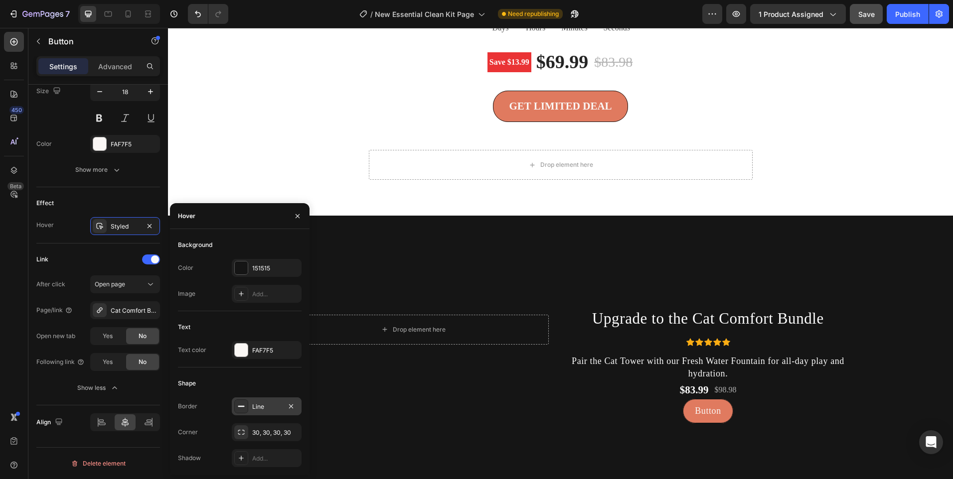
click at [236, 403] on div at bounding box center [241, 407] width 14 height 14
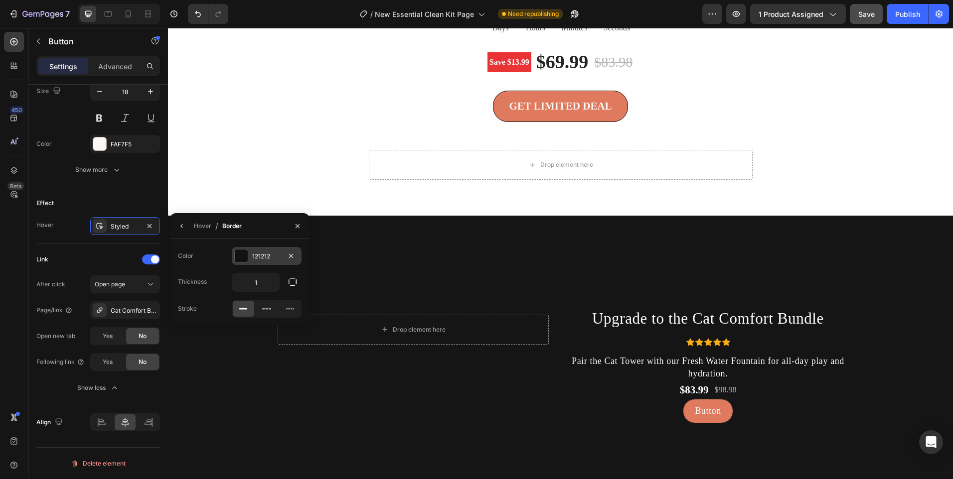
click at [237, 259] on div at bounding box center [241, 256] width 13 height 13
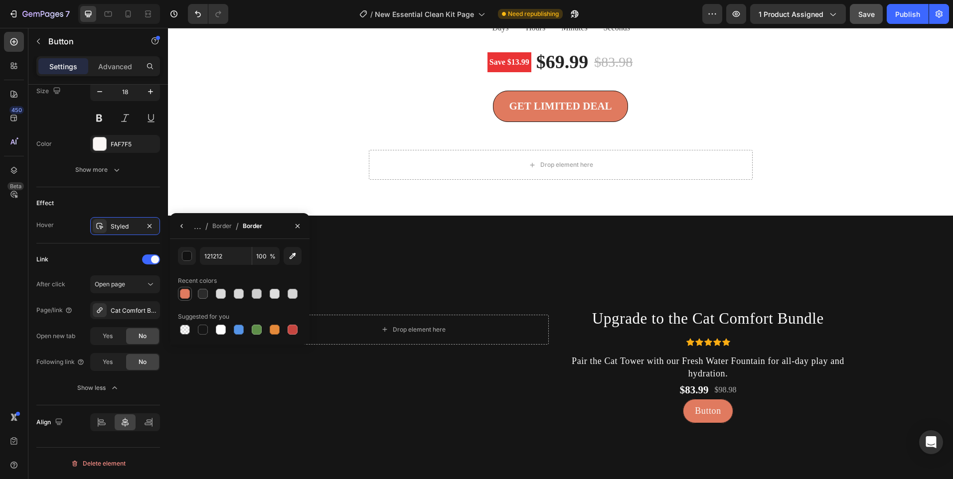
click at [188, 295] on div at bounding box center [185, 294] width 10 height 10
type input "E07A5F"
click at [639, 411] on div "Button Button" at bounding box center [708, 411] width 287 height 24
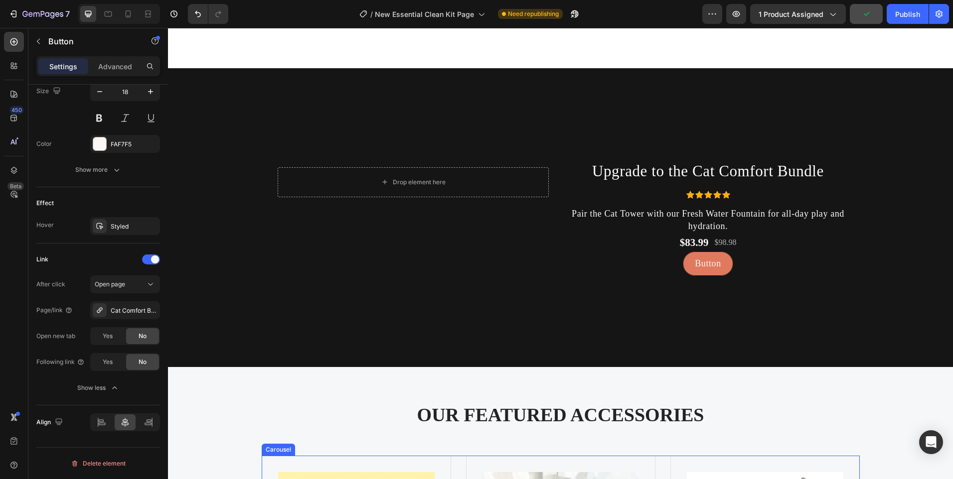
scroll to position [2519, 0]
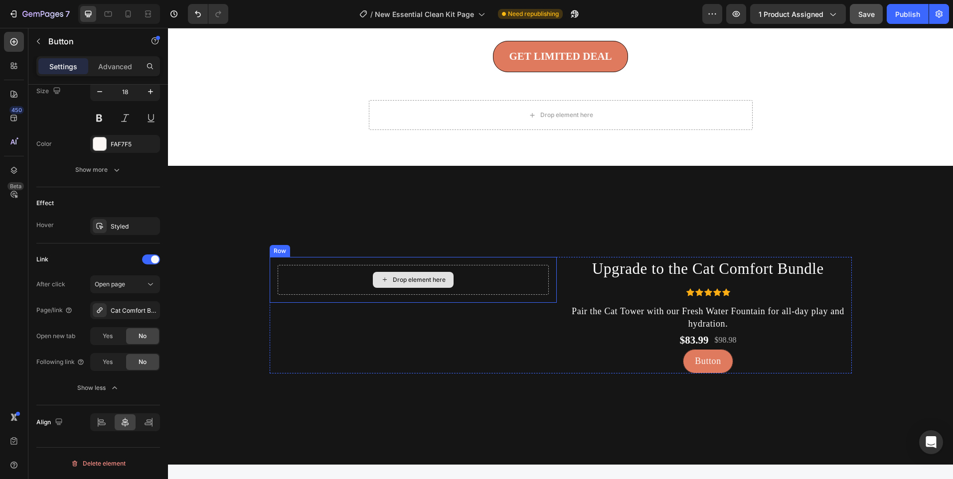
click at [335, 277] on div "Drop element here" at bounding box center [413, 280] width 271 height 30
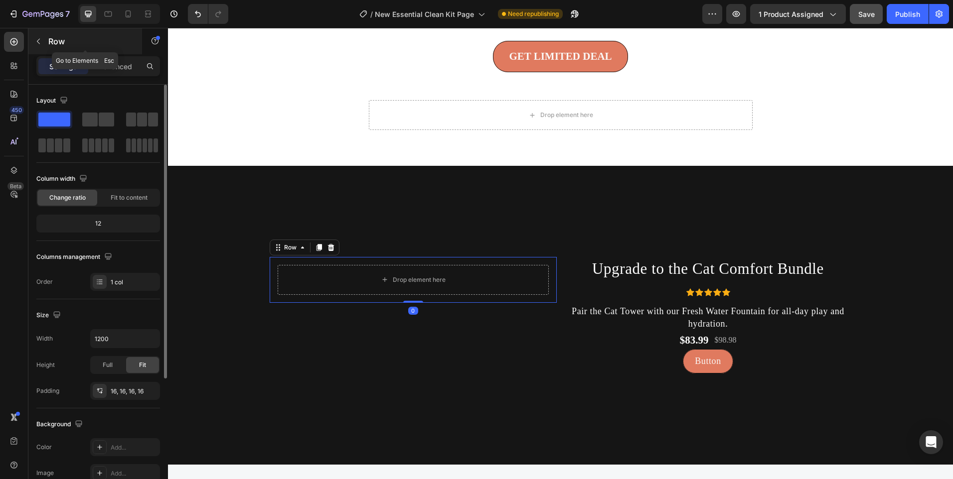
click at [44, 44] on button "button" at bounding box center [38, 41] width 16 height 16
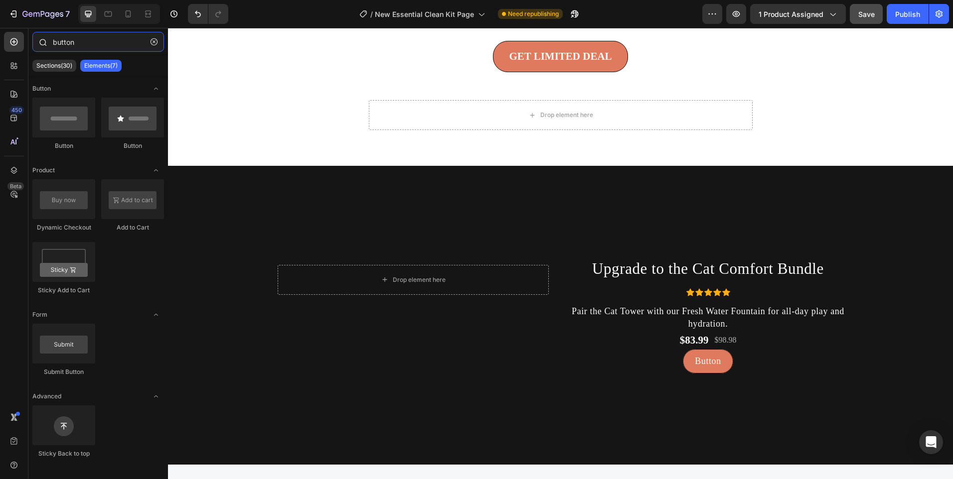
click at [103, 51] on input "button" at bounding box center [98, 42] width 132 height 20
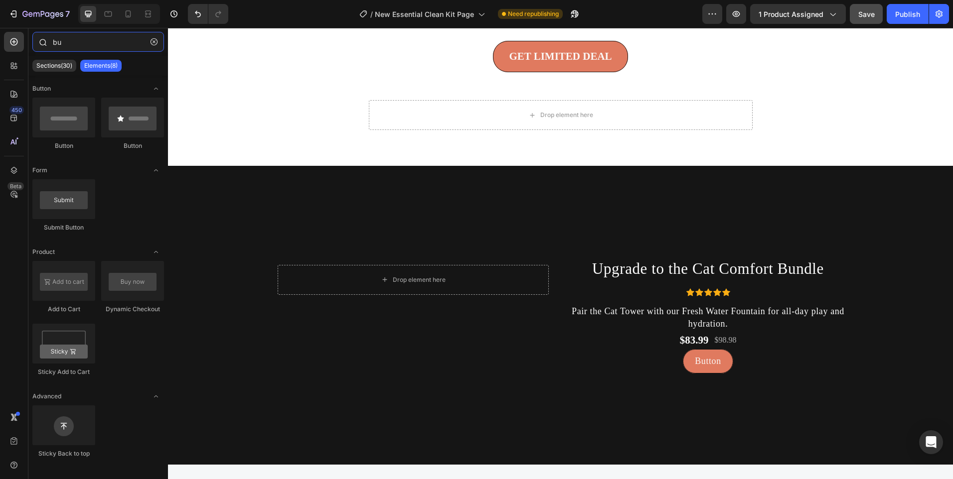
type input "b"
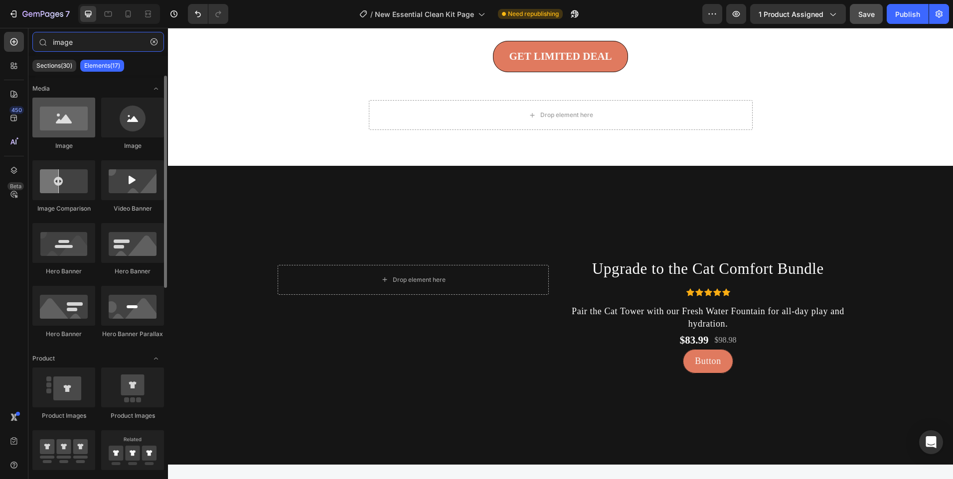
type input "image"
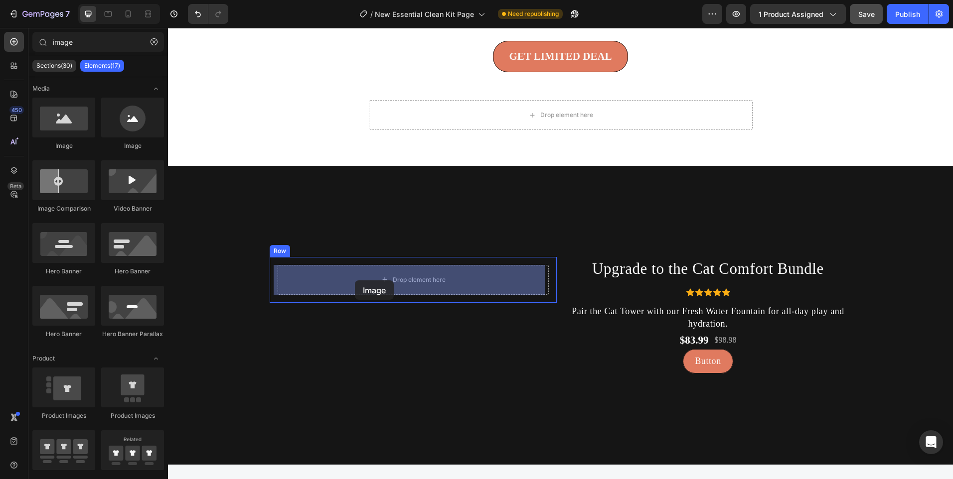
drag, startPoint x: 242, startPoint y: 151, endPoint x: 355, endPoint y: 281, distance: 171.7
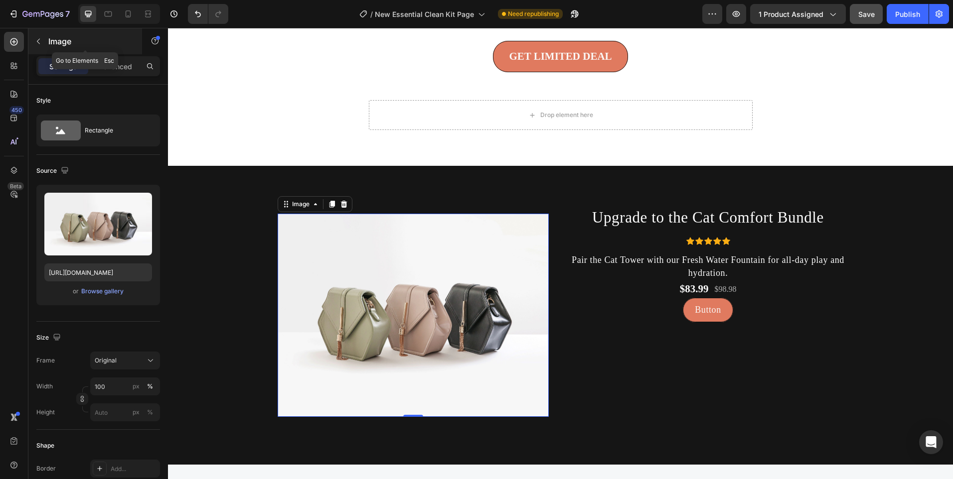
click at [45, 42] on button "button" at bounding box center [38, 41] width 16 height 16
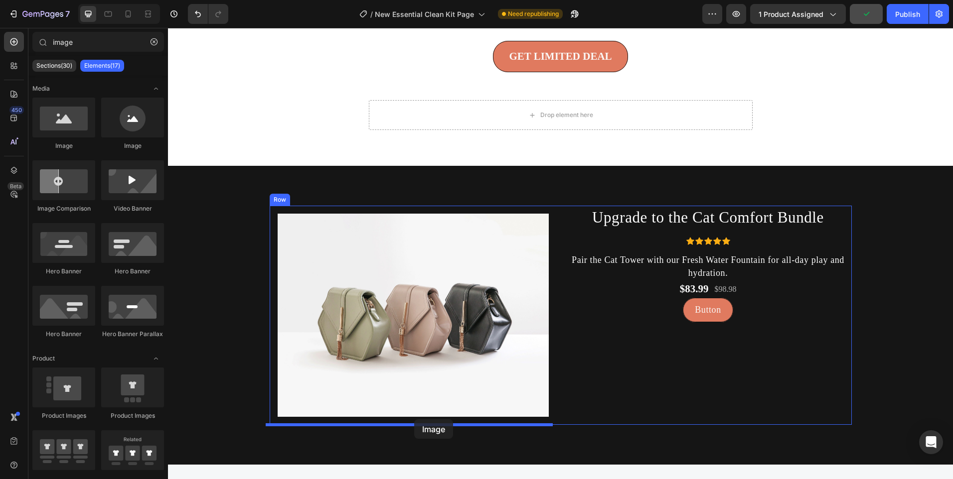
drag, startPoint x: 235, startPoint y: 138, endPoint x: 414, endPoint y: 420, distance: 334.3
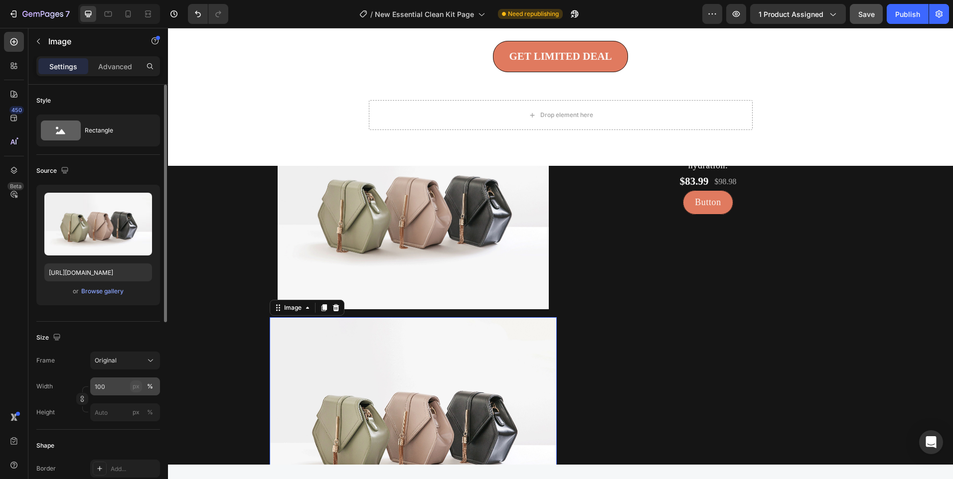
click at [136, 382] on div "px" at bounding box center [136, 386] width 7 height 9
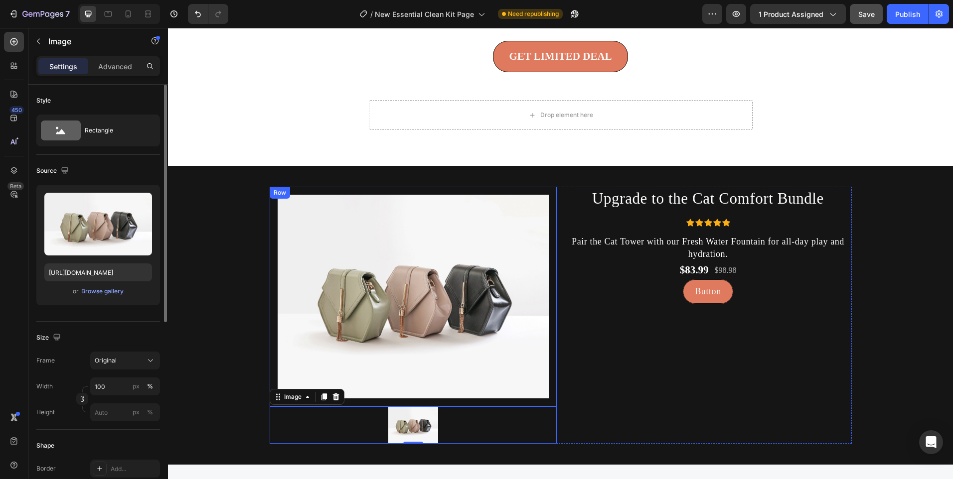
click at [378, 318] on img at bounding box center [413, 296] width 271 height 203
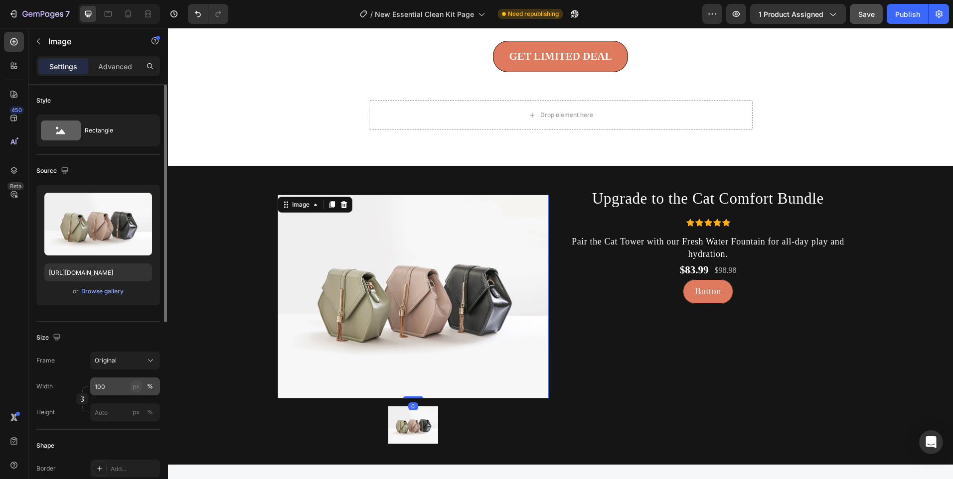
click at [137, 385] on div "px" at bounding box center [136, 386] width 7 height 9
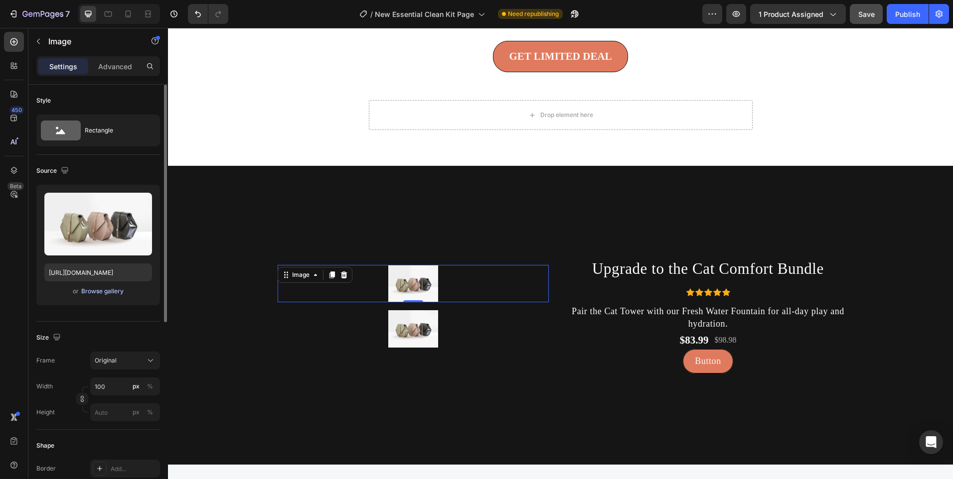
click at [102, 295] on div "Browse gallery" at bounding box center [102, 291] width 42 height 9
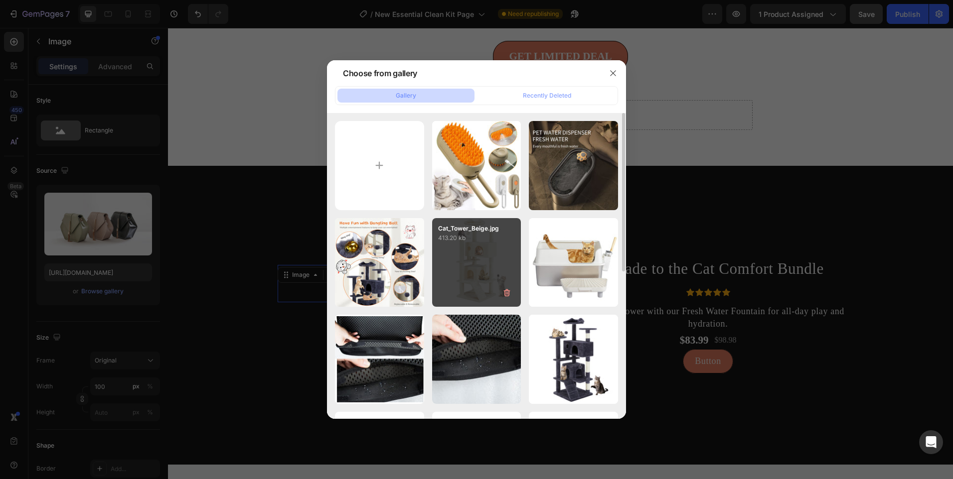
click at [467, 266] on div "Cat_Tower_Beige.jpg 413.20 kb" at bounding box center [476, 262] width 89 height 89
type input "[URL][DOMAIN_NAME]"
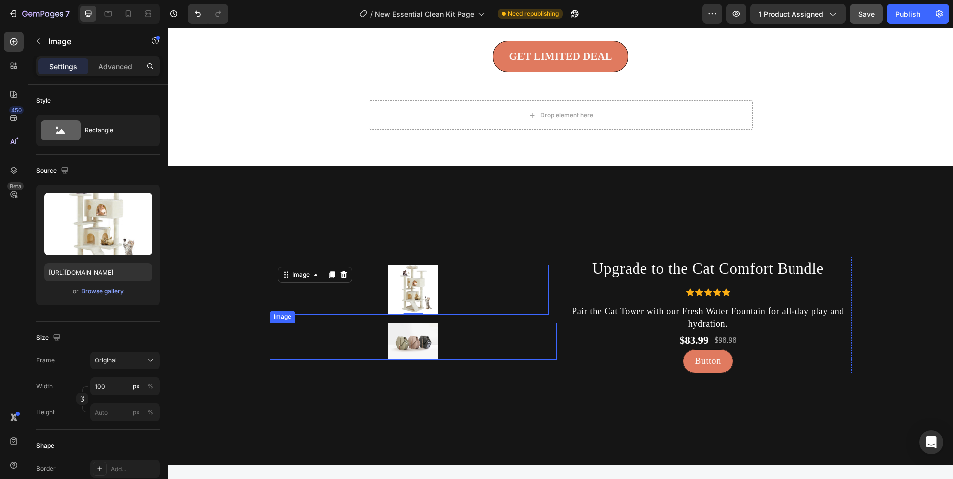
click at [412, 340] on img at bounding box center [413, 341] width 50 height 37
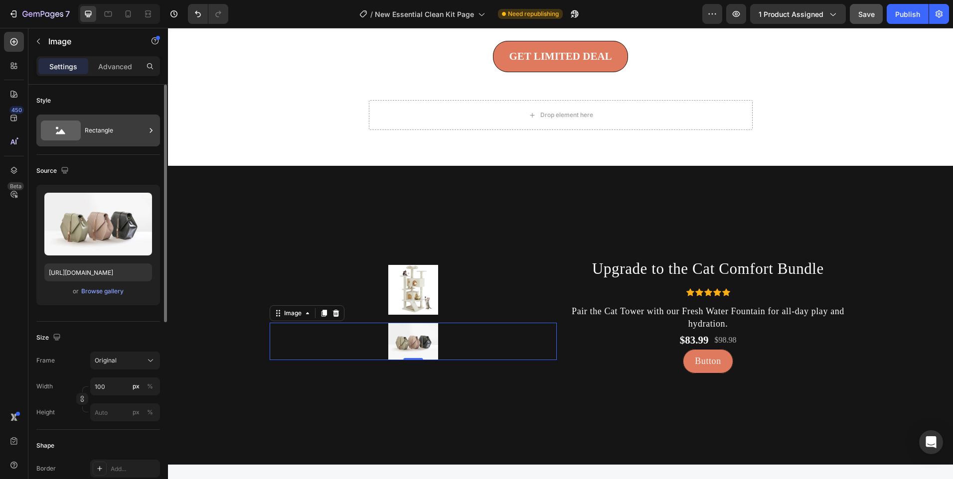
click at [97, 116] on div "Rectangle" at bounding box center [98, 131] width 124 height 32
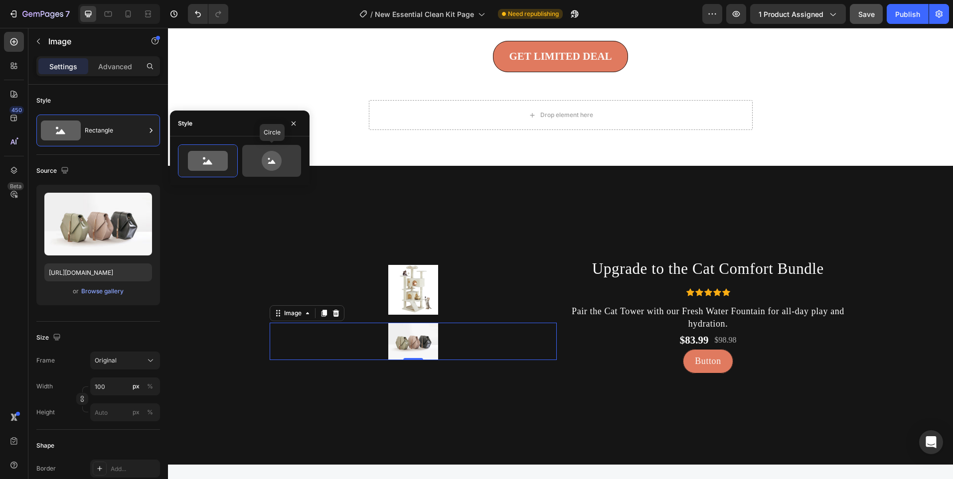
click at [269, 167] on icon at bounding box center [272, 161] width 20 height 20
type input "80"
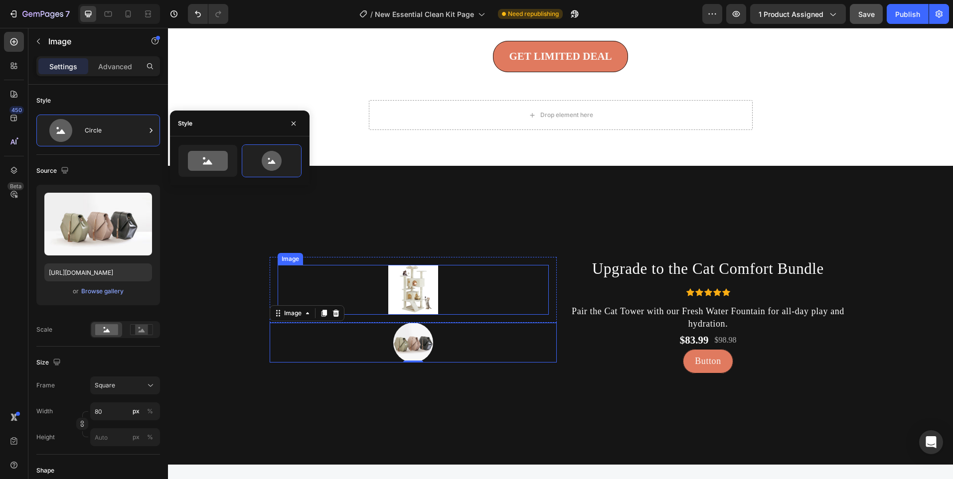
click at [432, 296] on img at bounding box center [413, 290] width 50 height 50
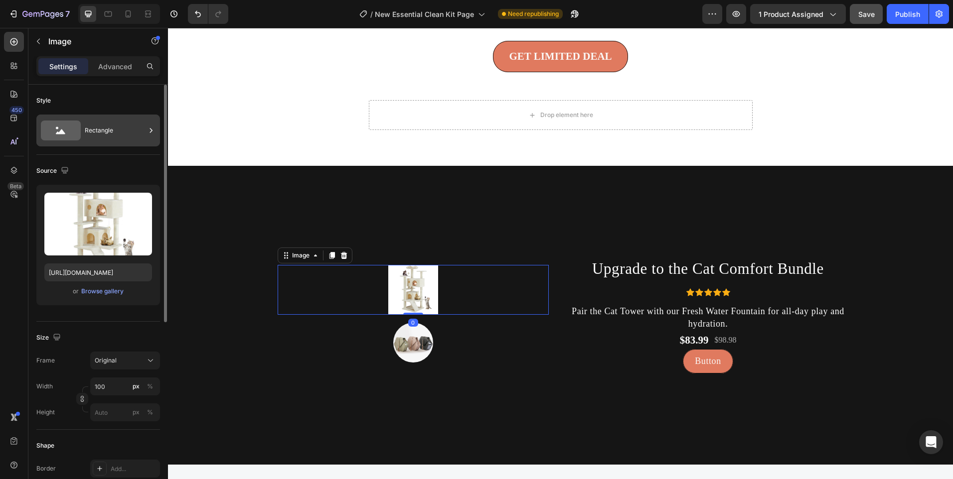
click at [122, 135] on div "Rectangle" at bounding box center [115, 130] width 61 height 23
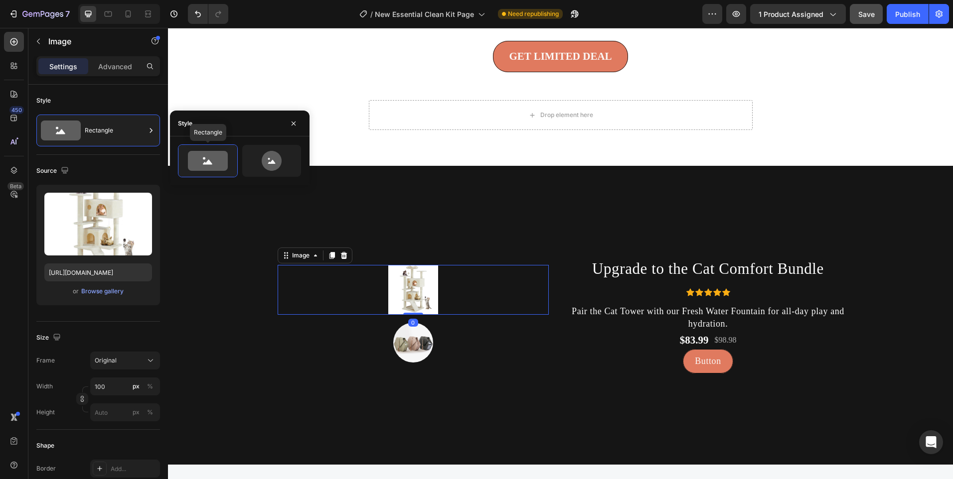
drag, startPoint x: 252, startPoint y: 163, endPoint x: 273, endPoint y: 182, distance: 27.9
click at [252, 163] on icon at bounding box center [271, 161] width 47 height 20
type input "80"
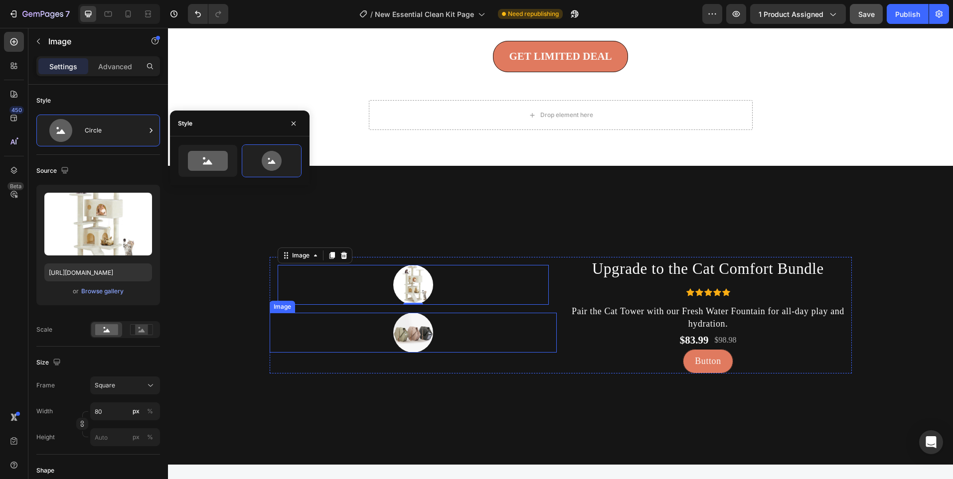
click at [402, 340] on img at bounding box center [413, 333] width 40 height 40
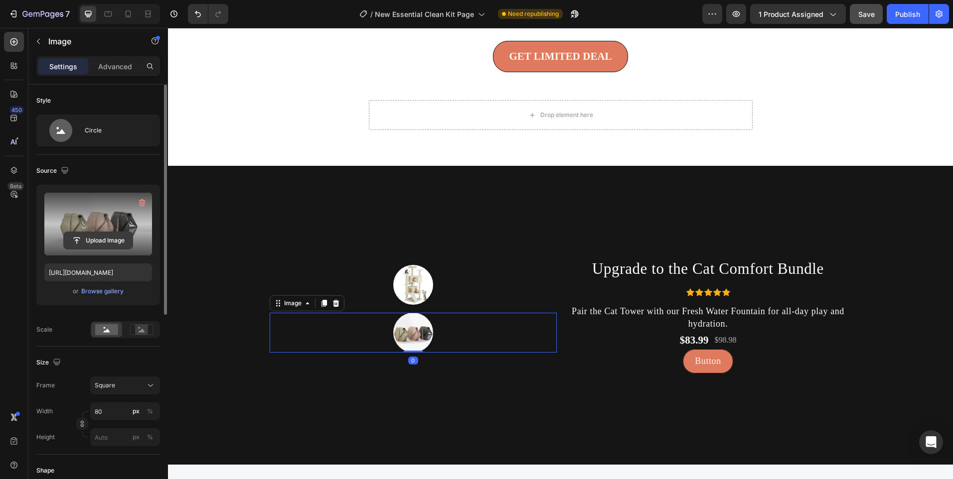
click at [102, 239] on input "file" at bounding box center [98, 240] width 69 height 17
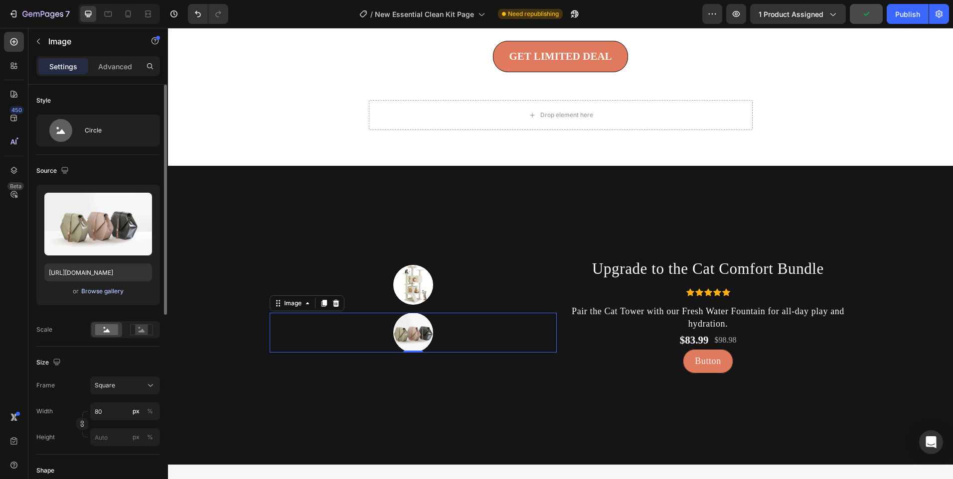
click at [118, 291] on div "Browse gallery" at bounding box center [102, 291] width 42 height 9
click at [102, 286] on div "or Browse gallery" at bounding box center [98, 292] width 108 height 12
click at [104, 292] on div "Browse gallery" at bounding box center [102, 291] width 42 height 9
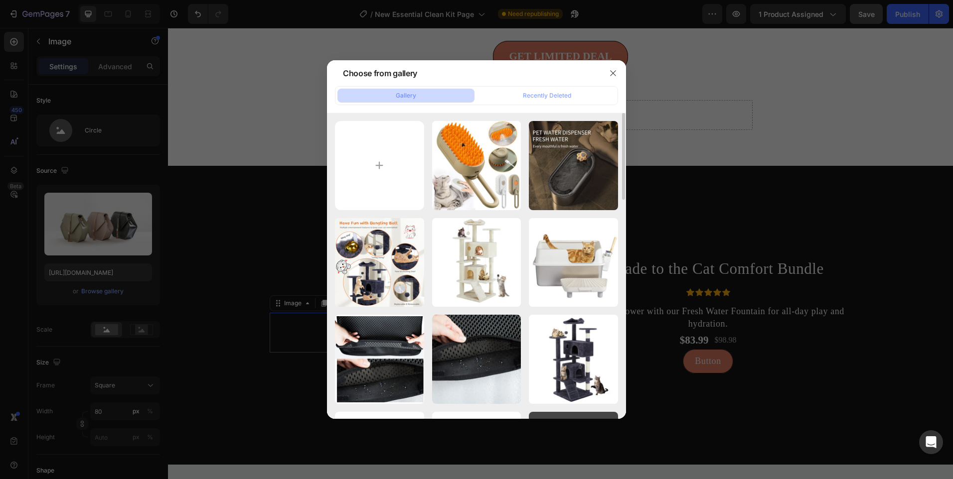
click at [0, 0] on div "Pet_Water_Fountain_No...Ds.jpg 168.07 kb" at bounding box center [0, 0] width 0 height 0
type input "[URL][DOMAIN_NAME]"
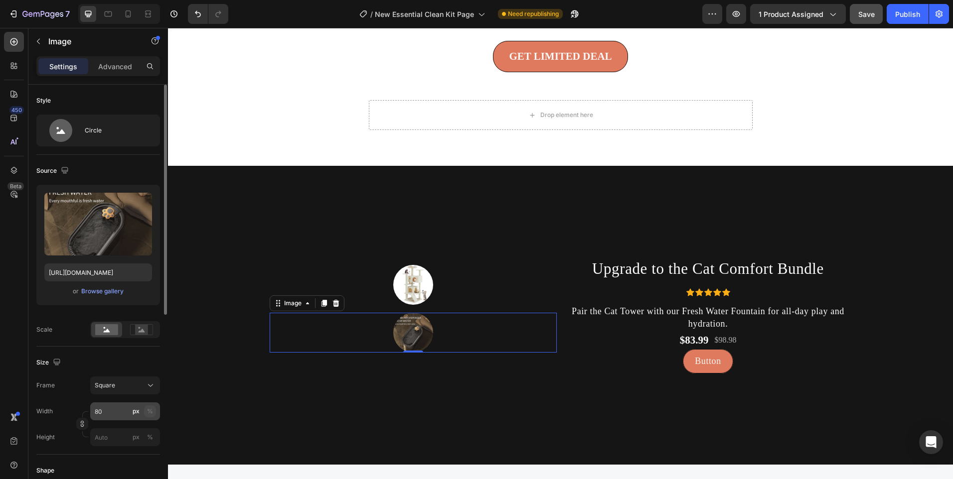
click at [149, 411] on div "%" at bounding box center [150, 411] width 6 height 9
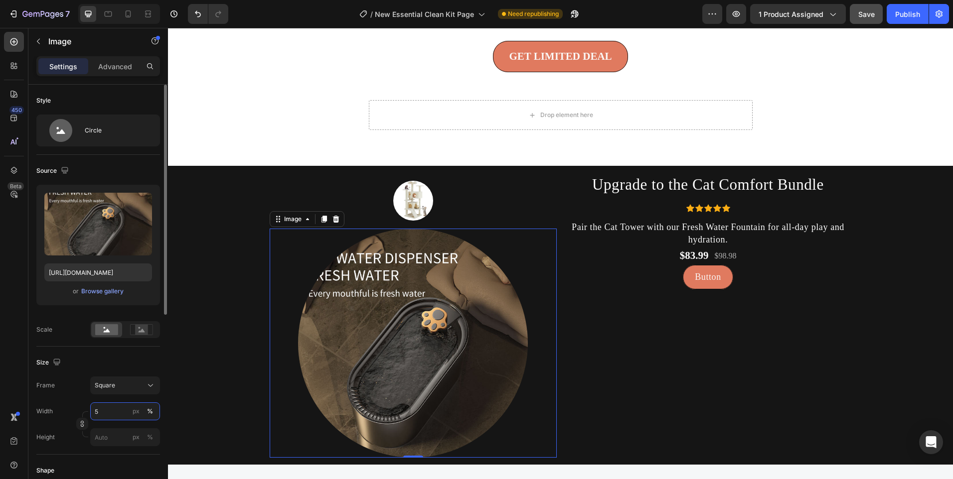
type input "50"
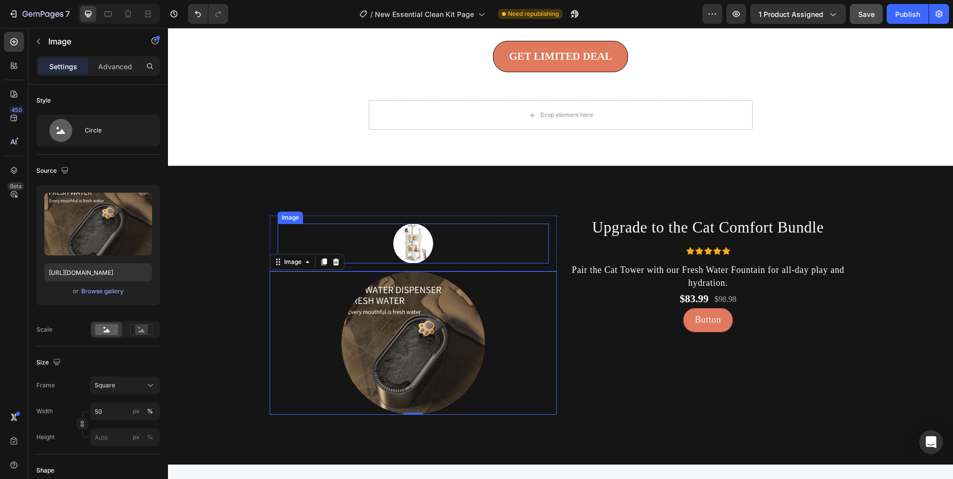
click at [408, 246] on img at bounding box center [413, 244] width 40 height 40
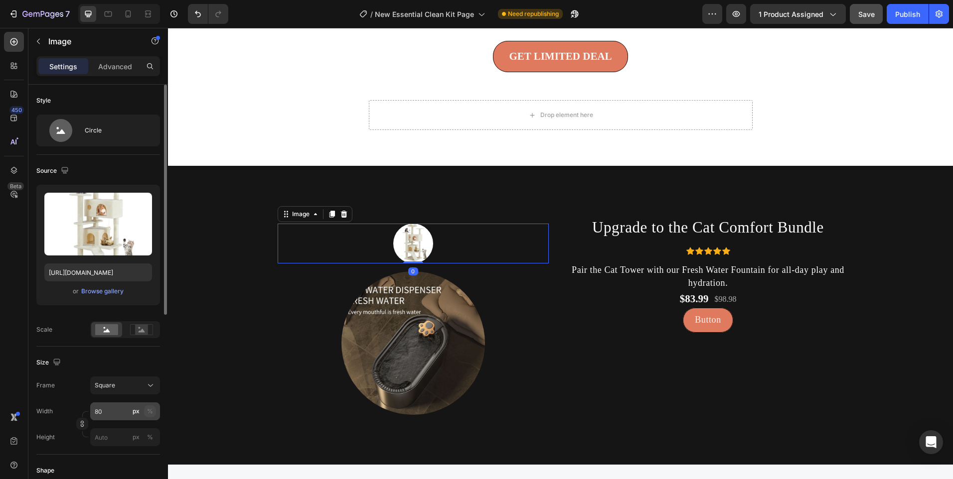
click at [151, 409] on div "%" at bounding box center [150, 411] width 6 height 9
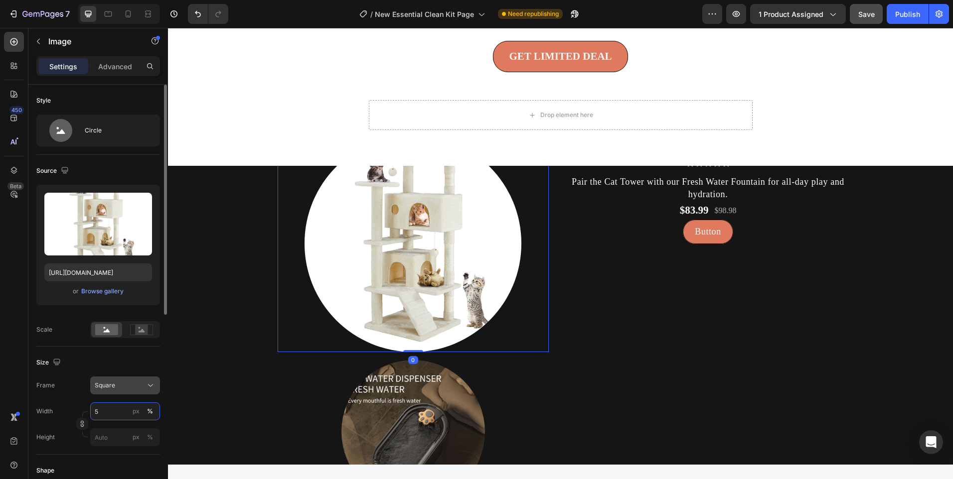
type input "50"
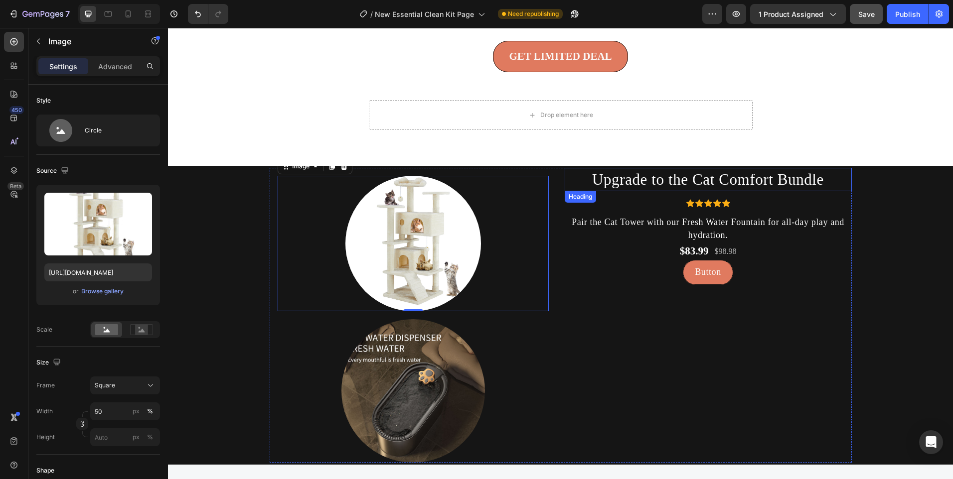
click at [705, 172] on h2 "Upgrade to the Cat Comfort Bundle" at bounding box center [708, 179] width 287 height 23
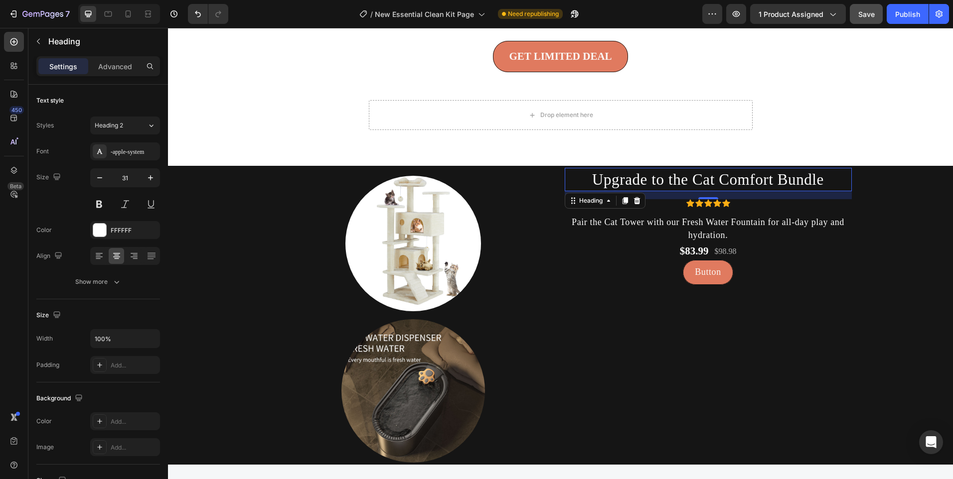
click at [702, 177] on h2 "Upgrade to the Cat Comfort Bundle" at bounding box center [708, 179] width 287 height 23
click at [702, 170] on p "Upgrade to the Cat Comfort Bundle" at bounding box center [708, 179] width 285 height 21
click at [702, 180] on p "Upgrade to the Cat Comfort Bundle" at bounding box center [708, 179] width 285 height 21
click at [114, 72] on div "Advanced" at bounding box center [115, 66] width 50 height 16
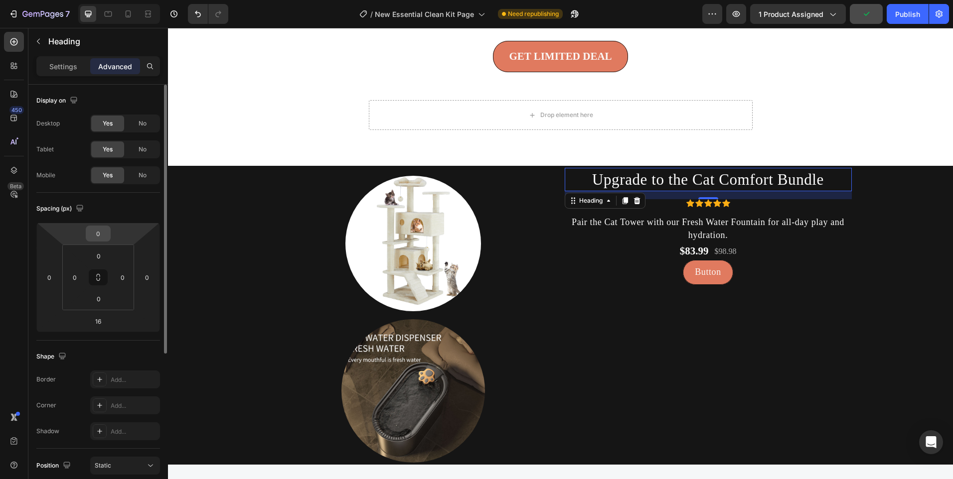
click at [109, 229] on div "0" at bounding box center [98, 234] width 25 height 16
click at [106, 227] on input "0" at bounding box center [98, 233] width 20 height 15
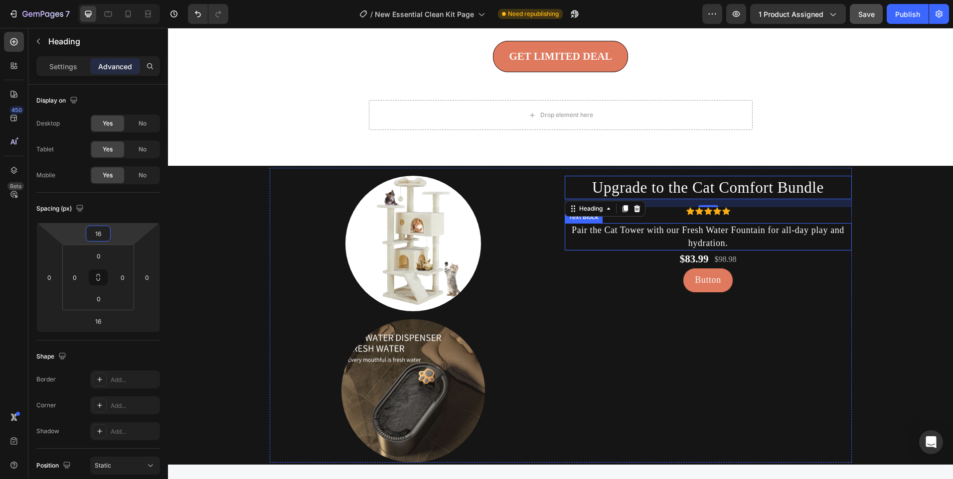
type input "16"
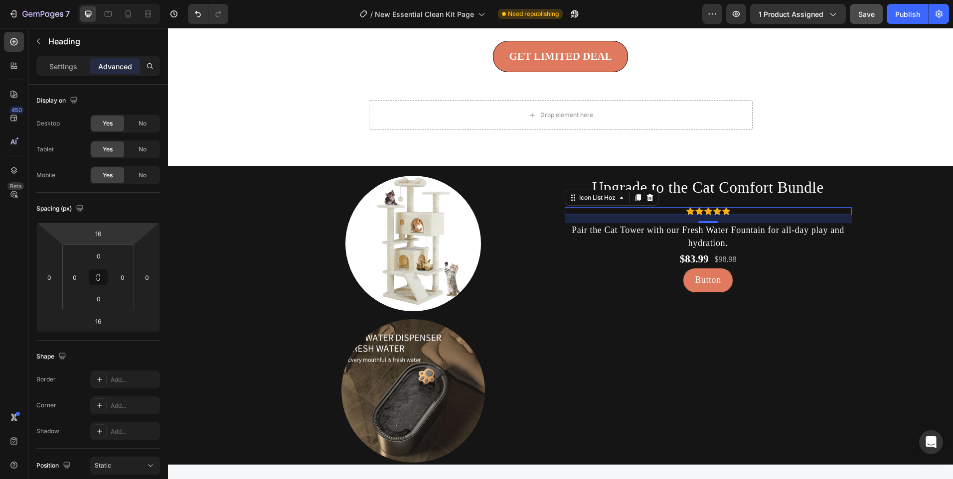
click at [708, 213] on div "Icon Icon Icon Icon Icon" at bounding box center [708, 211] width 287 height 8
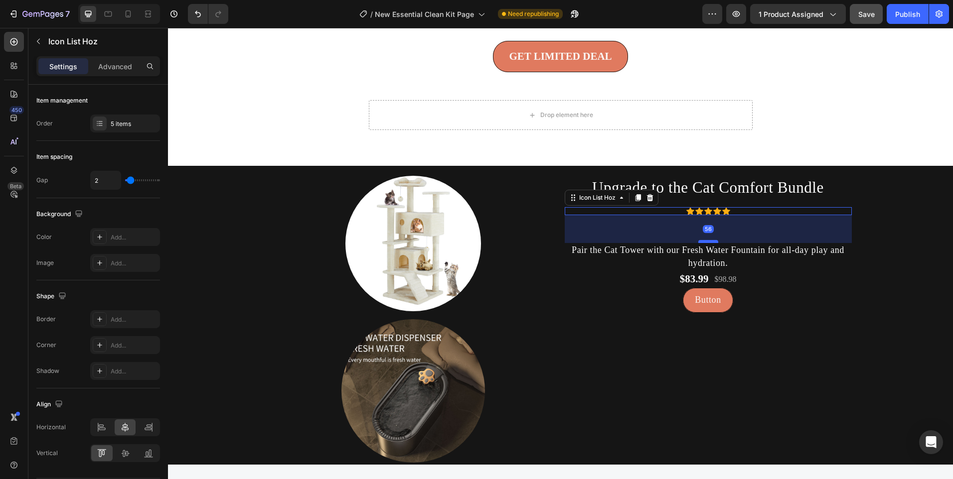
drag, startPoint x: 704, startPoint y: 222, endPoint x: 713, endPoint y: 242, distance: 21.9
click at [713, 242] on div at bounding box center [708, 241] width 20 height 3
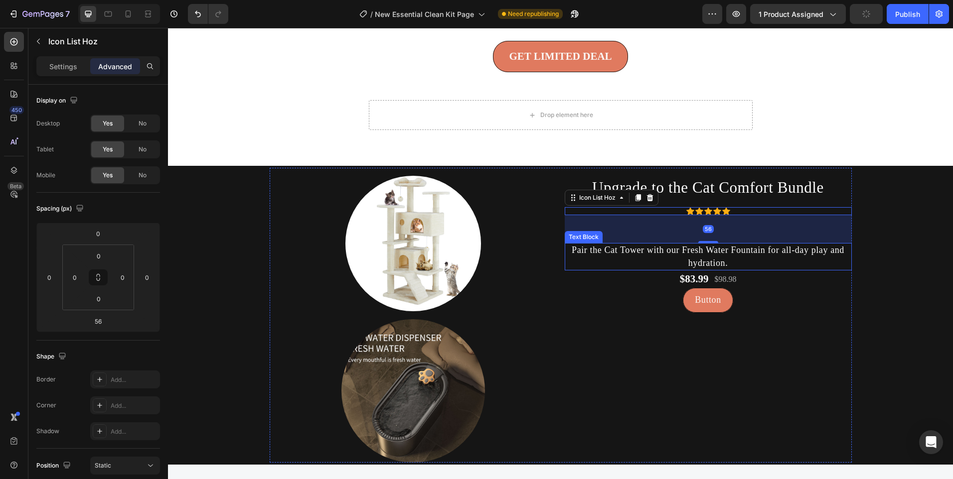
click at [712, 256] on p "Pair the Cat Tower with our Fresh Water Fountain for all-day play and hydration." at bounding box center [708, 256] width 285 height 25
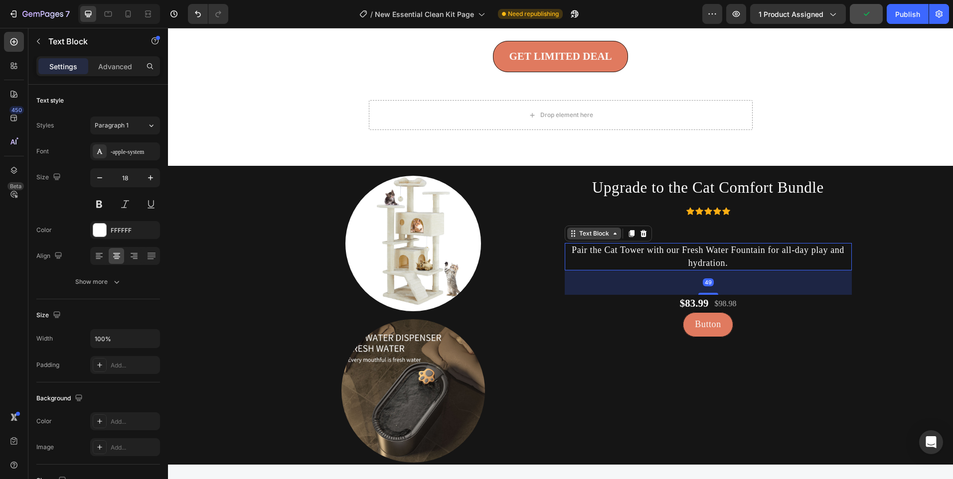
drag, startPoint x: 707, startPoint y: 270, endPoint x: 569, endPoint y: 230, distance: 143.6
click at [709, 293] on div at bounding box center [708, 294] width 20 height 2
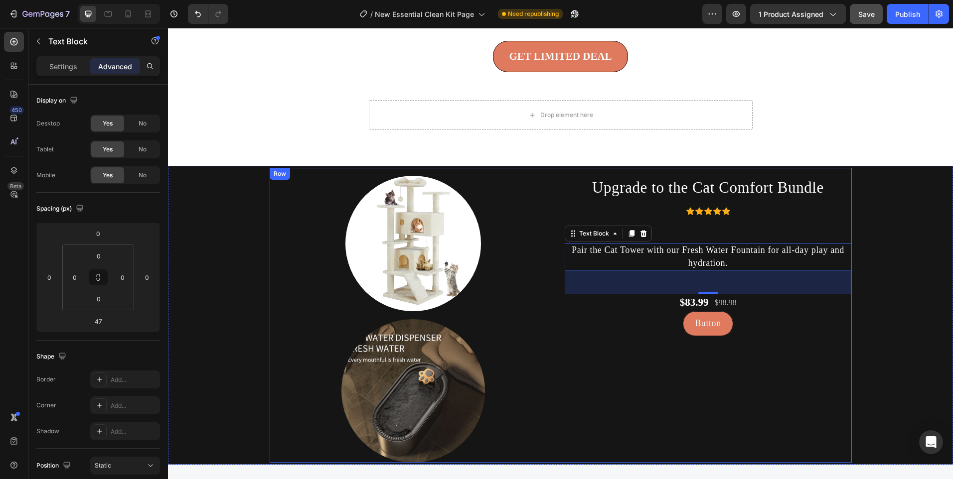
click at [676, 219] on div "Upgrade to the Cat Comfort Bundle Heading Icon Icon Icon Icon Icon Icon List Ho…" at bounding box center [708, 315] width 287 height 295
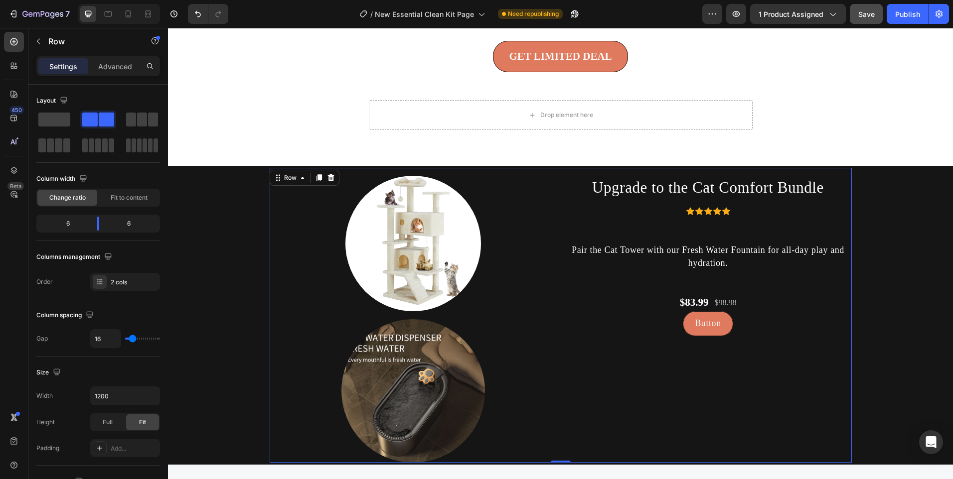
click at [697, 238] on div "Upgrade to the Cat Comfort Bundle Heading Icon Icon Icon Icon Icon Icon List Ho…" at bounding box center [708, 315] width 287 height 295
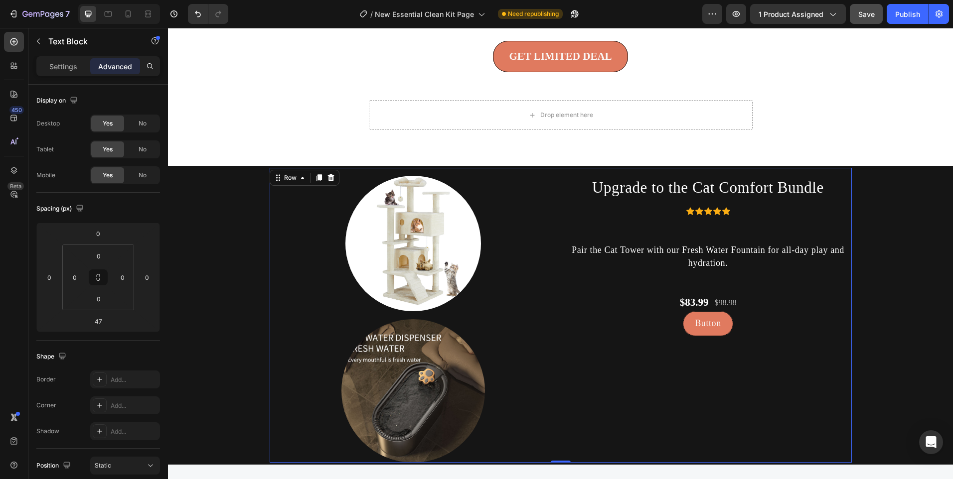
click at [698, 247] on p "Pair the Cat Tower with our Fresh Water Fountain for all-day play and hydration." at bounding box center [708, 256] width 285 height 25
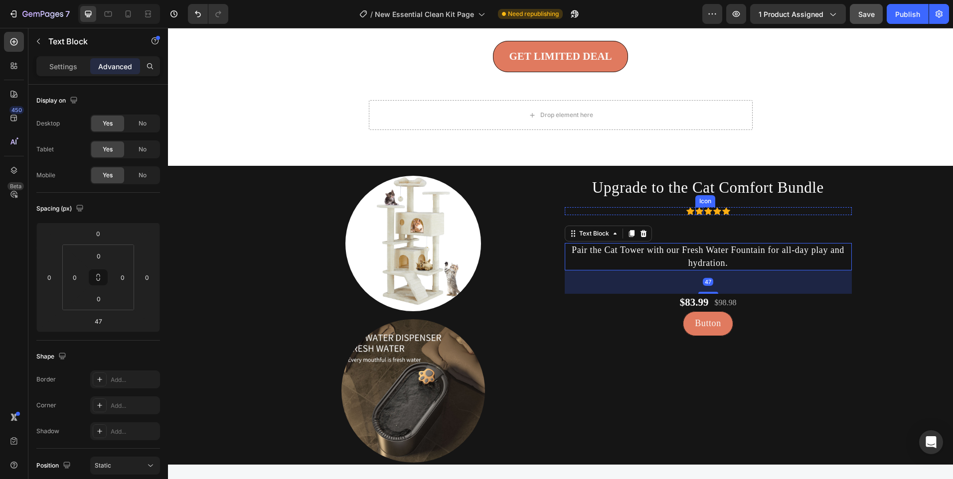
click at [697, 209] on icon at bounding box center [699, 211] width 8 height 8
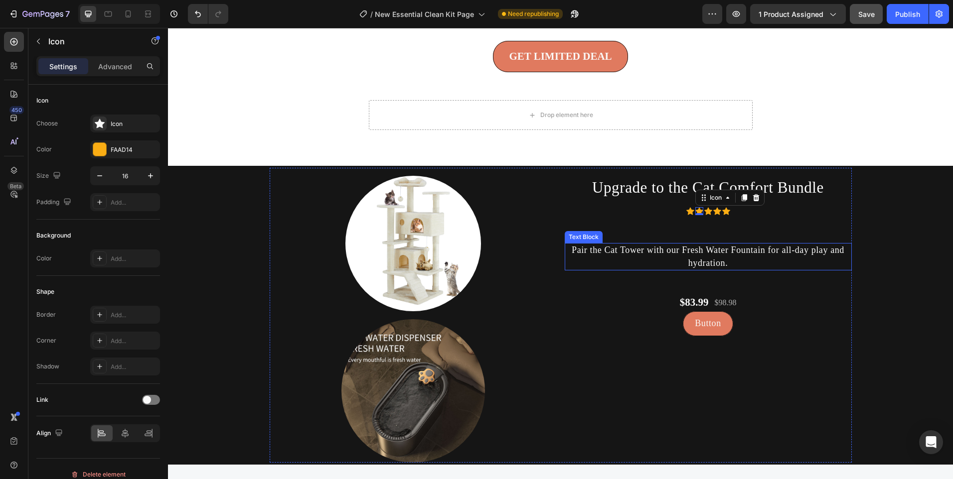
click at [686, 256] on p "Pair the Cat Tower with our Fresh Water Fountain for all-day play and hydration." at bounding box center [708, 256] width 285 height 25
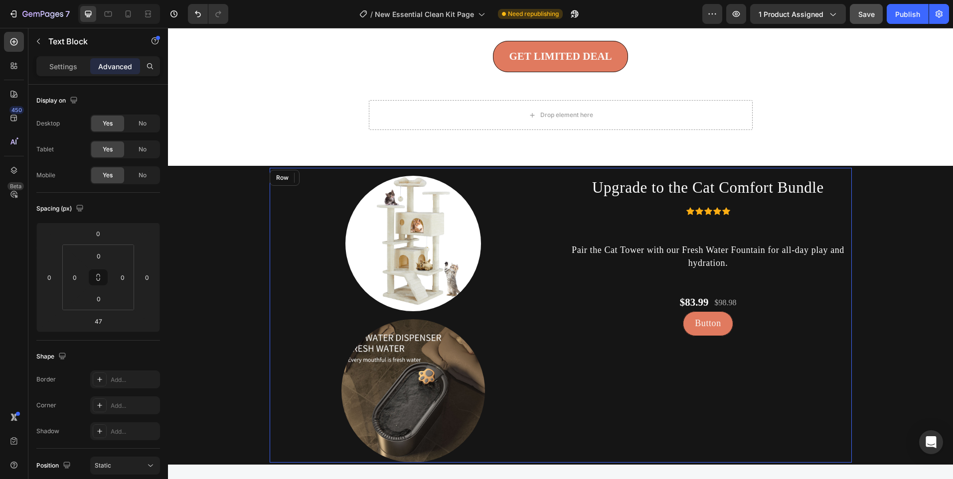
click at [703, 242] on div "Upgrade to the Cat Comfort Bundle Heading Icon Icon Icon Icon Icon Icon List Ho…" at bounding box center [708, 315] width 287 height 295
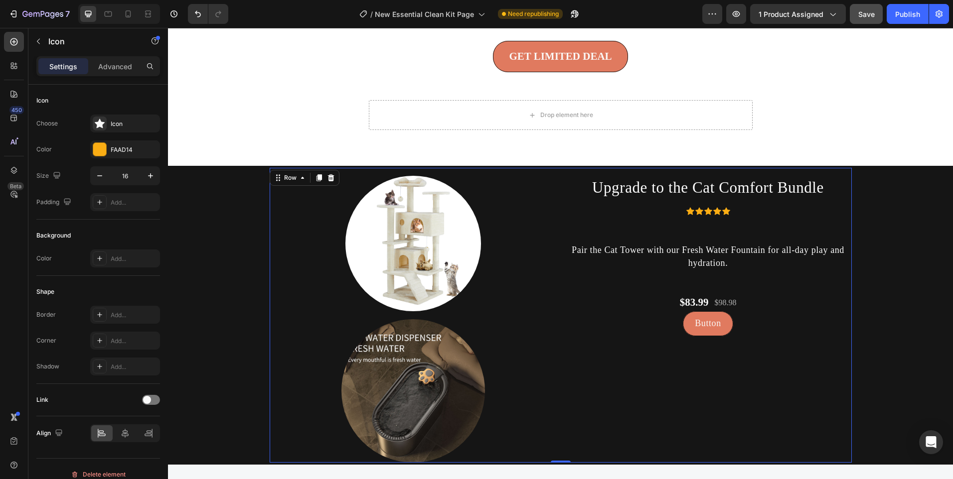
click at [695, 209] on icon at bounding box center [699, 211] width 8 height 7
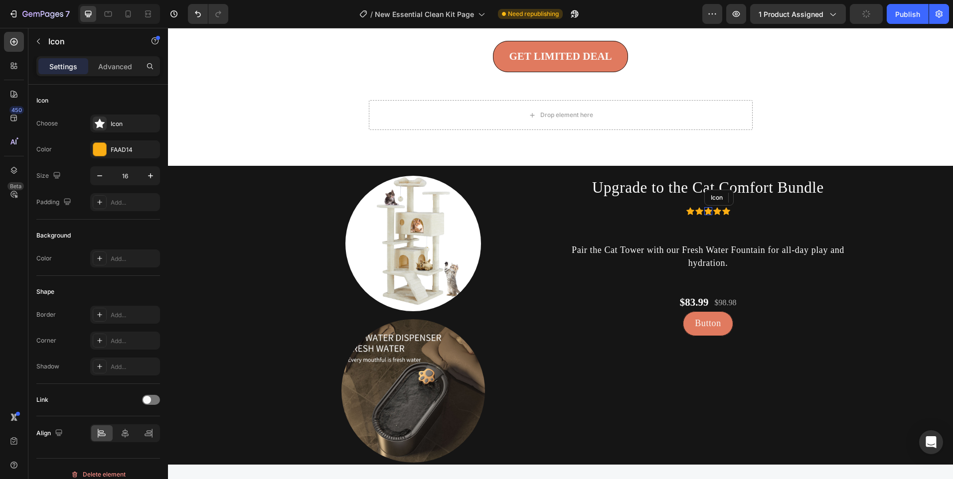
click at [704, 211] on icon at bounding box center [708, 211] width 8 height 8
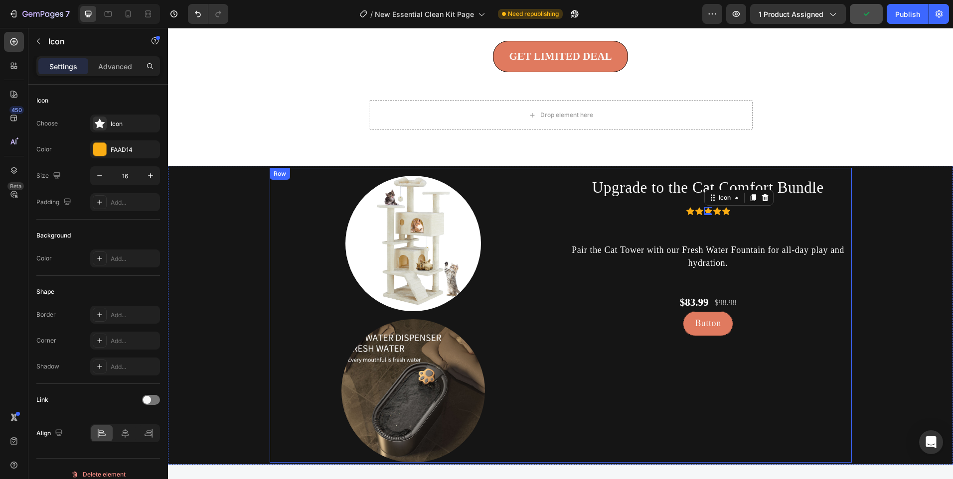
click at [708, 223] on div "Upgrade to the Cat Comfort Bundle Heading Icon Icon Icon 0 Icon Icon Icon List …" at bounding box center [708, 315] width 287 height 295
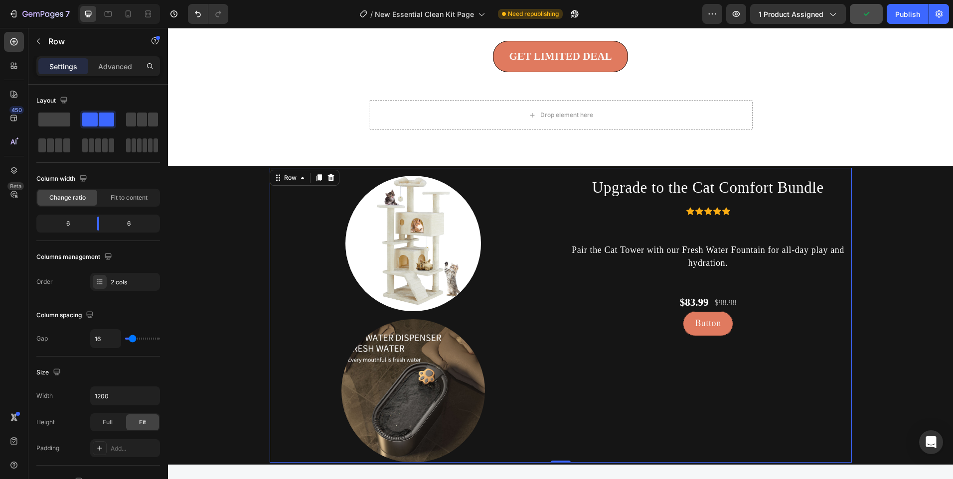
click at [711, 230] on div "Upgrade to the Cat Comfort Bundle Heading Icon Icon Icon Icon Icon Icon List Ho…" at bounding box center [708, 315] width 287 height 295
click at [705, 255] on p "Pair the Cat Tower with our Fresh Water Fountain for all-day play and hydration." at bounding box center [708, 256] width 285 height 25
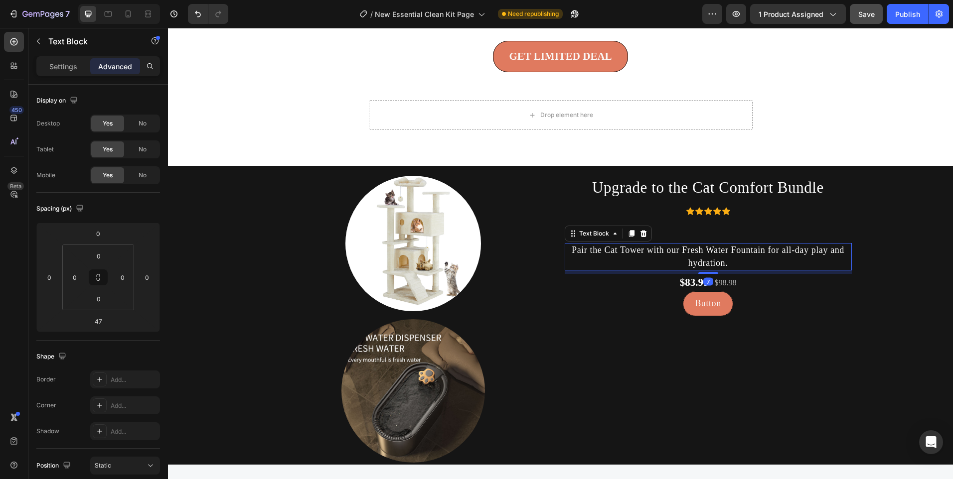
drag, startPoint x: 705, startPoint y: 292, endPoint x: 706, endPoint y: 272, distance: 19.9
click at [706, 272] on div at bounding box center [708, 273] width 20 height 2
type input "7"
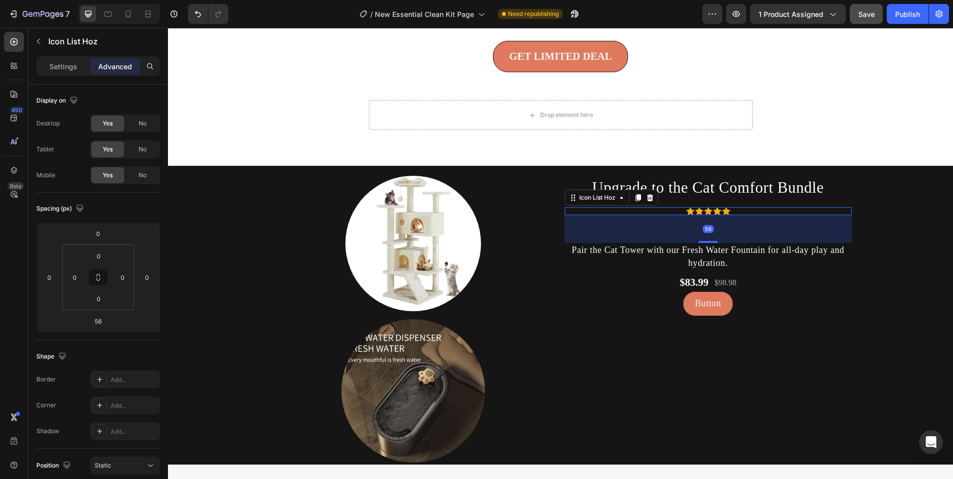
click at [690, 208] on div "Icon Icon Icon Icon Icon" at bounding box center [708, 211] width 287 height 8
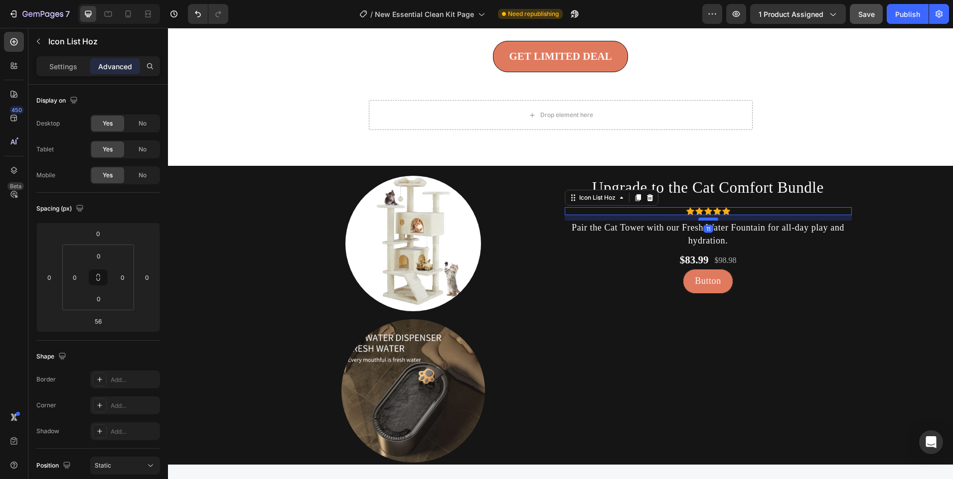
drag, startPoint x: 706, startPoint y: 242, endPoint x: 709, endPoint y: 219, distance: 22.7
click at [709, 219] on div at bounding box center [708, 219] width 20 height 3
type input "11"
click at [702, 189] on p "Upgrade to the Cat Comfort Bundle" at bounding box center [708, 187] width 285 height 21
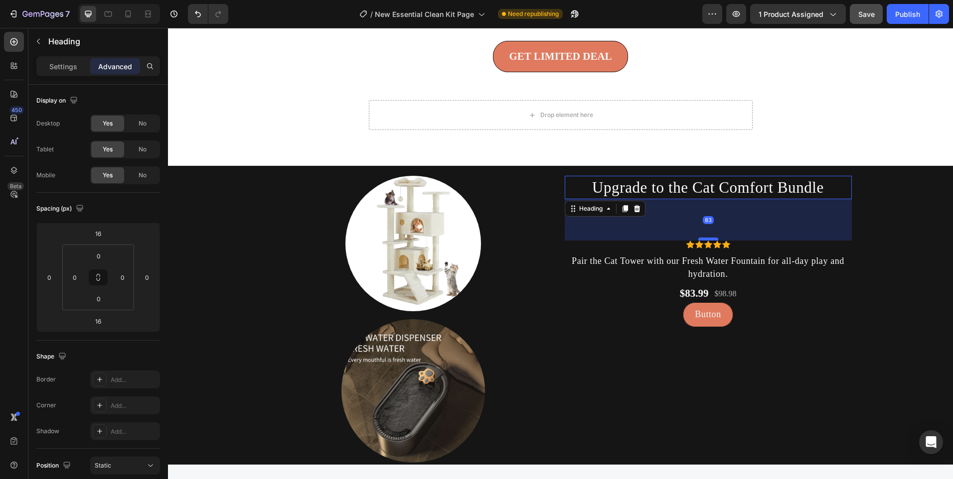
drag, startPoint x: 705, startPoint y: 206, endPoint x: 707, endPoint y: 245, distance: 38.9
click at [707, 241] on div at bounding box center [708, 239] width 20 height 3
type input "94"
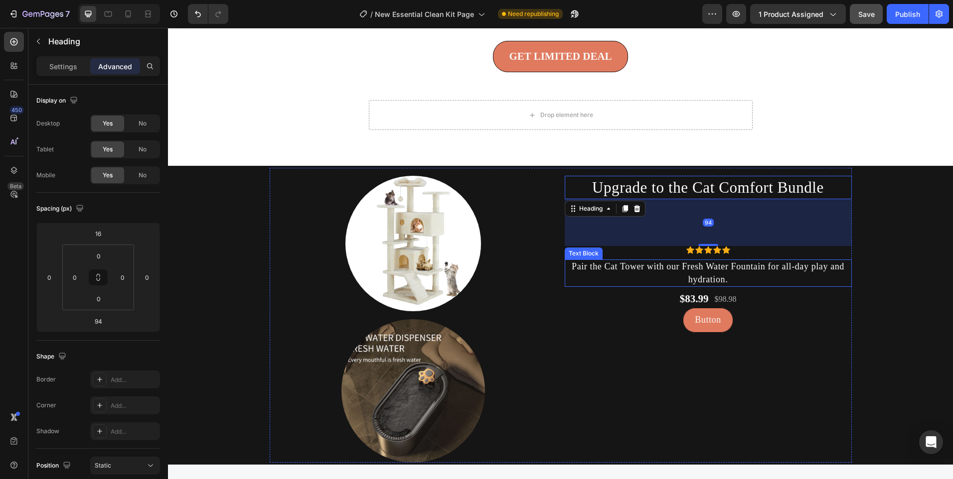
click at [704, 270] on p "Pair the Cat Tower with our Fresh Water Fountain for all-day play and hydration." at bounding box center [708, 273] width 285 height 25
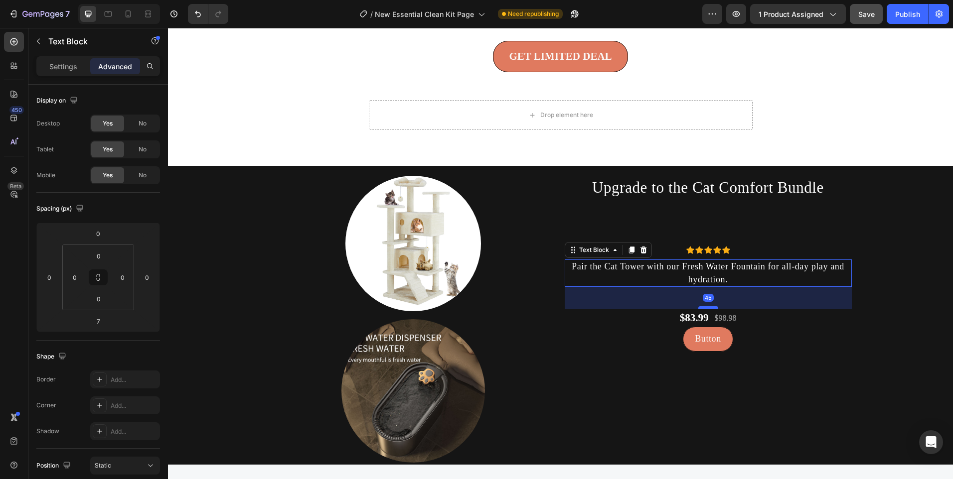
drag, startPoint x: 708, startPoint y: 289, endPoint x: 706, endPoint y: 308, distance: 19.0
click at [706, 308] on div at bounding box center [708, 308] width 20 height 3
click at [703, 306] on div "45" at bounding box center [708, 298] width 287 height 22
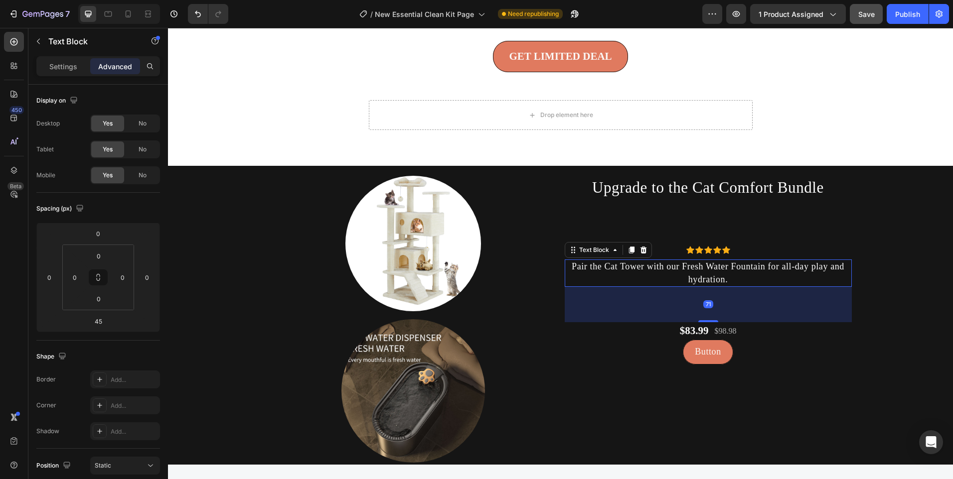
drag, startPoint x: 706, startPoint y: 309, endPoint x: 708, endPoint y: 321, distance: 13.0
click at [708, 321] on div at bounding box center [708, 321] width 20 height 2
type input "71"
click at [705, 329] on div "$83.99" at bounding box center [694, 331] width 31 height 18
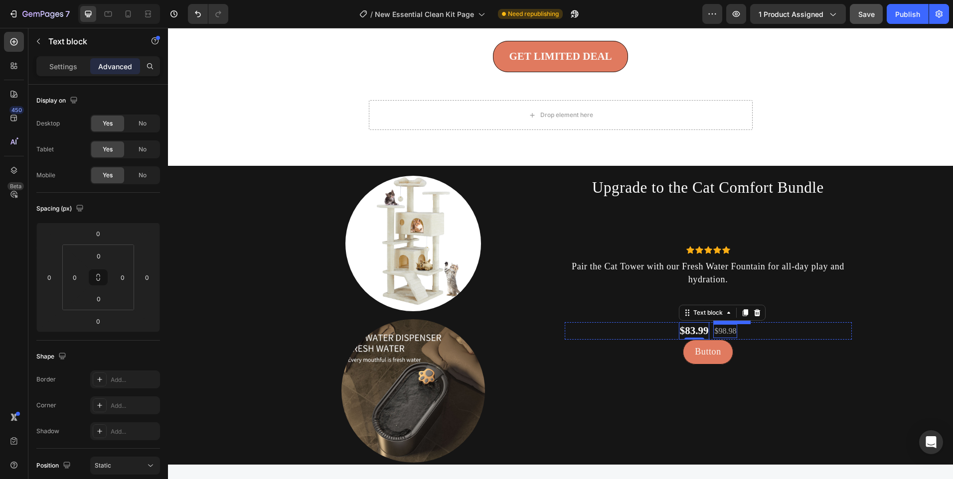
click at [716, 333] on p "$98.98" at bounding box center [725, 331] width 22 height 12
click at [642, 332] on div "$83.99 Text block $98.98 Text block 0 Row" at bounding box center [708, 331] width 287 height 18
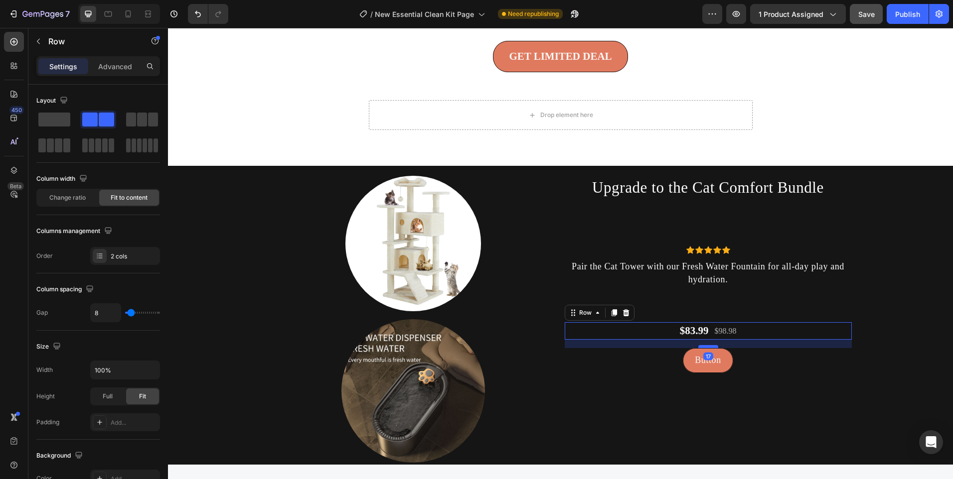
drag, startPoint x: 703, startPoint y: 338, endPoint x: 706, endPoint y: 346, distance: 8.8
click at [706, 346] on div at bounding box center [708, 346] width 20 height 3
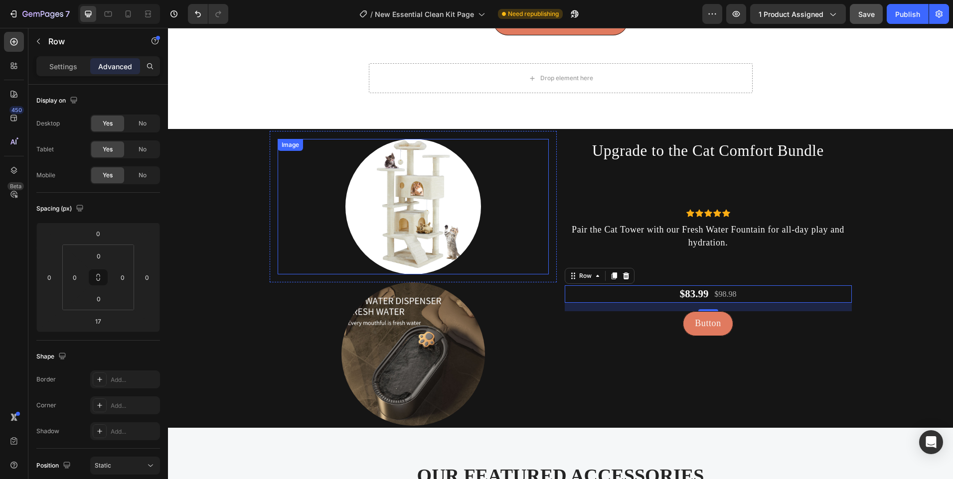
scroll to position [2619, 0]
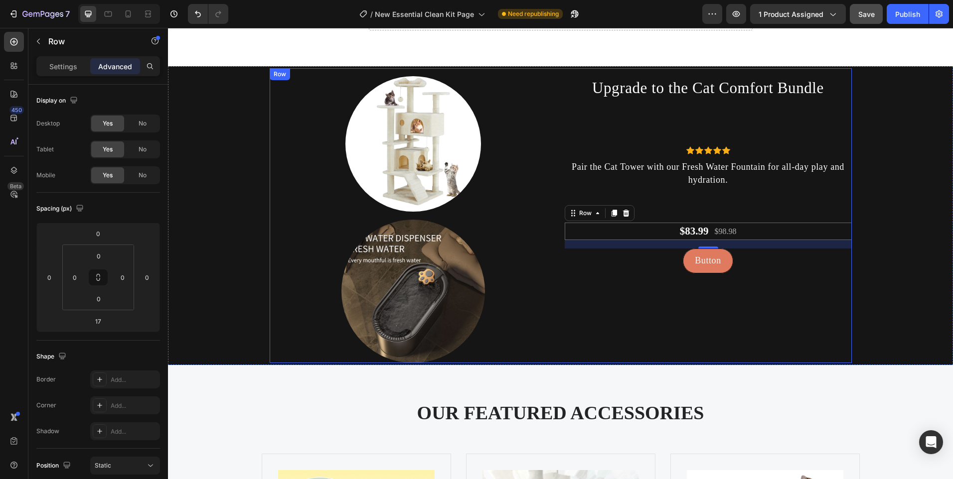
click at [665, 220] on div "Upgrade to the Cat Comfort Bundle Heading Icon Icon Icon Icon Icon Icon List Ho…" at bounding box center [708, 215] width 287 height 295
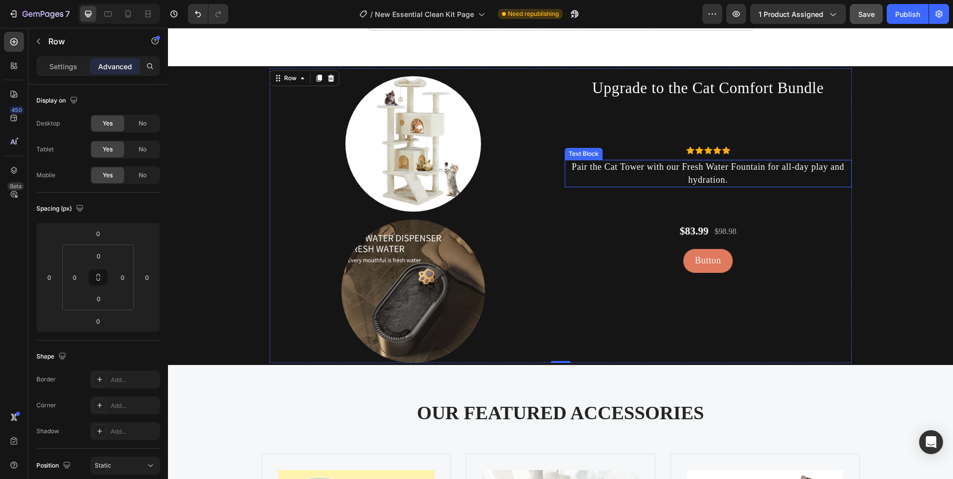
click at [723, 170] on p "Pair the Cat Tower with our Fresh Water Fountain for all-day play and hydration." at bounding box center [708, 173] width 285 height 25
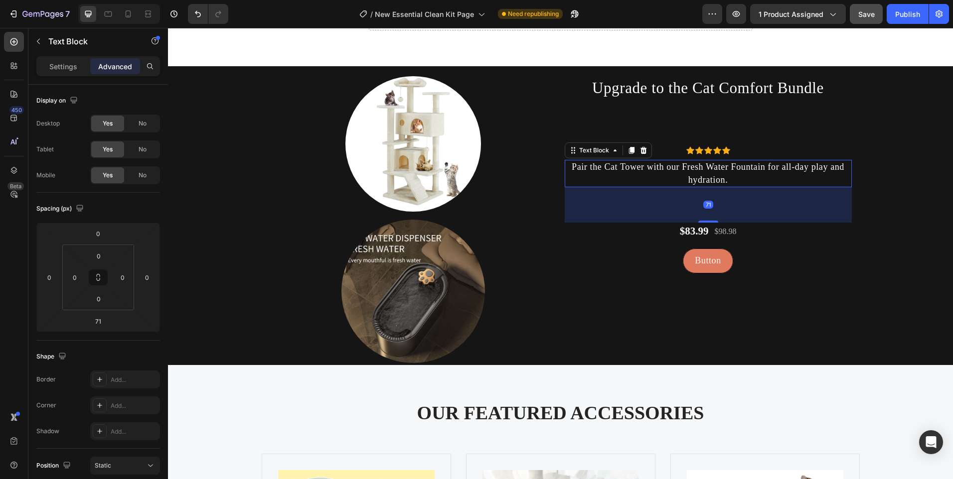
click at [710, 220] on div "71" at bounding box center [708, 204] width 287 height 35
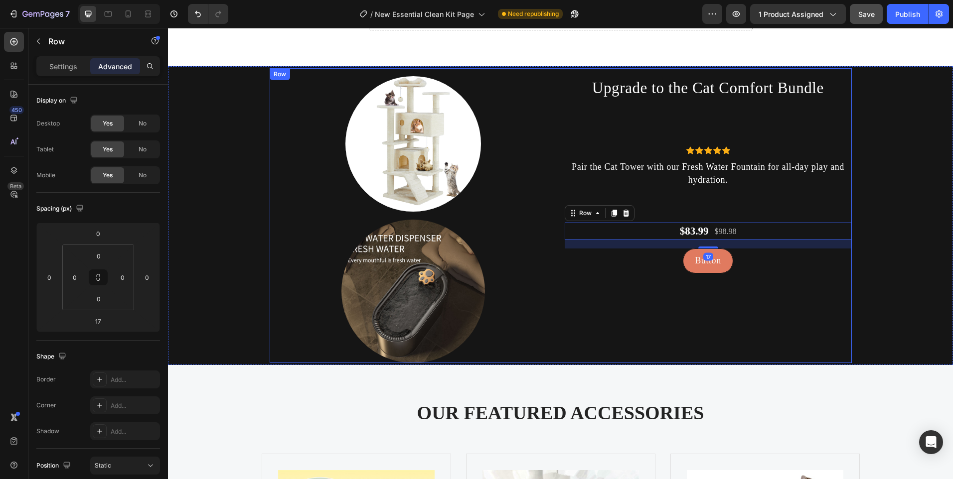
click at [690, 174] on p "Pair the Cat Tower with our Fresh Water Fountain for all-day play and hydration." at bounding box center [708, 173] width 285 height 25
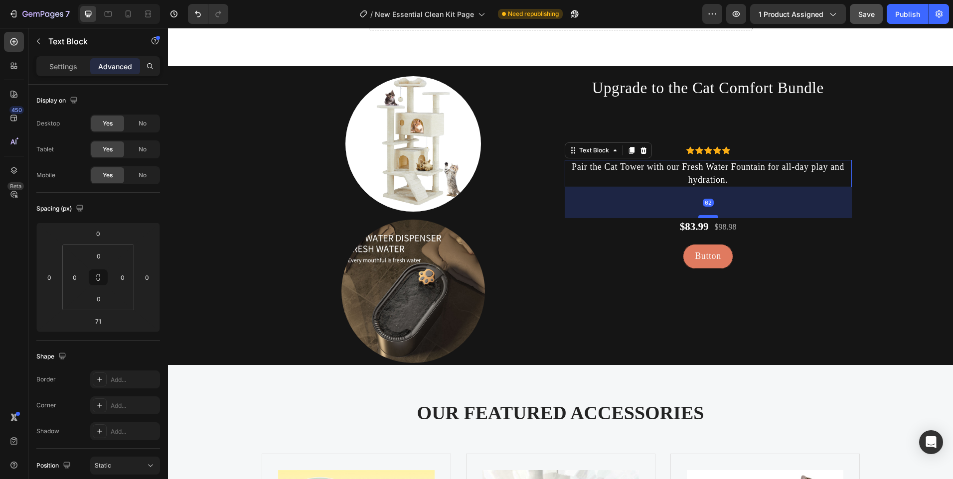
click at [705, 217] on div at bounding box center [708, 216] width 20 height 3
type input "62"
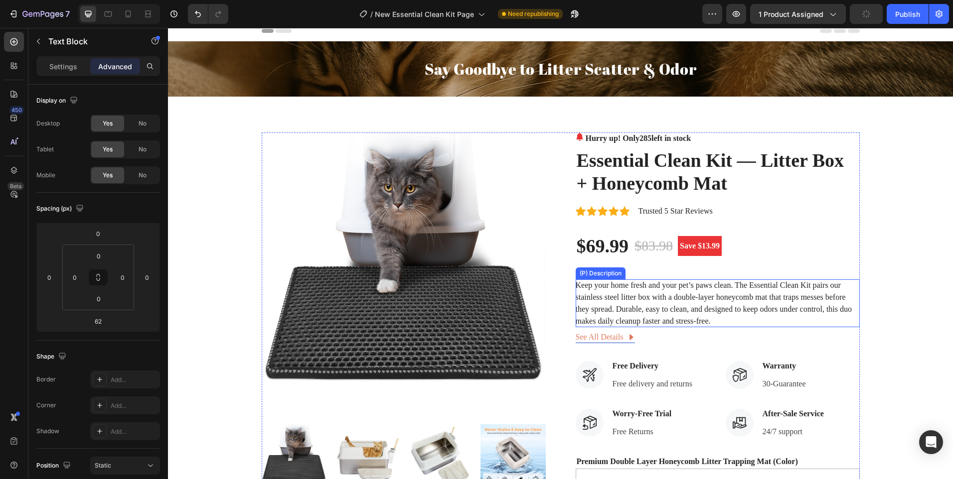
scroll to position [0, 0]
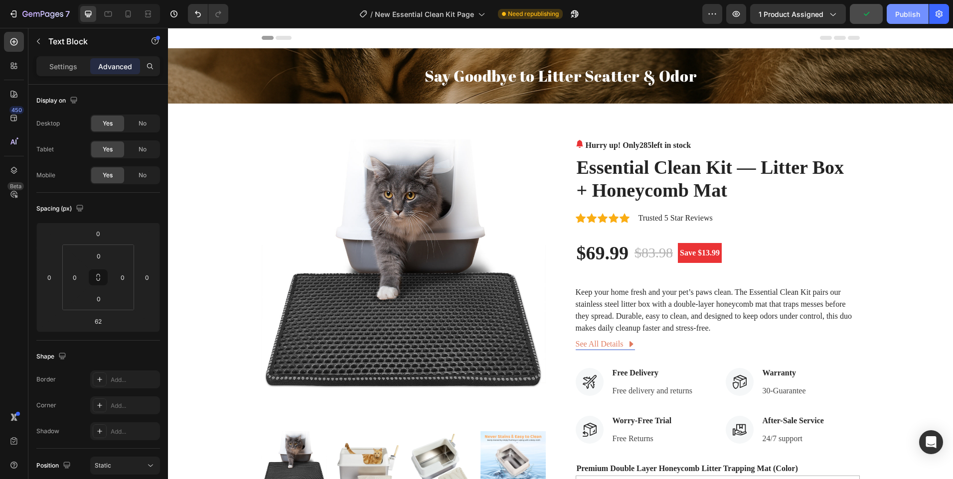
click at [904, 12] on div "Publish" at bounding box center [907, 14] width 25 height 10
